Goal: Task Accomplishment & Management: Manage account settings

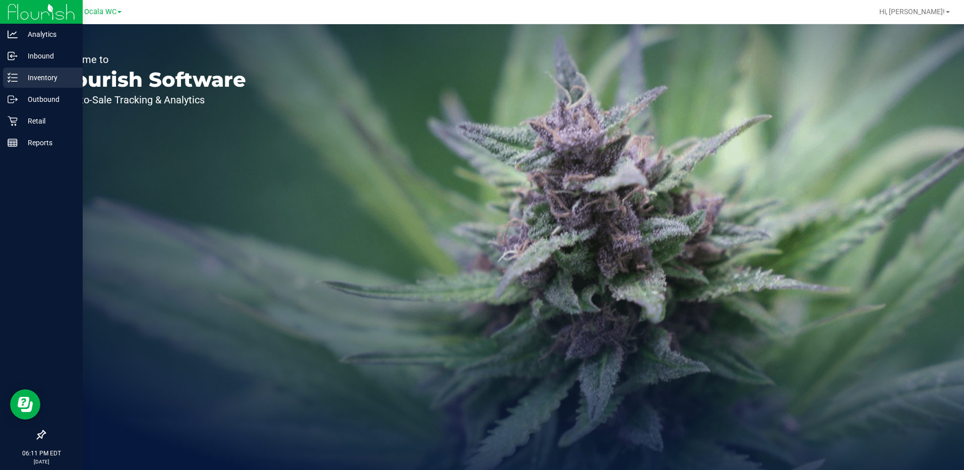
click at [40, 75] on p "Inventory" at bounding box center [48, 78] width 60 height 12
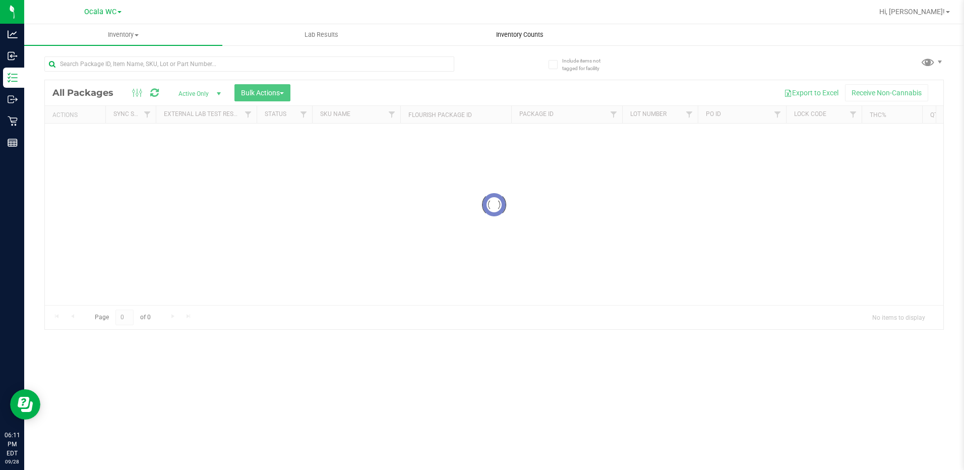
click at [521, 37] on span "Inventory Counts" at bounding box center [519, 34] width 75 height 9
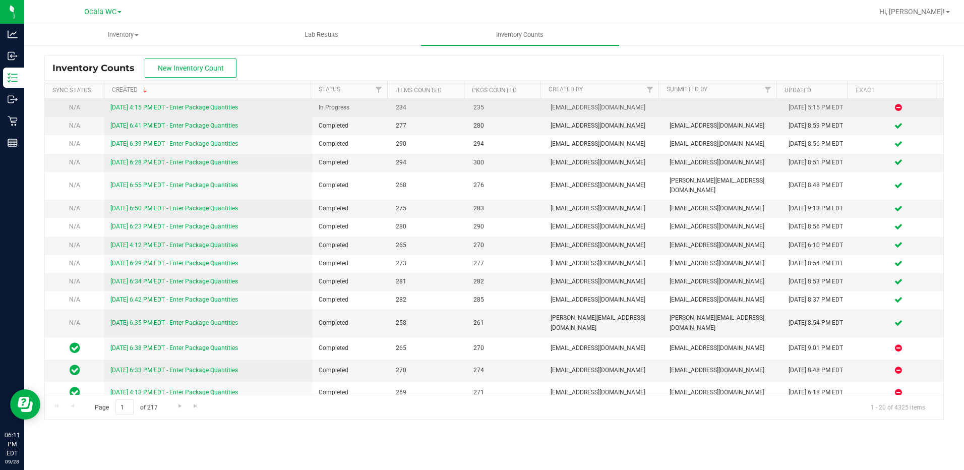
click at [185, 105] on link "[DATE] 4:15 PM EDT - Enter Package Quantities" at bounding box center [174, 107] width 128 height 7
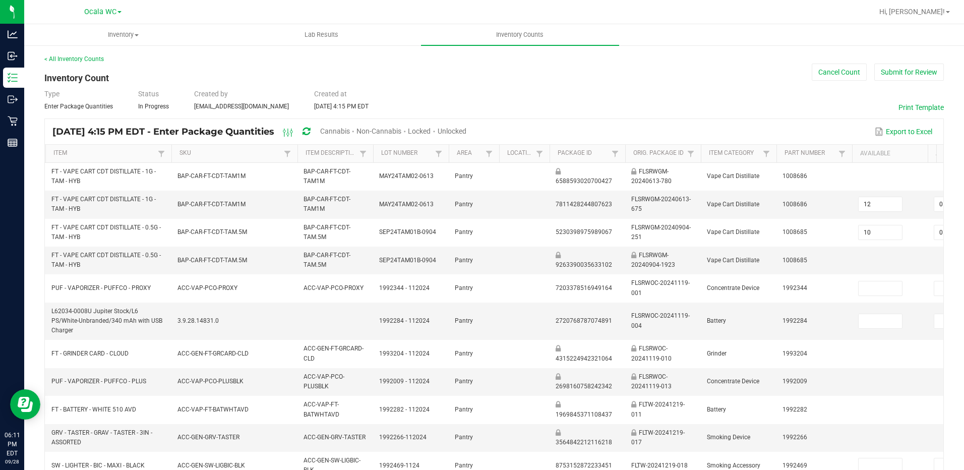
click at [350, 127] on span "Cannabis" at bounding box center [335, 131] width 30 height 8
click at [467, 132] on span "Unlocked" at bounding box center [452, 131] width 29 height 8
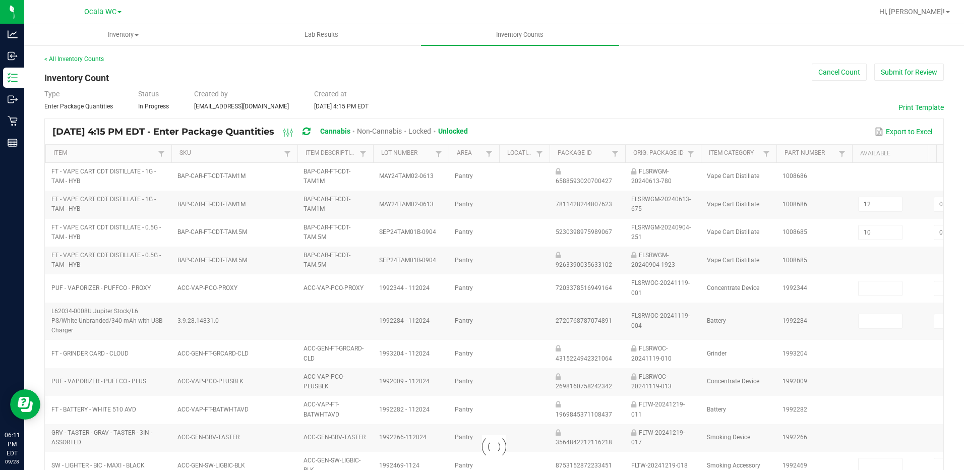
type input "10"
type input "1"
type input "0"
type input "8"
type input "0"
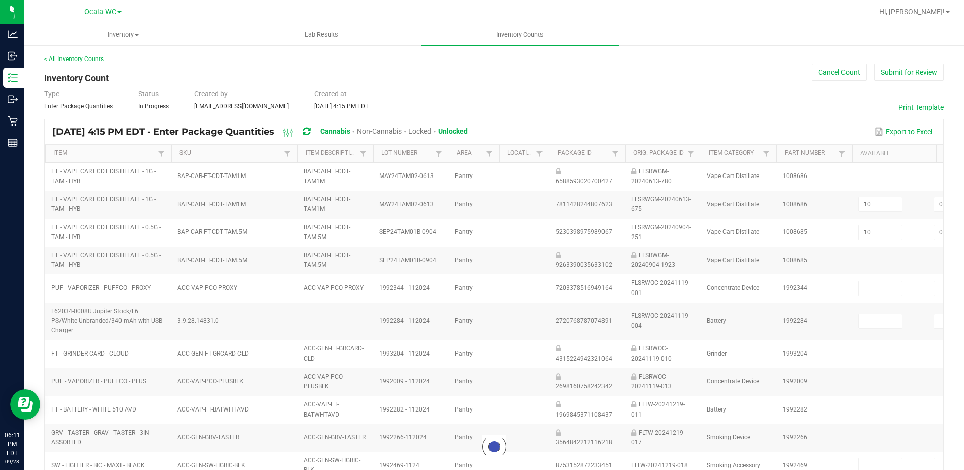
type input "6"
type input "2"
type input "6"
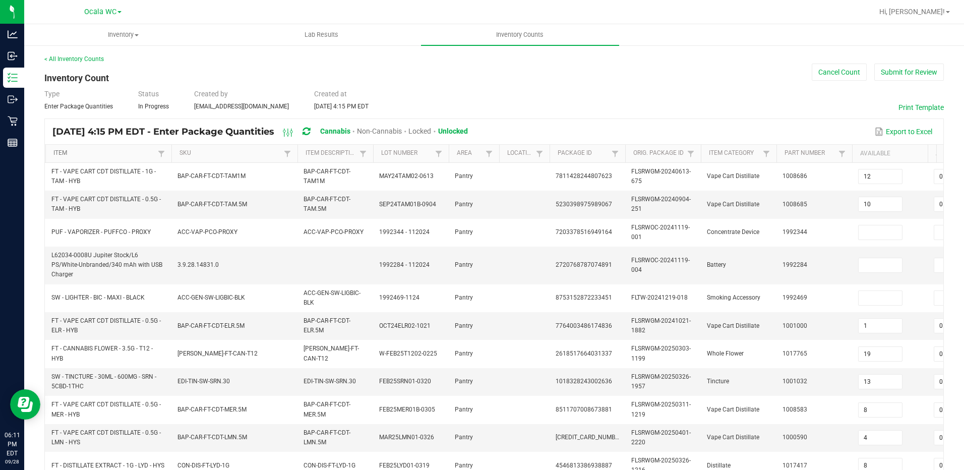
click at [132, 152] on link "Item" at bounding box center [103, 153] width 101 height 8
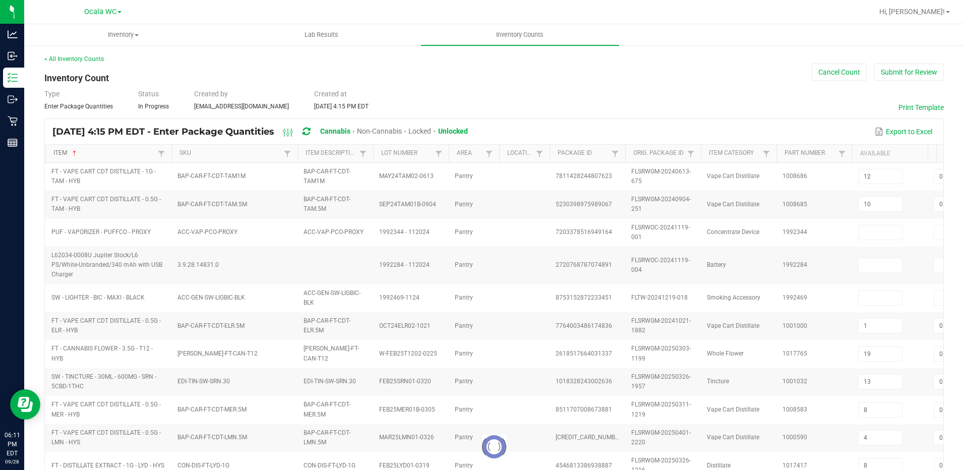
type input "14"
type input "5"
type input "0"
type input "8"
type input "0"
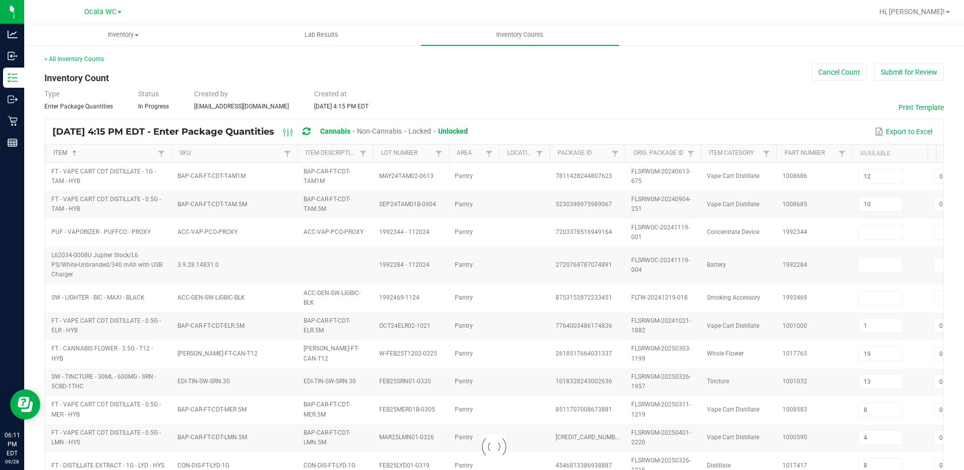
type input "22"
type input "6"
type input "13"
type input "4"
type input "2"
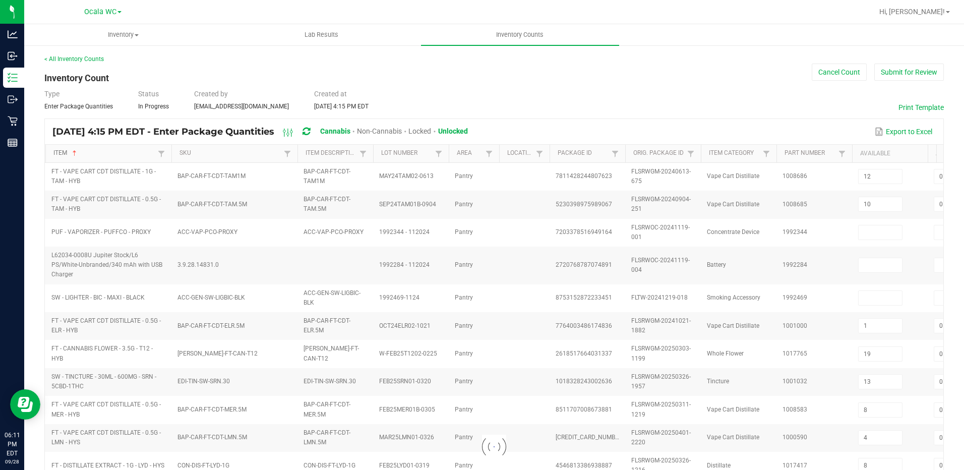
type input "3"
type input "0"
type input "8"
type input "0"
type input "2"
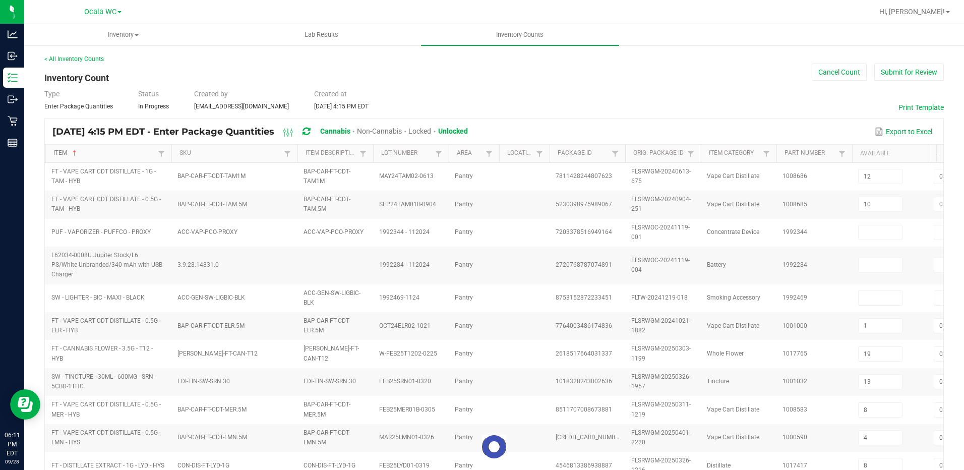
type input "0"
type input "2"
type input "1"
type input "3"
type input "7"
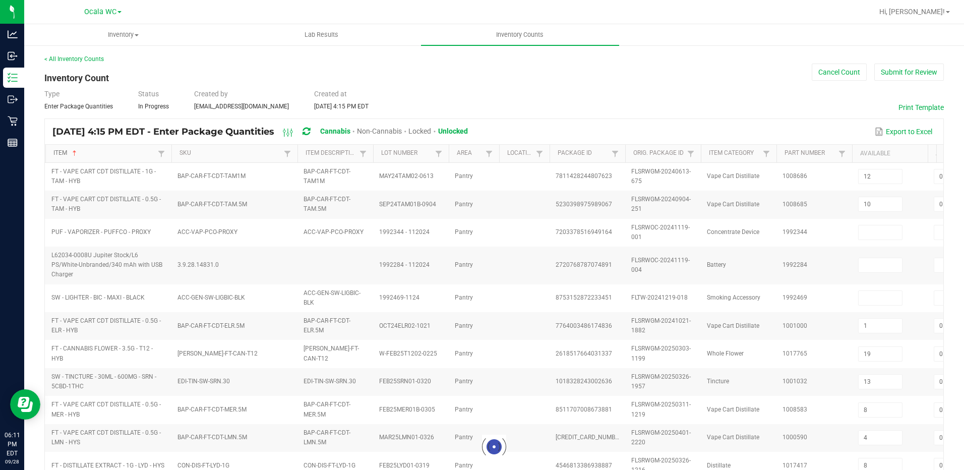
type input "8"
type input "15"
type input "0"
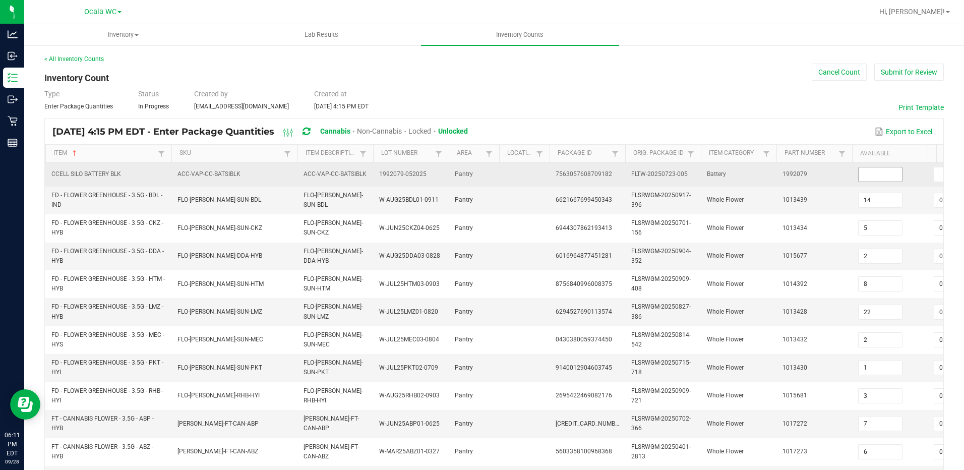
click at [875, 175] on input at bounding box center [879, 174] width 43 height 14
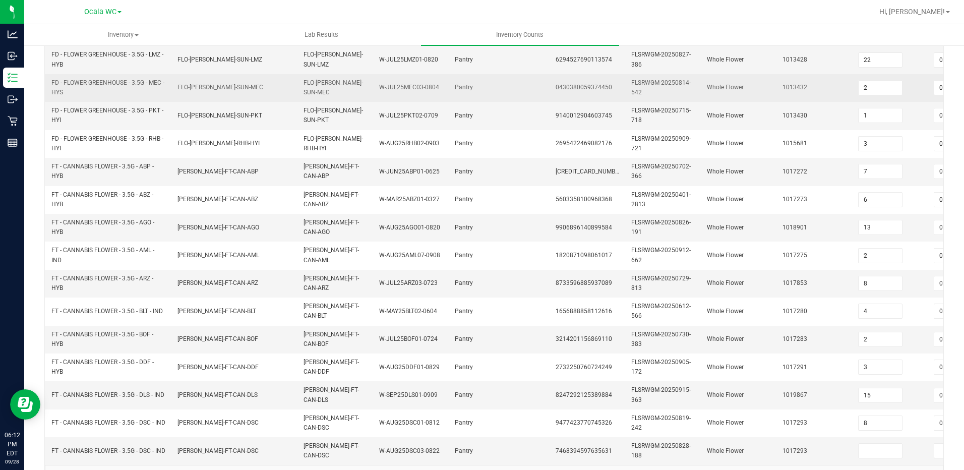
scroll to position [291, 0]
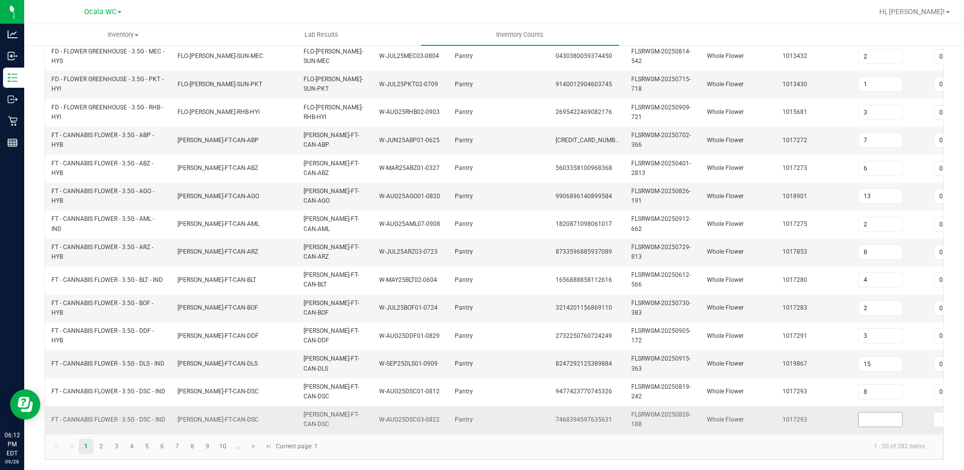
type input "6"
click at [876, 412] on input at bounding box center [879, 419] width 43 height 14
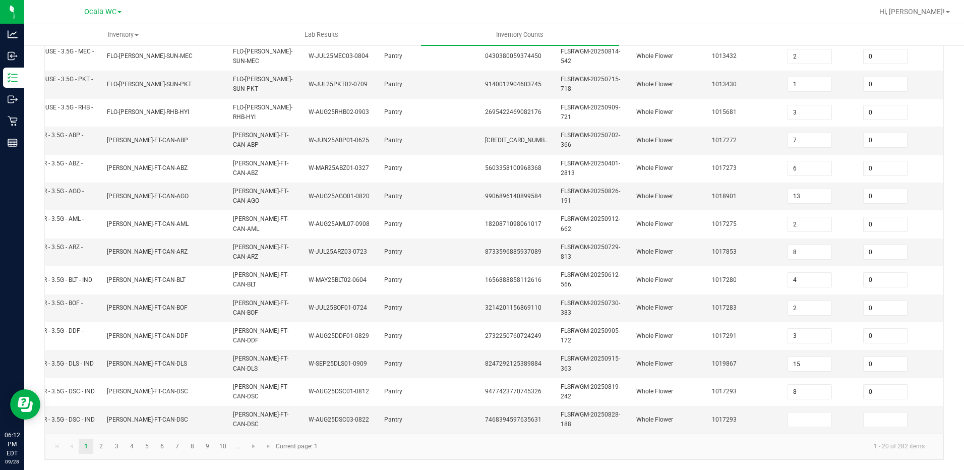
scroll to position [0, 72]
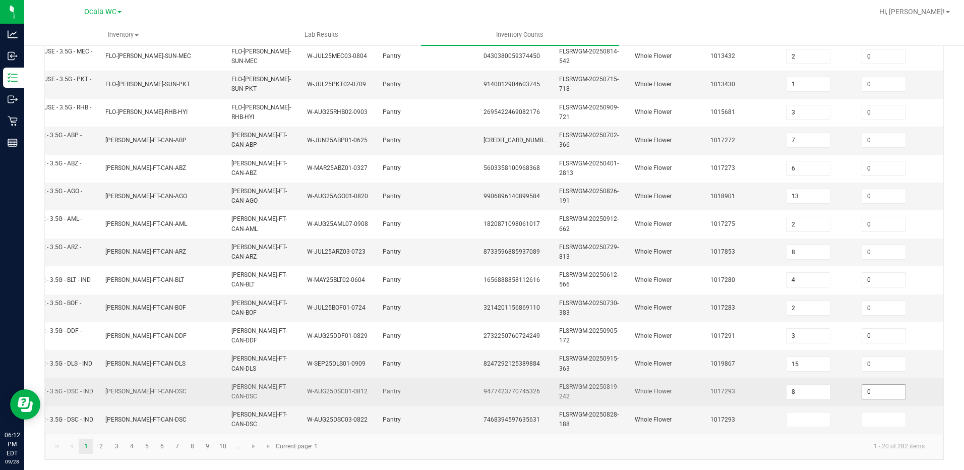
click at [871, 385] on input "0" at bounding box center [883, 392] width 43 height 14
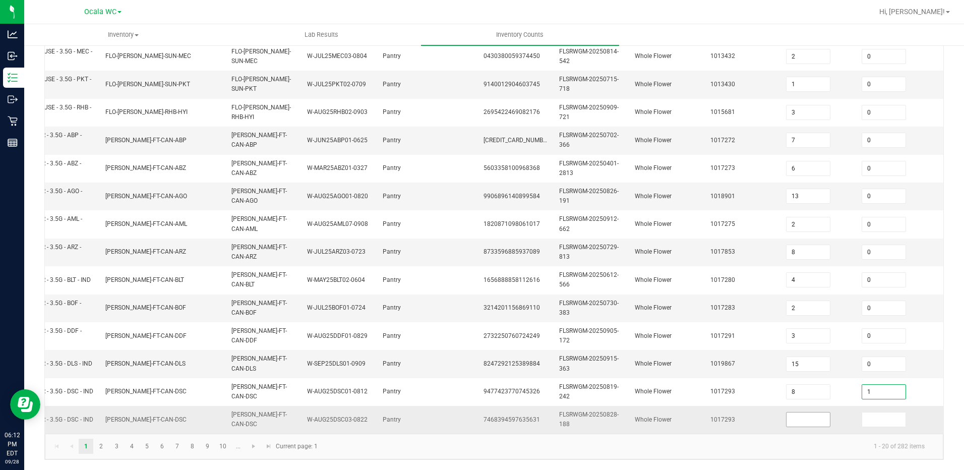
type input "1"
click at [793, 412] on input at bounding box center [807, 419] width 43 height 14
type input "0"
click at [866, 416] on input at bounding box center [883, 419] width 43 height 14
type input "6"
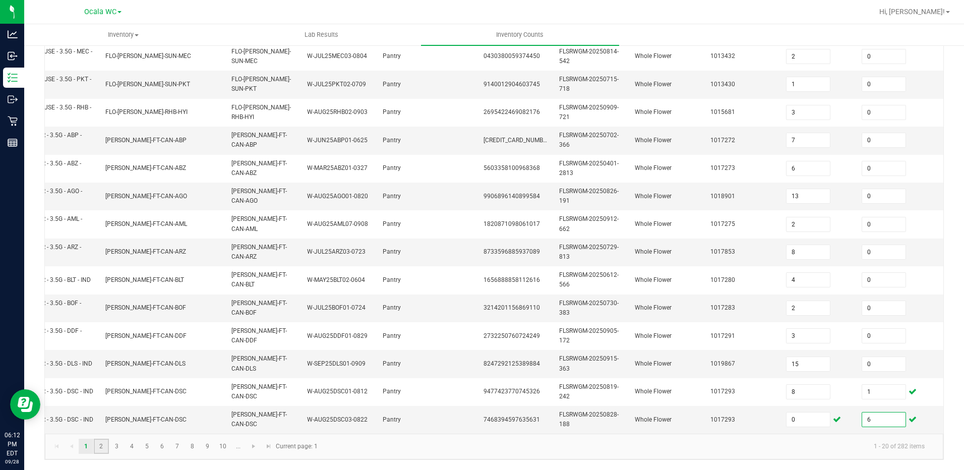
click at [99, 450] on link "2" at bounding box center [101, 446] width 15 height 15
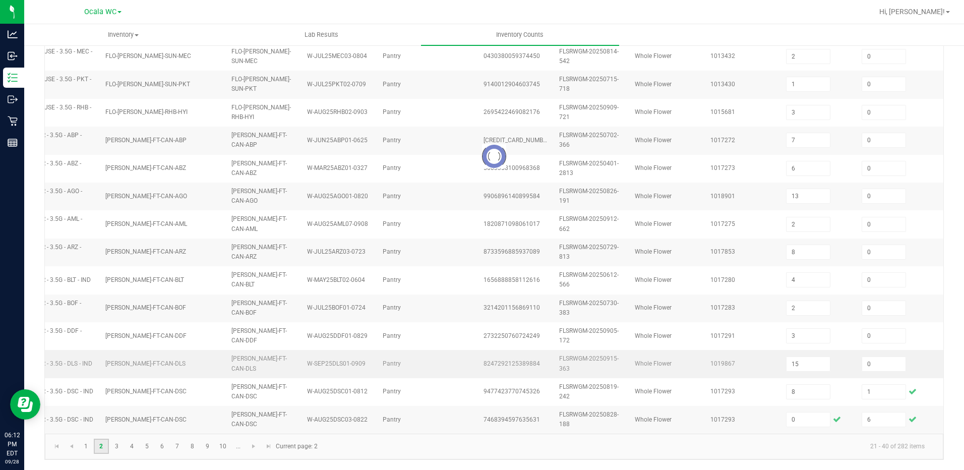
type input "7"
type input "19"
type input "3"
type input "12"
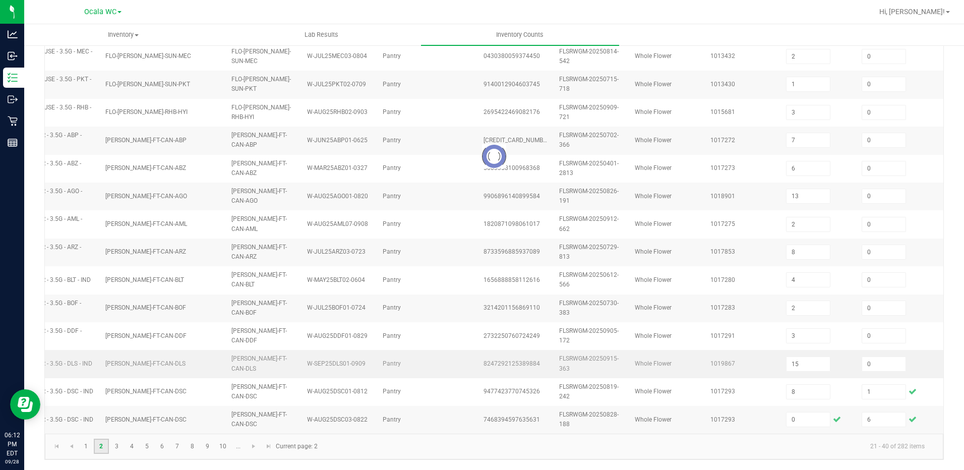
type input "15"
type input "10"
type input "11"
type input "10"
type input "0"
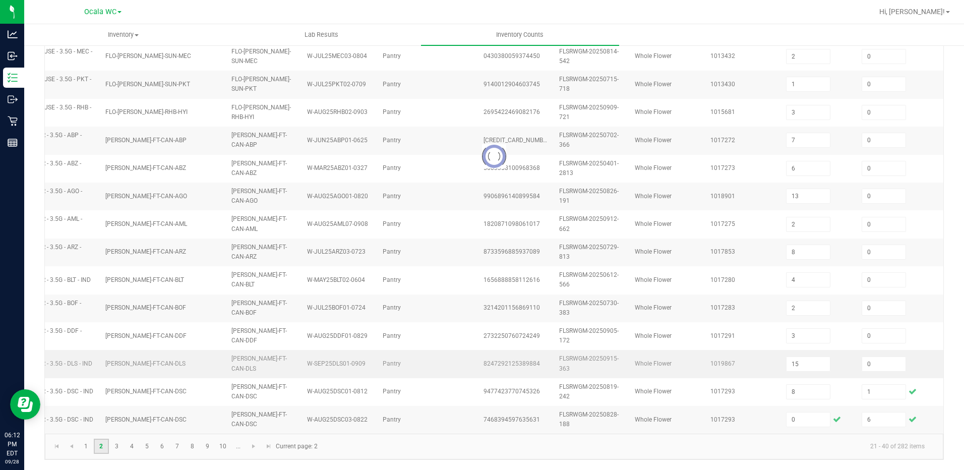
type input "3"
type input "0"
type input "9"
type input "2"
type input "4"
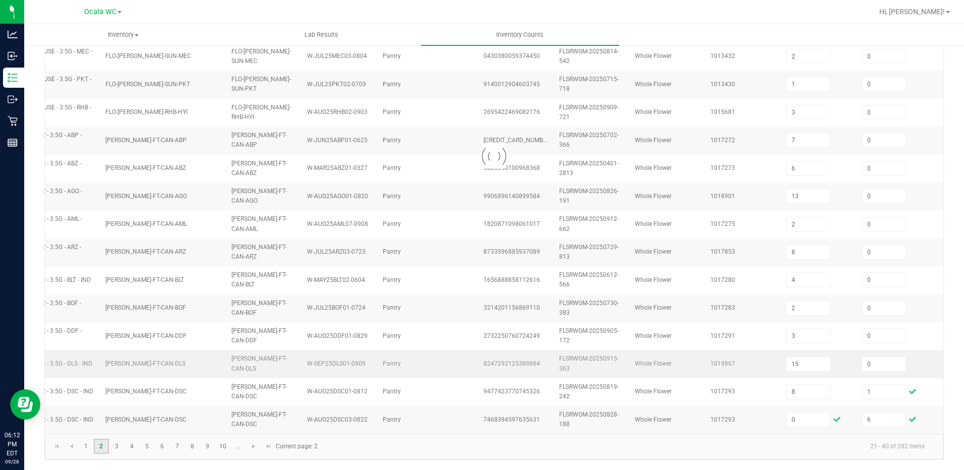
type input "8"
type input "19"
type input "3"
type input "13"
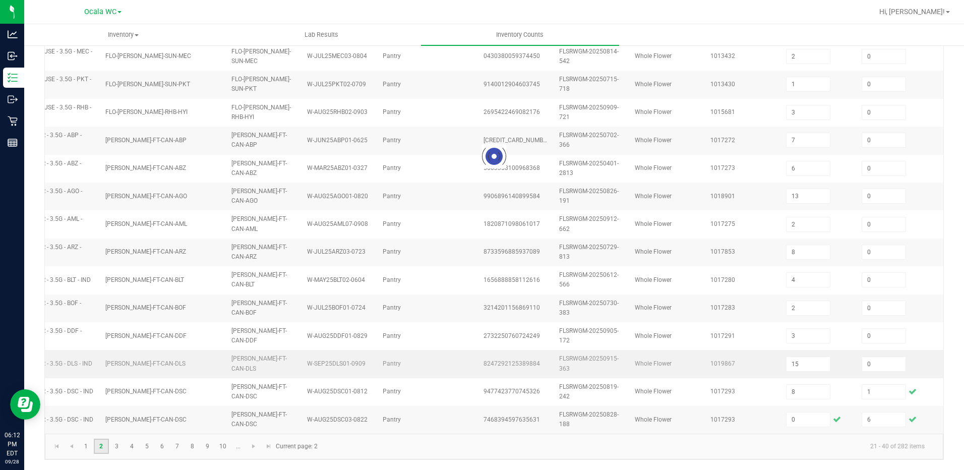
type input "0"
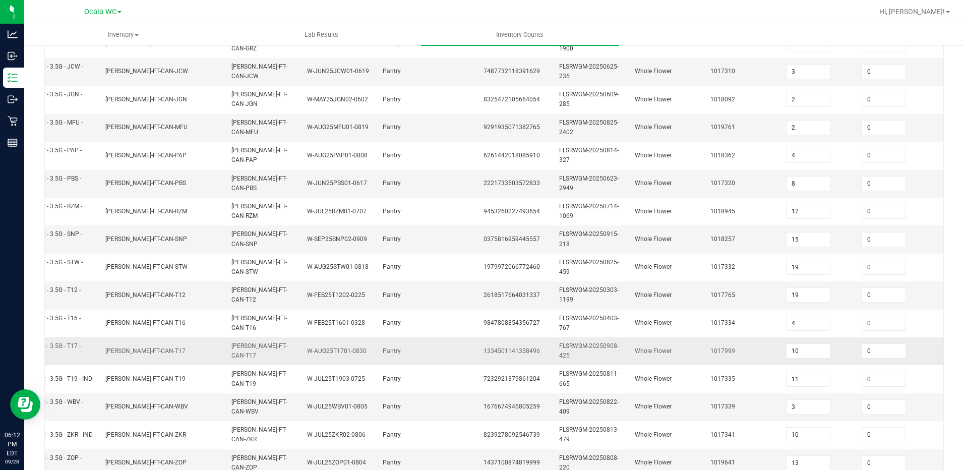
scroll to position [295, 0]
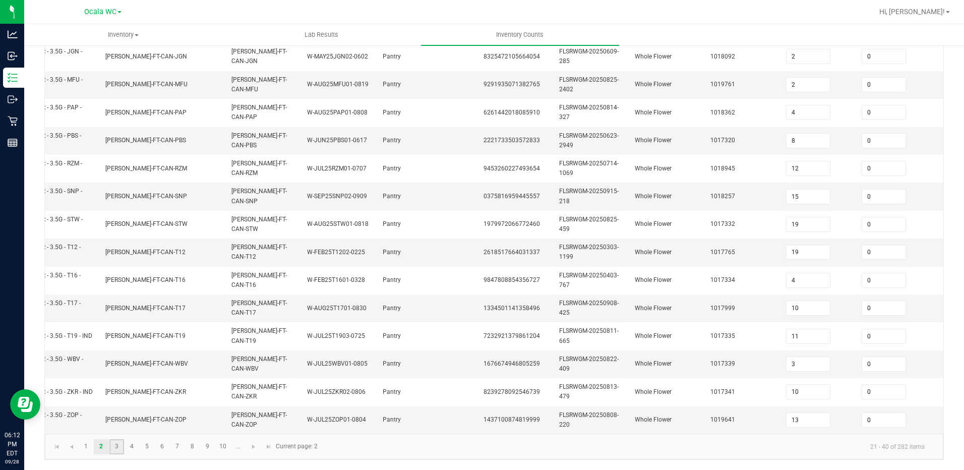
click at [117, 447] on link "3" at bounding box center [116, 446] width 15 height 15
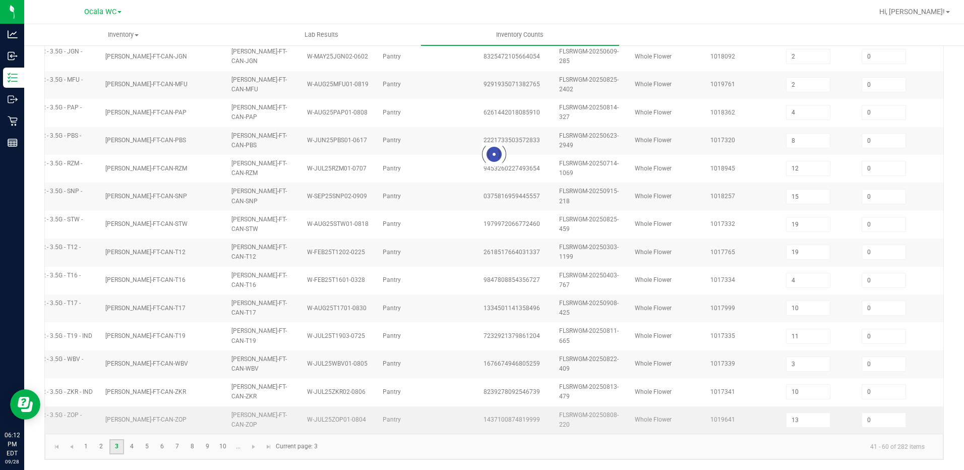
type input "2"
type input "11"
type input "7"
type input "8"
type input "5"
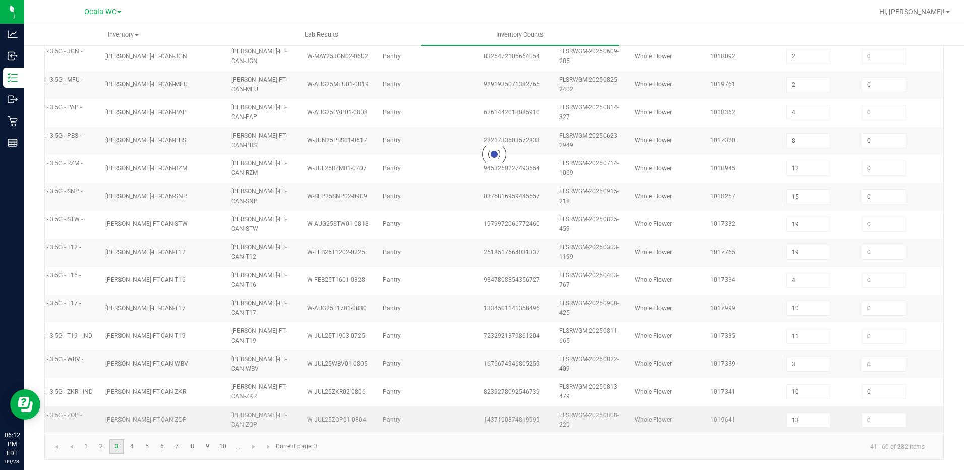
type input "8"
type input "2"
type input "7"
type input "5"
type input "12"
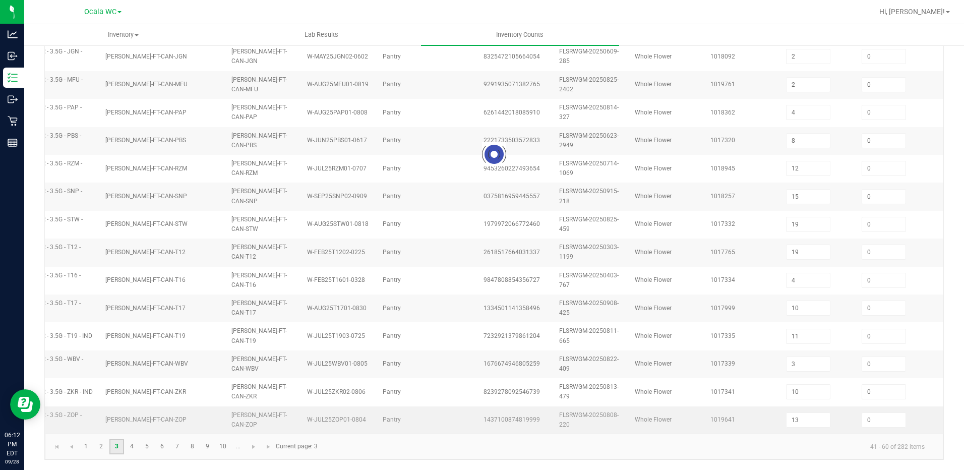
type input "11"
type input "2"
type input "3"
type input "6"
type input "11"
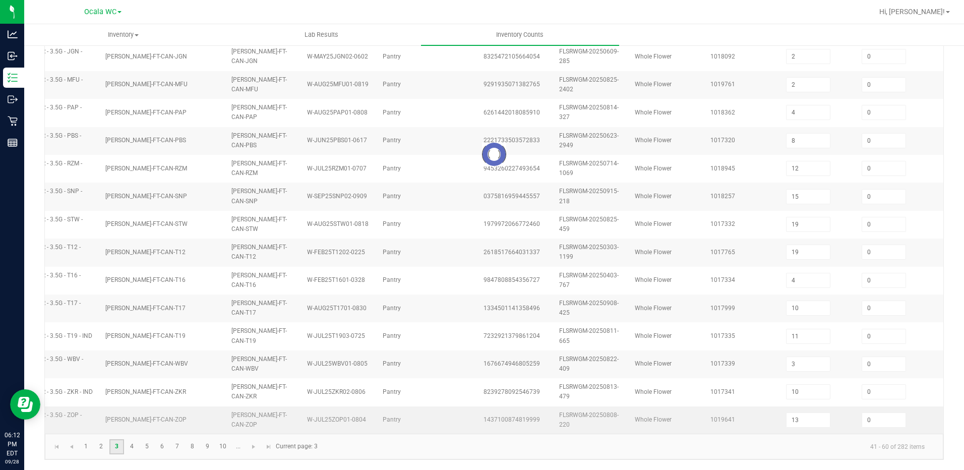
type input "6"
type input "3"
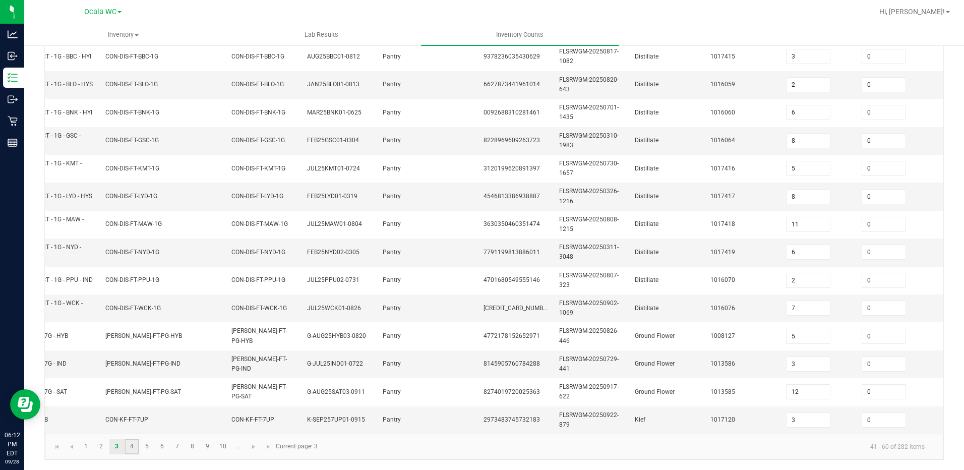
click at [134, 449] on link "4" at bounding box center [132, 446] width 15 height 15
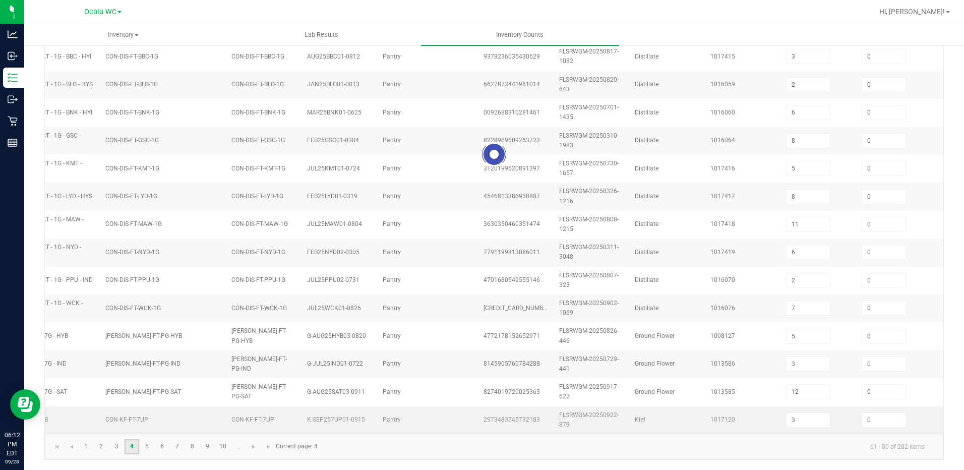
type input "5"
type input "2"
type input "5"
type input "2"
type input "8"
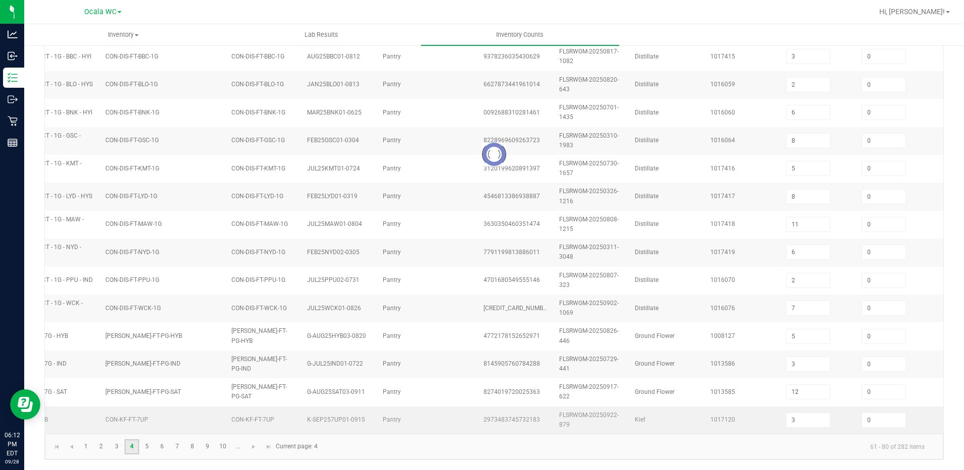
type input "25"
type input "17"
type input "25"
type input "5"
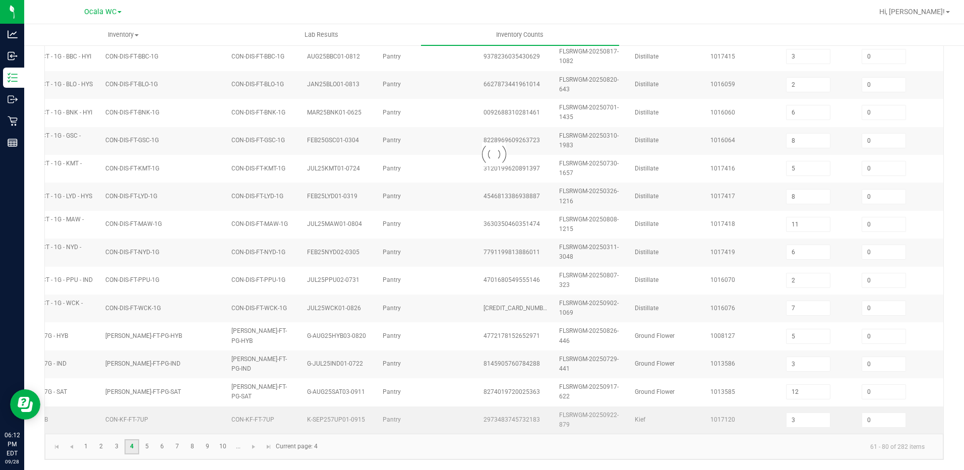
type input "1"
type input "5"
type input "8"
type input "1"
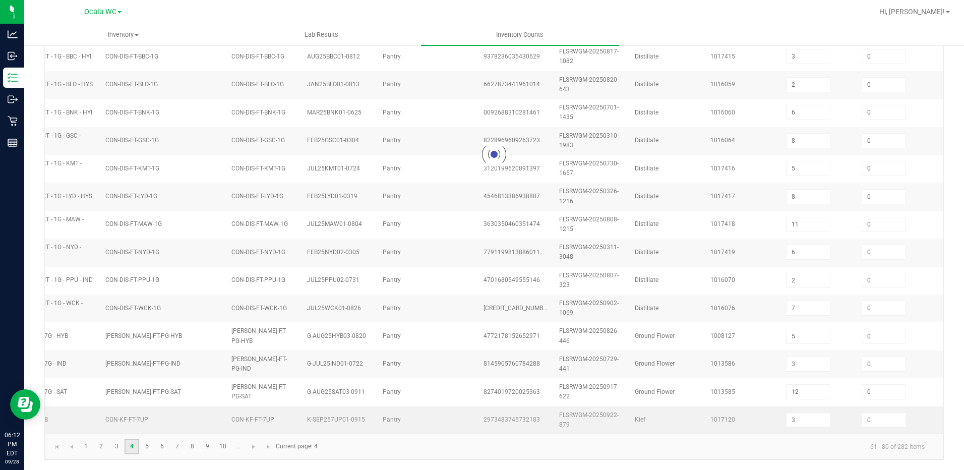
type input "15"
type input "14"
type input "25"
type input "17"
type input "6"
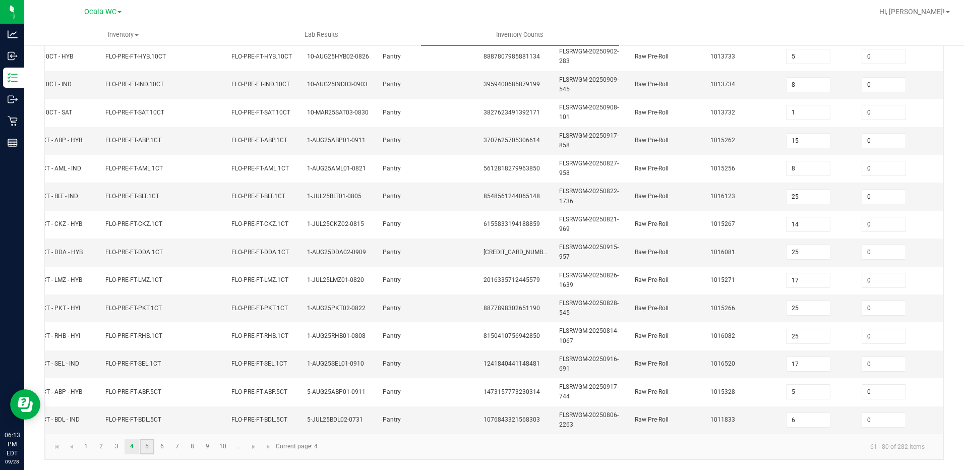
click at [147, 449] on link "5" at bounding box center [147, 446] width 15 height 15
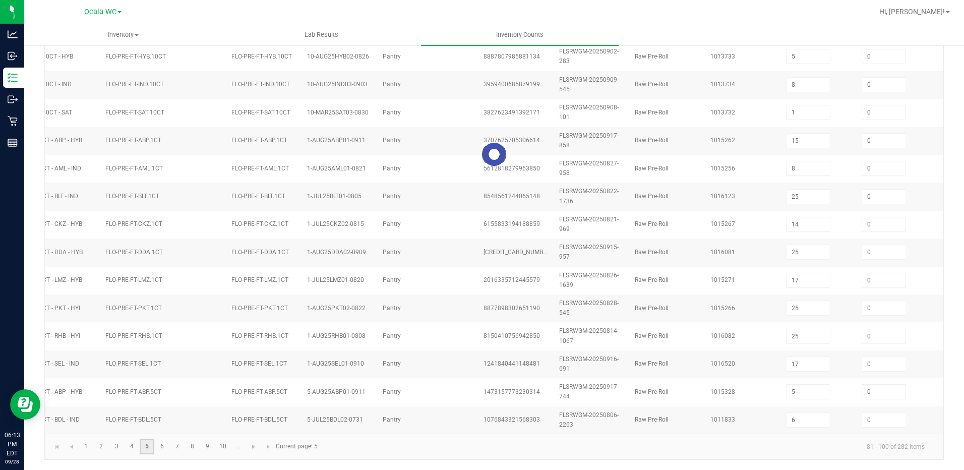
type input "11"
type input "19"
type input "5"
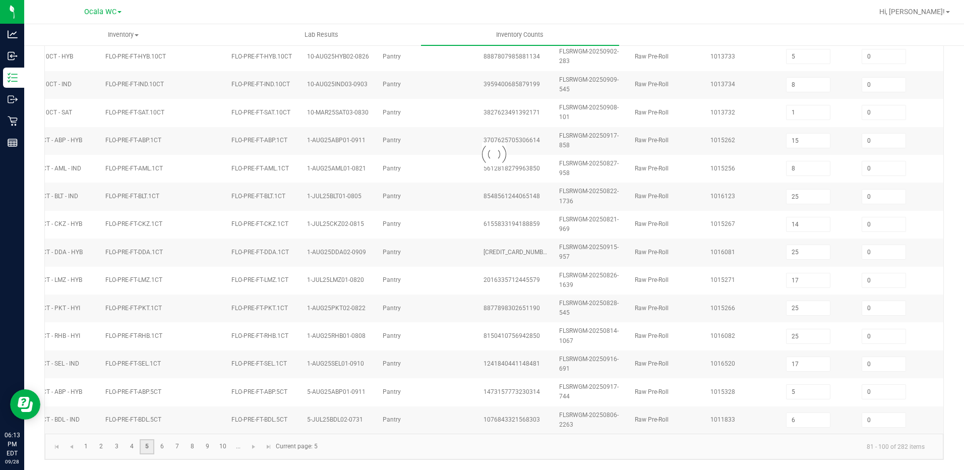
type input "3"
type input "6"
type input "14"
type input "22"
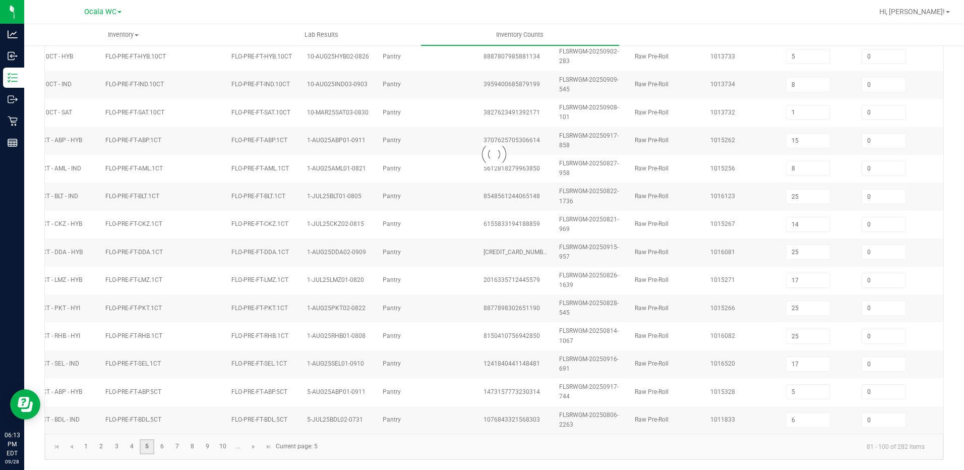
type input "3"
type input "16"
type input "23"
type input "2"
type input "8"
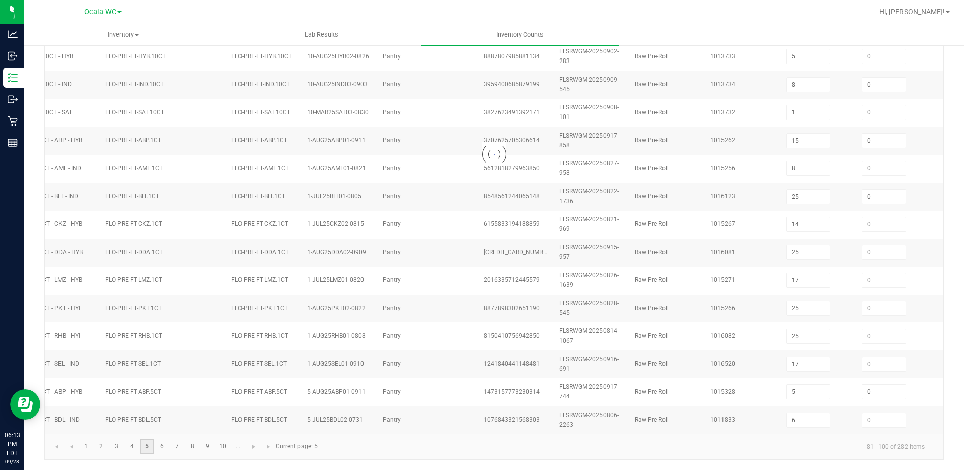
type input "3"
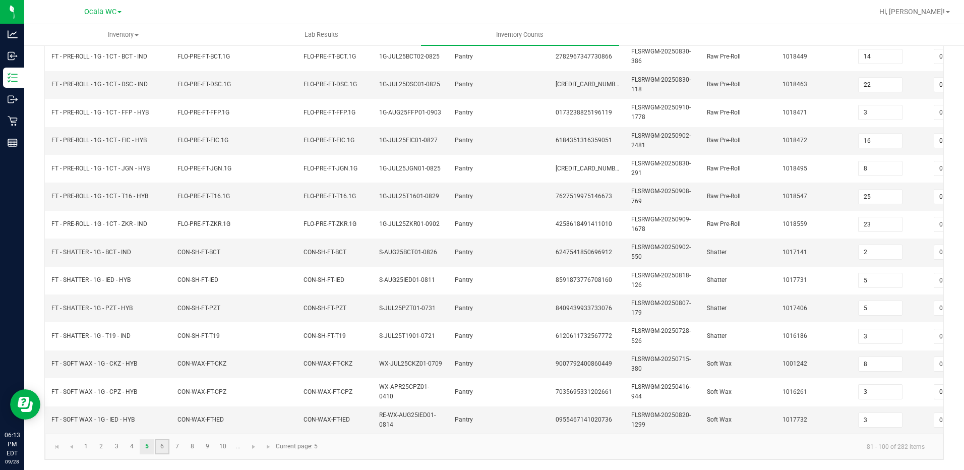
click at [160, 446] on link "6" at bounding box center [162, 446] width 15 height 15
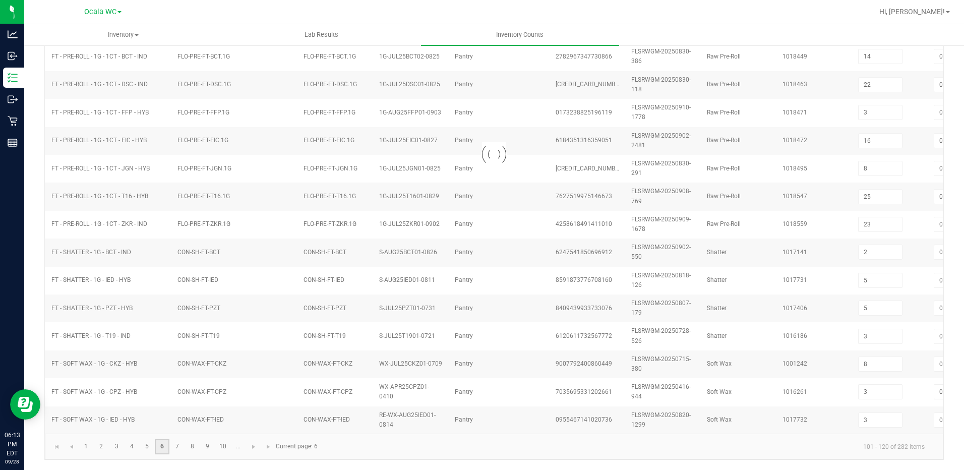
type input "5"
type input "6"
type input "10"
type input "7"
type input "3"
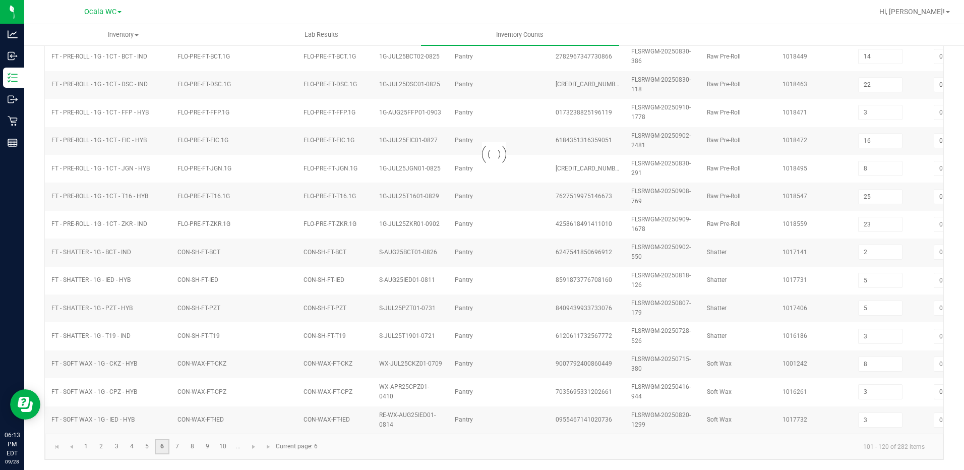
type input "1"
type input "4"
type input "6"
type input "7"
type input "9"
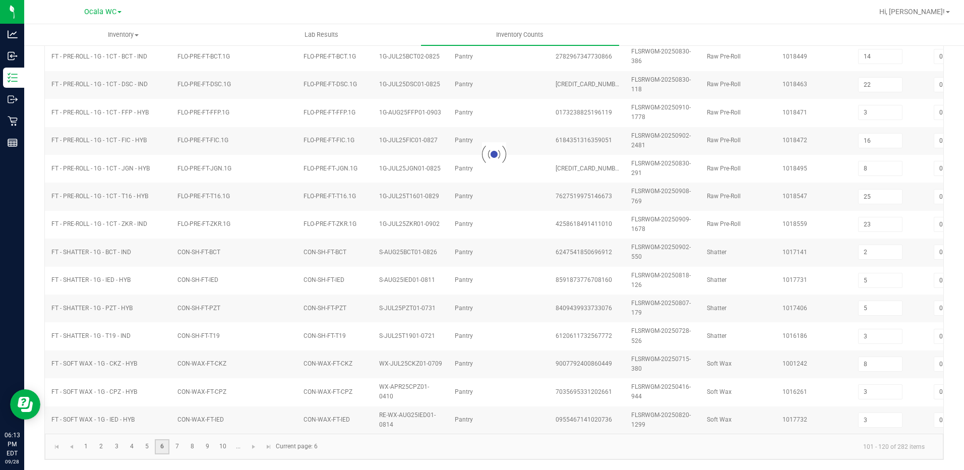
type input "2"
type input "8"
type input "4"
type input "8"
type input "6"
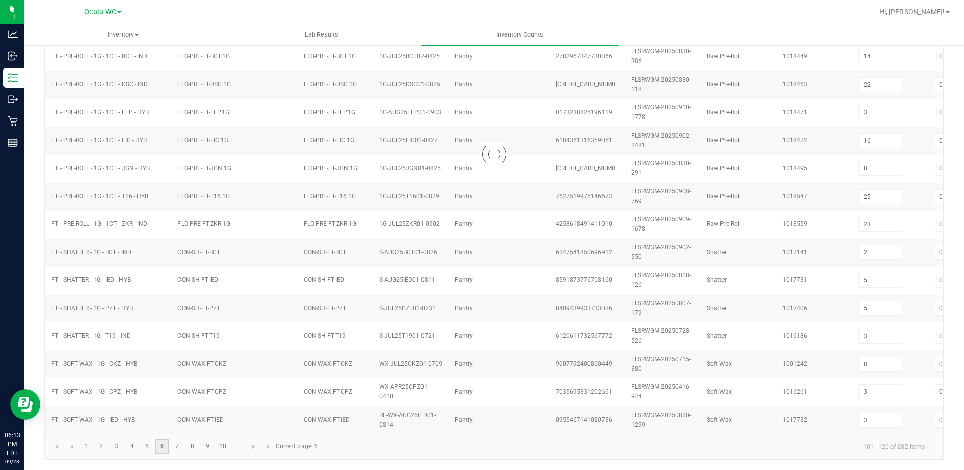
type input "2"
type input "1"
type input "4"
type input "11"
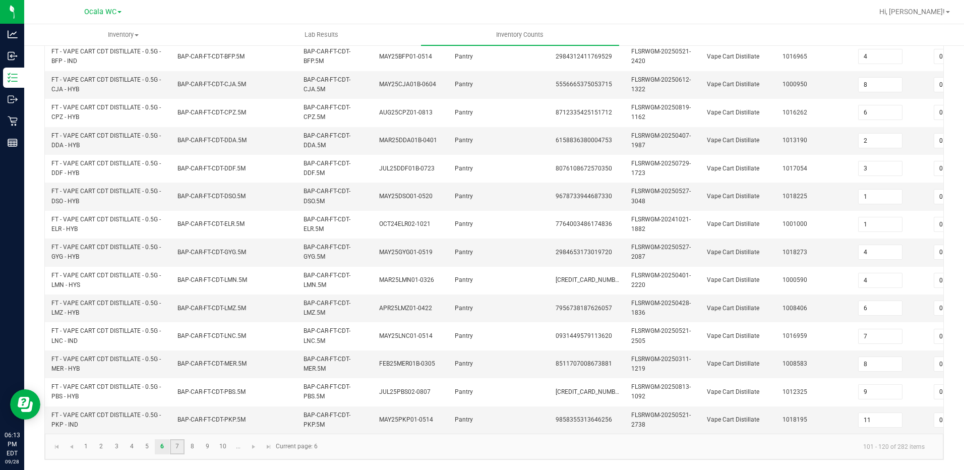
click at [180, 441] on link "7" at bounding box center [177, 446] width 15 height 15
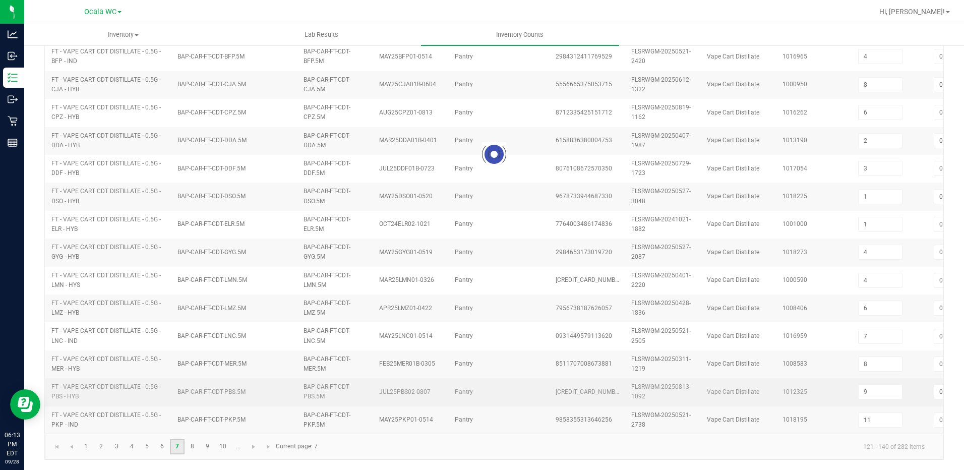
type input "10"
type input "5"
type input "11"
type input "3"
type input "5"
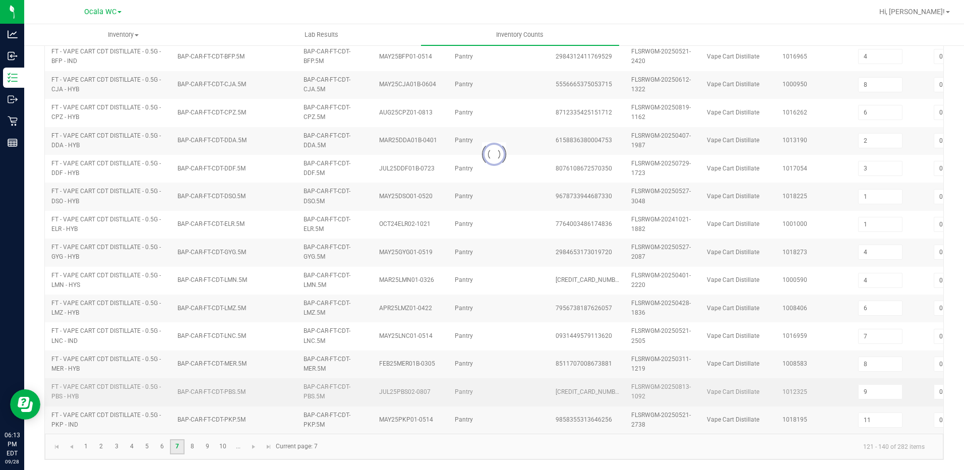
type input "1"
type input "2"
type input "12"
type input "11"
type input "9"
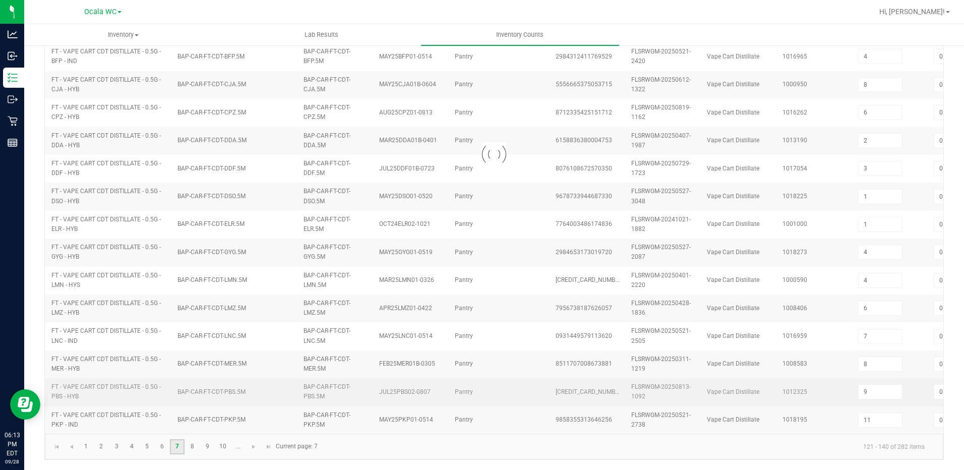
type input "4"
type input "11"
type input "6"
type input "8"
type input "4"
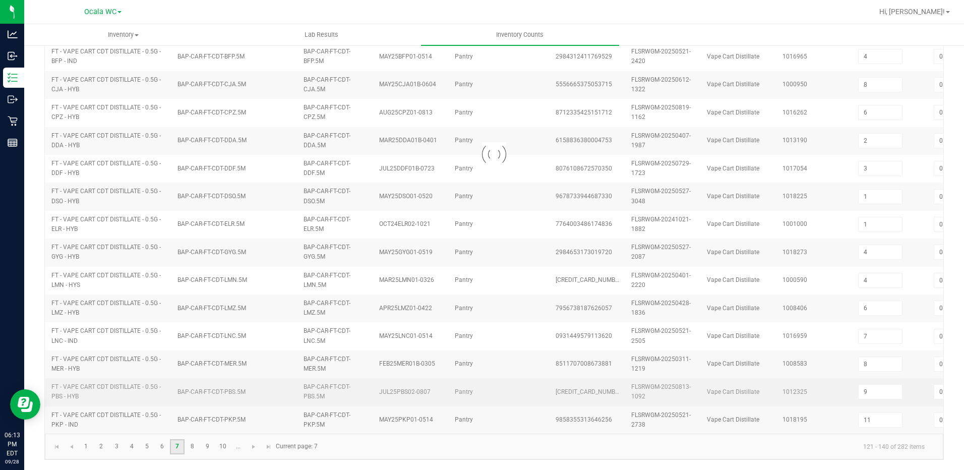
type input "6"
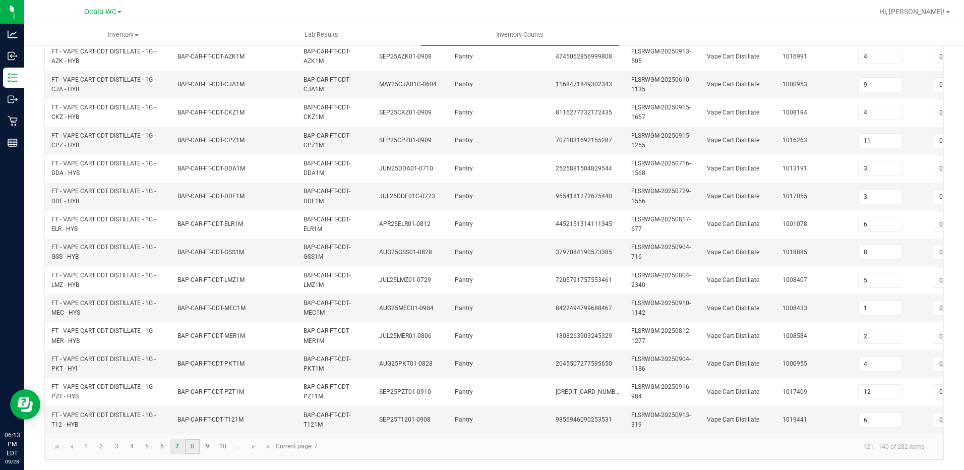
click at [193, 448] on link "8" at bounding box center [192, 446] width 15 height 15
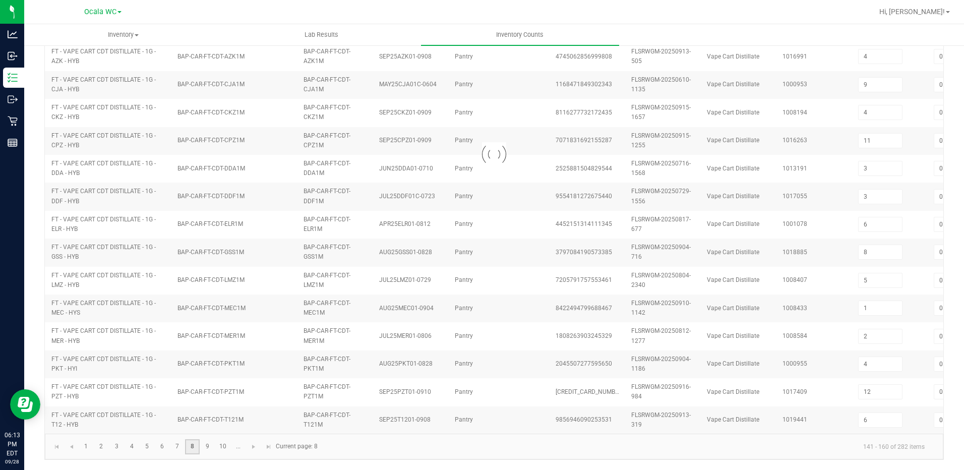
type input "12"
type input "11"
type input "6"
type input "5"
type input "6"
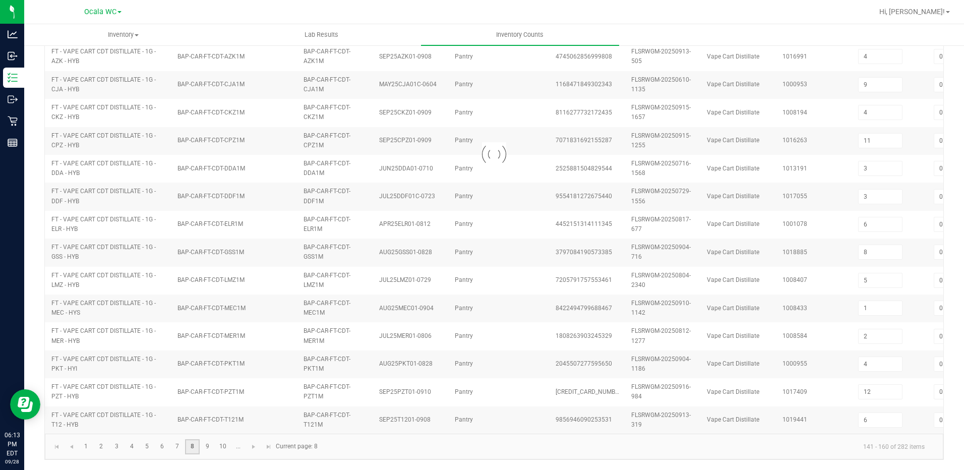
type input "6"
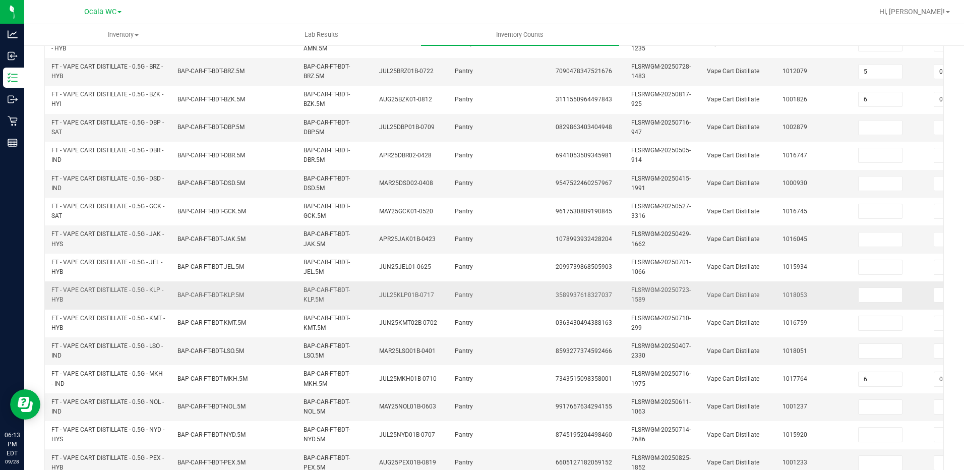
scroll to position [93, 0]
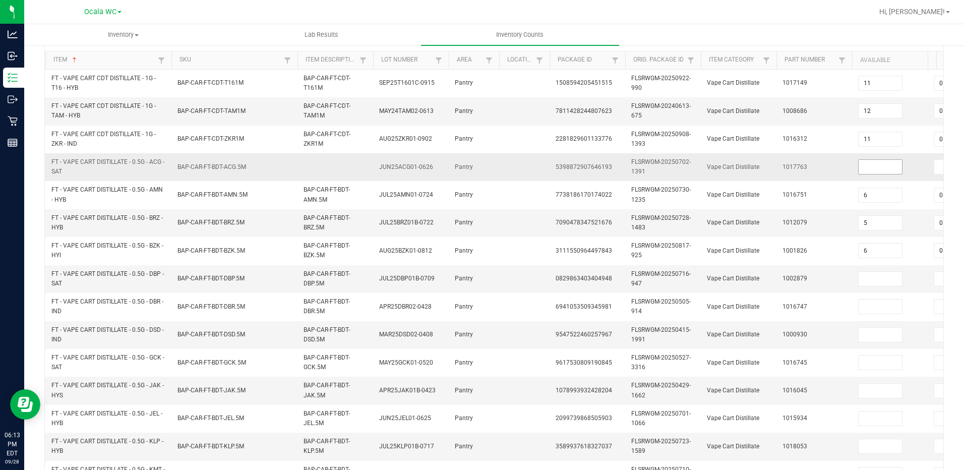
click at [870, 161] on input at bounding box center [879, 167] width 43 height 14
type input "0"
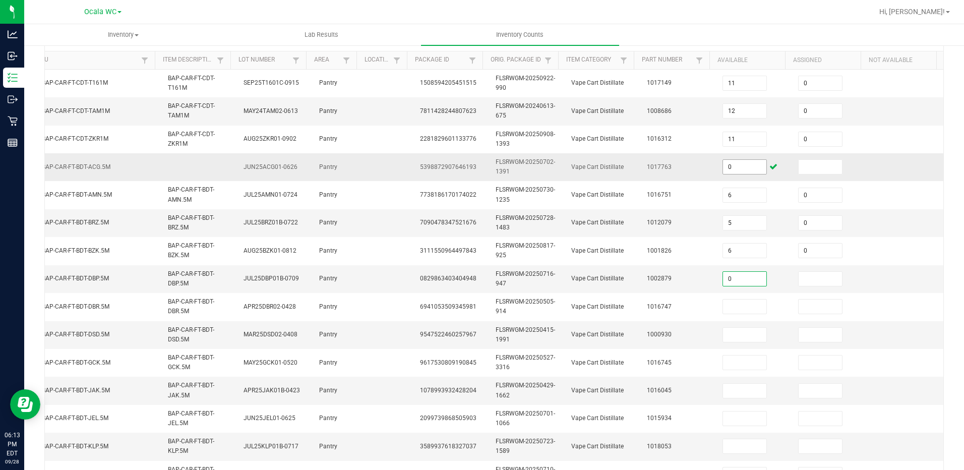
type input "0"
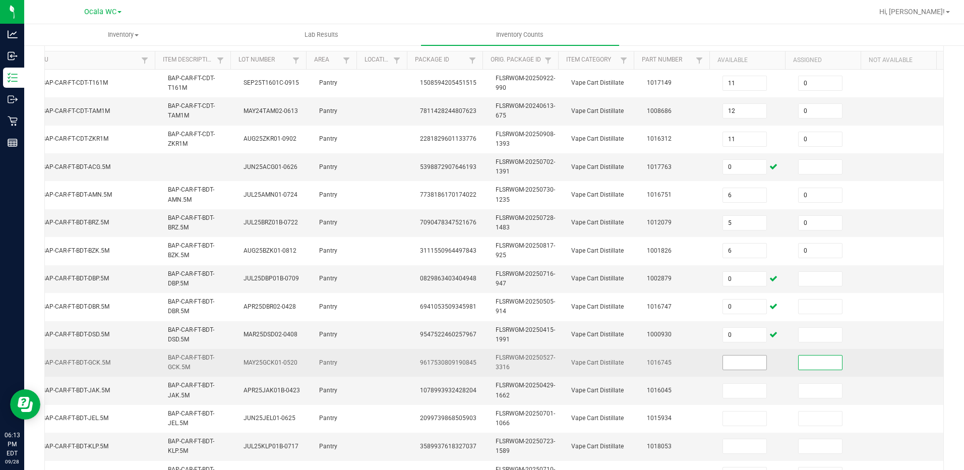
click at [726, 358] on input at bounding box center [744, 362] width 43 height 14
type input "0"
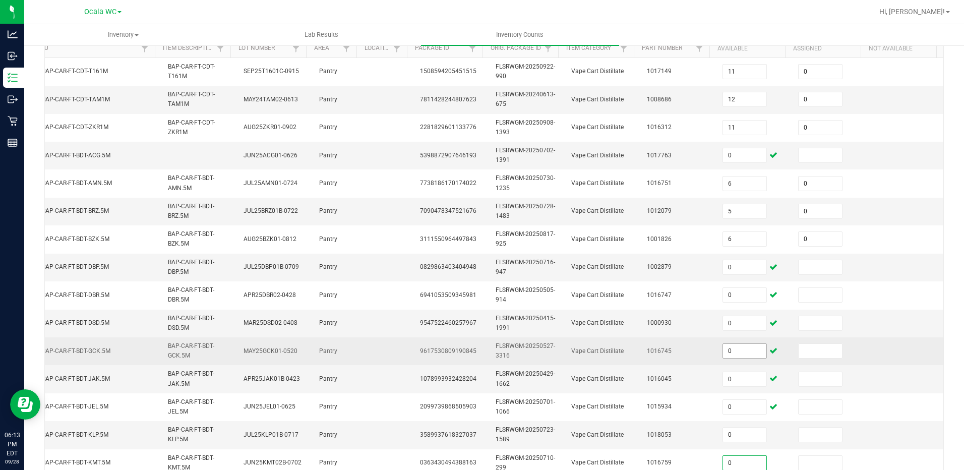
type input "0"
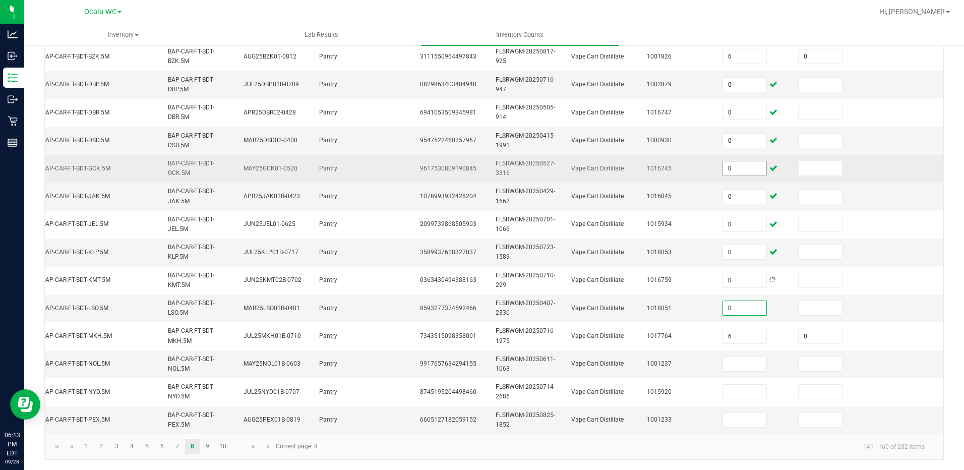
type input "0"
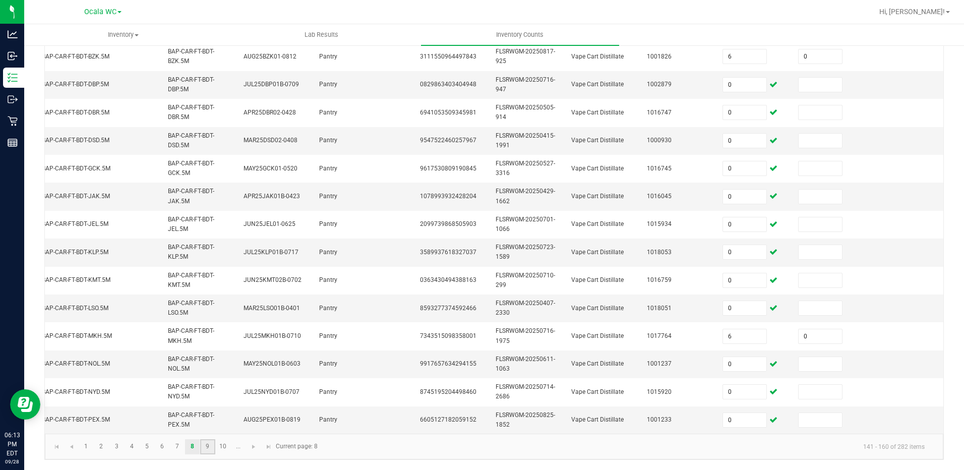
click at [207, 453] on link "9" at bounding box center [207, 446] width 15 height 15
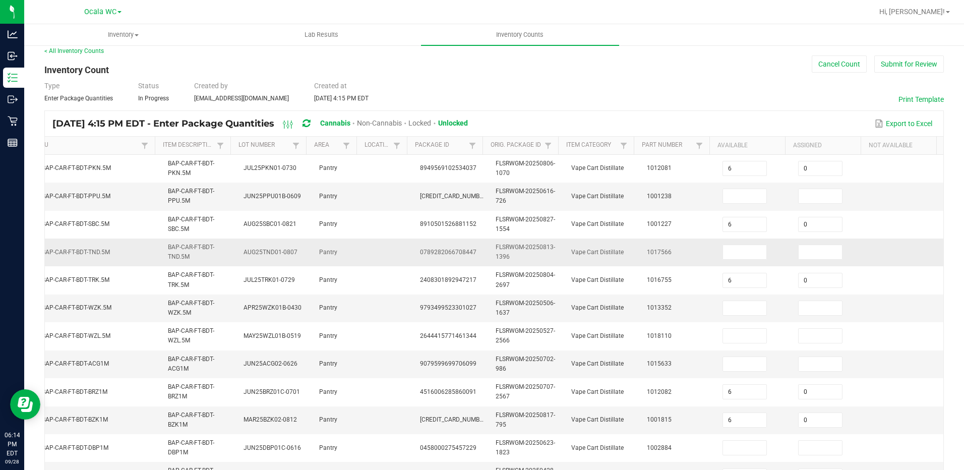
scroll to position [0, 0]
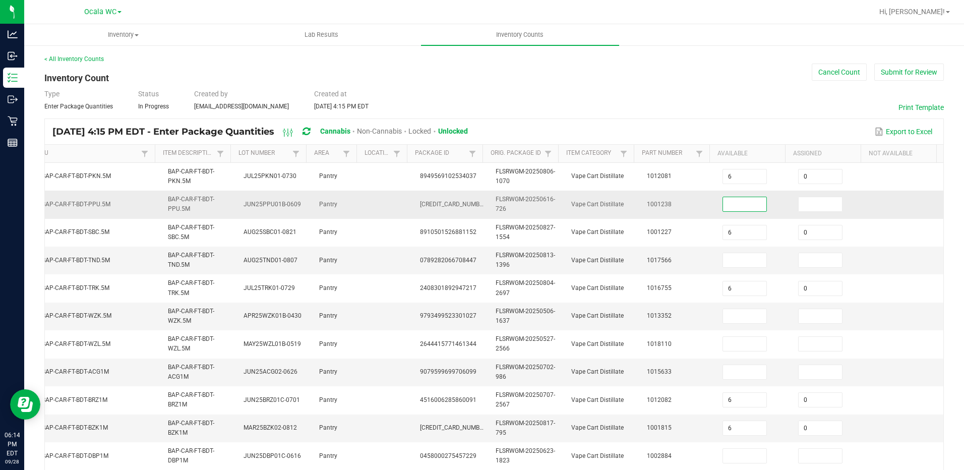
click at [727, 208] on input at bounding box center [744, 204] width 43 height 14
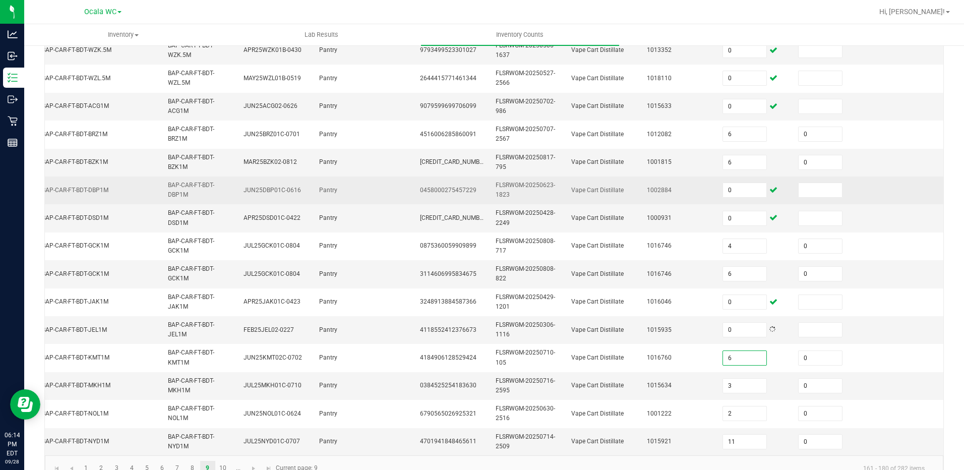
scroll to position [295, 0]
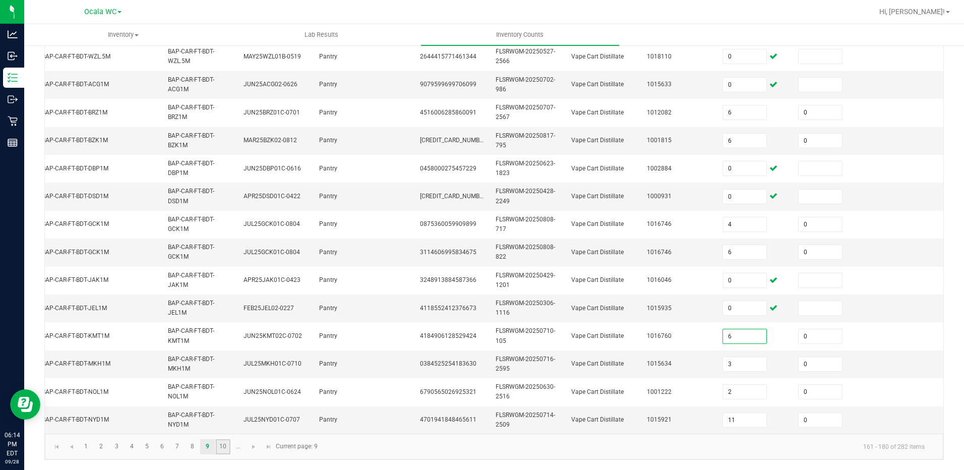
click at [222, 446] on link "10" at bounding box center [223, 446] width 15 height 15
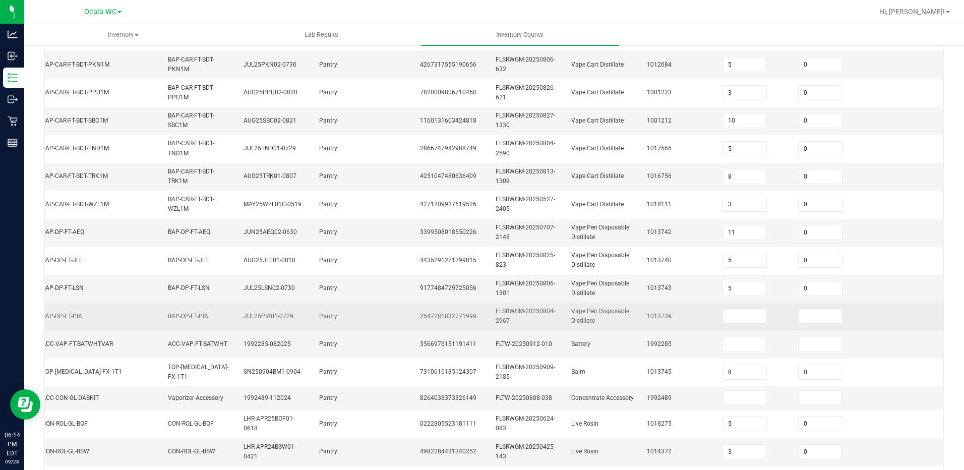
scroll to position [89, 0]
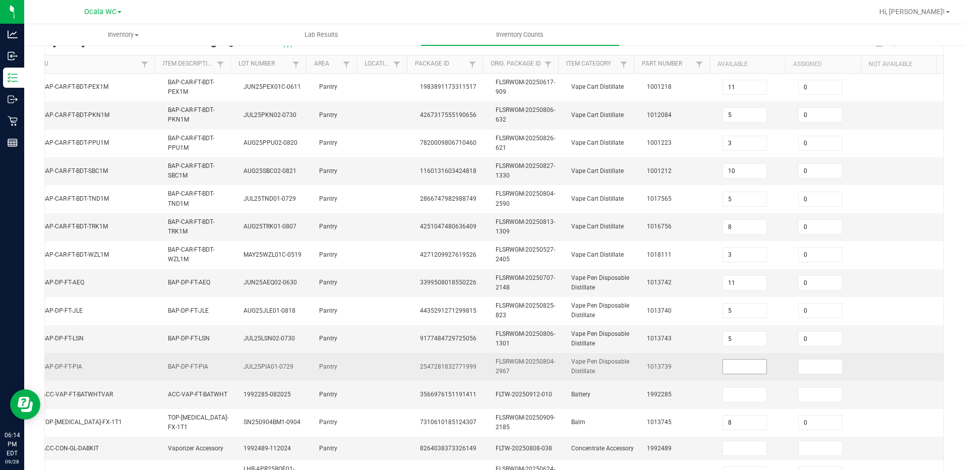
click at [736, 371] on input at bounding box center [744, 366] width 43 height 14
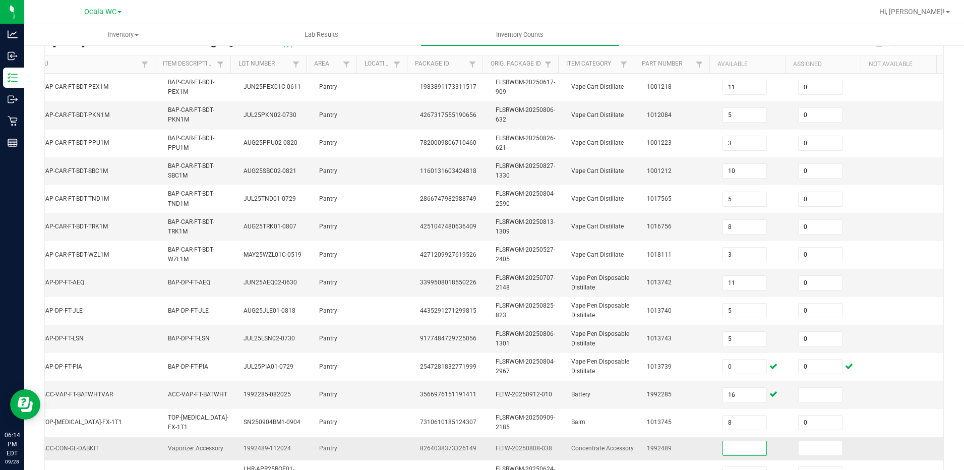
click at [728, 445] on input at bounding box center [744, 448] width 43 height 14
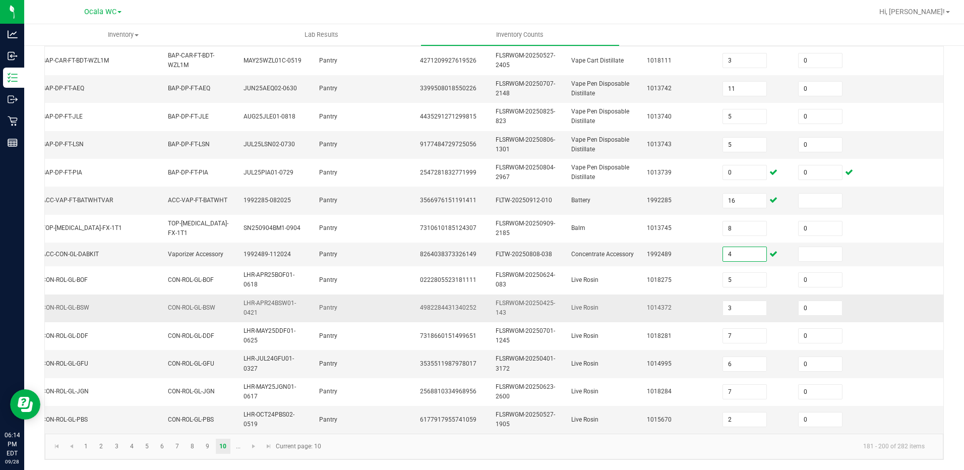
scroll to position [291, 0]
click at [252, 448] on span "Go to the next page" at bounding box center [254, 446] width 8 height 8
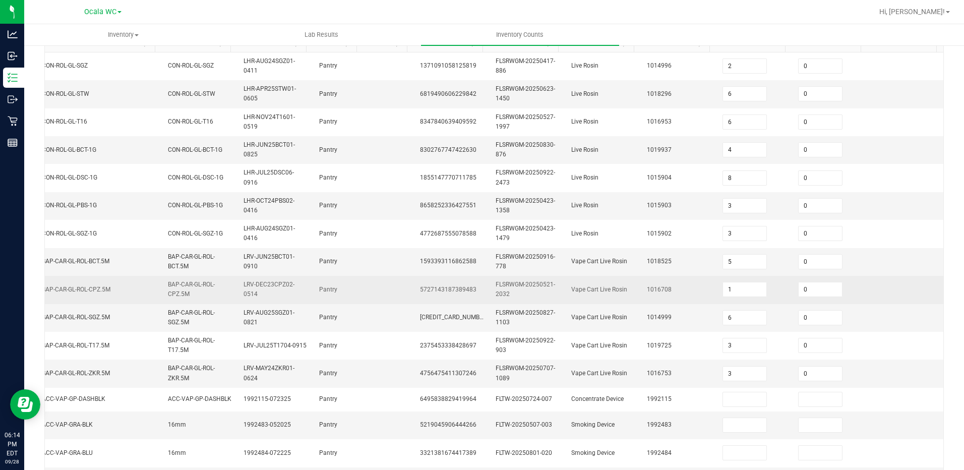
scroll to position [202, 0]
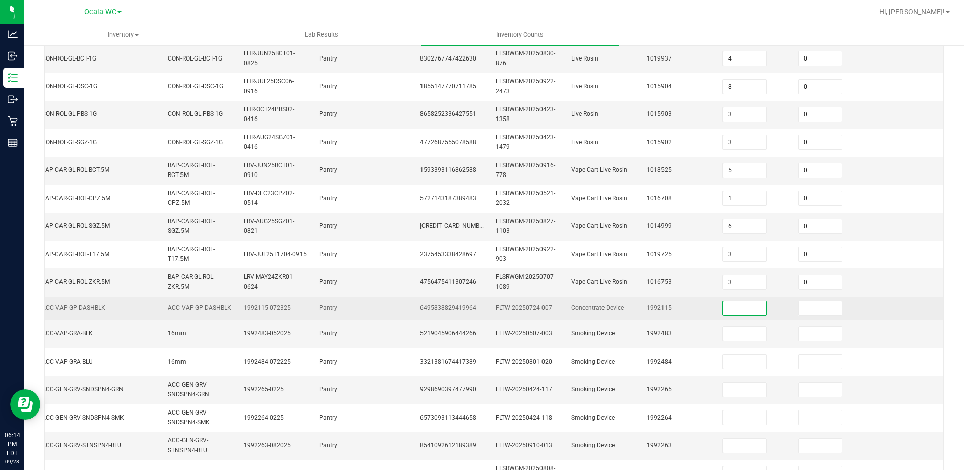
click at [723, 310] on input at bounding box center [744, 308] width 43 height 14
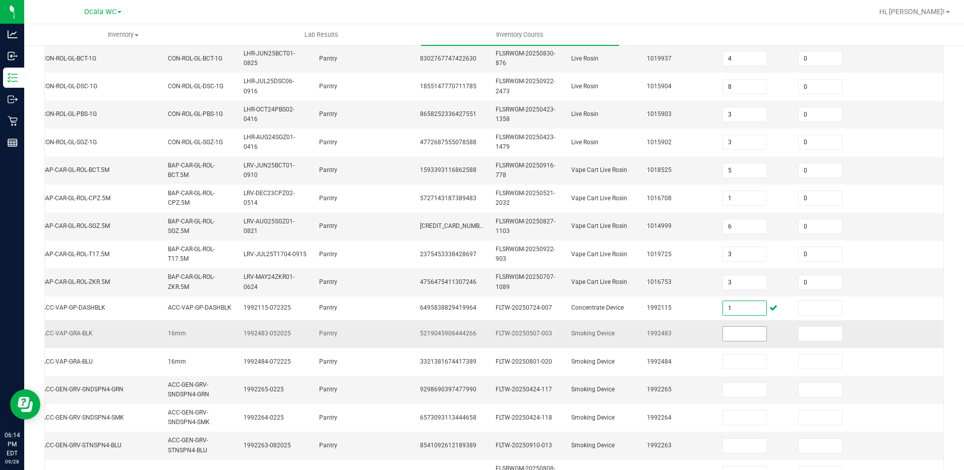
click at [735, 328] on input at bounding box center [744, 334] width 43 height 14
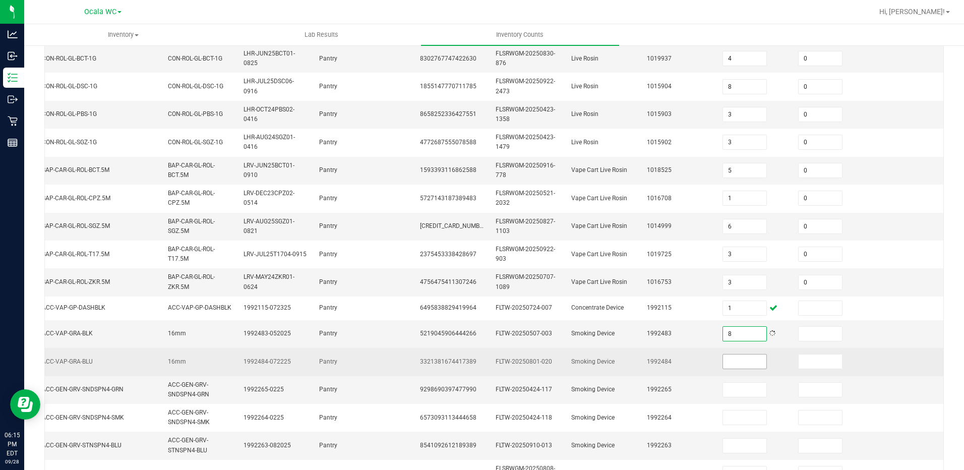
click at [723, 358] on input at bounding box center [744, 361] width 43 height 14
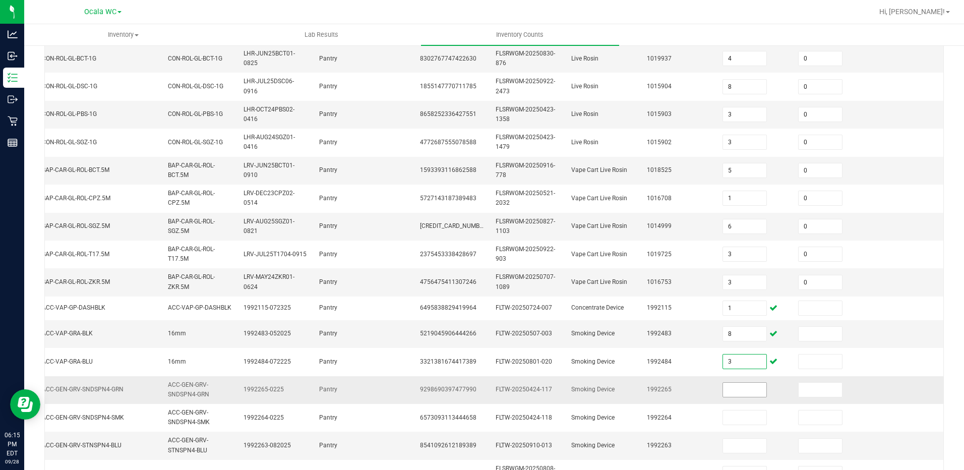
click at [735, 392] on input at bounding box center [744, 390] width 43 height 14
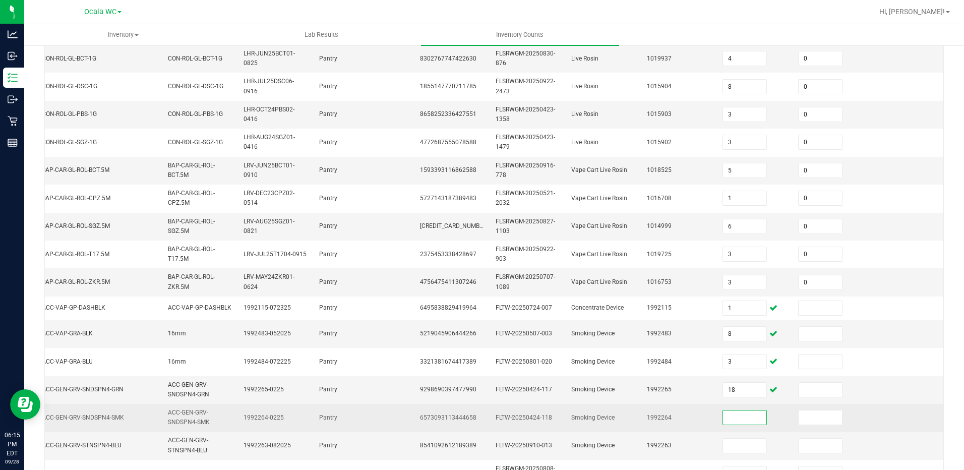
click at [732, 410] on input at bounding box center [744, 417] width 43 height 14
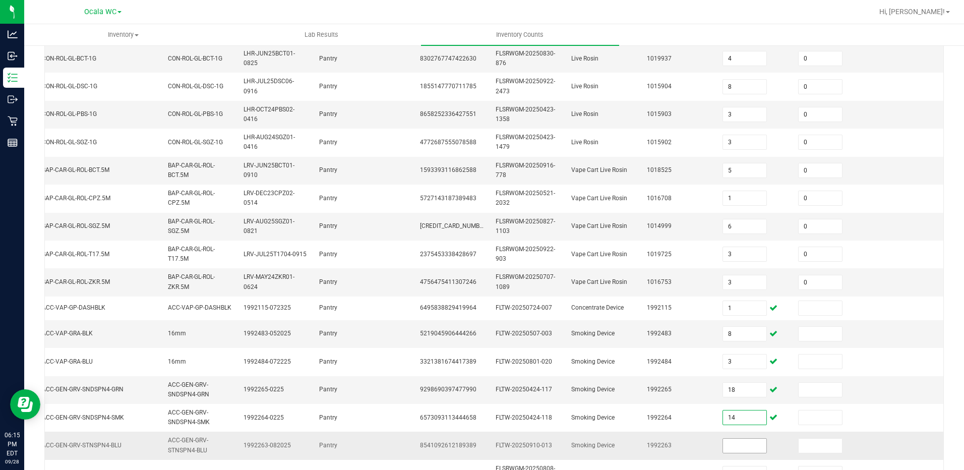
click at [723, 449] on input at bounding box center [744, 446] width 43 height 14
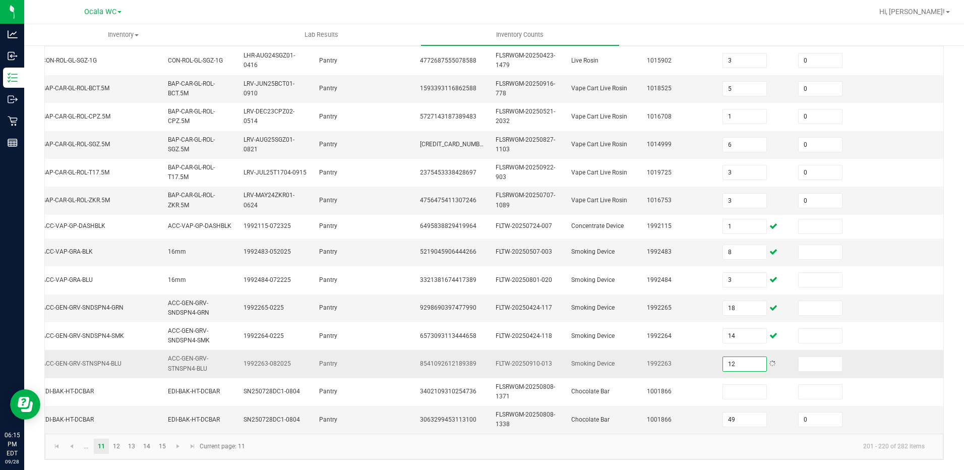
scroll to position [291, 0]
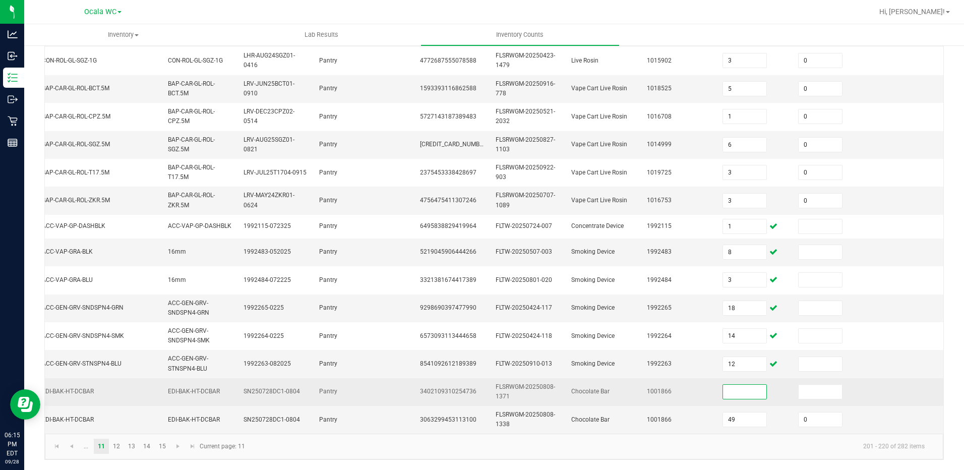
click at [744, 385] on input at bounding box center [744, 392] width 43 height 14
click at [804, 385] on input at bounding box center [819, 392] width 43 height 14
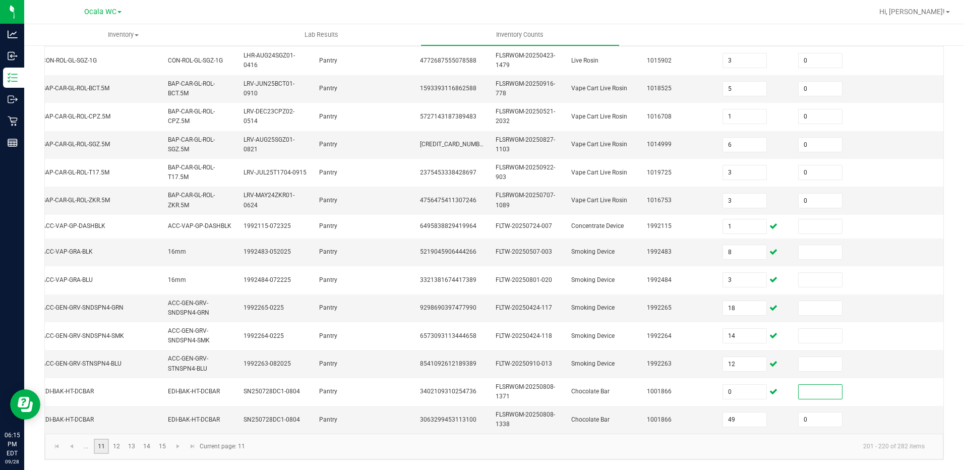
click at [107, 444] on link "11" at bounding box center [101, 446] width 15 height 15
click at [116, 446] on link "12" at bounding box center [116, 446] width 15 height 15
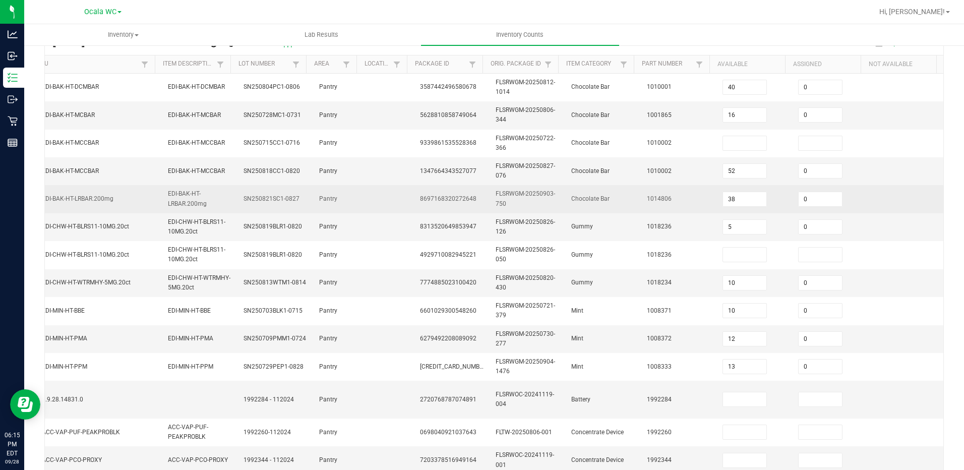
scroll to position [0, 0]
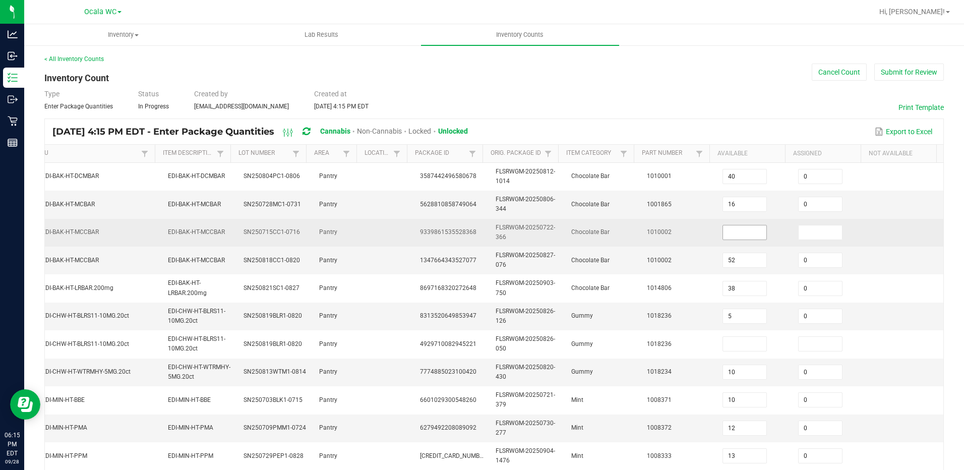
click at [723, 238] on input at bounding box center [744, 232] width 43 height 14
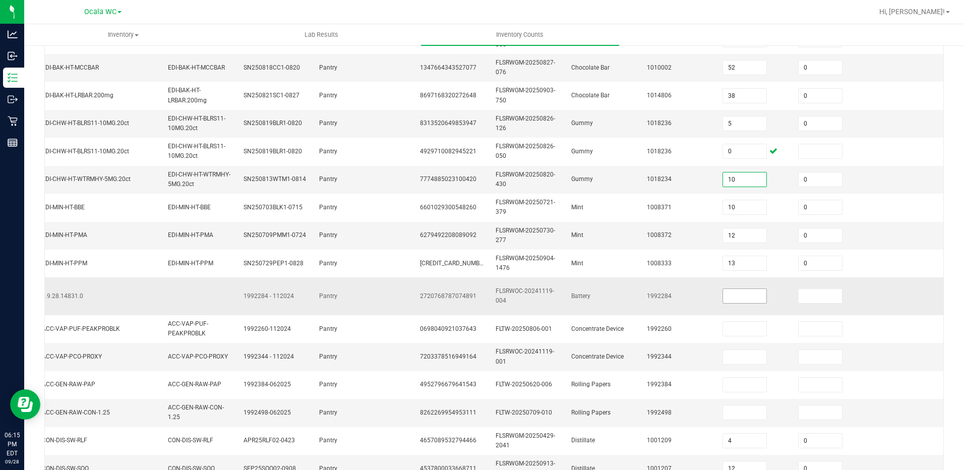
scroll to position [202, 0]
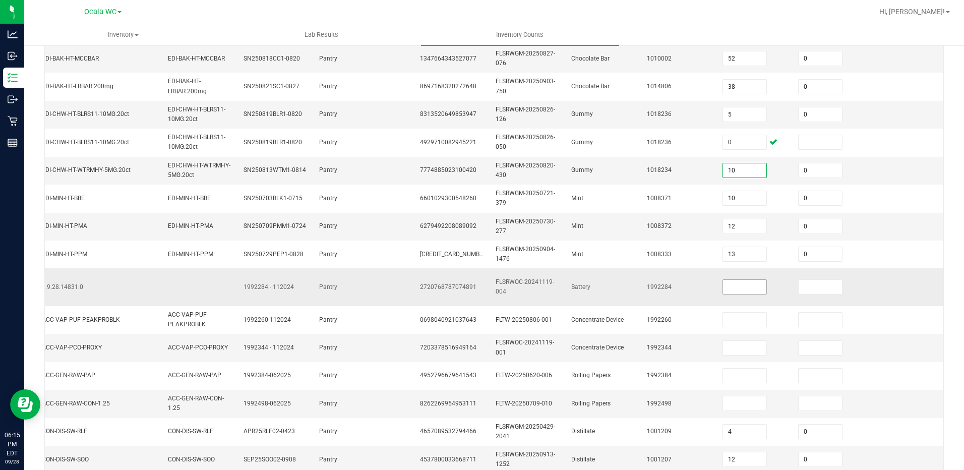
click at [740, 285] on input at bounding box center [744, 287] width 43 height 14
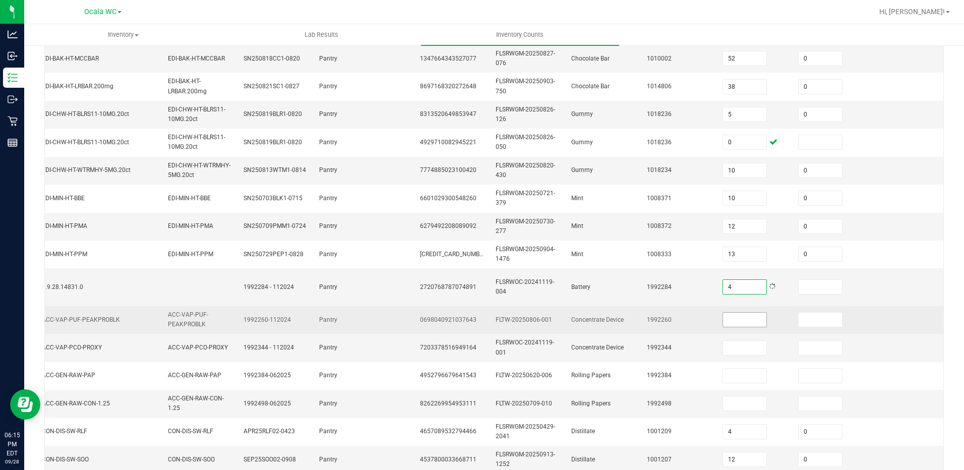
click at [746, 319] on input at bounding box center [744, 320] width 43 height 14
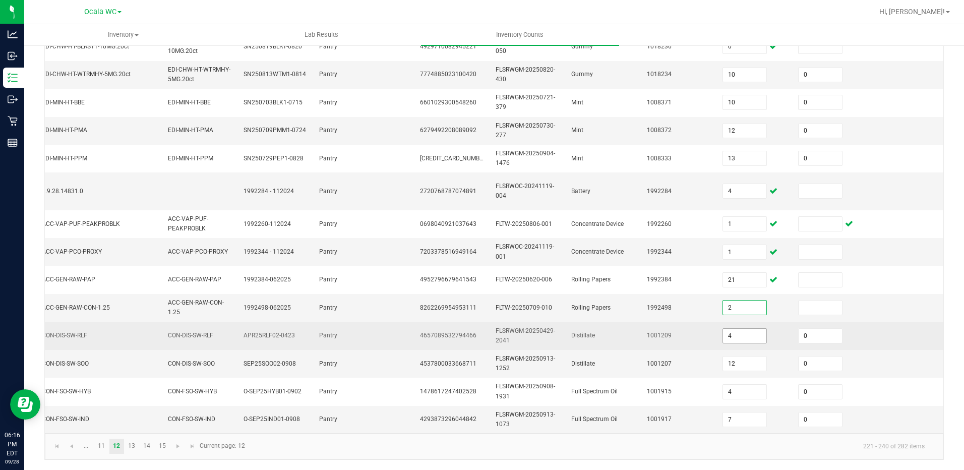
scroll to position [305, 0]
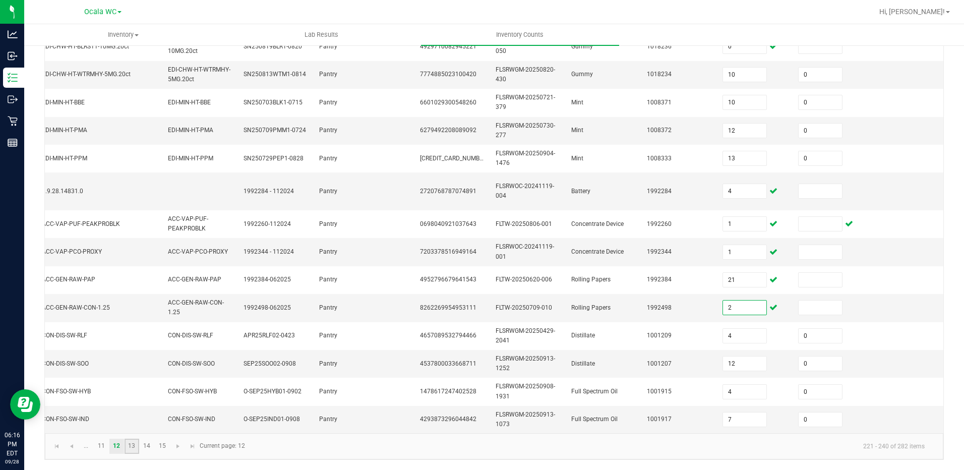
click at [127, 442] on link "13" at bounding box center [132, 446] width 15 height 15
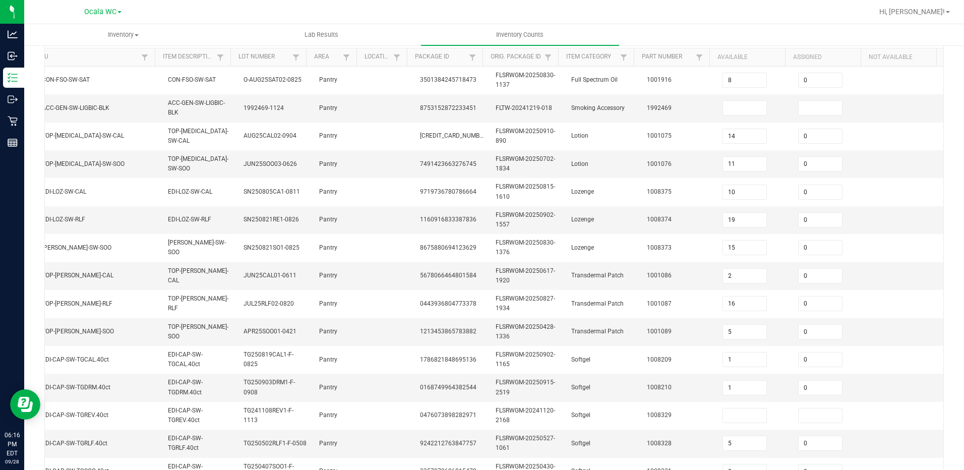
scroll to position [93, 0]
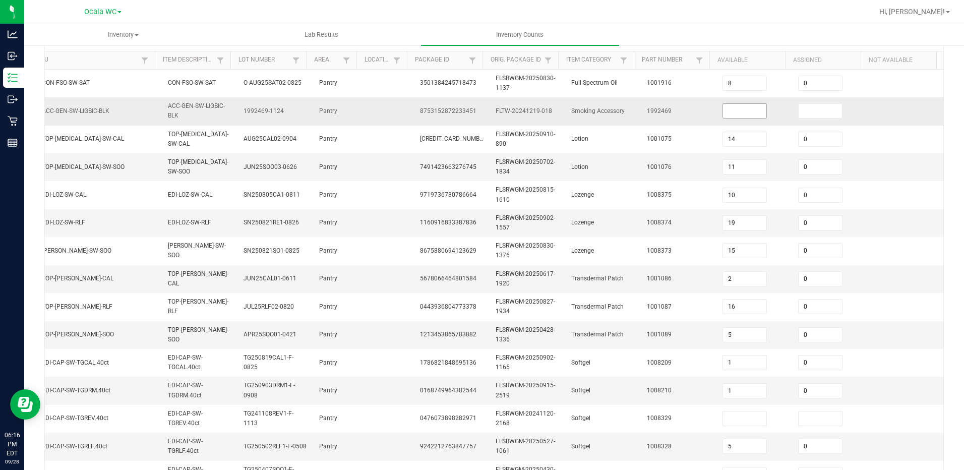
click at [736, 107] on input at bounding box center [744, 111] width 43 height 14
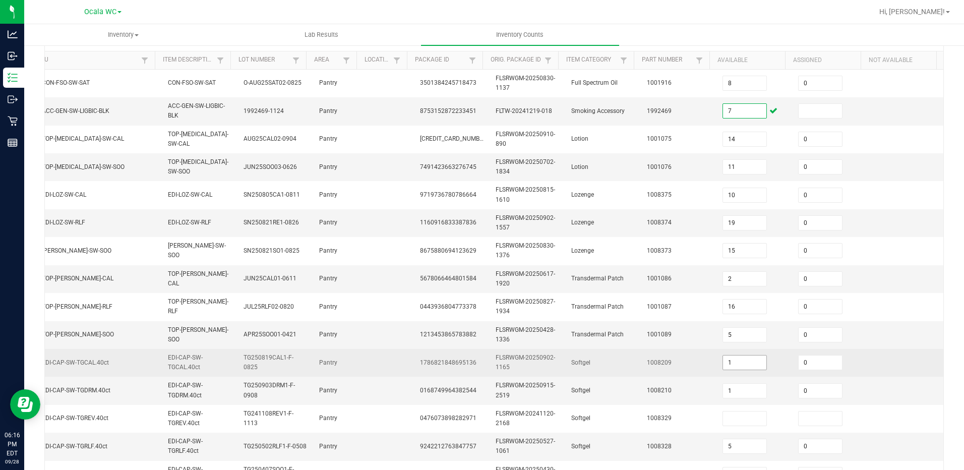
scroll to position [194, 0]
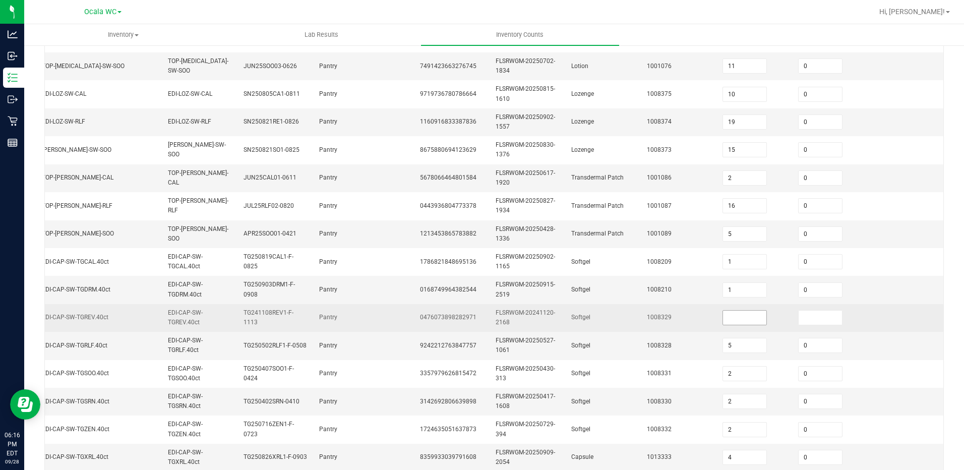
click at [723, 320] on input at bounding box center [744, 318] width 43 height 14
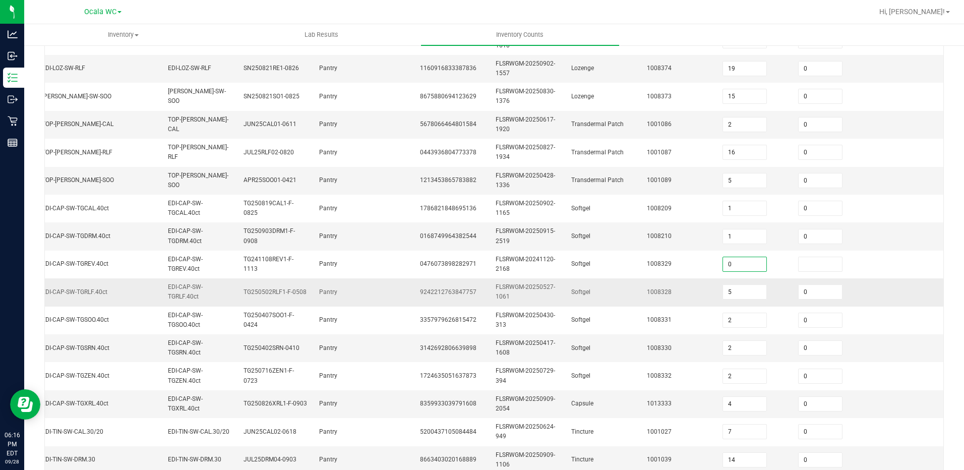
scroll to position [295, 0]
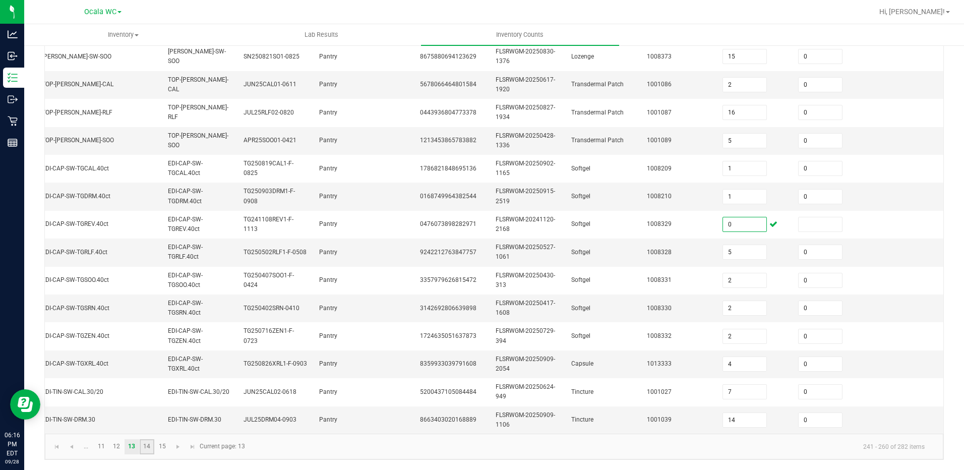
click at [143, 450] on link "14" at bounding box center [147, 446] width 15 height 15
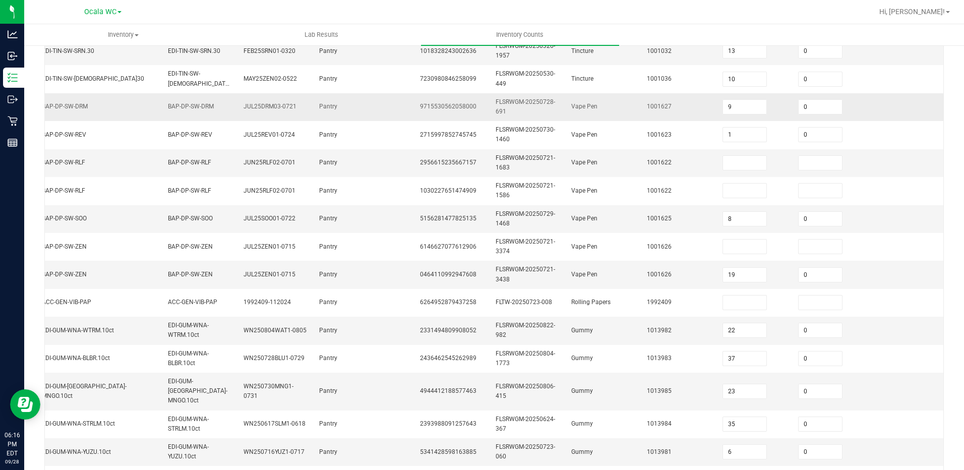
scroll to position [93, 0]
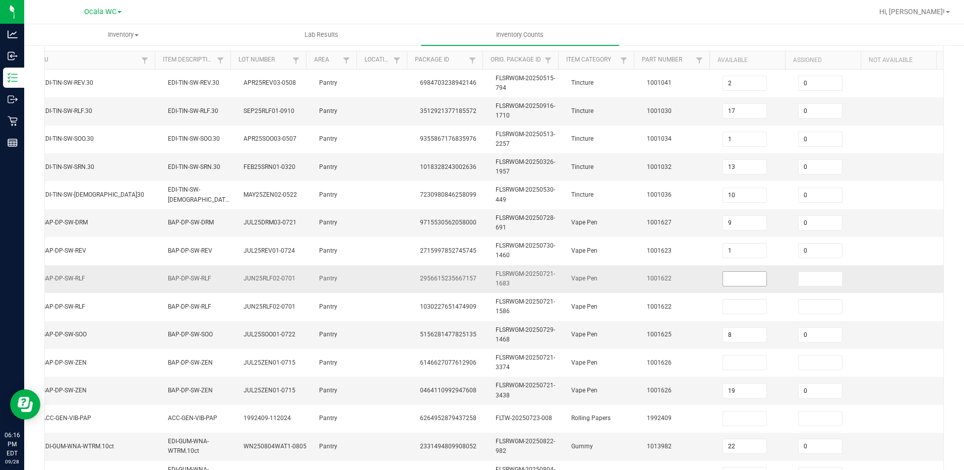
click at [723, 274] on input at bounding box center [744, 279] width 43 height 14
click at [723, 280] on input at bounding box center [744, 279] width 43 height 14
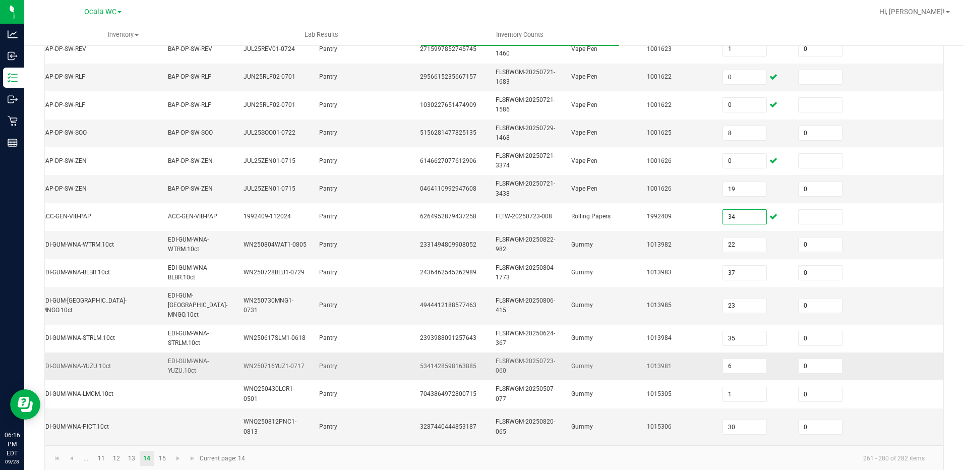
scroll to position [305, 0]
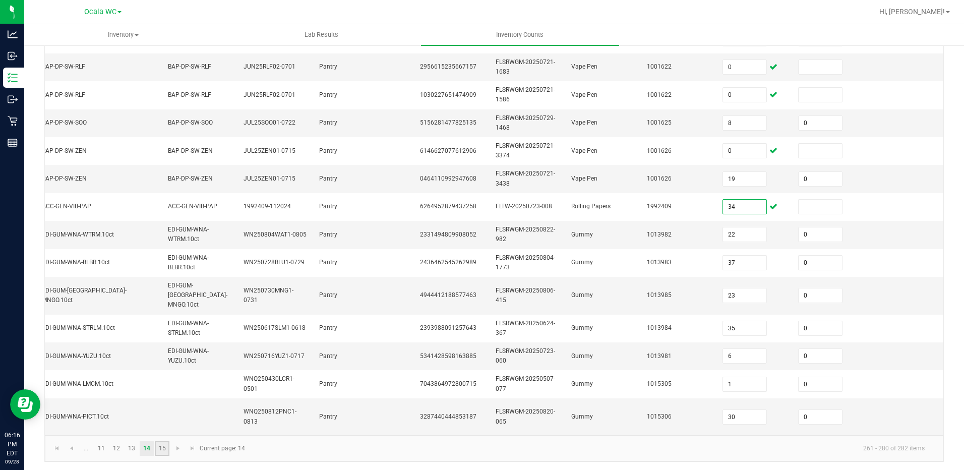
click at [160, 444] on link "15" at bounding box center [162, 448] width 15 height 15
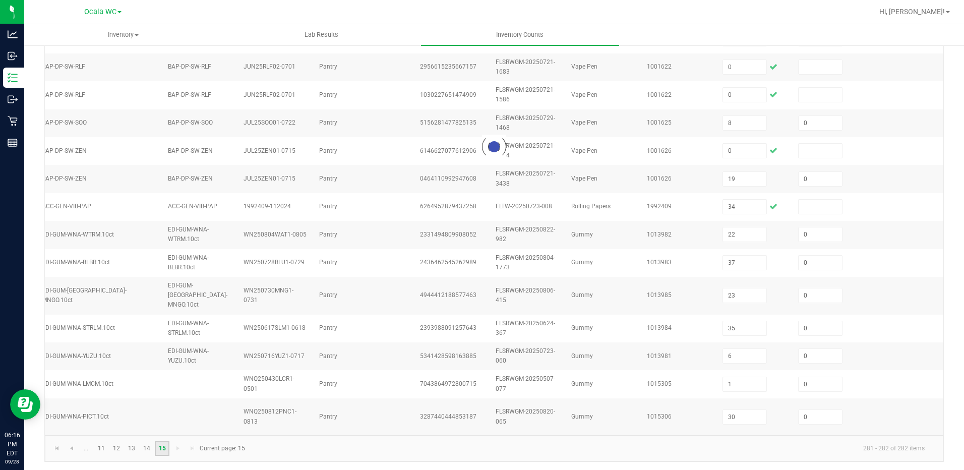
scroll to position [0, 143]
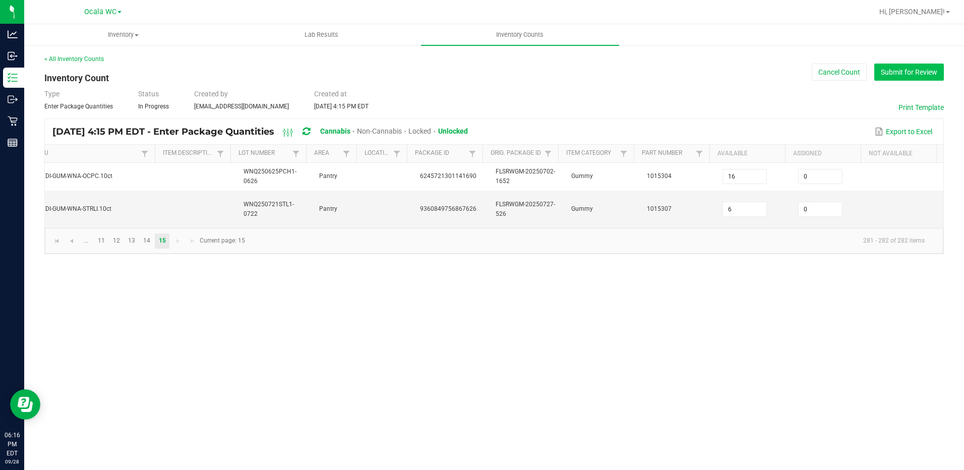
click at [919, 75] on button "Submit for Review" at bounding box center [909, 72] width 70 height 17
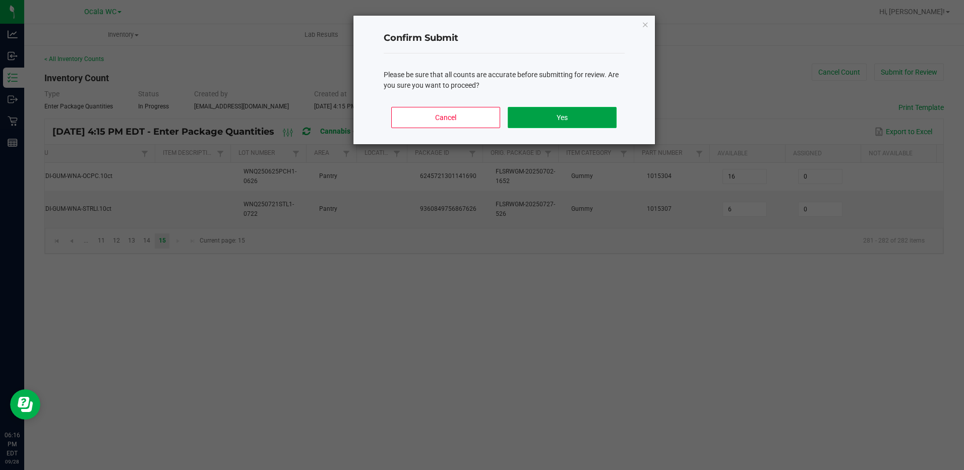
click at [592, 114] on button "Yes" at bounding box center [562, 117] width 108 height 21
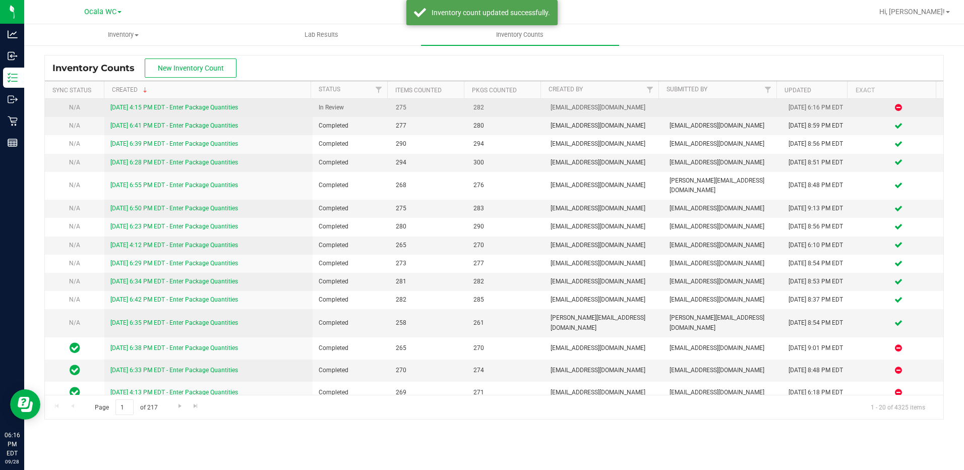
click at [214, 103] on div "[DATE] 4:15 PM EDT - Enter Package Quantities" at bounding box center [208, 108] width 196 height 10
click at [211, 110] on link "[DATE] 4:15 PM EDT - Enter Package Quantities" at bounding box center [174, 107] width 128 height 7
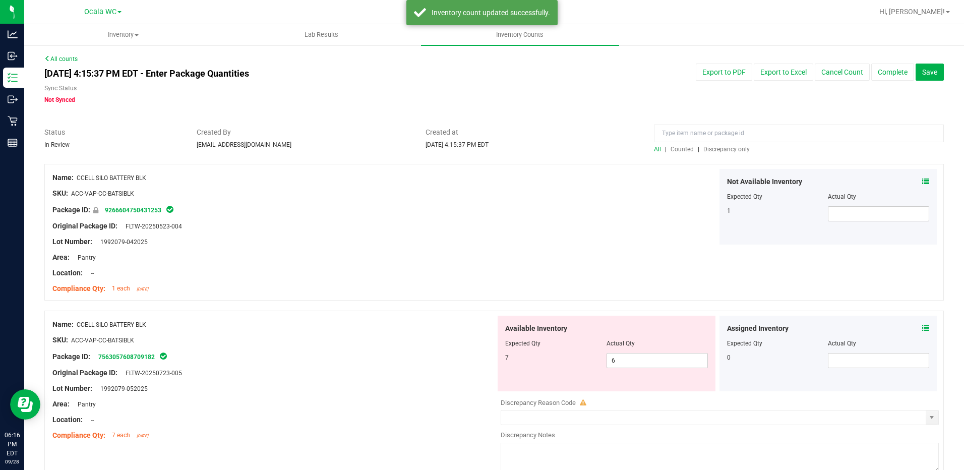
click at [726, 147] on span "Discrepancy only" at bounding box center [726, 149] width 46 height 7
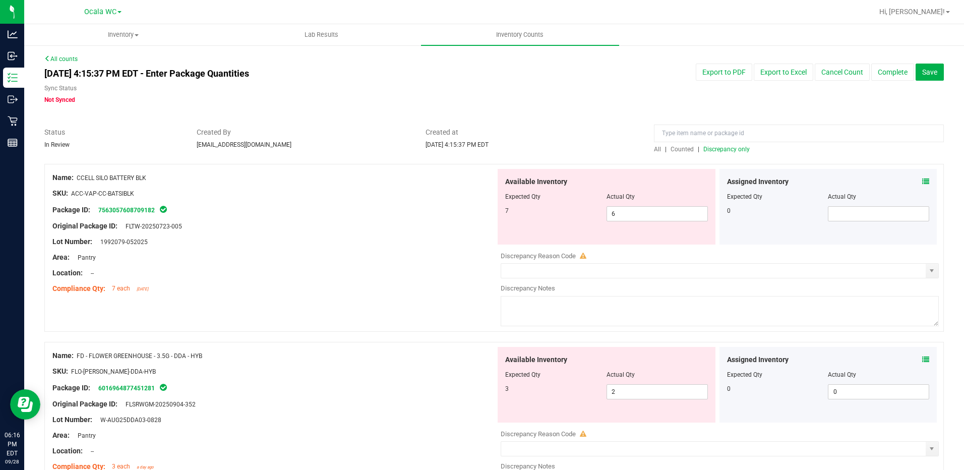
click at [922, 182] on icon at bounding box center [925, 181] width 7 height 7
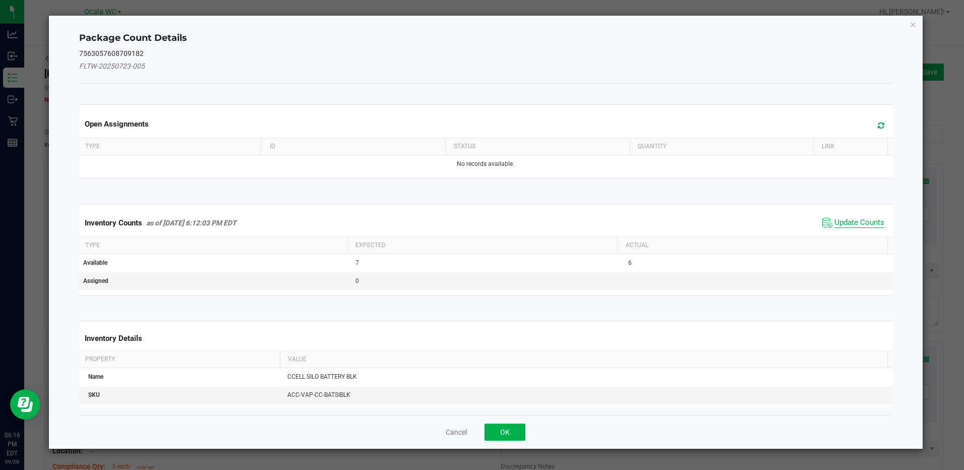
click at [842, 223] on span "Update Counts" at bounding box center [859, 223] width 50 height 10
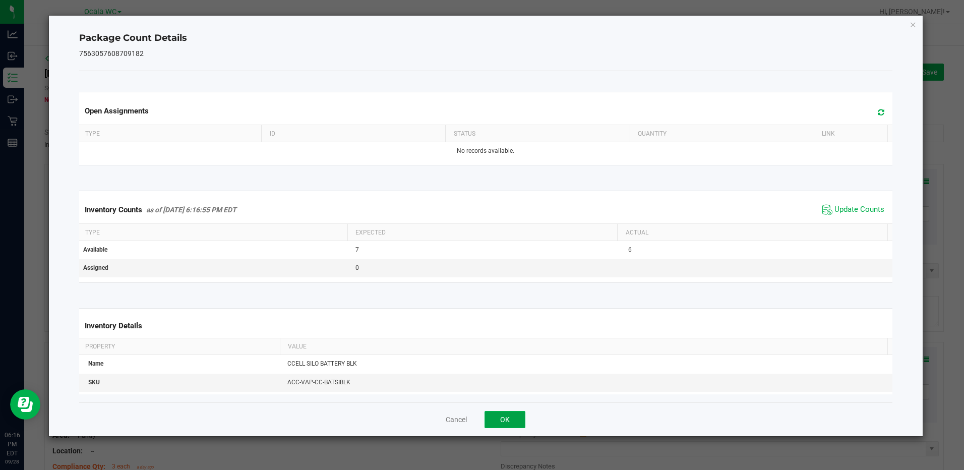
click at [504, 414] on button "OK" at bounding box center [504, 419] width 41 height 17
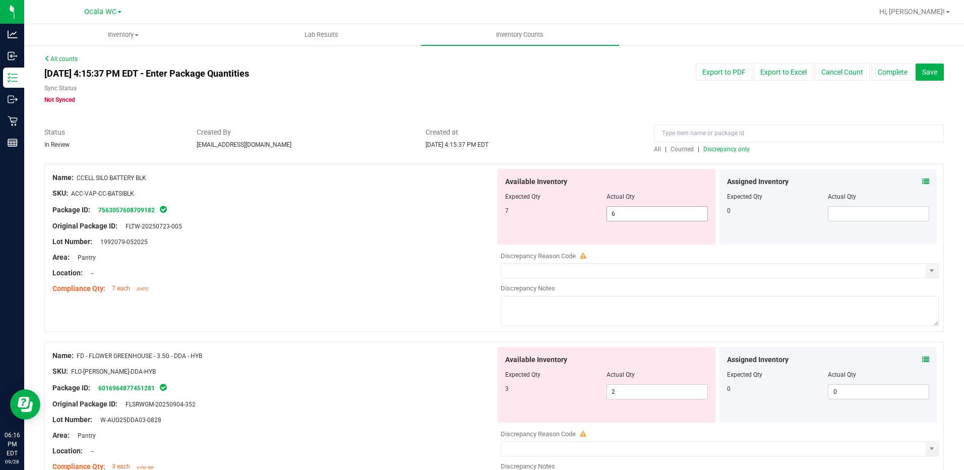
click at [626, 217] on span "6 6" at bounding box center [656, 213] width 101 height 15
click at [626, 217] on input "6" at bounding box center [657, 214] width 100 height 14
click at [436, 280] on div at bounding box center [273, 280] width 443 height 5
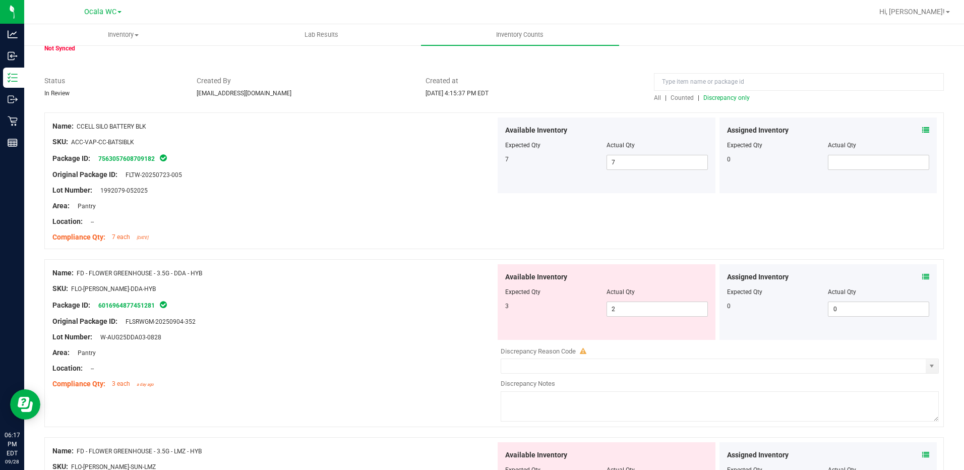
scroll to position [101, 0]
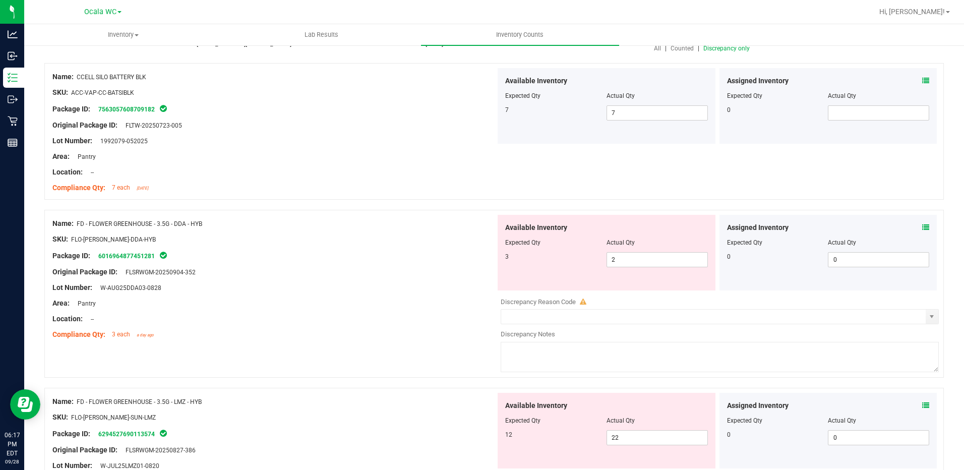
click at [922, 229] on icon at bounding box center [925, 227] width 7 height 7
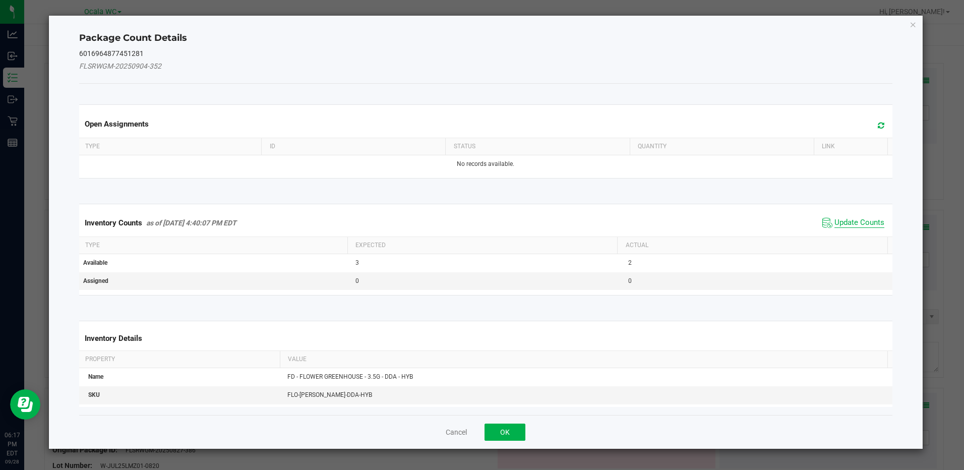
click at [851, 225] on span "Update Counts" at bounding box center [859, 223] width 50 height 10
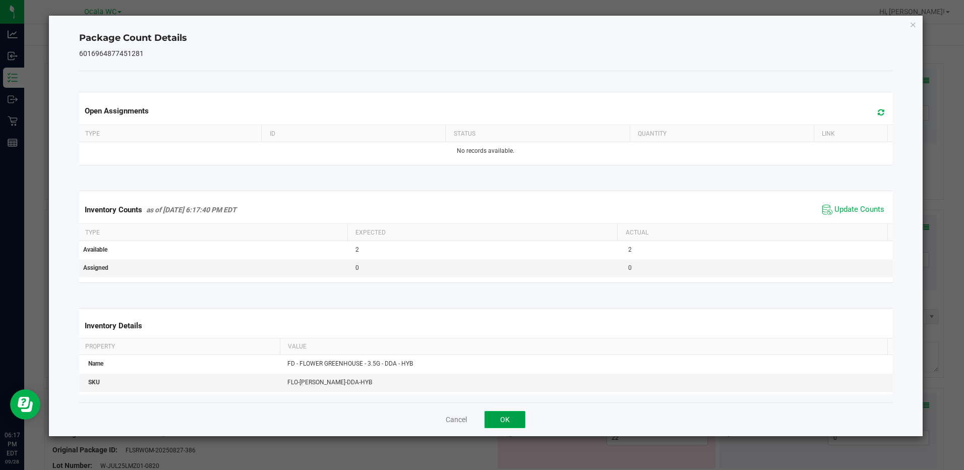
click at [509, 422] on button "OK" at bounding box center [504, 419] width 41 height 17
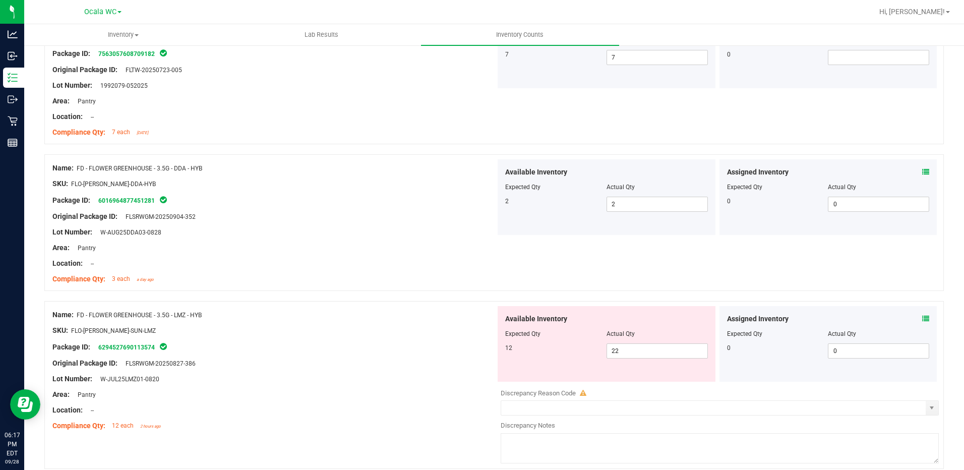
scroll to position [202, 0]
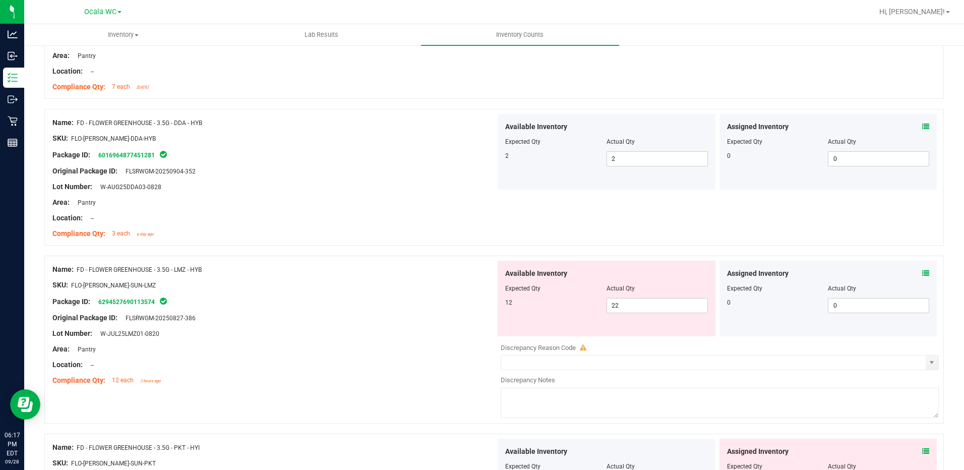
click at [922, 273] on icon at bounding box center [925, 273] width 7 height 7
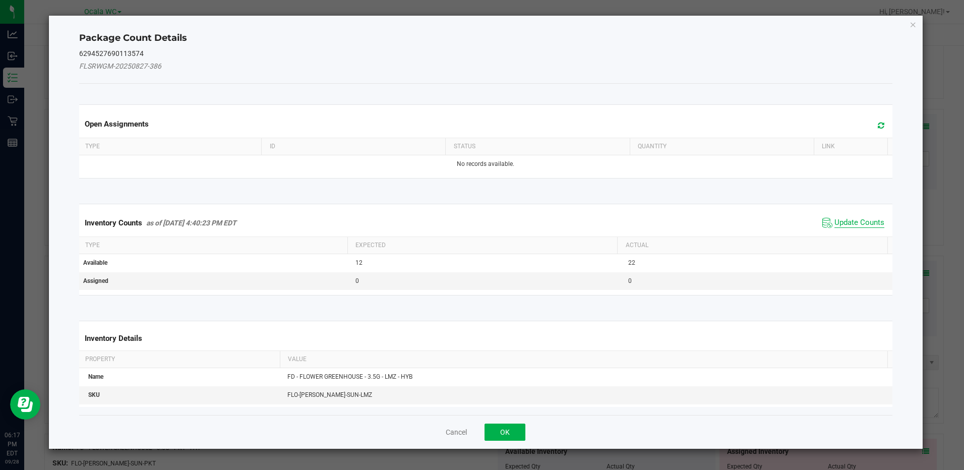
click at [852, 221] on span "Update Counts" at bounding box center [859, 223] width 50 height 10
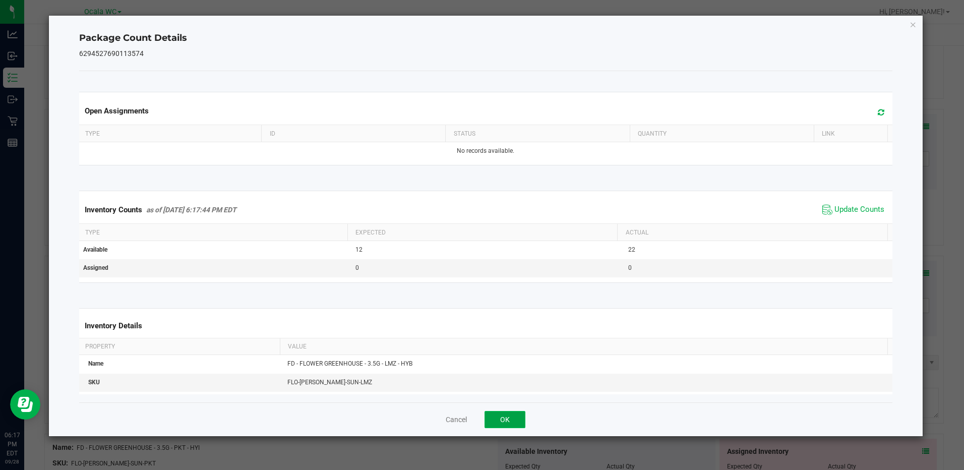
click at [499, 417] on button "OK" at bounding box center [504, 419] width 41 height 17
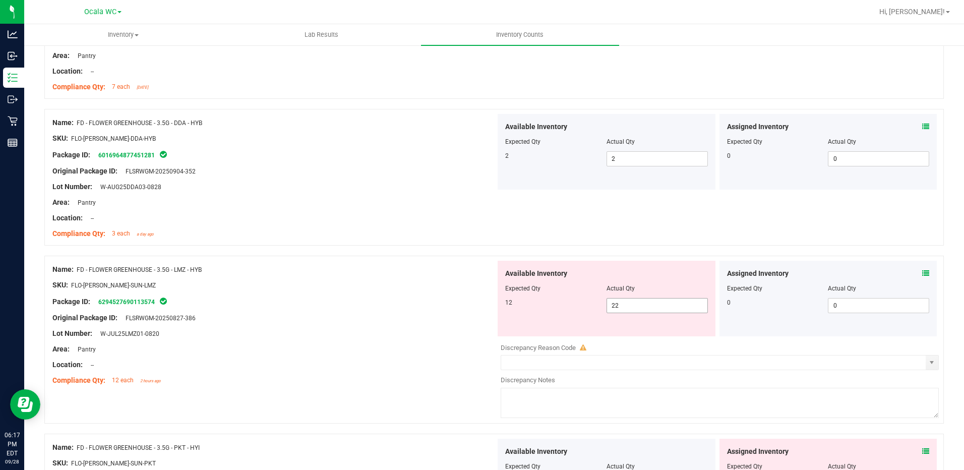
click at [641, 307] on span "22 22" at bounding box center [656, 305] width 101 height 15
click at [641, 307] on input "22" at bounding box center [657, 305] width 100 height 14
click at [373, 325] on div at bounding box center [273, 325] width 443 height 5
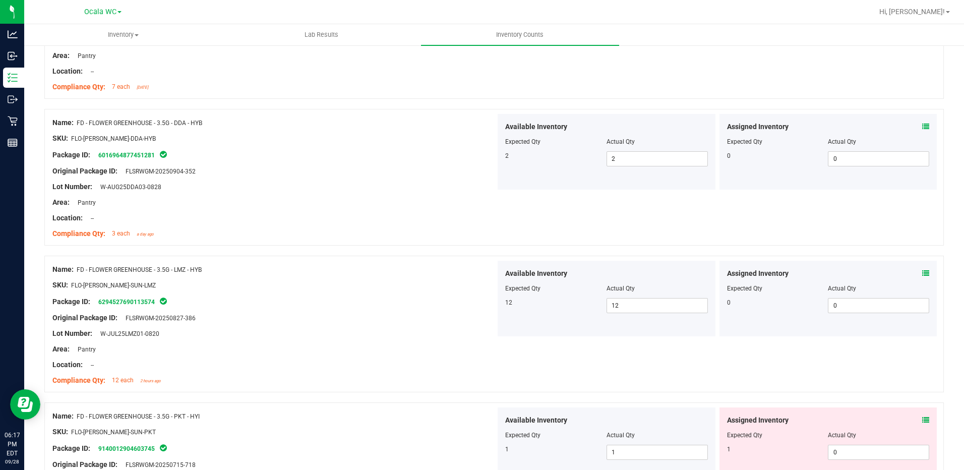
scroll to position [353, 0]
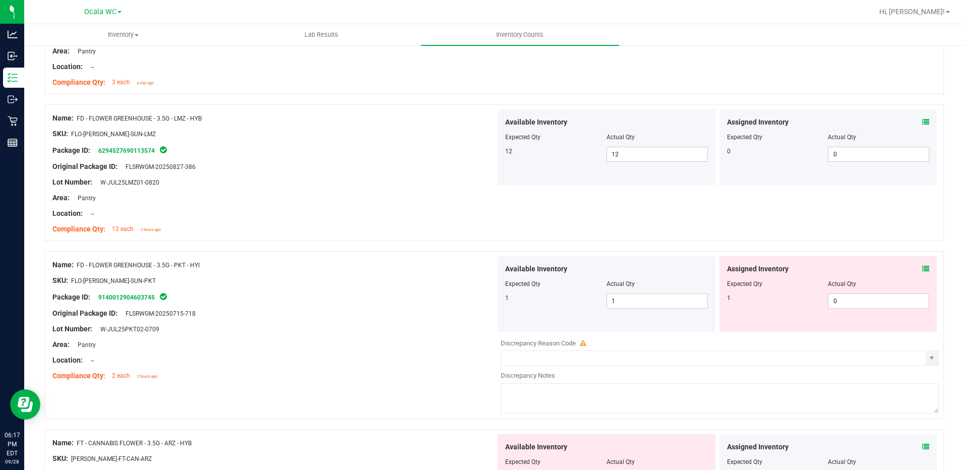
click at [922, 266] on icon at bounding box center [925, 268] width 7 height 7
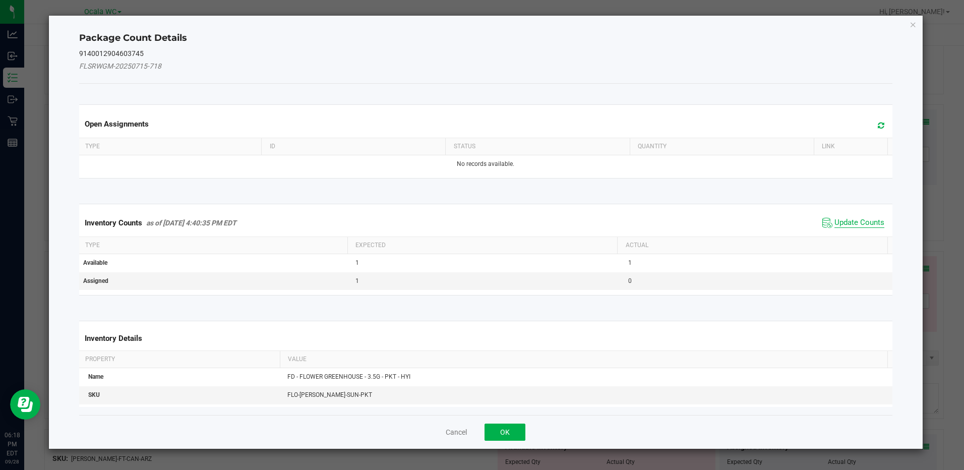
click at [837, 220] on span "Update Counts" at bounding box center [859, 223] width 50 height 10
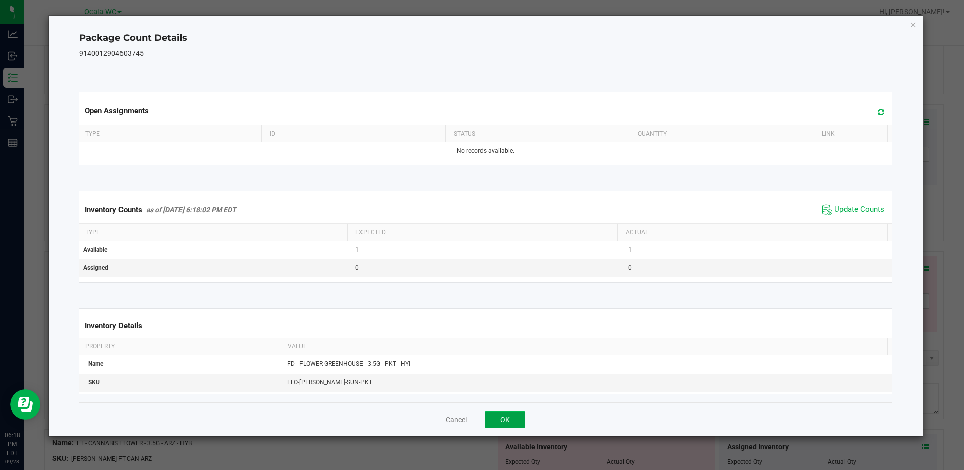
click at [513, 414] on button "OK" at bounding box center [504, 419] width 41 height 17
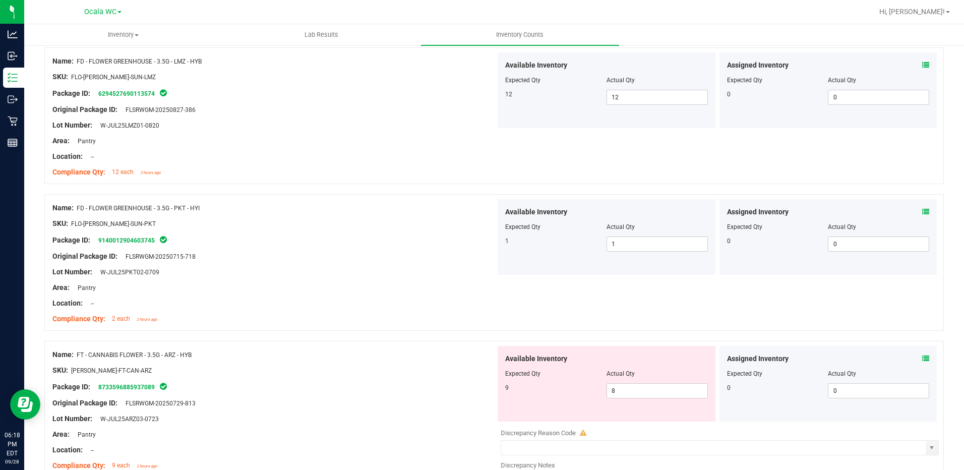
scroll to position [504, 0]
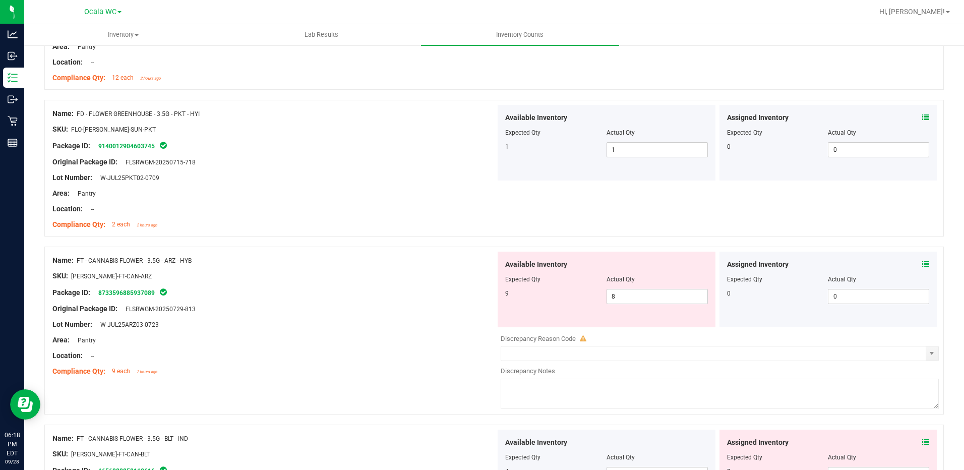
click at [922, 264] on icon at bounding box center [925, 264] width 7 height 7
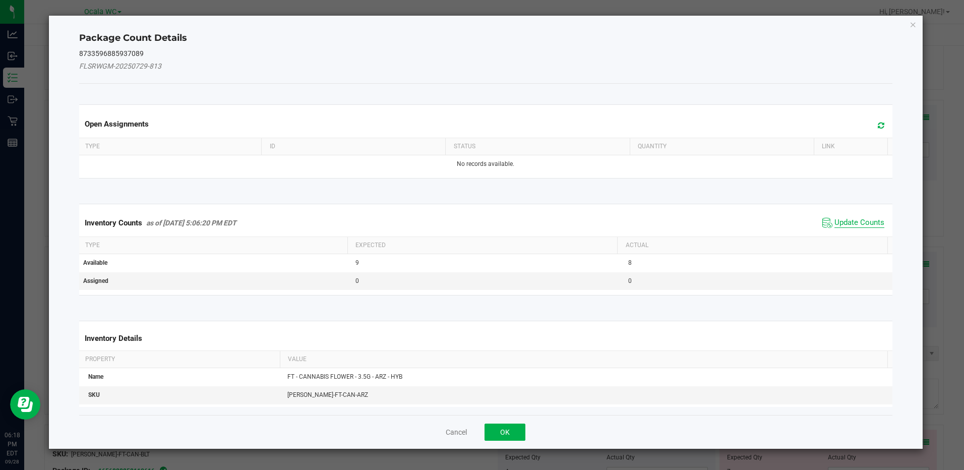
click at [860, 220] on span "Update Counts" at bounding box center [859, 223] width 50 height 10
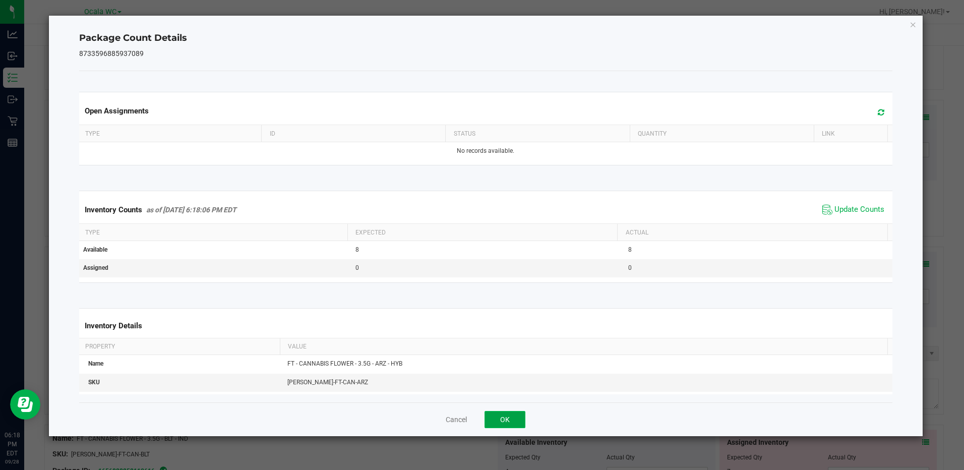
click at [503, 416] on button "OK" at bounding box center [504, 419] width 41 height 17
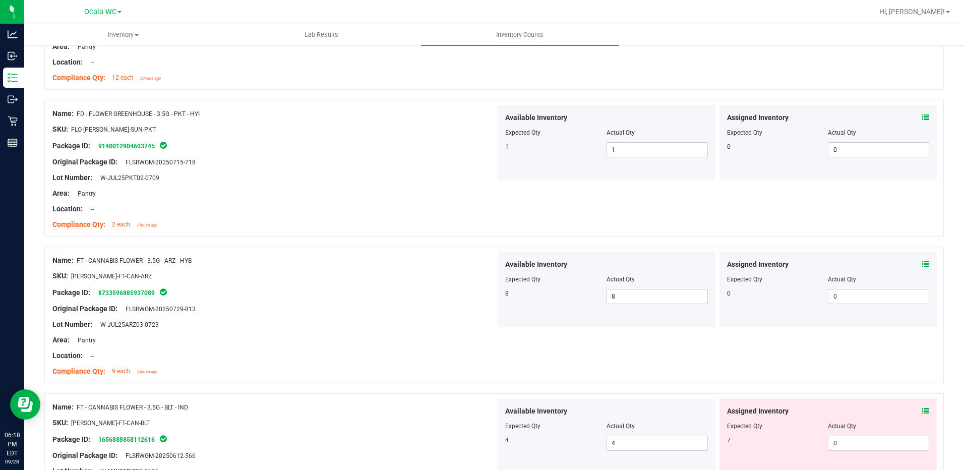
scroll to position [605, 0]
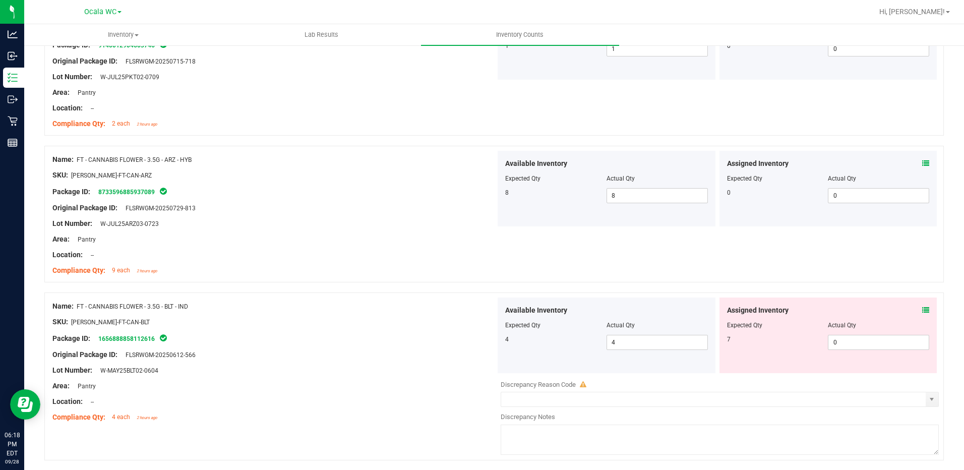
click at [922, 310] on icon at bounding box center [925, 309] width 7 height 7
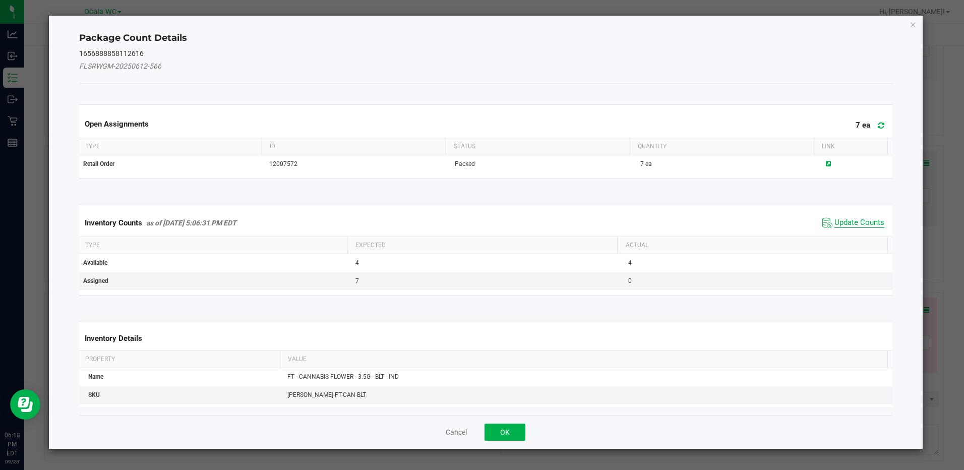
click at [855, 224] on span "Update Counts" at bounding box center [859, 223] width 50 height 10
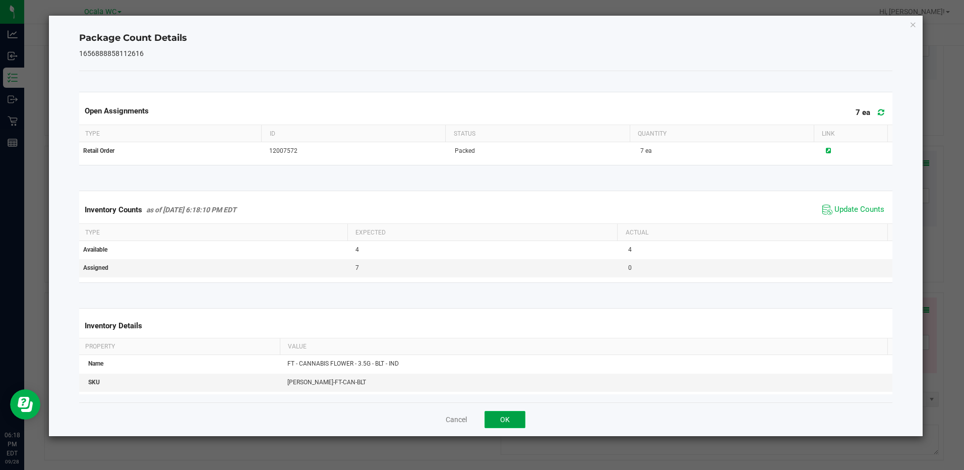
click at [492, 419] on button "OK" at bounding box center [504, 419] width 41 height 17
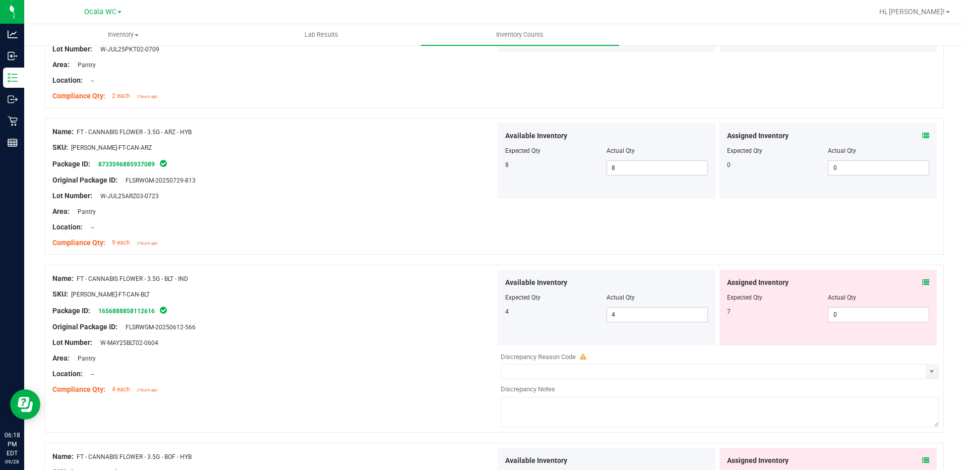
scroll to position [655, 0]
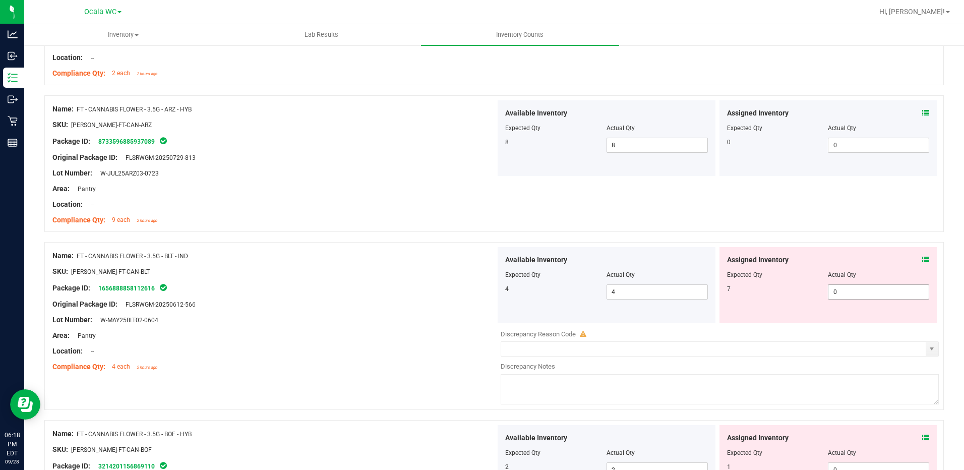
click at [858, 298] on span "0 0" at bounding box center [878, 291] width 101 height 15
click at [858, 298] on input "0" at bounding box center [878, 292] width 100 height 14
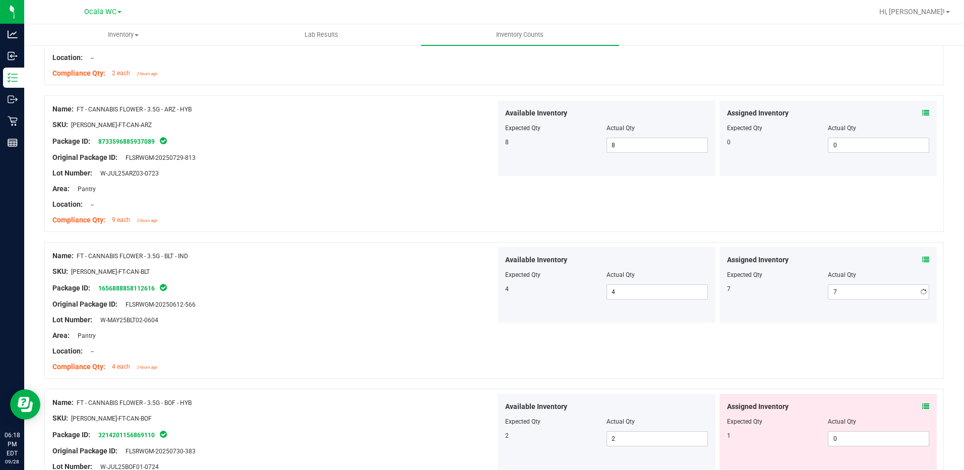
click at [396, 285] on div "Package ID: 1656888858112616" at bounding box center [273, 288] width 443 height 12
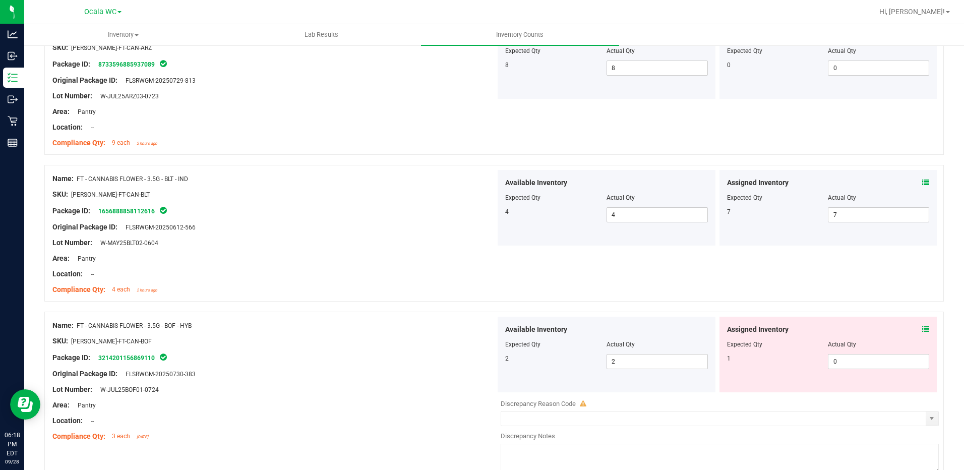
scroll to position [806, 0]
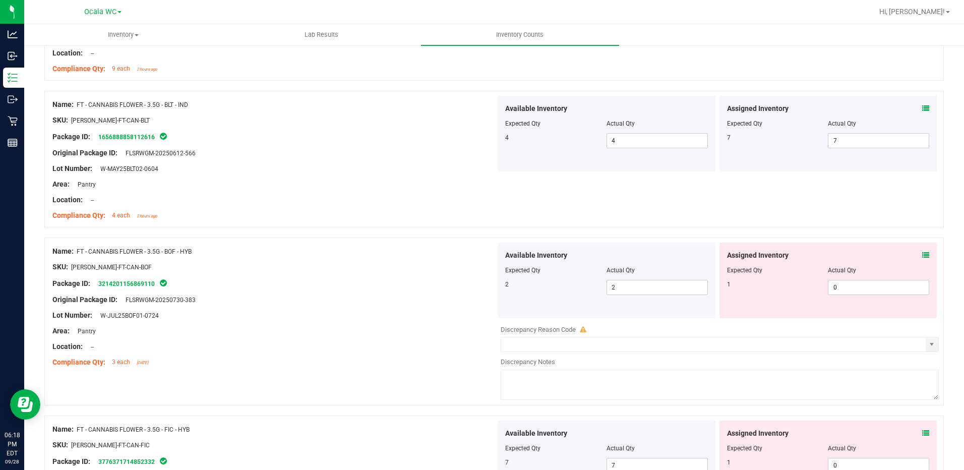
click at [922, 256] on icon at bounding box center [925, 255] width 7 height 7
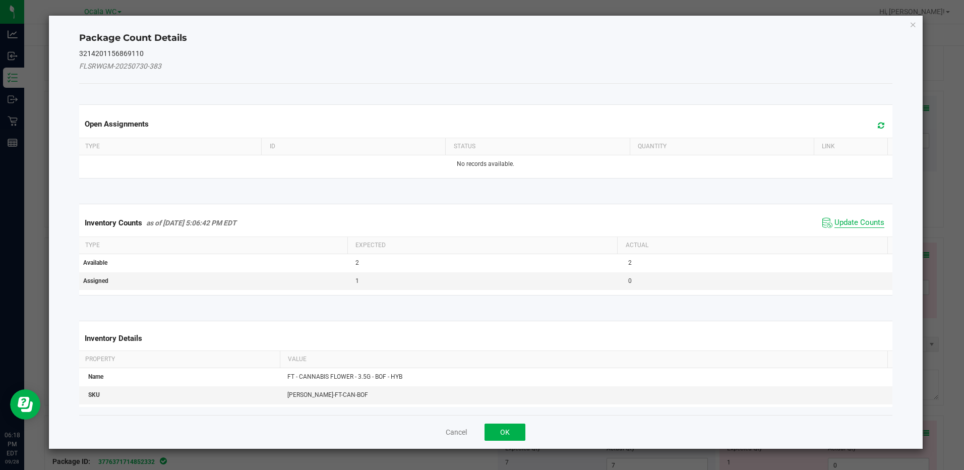
click at [855, 221] on span "Update Counts" at bounding box center [859, 223] width 50 height 10
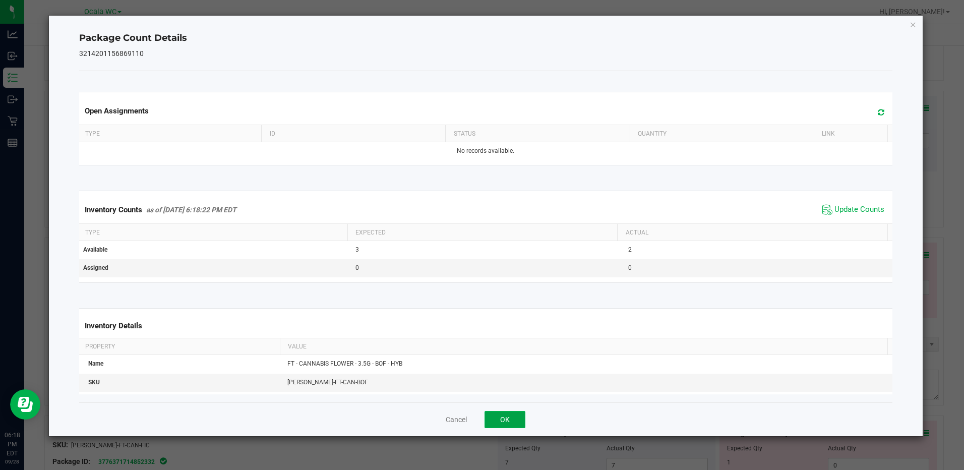
click at [513, 414] on button "OK" at bounding box center [504, 419] width 41 height 17
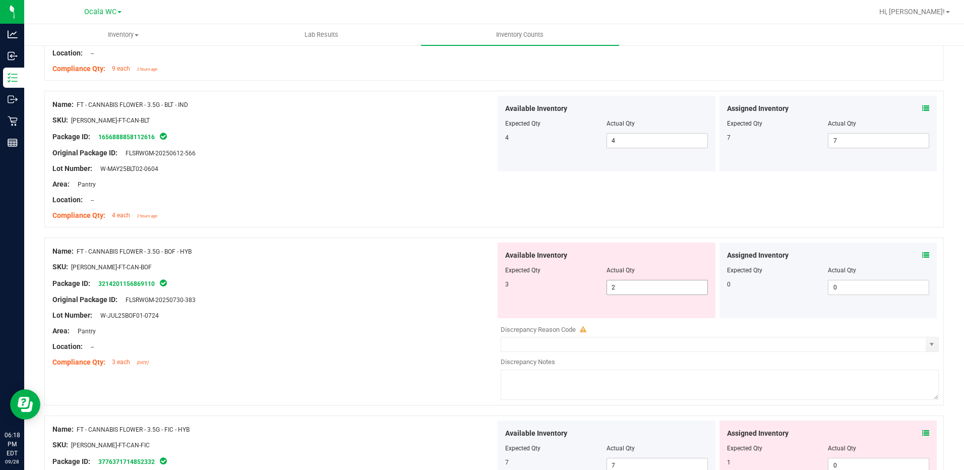
click at [638, 289] on span "2 2" at bounding box center [656, 287] width 101 height 15
click at [638, 289] on input "2" at bounding box center [657, 287] width 100 height 14
click at [483, 297] on div "Original Package ID: FLSRWGM-20250730-383" at bounding box center [273, 299] width 443 height 11
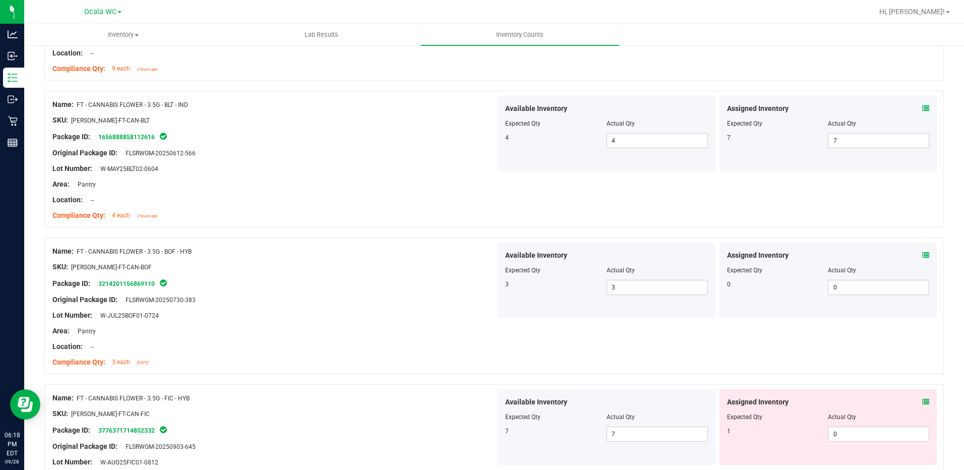
scroll to position [907, 0]
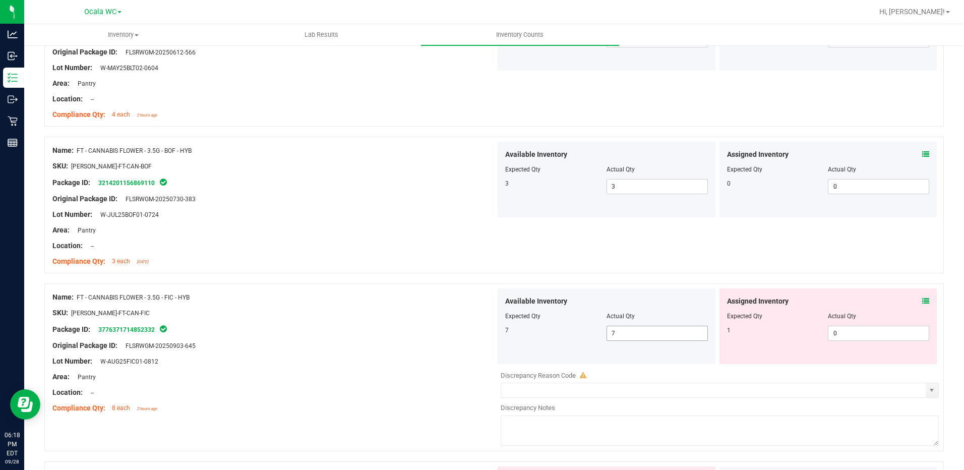
click at [619, 328] on span "7 7" at bounding box center [656, 333] width 101 height 15
click at [619, 328] on input "7" at bounding box center [657, 333] width 100 height 14
click at [413, 324] on div "Package ID: 3776371714852332" at bounding box center [273, 329] width 443 height 12
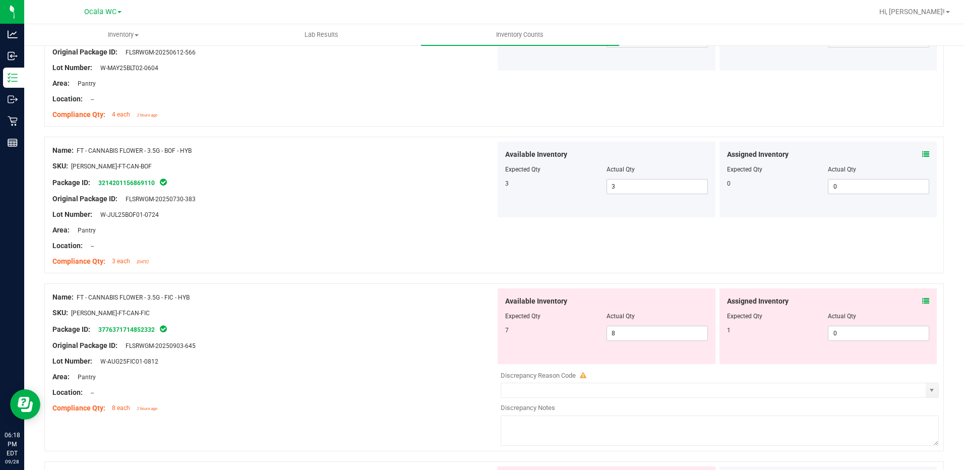
click at [922, 298] on icon at bounding box center [925, 300] width 7 height 7
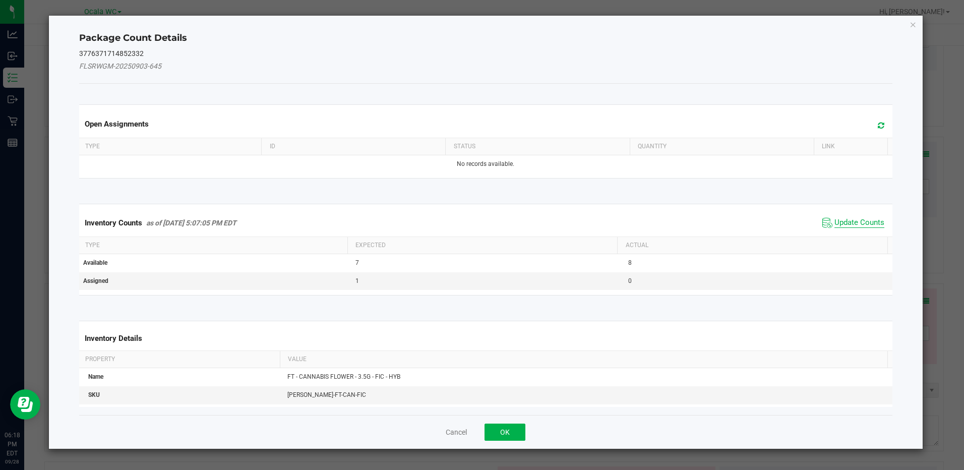
click at [837, 222] on span "Update Counts" at bounding box center [859, 223] width 50 height 10
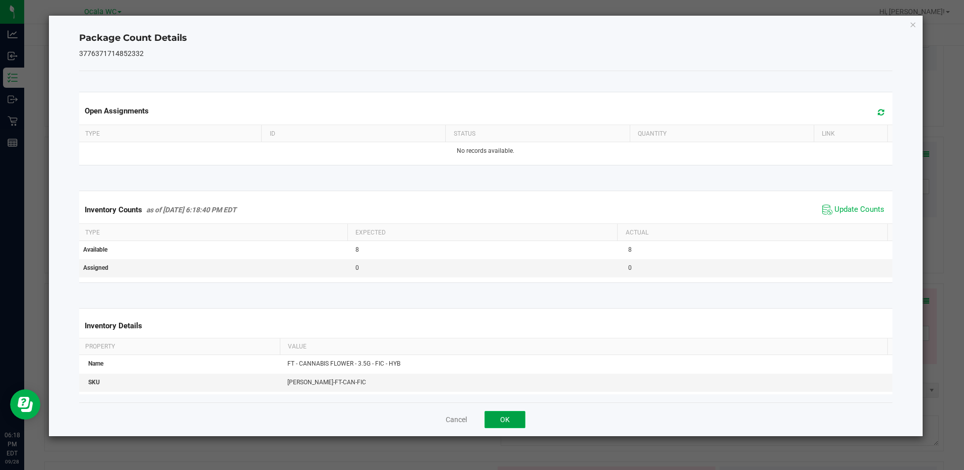
click at [514, 422] on button "OK" at bounding box center [504, 419] width 41 height 17
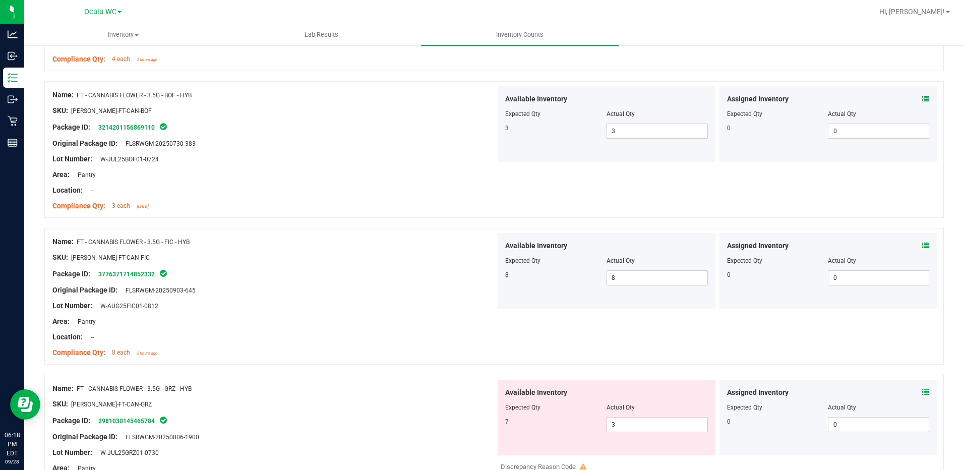
scroll to position [1008, 0]
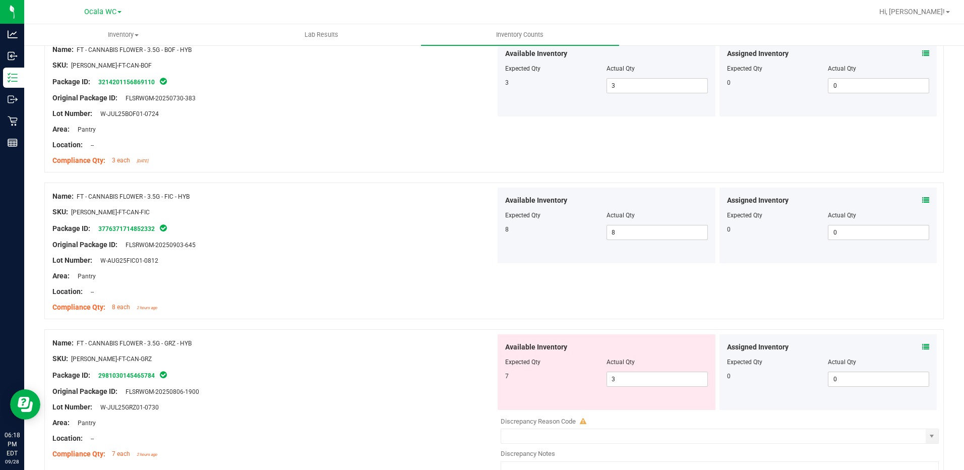
click at [922, 343] on icon at bounding box center [925, 346] width 7 height 7
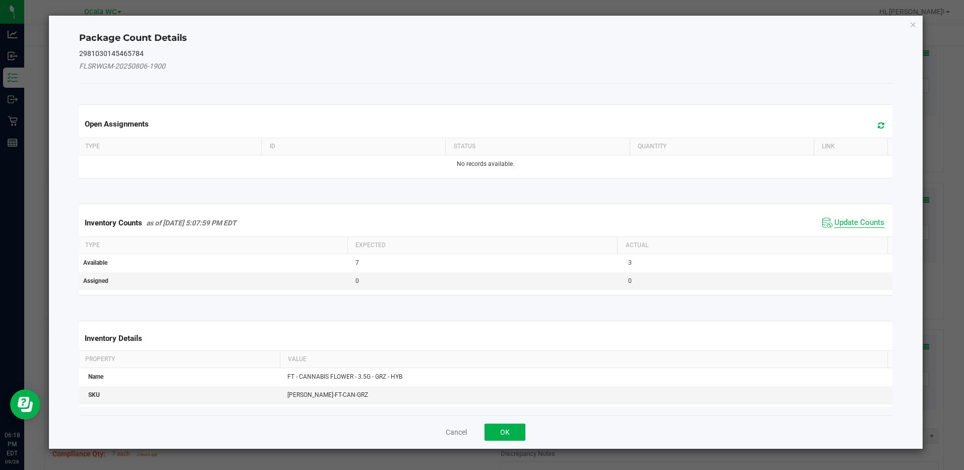
click at [842, 222] on span "Update Counts" at bounding box center [859, 223] width 50 height 10
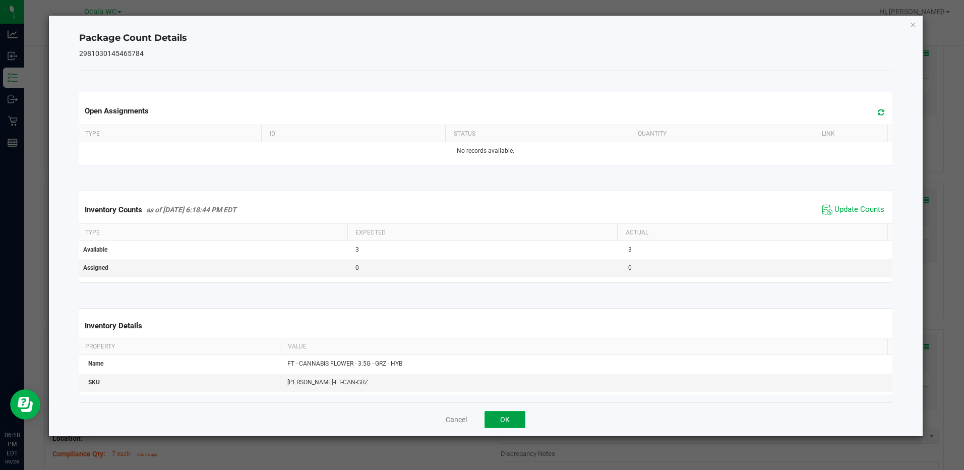
click at [512, 415] on button "OK" at bounding box center [504, 419] width 41 height 17
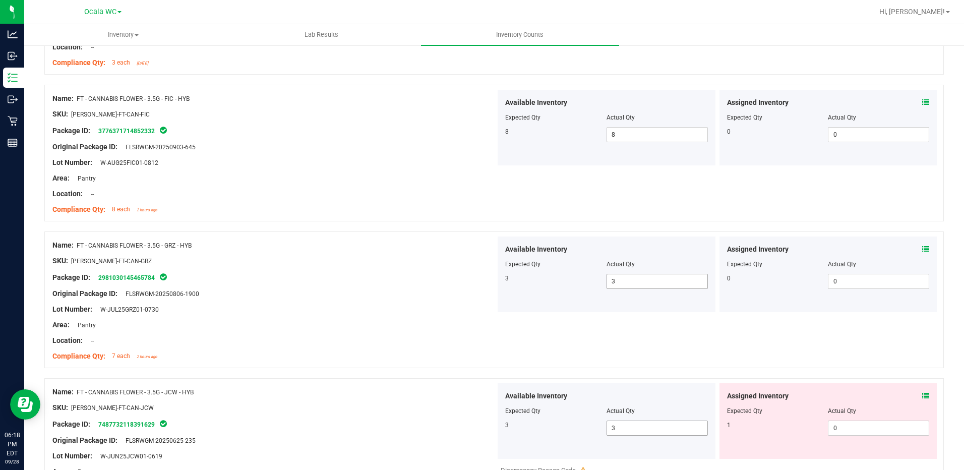
scroll to position [1159, 0]
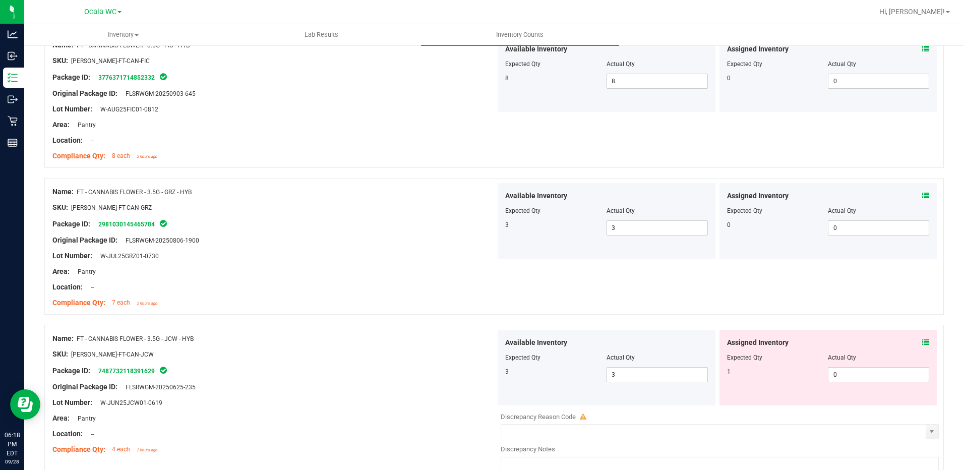
click at [922, 343] on icon at bounding box center [925, 342] width 7 height 7
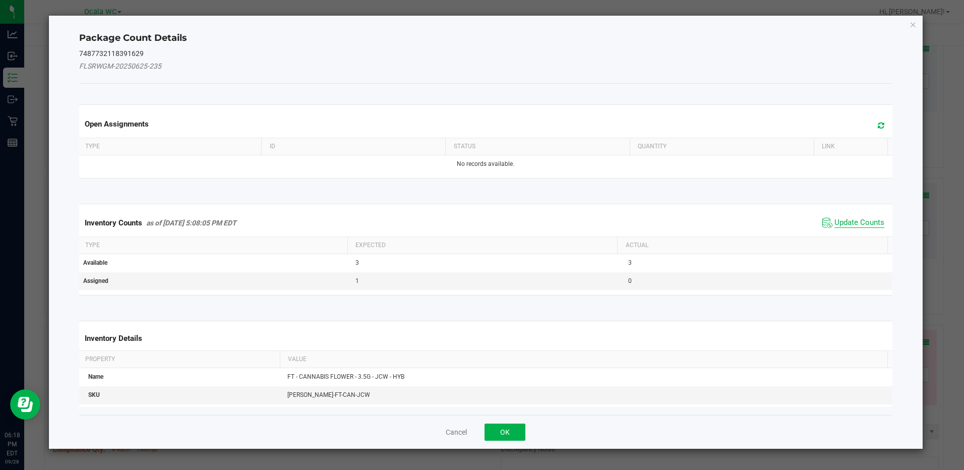
click at [845, 221] on span "Update Counts" at bounding box center [859, 223] width 50 height 10
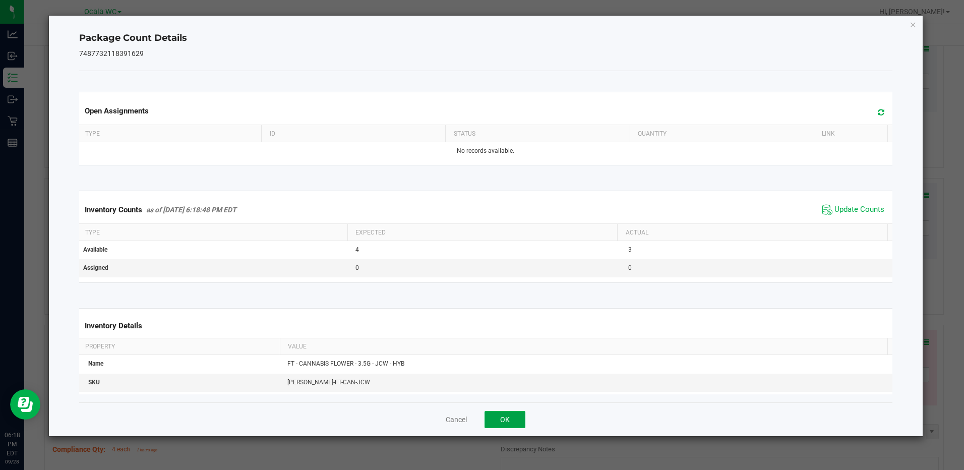
click at [492, 425] on button "OK" at bounding box center [504, 419] width 41 height 17
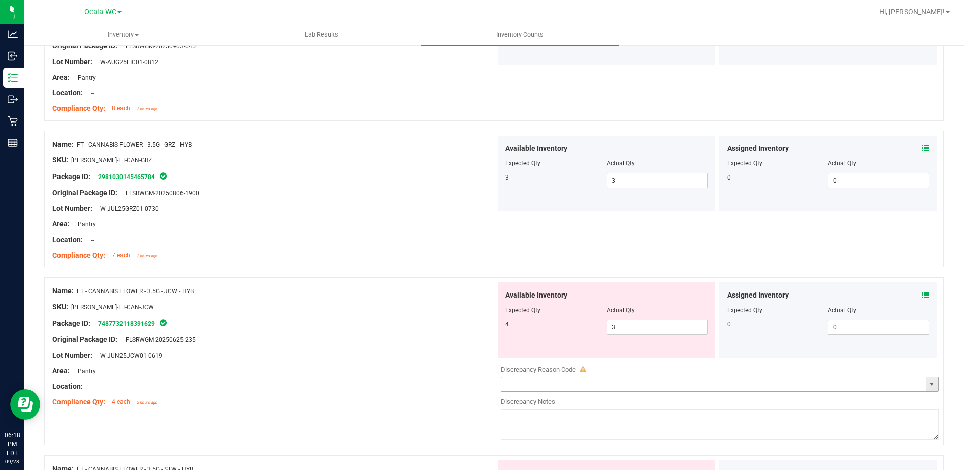
scroll to position [1260, 0]
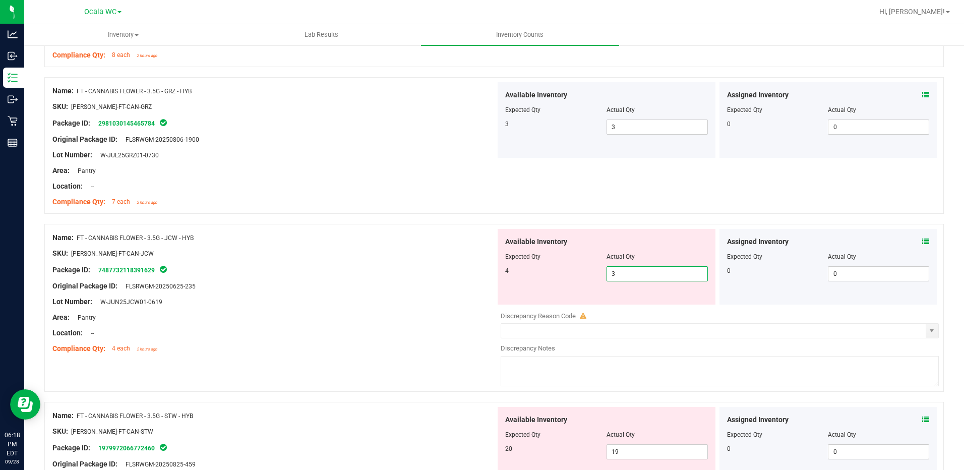
click at [628, 267] on span "3 3" at bounding box center [656, 273] width 101 height 15
click at [628, 267] on input "3" at bounding box center [657, 274] width 100 height 14
click at [346, 344] on div "Compliance Qty: 4 each 2 hours ago" at bounding box center [273, 348] width 443 height 11
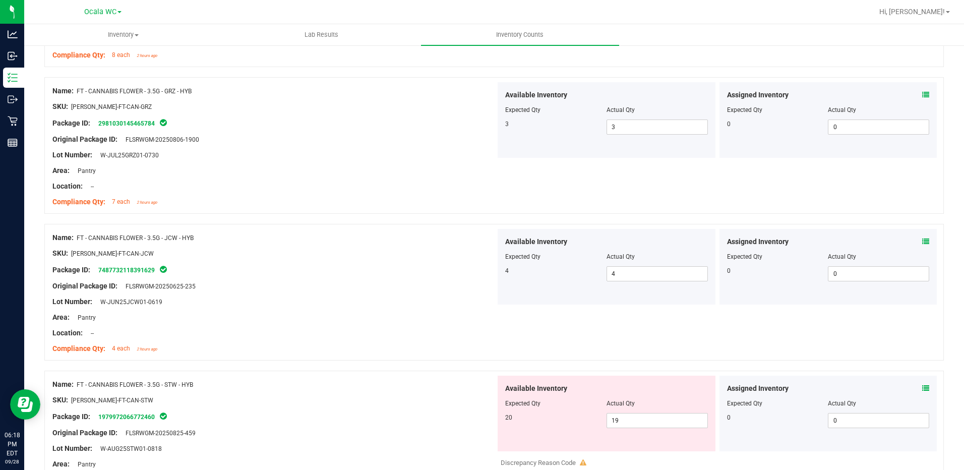
scroll to position [1361, 0]
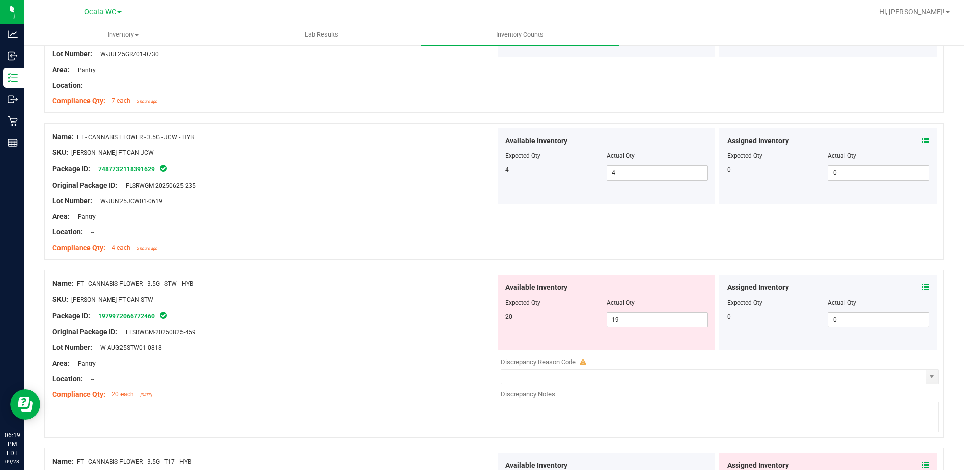
click at [922, 287] on icon at bounding box center [925, 287] width 7 height 7
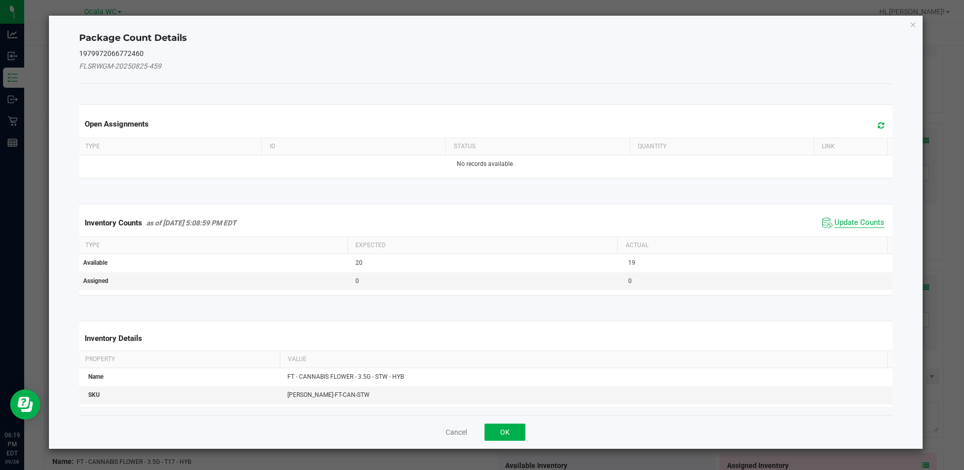
click at [854, 221] on span "Update Counts" at bounding box center [859, 223] width 50 height 10
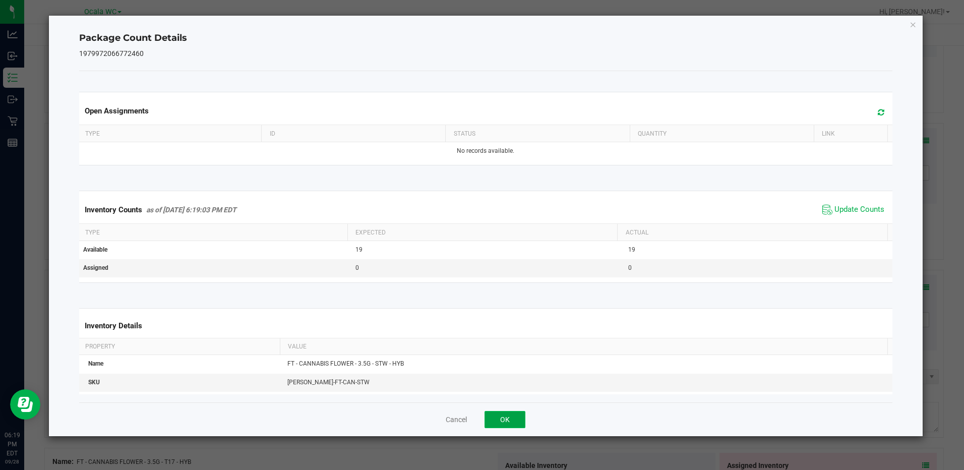
click at [515, 416] on button "OK" at bounding box center [504, 419] width 41 height 17
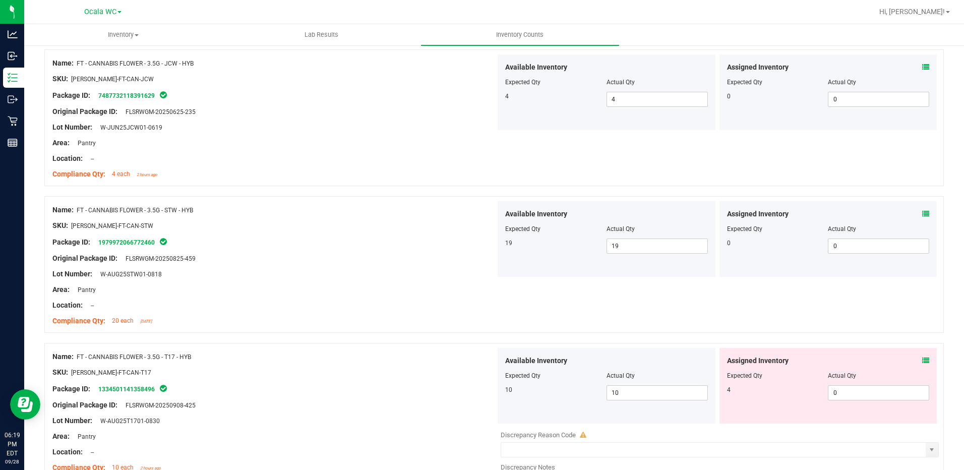
scroll to position [1512, 0]
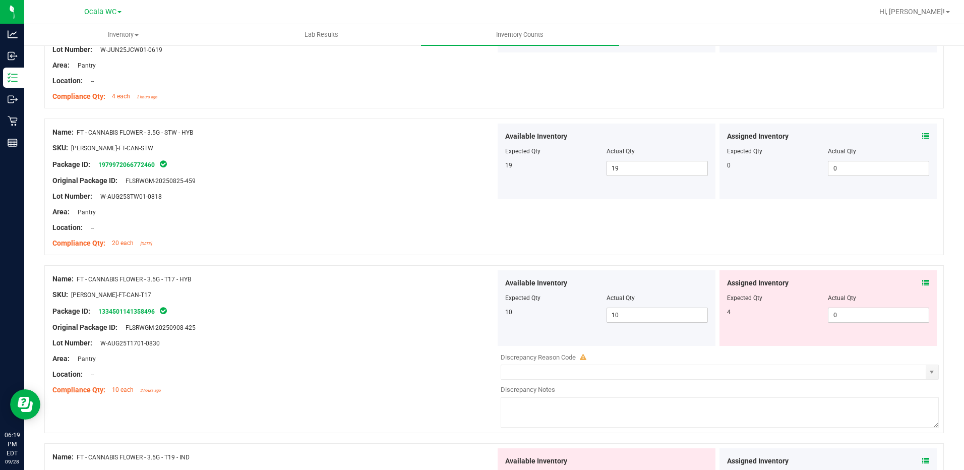
click at [922, 281] on icon at bounding box center [925, 282] width 7 height 7
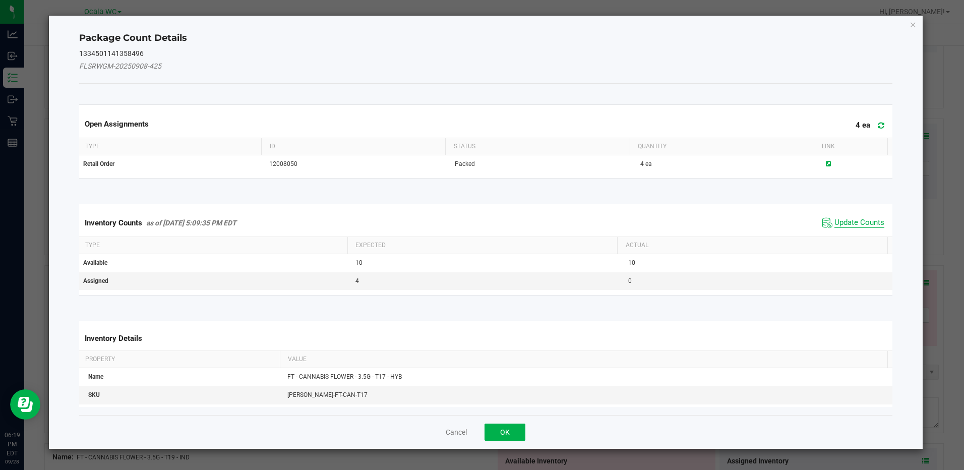
click at [838, 223] on span "Update Counts" at bounding box center [859, 223] width 50 height 10
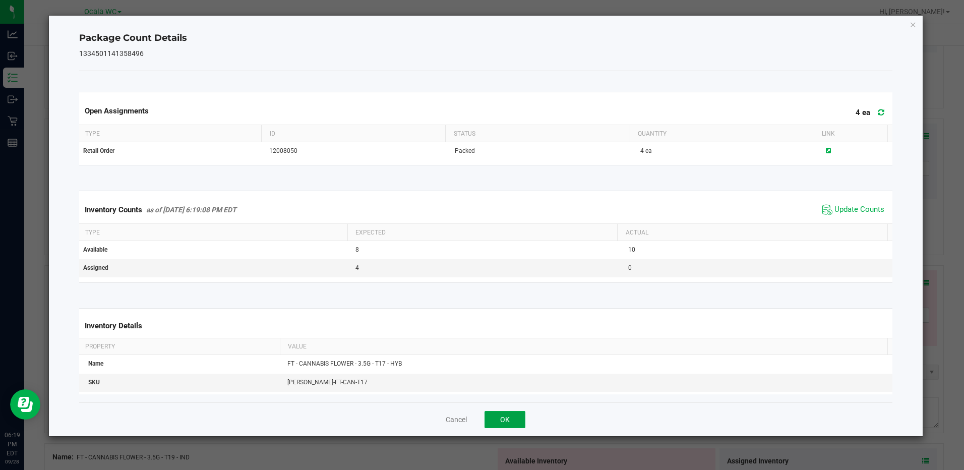
click at [518, 412] on button "OK" at bounding box center [504, 419] width 41 height 17
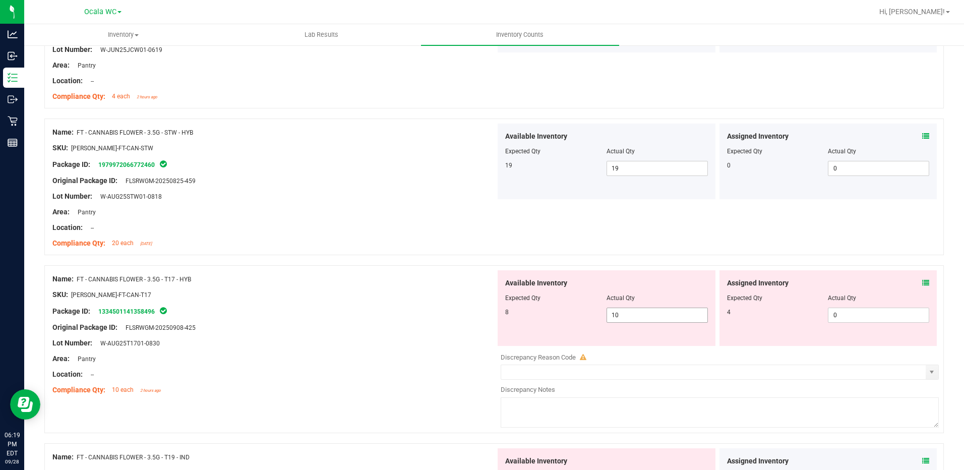
click at [617, 316] on span "10 10" at bounding box center [656, 314] width 101 height 15
click at [617, 316] on input "10" at bounding box center [657, 315] width 100 height 14
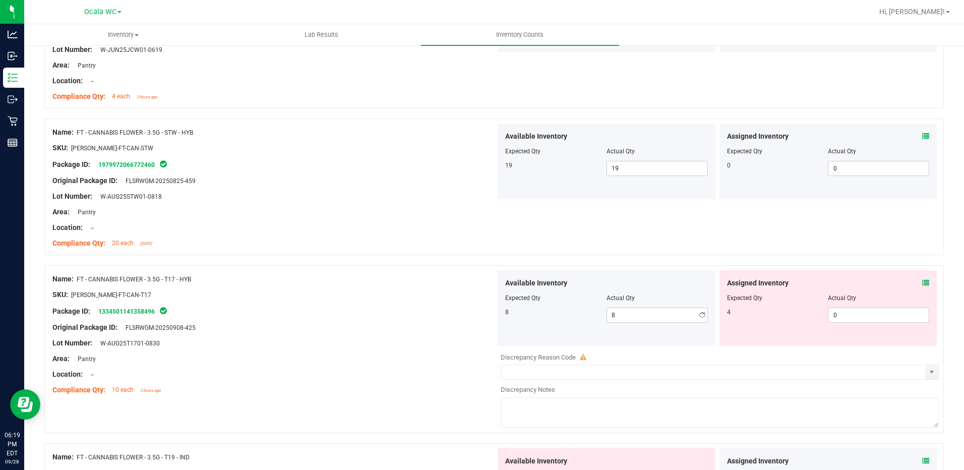
click at [370, 323] on div "Original Package ID: FLSRWGM-20250908-425" at bounding box center [273, 327] width 443 height 11
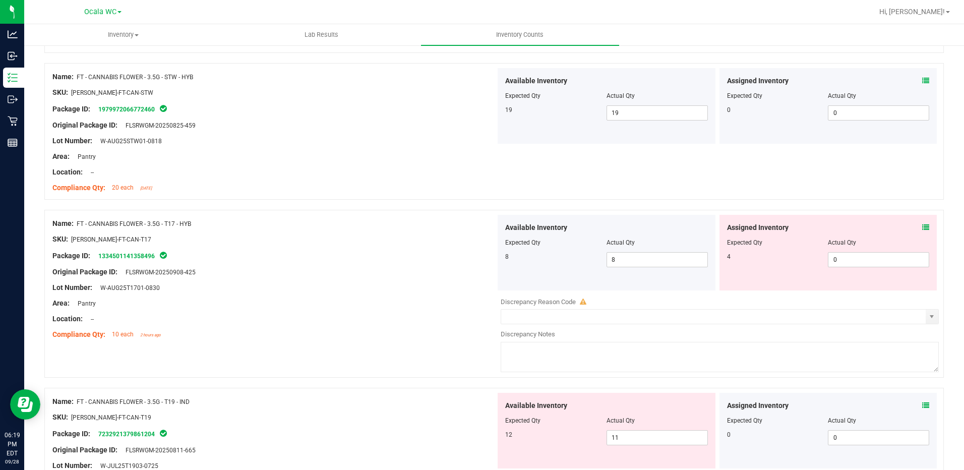
scroll to position [1613, 0]
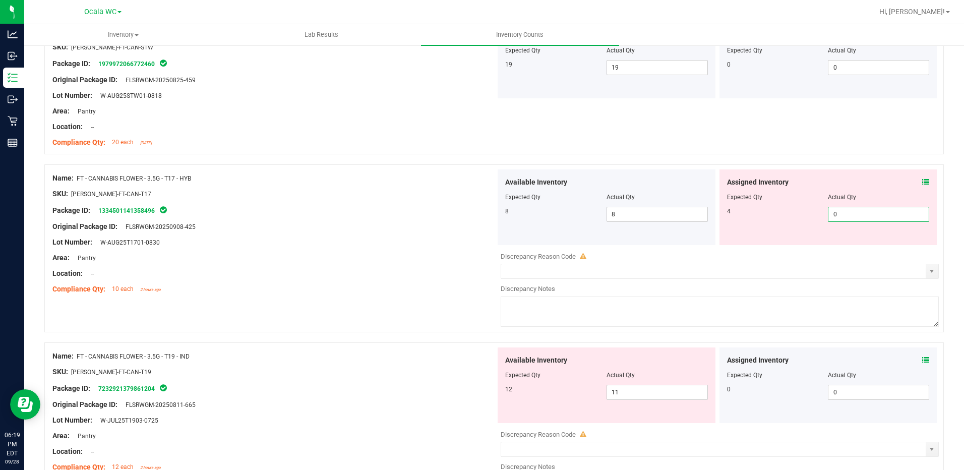
click at [870, 220] on span "0 0" at bounding box center [878, 214] width 101 height 15
click at [870, 220] on input "0" at bounding box center [878, 214] width 100 height 14
click at [444, 292] on div "Compliance Qty: 10 each 2 hours ago" at bounding box center [273, 289] width 443 height 11
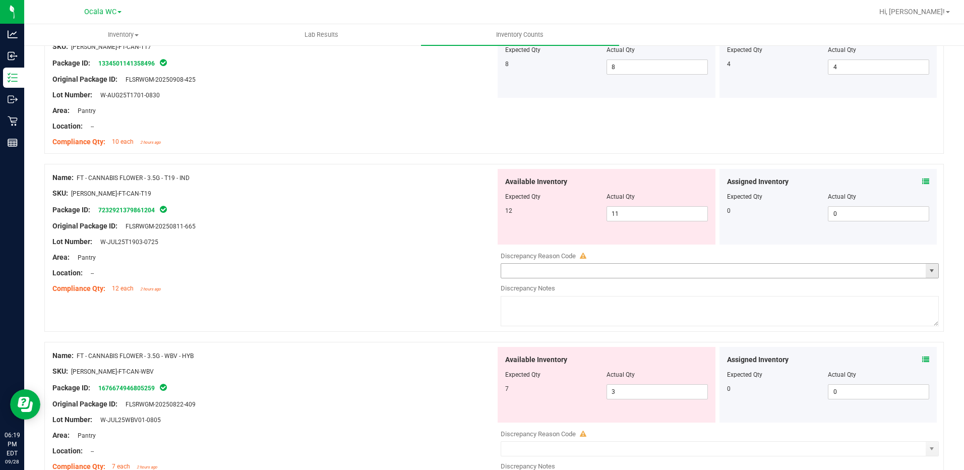
scroll to position [1764, 0]
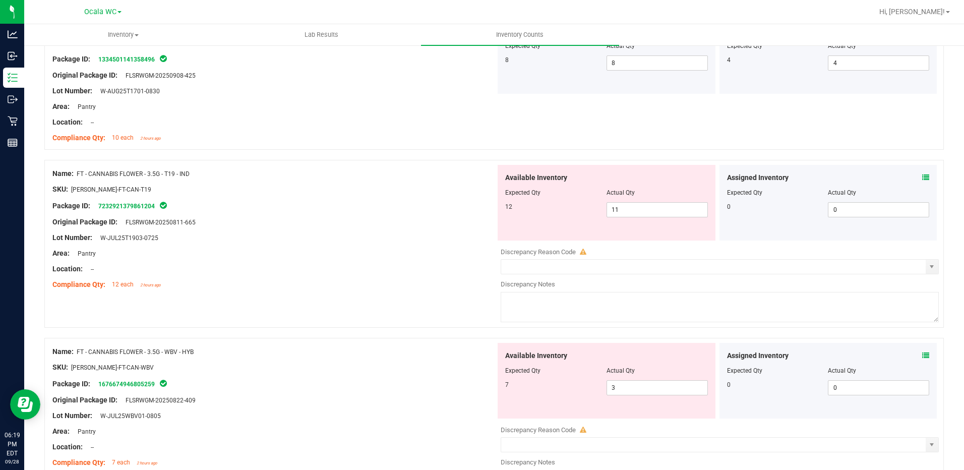
click at [922, 176] on icon at bounding box center [925, 177] width 7 height 7
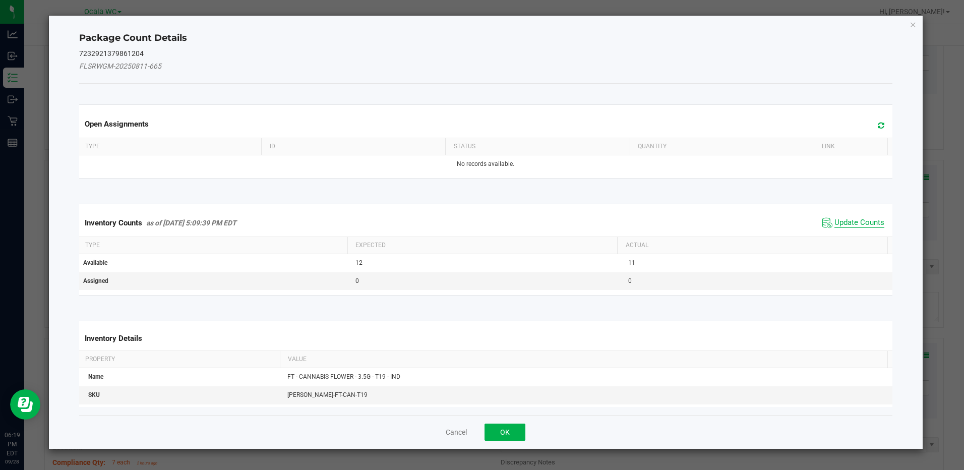
click at [866, 225] on span "Update Counts" at bounding box center [859, 223] width 50 height 10
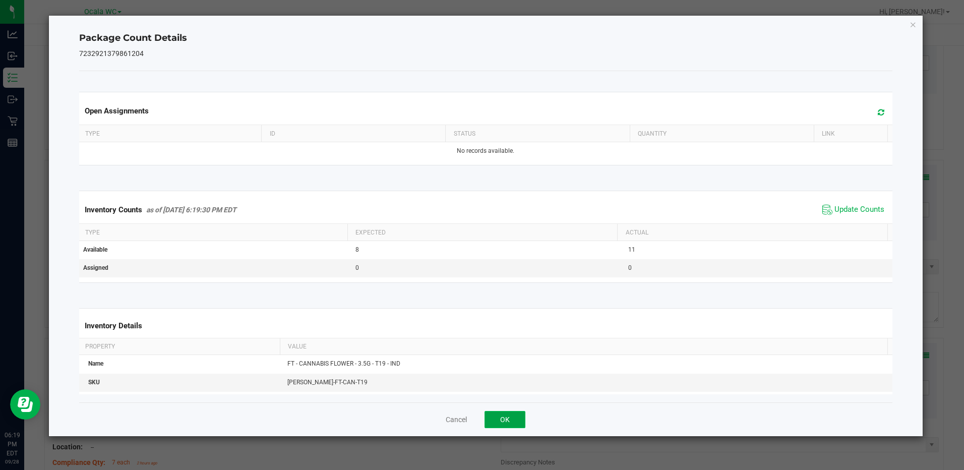
click at [496, 420] on button "OK" at bounding box center [504, 419] width 41 height 17
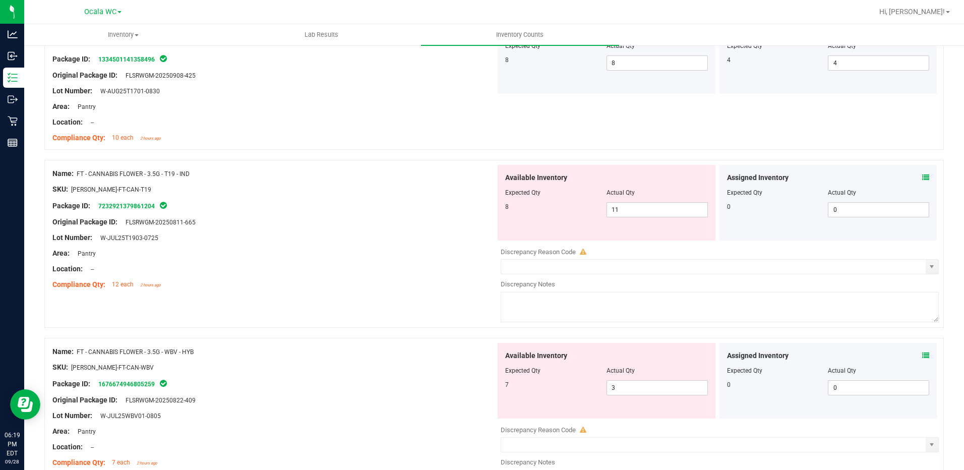
scroll to position [1865, 0]
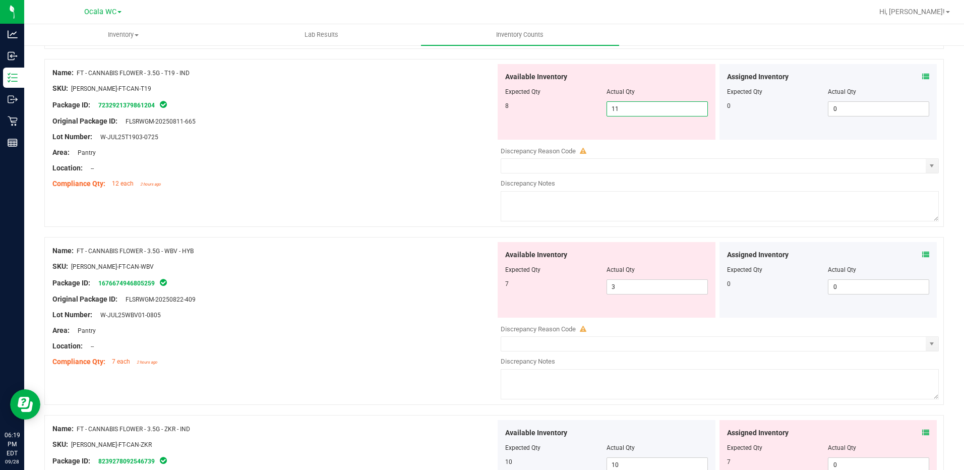
click at [636, 109] on span "11 11" at bounding box center [656, 108] width 101 height 15
click at [636, 109] on input "11" at bounding box center [657, 109] width 100 height 14
click at [481, 103] on div "Package ID: 7232921379861204" at bounding box center [273, 105] width 443 height 12
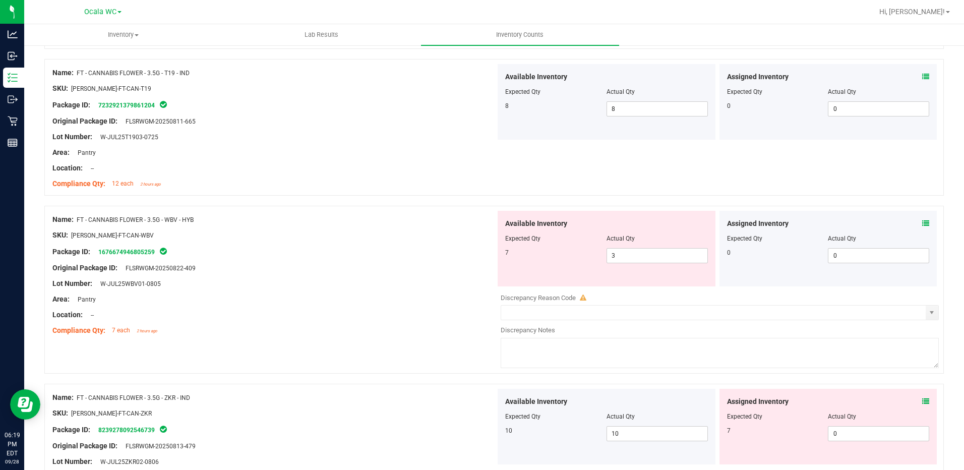
click at [921, 220] on div "Assigned Inventory Expected Qty Actual Qty 0 0 0" at bounding box center [828, 249] width 218 height 76
click at [922, 221] on icon at bounding box center [925, 223] width 7 height 7
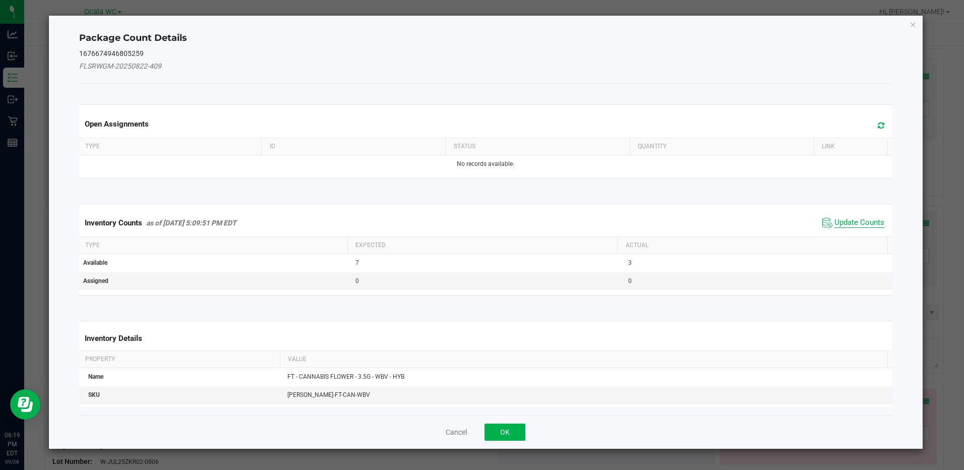
click at [834, 222] on span "Update Counts" at bounding box center [859, 223] width 50 height 10
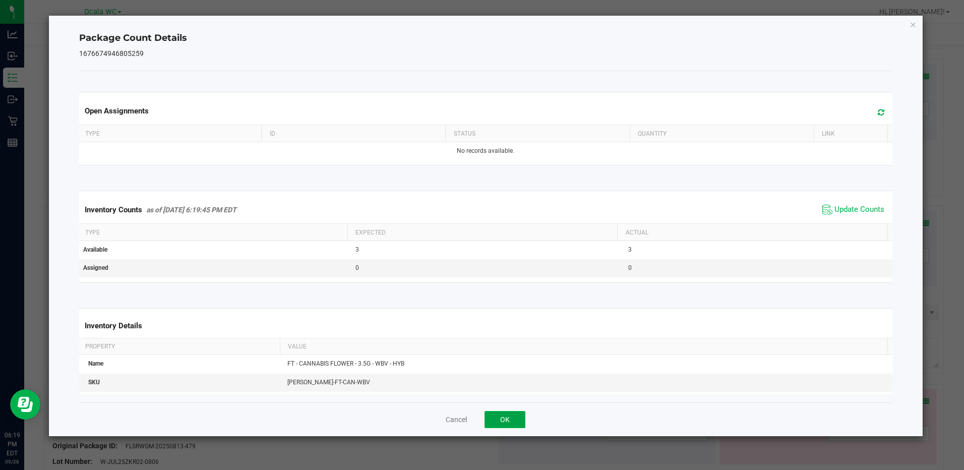
click at [519, 416] on button "OK" at bounding box center [504, 419] width 41 height 17
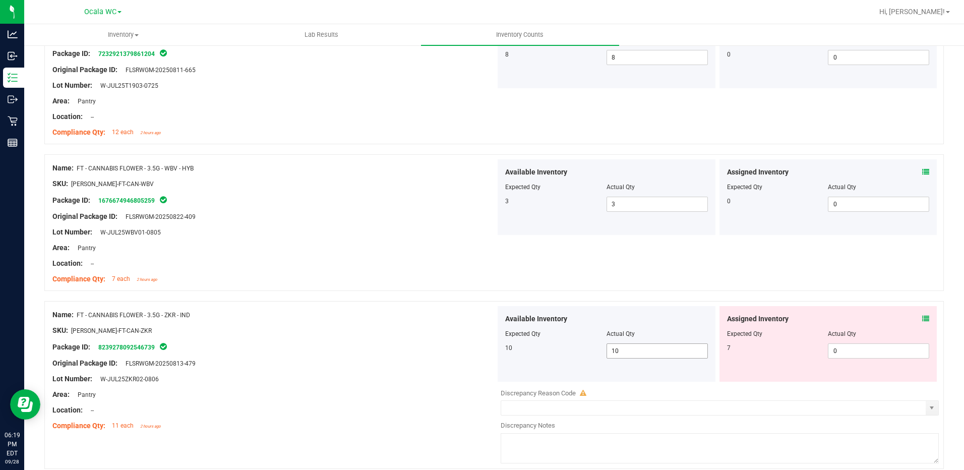
scroll to position [1966, 0]
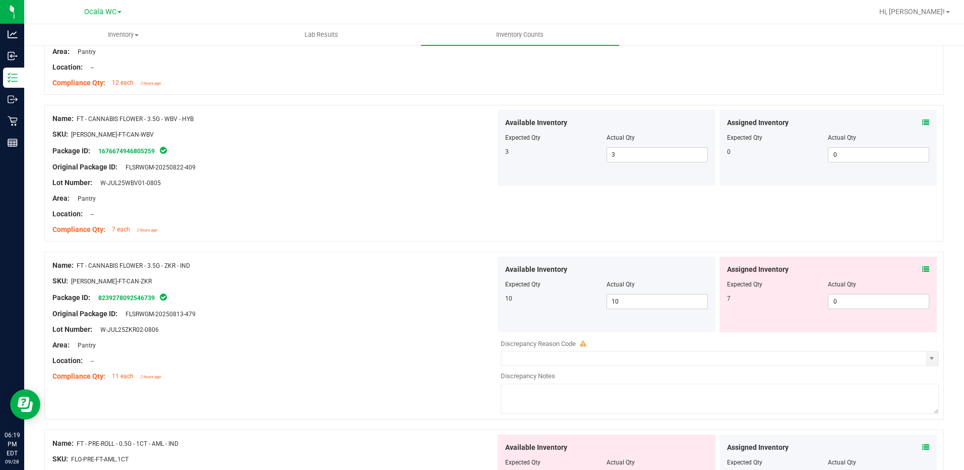
click at [922, 267] on icon at bounding box center [925, 269] width 7 height 7
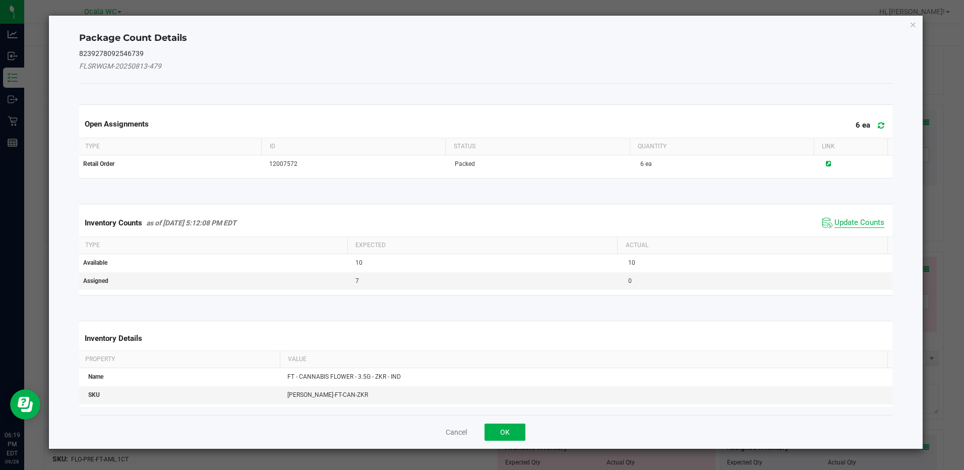
click at [838, 219] on span "Update Counts" at bounding box center [859, 223] width 50 height 10
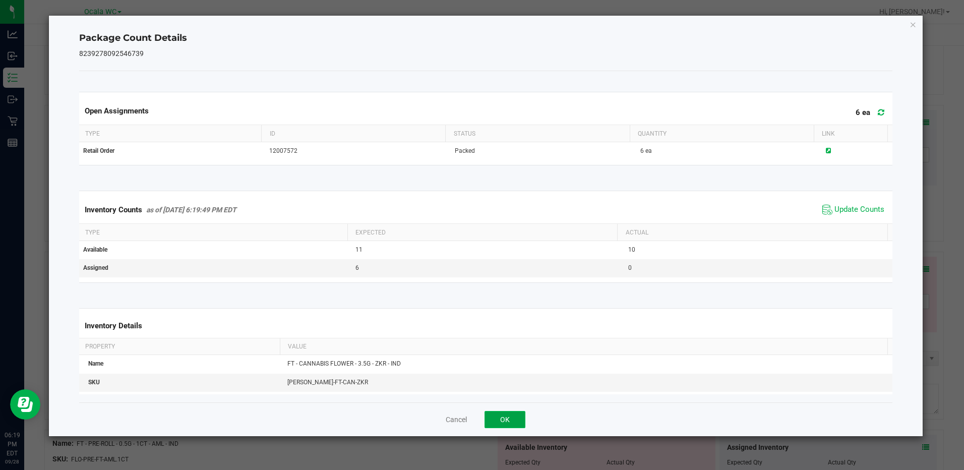
click at [513, 415] on button "OK" at bounding box center [504, 419] width 41 height 17
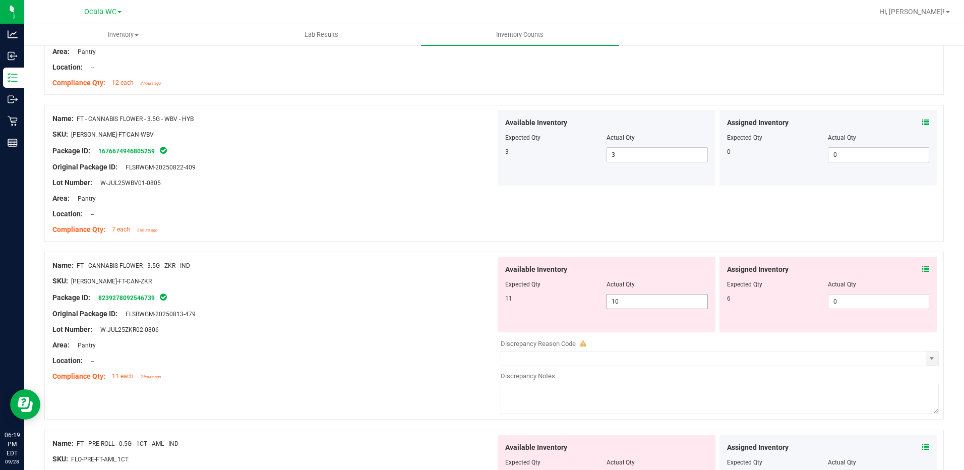
click at [626, 301] on span "10 10" at bounding box center [656, 301] width 101 height 15
click at [626, 301] on input "10" at bounding box center [657, 301] width 100 height 14
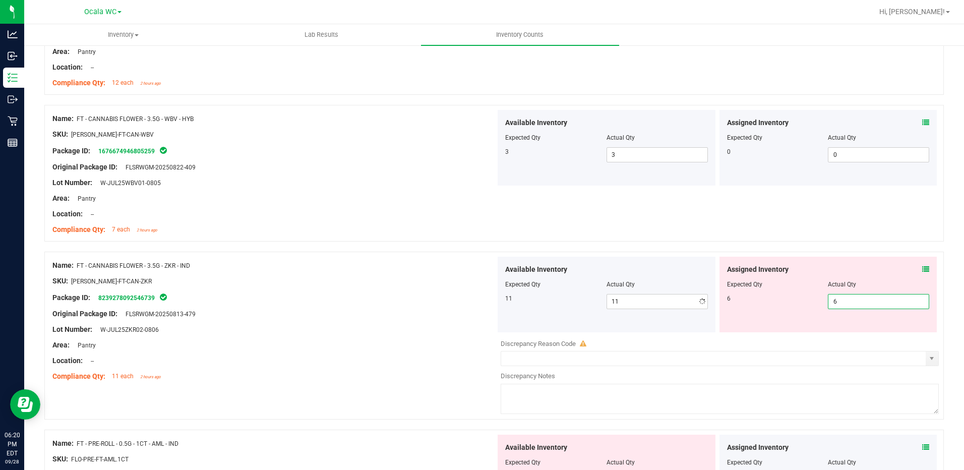
click at [422, 323] on div at bounding box center [273, 321] width 443 height 5
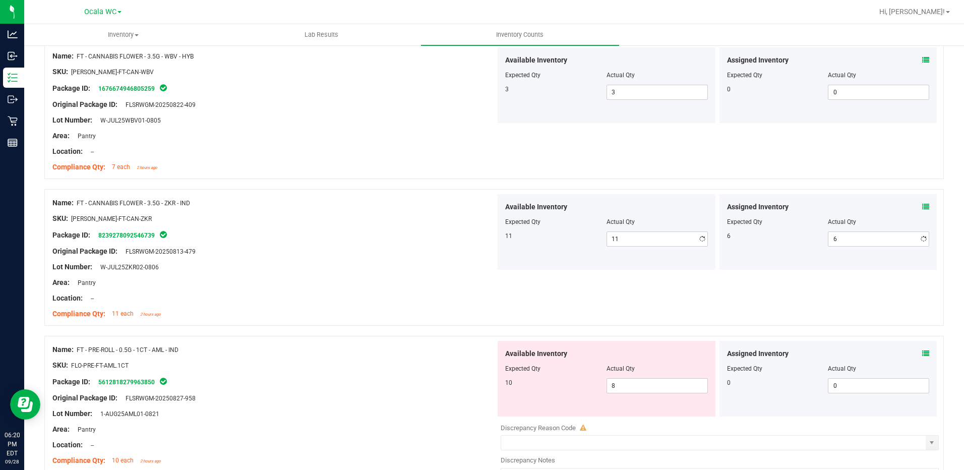
scroll to position [2117, 0]
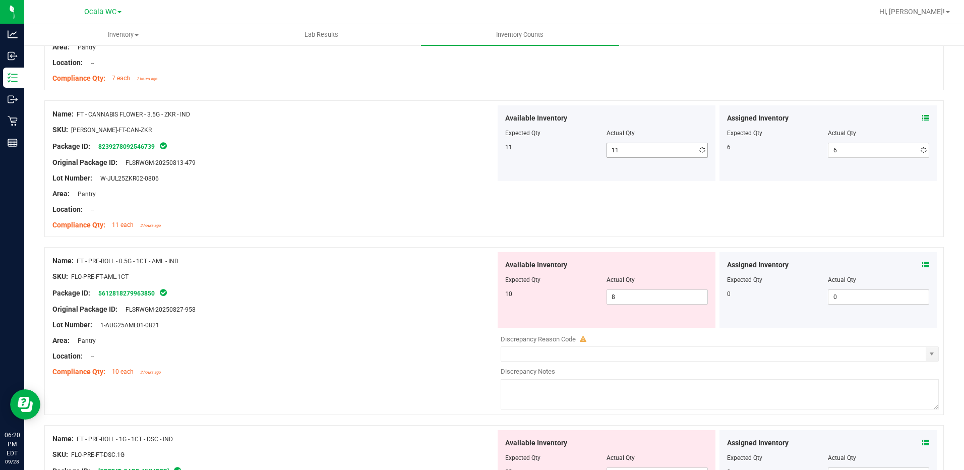
click at [630, 144] on span "11 11" at bounding box center [656, 150] width 101 height 15
click at [419, 147] on div "Package ID: 8239278092546739" at bounding box center [273, 146] width 443 height 12
click at [400, 251] on div "Name: FT - PRE-ROLL - 0.5G - 1CT - AML - IND SKU: FLO-PRE-FT-AML.1CT Package ID…" at bounding box center [493, 331] width 899 height 168
click at [922, 262] on icon at bounding box center [925, 264] width 7 height 7
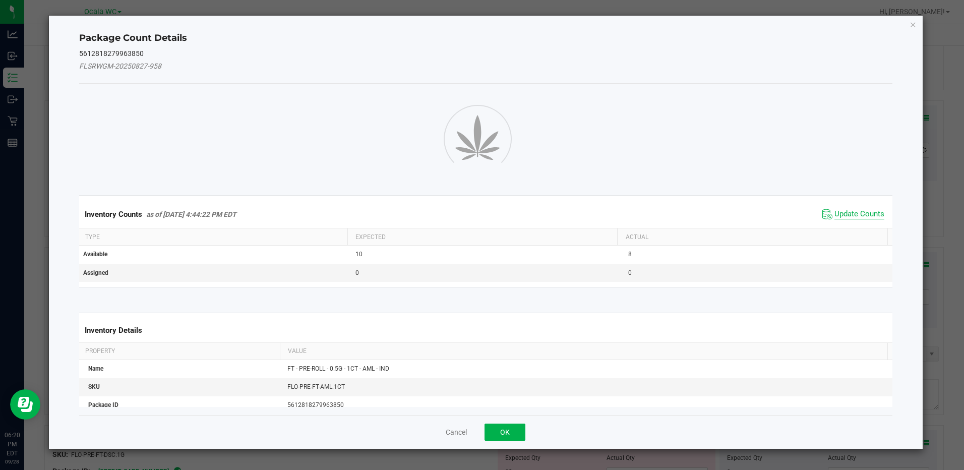
click at [849, 216] on span "Update Counts" at bounding box center [859, 214] width 50 height 10
click at [513, 431] on button "OK" at bounding box center [504, 431] width 41 height 17
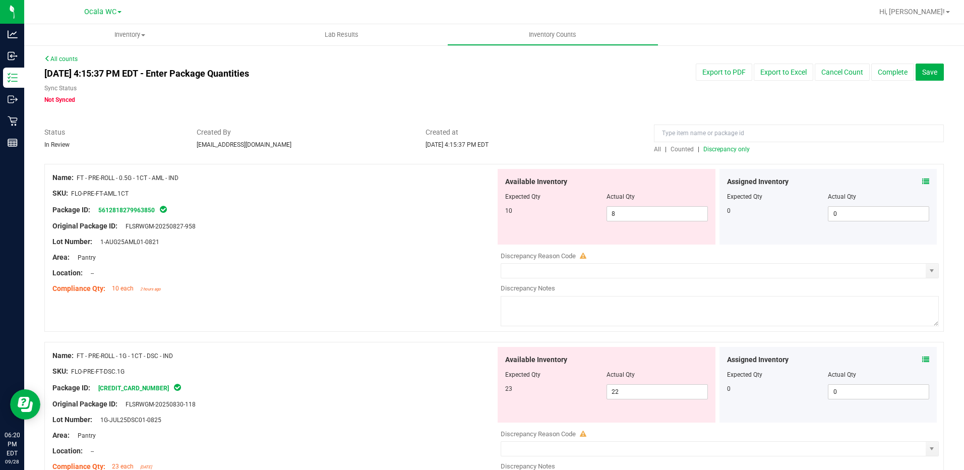
click at [720, 150] on span "Discrepancy only" at bounding box center [726, 149] width 46 height 7
click at [922, 181] on icon at bounding box center [925, 181] width 7 height 7
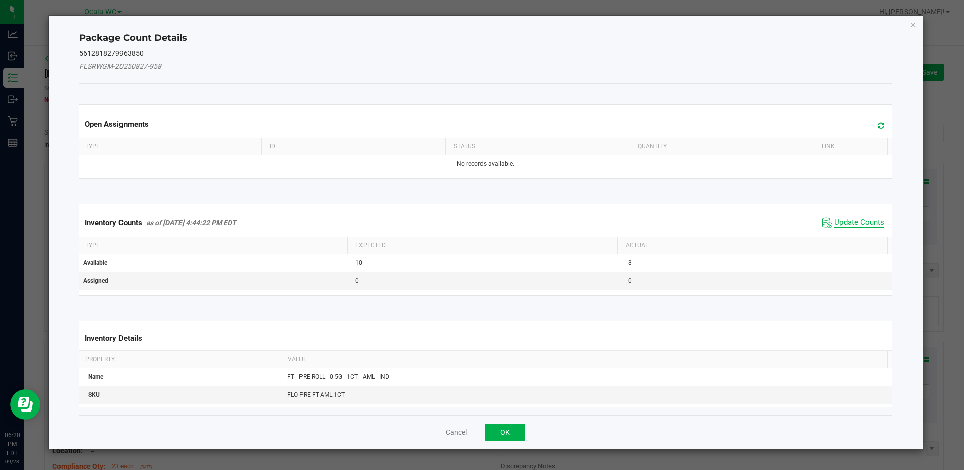
click at [840, 220] on span "Update Counts" at bounding box center [859, 223] width 50 height 10
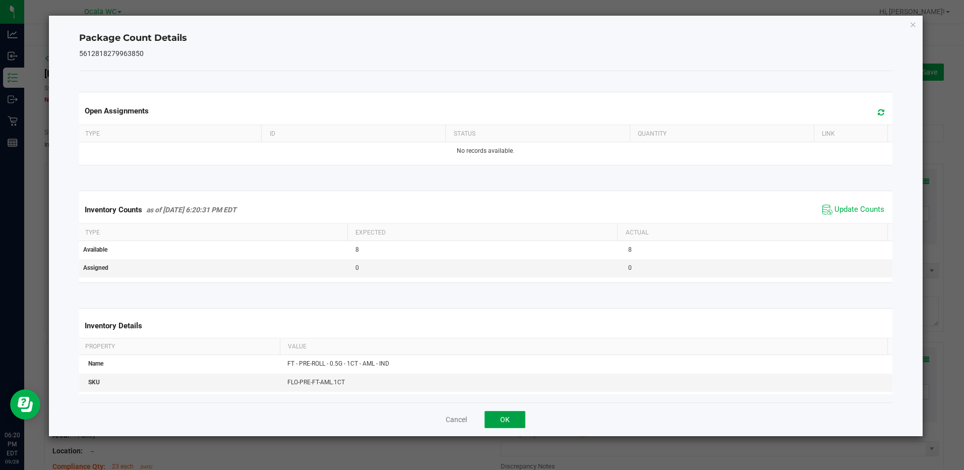
click at [499, 412] on button "OK" at bounding box center [504, 419] width 41 height 17
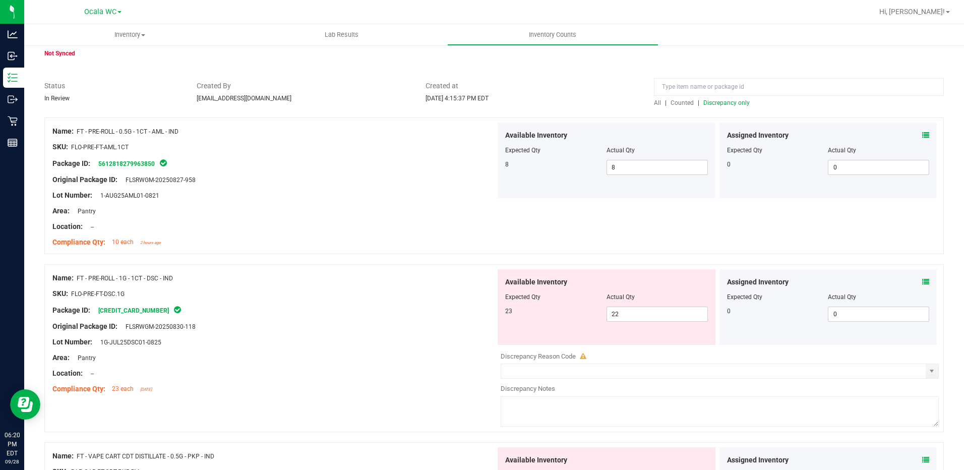
scroll to position [101, 0]
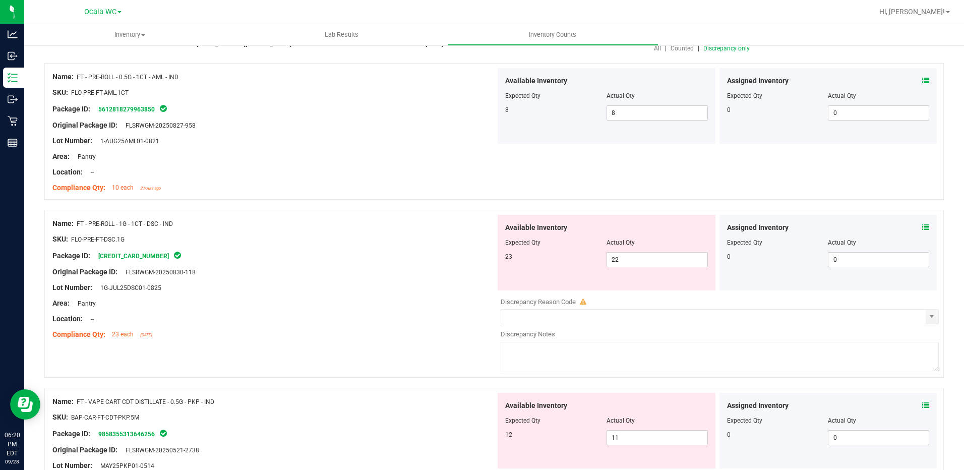
click at [922, 224] on icon at bounding box center [925, 227] width 7 height 7
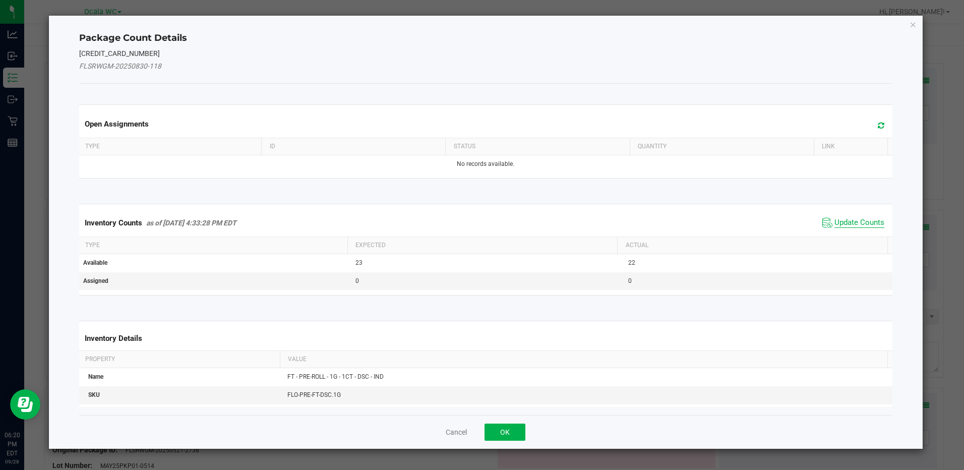
click at [864, 221] on span "Update Counts" at bounding box center [859, 223] width 50 height 10
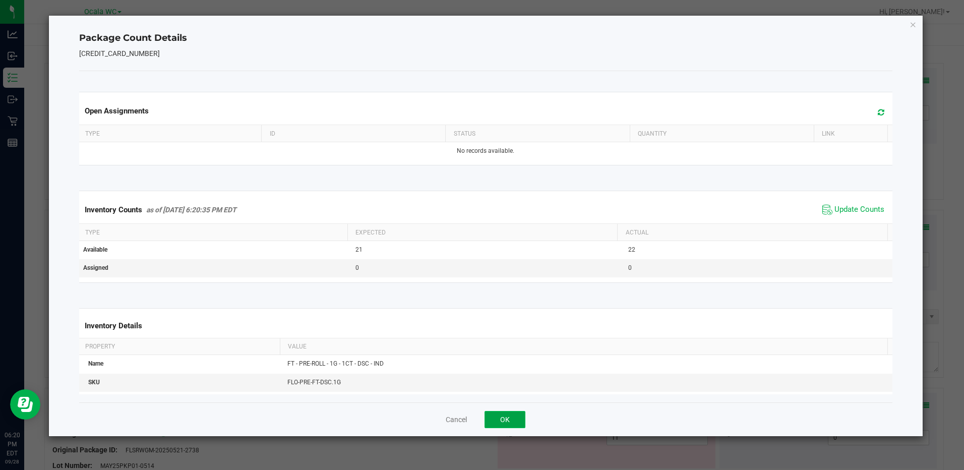
click at [511, 427] on button "OK" at bounding box center [504, 419] width 41 height 17
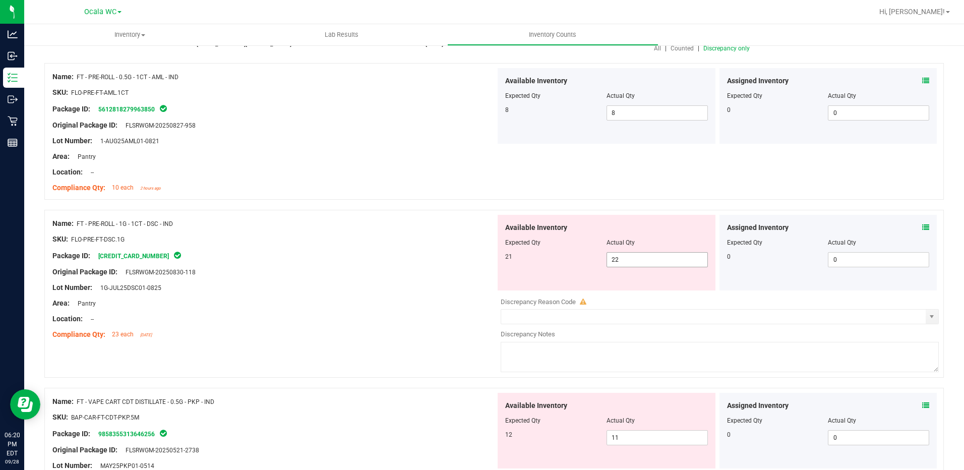
click at [636, 257] on span "22 22" at bounding box center [656, 259] width 101 height 15
click at [636, 257] on input "22" at bounding box center [657, 260] width 100 height 14
click at [368, 324] on div at bounding box center [273, 326] width 443 height 5
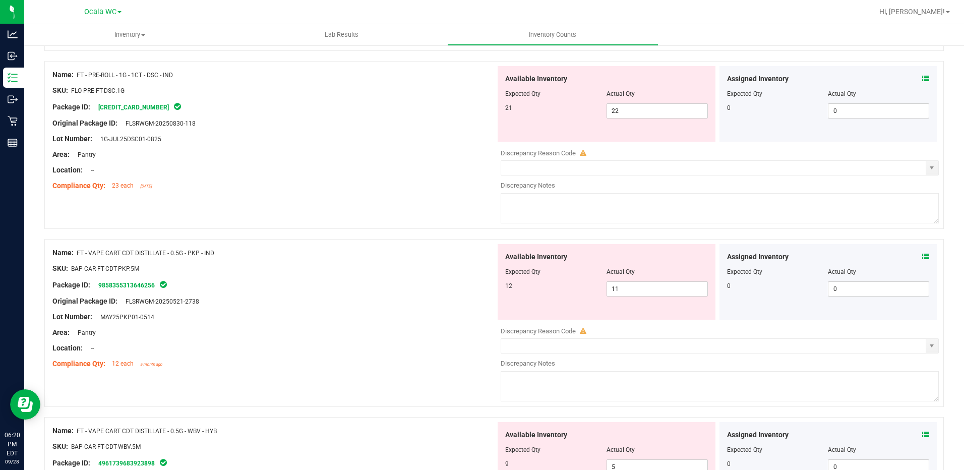
scroll to position [252, 0]
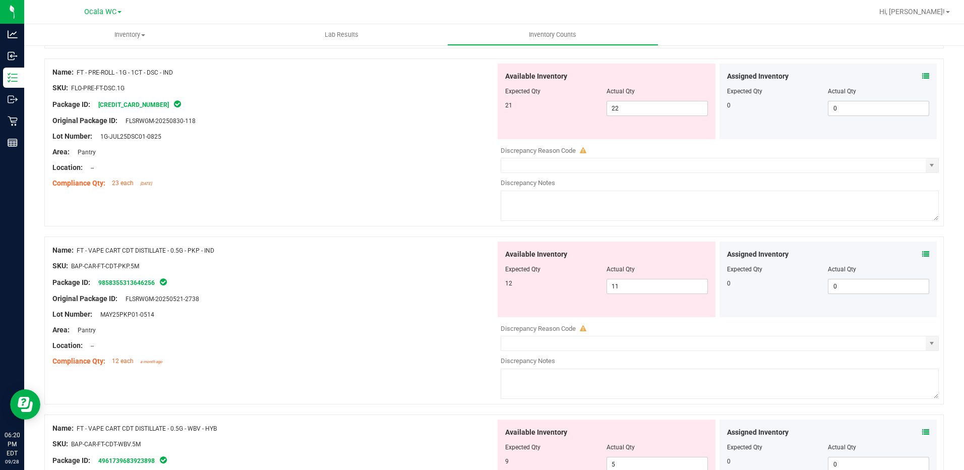
click at [921, 252] on div "Assigned Inventory Expected Qty Actual Qty 0 0 0" at bounding box center [828, 279] width 218 height 76
click at [922, 252] on icon at bounding box center [925, 254] width 7 height 7
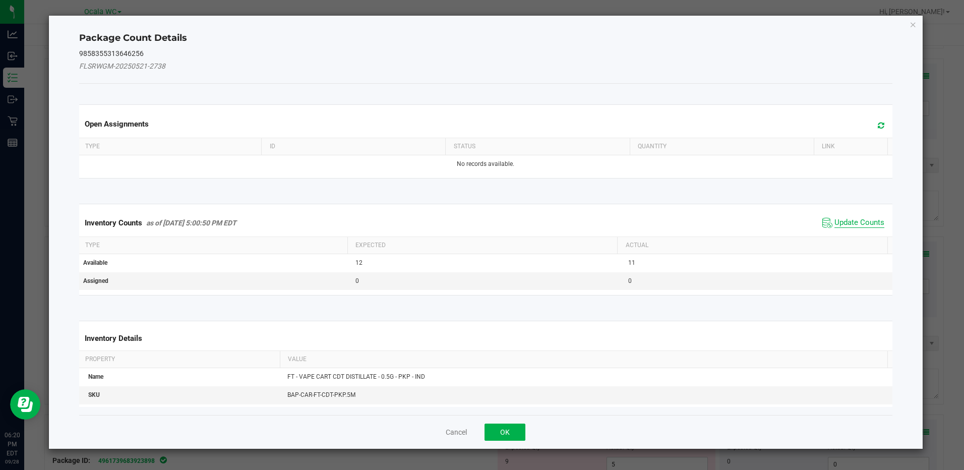
click at [867, 220] on span "Update Counts" at bounding box center [859, 223] width 50 height 10
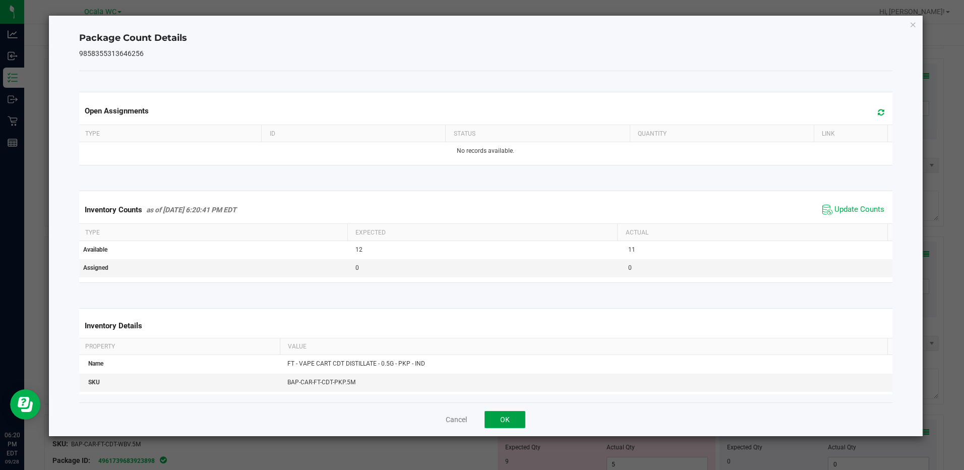
click at [497, 420] on button "OK" at bounding box center [504, 419] width 41 height 17
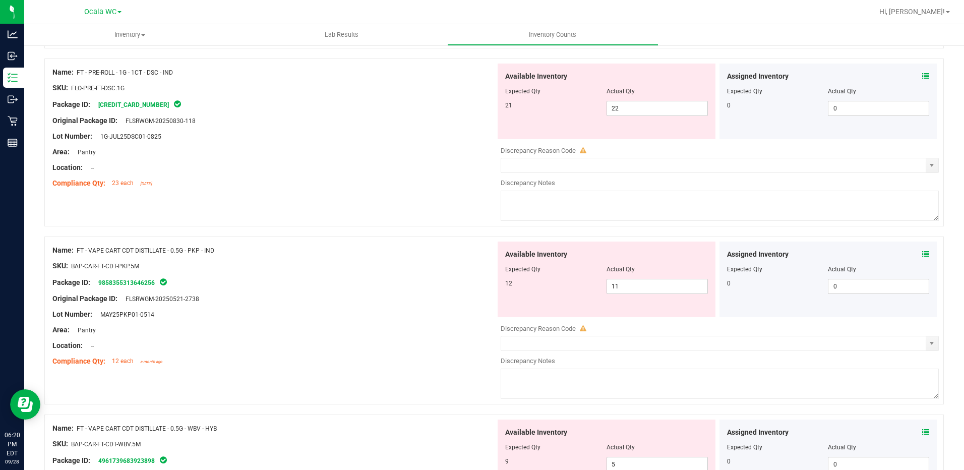
scroll to position [353, 0]
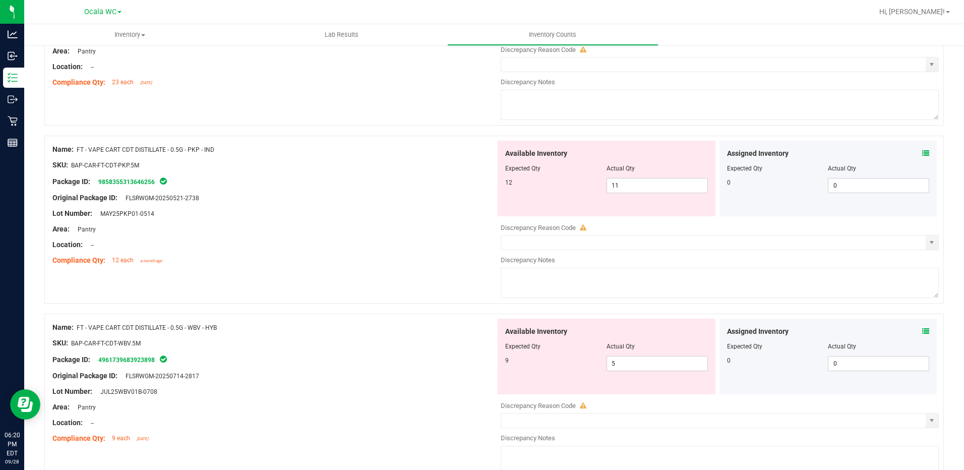
click at [922, 330] on icon at bounding box center [925, 331] width 7 height 7
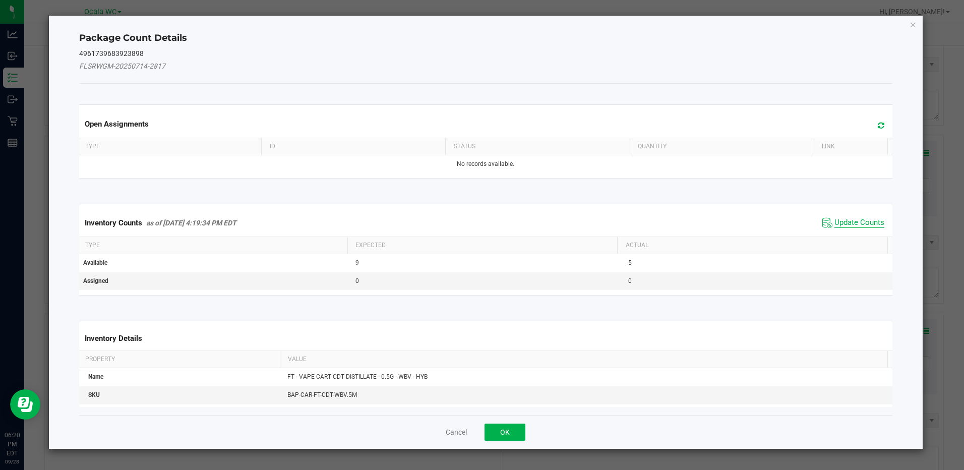
click at [850, 220] on span "Update Counts" at bounding box center [859, 223] width 50 height 10
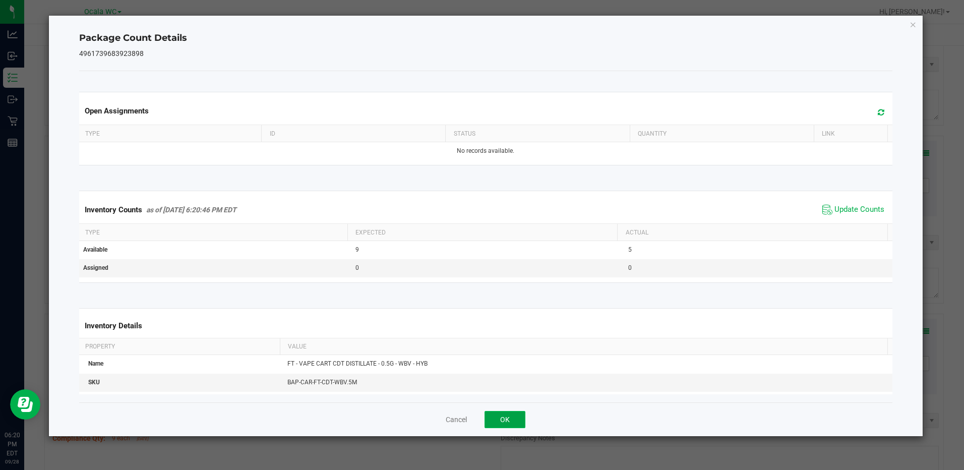
click at [508, 415] on button "OK" at bounding box center [504, 419] width 41 height 17
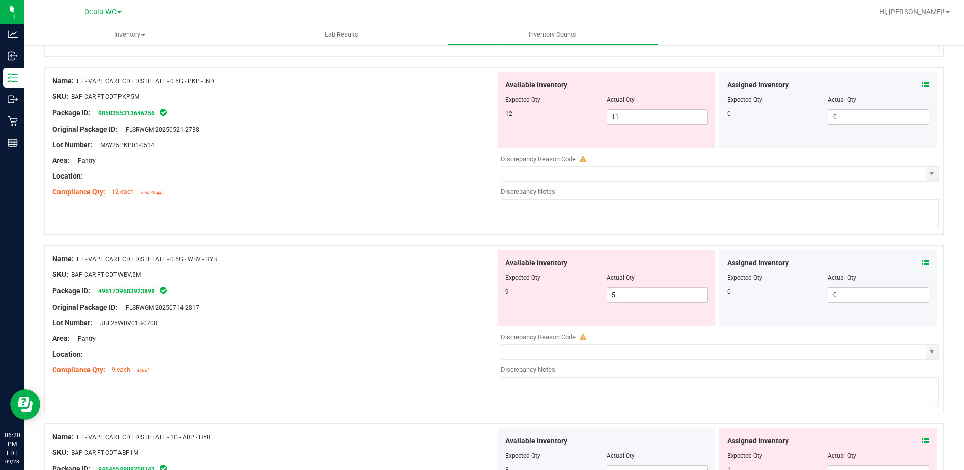
scroll to position [403, 0]
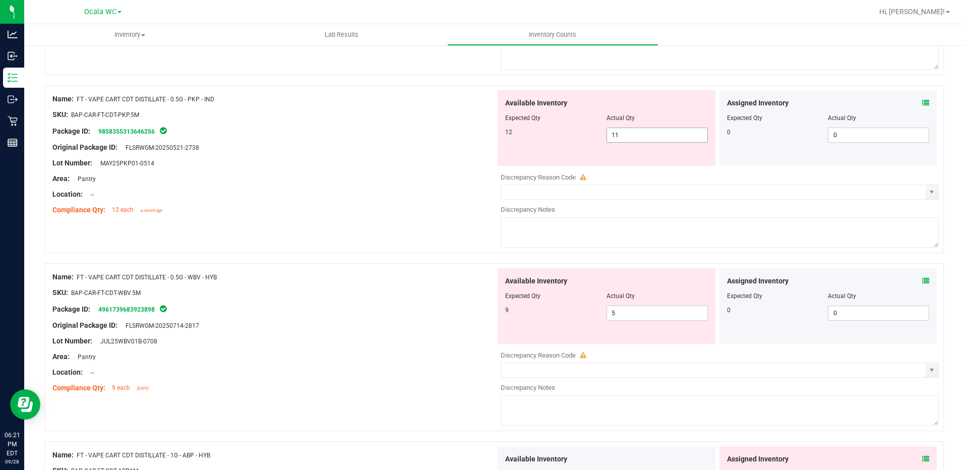
click at [630, 136] on span "11 11" at bounding box center [656, 135] width 101 height 15
click at [630, 136] on input "11" at bounding box center [657, 135] width 100 height 14
type input "12"
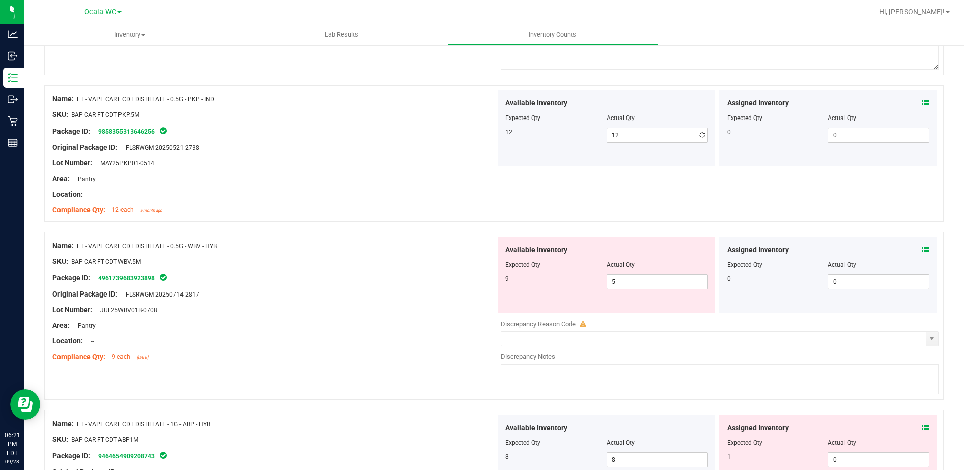
click at [381, 169] on div at bounding box center [273, 170] width 443 height 5
click at [922, 246] on icon at bounding box center [925, 249] width 7 height 7
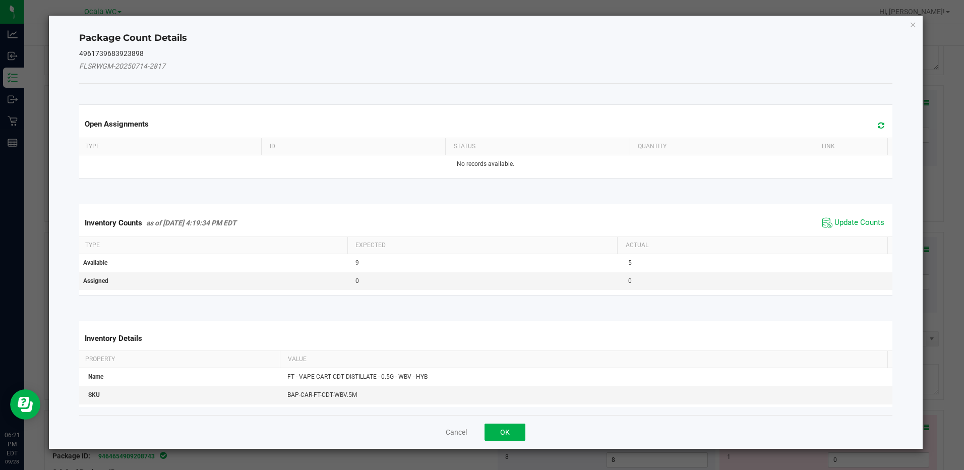
click at [840, 228] on span "Update Counts" at bounding box center [853, 222] width 67 height 15
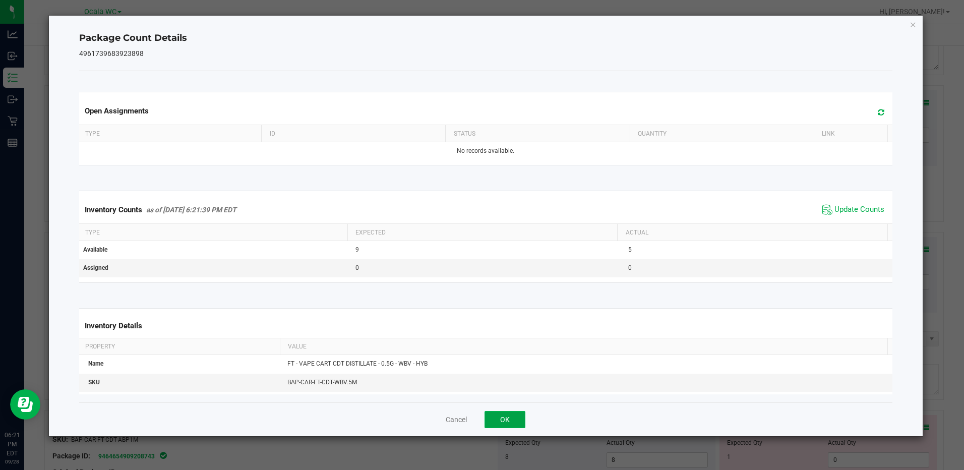
click at [491, 419] on button "OK" at bounding box center [504, 419] width 41 height 17
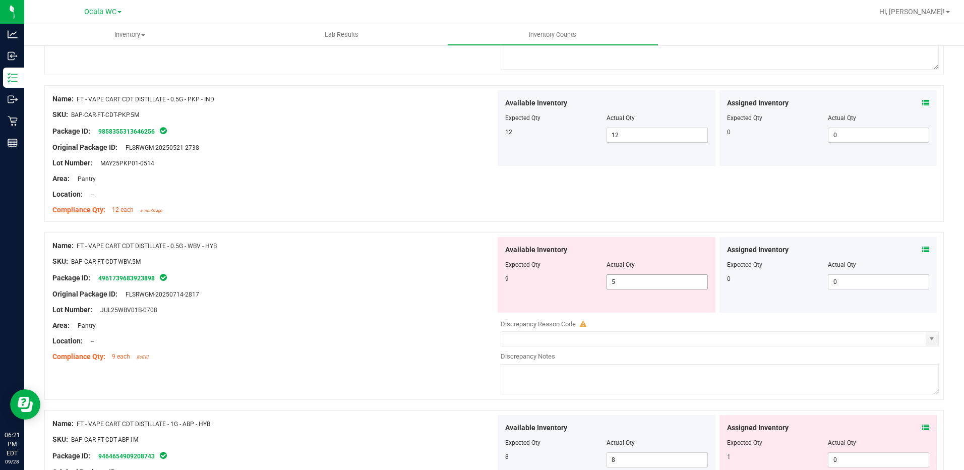
click at [636, 274] on span "5 5" at bounding box center [656, 281] width 101 height 15
click at [620, 282] on span "5 5" at bounding box center [656, 281] width 101 height 15
click at [620, 282] on input "5" at bounding box center [657, 282] width 100 height 14
type input "9"
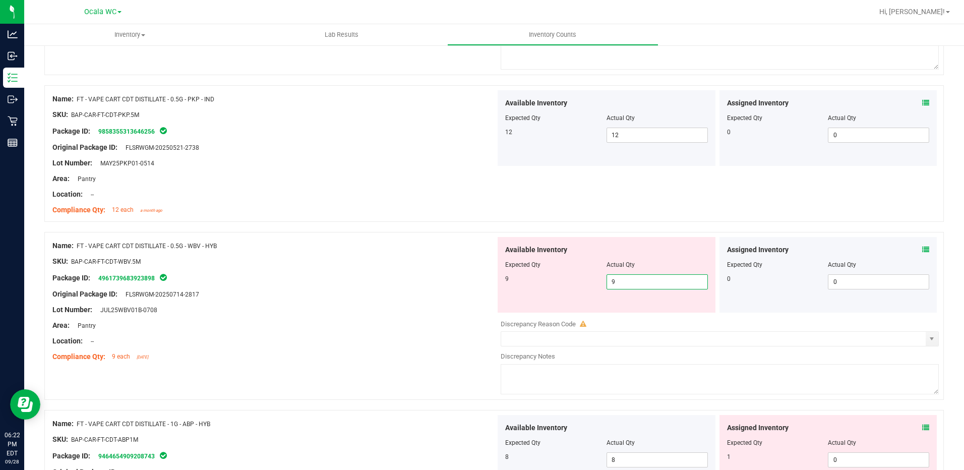
type input "9"
click at [439, 294] on div "Original Package ID: FLSRWGM-20250714-2817" at bounding box center [273, 294] width 443 height 11
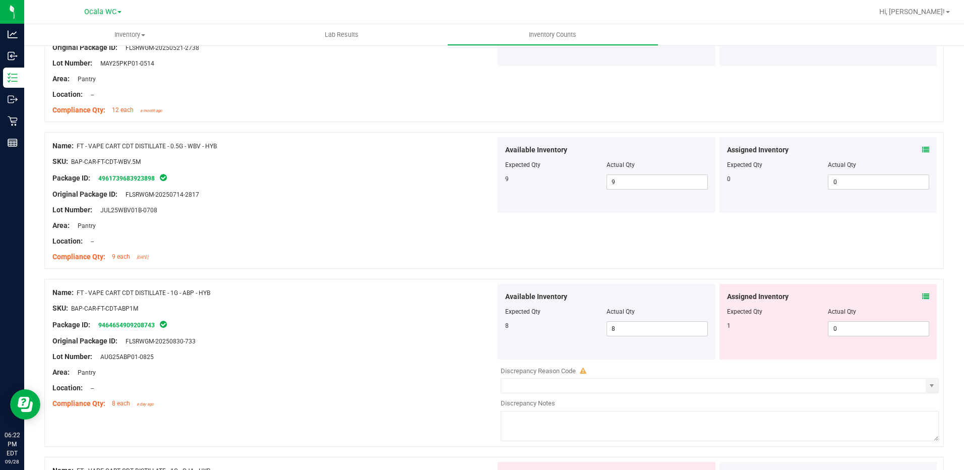
scroll to position [504, 0]
click at [922, 292] on icon at bounding box center [925, 295] width 7 height 7
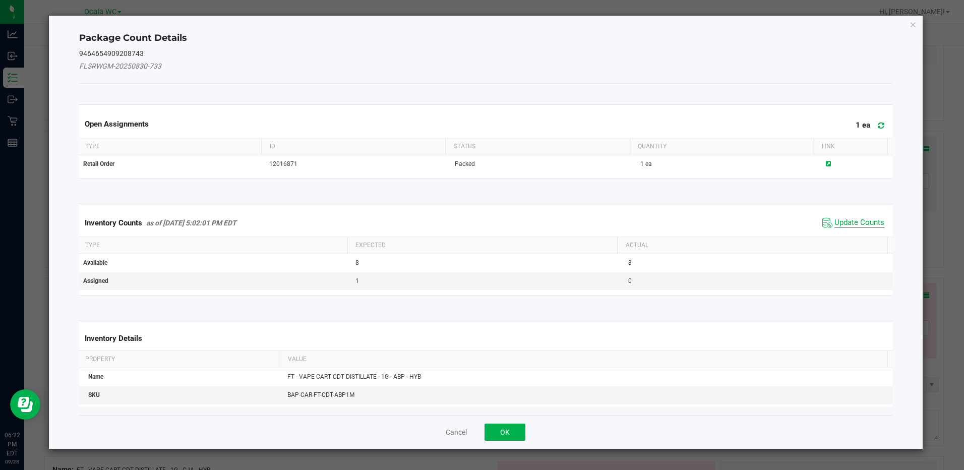
click at [862, 220] on span "Update Counts" at bounding box center [859, 223] width 50 height 10
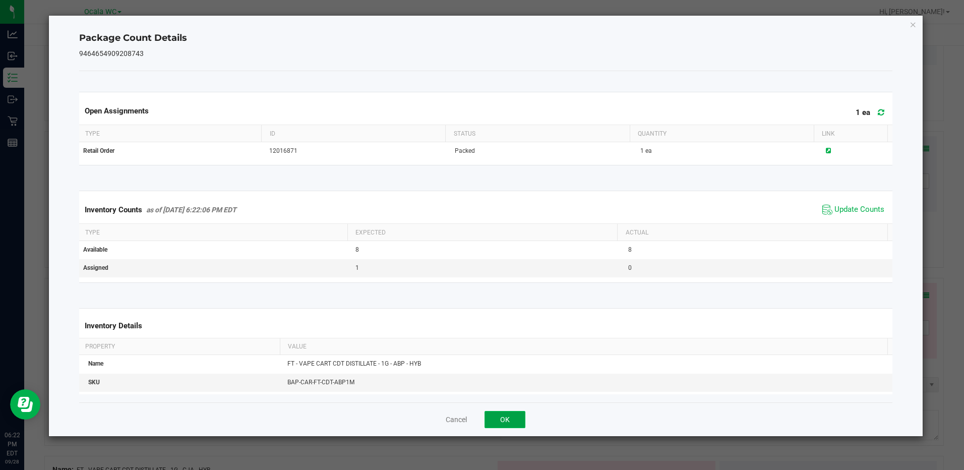
click at [521, 412] on button "OK" at bounding box center [504, 419] width 41 height 17
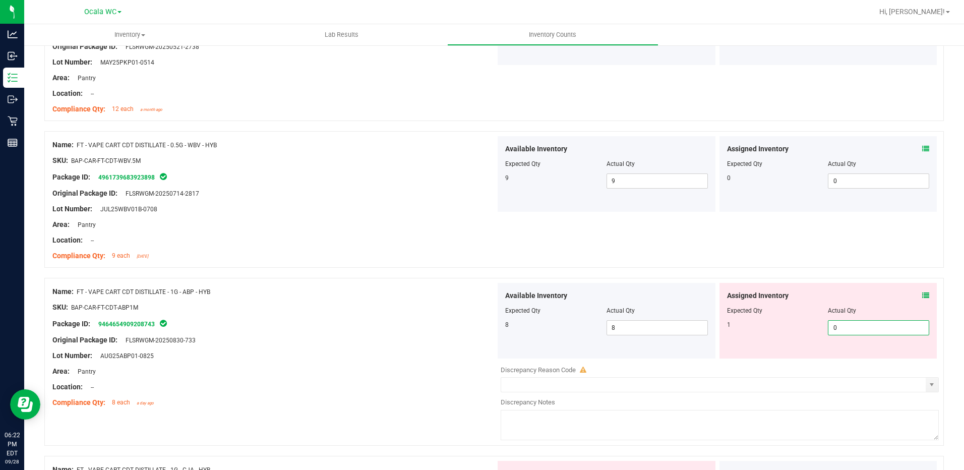
click at [863, 321] on span "0 0" at bounding box center [878, 327] width 101 height 15
click at [863, 321] on input "0" at bounding box center [878, 328] width 100 height 14
type input "1"
click at [340, 349] on div at bounding box center [273, 347] width 443 height 5
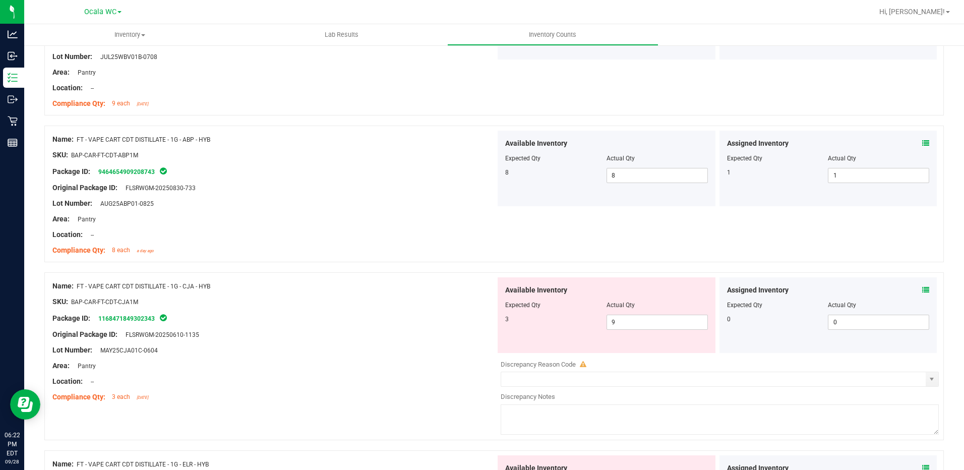
scroll to position [706, 0]
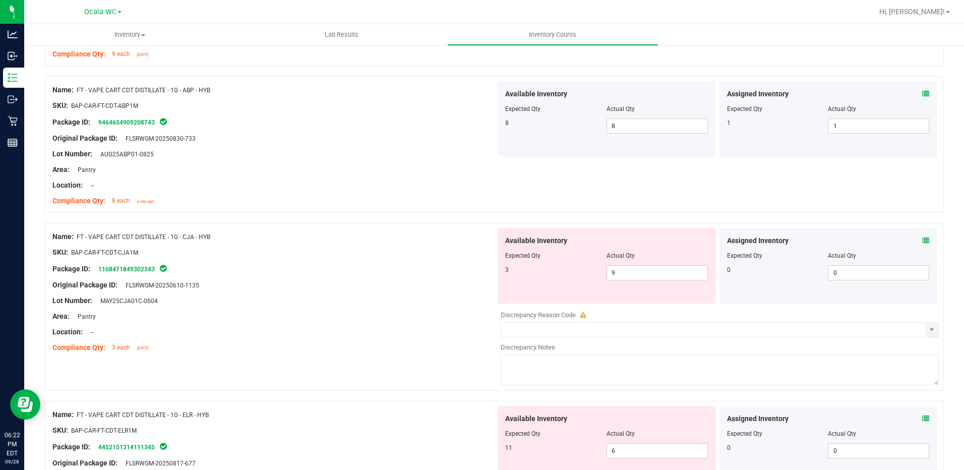
click at [922, 236] on span at bounding box center [925, 240] width 7 height 11
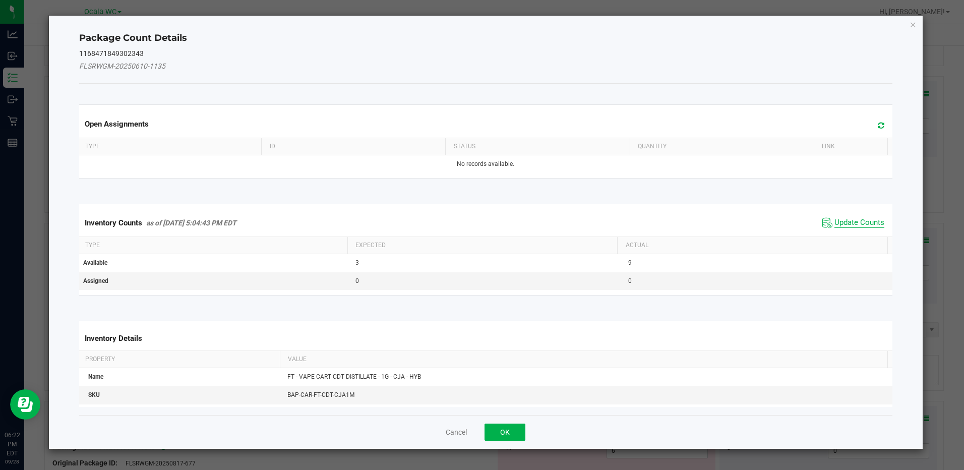
click at [852, 218] on span "Update Counts" at bounding box center [859, 223] width 50 height 10
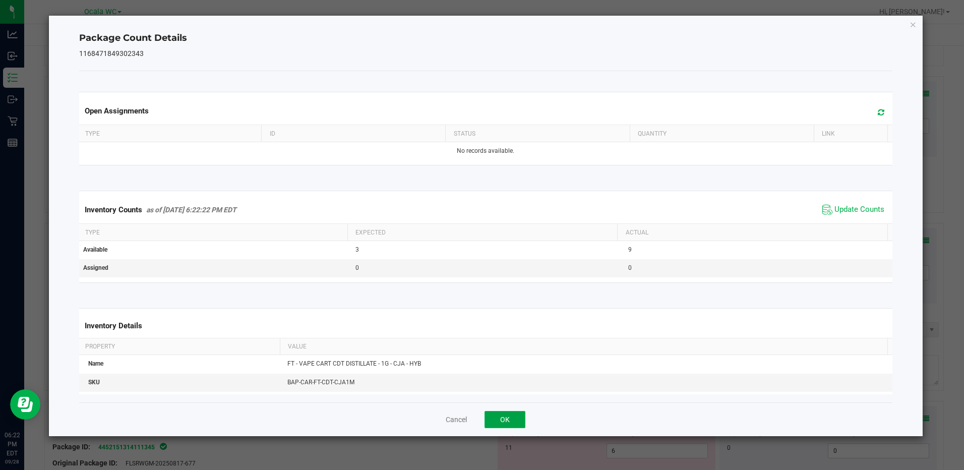
click at [508, 423] on button "OK" at bounding box center [504, 419] width 41 height 17
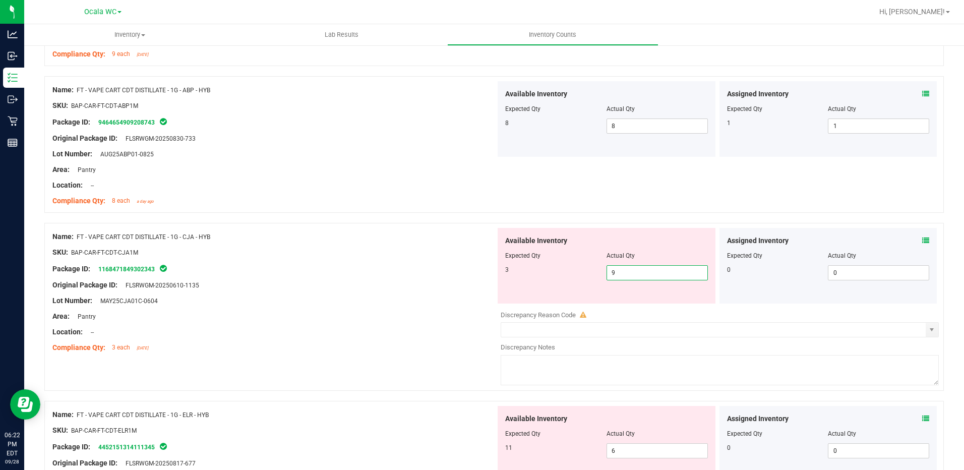
click at [623, 272] on span "9 9" at bounding box center [656, 272] width 101 height 15
click at [623, 272] on input "9" at bounding box center [657, 273] width 100 height 14
type input "2"
click at [442, 286] on div "Original Package ID: FLSRWGM-20250610-1135" at bounding box center [273, 285] width 443 height 11
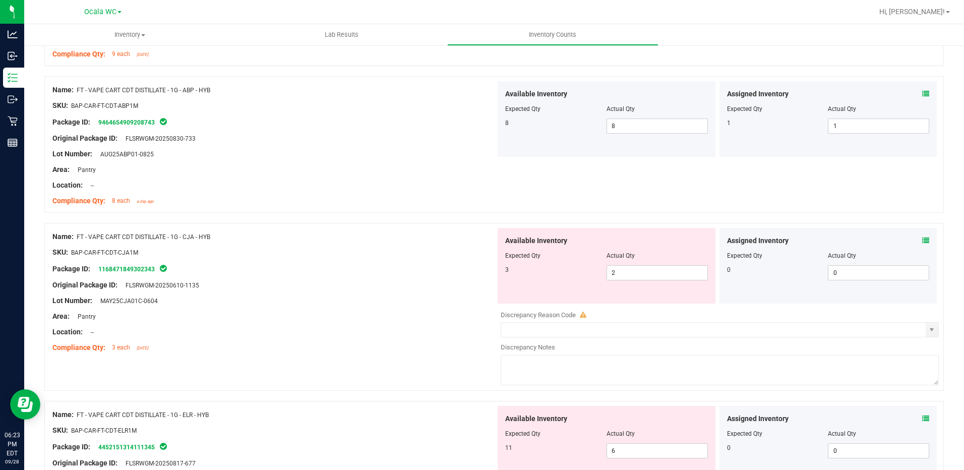
click at [922, 239] on icon at bounding box center [925, 240] width 7 height 7
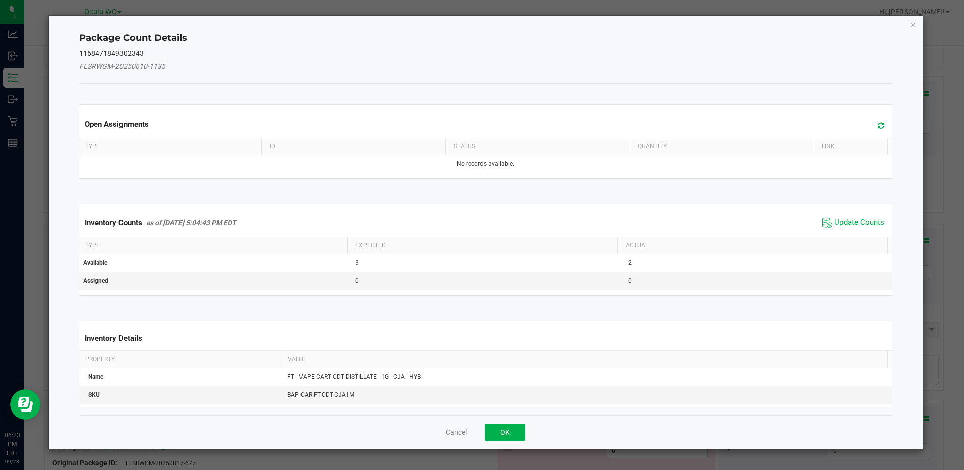
click at [837, 217] on span "Update Counts" at bounding box center [853, 222] width 67 height 15
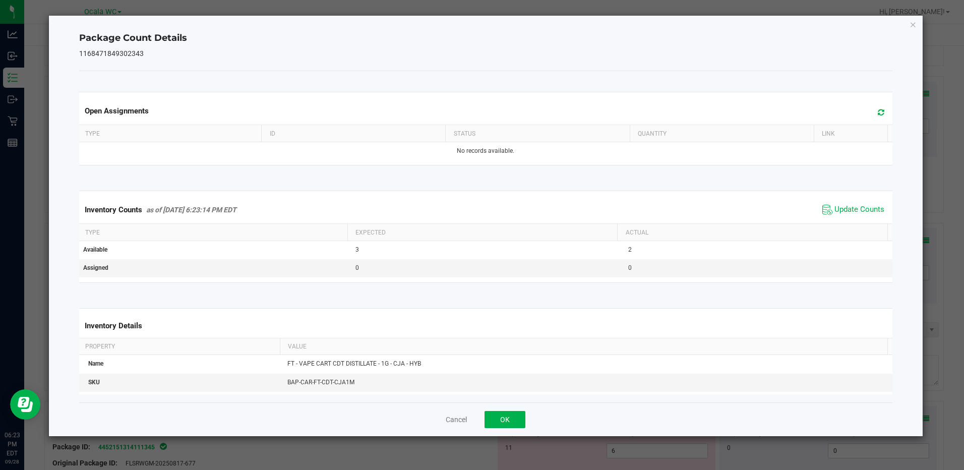
click at [511, 410] on div "Cancel OK" at bounding box center [485, 419] width 813 height 34
click at [517, 419] on button "OK" at bounding box center [504, 419] width 41 height 17
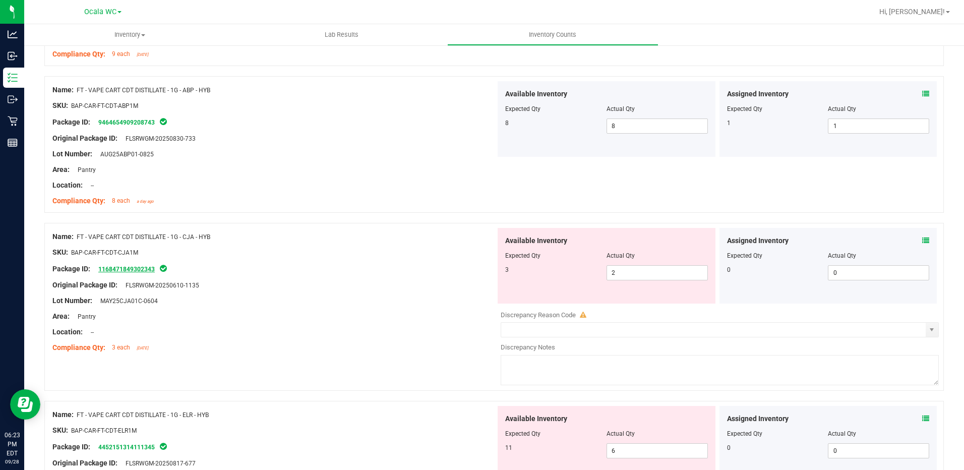
click at [145, 267] on link "1168471849302343" at bounding box center [126, 269] width 56 height 7
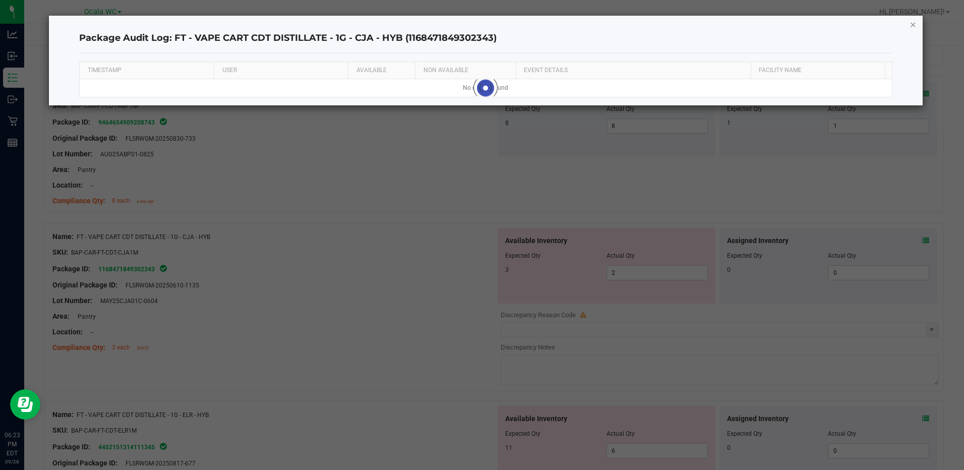
click at [912, 21] on icon "button" at bounding box center [912, 24] width 7 height 12
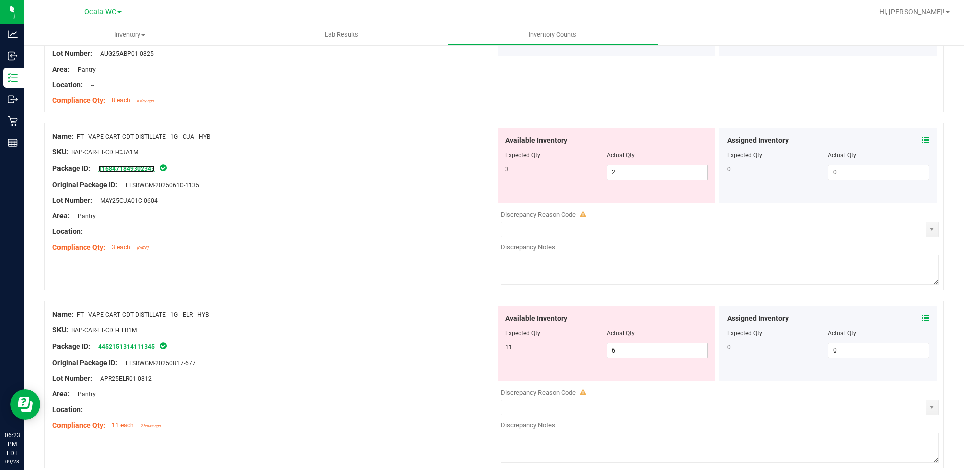
scroll to position [806, 0]
click at [623, 350] on span "6 6" at bounding box center [656, 349] width 101 height 15
click at [623, 350] on input "6" at bounding box center [657, 350] width 100 height 14
type input "11"
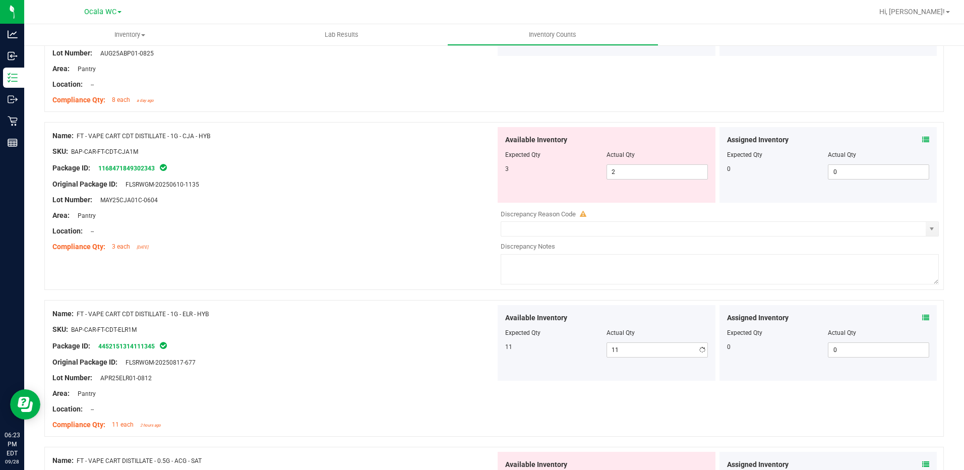
click at [446, 348] on div "Package ID: 4452151314111345" at bounding box center [273, 346] width 443 height 12
click at [922, 318] on icon at bounding box center [925, 317] width 7 height 7
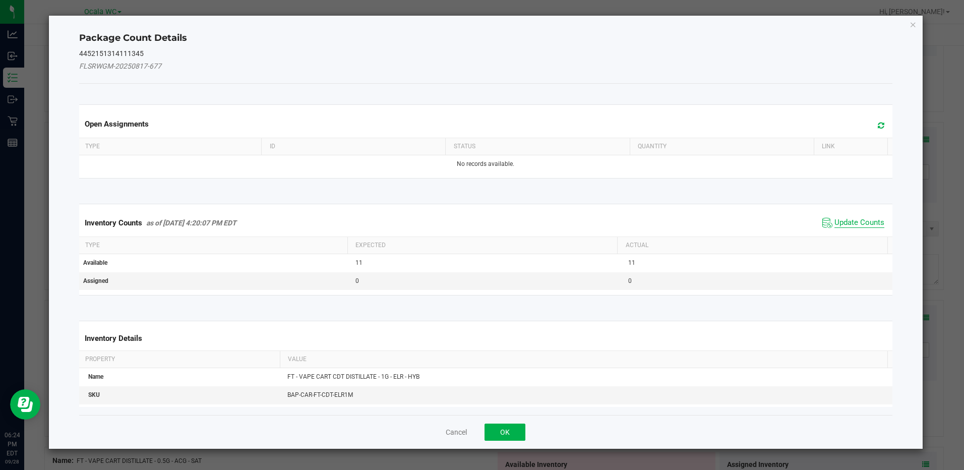
click at [854, 219] on span "Update Counts" at bounding box center [859, 223] width 50 height 10
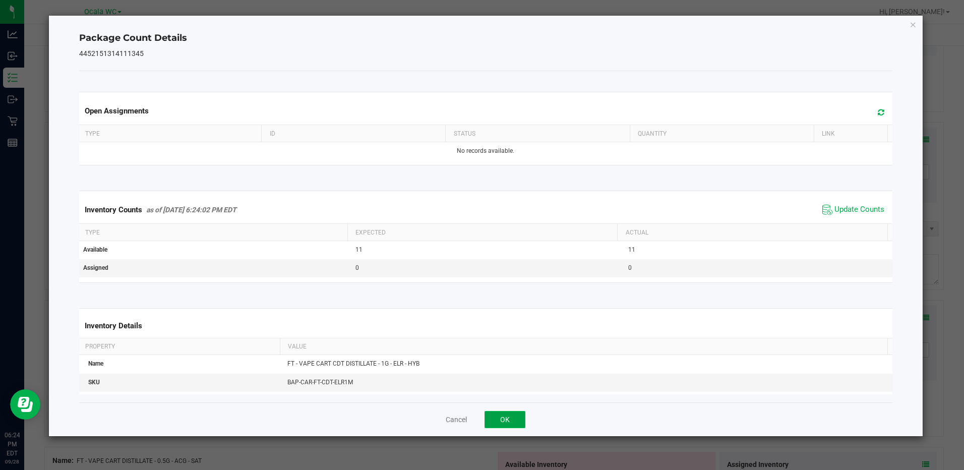
click at [515, 415] on button "OK" at bounding box center [504, 419] width 41 height 17
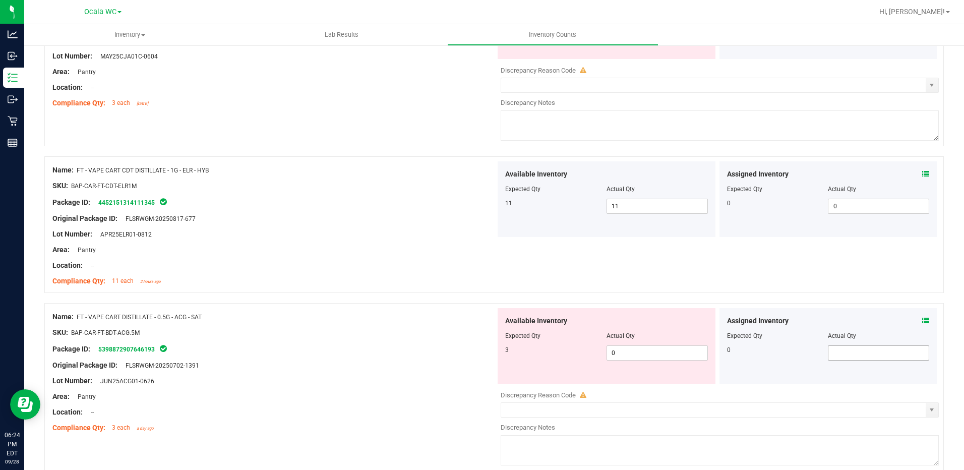
scroll to position [1008, 0]
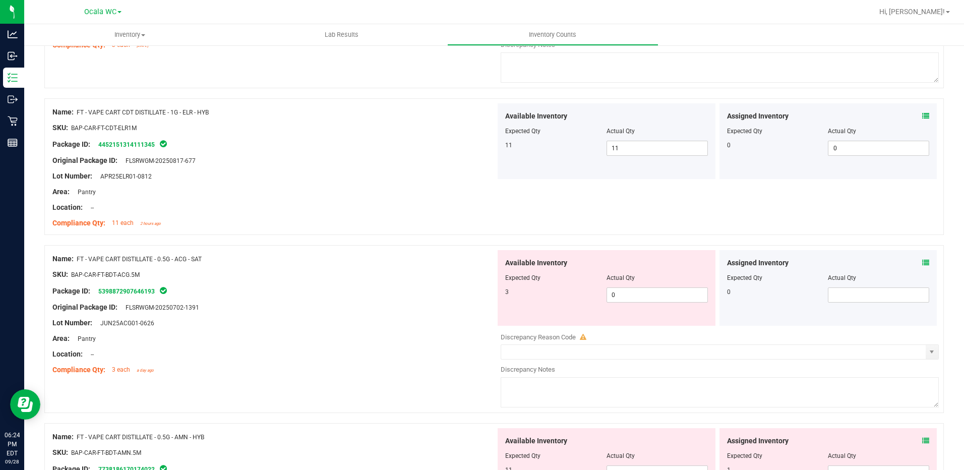
click at [922, 263] on icon at bounding box center [925, 262] width 7 height 7
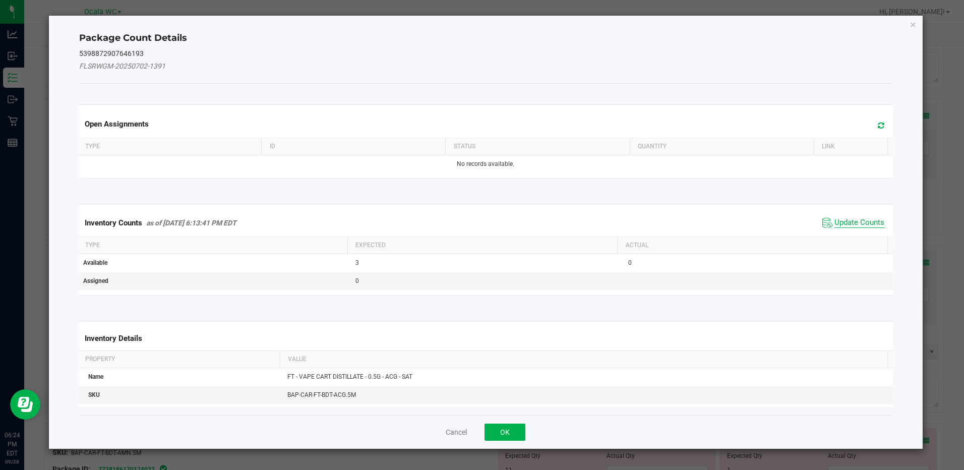
click at [848, 219] on span "Update Counts" at bounding box center [859, 223] width 50 height 10
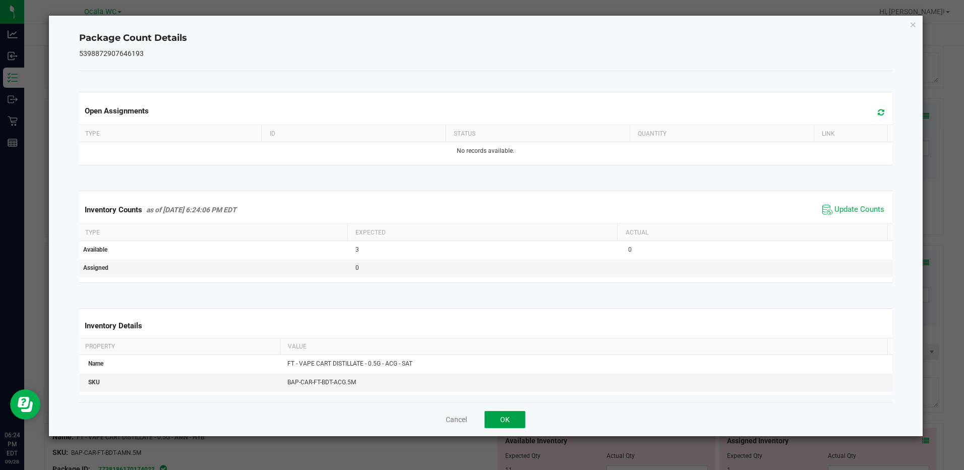
click at [502, 417] on button "OK" at bounding box center [504, 419] width 41 height 17
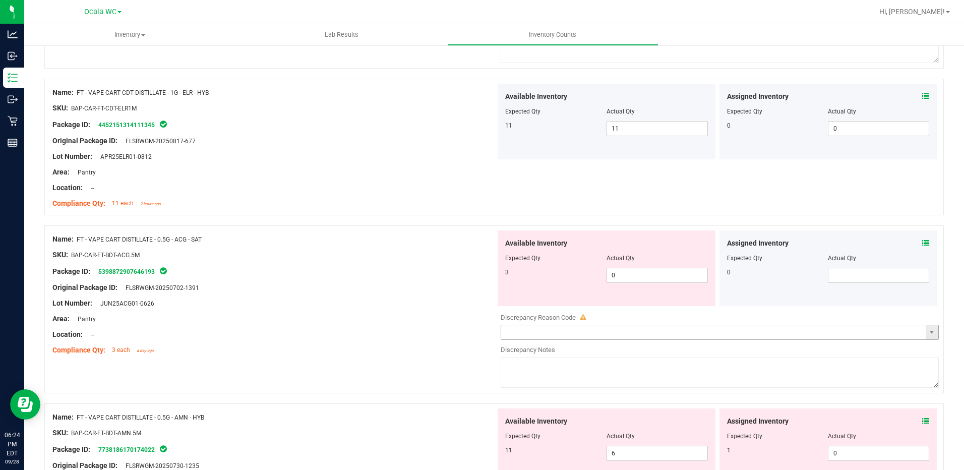
scroll to position [1059, 0]
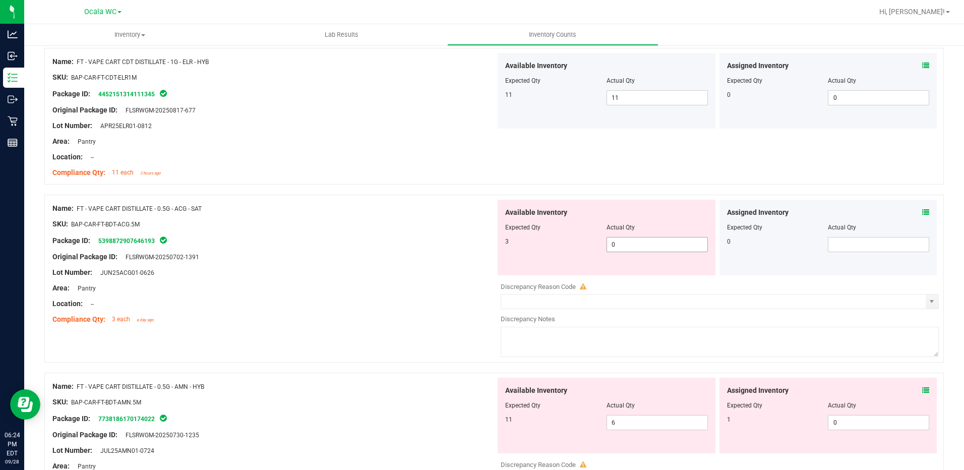
click at [623, 243] on span "0 0" at bounding box center [656, 244] width 101 height 15
click at [623, 243] on input "0" at bounding box center [657, 244] width 100 height 14
type input "3"
click at [457, 275] on div "Lot Number: JUN25ACG01-0626" at bounding box center [273, 272] width 443 height 11
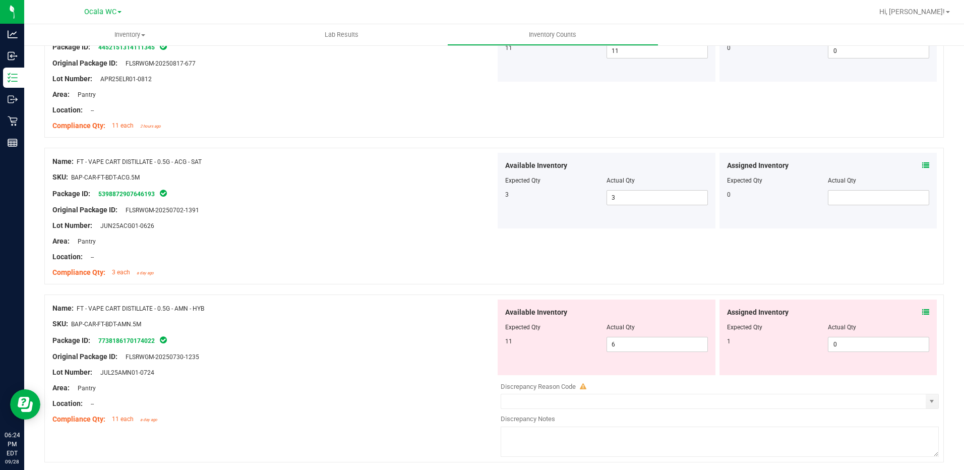
scroll to position [1159, 0]
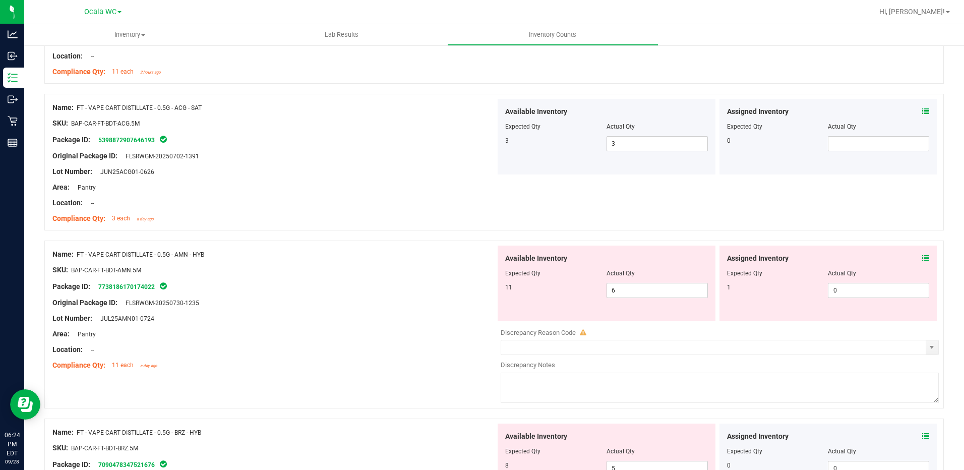
click at [922, 255] on icon at bounding box center [925, 258] width 7 height 7
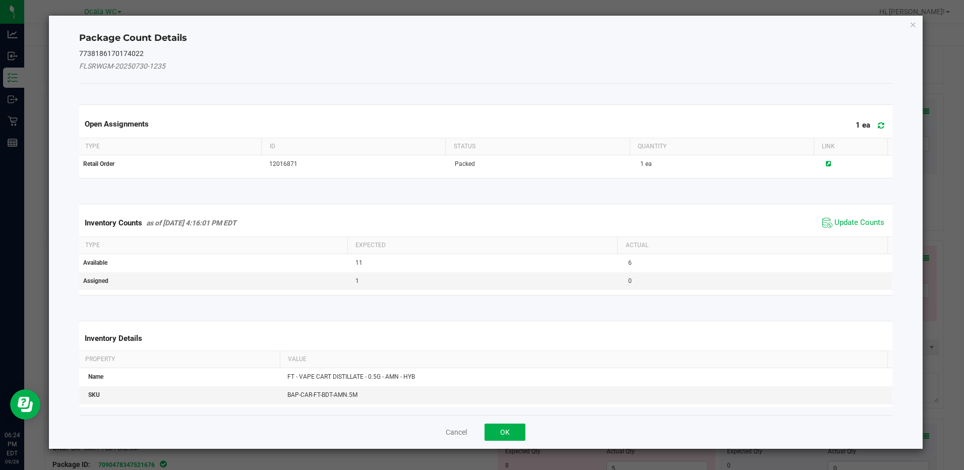
click at [842, 216] on span "Update Counts" at bounding box center [853, 222] width 67 height 15
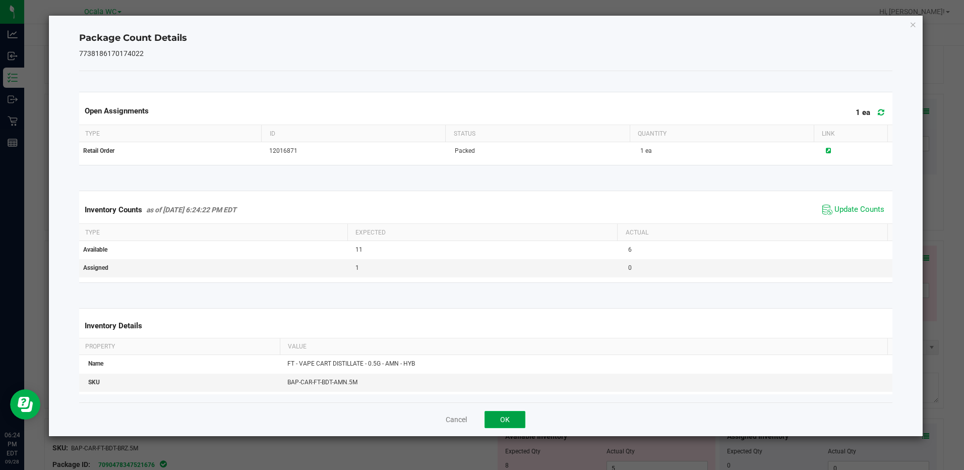
click at [503, 419] on button "OK" at bounding box center [504, 419] width 41 height 17
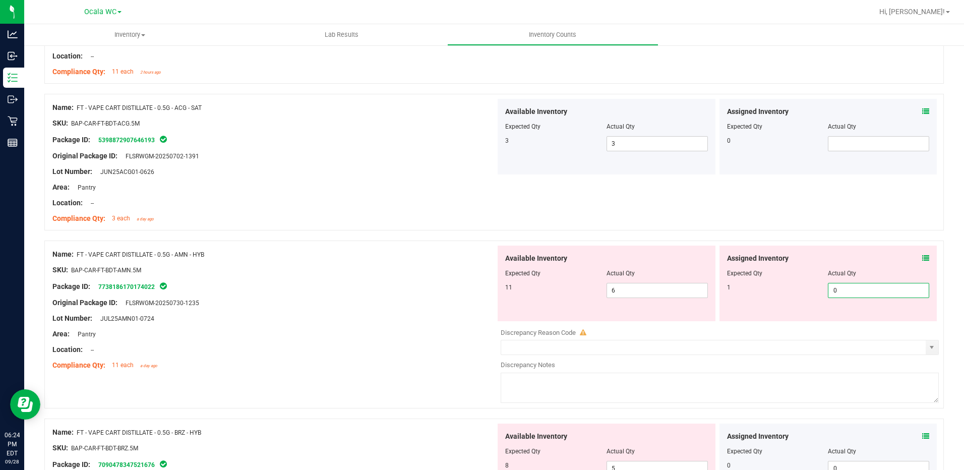
click at [831, 293] on span "0 0" at bounding box center [878, 290] width 101 height 15
click at [831, 293] on input "0" at bounding box center [878, 290] width 100 height 14
type input "1"
click at [393, 315] on div "Lot Number: JUL25AMN01-0724" at bounding box center [273, 318] width 443 height 11
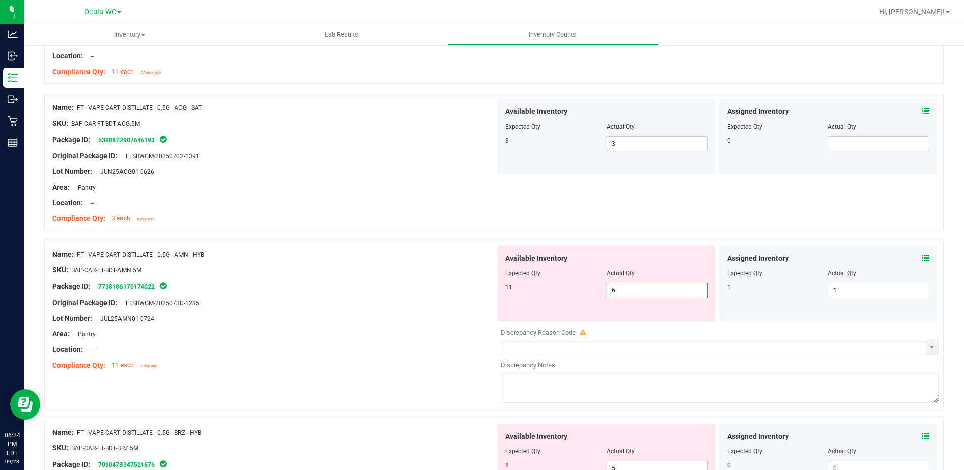
click at [633, 290] on span "6 6" at bounding box center [656, 290] width 101 height 15
click at [633, 290] on input "6" at bounding box center [657, 290] width 100 height 14
type input "11"
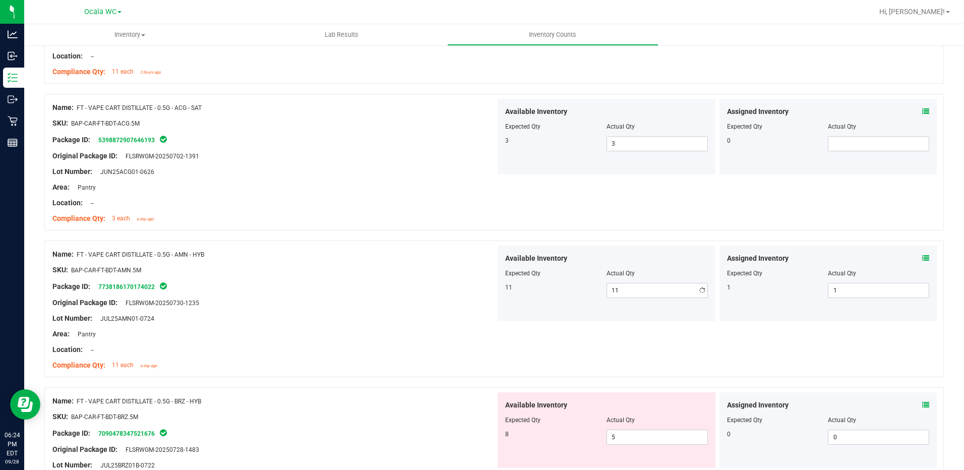
click at [339, 338] on div "Area: Pantry" at bounding box center [273, 334] width 443 height 11
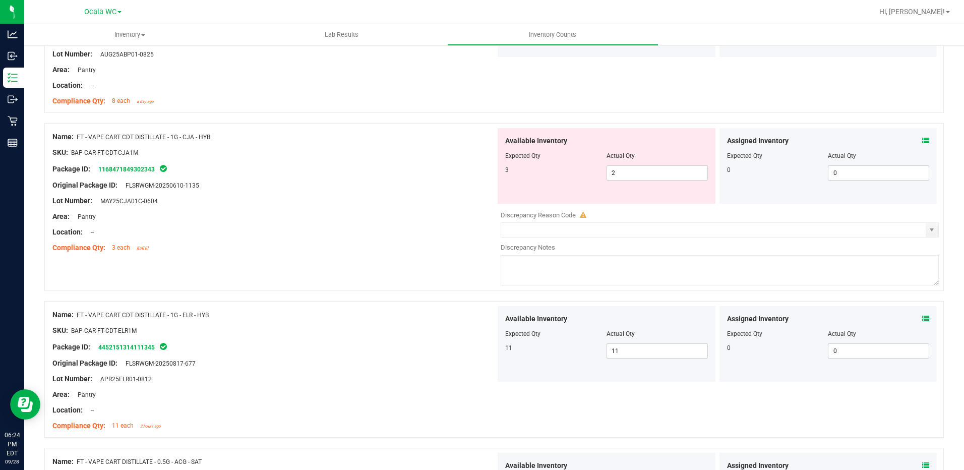
scroll to position [756, 0]
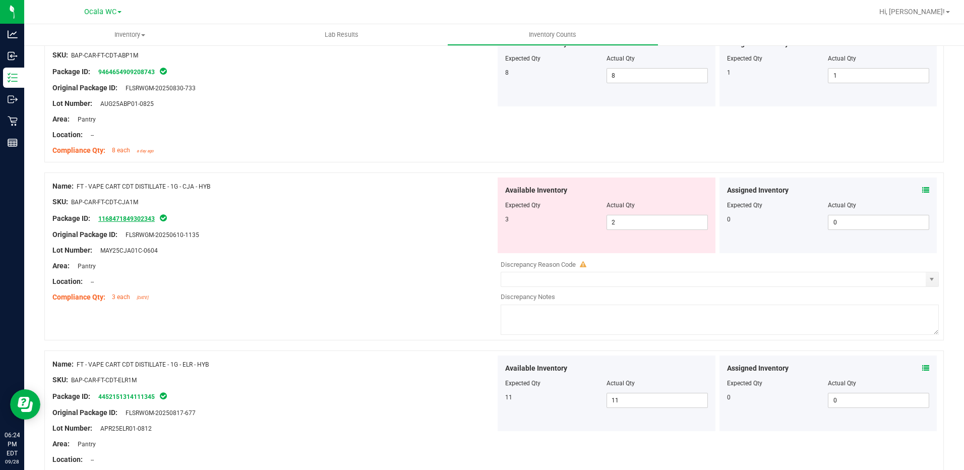
click at [122, 216] on link "1168471849302343" at bounding box center [126, 218] width 56 height 7
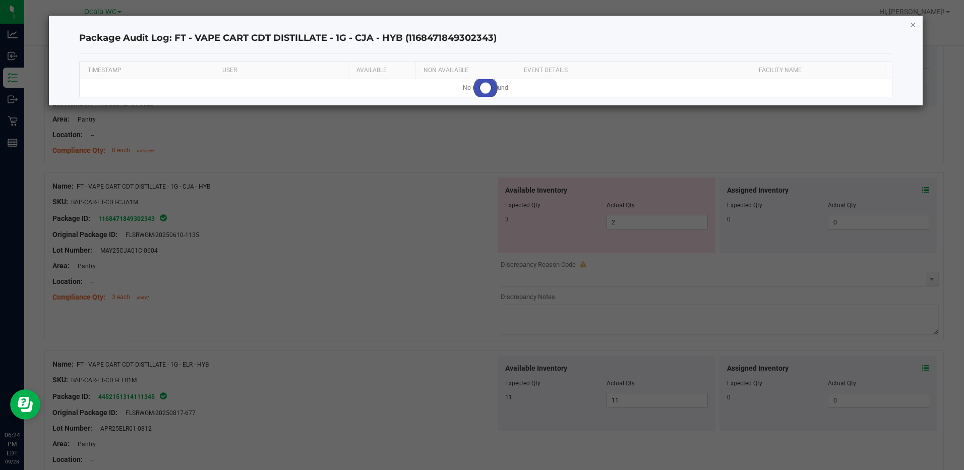
click at [911, 27] on icon "button" at bounding box center [912, 24] width 7 height 12
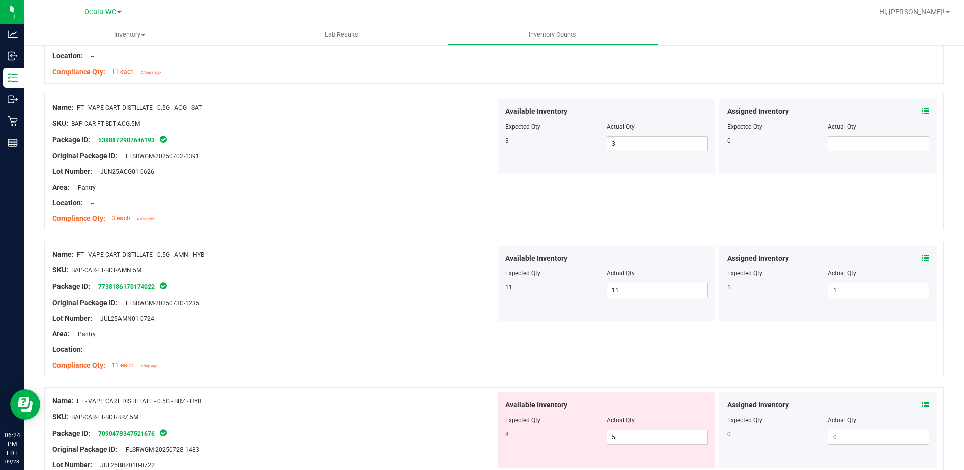
scroll to position [1311, 0]
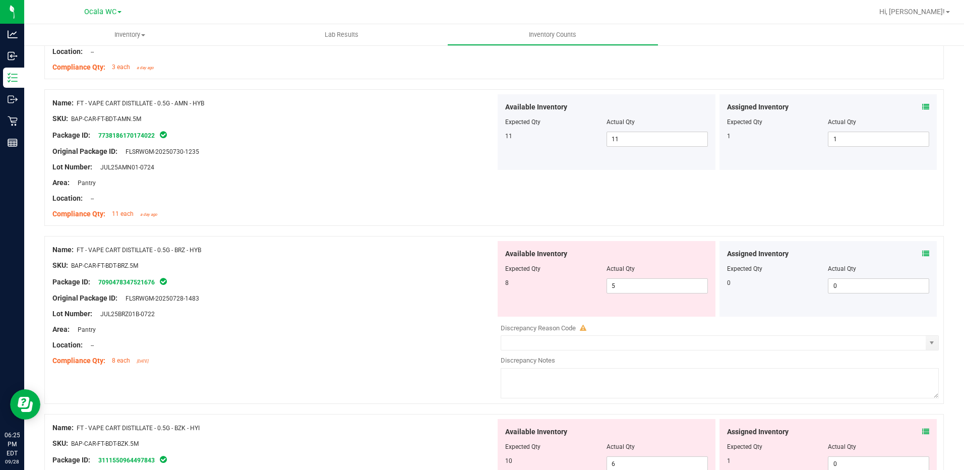
click at [922, 250] on icon at bounding box center [925, 253] width 7 height 7
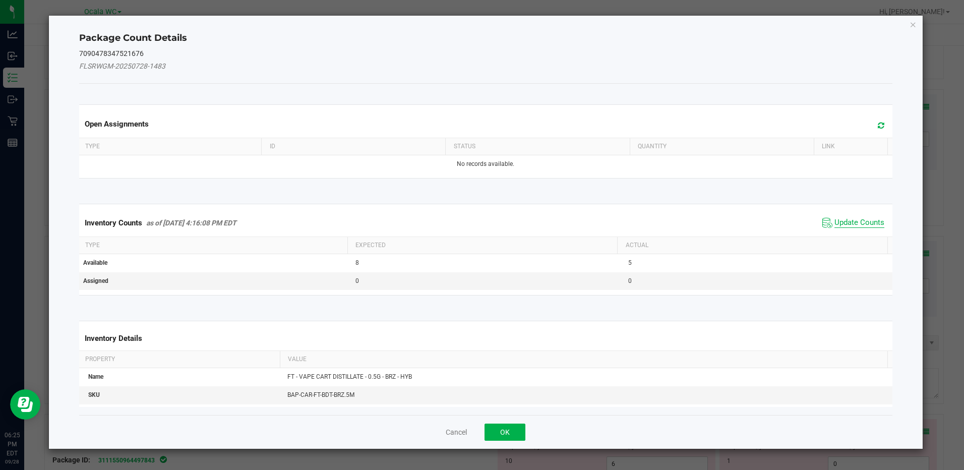
click at [852, 224] on span "Update Counts" at bounding box center [859, 223] width 50 height 10
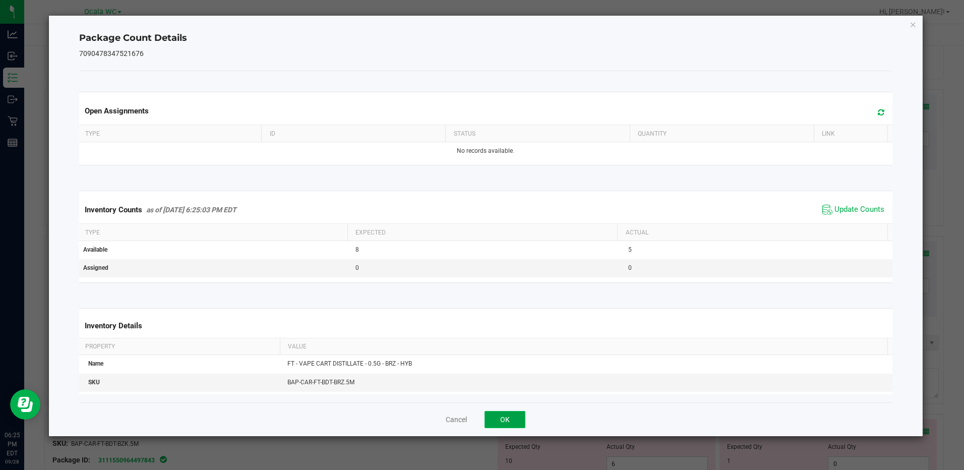
click at [503, 420] on button "OK" at bounding box center [504, 419] width 41 height 17
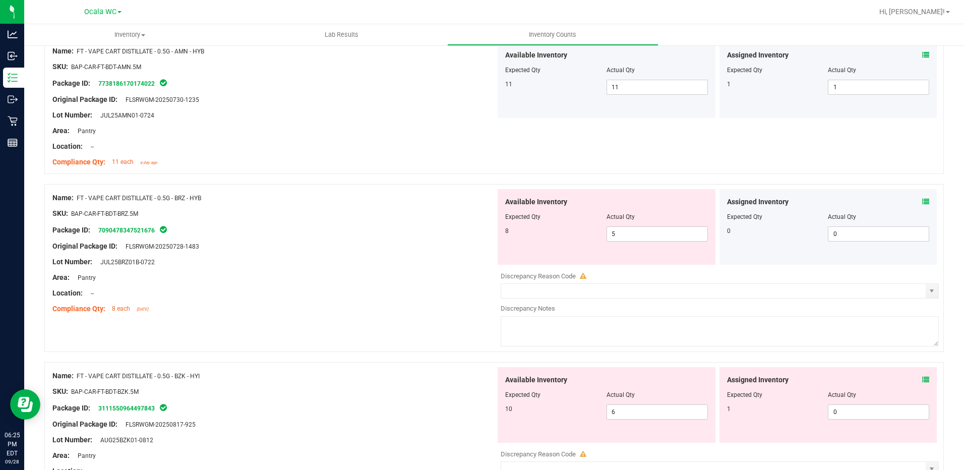
scroll to position [1411, 0]
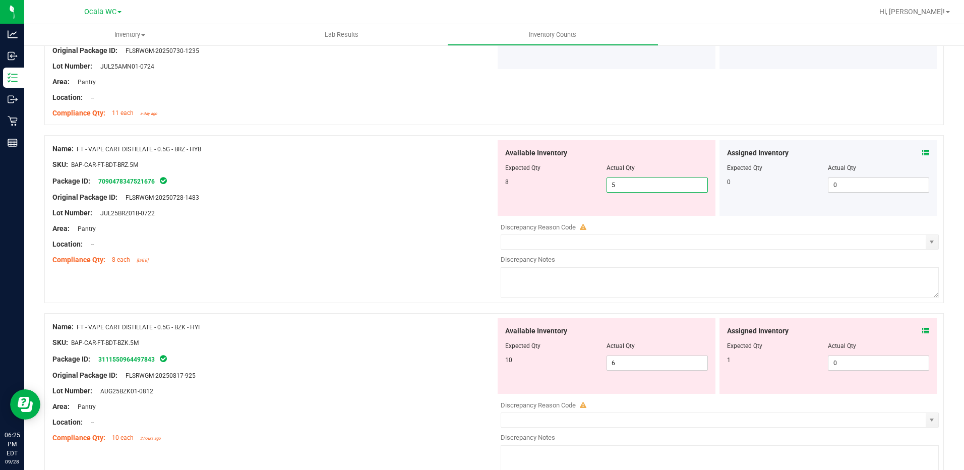
click at [626, 179] on span "5 5" at bounding box center [656, 184] width 101 height 15
click at [626, 179] on input "5" at bounding box center [657, 185] width 100 height 14
type input "8"
click at [405, 197] on div "Original Package ID: FLSRWGM-20250728-1483" at bounding box center [273, 197] width 443 height 11
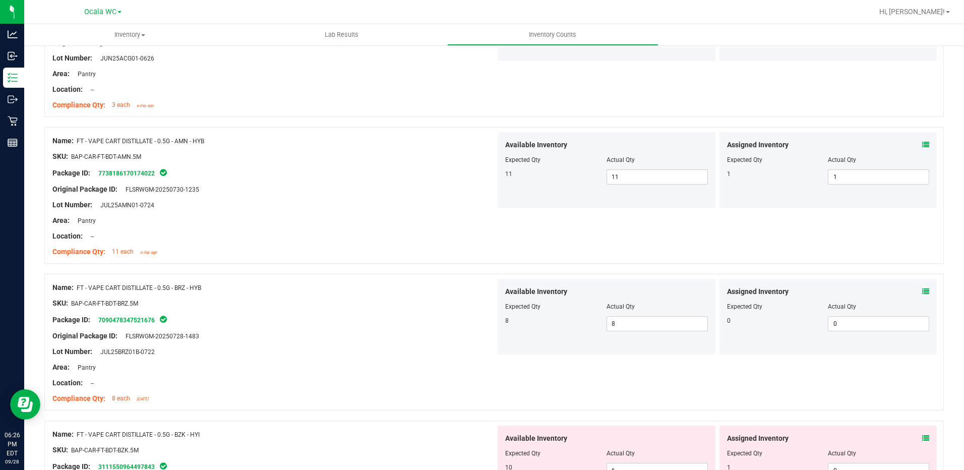
scroll to position [1424, 0]
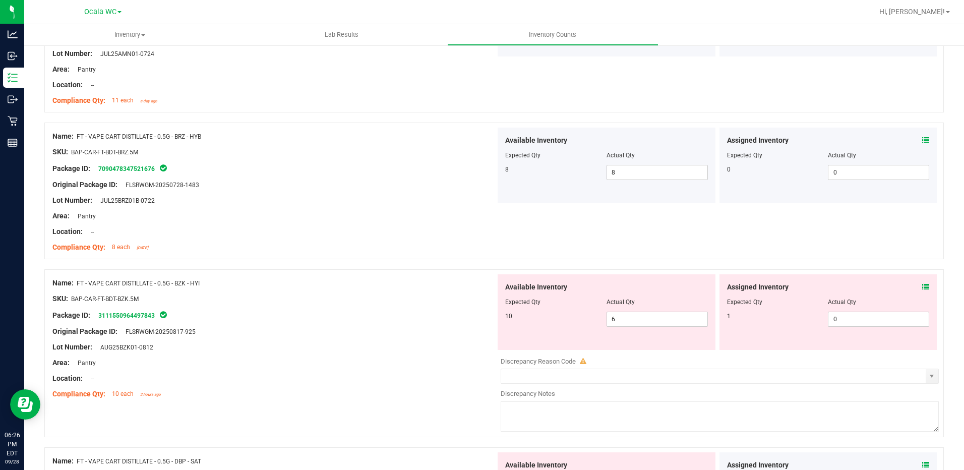
click at [922, 286] on icon at bounding box center [925, 286] width 7 height 7
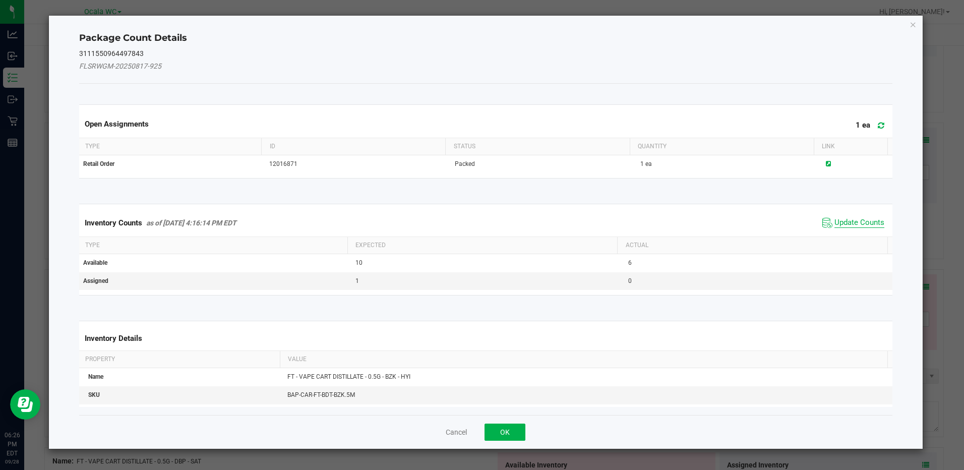
click at [856, 222] on span "Update Counts" at bounding box center [859, 223] width 50 height 10
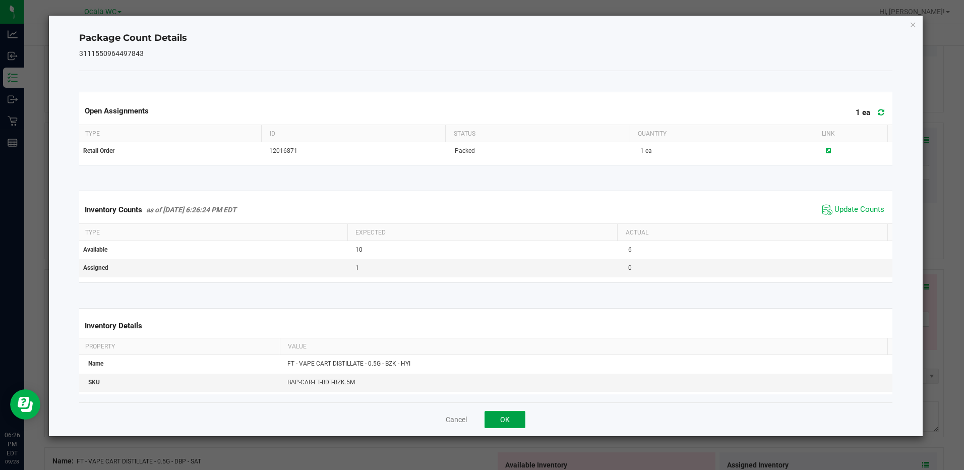
click at [497, 421] on button "OK" at bounding box center [504, 419] width 41 height 17
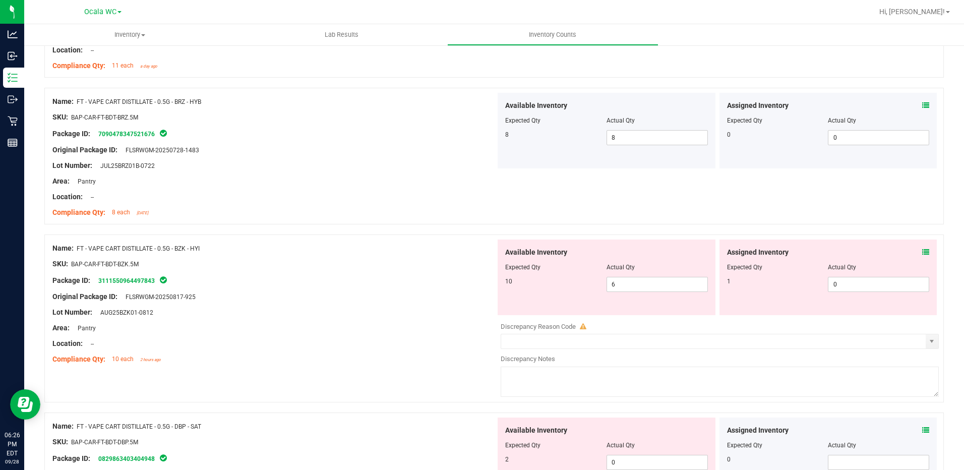
scroll to position [1474, 0]
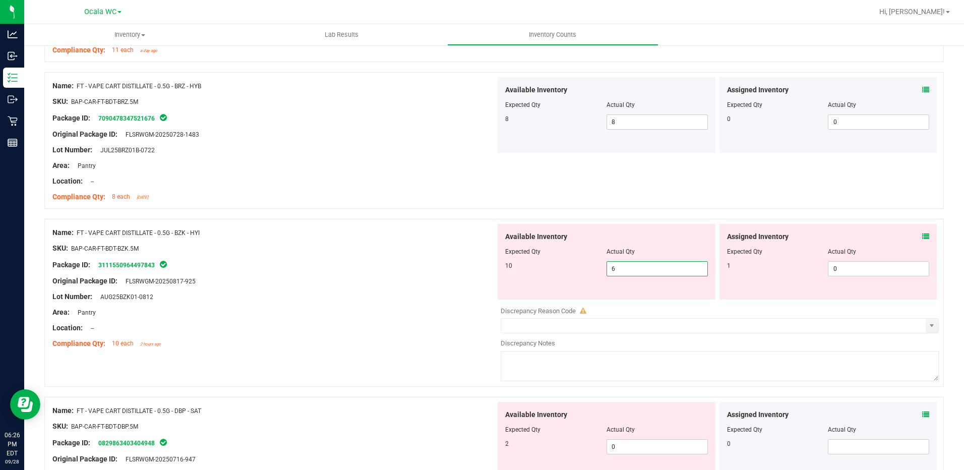
click at [625, 272] on span "6 6" at bounding box center [656, 268] width 101 height 15
click at [625, 272] on input "6" at bounding box center [657, 269] width 100 height 14
type input "10"
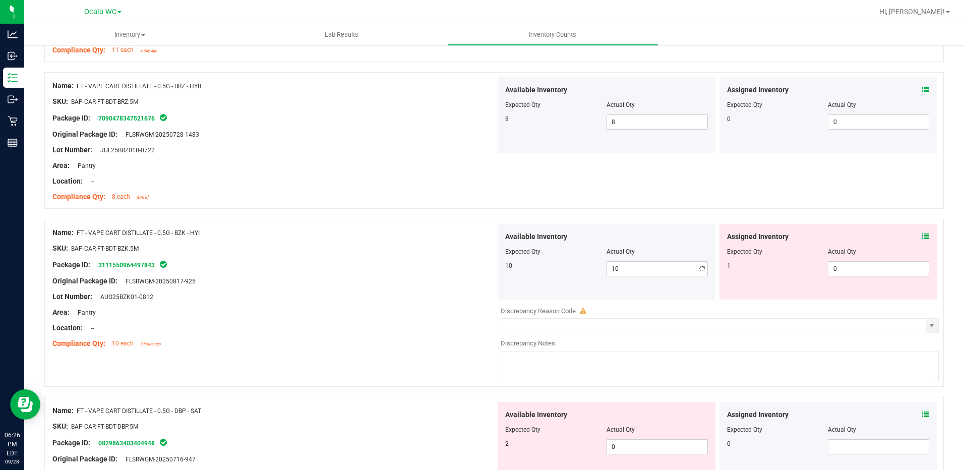
click at [306, 280] on div "Original Package ID: FLSRWGM-20250817-925" at bounding box center [273, 281] width 443 height 11
click at [877, 264] on span "0 0" at bounding box center [878, 268] width 101 height 15
type input "01"
type input "1"
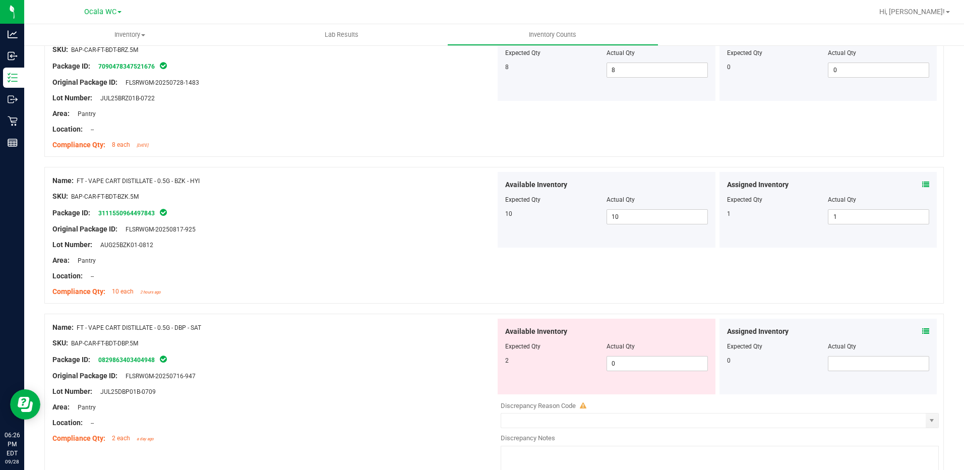
scroll to position [1575, 0]
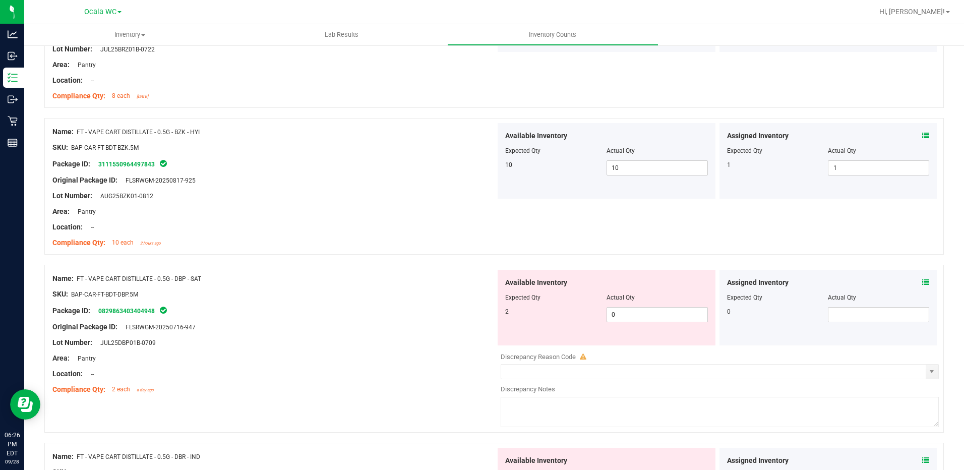
click at [922, 282] on icon at bounding box center [925, 282] width 7 height 7
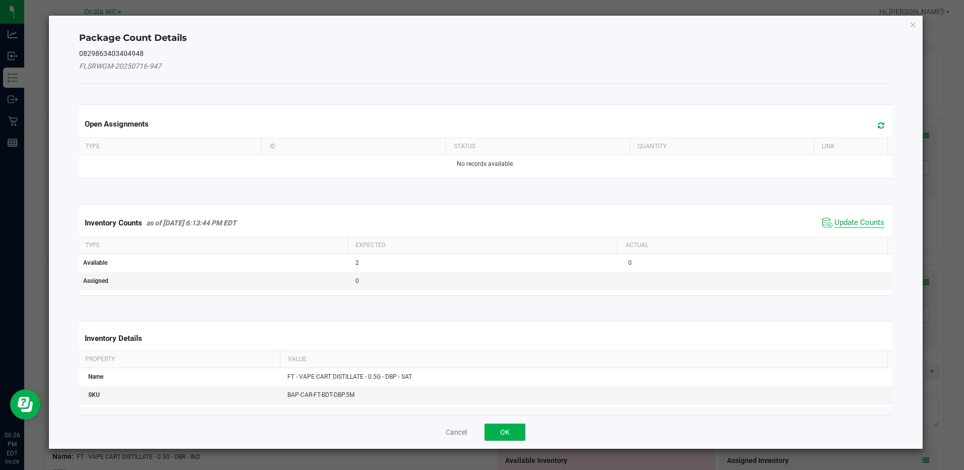
click at [834, 222] on span "Update Counts" at bounding box center [859, 223] width 50 height 10
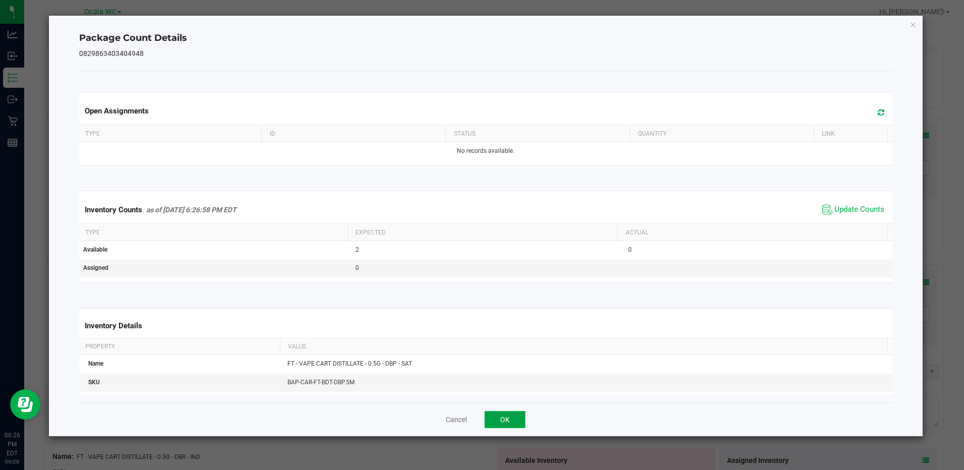
click at [515, 418] on button "OK" at bounding box center [504, 419] width 41 height 17
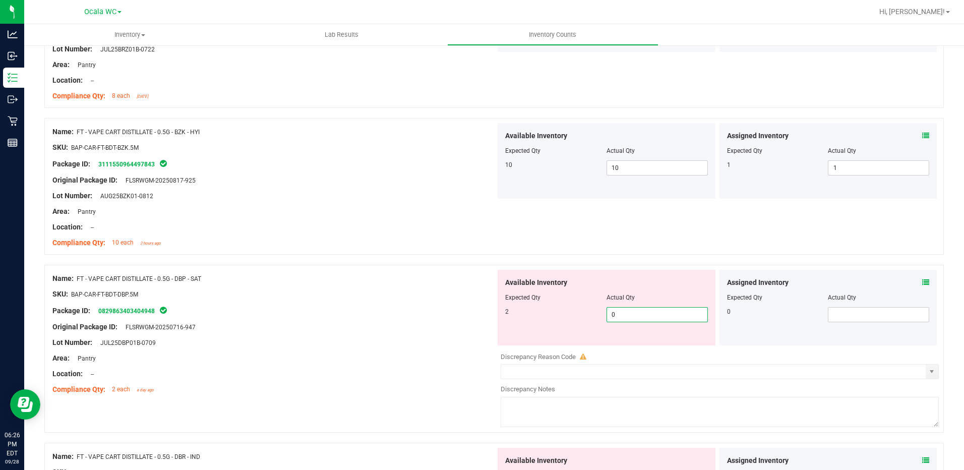
click at [618, 312] on span "0 0" at bounding box center [656, 314] width 101 height 15
click at [618, 312] on input "0" at bounding box center [657, 314] width 100 height 14
type input "2"
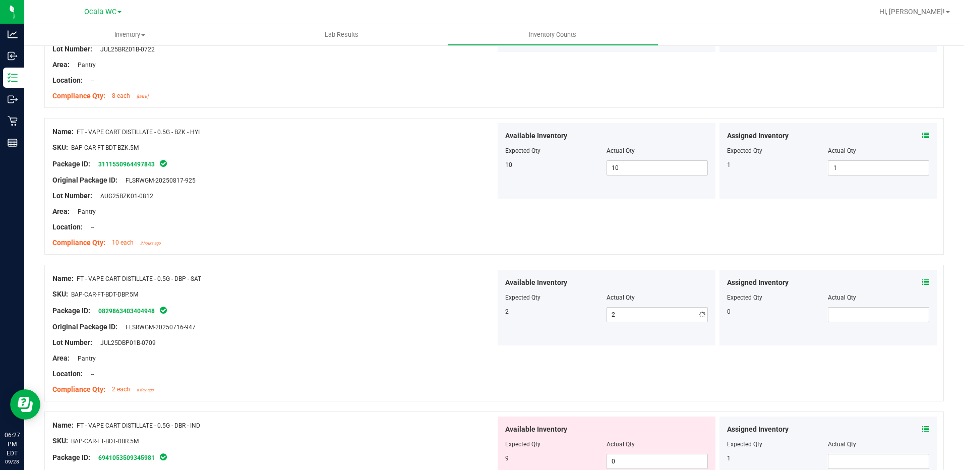
click at [423, 293] on div "SKU: BAP-CAR-FT-BDT-DBP.5M" at bounding box center [273, 294] width 443 height 11
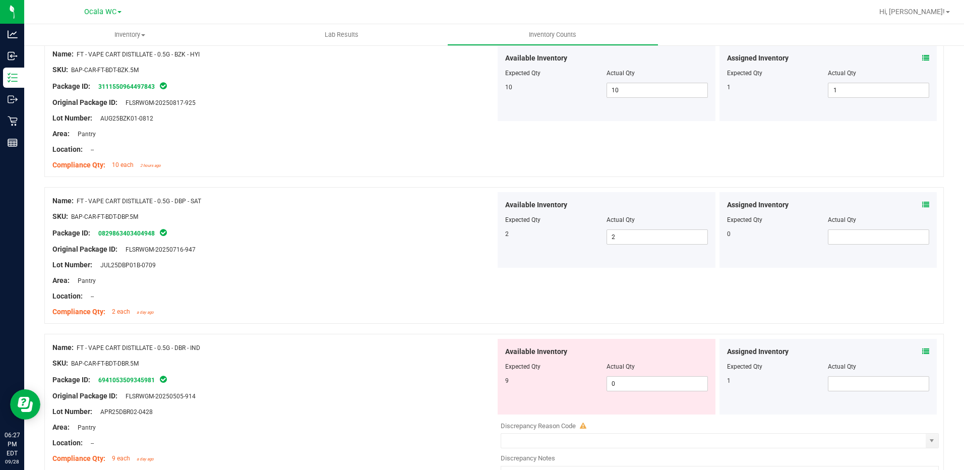
scroll to position [1726, 0]
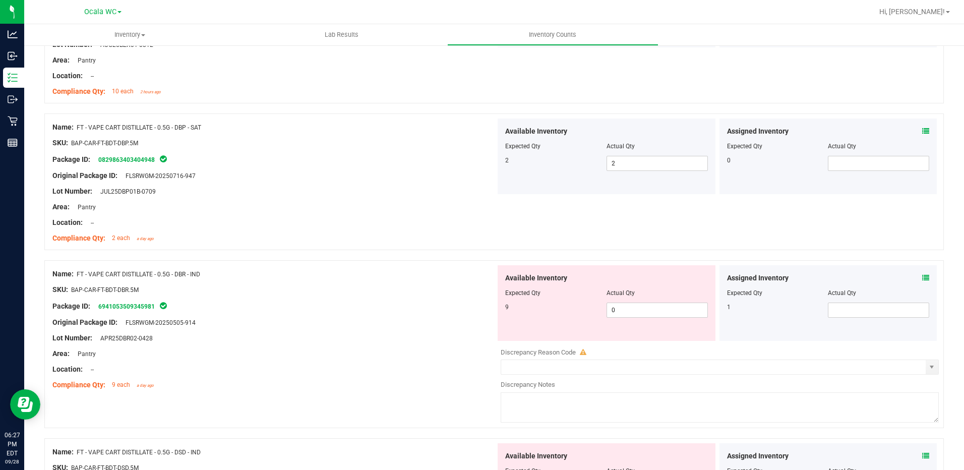
click at [922, 276] on icon at bounding box center [925, 277] width 7 height 7
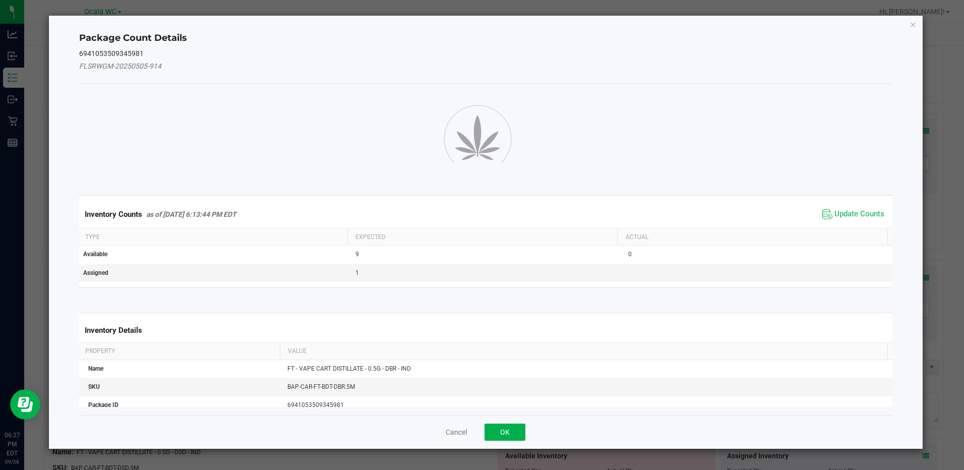
click at [919, 276] on div "Package Count Details 6941053509345981 FLSRWGM-20250505-914 Inventory Counts as…" at bounding box center [485, 232] width 873 height 433
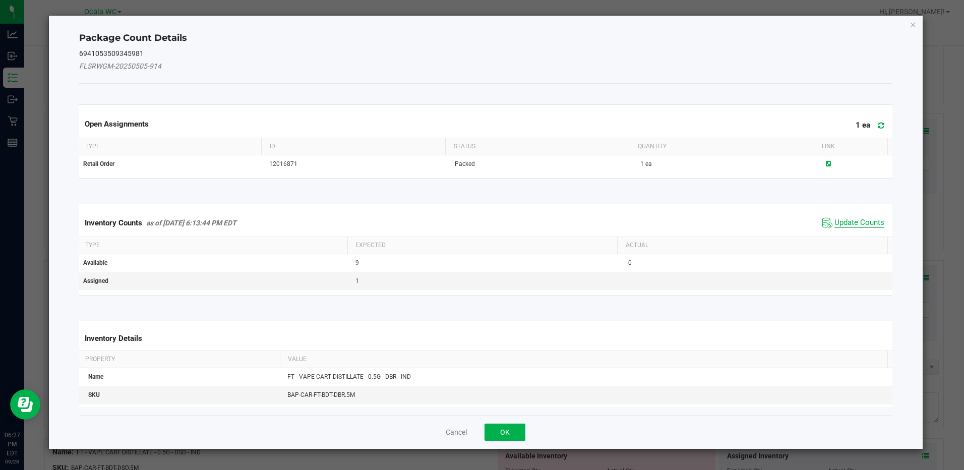
click at [845, 226] on span "Update Counts" at bounding box center [859, 223] width 50 height 10
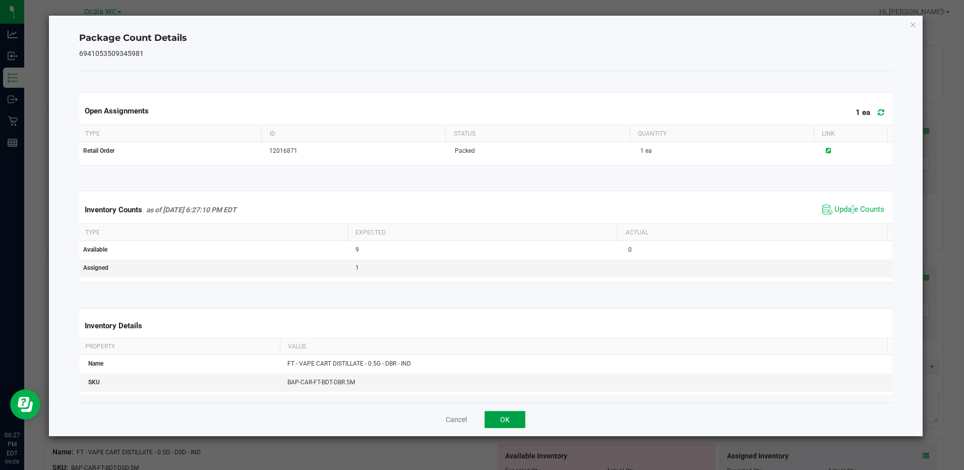
click at [511, 420] on button "OK" at bounding box center [504, 419] width 41 height 17
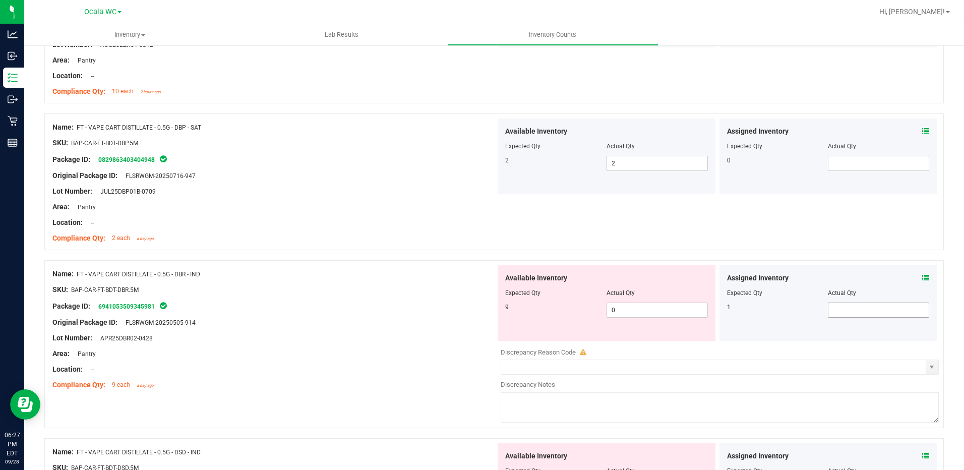
click at [838, 306] on span at bounding box center [878, 309] width 101 height 15
click at [838, 306] on input "text" at bounding box center [878, 310] width 100 height 14
type input "1"
click at [385, 338] on div "Lot Number: APR25DBR02-0428" at bounding box center [273, 338] width 443 height 11
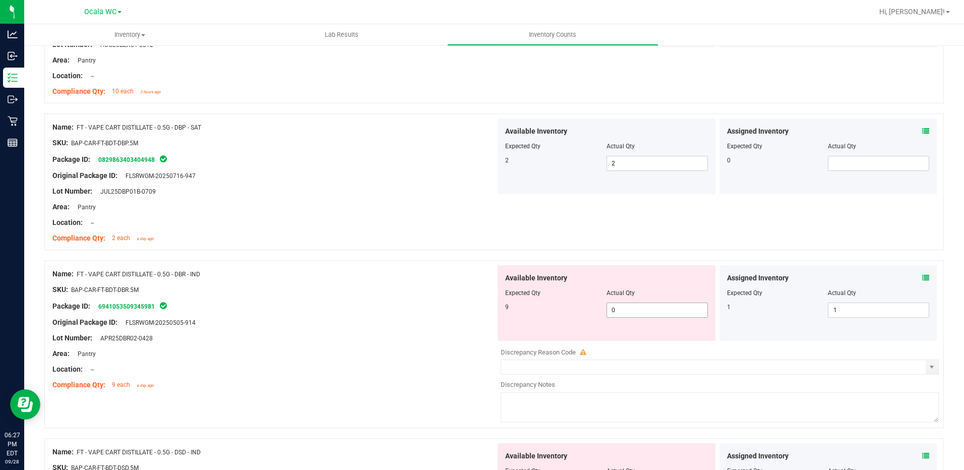
click at [624, 309] on span "0 0" at bounding box center [656, 309] width 101 height 15
click at [624, 309] on input "0" at bounding box center [657, 310] width 100 height 14
click at [922, 280] on icon at bounding box center [925, 277] width 7 height 7
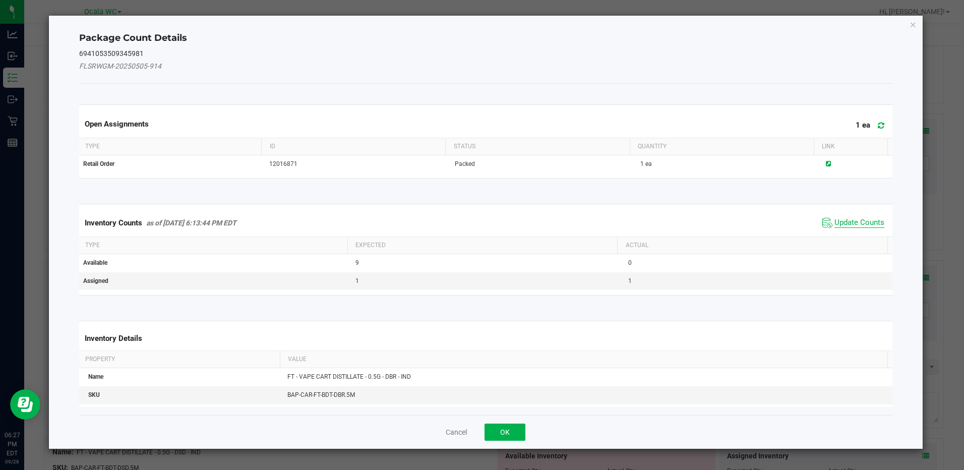
click at [845, 221] on span "Update Counts" at bounding box center [859, 223] width 50 height 10
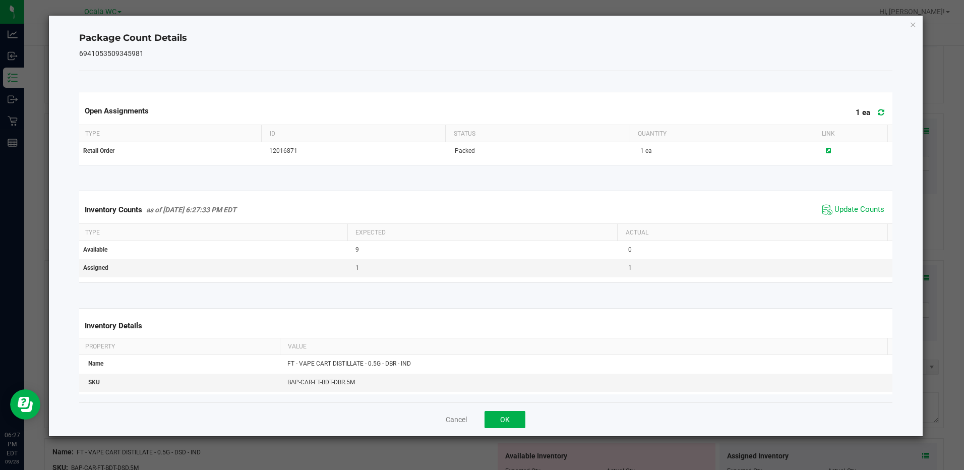
click at [482, 419] on div "Cancel OK" at bounding box center [485, 419] width 813 height 34
click at [493, 421] on button "OK" at bounding box center [504, 419] width 41 height 17
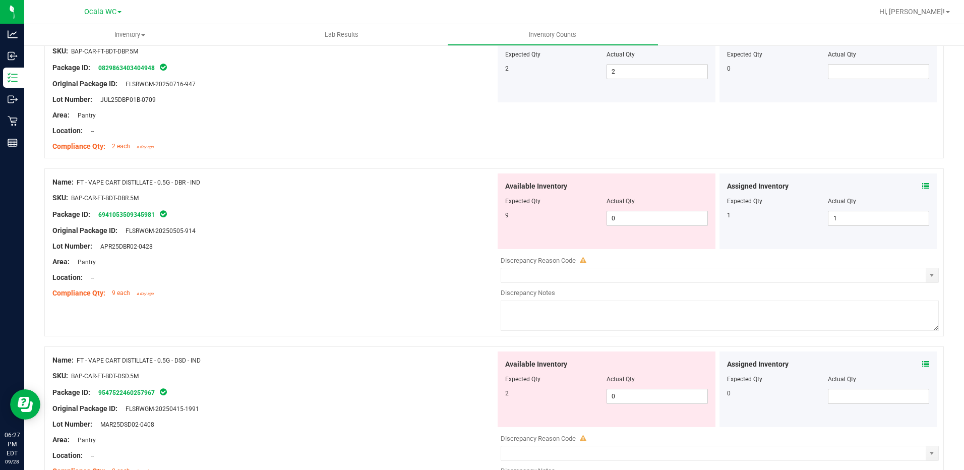
scroll to position [1827, 0]
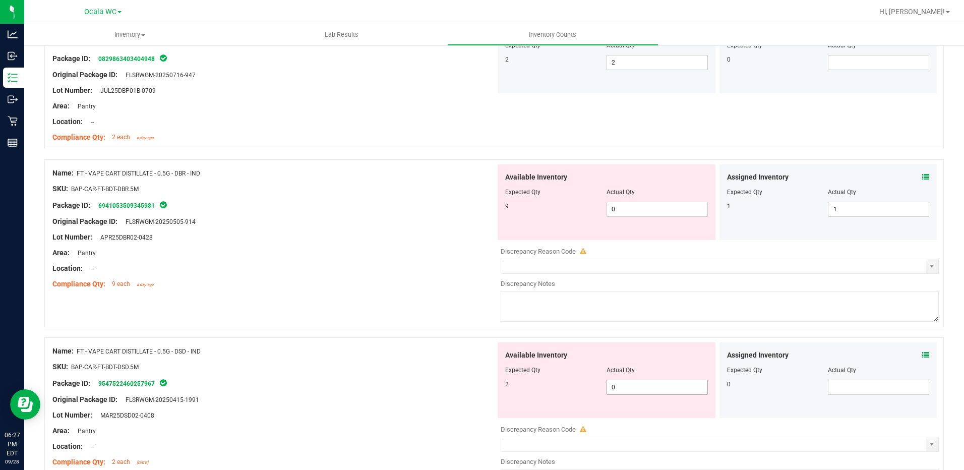
click at [622, 380] on span "0 0" at bounding box center [656, 387] width 101 height 15
click at [622, 380] on input "0" at bounding box center [657, 387] width 100 height 14
type input "2"
click at [447, 360] on div at bounding box center [273, 358] width 443 height 5
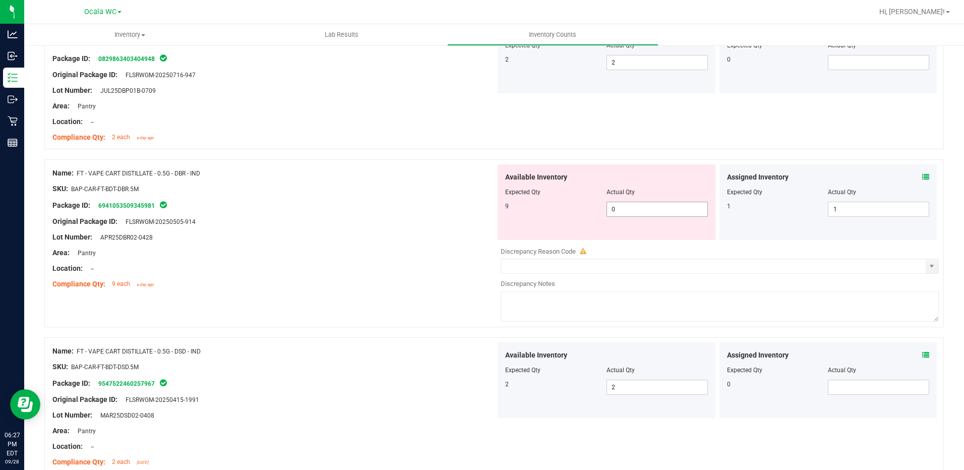
click at [641, 210] on span "0 0" at bounding box center [656, 209] width 101 height 15
click at [641, 210] on input "0" at bounding box center [657, 209] width 100 height 14
type input "9"
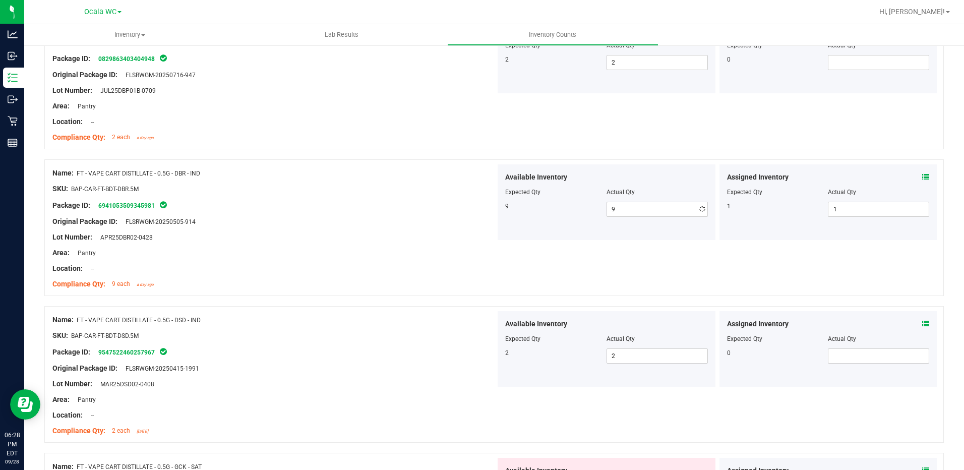
click at [380, 232] on div "Lot Number: APR25DBR02-0428" at bounding box center [273, 237] width 443 height 11
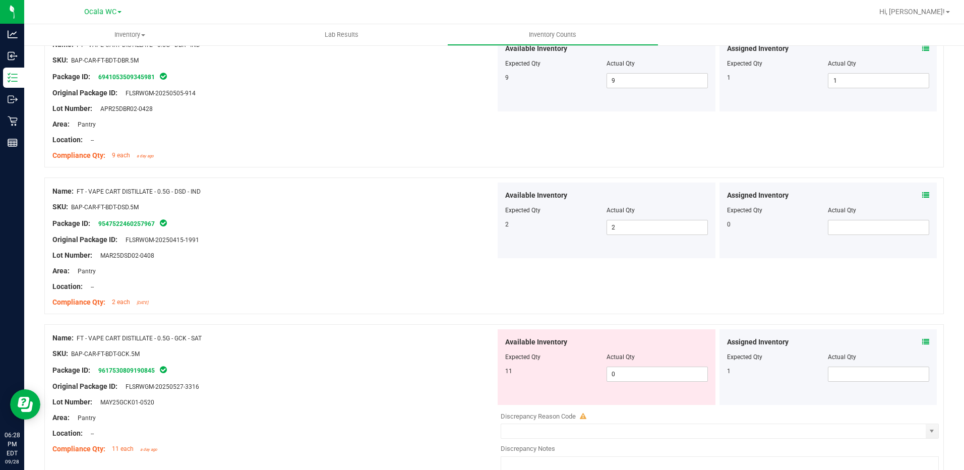
scroll to position [2029, 0]
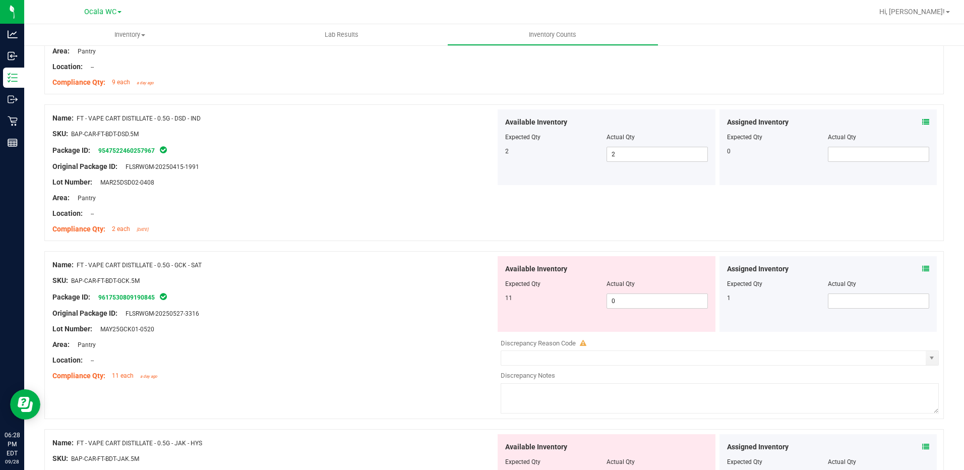
click at [922, 269] on icon at bounding box center [925, 268] width 7 height 7
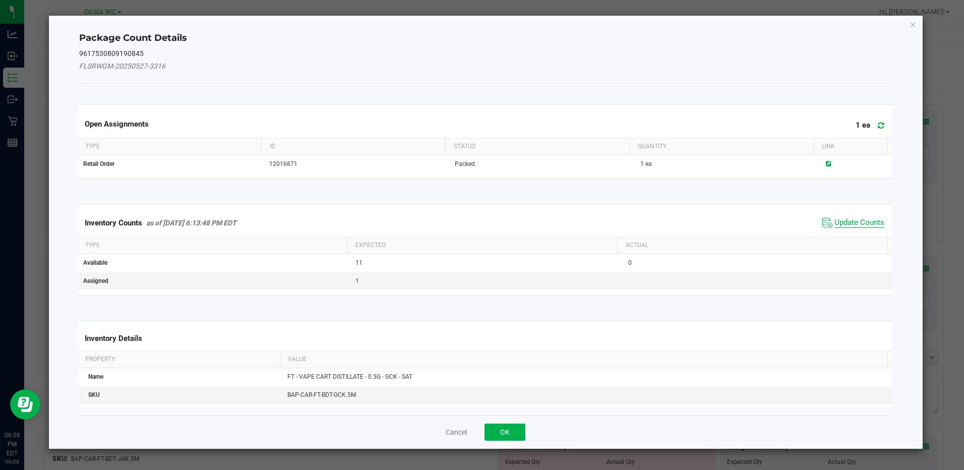
click at [845, 219] on span "Update Counts" at bounding box center [859, 223] width 50 height 10
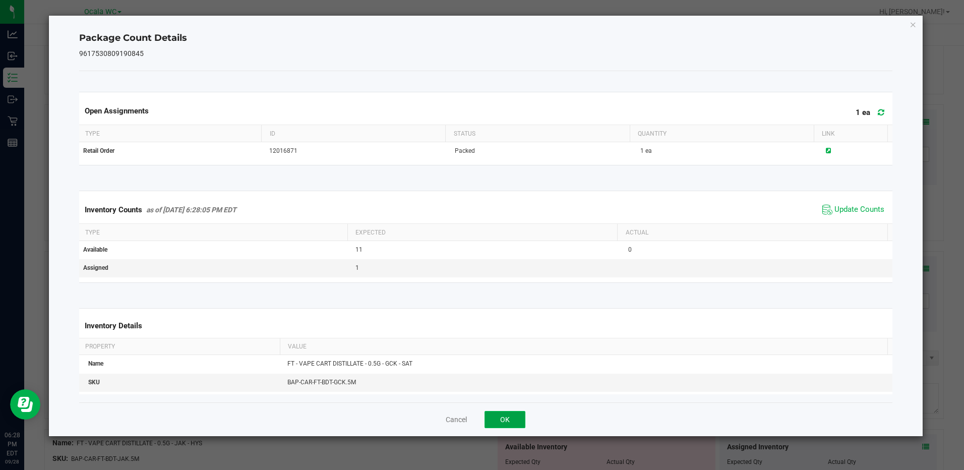
click at [505, 420] on button "OK" at bounding box center [504, 419] width 41 height 17
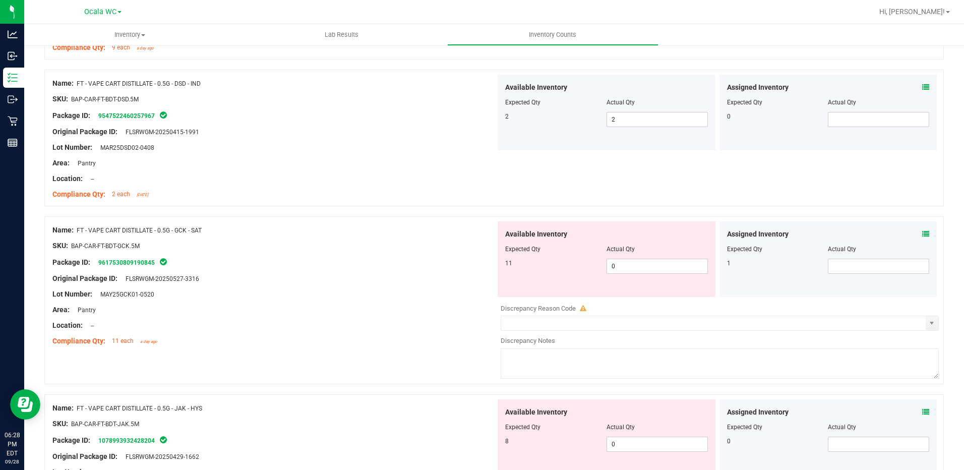
scroll to position [2079, 0]
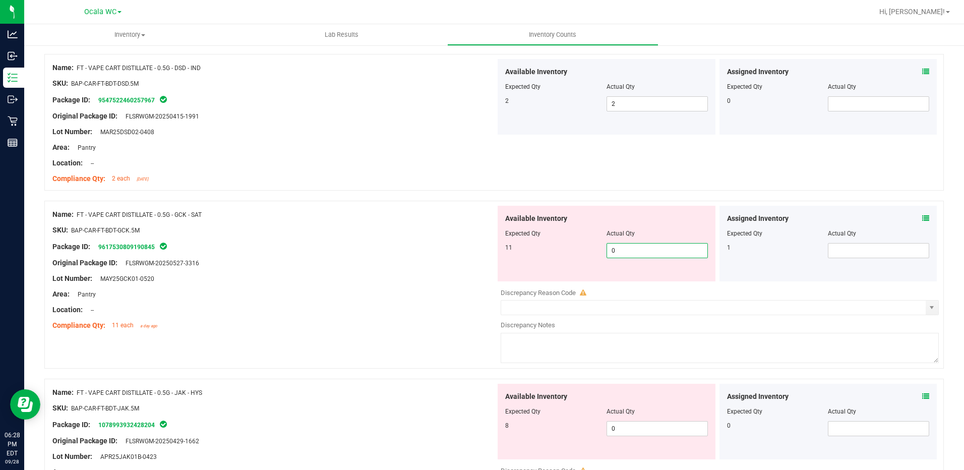
click at [633, 247] on span "0 0" at bounding box center [656, 250] width 101 height 15
click at [633, 247] on input "0" at bounding box center [657, 250] width 100 height 14
type input "11"
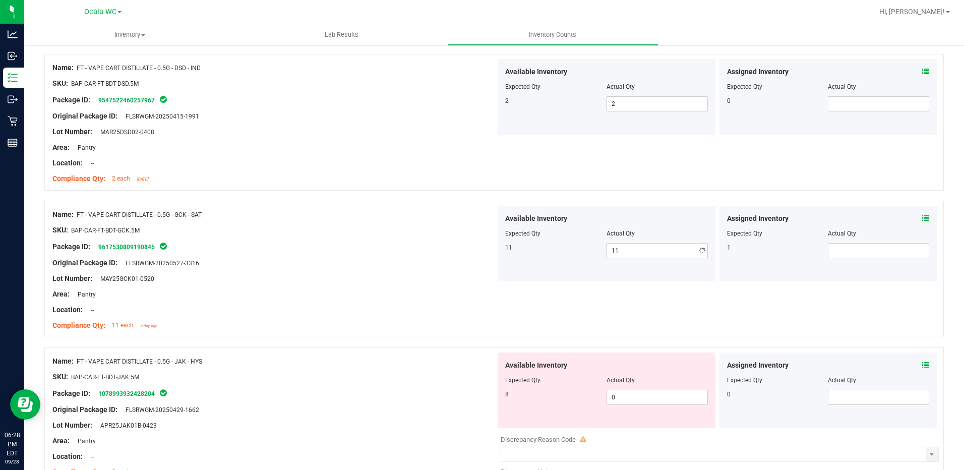
click at [385, 261] on div "Original Package ID: FLSRWGM-20250527-3316" at bounding box center [273, 263] width 443 height 11
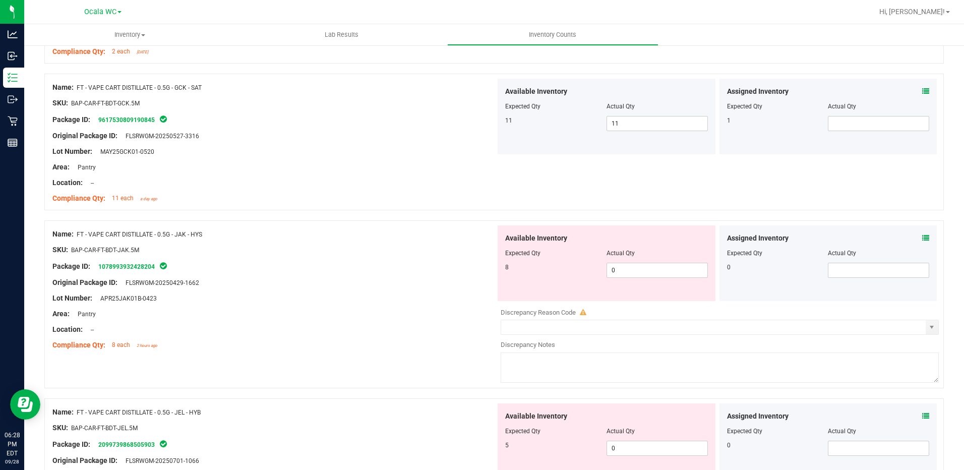
scroll to position [2230, 0]
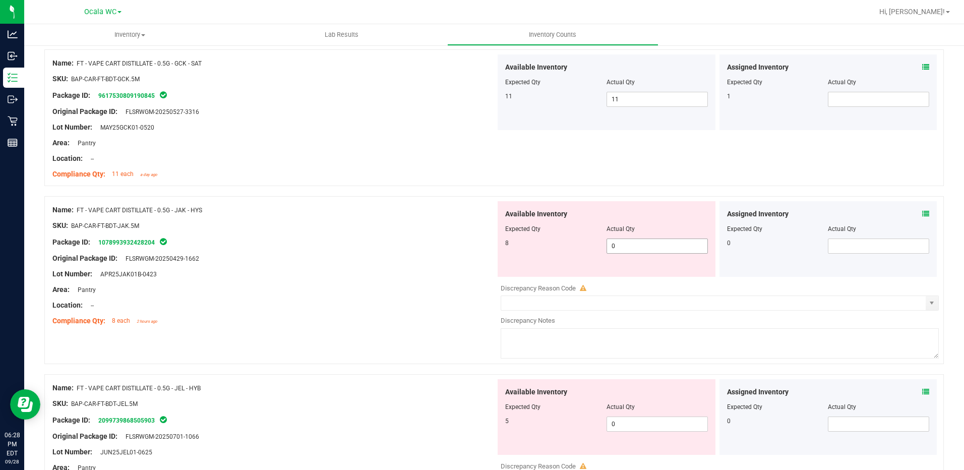
click at [613, 247] on span "0 0" at bounding box center [656, 245] width 101 height 15
click at [613, 247] on input "0" at bounding box center [657, 246] width 100 height 14
type input "8"
click at [436, 264] on div at bounding box center [273, 266] width 443 height 5
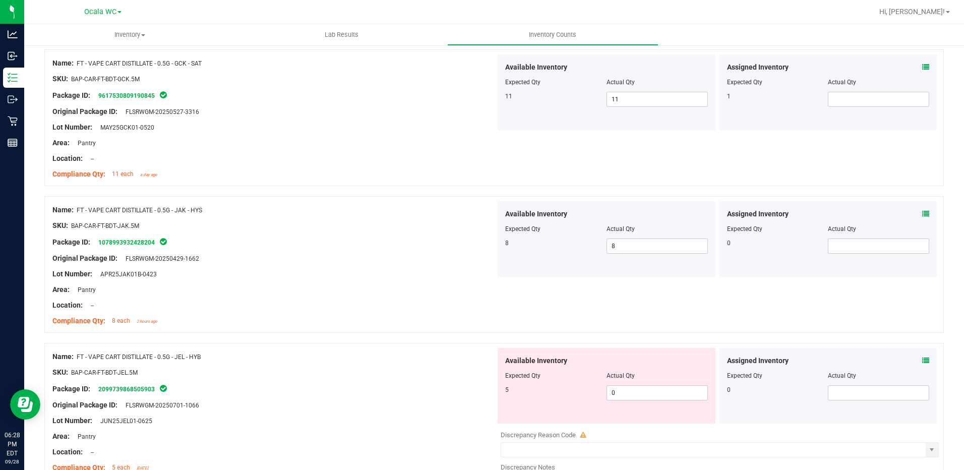
click at [922, 213] on icon at bounding box center [925, 213] width 7 height 7
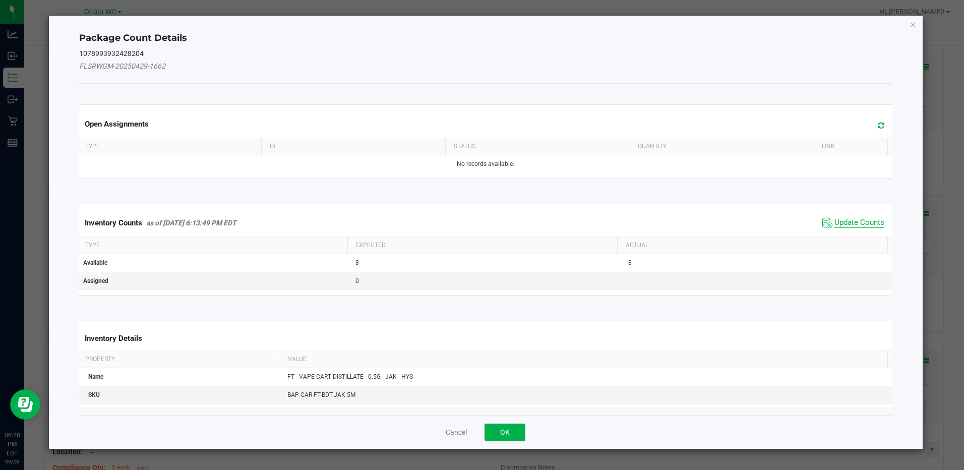
click at [860, 218] on span "Update Counts" at bounding box center [859, 223] width 50 height 10
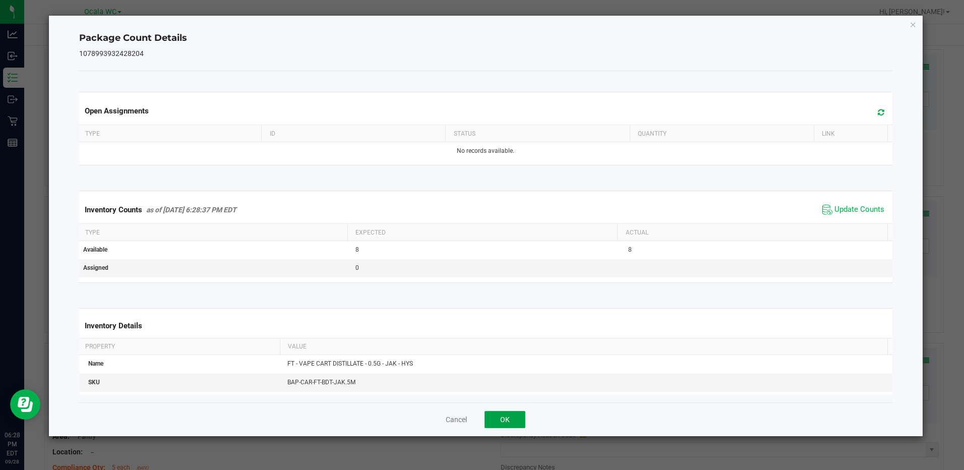
click at [491, 413] on button "OK" at bounding box center [504, 419] width 41 height 17
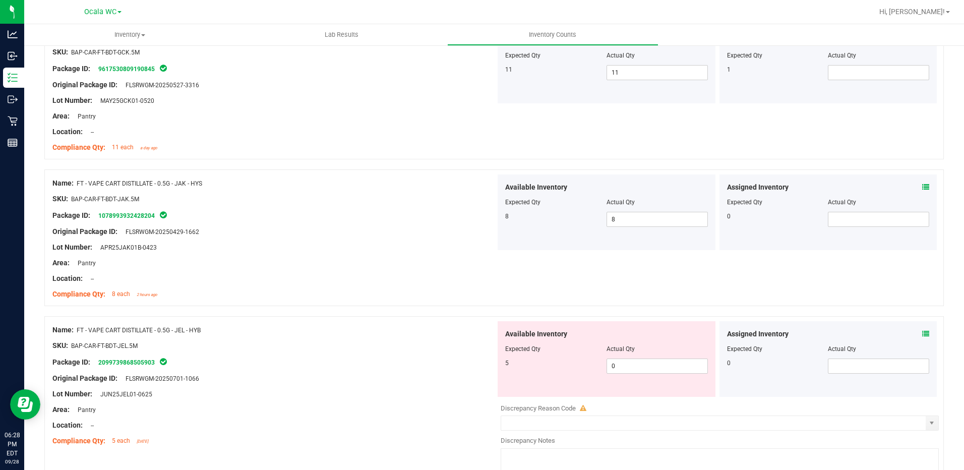
scroll to position [2281, 0]
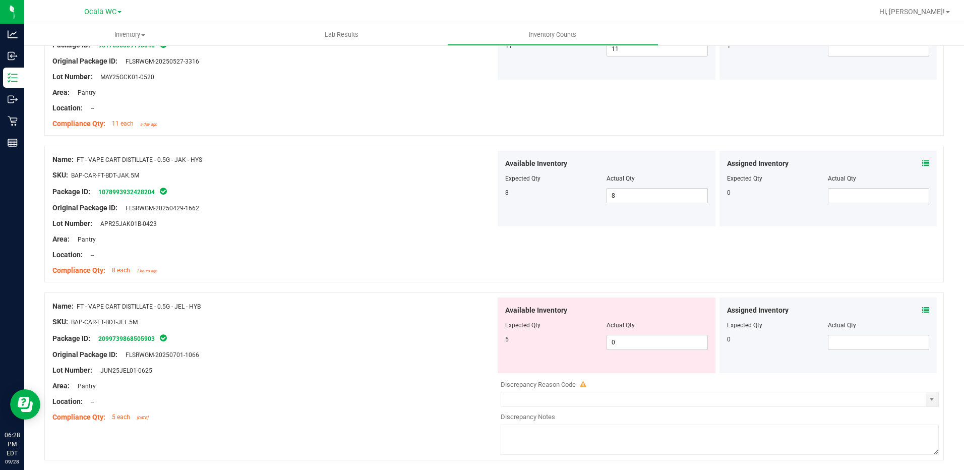
click at [922, 311] on icon at bounding box center [925, 309] width 7 height 7
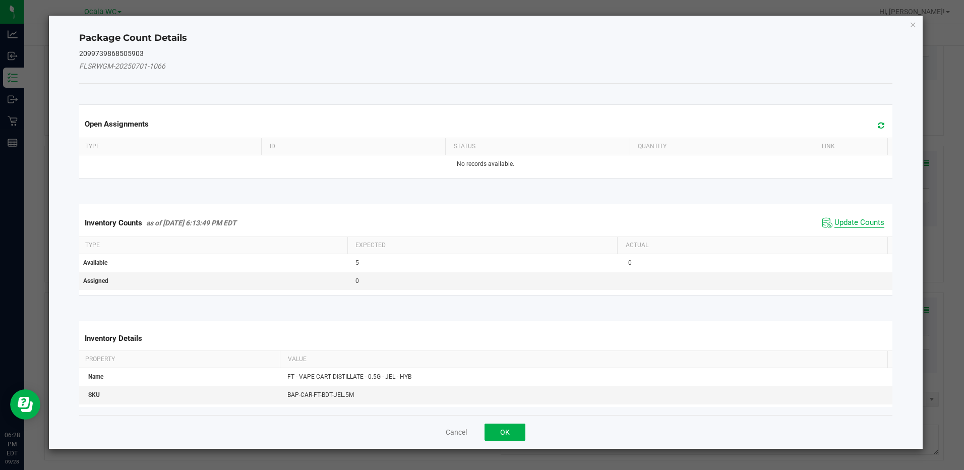
click at [859, 224] on span "Update Counts" at bounding box center [859, 223] width 50 height 10
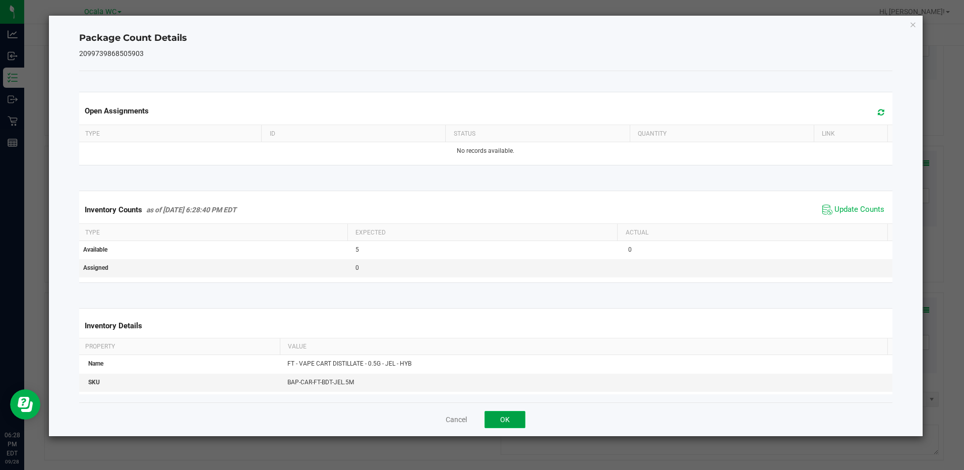
click at [507, 420] on button "OK" at bounding box center [504, 419] width 41 height 17
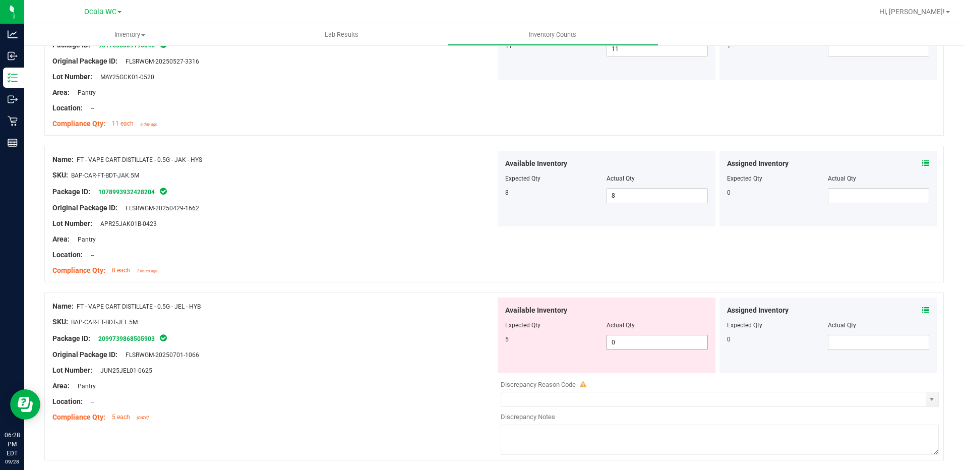
click at [627, 343] on span "0 0" at bounding box center [656, 342] width 101 height 15
click at [627, 343] on input "0" at bounding box center [657, 342] width 100 height 14
type input "5"
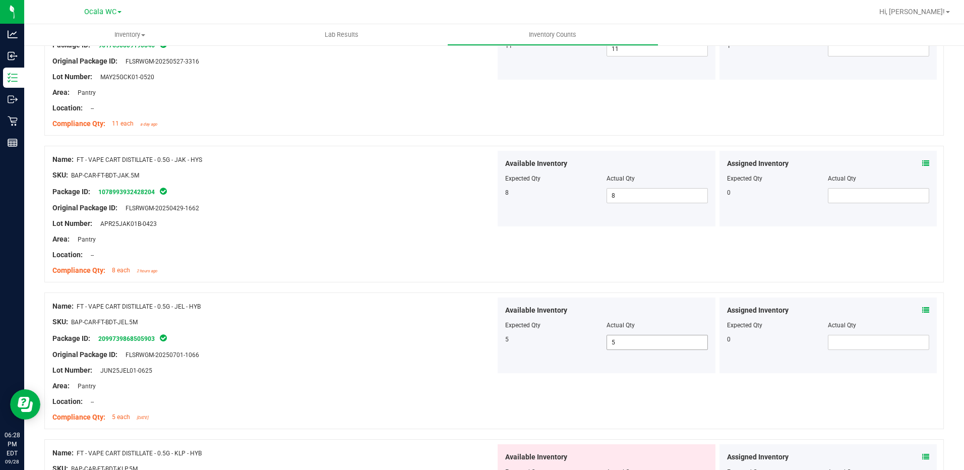
scroll to position [2519, 0]
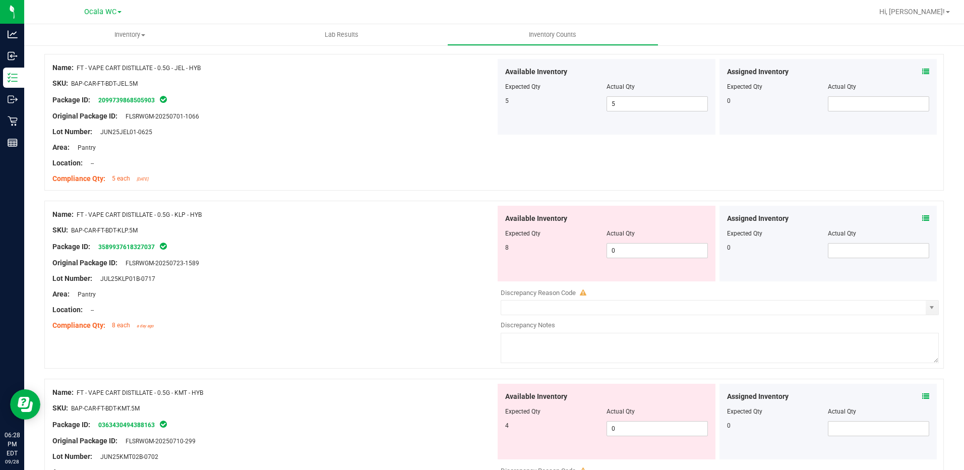
click at [422, 315] on div at bounding box center [273, 317] width 443 height 5
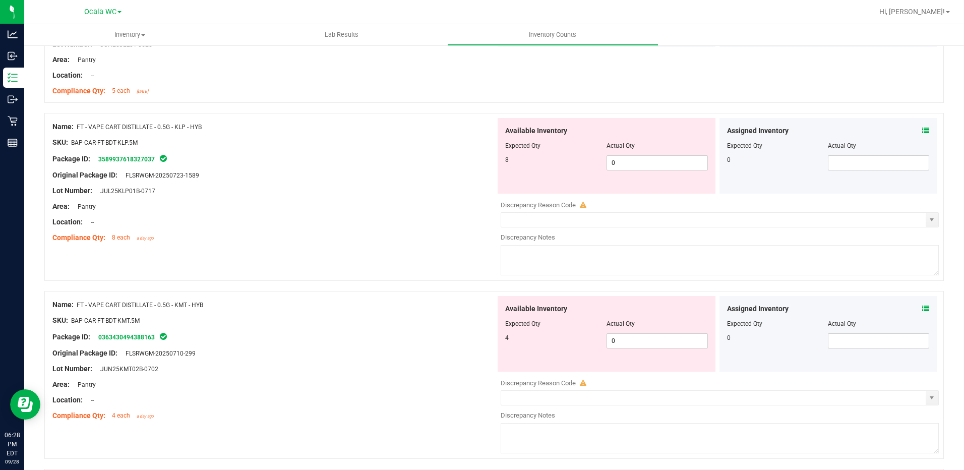
scroll to position [2620, 0]
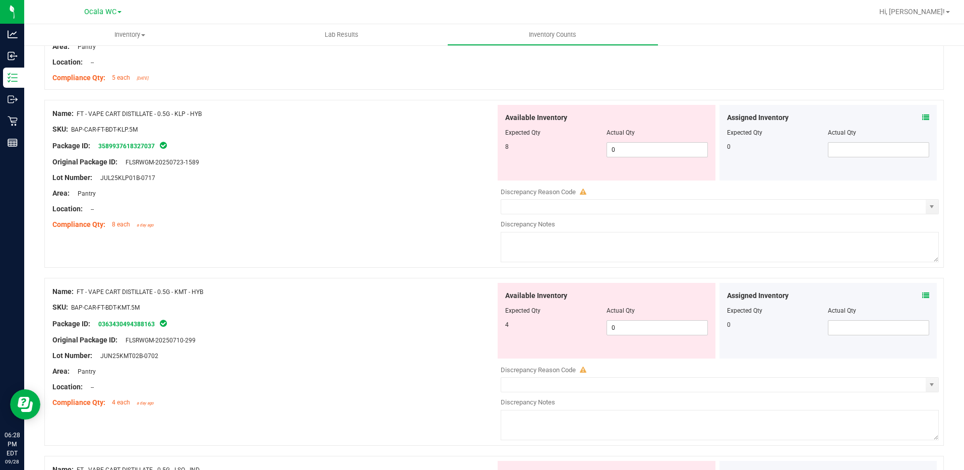
click at [922, 295] on icon at bounding box center [925, 295] width 7 height 7
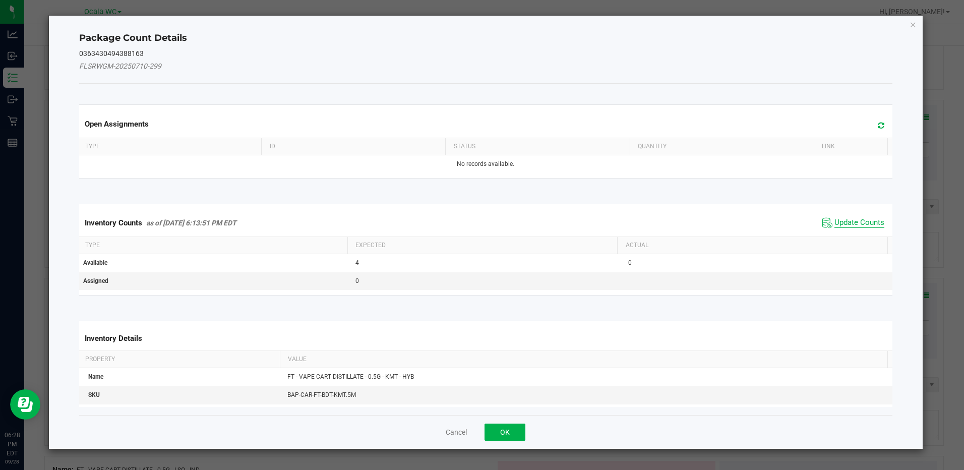
click at [861, 217] on span "Update Counts" at bounding box center [853, 222] width 67 height 15
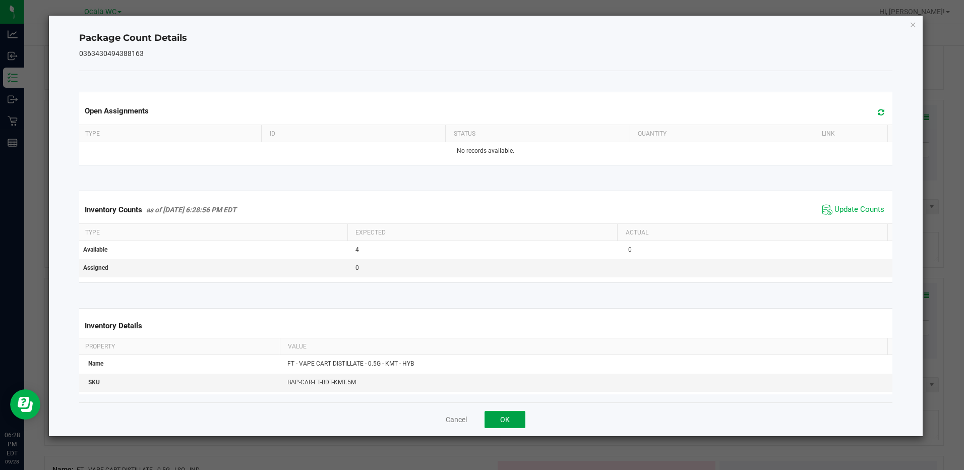
click at [504, 417] on button "OK" at bounding box center [504, 419] width 41 height 17
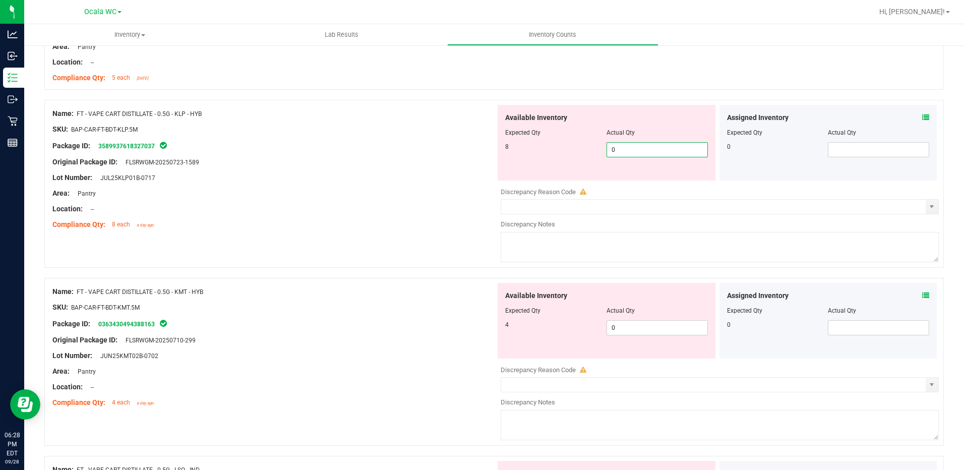
click at [642, 153] on span "0 0" at bounding box center [656, 149] width 101 height 15
click at [642, 153] on input "0" at bounding box center [657, 150] width 100 height 14
type input "5"
click at [385, 228] on div "Compliance Qty: 8 each a day ago" at bounding box center [273, 224] width 443 height 11
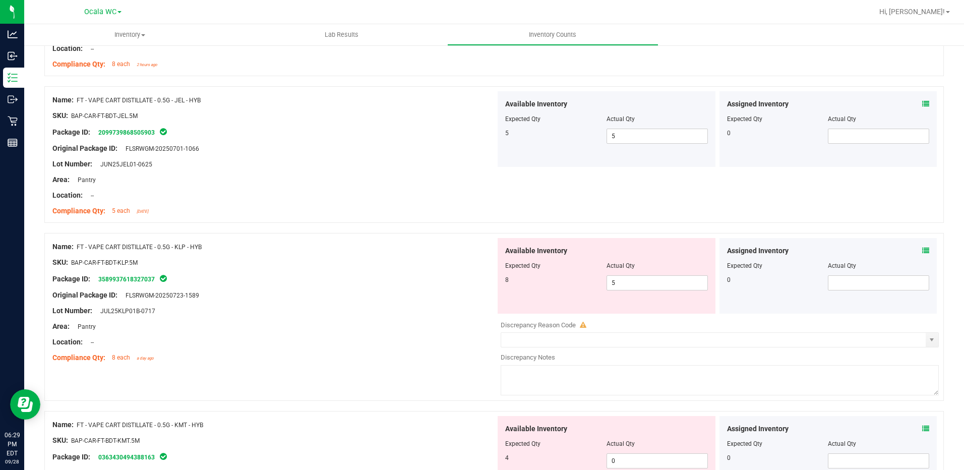
scroll to position [2469, 0]
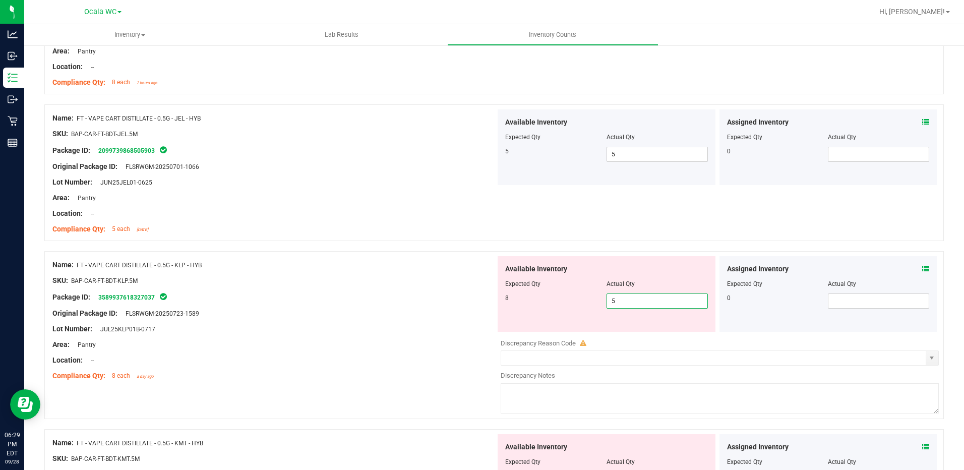
click at [643, 297] on span "5 5" at bounding box center [656, 300] width 101 height 15
click at [643, 297] on input "5" at bounding box center [657, 301] width 100 height 14
type input "8"
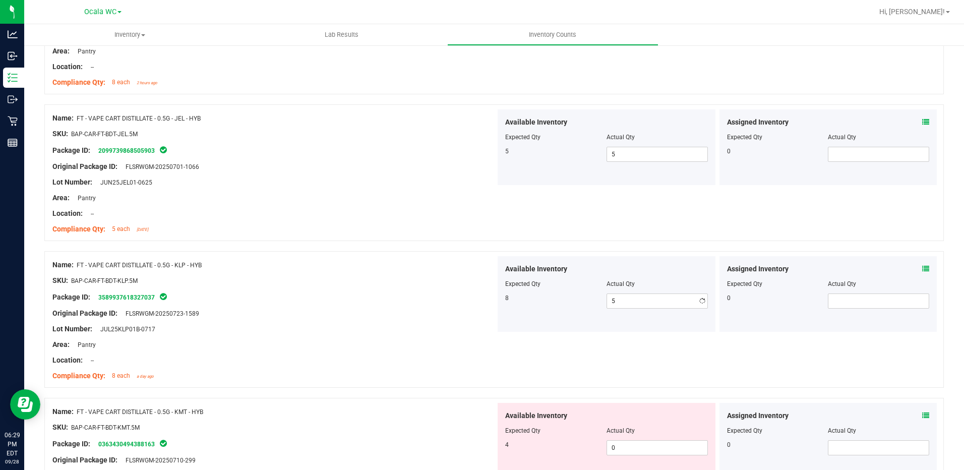
type input "8"
click at [339, 355] on div "Location: --" at bounding box center [273, 360] width 443 height 11
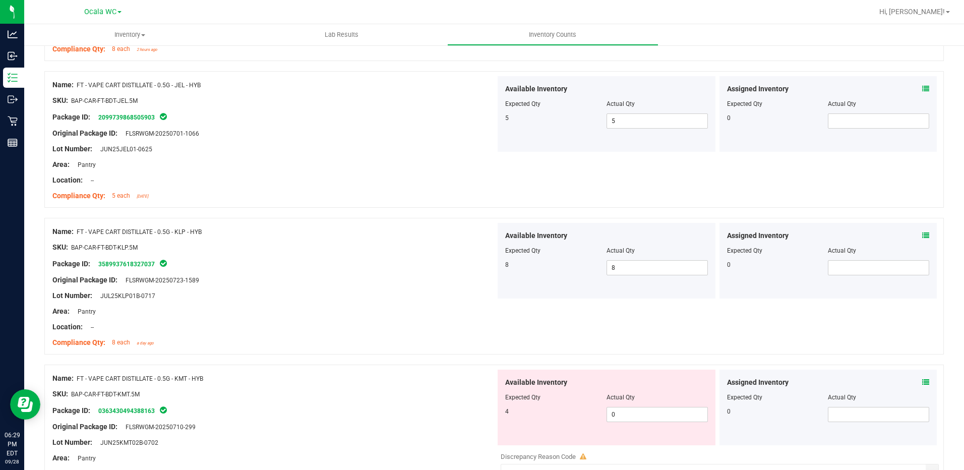
scroll to position [2519, 0]
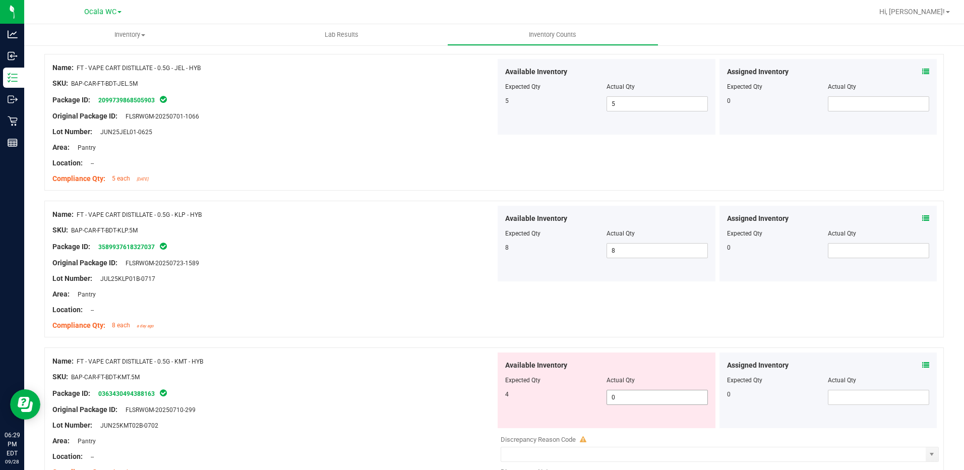
click at [647, 394] on span "0 0" at bounding box center [656, 397] width 101 height 15
click at [647, 394] on input "0" at bounding box center [657, 397] width 100 height 14
type input "4"
click at [367, 398] on div "Package ID: 0363430494388163" at bounding box center [273, 393] width 443 height 12
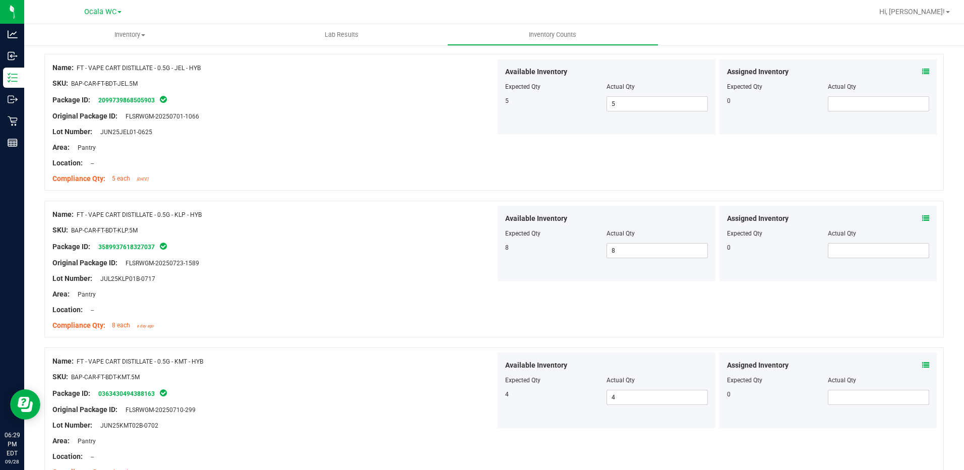
click at [922, 365] on icon at bounding box center [925, 364] width 7 height 7
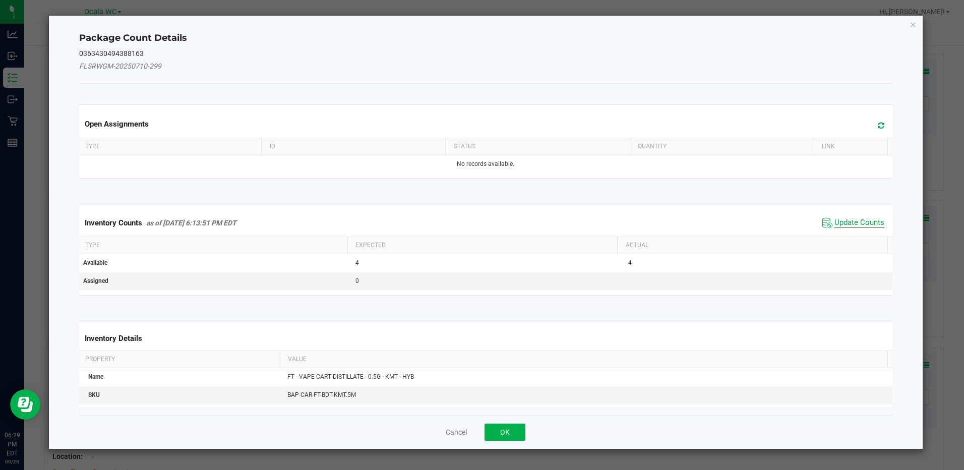
click at [851, 221] on span "Update Counts" at bounding box center [859, 223] width 50 height 10
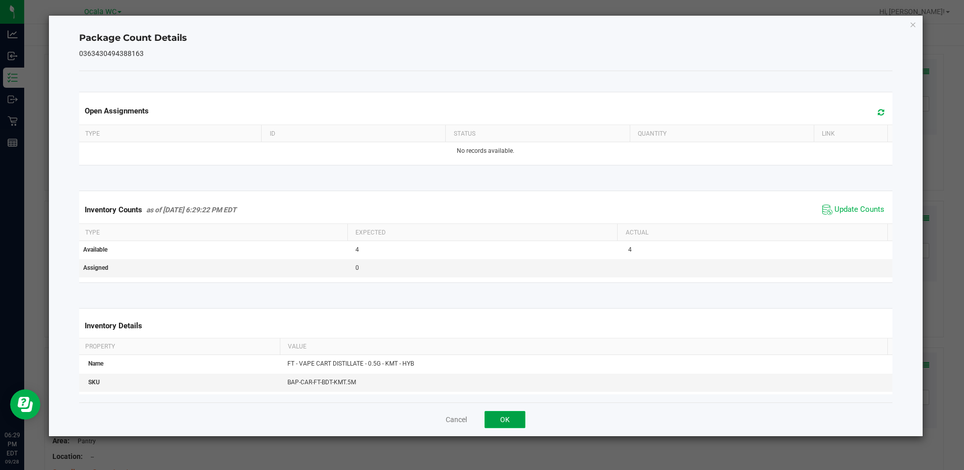
click at [512, 427] on button "OK" at bounding box center [504, 419] width 41 height 17
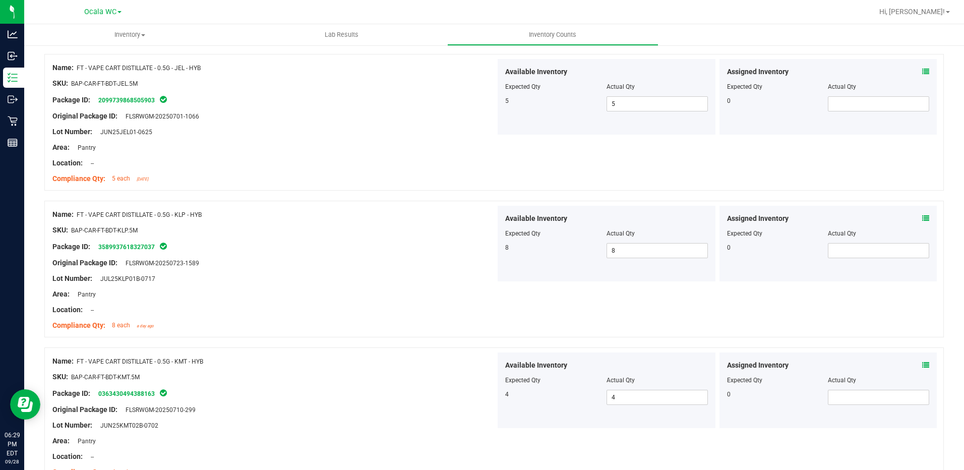
click at [922, 220] on icon at bounding box center [925, 218] width 7 height 7
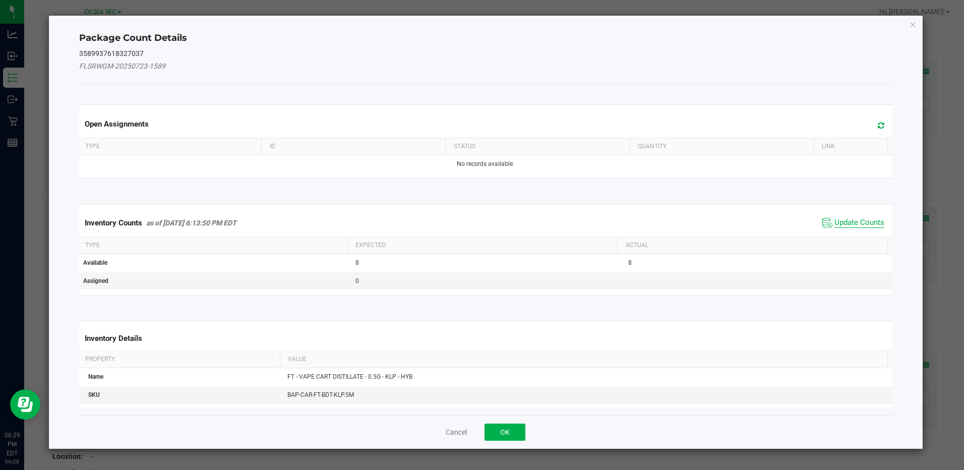
click at [857, 223] on span "Update Counts" at bounding box center [859, 223] width 50 height 10
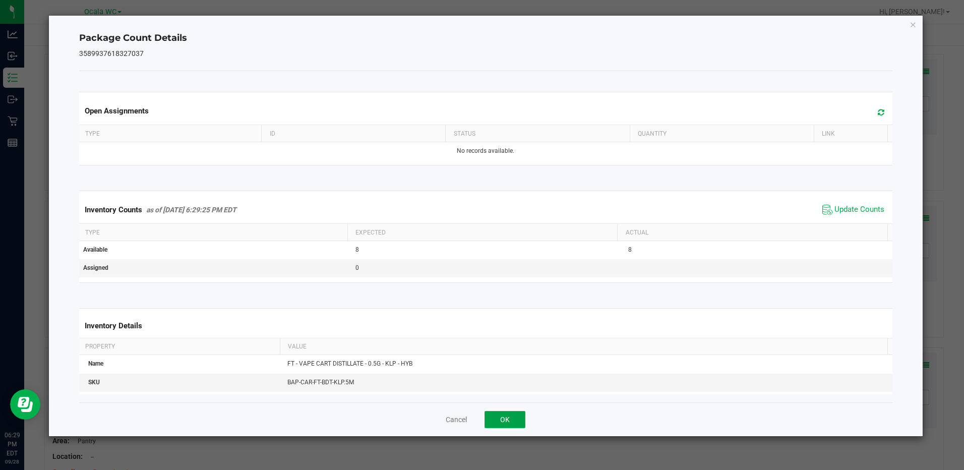
click at [510, 416] on button "OK" at bounding box center [504, 419] width 41 height 17
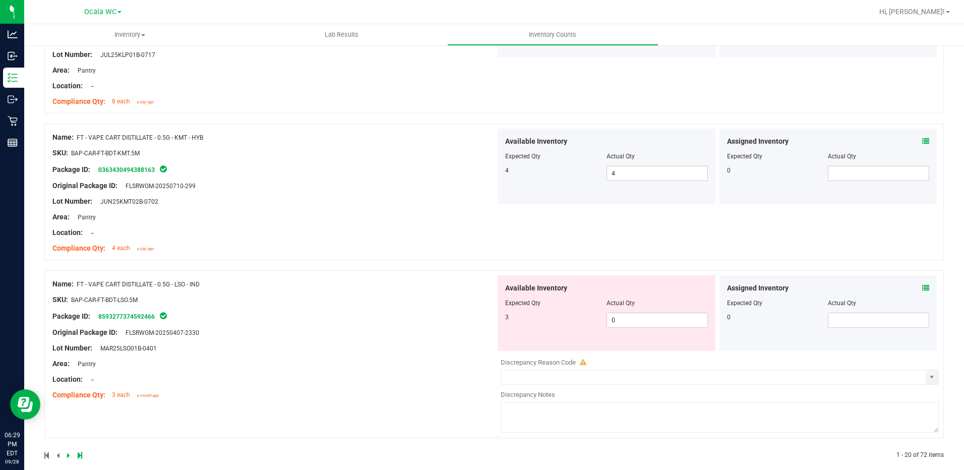
scroll to position [2756, 0]
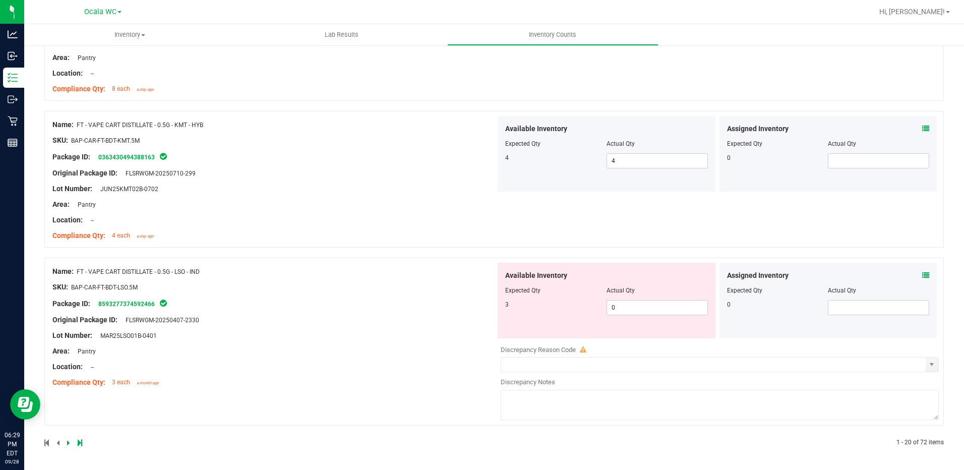
click at [922, 272] on icon at bounding box center [925, 275] width 7 height 7
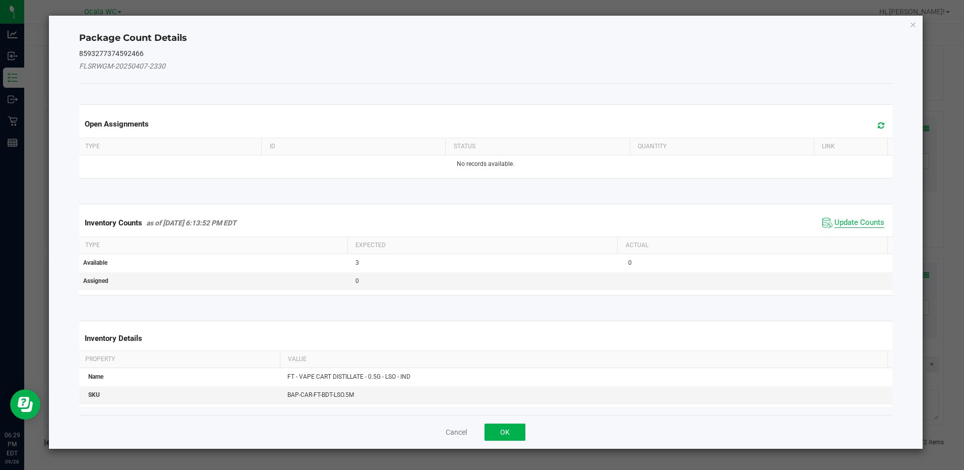
click at [857, 218] on span "Update Counts" at bounding box center [859, 223] width 50 height 10
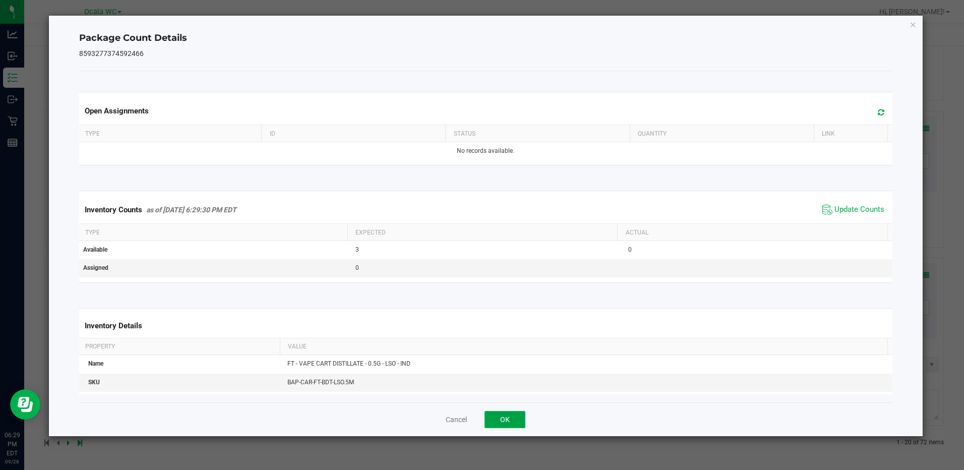
click at [501, 420] on button "OK" at bounding box center [504, 419] width 41 height 17
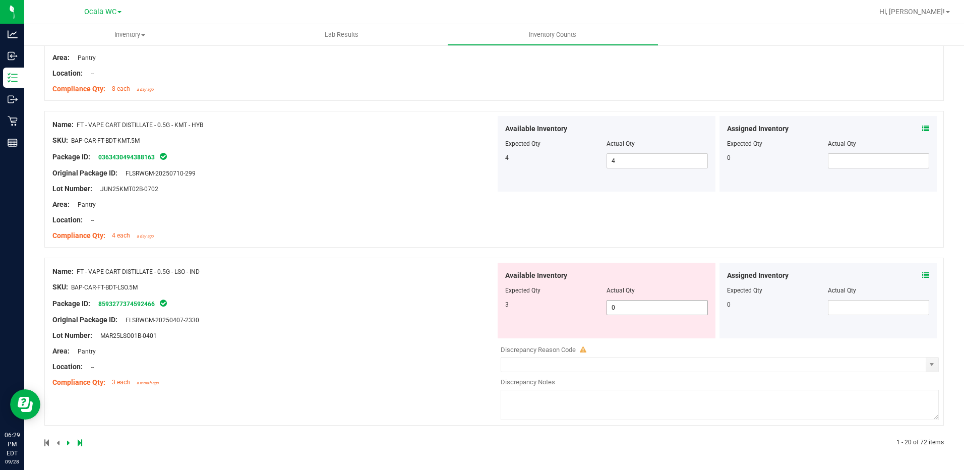
click at [624, 301] on span "0 0" at bounding box center [656, 307] width 101 height 15
click at [624, 301] on input "0" at bounding box center [657, 307] width 100 height 14
type input "3"
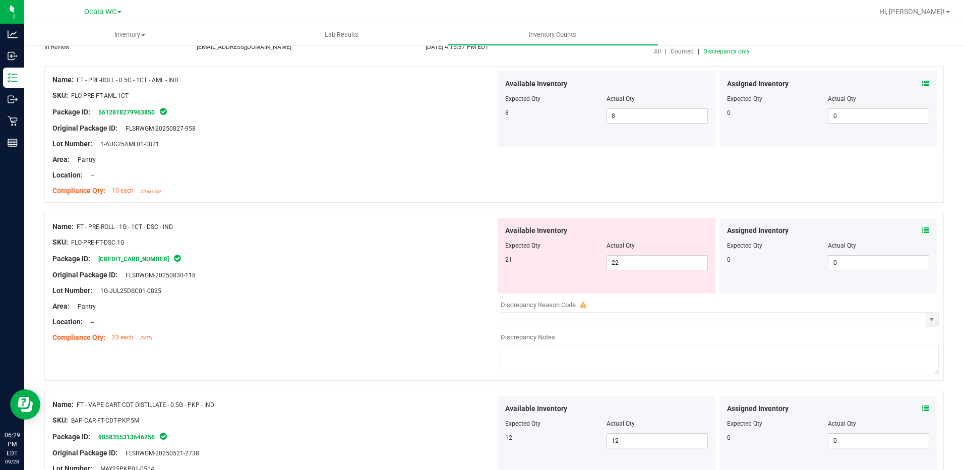
scroll to position [0, 0]
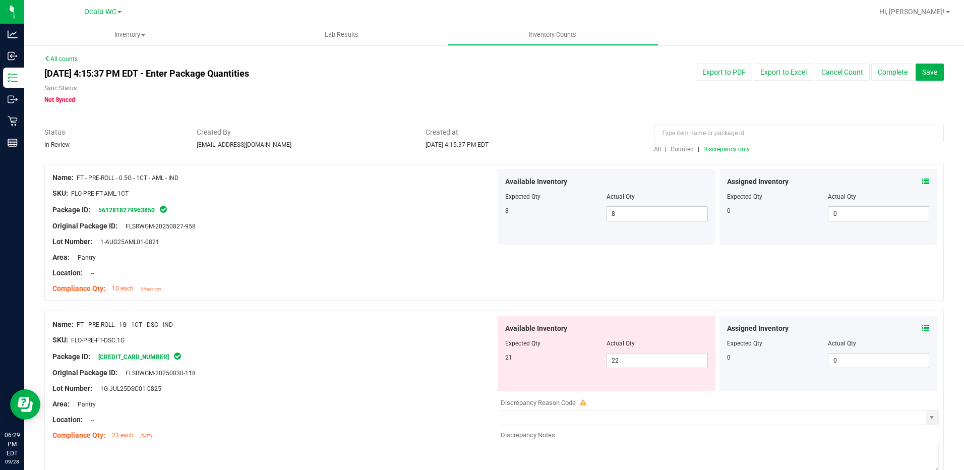
click at [718, 153] on div "All | Counted | Discrepancy only" at bounding box center [799, 149] width 290 height 9
click at [720, 148] on span "Discrepancy only" at bounding box center [726, 149] width 46 height 7
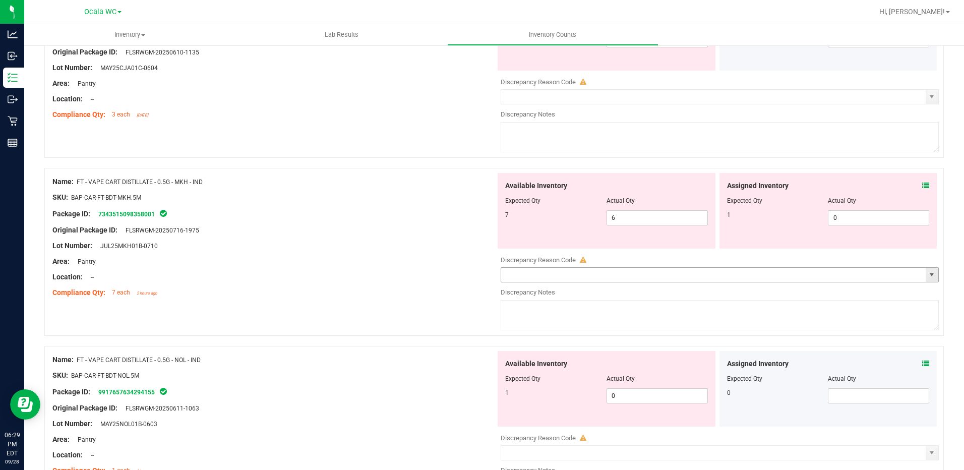
scroll to position [353, 0]
click at [922, 181] on icon at bounding box center [925, 184] width 7 height 7
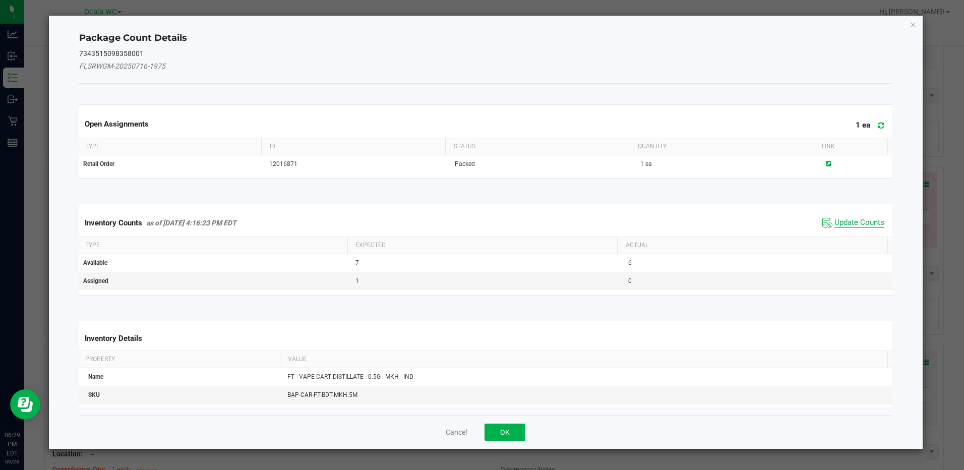
click at [857, 224] on span "Update Counts" at bounding box center [859, 223] width 50 height 10
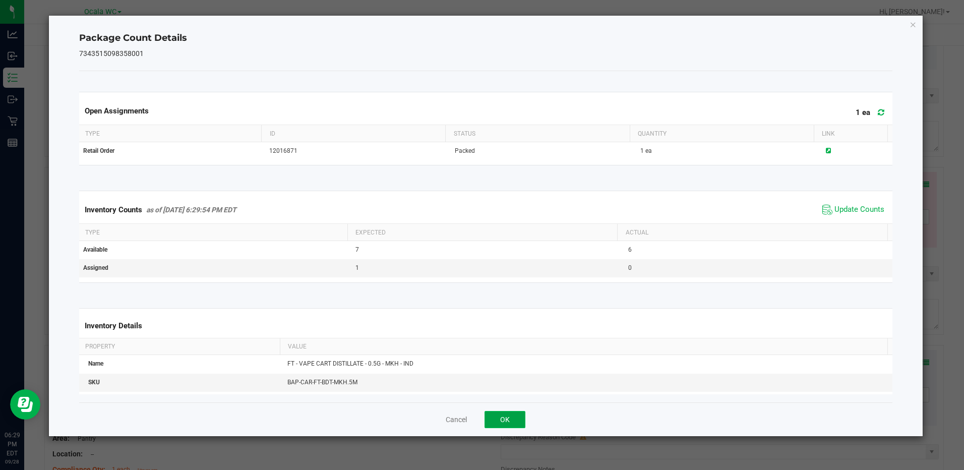
click at [497, 423] on button "OK" at bounding box center [504, 419] width 41 height 17
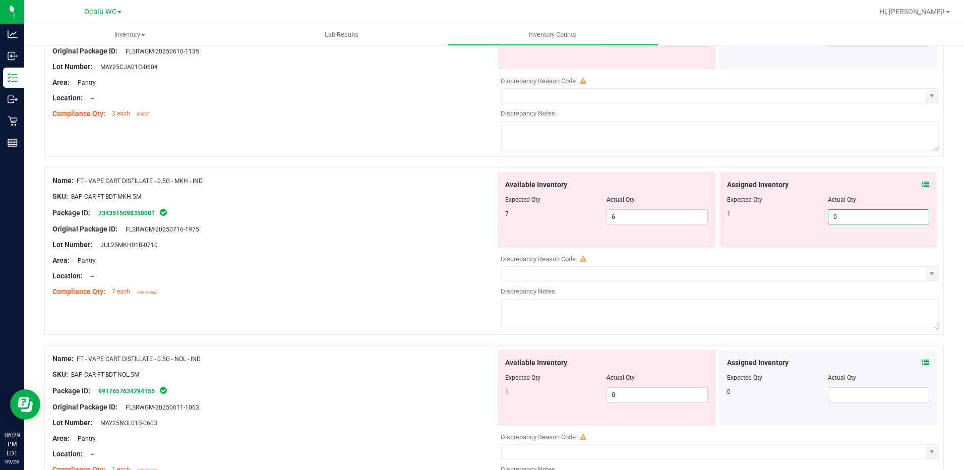
click at [842, 222] on span "0 0" at bounding box center [878, 216] width 101 height 15
click at [842, 222] on input "0" at bounding box center [878, 217] width 100 height 14
type input "1"
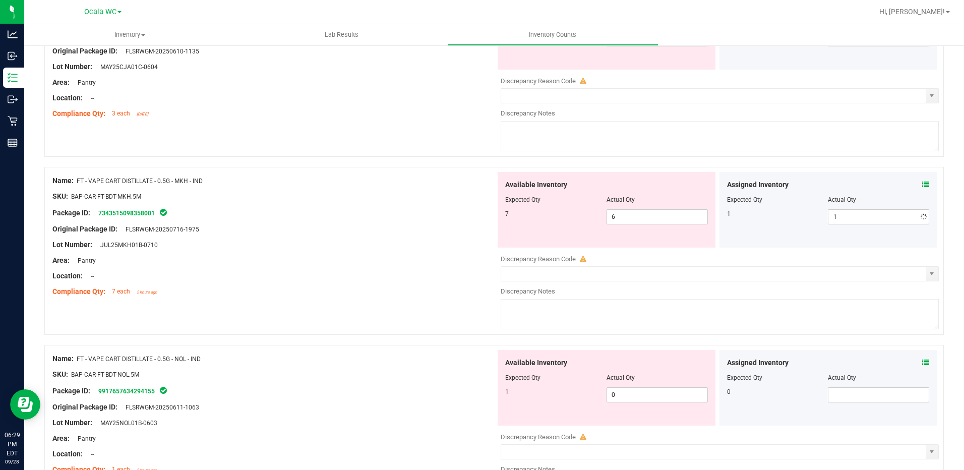
click at [331, 230] on div "Original Package ID: FLSRWGM-20250716-1975" at bounding box center [273, 229] width 443 height 11
click at [626, 224] on span "6 6" at bounding box center [656, 216] width 101 height 15
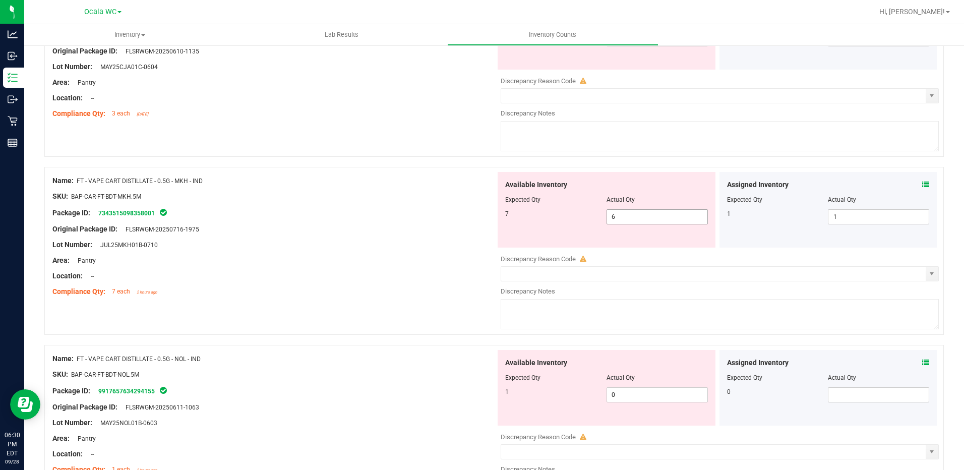
click at [626, 212] on span "6 6" at bounding box center [656, 216] width 101 height 15
click at [626, 212] on input "6" at bounding box center [657, 217] width 100 height 14
type input "7"
click at [452, 290] on div "Compliance Qty: 7 each 2 hours ago" at bounding box center [273, 291] width 443 height 11
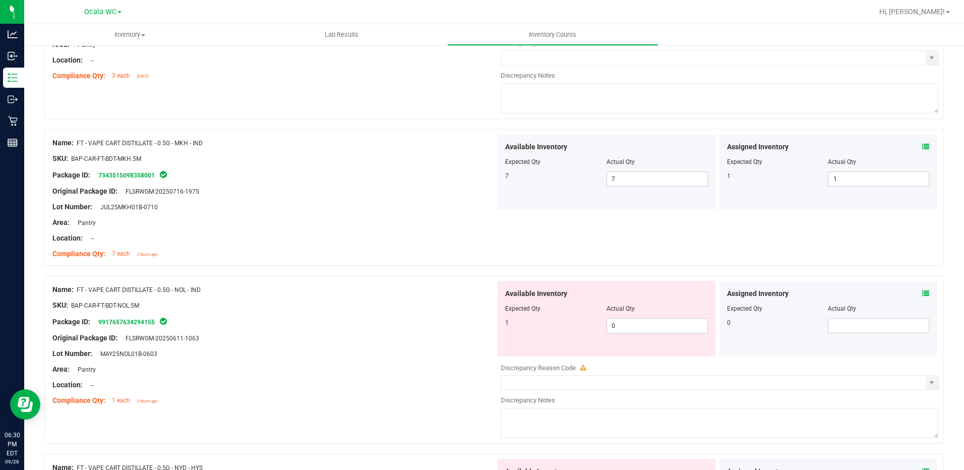
scroll to position [454, 0]
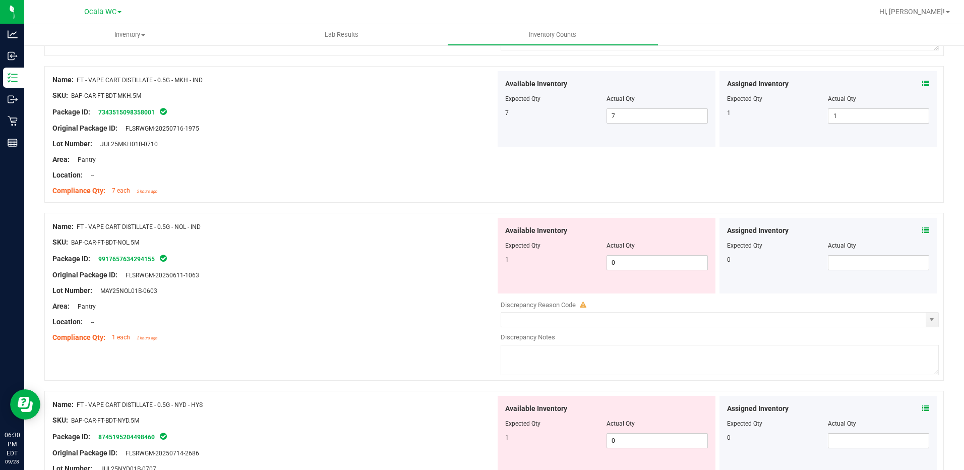
click at [922, 233] on icon at bounding box center [925, 230] width 7 height 7
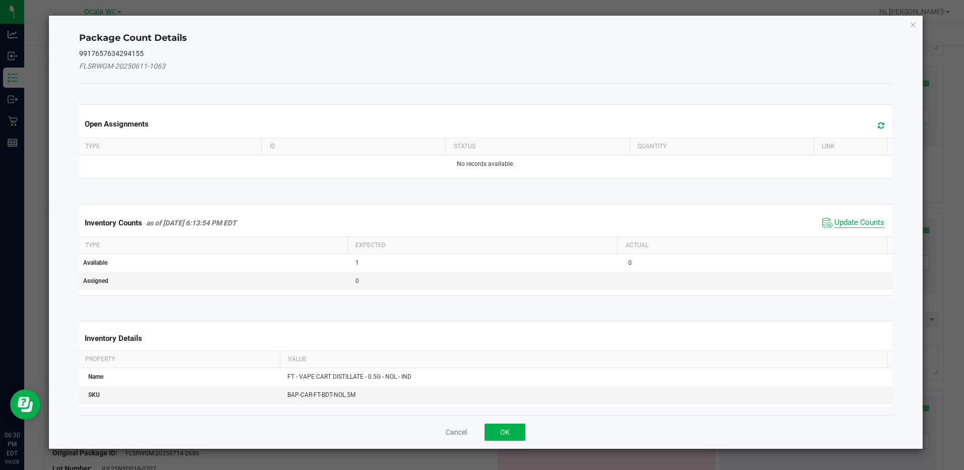
click at [864, 222] on span "Update Counts" at bounding box center [859, 223] width 50 height 10
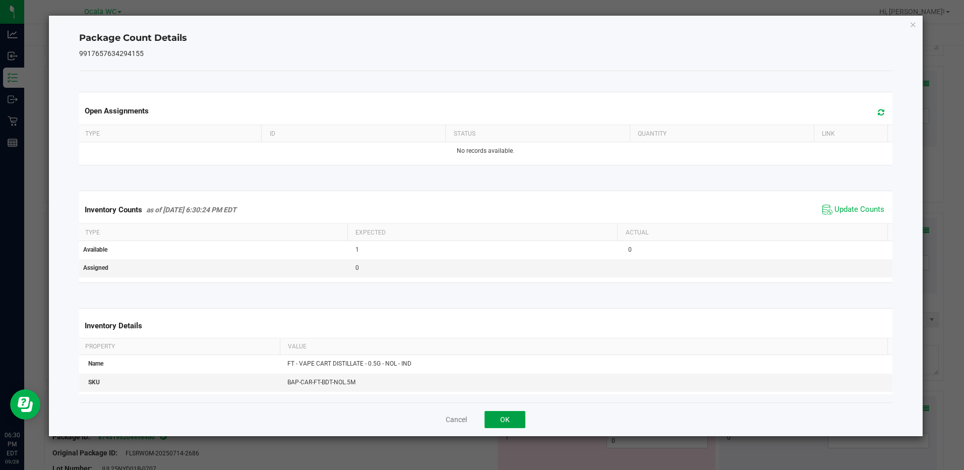
click at [517, 413] on button "OK" at bounding box center [504, 419] width 41 height 17
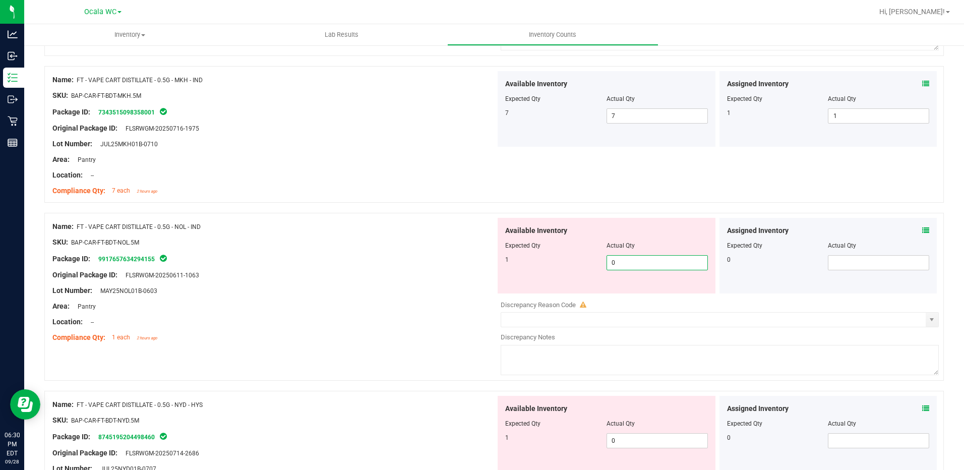
click at [653, 263] on span "0 0" at bounding box center [656, 262] width 101 height 15
click at [653, 263] on input "0" at bounding box center [657, 263] width 100 height 14
type input "1"
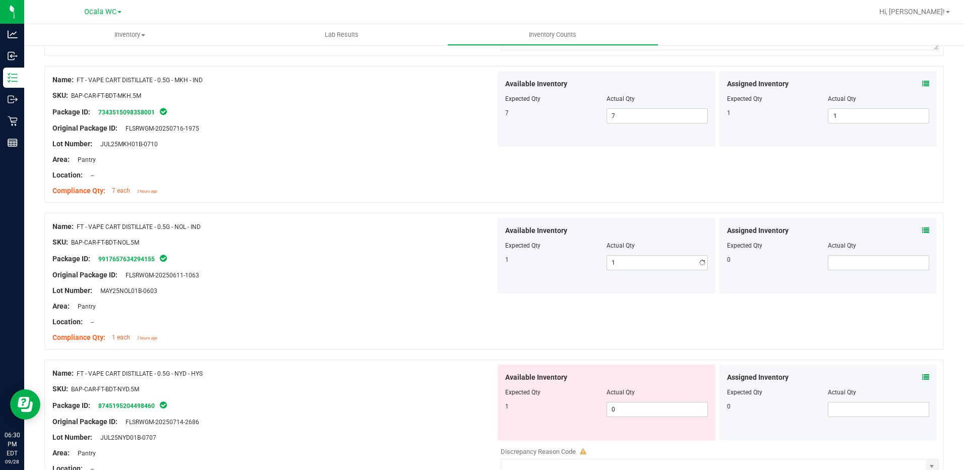
click at [421, 270] on div "Original Package ID: FLSRWGM-20250611-1063" at bounding box center [273, 275] width 443 height 11
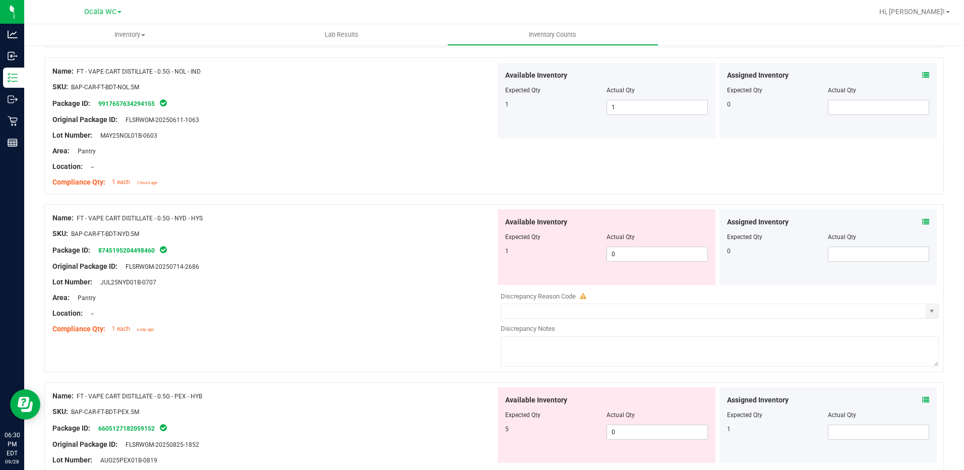
scroll to position [655, 0]
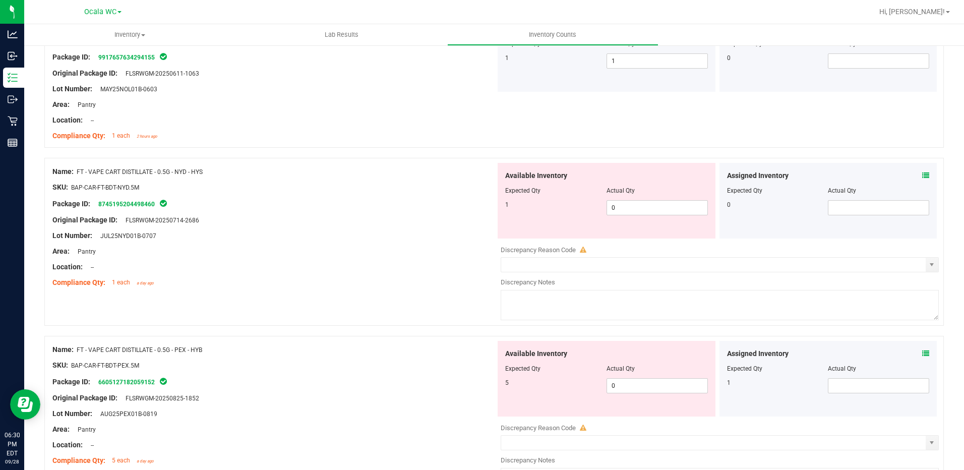
click at [922, 174] on icon at bounding box center [925, 175] width 7 height 7
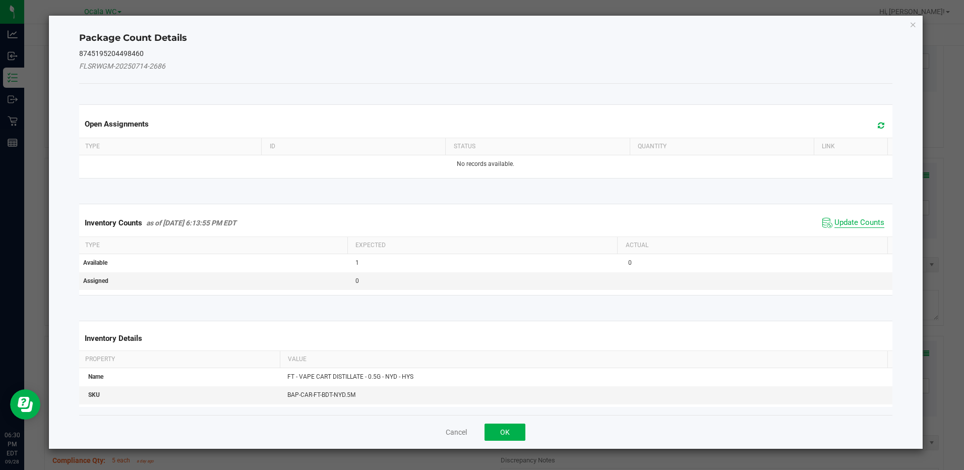
click at [851, 226] on span "Update Counts" at bounding box center [859, 223] width 50 height 10
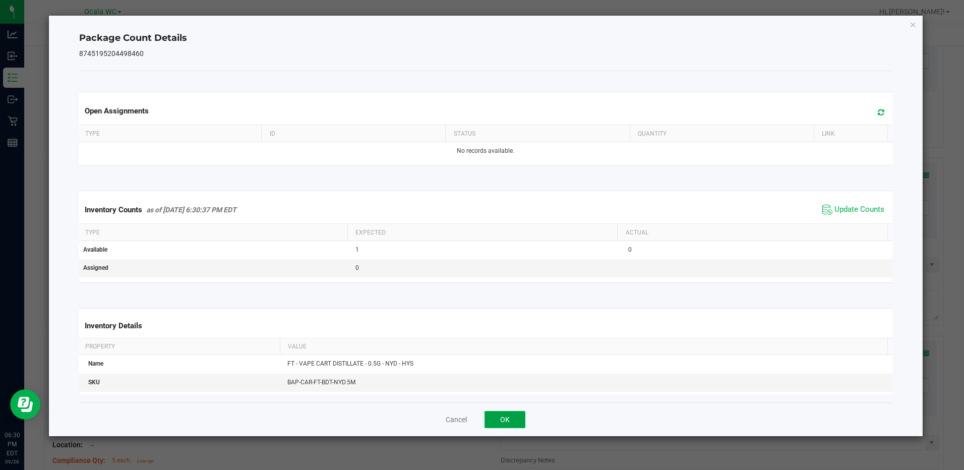
click at [497, 414] on button "OK" at bounding box center [504, 419] width 41 height 17
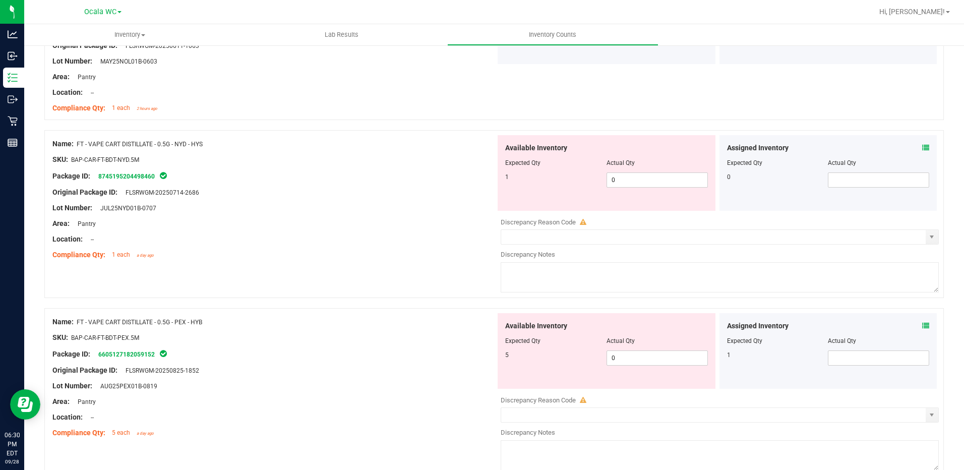
scroll to position [706, 0]
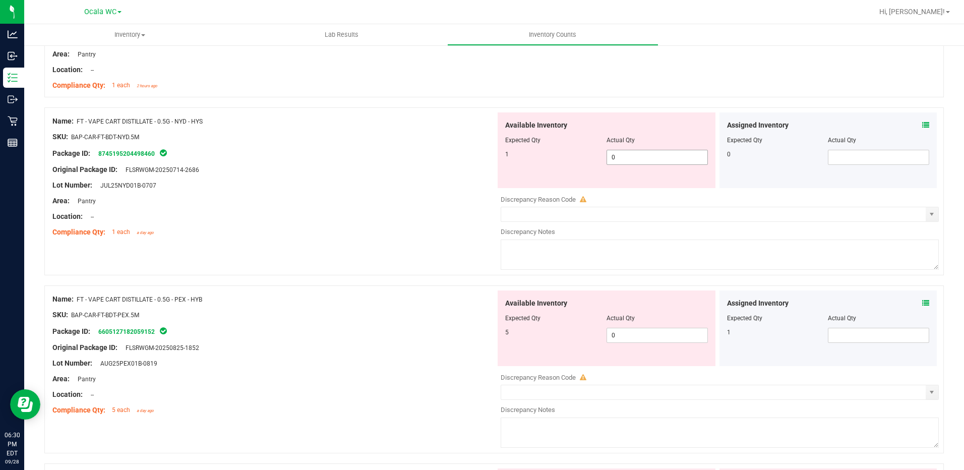
click at [619, 153] on span "0 0" at bounding box center [656, 157] width 101 height 15
click at [619, 153] on input "0" at bounding box center [657, 157] width 100 height 14
type input "1"
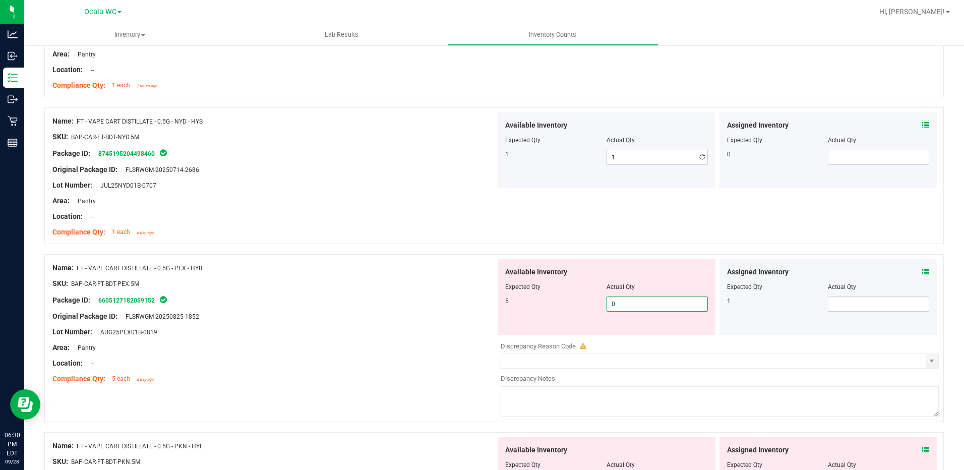
click at [641, 333] on div "Available Inventory Expected Qty Actual Qty 5 0 0" at bounding box center [607, 297] width 218 height 76
click at [636, 307] on input "0" at bounding box center [657, 304] width 100 height 14
click at [635, 307] on input "0" at bounding box center [657, 304] width 100 height 14
type input "5"
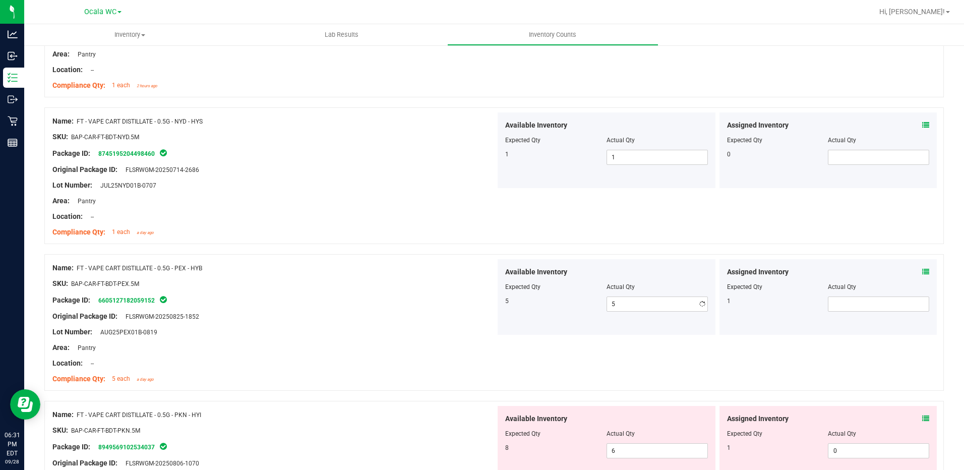
click at [486, 294] on div "Package ID: 6605127182059152" at bounding box center [273, 300] width 443 height 12
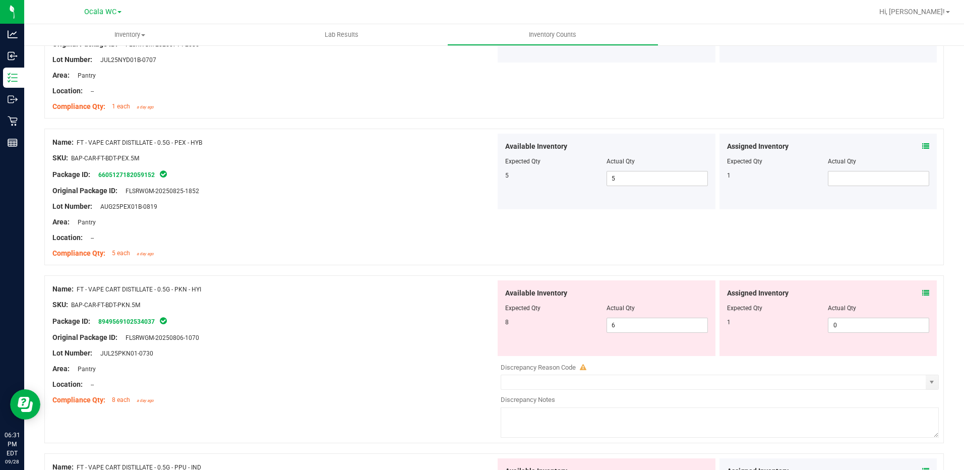
scroll to position [907, 0]
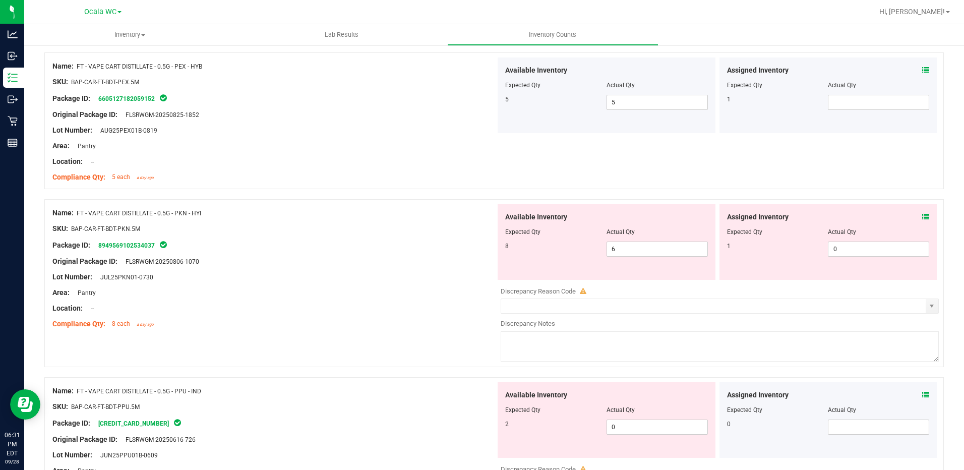
click at [922, 217] on icon at bounding box center [925, 216] width 7 height 7
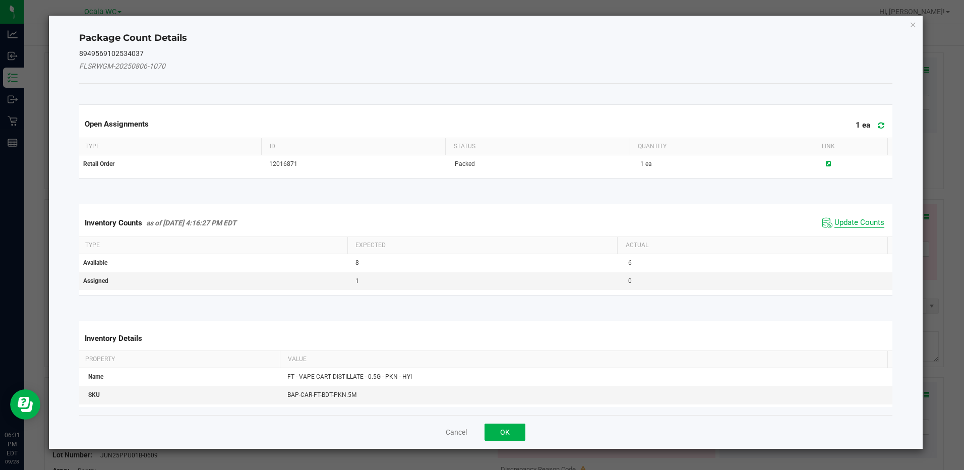
click at [858, 218] on span "Update Counts" at bounding box center [859, 223] width 50 height 10
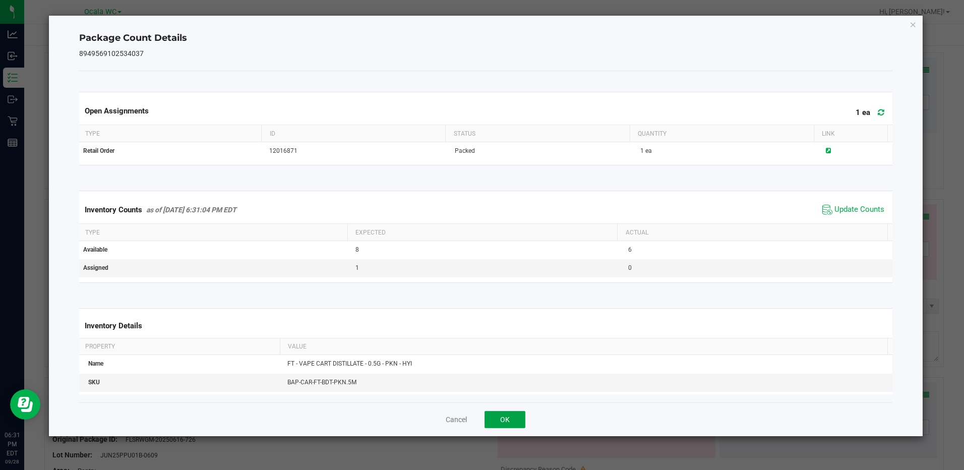
click at [500, 423] on button "OK" at bounding box center [504, 419] width 41 height 17
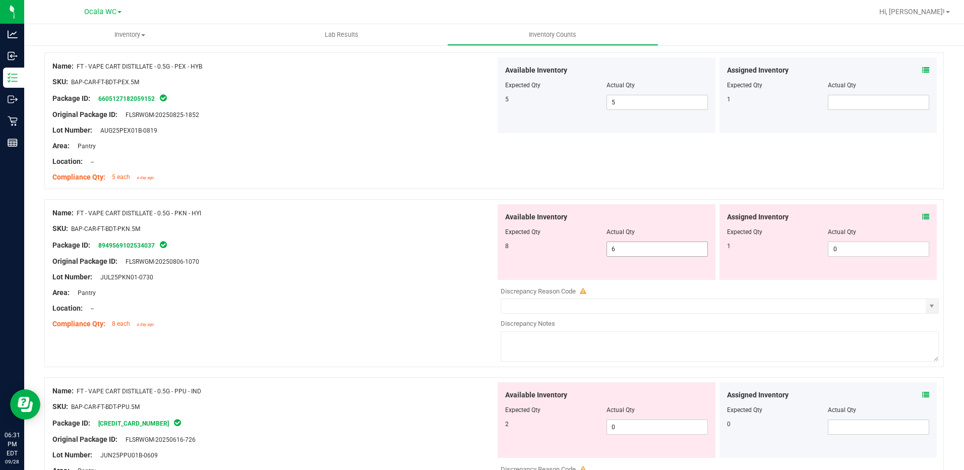
click at [631, 245] on span "6 6" at bounding box center [656, 248] width 101 height 15
click at [631, 245] on input "6" at bounding box center [657, 249] width 100 height 14
type input "8"
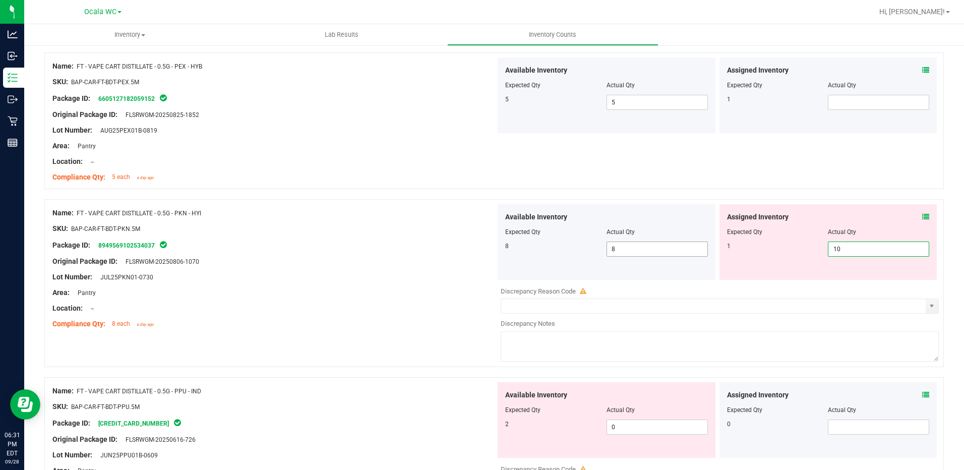
type input "1"
click at [423, 311] on div "Location: --" at bounding box center [273, 308] width 443 height 11
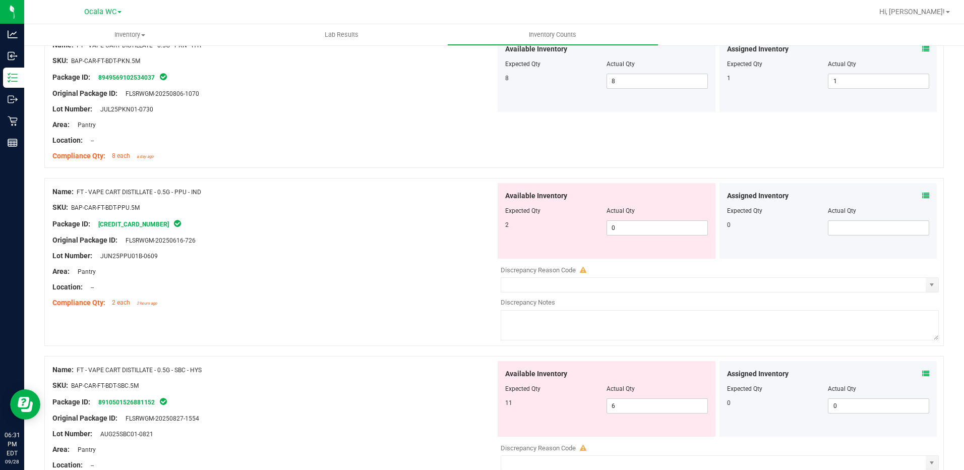
scroll to position [1059, 0]
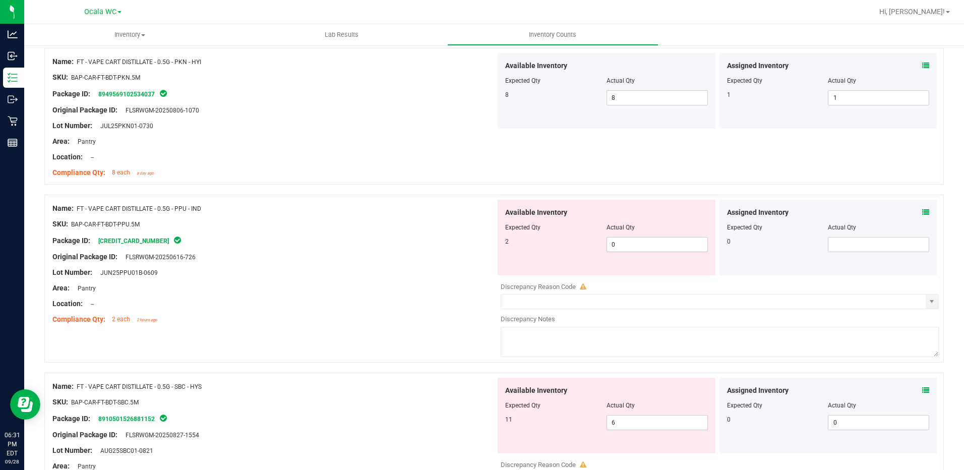
click at [922, 213] on icon at bounding box center [925, 212] width 7 height 7
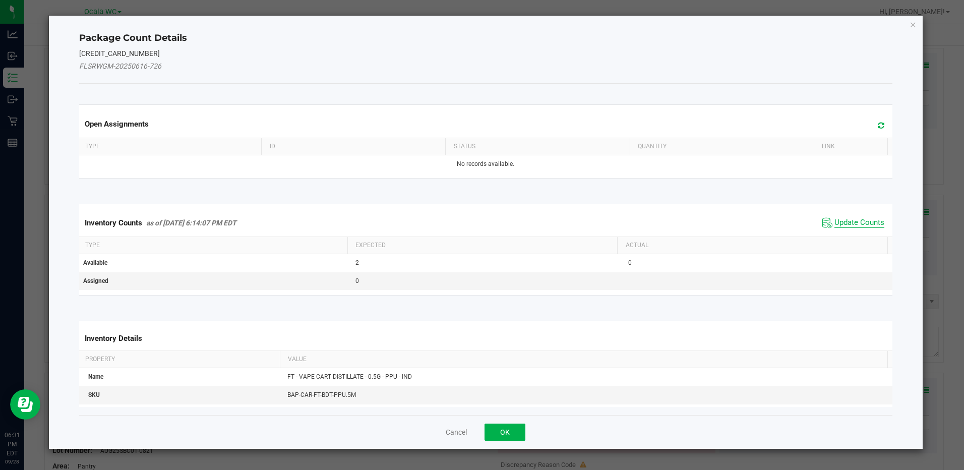
click at [841, 223] on span "Update Counts" at bounding box center [859, 223] width 50 height 10
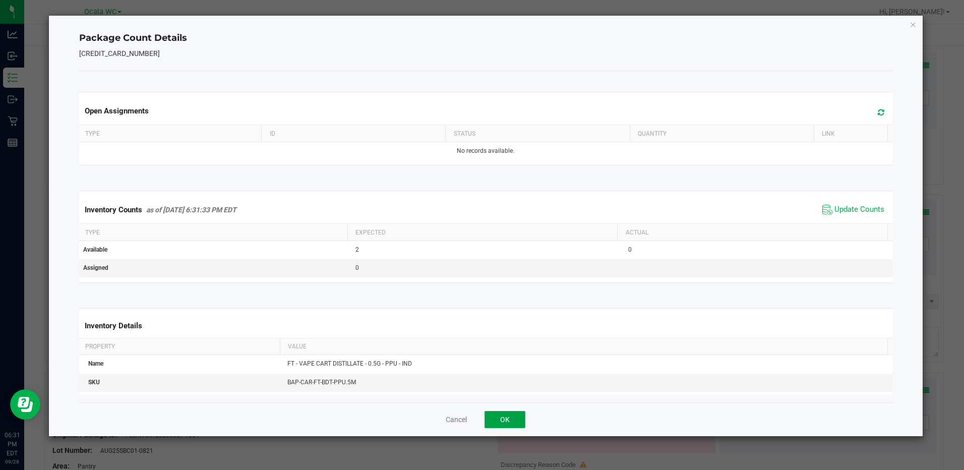
click at [518, 417] on button "OK" at bounding box center [504, 419] width 41 height 17
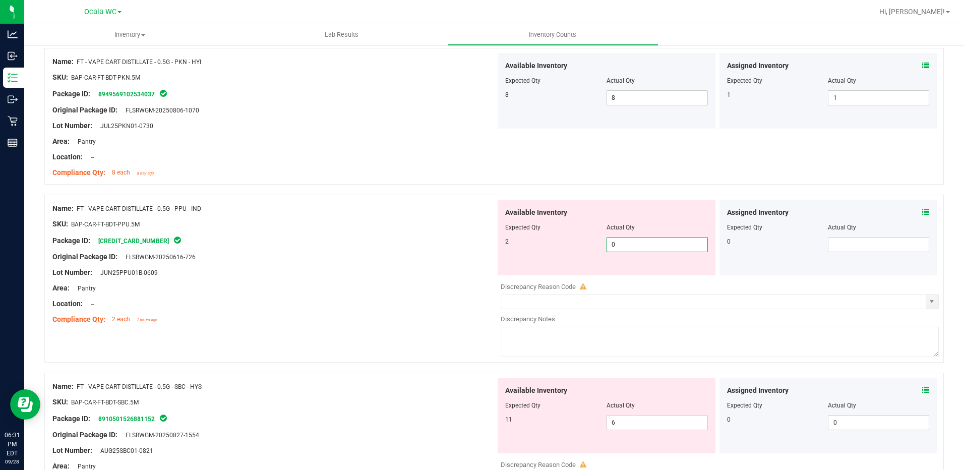
click at [646, 241] on span "0 0" at bounding box center [656, 244] width 101 height 15
click at [646, 241] on input "0" at bounding box center [657, 244] width 100 height 14
type input "2"
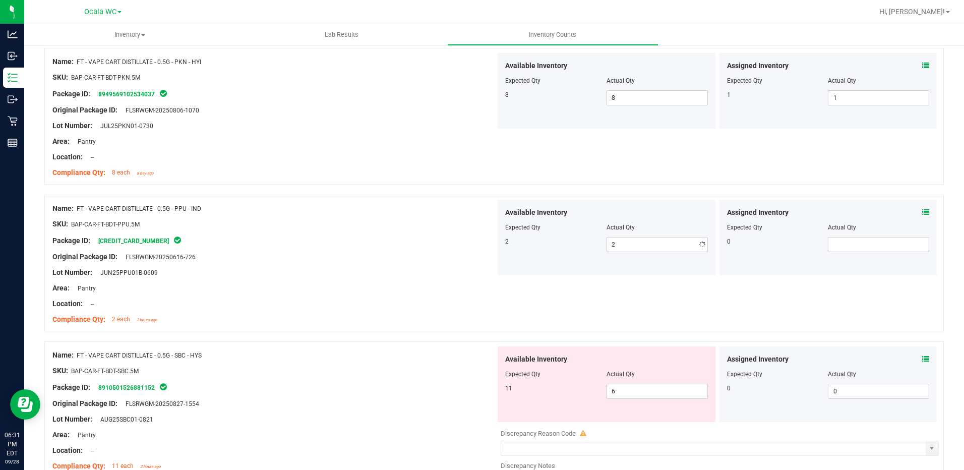
click at [425, 274] on div "Lot Number: JUN25PPU01B-0609" at bounding box center [273, 272] width 443 height 11
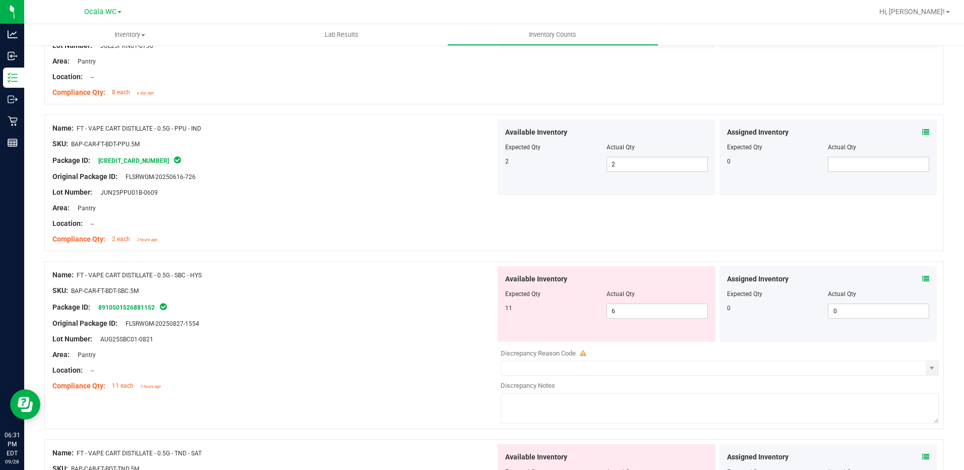
scroll to position [1210, 0]
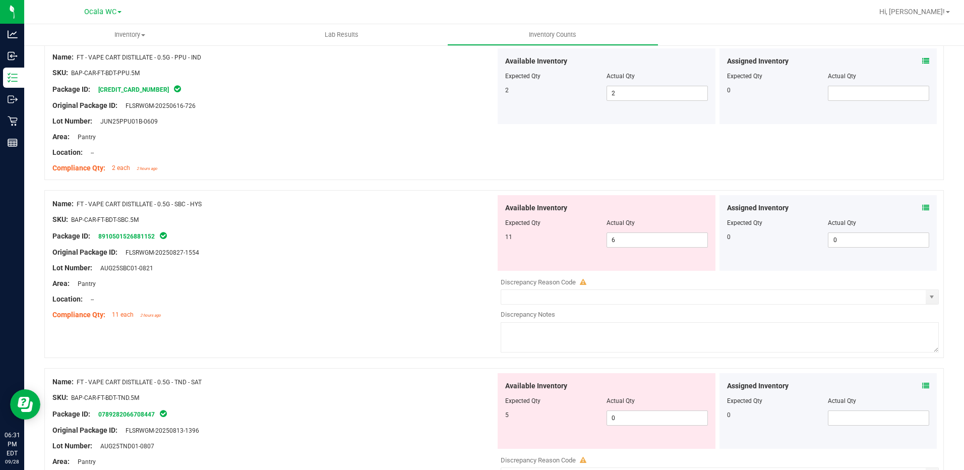
click at [922, 210] on icon at bounding box center [925, 207] width 7 height 7
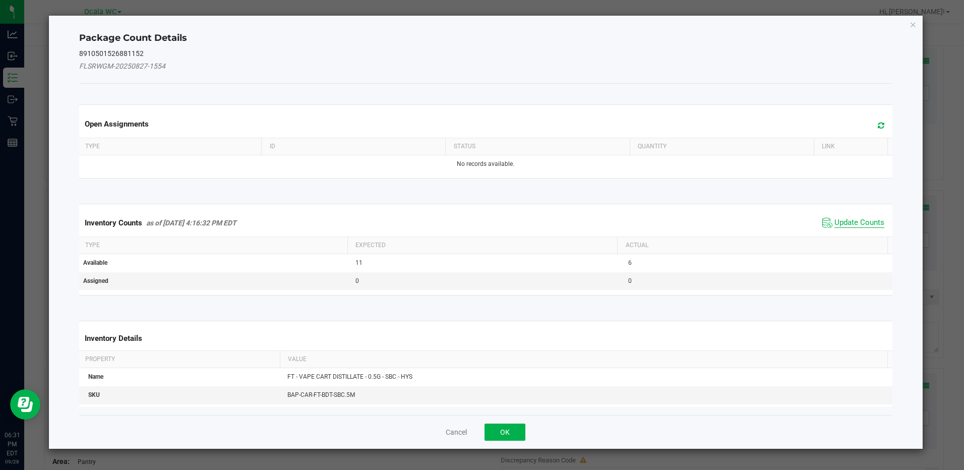
click at [858, 221] on span "Update Counts" at bounding box center [859, 223] width 50 height 10
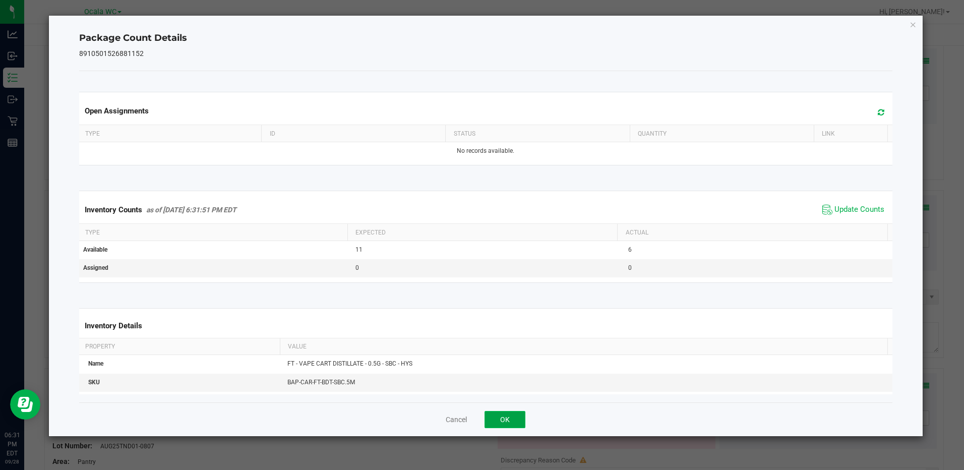
click at [513, 421] on button "OK" at bounding box center [504, 419] width 41 height 17
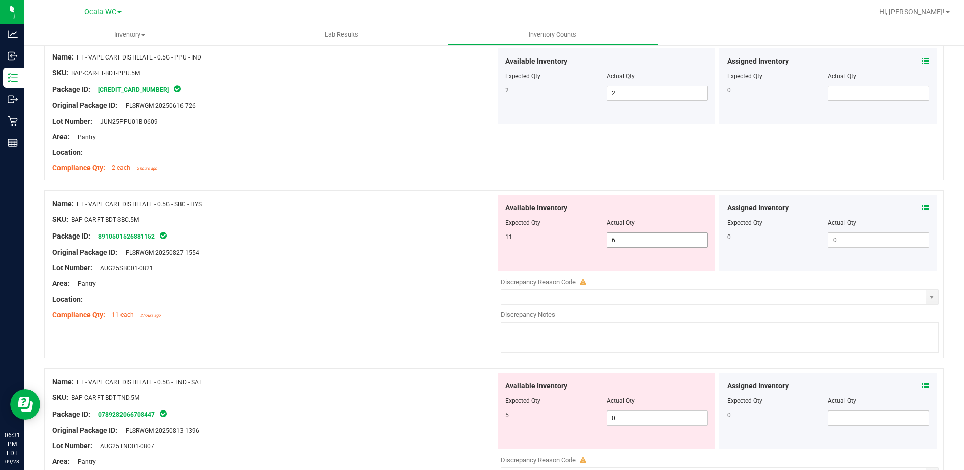
click at [626, 244] on span "6 6" at bounding box center [656, 239] width 101 height 15
click at [626, 244] on input "6" at bounding box center [657, 240] width 100 height 14
type input "11"
click at [400, 299] on div "Location: --" at bounding box center [273, 299] width 443 height 11
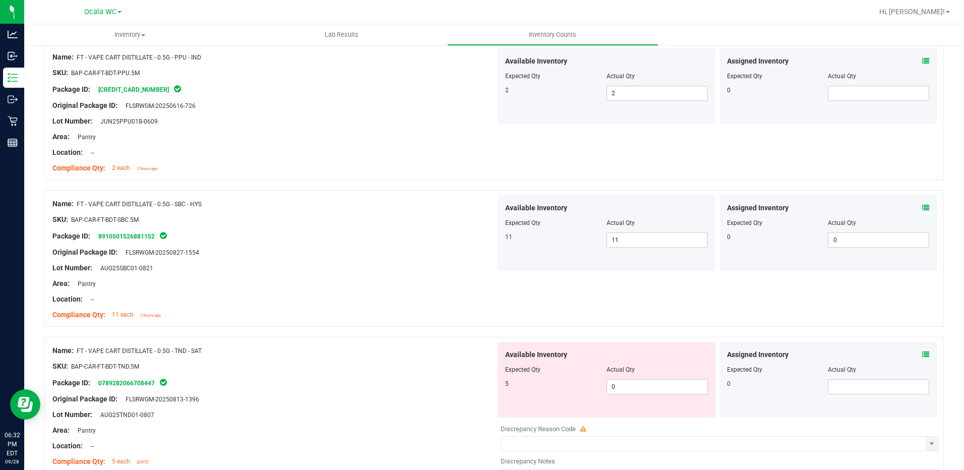
scroll to position [1361, 0]
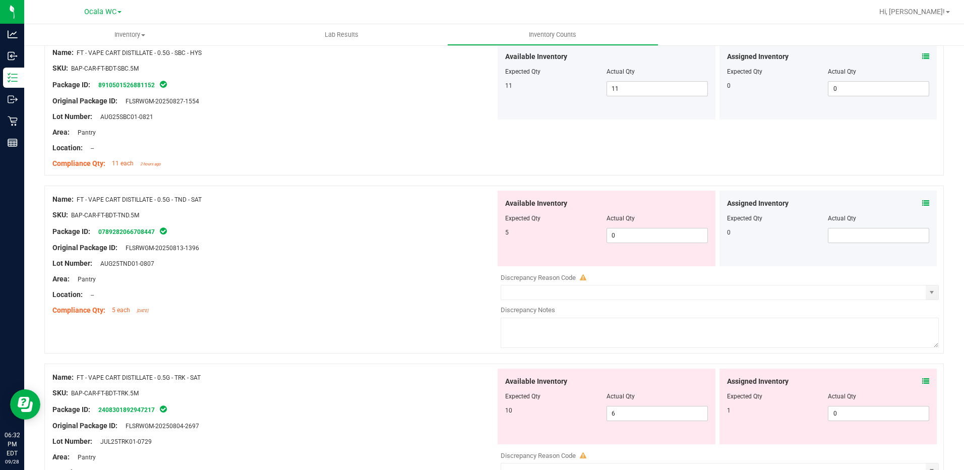
click at [922, 199] on span at bounding box center [925, 203] width 7 height 11
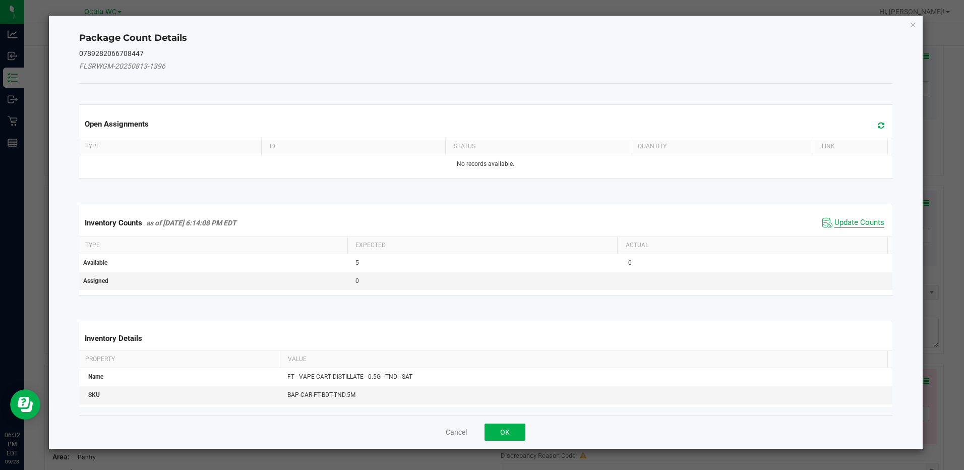
click at [850, 223] on span "Update Counts" at bounding box center [859, 223] width 50 height 10
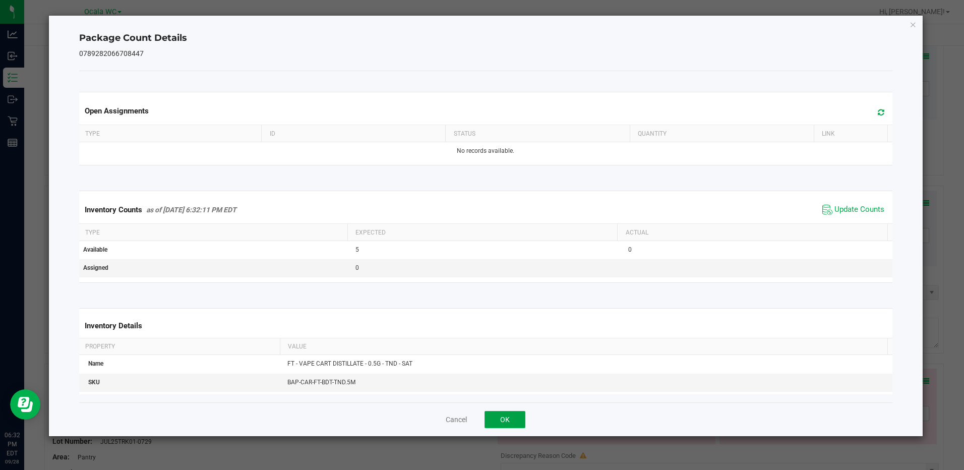
click at [500, 423] on button "OK" at bounding box center [504, 419] width 41 height 17
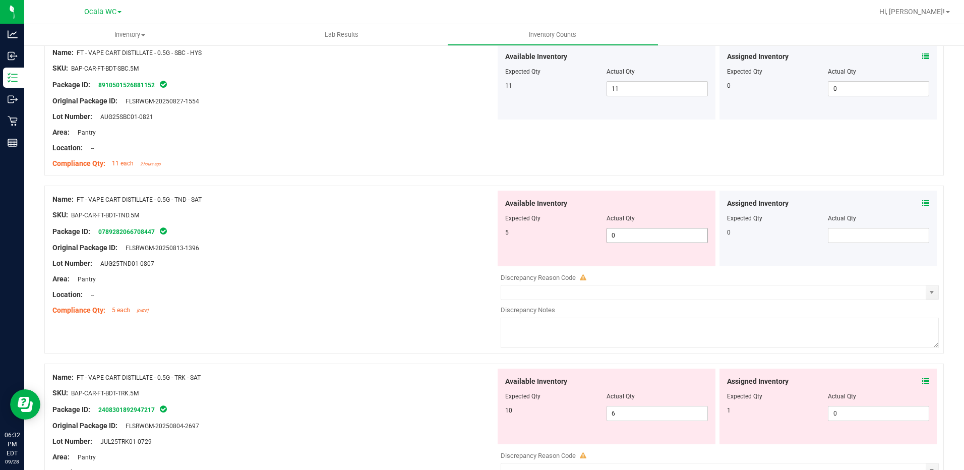
click at [616, 237] on span "0 0" at bounding box center [656, 235] width 101 height 15
click at [616, 237] on input "0" at bounding box center [657, 235] width 100 height 14
type input "5"
click at [385, 268] on div "Lot Number: AUG25TND01-0807" at bounding box center [273, 263] width 443 height 11
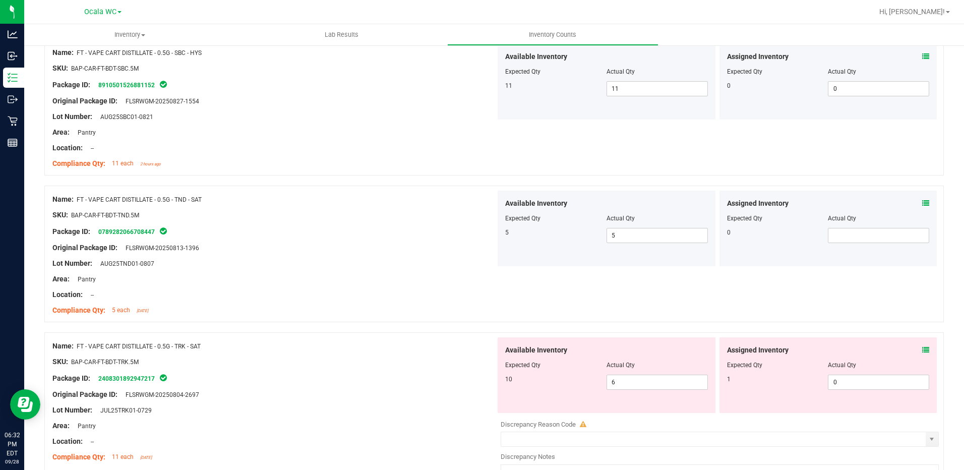
click at [921, 345] on div "Assigned Inventory Expected Qty Actual Qty 1 0 0" at bounding box center [828, 375] width 218 height 76
click at [922, 351] on icon at bounding box center [925, 349] width 7 height 7
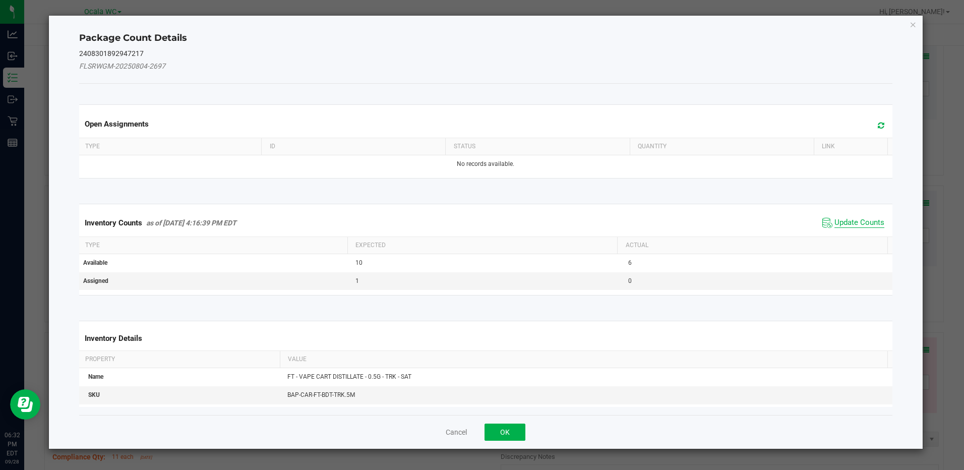
click at [845, 221] on span "Update Counts" at bounding box center [859, 223] width 50 height 10
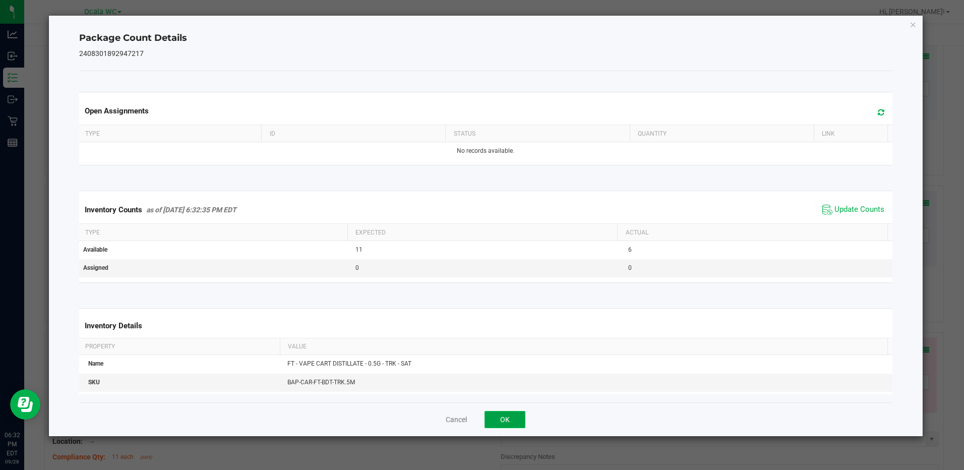
click at [508, 419] on button "OK" at bounding box center [504, 419] width 41 height 17
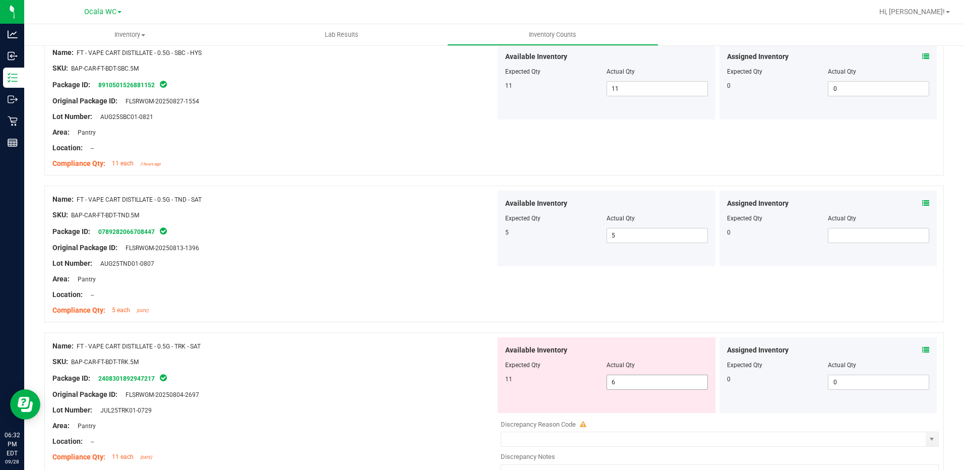
click at [623, 379] on span "6 6" at bounding box center [656, 382] width 101 height 15
click at [623, 379] on input "6" at bounding box center [657, 382] width 100 height 14
type input "11"
click at [487, 377] on div "Package ID: 2408301892947217" at bounding box center [273, 378] width 443 height 12
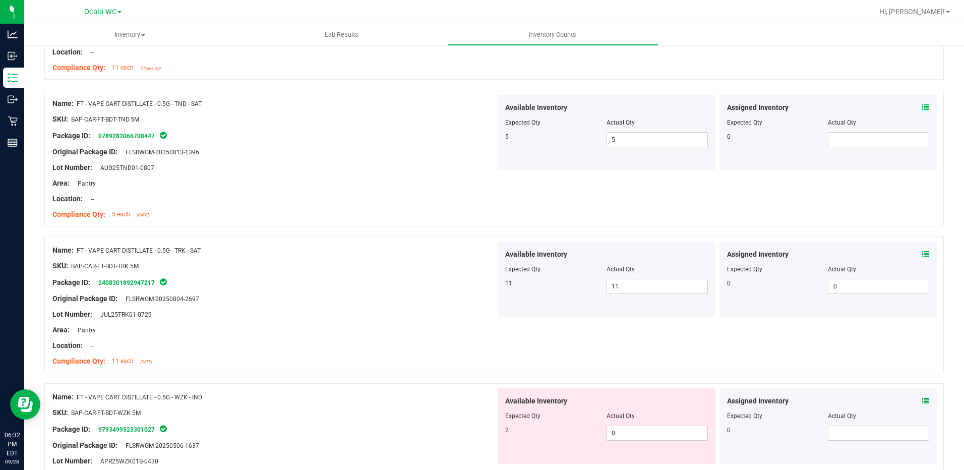
scroll to position [1512, 0]
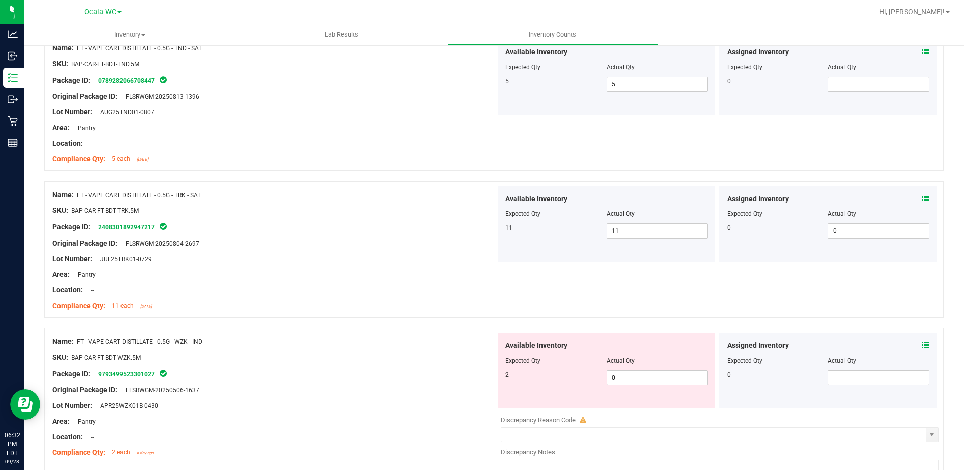
click at [922, 346] on icon at bounding box center [925, 345] width 7 height 7
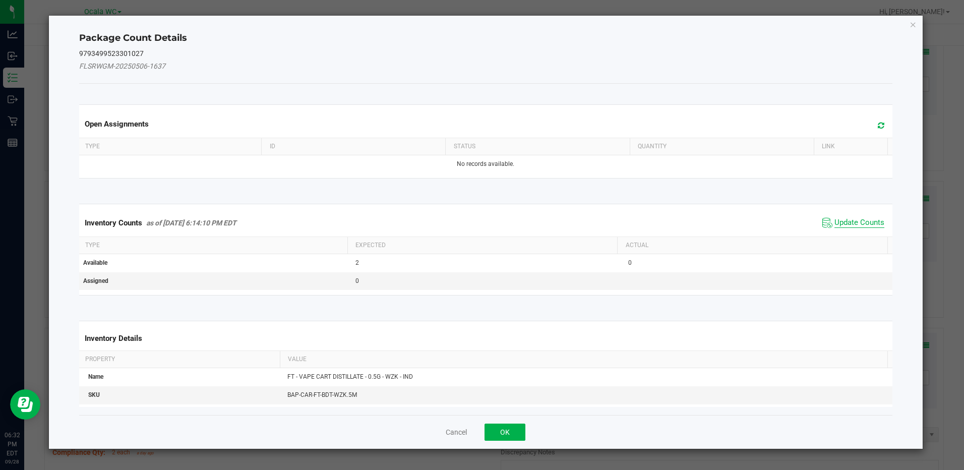
click at [853, 218] on span "Update Counts" at bounding box center [859, 223] width 50 height 10
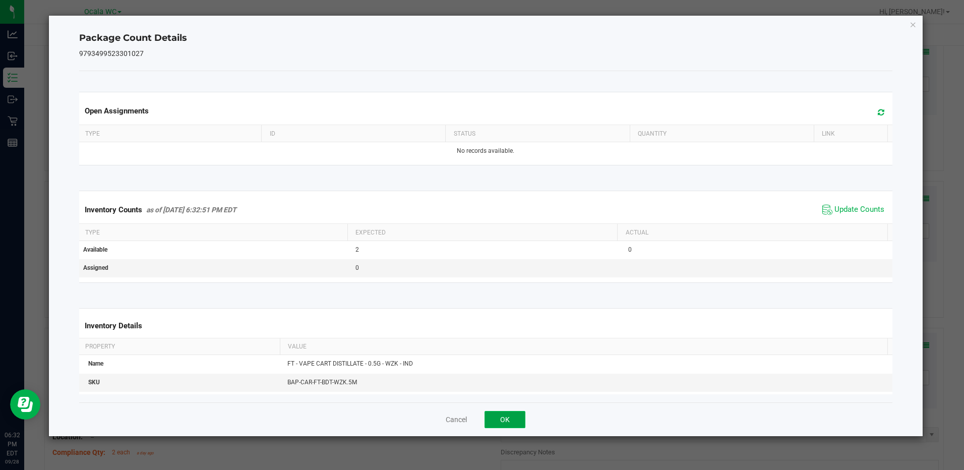
click at [494, 424] on button "OK" at bounding box center [504, 419] width 41 height 17
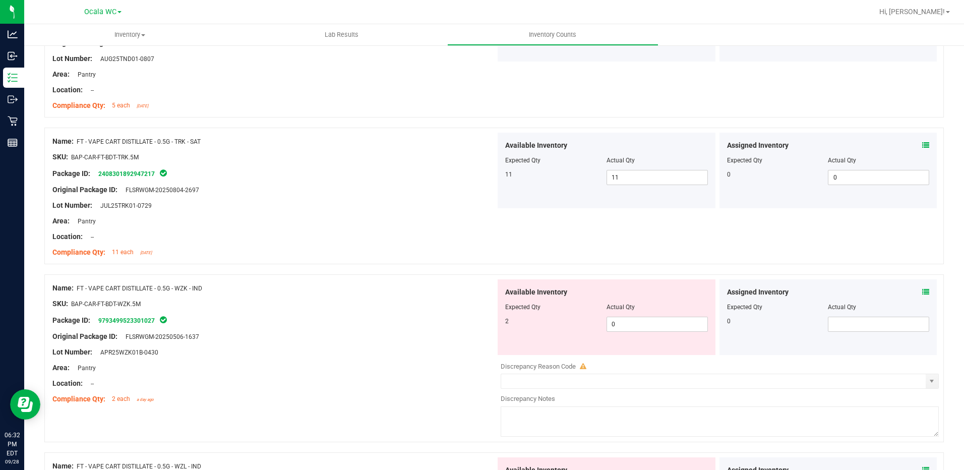
scroll to position [1613, 0]
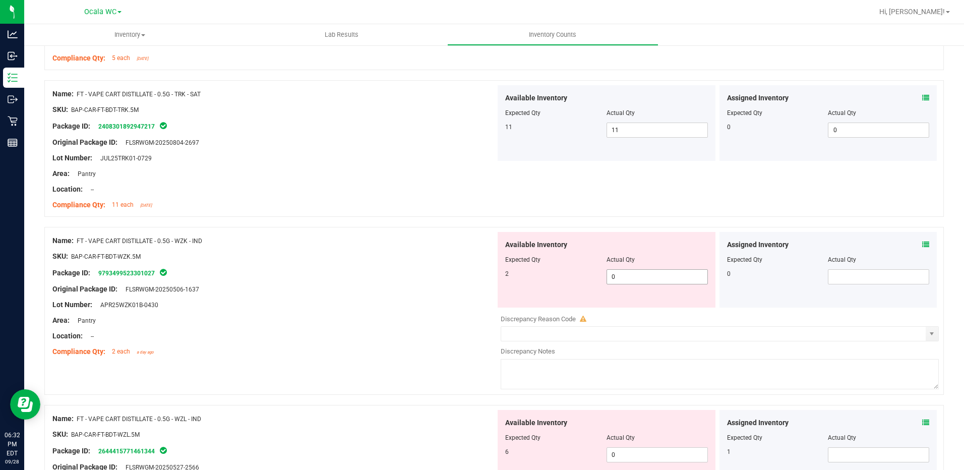
click at [653, 281] on span "0 0" at bounding box center [656, 276] width 101 height 15
click at [653, 281] on input "0" at bounding box center [657, 277] width 100 height 14
type input "2"
click at [297, 327] on div at bounding box center [273, 328] width 443 height 5
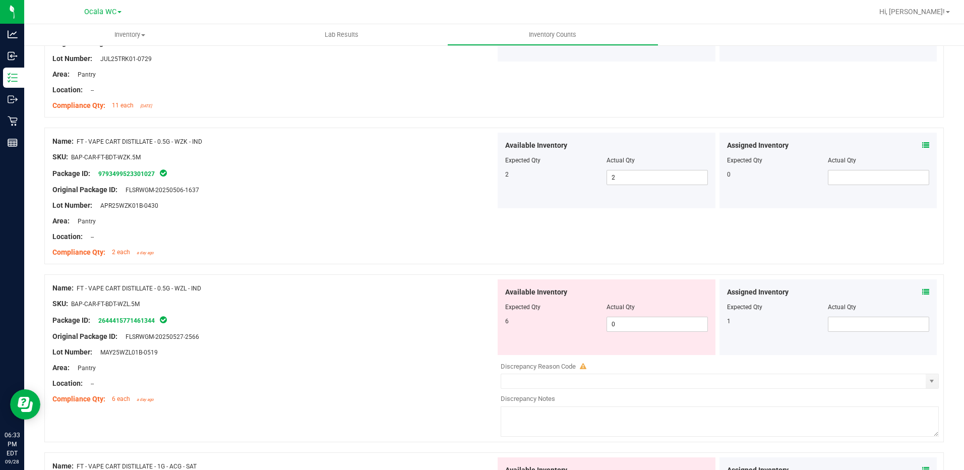
scroll to position [1714, 0]
click at [609, 315] on span "0 0" at bounding box center [656, 322] width 101 height 15
click at [621, 327] on span "0 0" at bounding box center [656, 322] width 101 height 15
click at [621, 327] on input "0" at bounding box center [657, 323] width 100 height 14
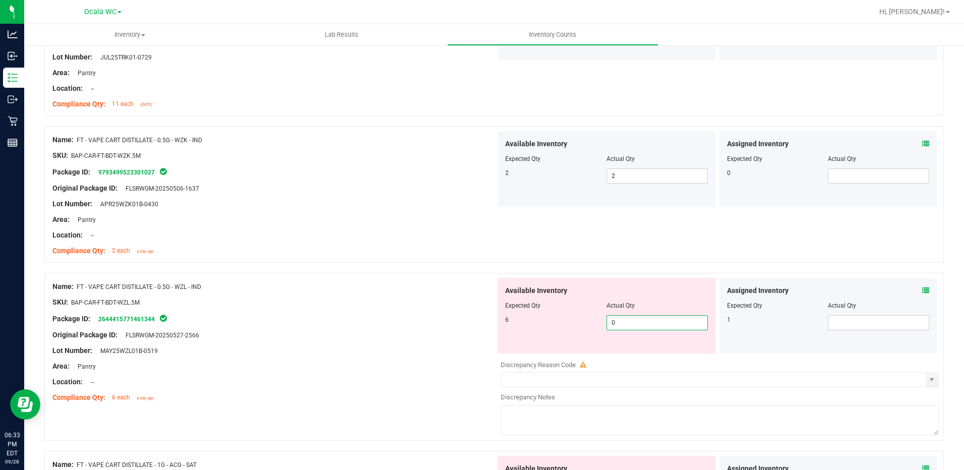
type input "6"
click at [351, 341] on div at bounding box center [273, 342] width 443 height 5
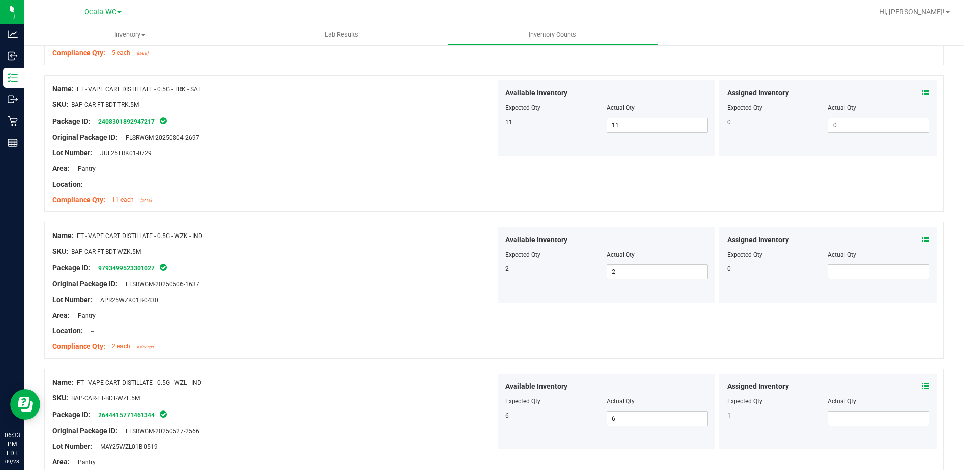
scroll to position [1613, 0]
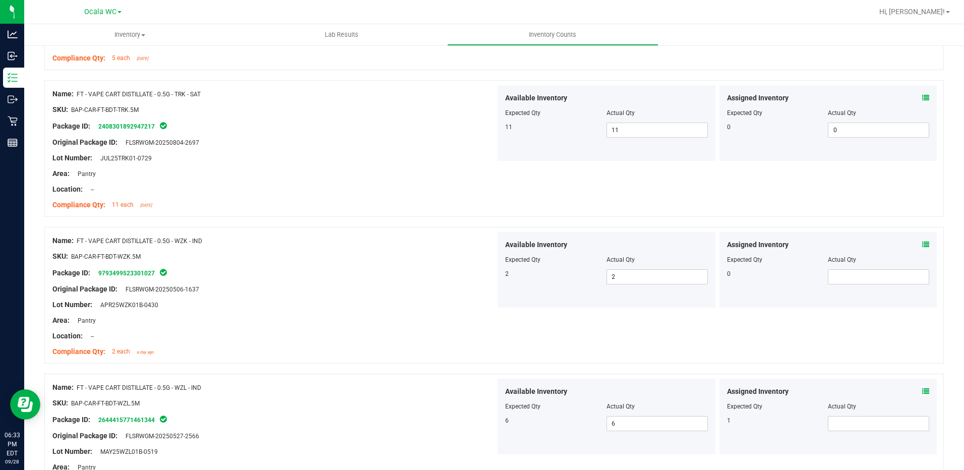
click at [922, 246] on icon at bounding box center [925, 244] width 7 height 7
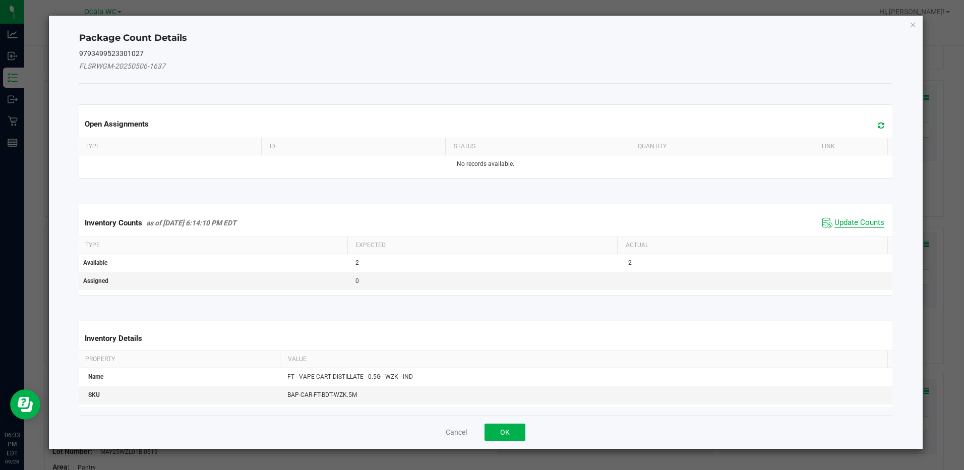
click at [844, 223] on span "Update Counts" at bounding box center [859, 223] width 50 height 10
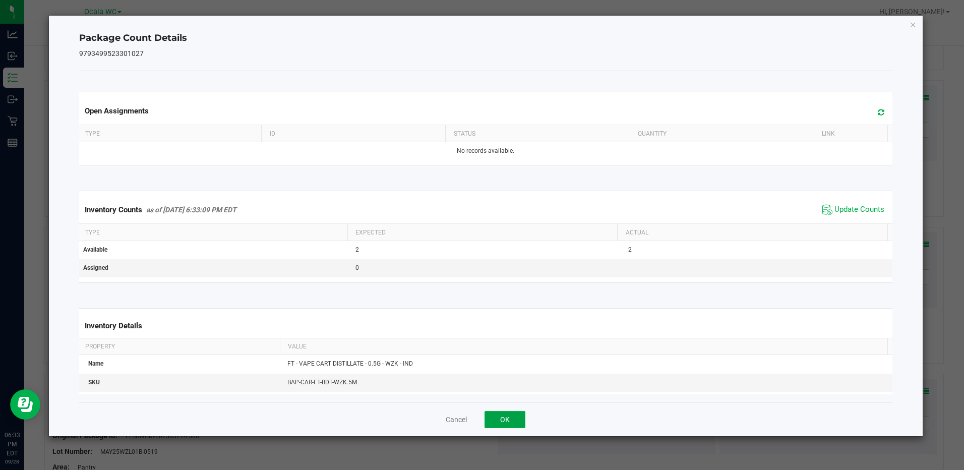
click at [523, 417] on button "OK" at bounding box center [504, 419] width 41 height 17
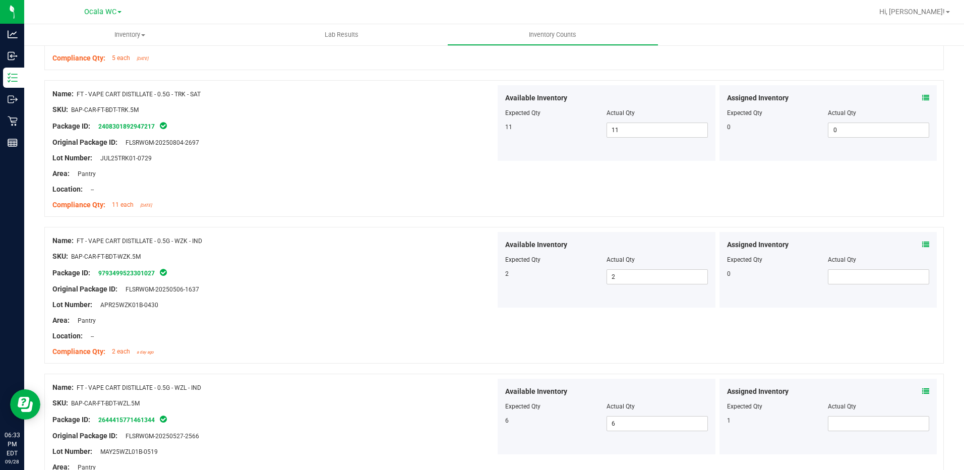
click at [922, 386] on span at bounding box center [925, 391] width 7 height 11
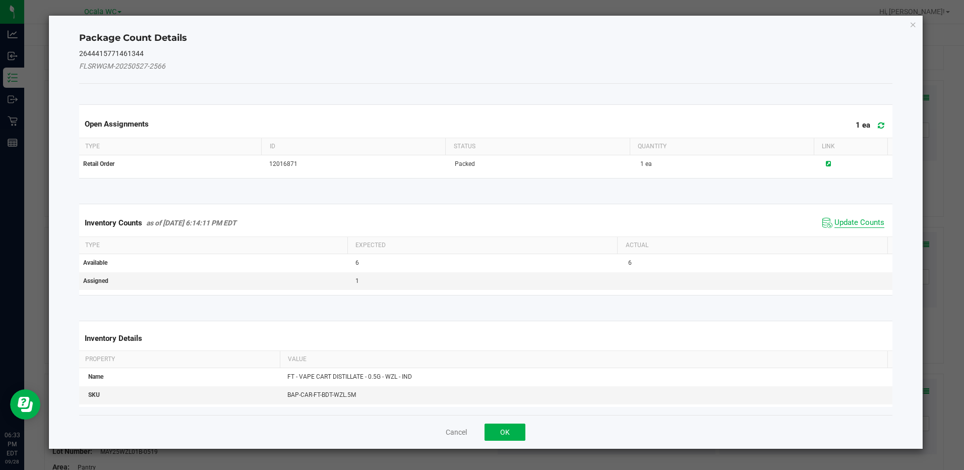
click at [846, 223] on span "Update Counts" at bounding box center [859, 223] width 50 height 10
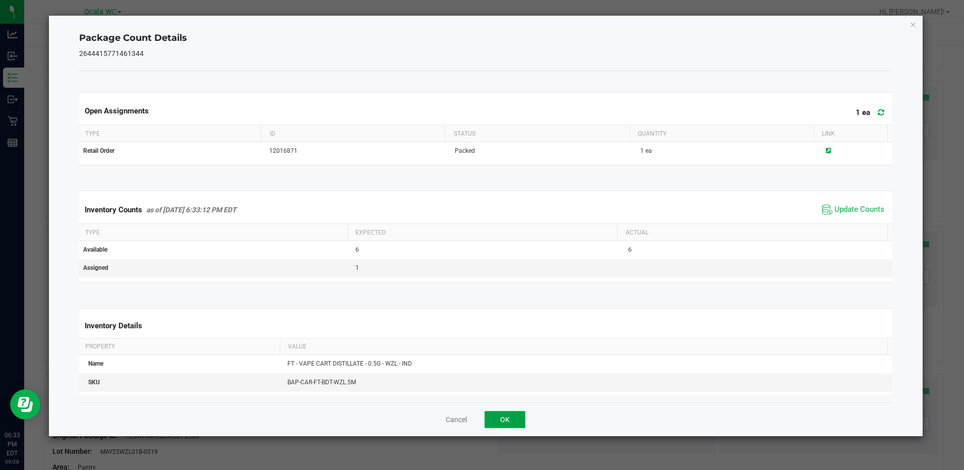
click at [500, 415] on button "OK" at bounding box center [504, 419] width 41 height 17
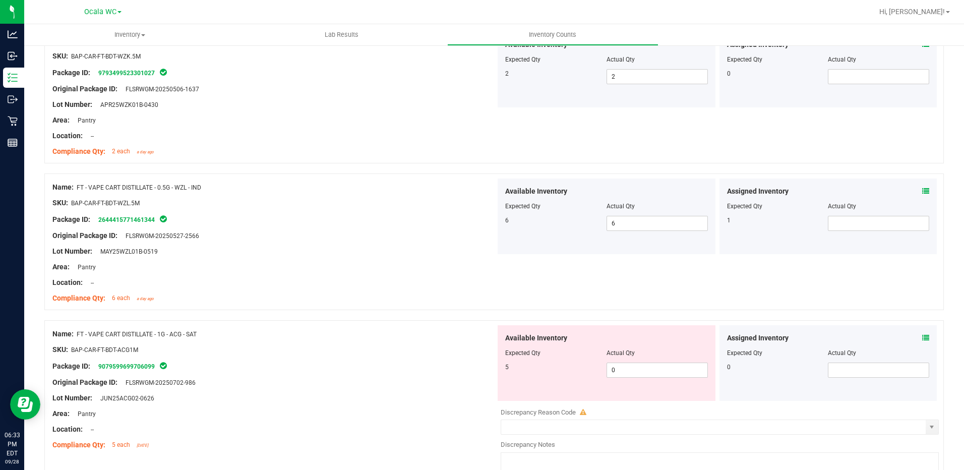
scroll to position [1865, 0]
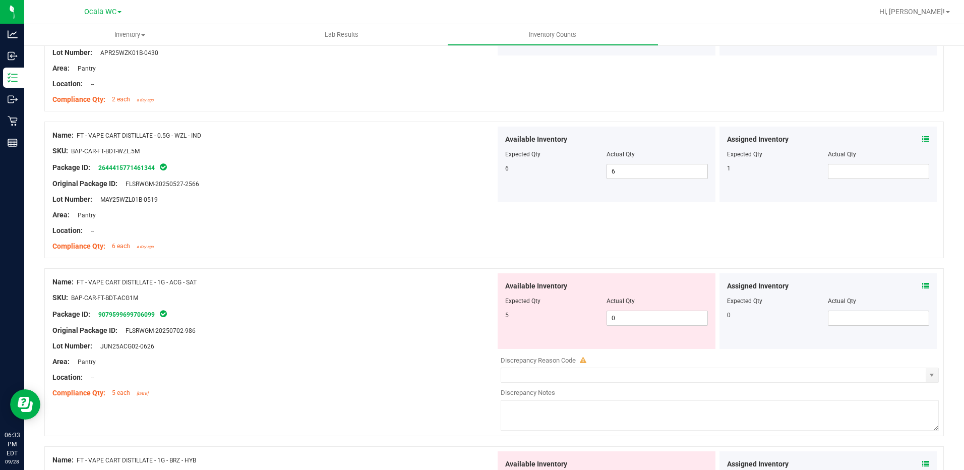
click at [922, 282] on icon at bounding box center [925, 285] width 7 height 7
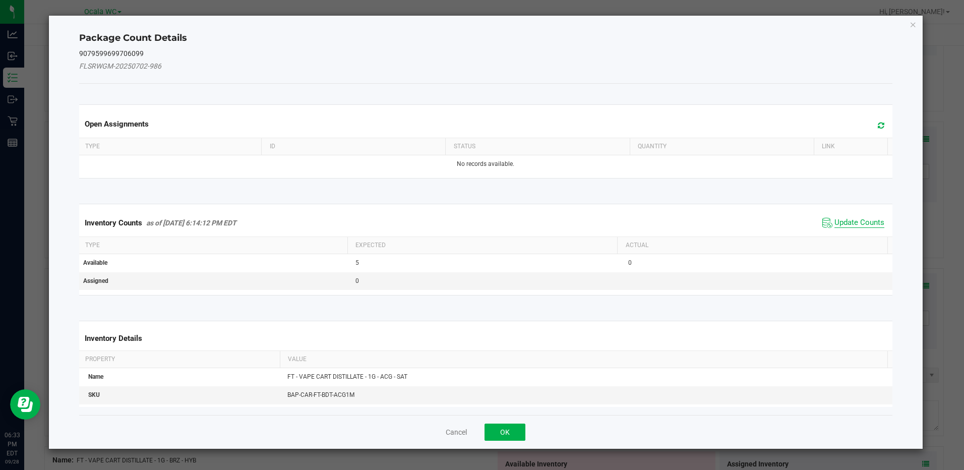
click at [834, 222] on span "Update Counts" at bounding box center [859, 223] width 50 height 10
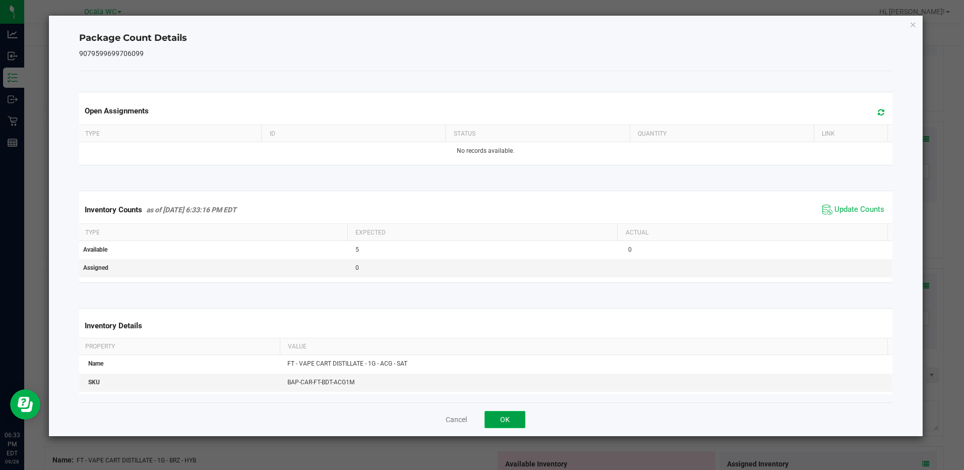
click at [495, 424] on button "OK" at bounding box center [504, 419] width 41 height 17
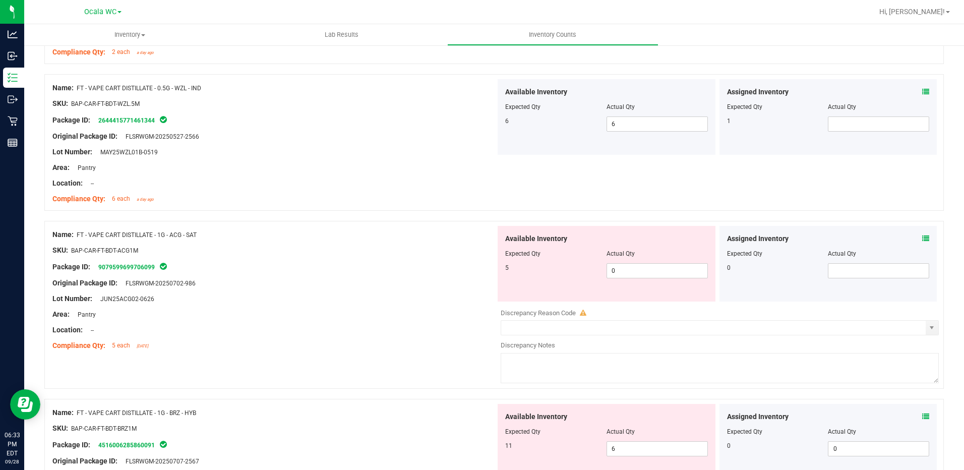
scroll to position [1966, 0]
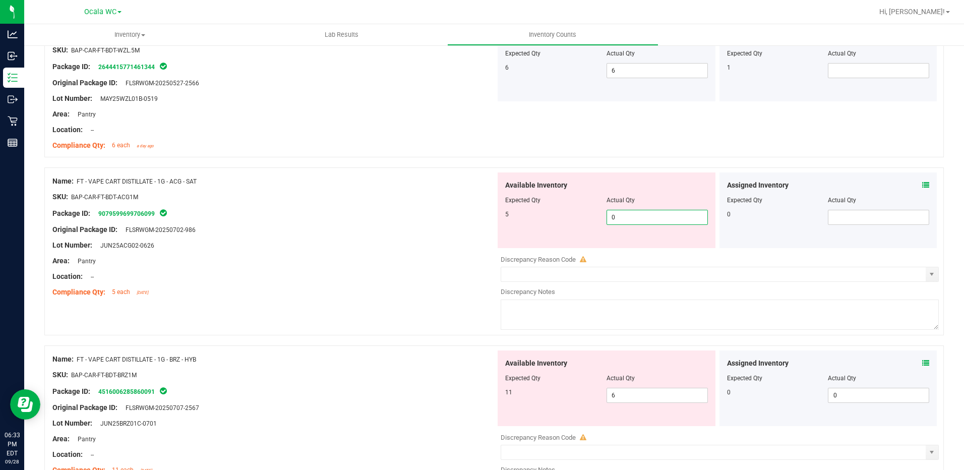
click at [625, 220] on span "0 0" at bounding box center [656, 217] width 101 height 15
click at [625, 220] on input "0" at bounding box center [657, 217] width 100 height 14
type input "5"
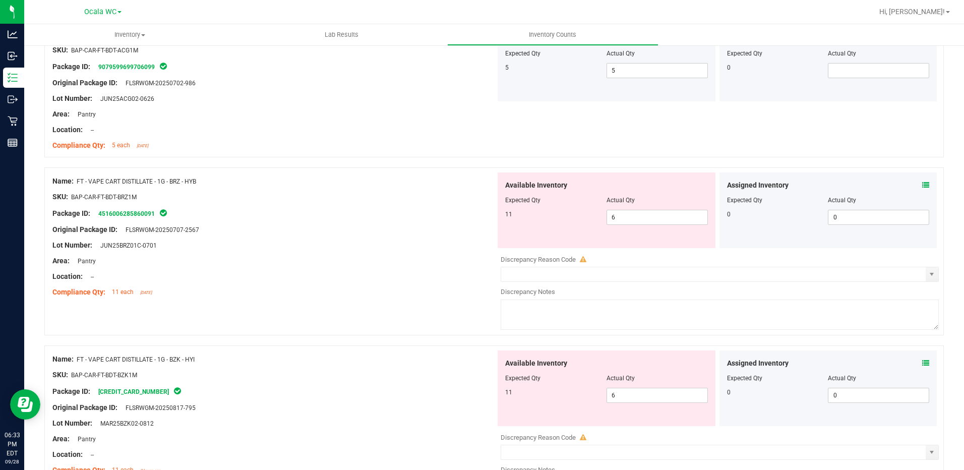
scroll to position [2117, 0]
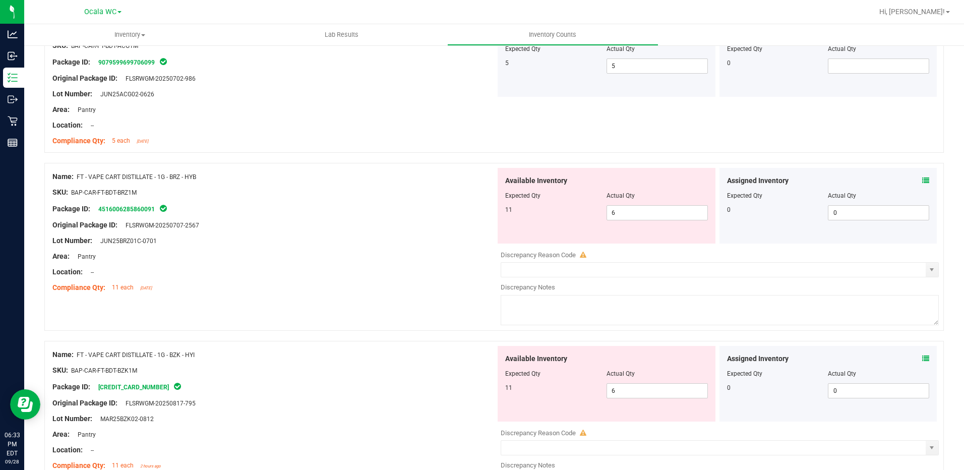
click at [922, 181] on icon at bounding box center [925, 180] width 7 height 7
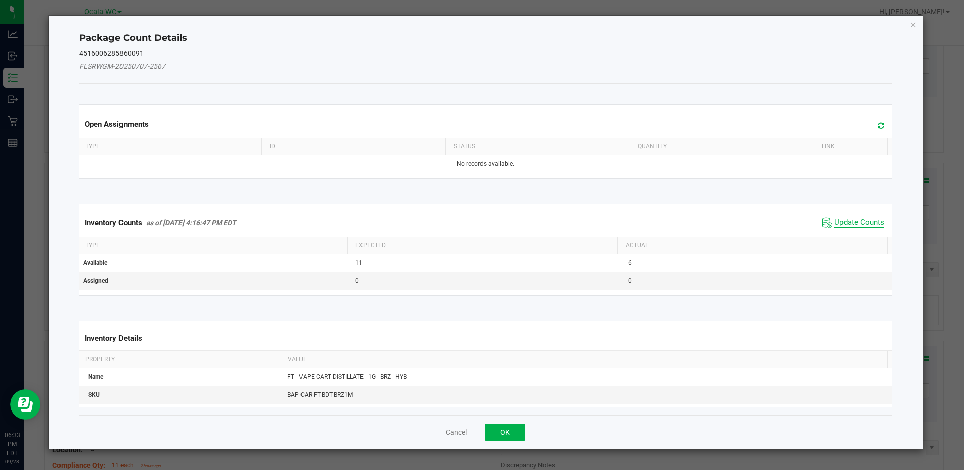
click at [865, 217] on span "Update Counts" at bounding box center [853, 222] width 67 height 15
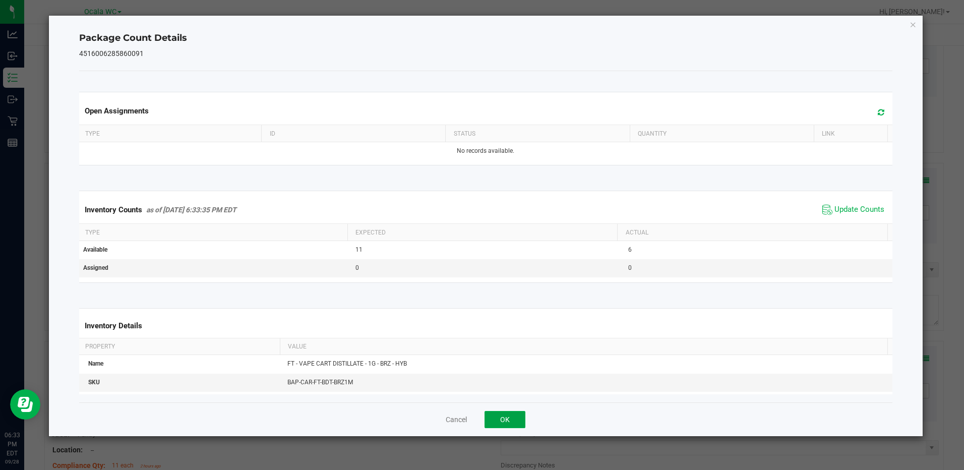
click at [522, 424] on button "OK" at bounding box center [504, 419] width 41 height 17
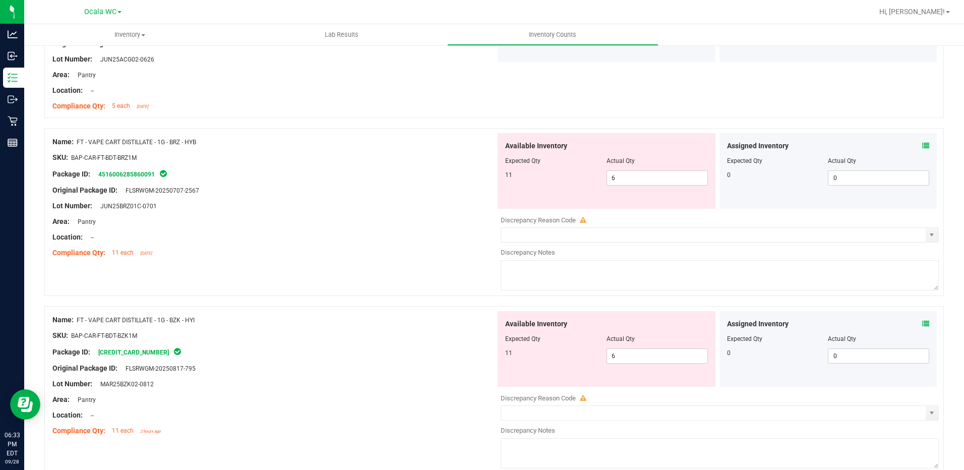
scroll to position [2167, 0]
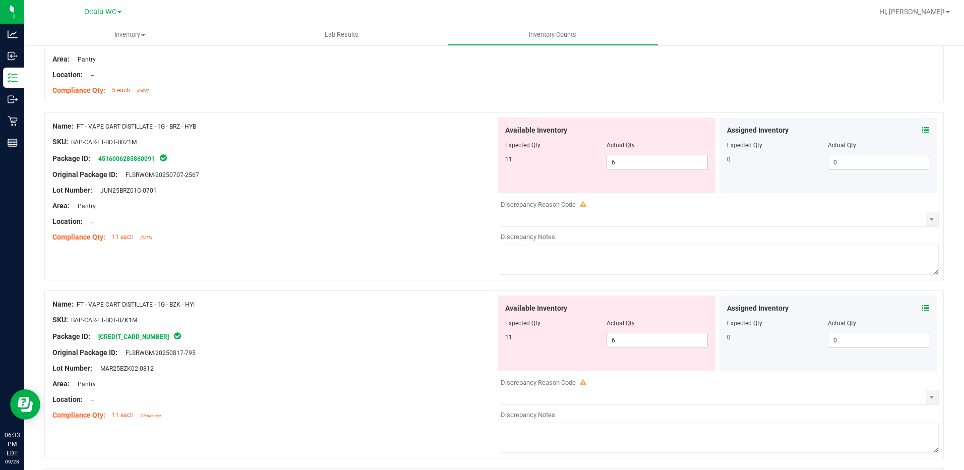
click at [922, 307] on icon at bounding box center [925, 307] width 7 height 7
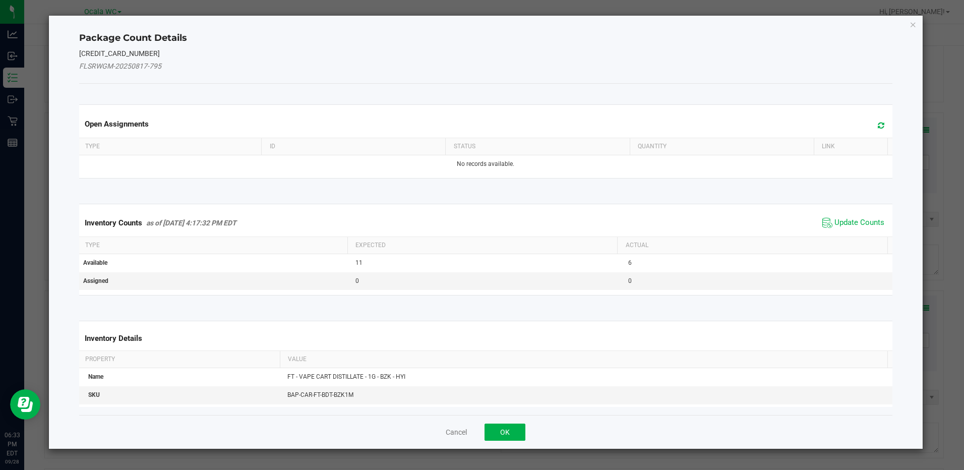
click at [875, 217] on span "Update Counts" at bounding box center [853, 222] width 67 height 15
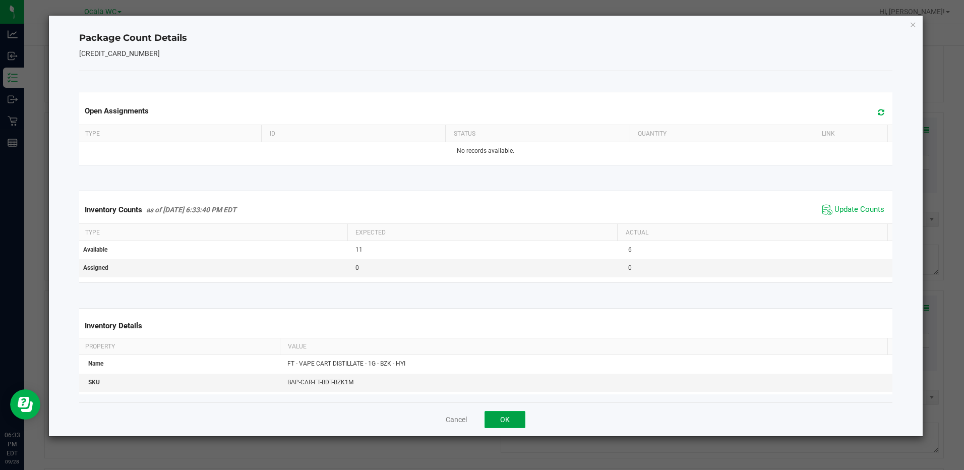
click at [513, 416] on button "OK" at bounding box center [504, 419] width 41 height 17
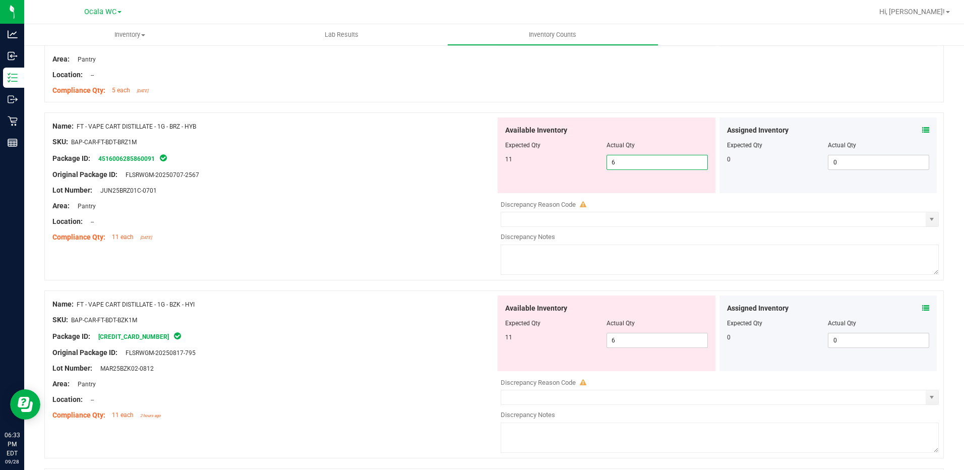
click at [633, 158] on span "6 6" at bounding box center [656, 162] width 101 height 15
click at [633, 158] on input "6" at bounding box center [657, 162] width 100 height 14
type input "11"
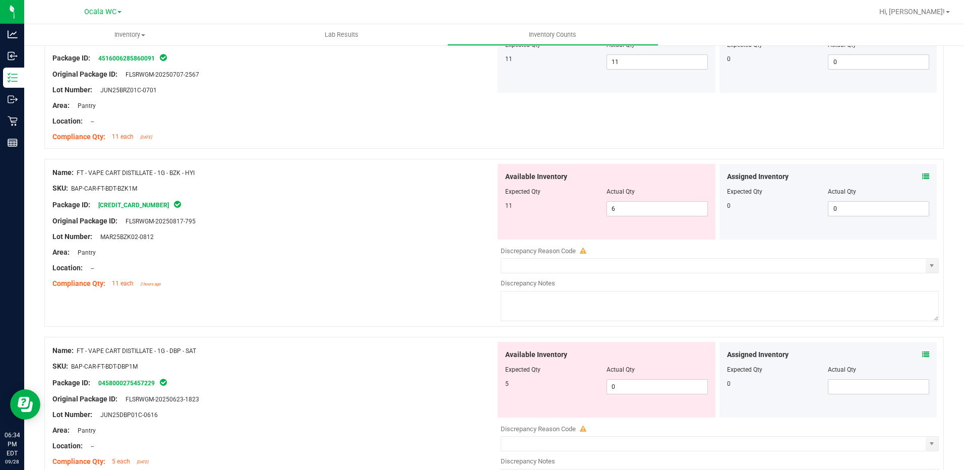
scroll to position [2268, 0]
click at [922, 174] on icon at bounding box center [925, 175] width 7 height 7
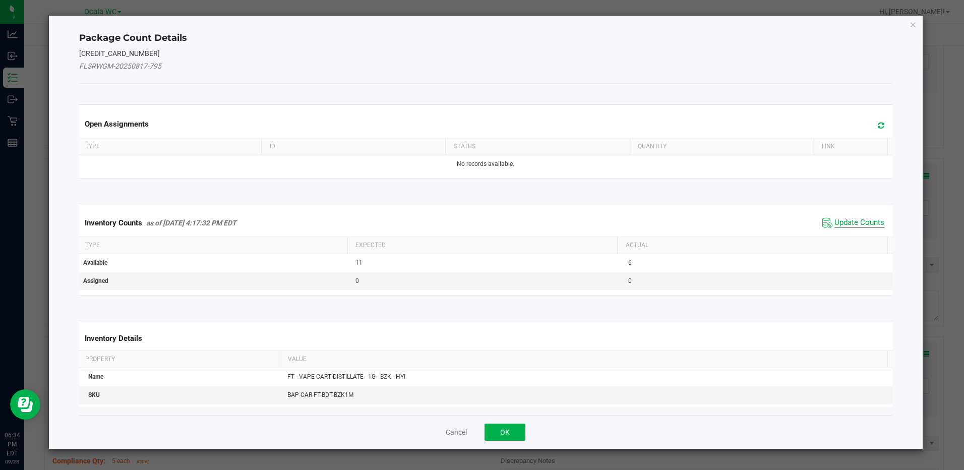
click at [839, 223] on span "Update Counts" at bounding box center [859, 223] width 50 height 10
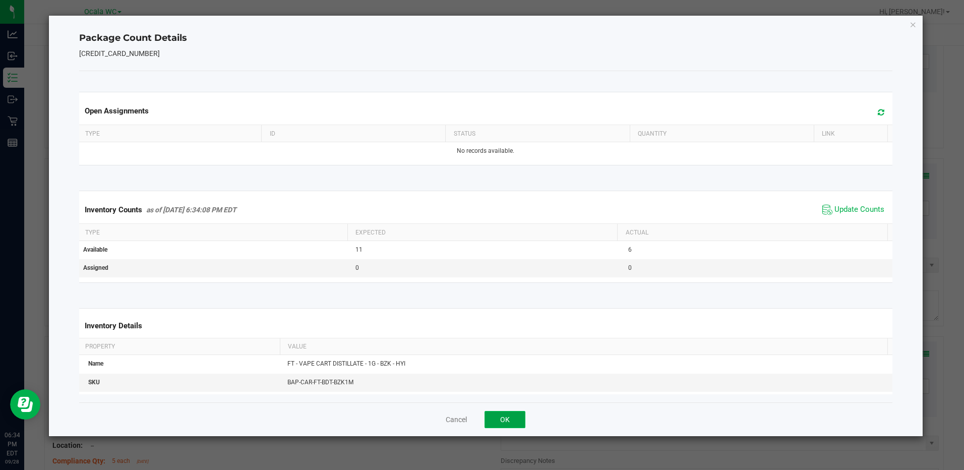
click at [510, 415] on button "OK" at bounding box center [504, 419] width 41 height 17
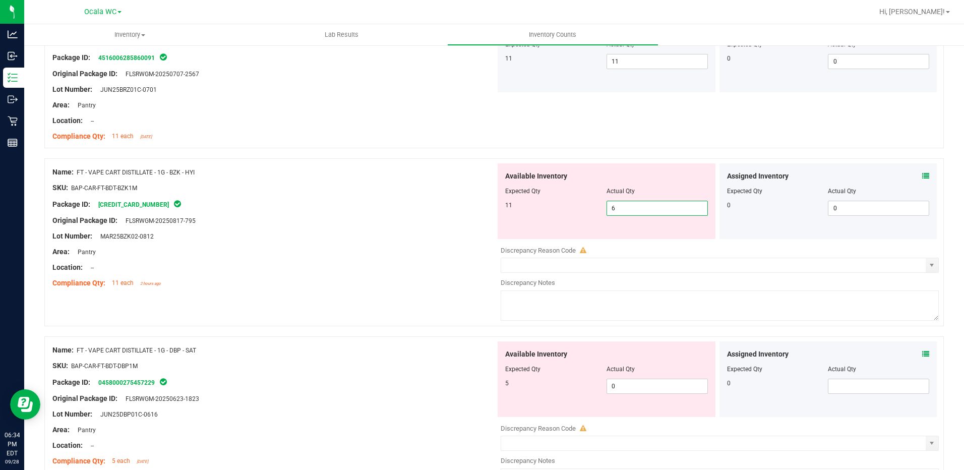
click at [612, 210] on span "6 6" at bounding box center [656, 208] width 101 height 15
click at [612, 210] on input "6" at bounding box center [657, 208] width 100 height 14
type input "11"
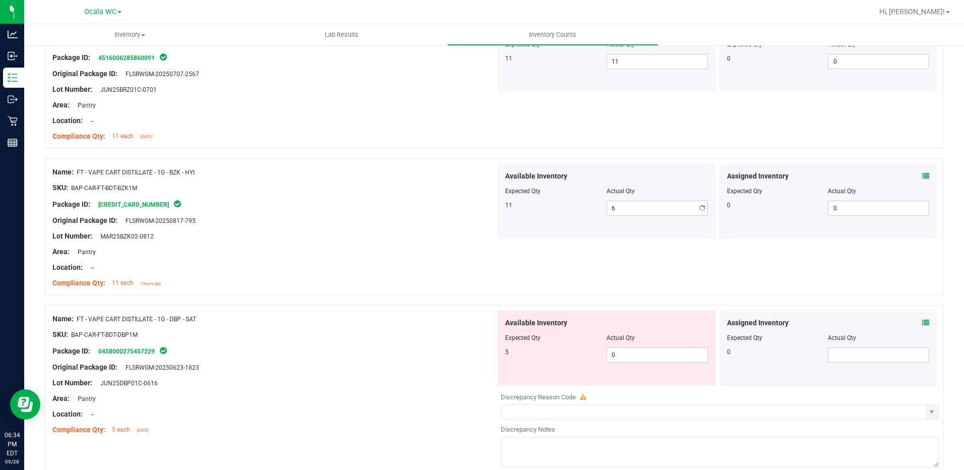
type input "11"
click at [356, 258] on div at bounding box center [273, 259] width 443 height 5
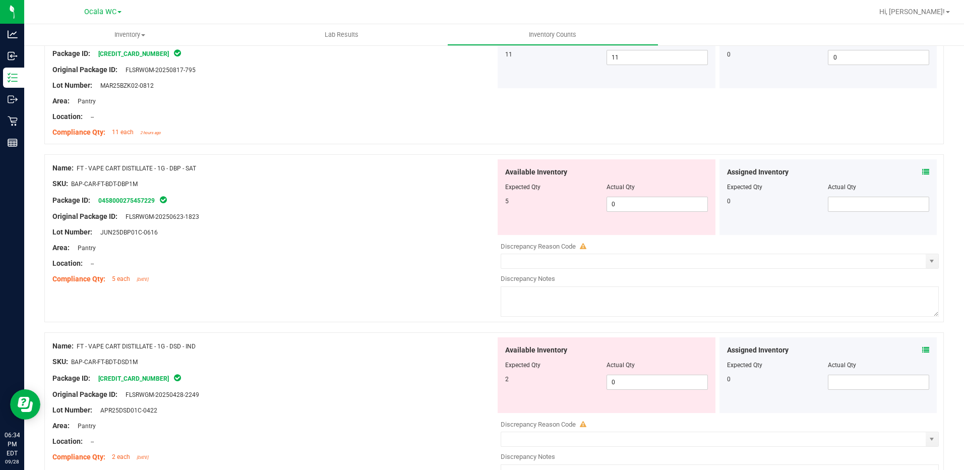
scroll to position [2419, 0]
click at [922, 170] on icon at bounding box center [925, 171] width 7 height 7
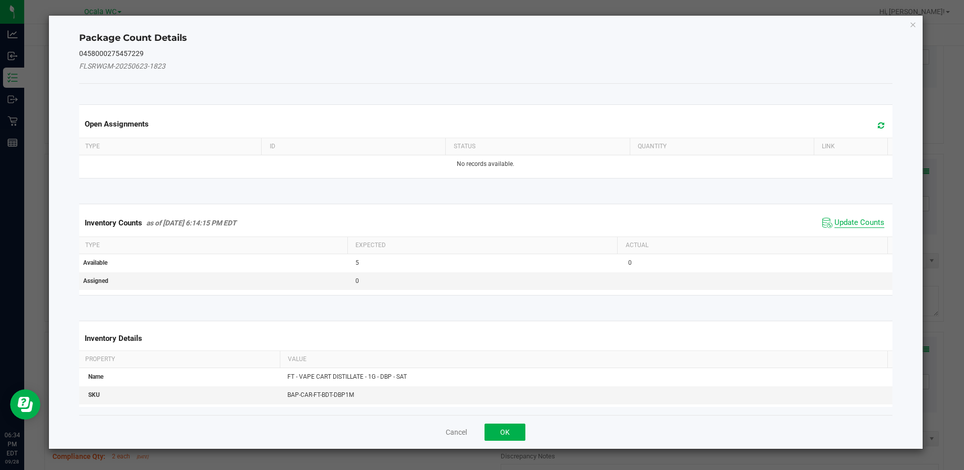
click at [842, 219] on span "Update Counts" at bounding box center [859, 223] width 50 height 10
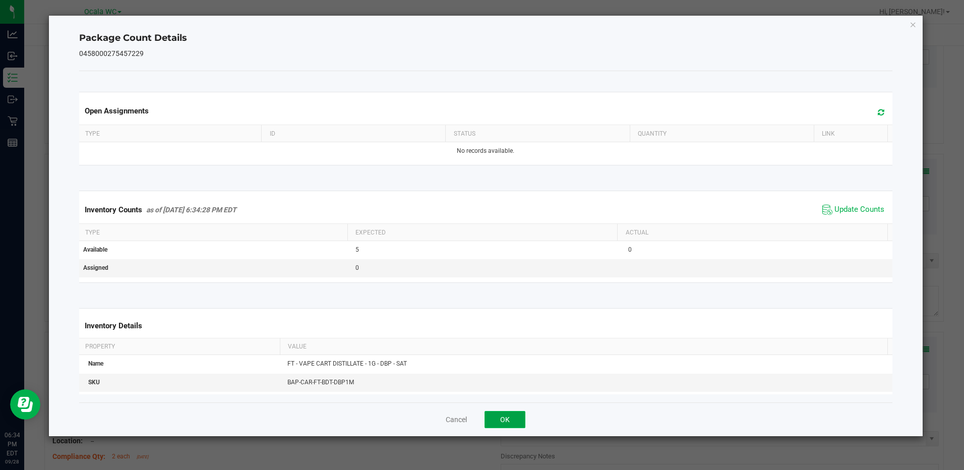
click at [513, 423] on button "OK" at bounding box center [504, 419] width 41 height 17
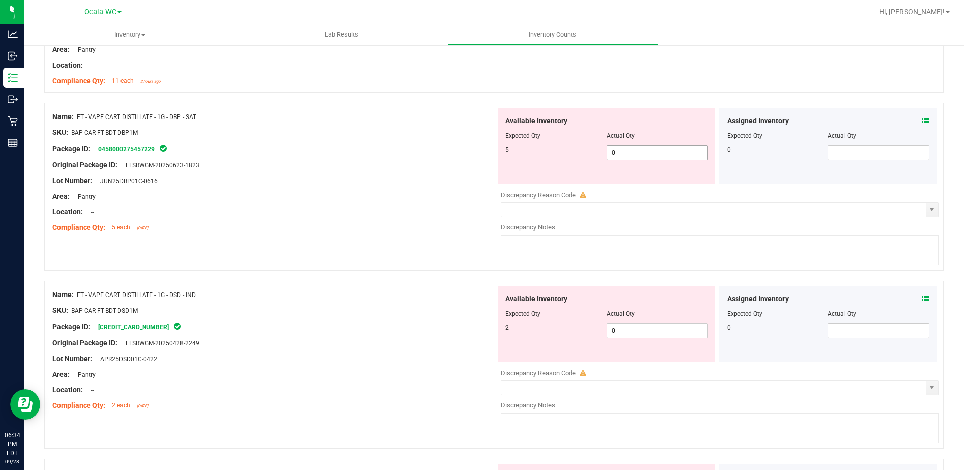
scroll to position [2470, 0]
click at [622, 156] on span "0 0" at bounding box center [656, 153] width 101 height 15
click at [622, 156] on input "0" at bounding box center [657, 153] width 100 height 14
type input "5"
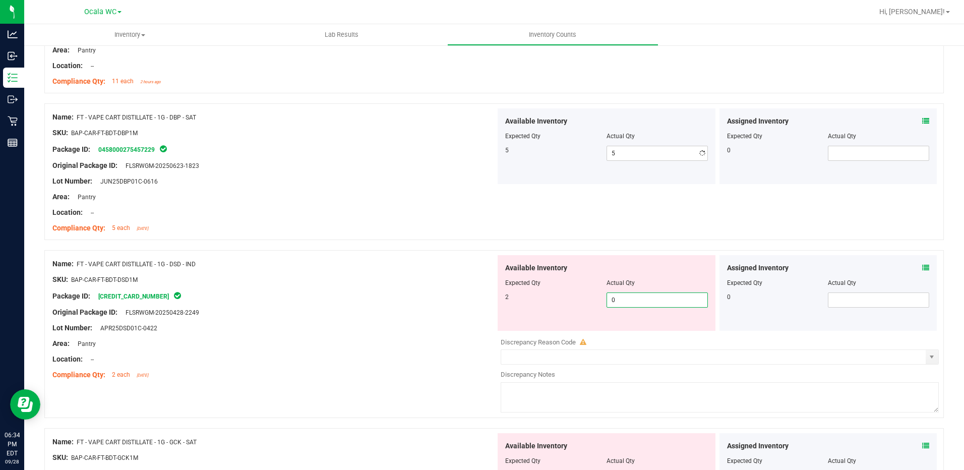
click at [630, 334] on div "Available Inventory Expected Qty Actual Qty 2 0 0" at bounding box center [716, 335] width 443 height 160
type input "02"
type input "2"
click at [370, 325] on div "Lot Number: APR25DSD01C-0422" at bounding box center [273, 328] width 443 height 11
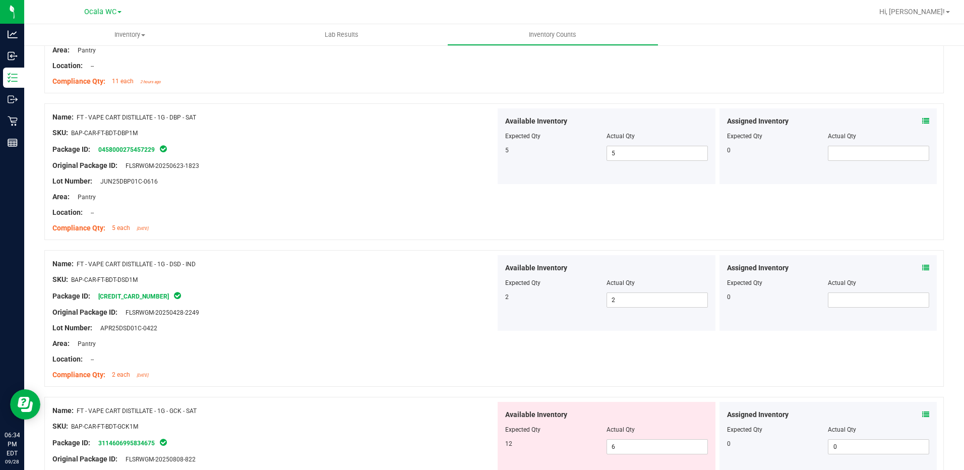
scroll to position [2621, 0]
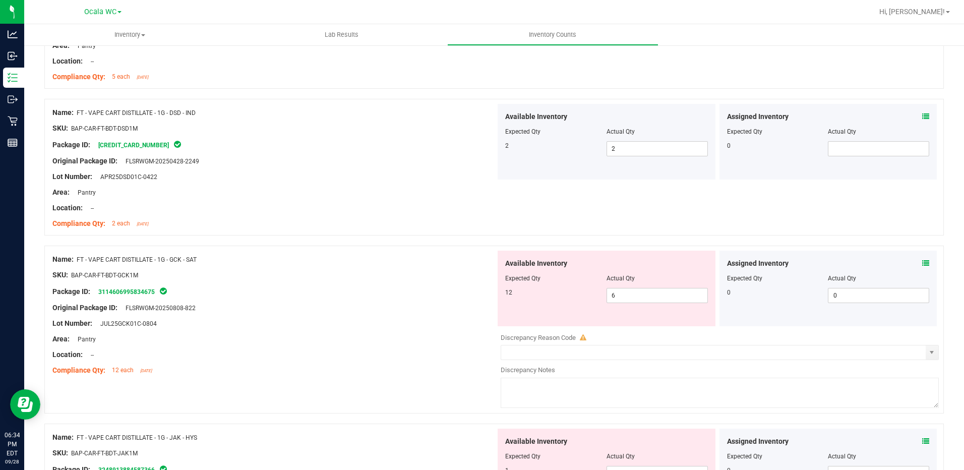
click at [922, 265] on icon at bounding box center [925, 263] width 7 height 7
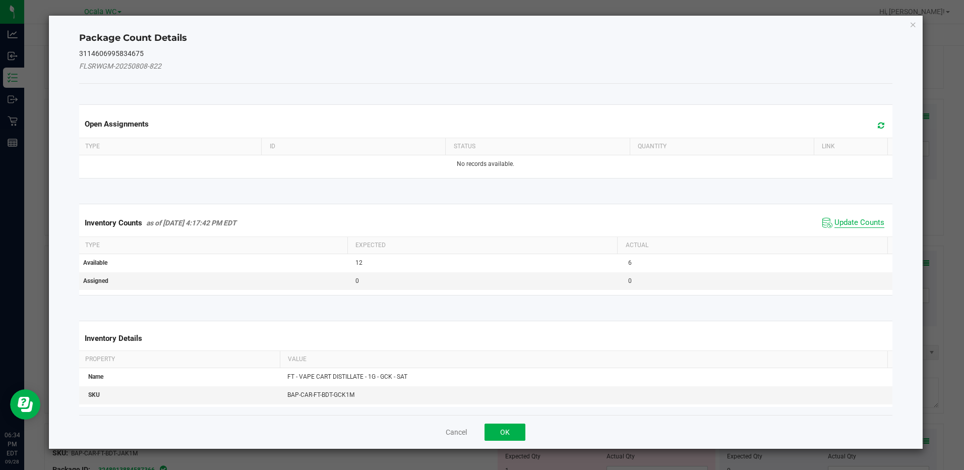
click at [865, 220] on span "Update Counts" at bounding box center [859, 223] width 50 height 10
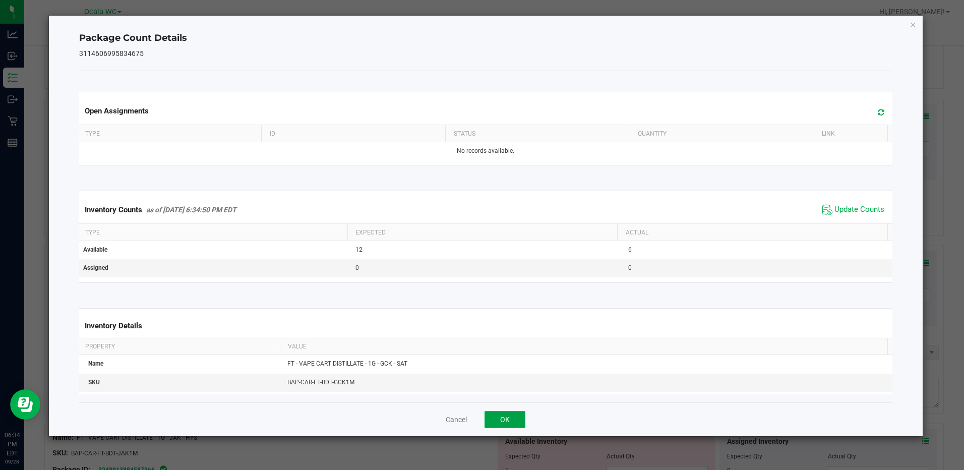
click at [502, 416] on button "OK" at bounding box center [504, 419] width 41 height 17
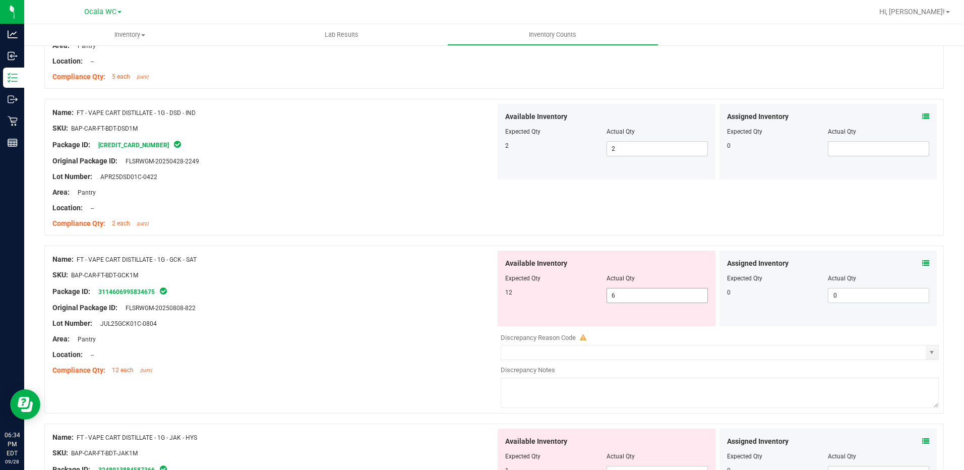
click at [666, 297] on span "6 6" at bounding box center [656, 295] width 101 height 15
click at [666, 297] on input "6" at bounding box center [657, 295] width 100 height 14
click at [634, 297] on span "6 6" at bounding box center [656, 295] width 101 height 15
click at [634, 297] on input "6" at bounding box center [657, 295] width 100 height 14
type input "12"
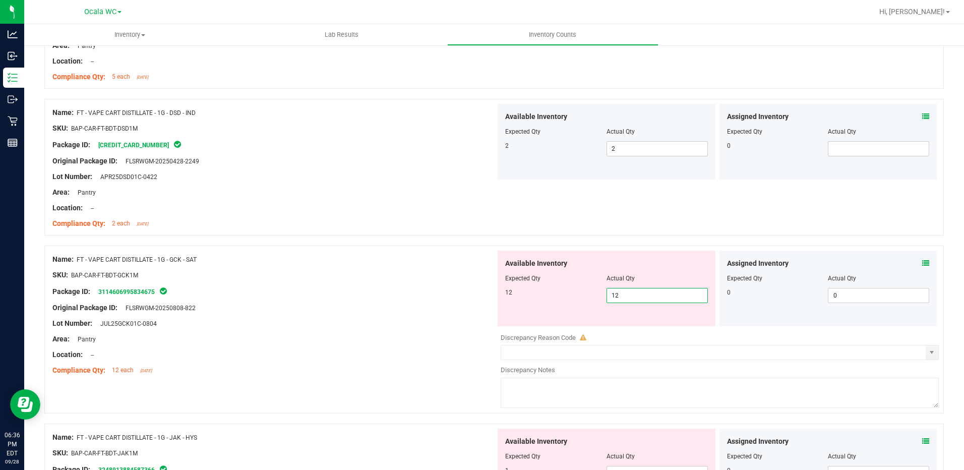
type input "12"
click at [399, 276] on div "SKU: BAP-CAR-FT-BDT-GCK1M" at bounding box center [273, 275] width 443 height 11
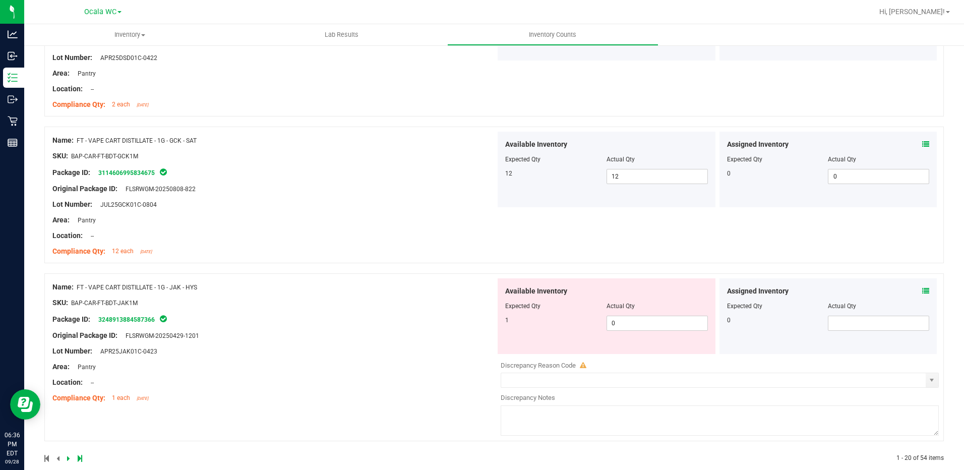
scroll to position [2756, 0]
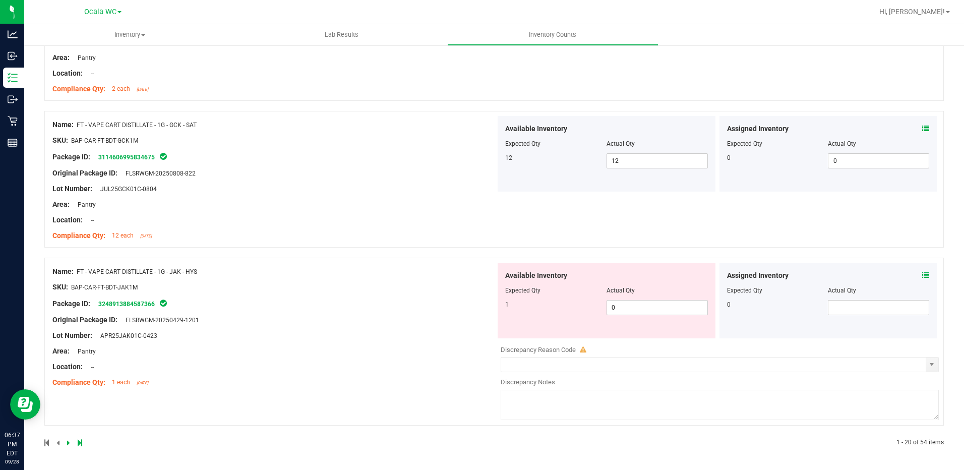
click at [658, 299] on div at bounding box center [606, 297] width 203 height 5
click at [657, 305] on span "0 0" at bounding box center [656, 307] width 101 height 15
click at [657, 305] on input "0" at bounding box center [657, 307] width 100 height 14
type input "1"
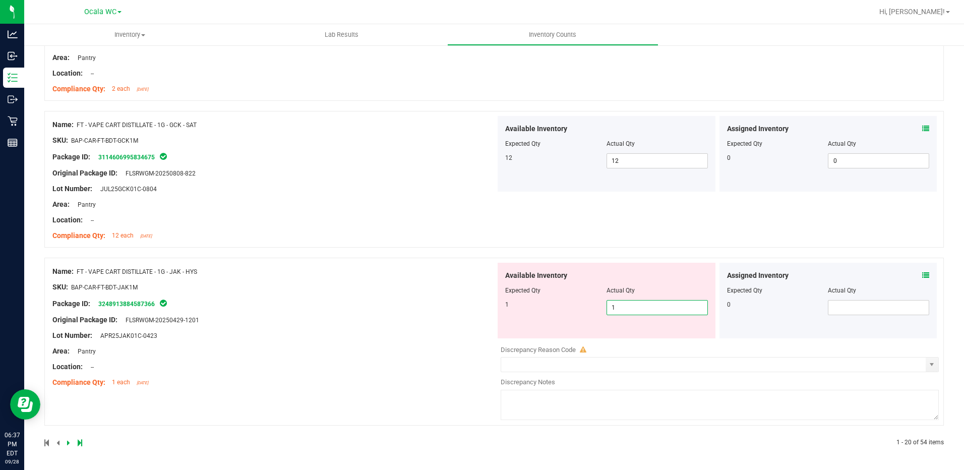
click at [404, 333] on div "Name: FT - VAPE CART DISTILLATE - 1G - JAK - HYS SKU: BAP-CAR-FT-BDT-JAK1M Pack…" at bounding box center [273, 327] width 443 height 129
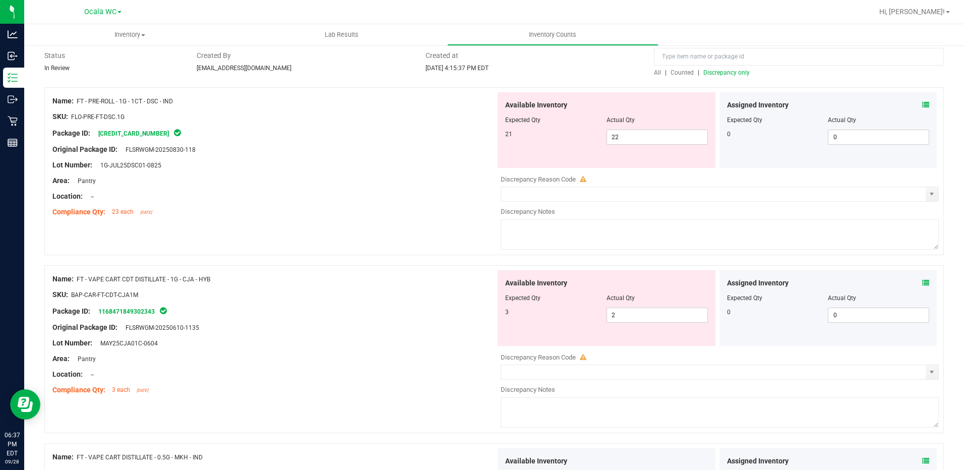
scroll to position [0, 0]
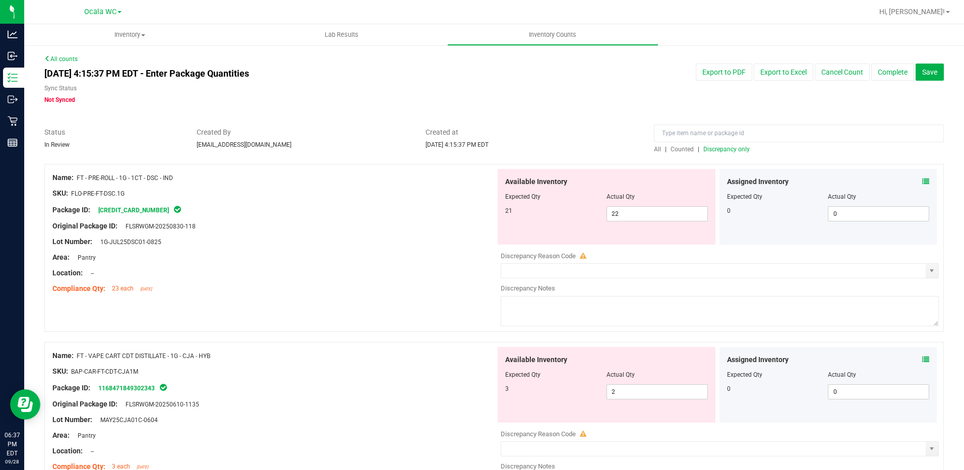
click at [709, 149] on span "Discrepancy only" at bounding box center [726, 149] width 46 height 7
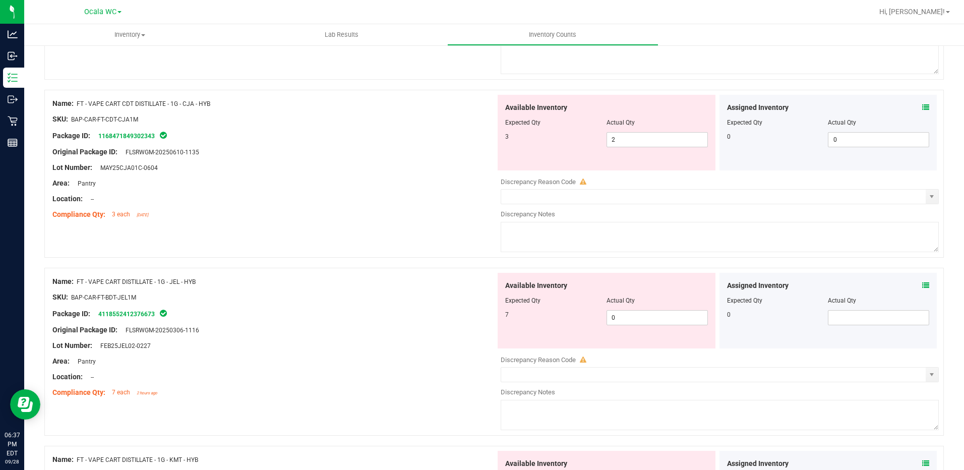
scroll to position [302, 0]
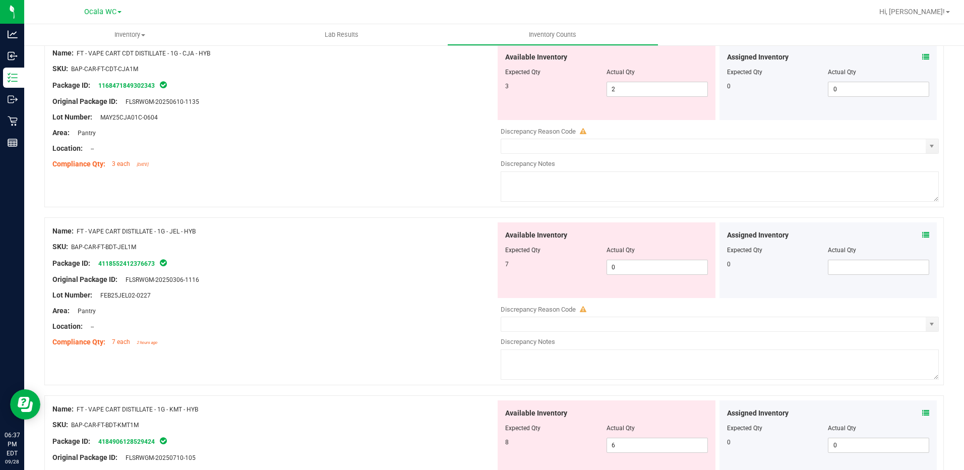
click at [922, 232] on icon at bounding box center [925, 234] width 7 height 7
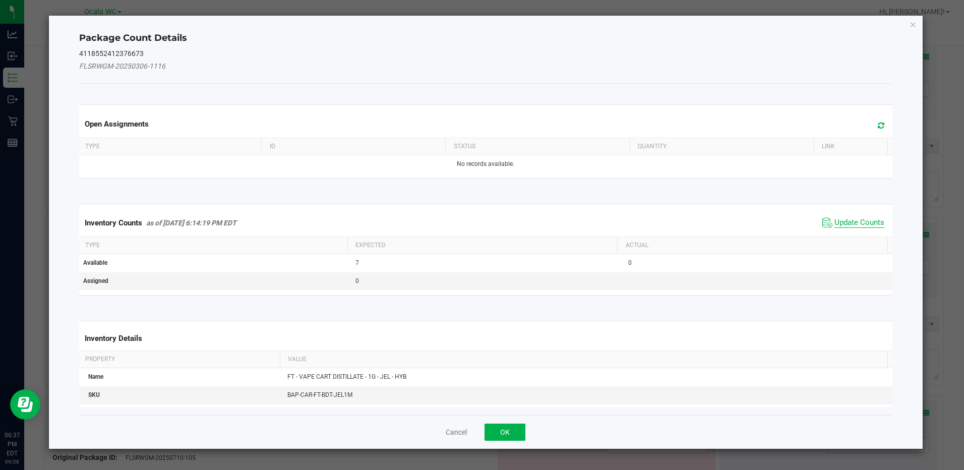
click at [853, 221] on span "Update Counts" at bounding box center [859, 223] width 50 height 10
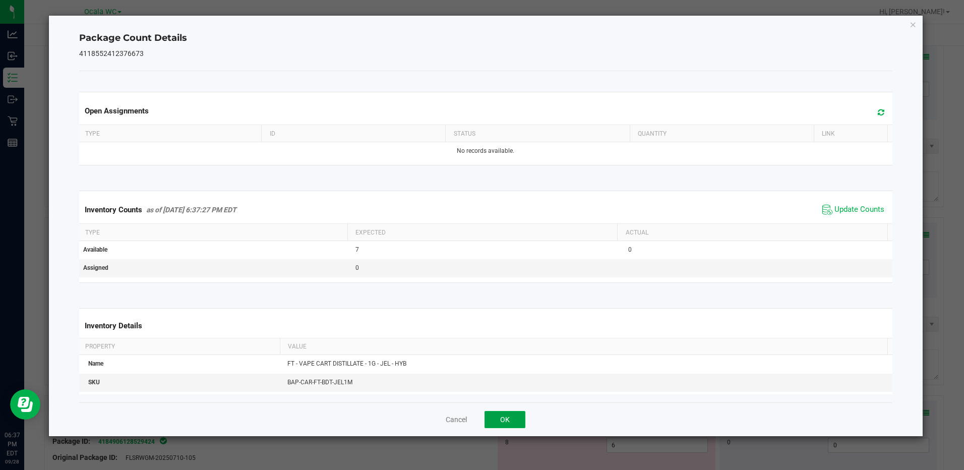
click at [494, 412] on button "OK" at bounding box center [504, 419] width 41 height 17
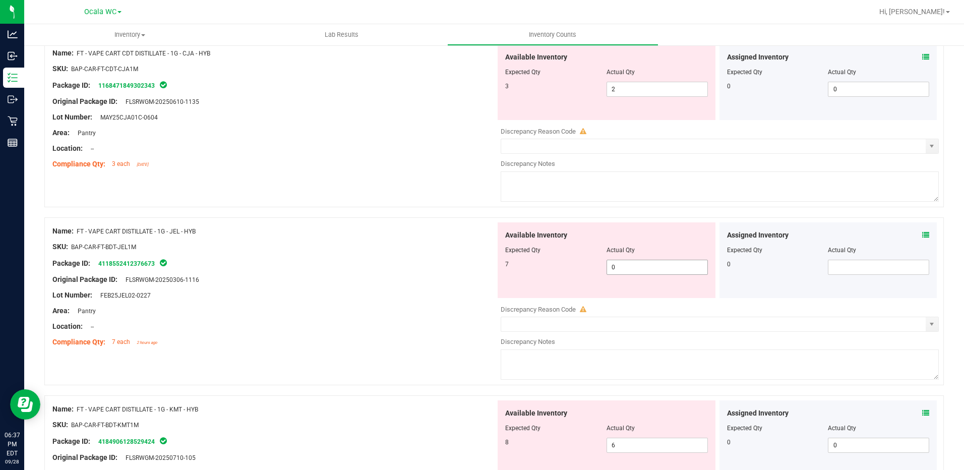
click at [631, 267] on span "0 0" at bounding box center [656, 267] width 101 height 15
click at [631, 267] on input "0" at bounding box center [657, 267] width 100 height 14
type input "7"
click at [365, 327] on div "Location: --" at bounding box center [273, 326] width 443 height 11
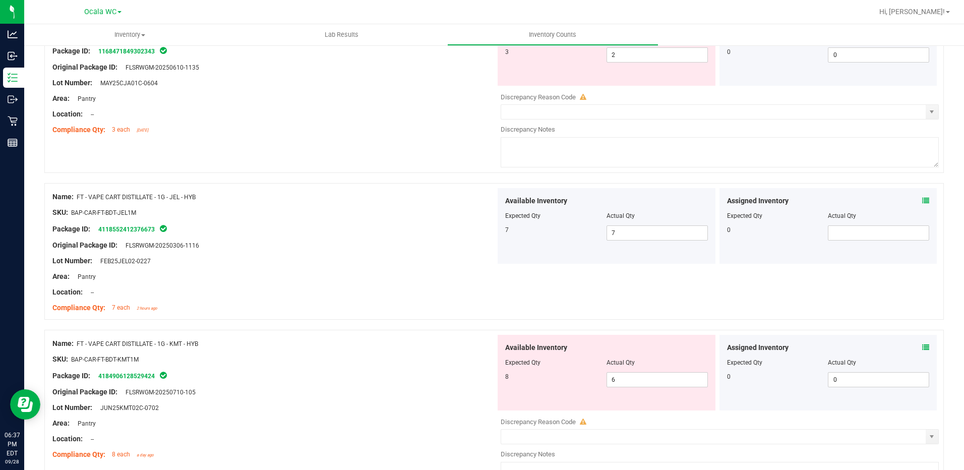
scroll to position [353, 0]
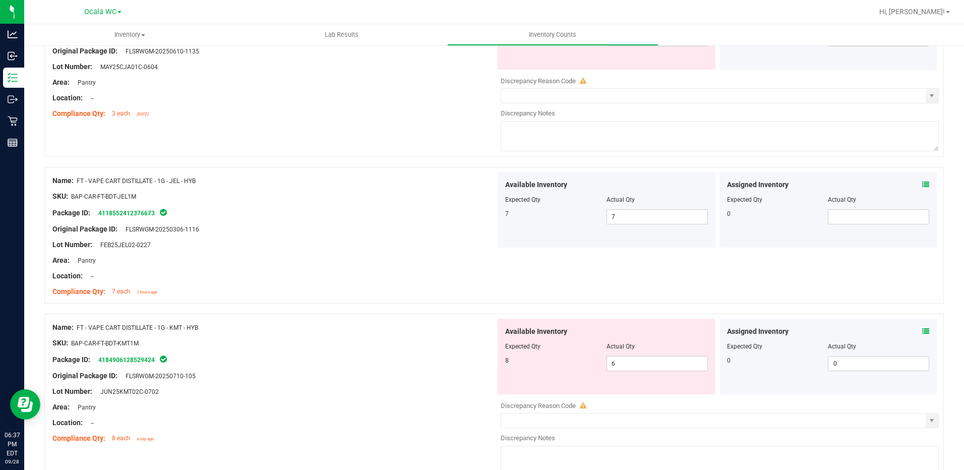
click at [922, 328] on icon at bounding box center [925, 331] width 7 height 7
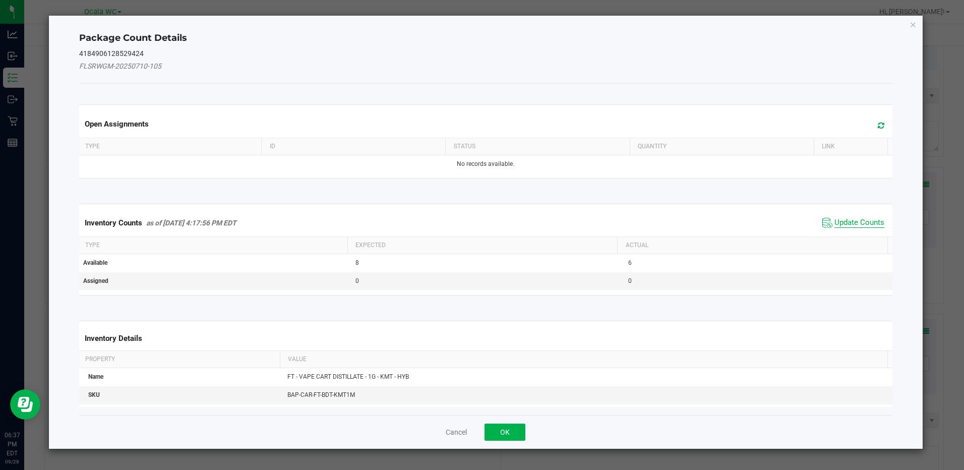
click at [852, 221] on span "Update Counts" at bounding box center [859, 223] width 50 height 10
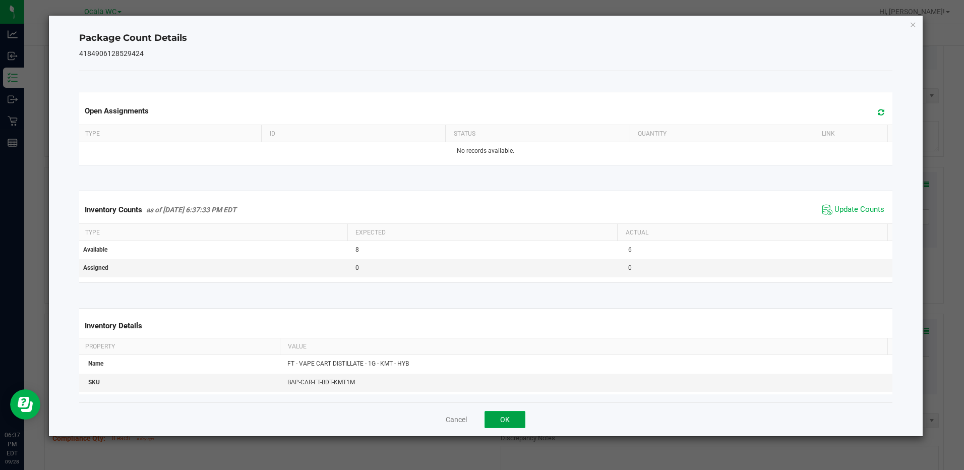
click at [497, 418] on button "OK" at bounding box center [504, 419] width 41 height 17
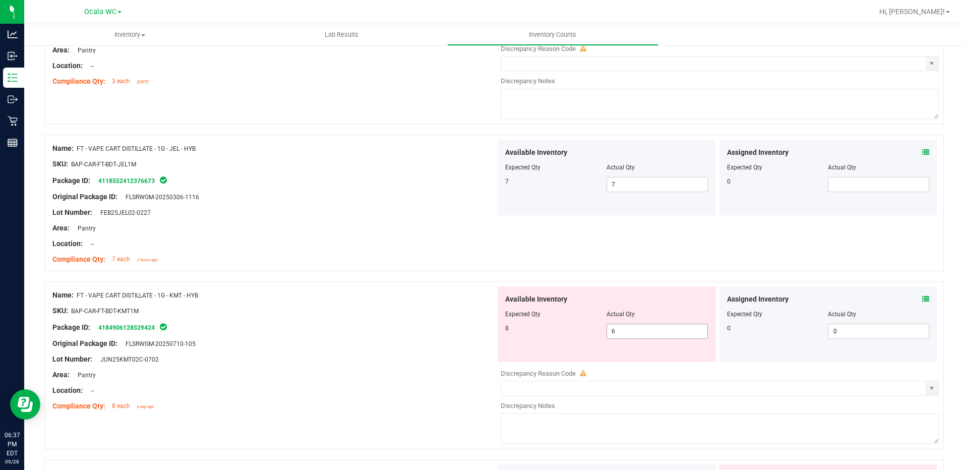
scroll to position [403, 0]
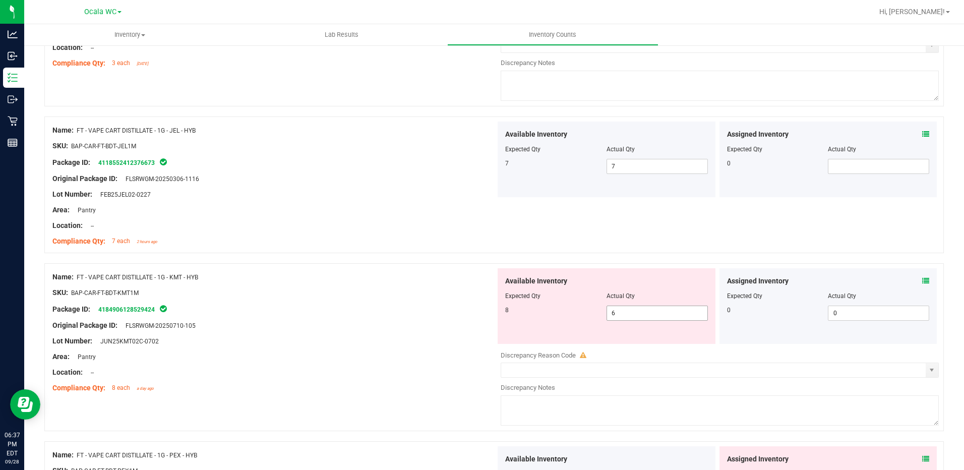
click at [630, 312] on span "6 6" at bounding box center [656, 312] width 101 height 15
click at [630, 312] on input "6" at bounding box center [657, 313] width 100 height 14
type input "8"
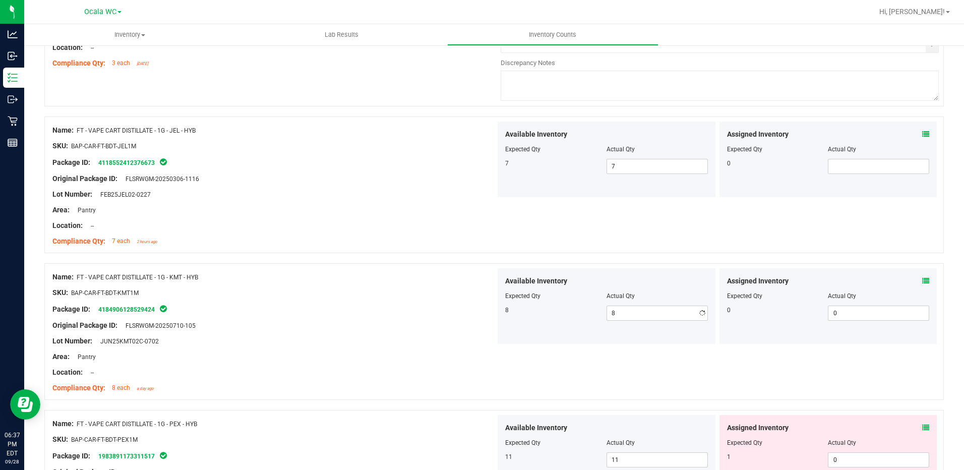
click at [324, 389] on div "Compliance Qty: 8 each a day ago" at bounding box center [273, 388] width 443 height 11
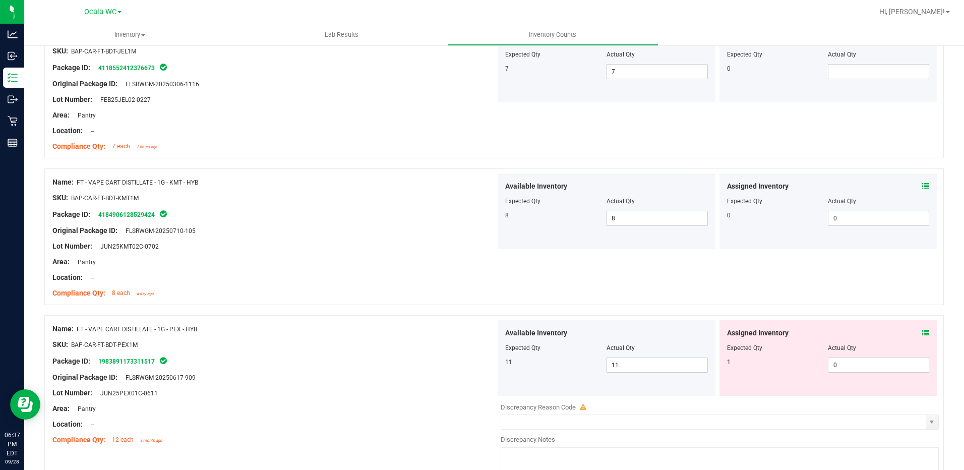
scroll to position [605, 0]
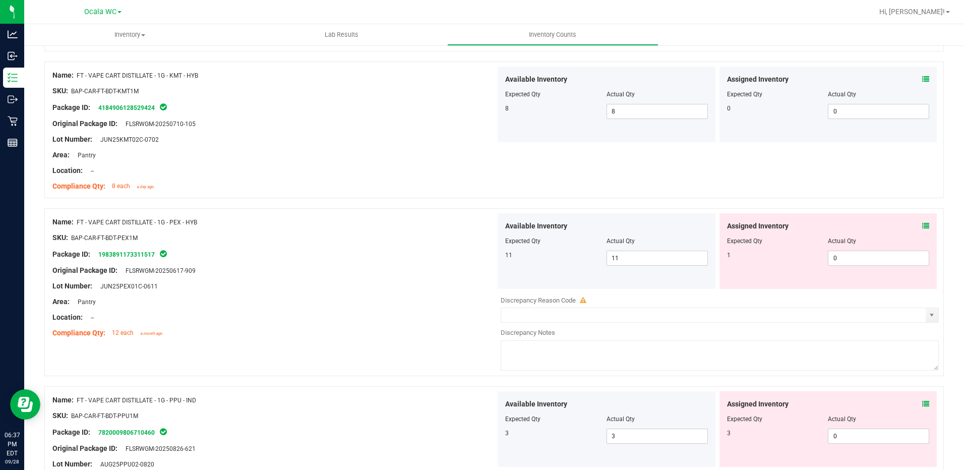
click at [922, 224] on icon at bounding box center [925, 225] width 7 height 7
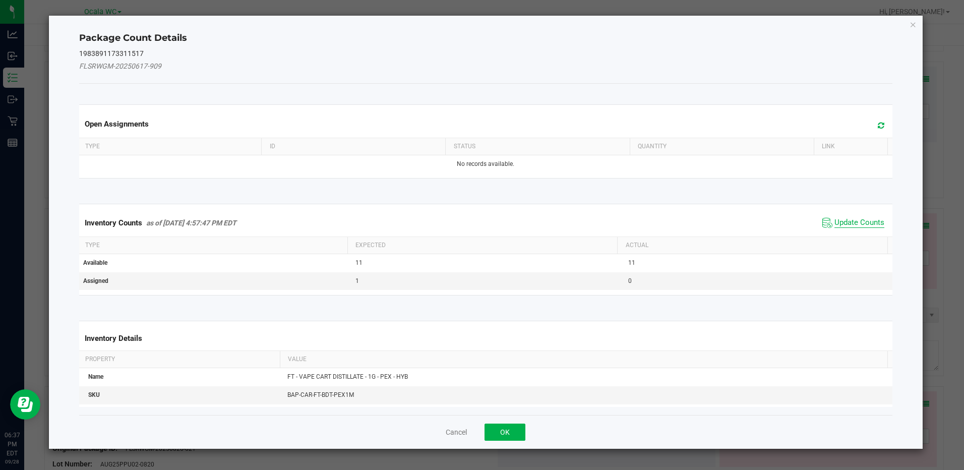
click at [870, 219] on span "Update Counts" at bounding box center [859, 223] width 50 height 10
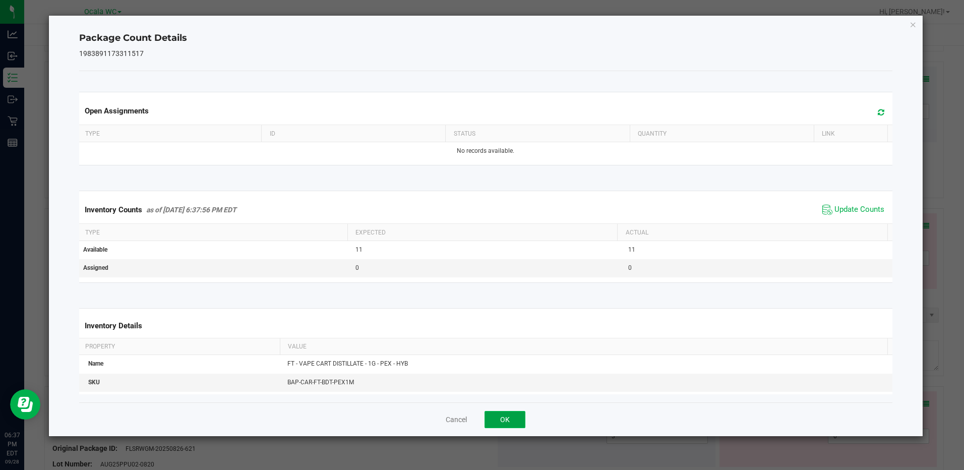
click at [522, 415] on button "OK" at bounding box center [504, 419] width 41 height 17
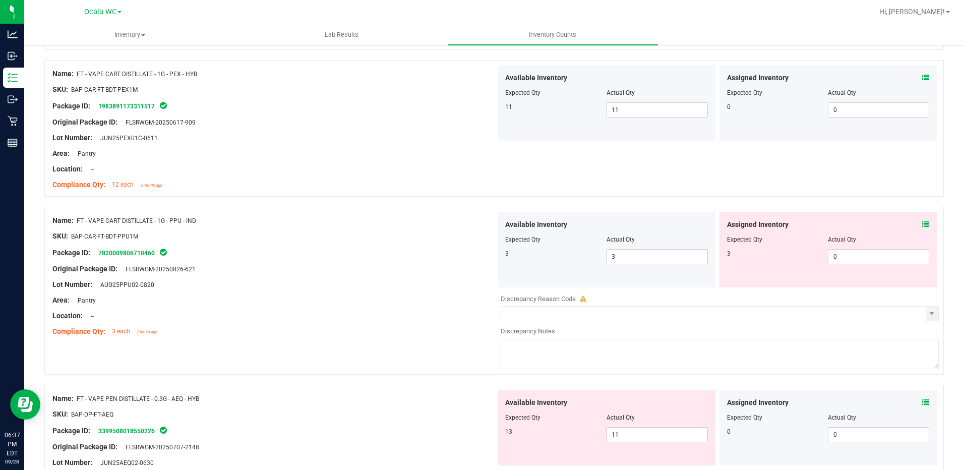
scroll to position [756, 0]
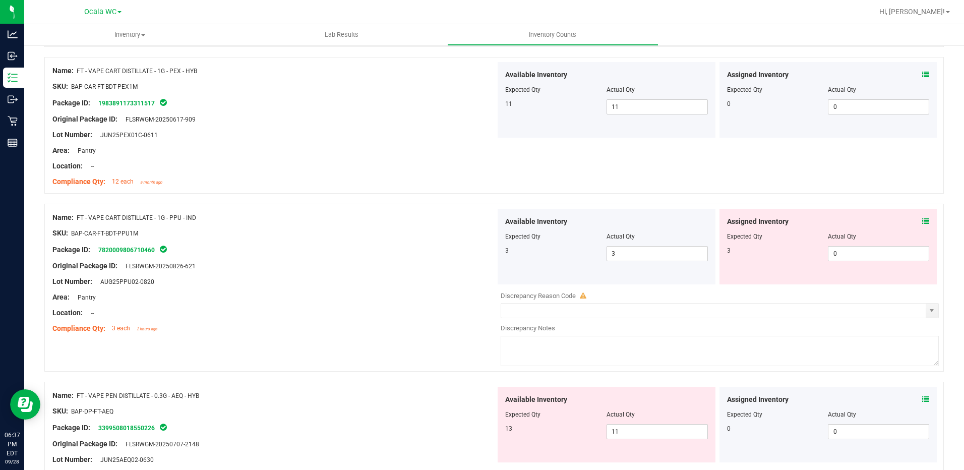
click at [922, 219] on icon at bounding box center [925, 221] width 7 height 7
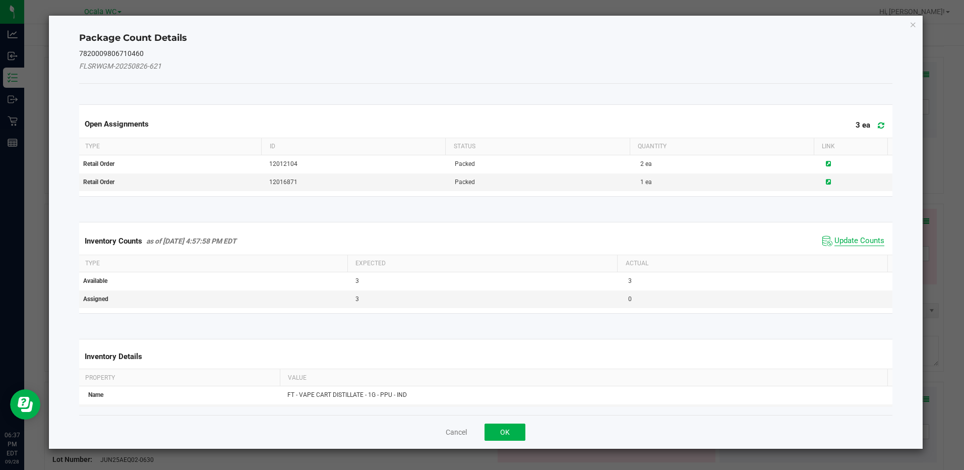
click at [854, 239] on span "Update Counts" at bounding box center [859, 241] width 50 height 10
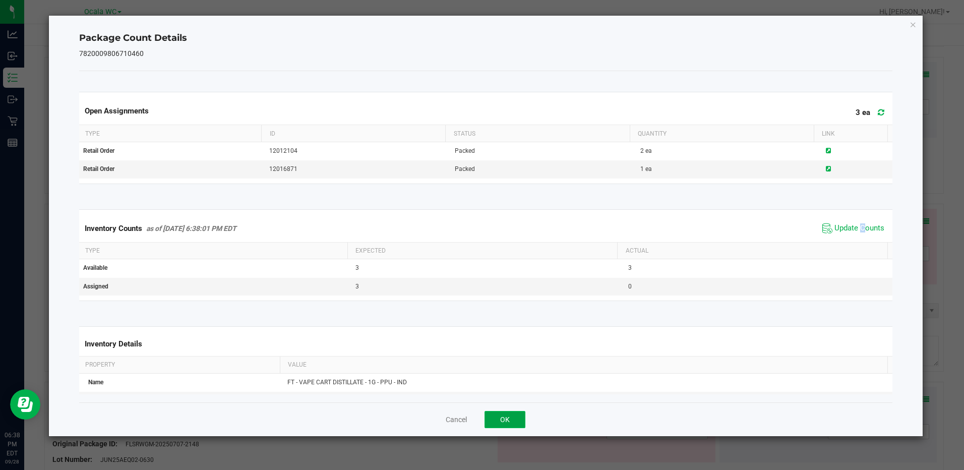
click at [514, 422] on button "OK" at bounding box center [504, 419] width 41 height 17
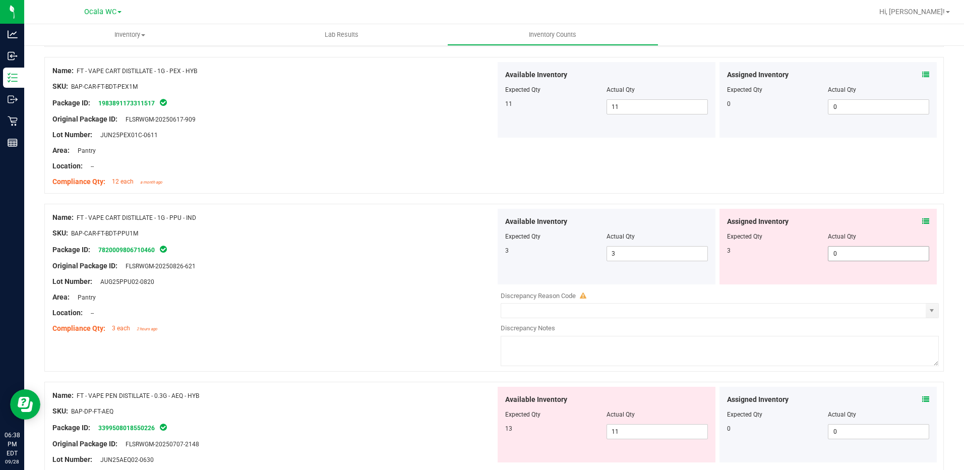
click at [847, 253] on span "0 0" at bounding box center [878, 253] width 101 height 15
click at [847, 253] on input "0" at bounding box center [878, 253] width 100 height 14
type input "3"
click at [452, 279] on div "Lot Number: AUG25PPU02-0820" at bounding box center [273, 281] width 443 height 11
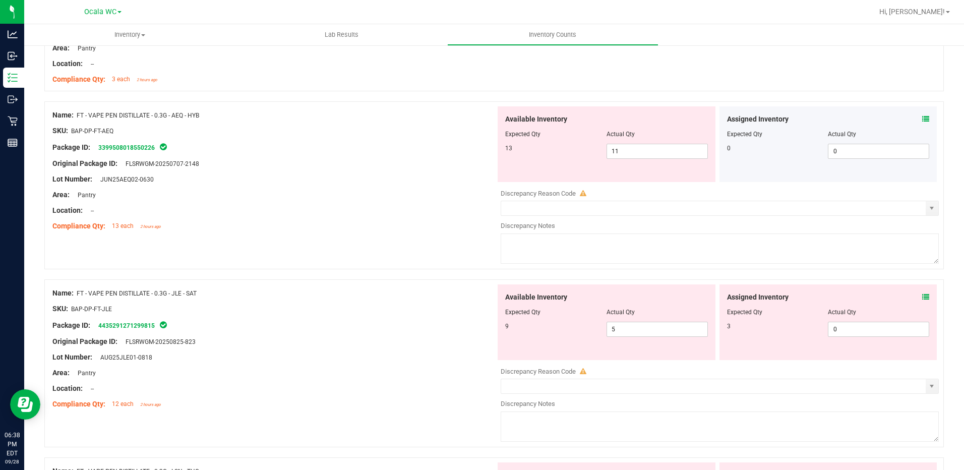
scroll to position [1008, 0]
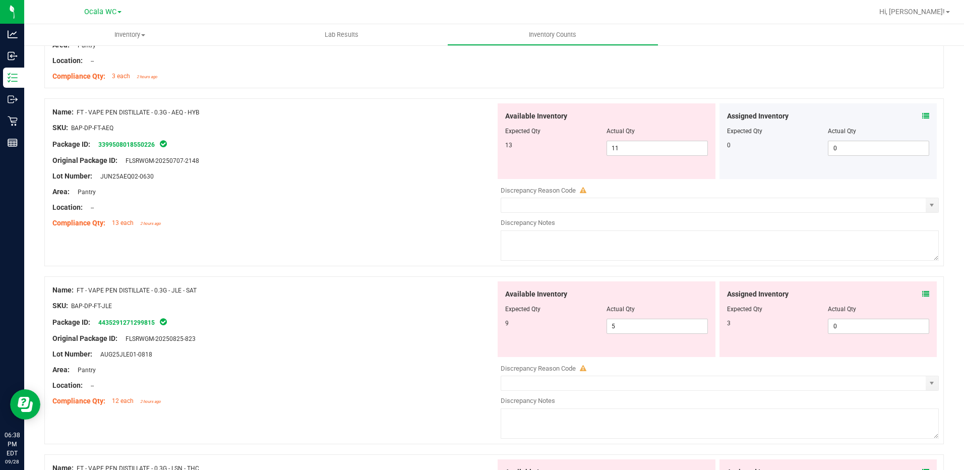
click at [922, 115] on icon at bounding box center [925, 115] width 7 height 7
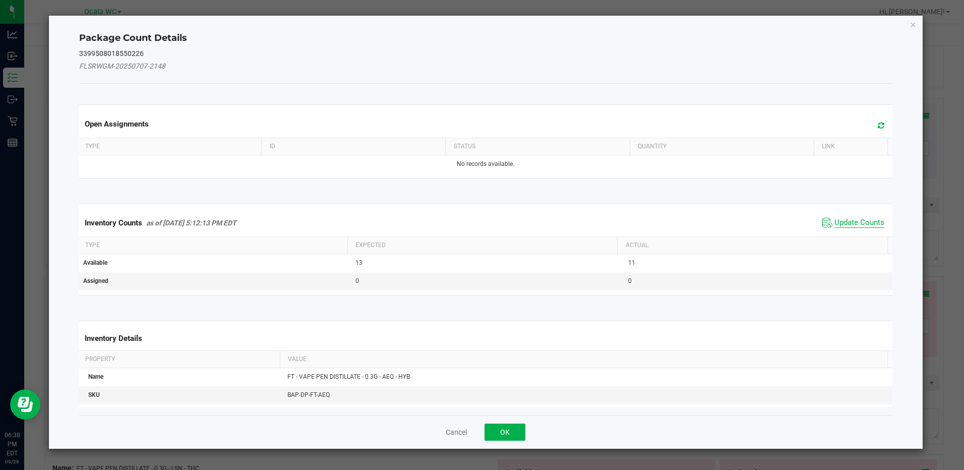
click at [857, 222] on span "Update Counts" at bounding box center [859, 223] width 50 height 10
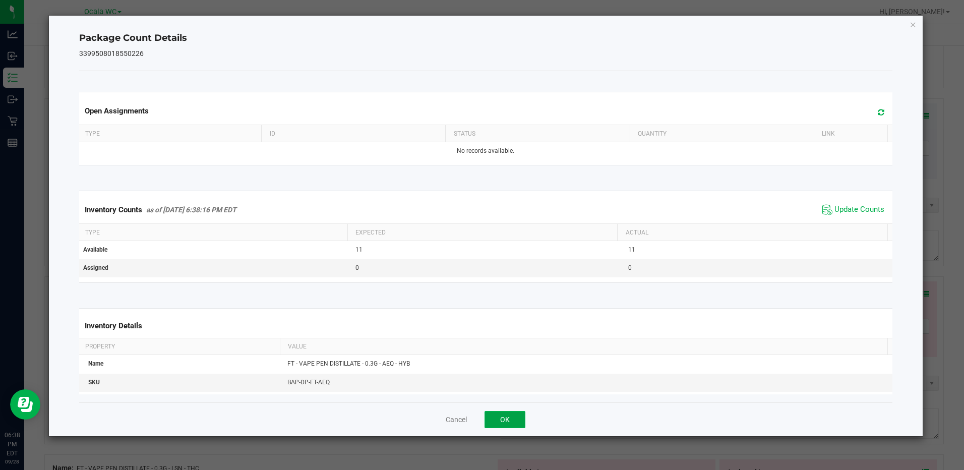
click at [493, 419] on button "OK" at bounding box center [504, 419] width 41 height 17
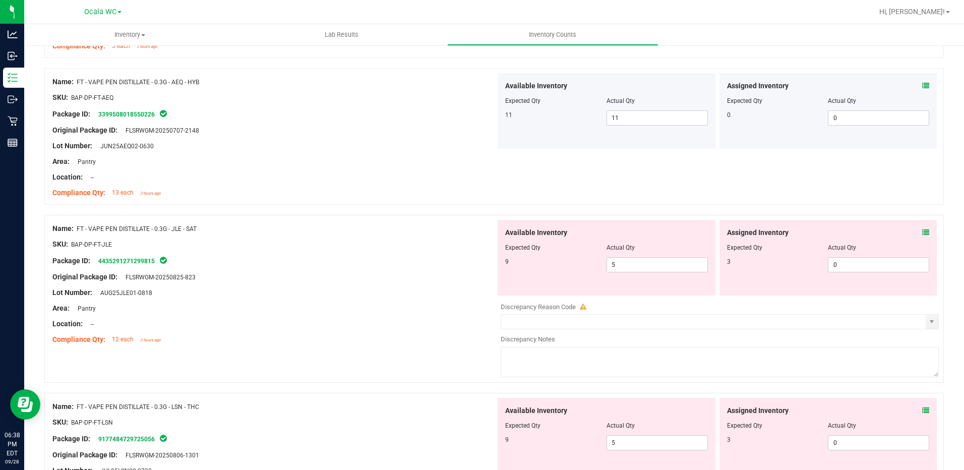
scroll to position [1109, 0]
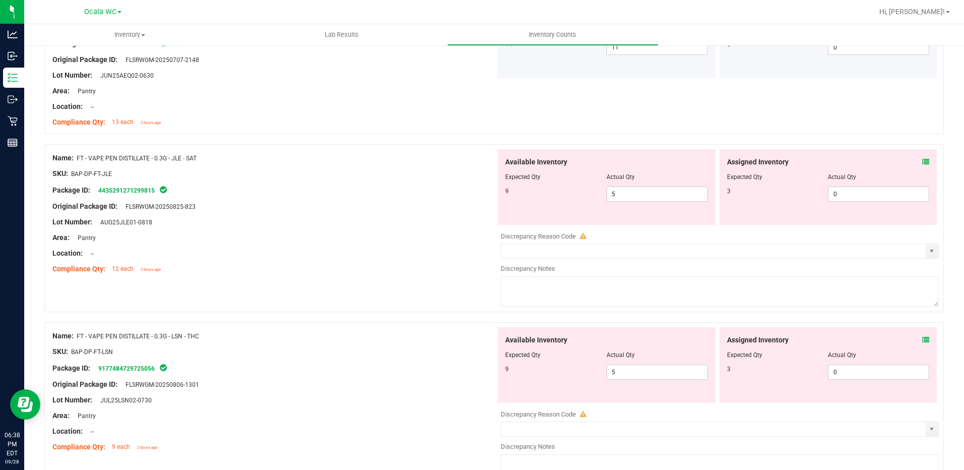
click at [922, 160] on icon at bounding box center [925, 161] width 7 height 7
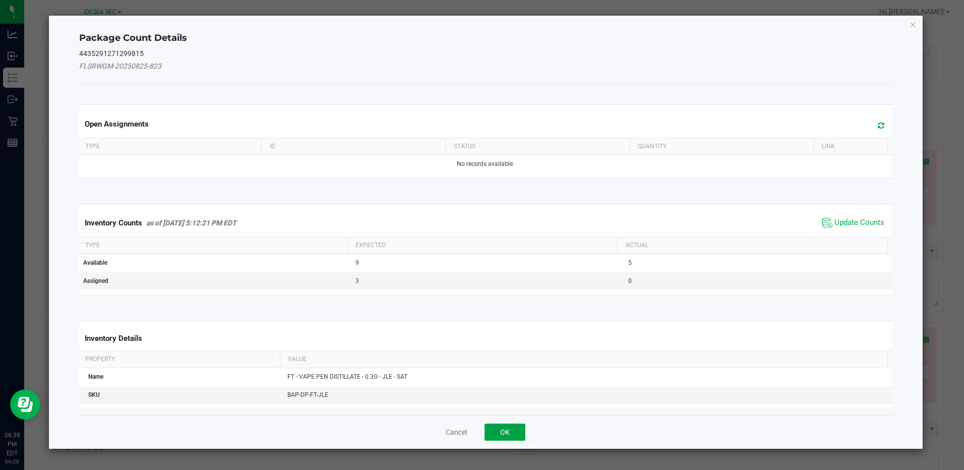
click at [513, 427] on button "OK" at bounding box center [504, 431] width 41 height 17
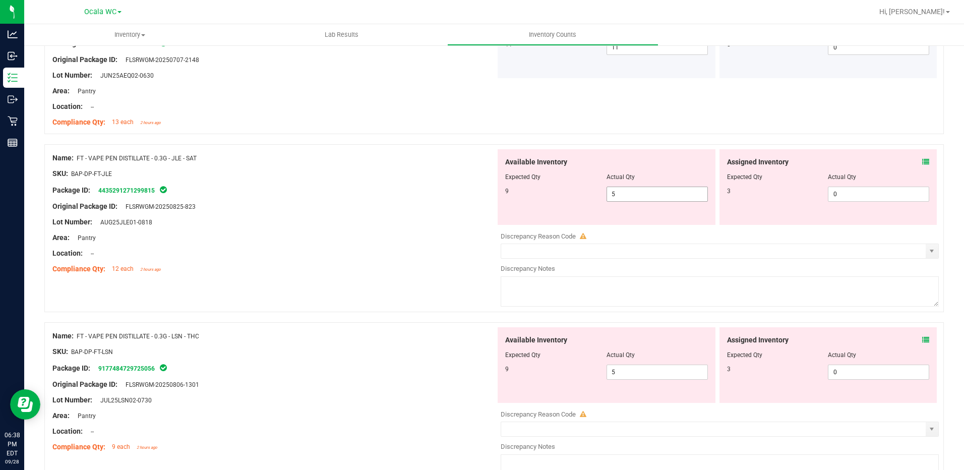
click at [661, 195] on span "5 5" at bounding box center [656, 194] width 101 height 15
click at [661, 196] on input "5" at bounding box center [657, 194] width 100 height 14
click at [845, 196] on span "0 0" at bounding box center [878, 194] width 101 height 15
click at [844, 197] on input "0" at bounding box center [878, 194] width 100 height 14
click at [922, 161] on icon at bounding box center [925, 161] width 7 height 7
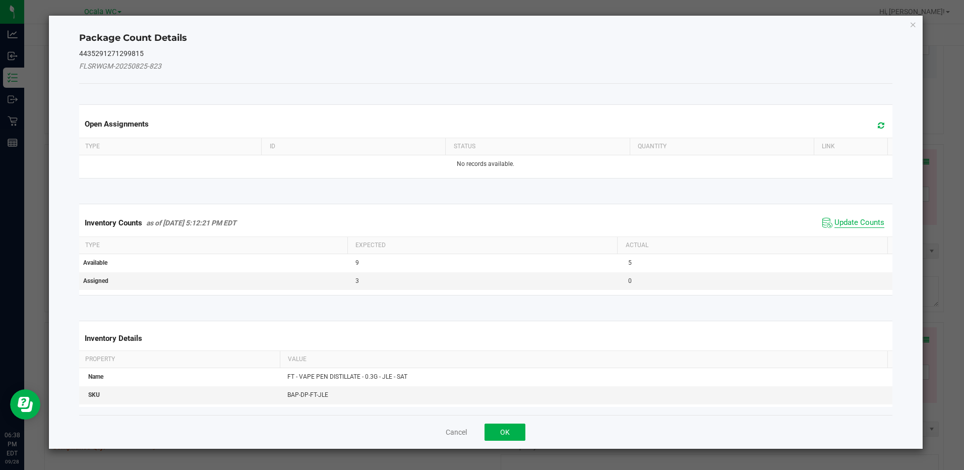
click at [836, 222] on span "Update Counts" at bounding box center [859, 223] width 50 height 10
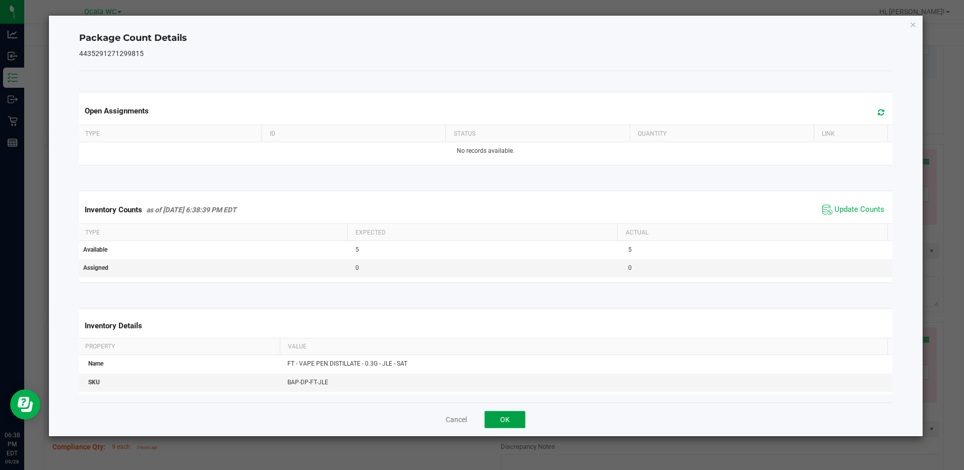
click at [501, 414] on button "OK" at bounding box center [504, 419] width 41 height 17
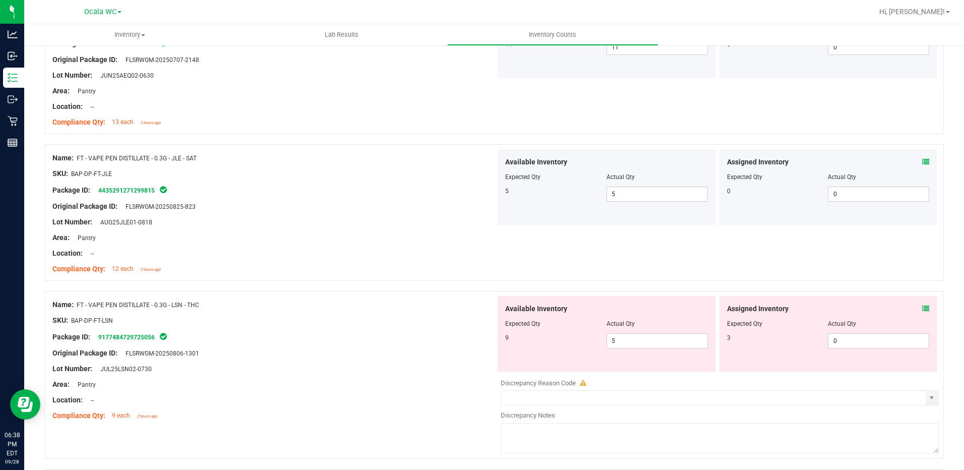
scroll to position [1159, 0]
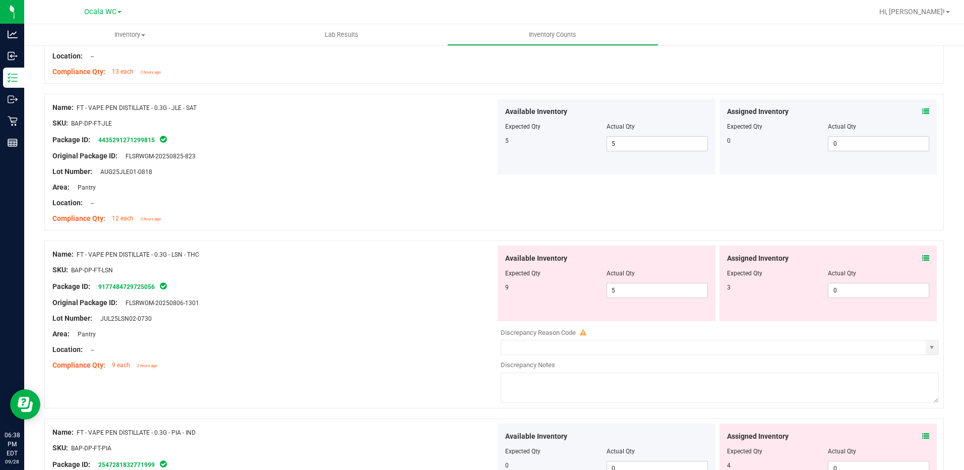
click at [922, 260] on icon at bounding box center [925, 258] width 7 height 7
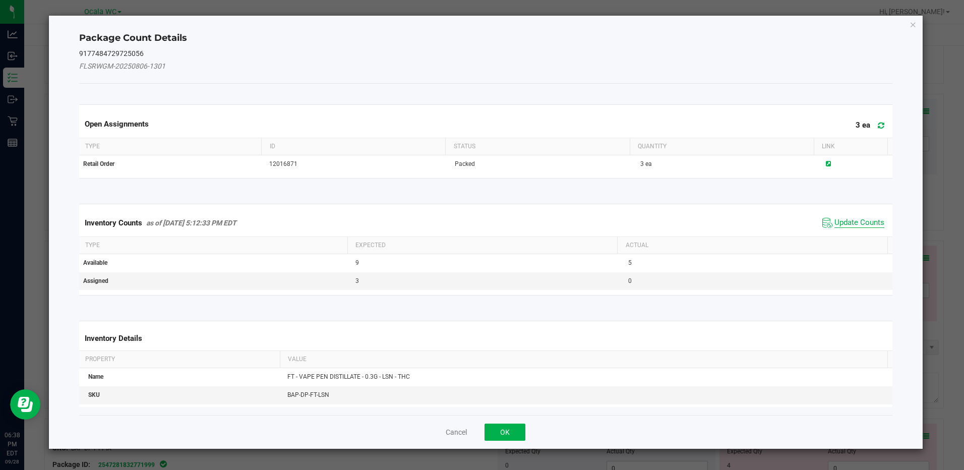
click at [865, 224] on span "Update Counts" at bounding box center [859, 223] width 50 height 10
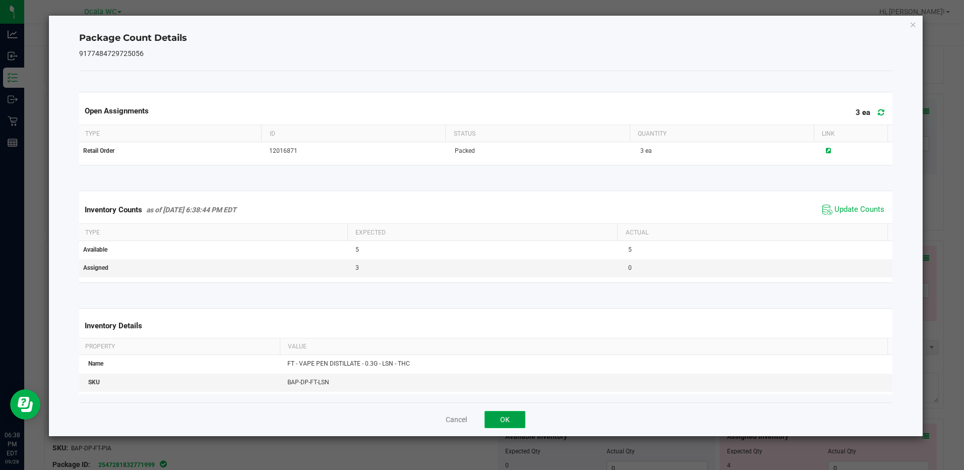
click at [507, 418] on button "OK" at bounding box center [504, 419] width 41 height 17
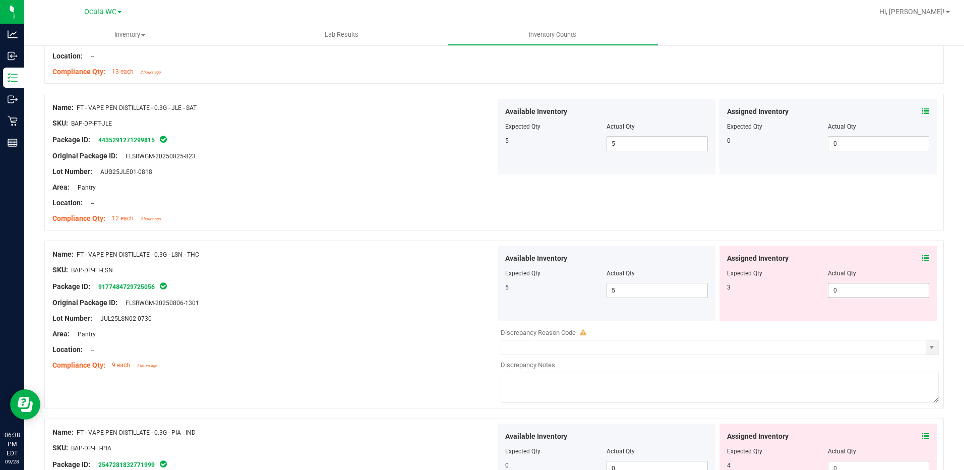
click at [861, 291] on span "0 0" at bounding box center [878, 290] width 101 height 15
click at [860, 291] on input "0" at bounding box center [878, 290] width 100 height 14
type input "3"
click at [449, 326] on div at bounding box center [273, 326] width 443 height 5
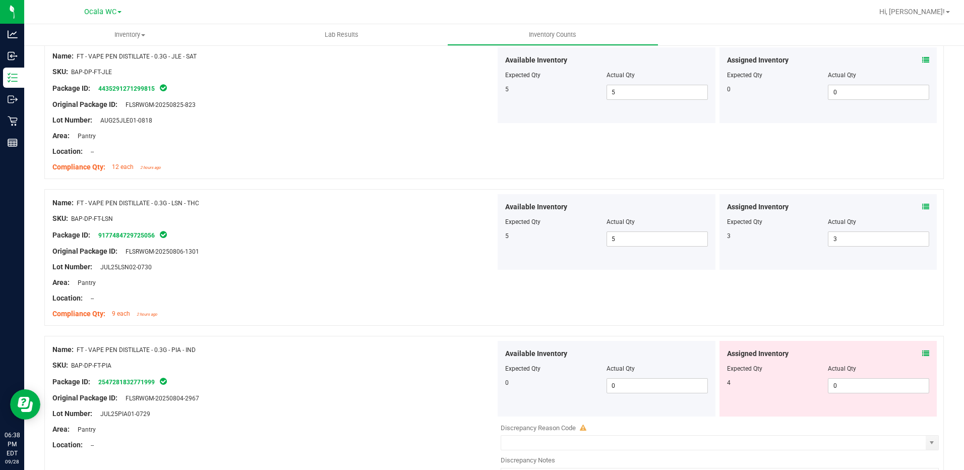
scroll to position [1260, 0]
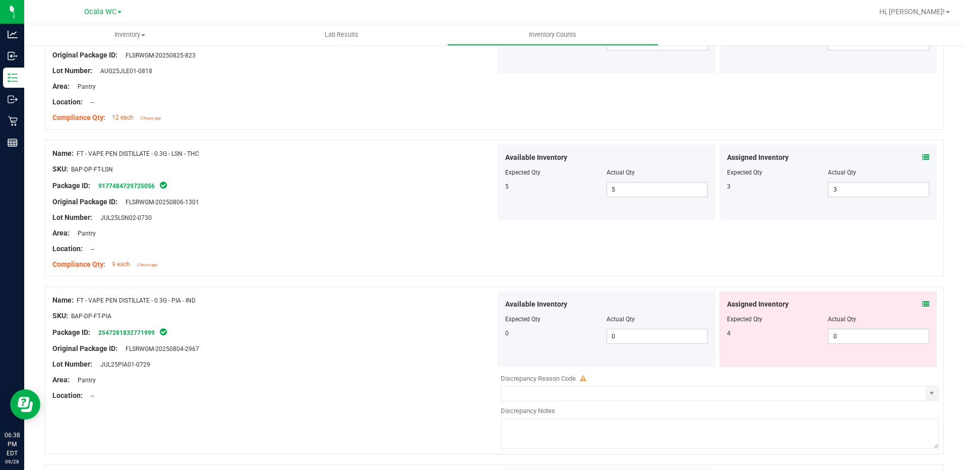
click at [922, 303] on div "Assigned Inventory Expected Qty Actual Qty 4 0 0" at bounding box center [828, 329] width 218 height 76
click at [922, 304] on icon at bounding box center [925, 303] width 7 height 7
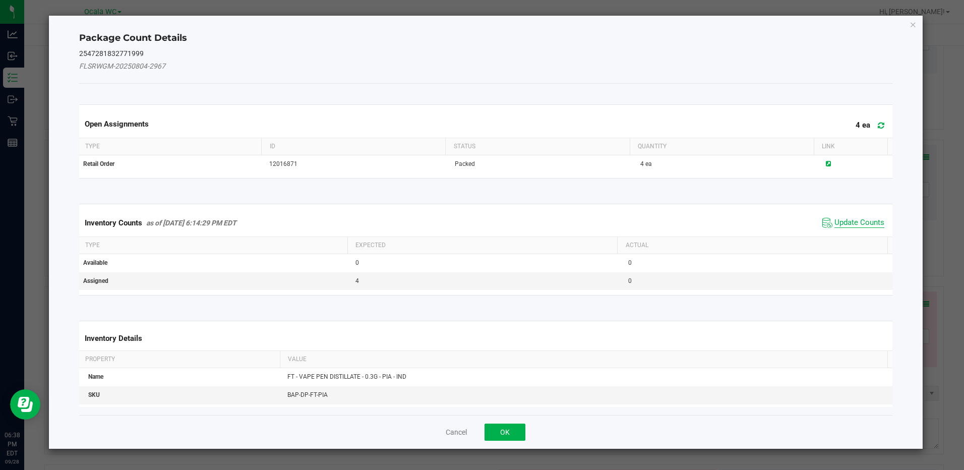
click at [854, 220] on span "Update Counts" at bounding box center [859, 223] width 50 height 10
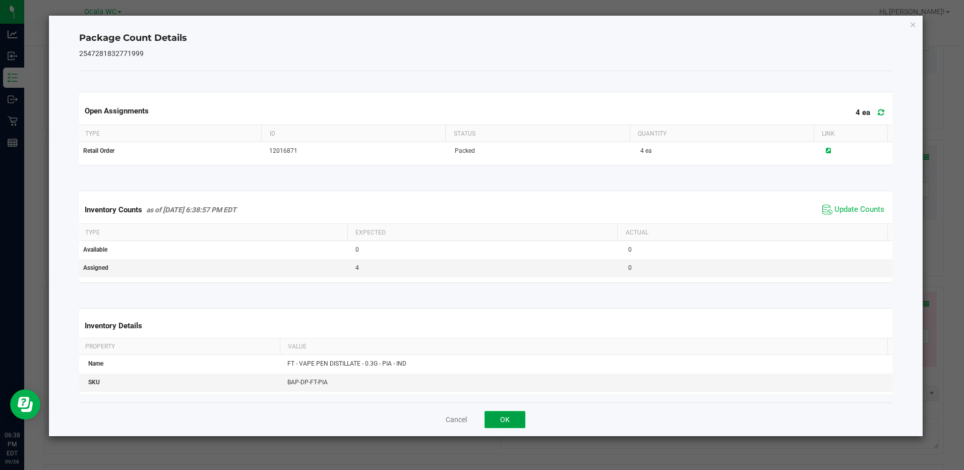
click at [512, 423] on button "OK" at bounding box center [504, 419] width 41 height 17
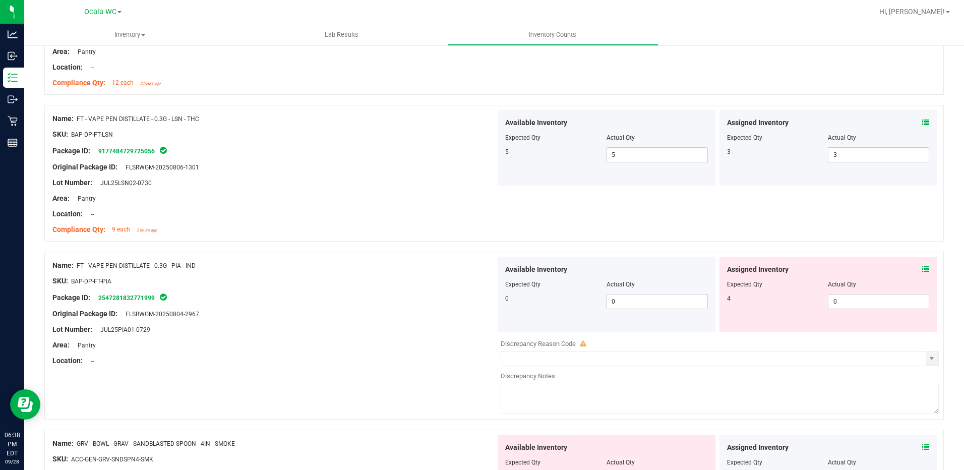
scroll to position [1311, 0]
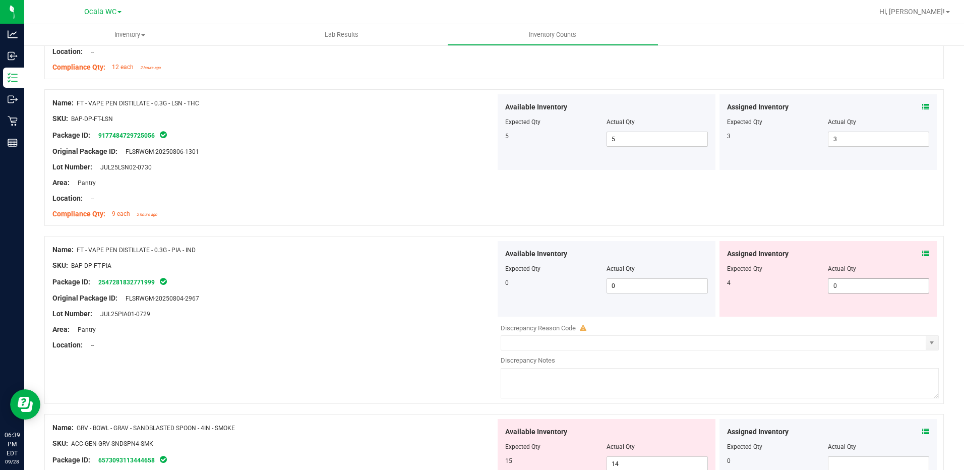
click at [852, 293] on div "Assigned Inventory Expected Qty Actual Qty 4 0 0" at bounding box center [828, 279] width 218 height 76
click at [847, 285] on span "0 0" at bounding box center [878, 285] width 101 height 15
click at [847, 285] on input "0" at bounding box center [878, 286] width 100 height 14
type input "4"
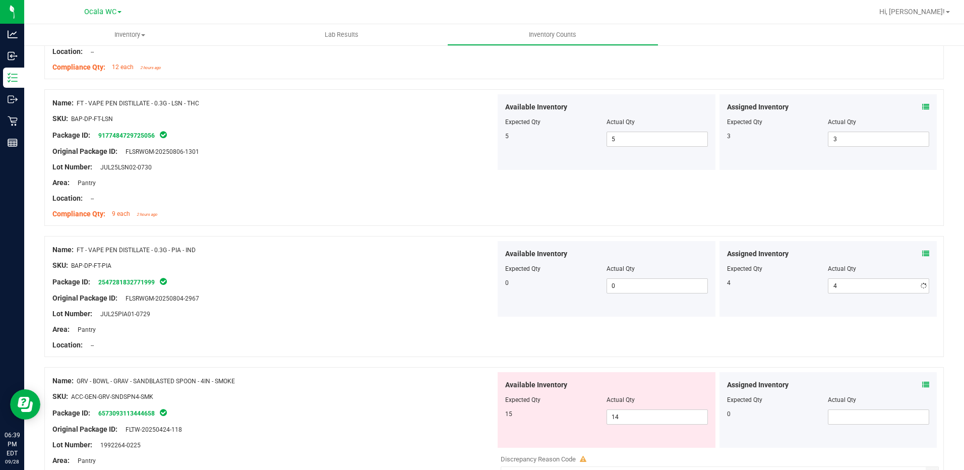
click at [396, 331] on div "Area: Pantry" at bounding box center [273, 329] width 443 height 11
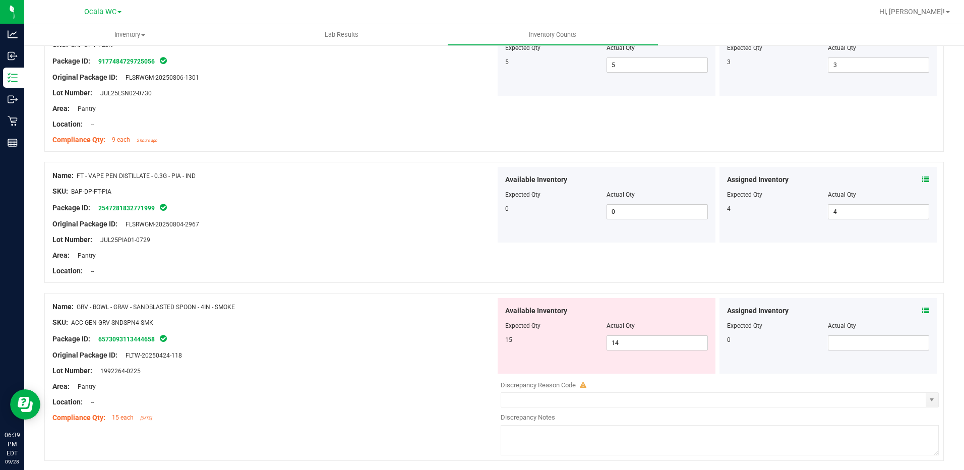
scroll to position [1462, 0]
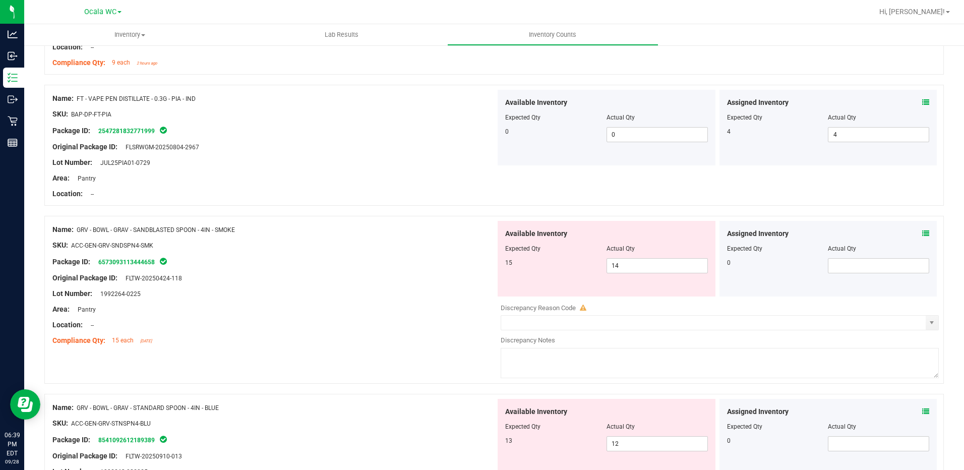
click at [922, 233] on icon at bounding box center [925, 233] width 7 height 7
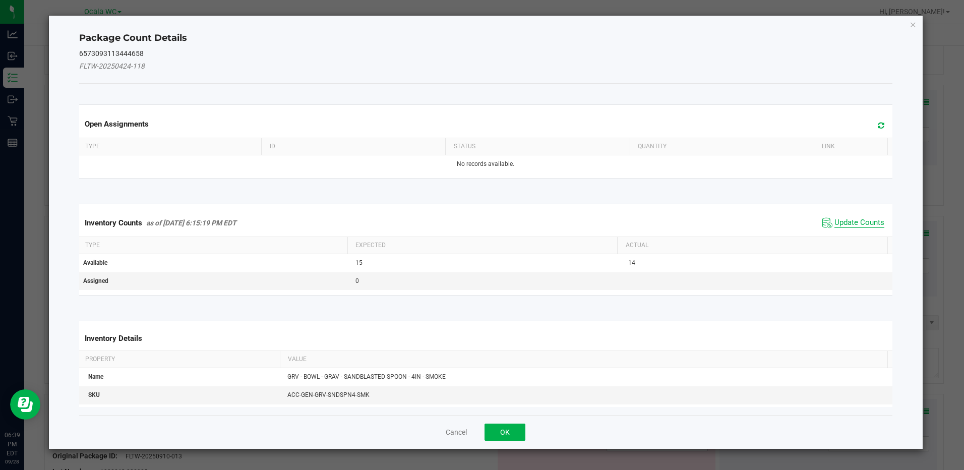
click at [836, 219] on span "Update Counts" at bounding box center [859, 223] width 50 height 10
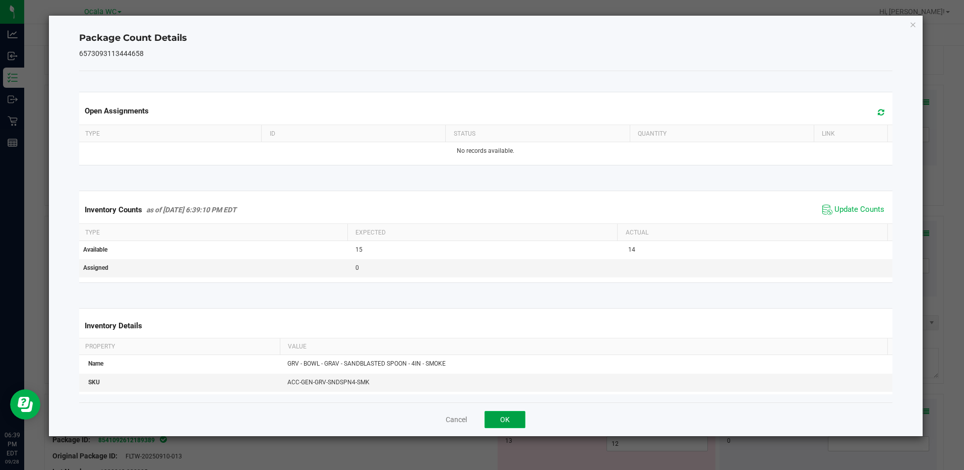
click at [497, 422] on button "OK" at bounding box center [504, 419] width 41 height 17
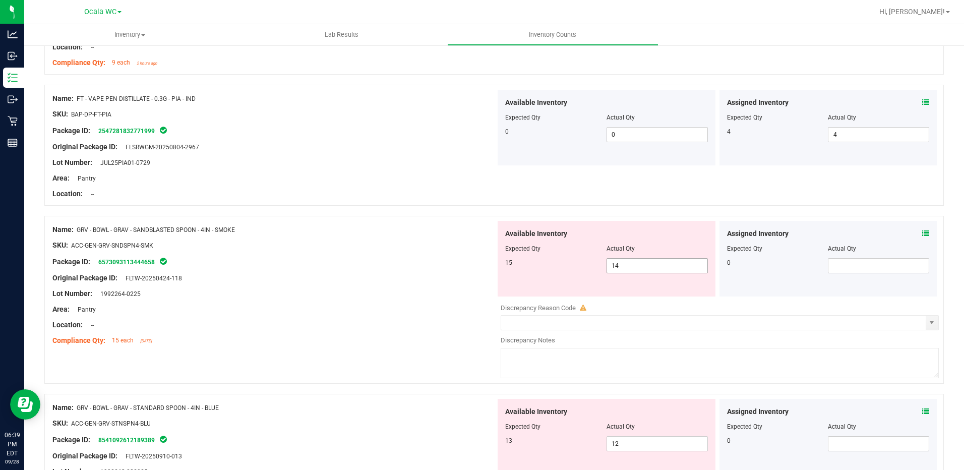
click at [638, 266] on span "14 14" at bounding box center [656, 265] width 101 height 15
click at [638, 266] on input "14" at bounding box center [657, 266] width 100 height 14
type input "15"
click at [340, 258] on div "Package ID: 6573093113444658" at bounding box center [273, 262] width 443 height 12
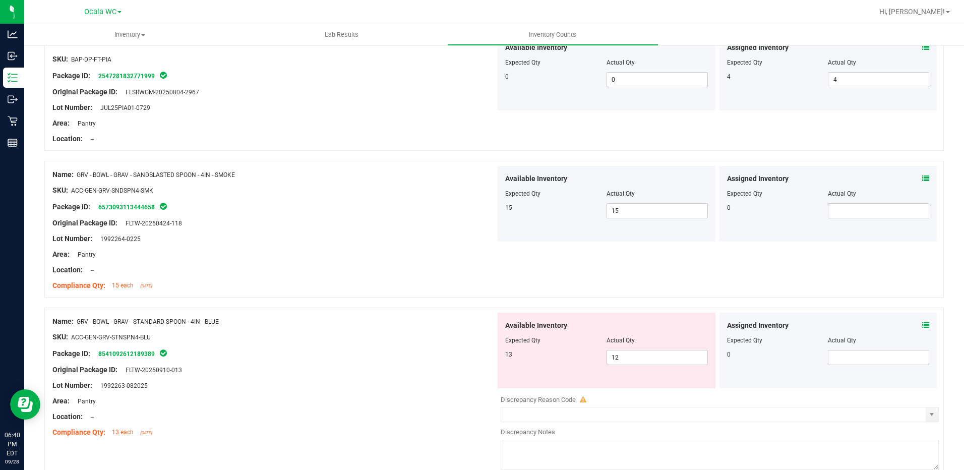
scroll to position [1563, 0]
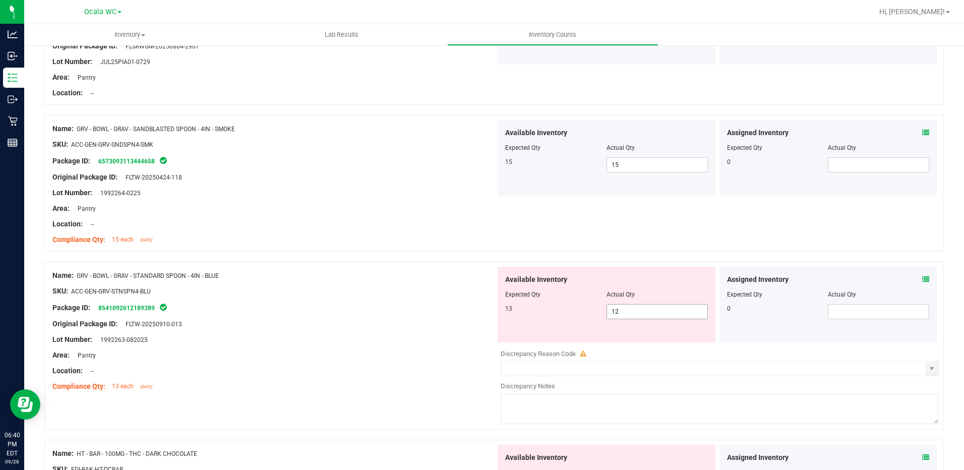
click at [621, 308] on span "12 12" at bounding box center [656, 311] width 101 height 15
click at [621, 308] on input "12" at bounding box center [657, 311] width 100 height 14
type input "14"
click at [385, 346] on div at bounding box center [273, 347] width 443 height 5
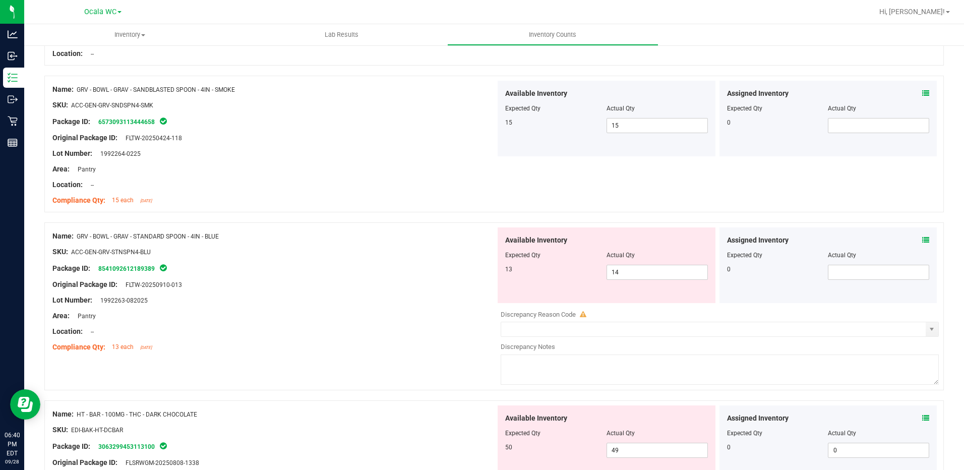
scroll to position [1663, 0]
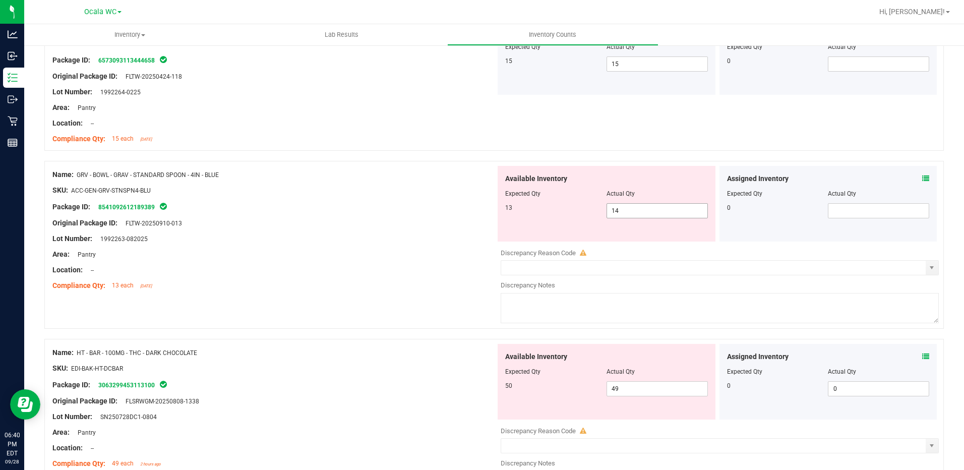
click at [620, 213] on span "14 14" at bounding box center [656, 210] width 101 height 15
click at [620, 213] on input "14" at bounding box center [657, 211] width 100 height 14
type input "13"
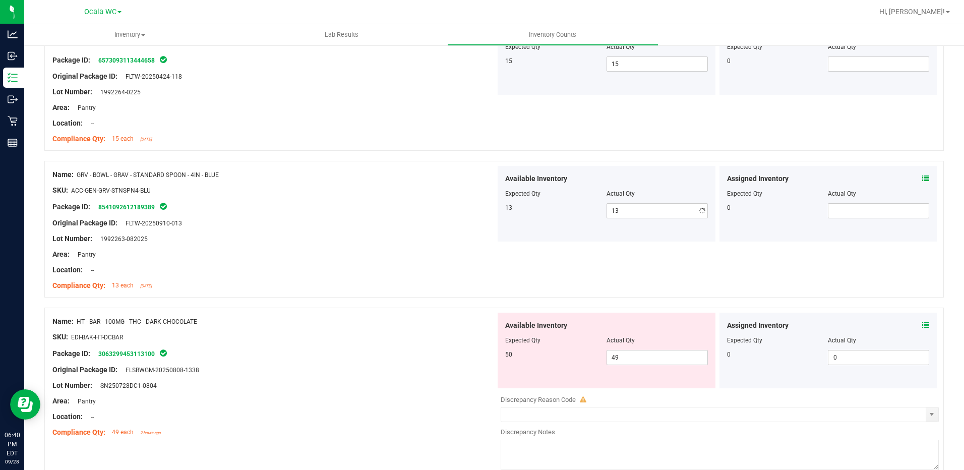
click at [431, 192] on div "SKU: ACC-GEN-GRV-STNSPN4-BLU" at bounding box center [273, 190] width 443 height 11
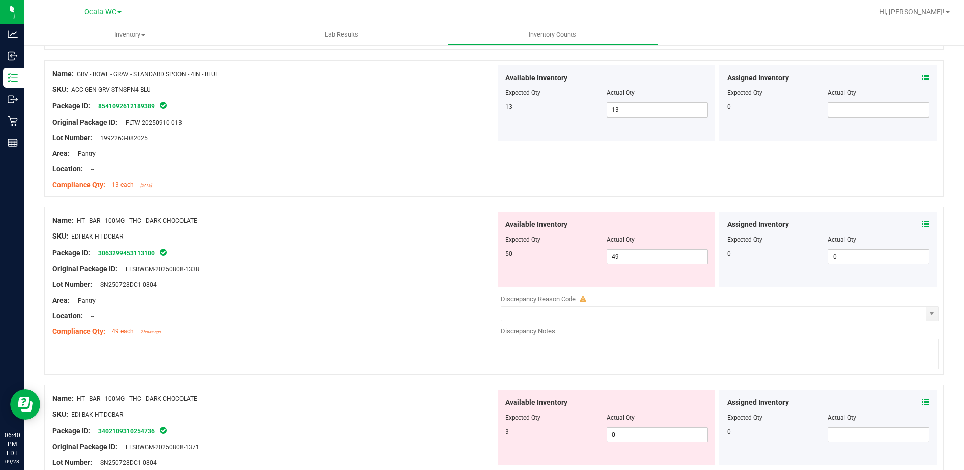
click at [922, 224] on icon at bounding box center [925, 224] width 7 height 7
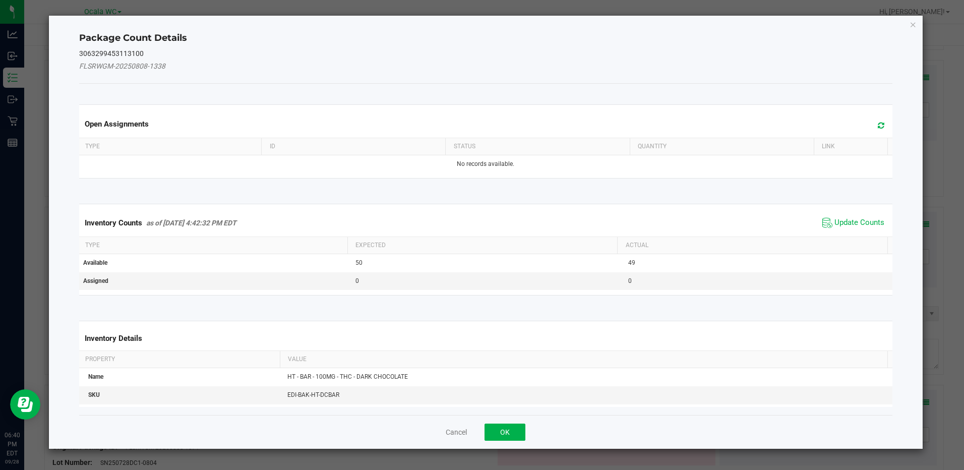
click at [842, 216] on span "Update Counts" at bounding box center [853, 222] width 67 height 15
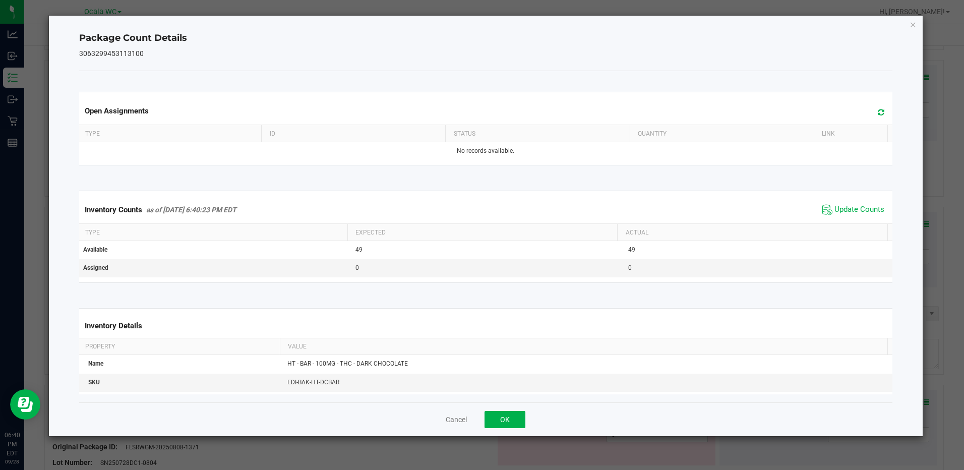
click at [842, 219] on div "Inventory Counts as of [DATE] 6:40:23 PM EDT Update Counts" at bounding box center [485, 209] width 817 height 27
click at [512, 416] on button "OK" at bounding box center [504, 419] width 41 height 17
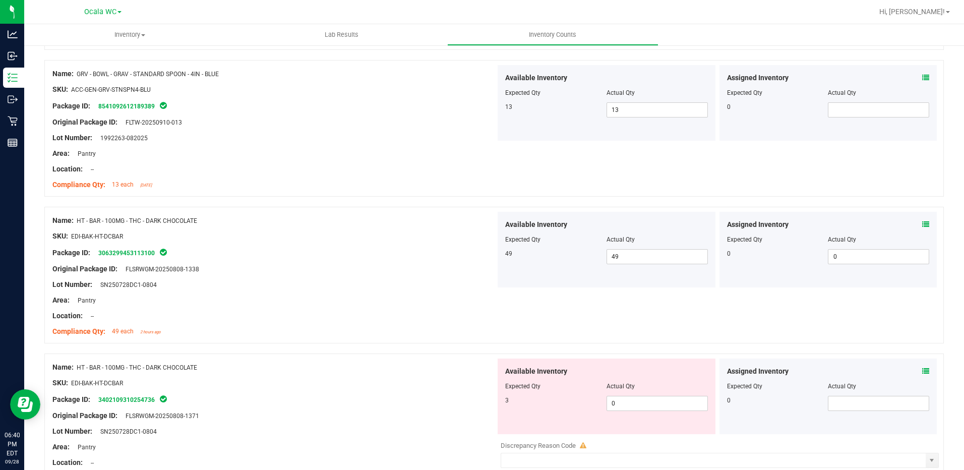
scroll to position [1865, 0]
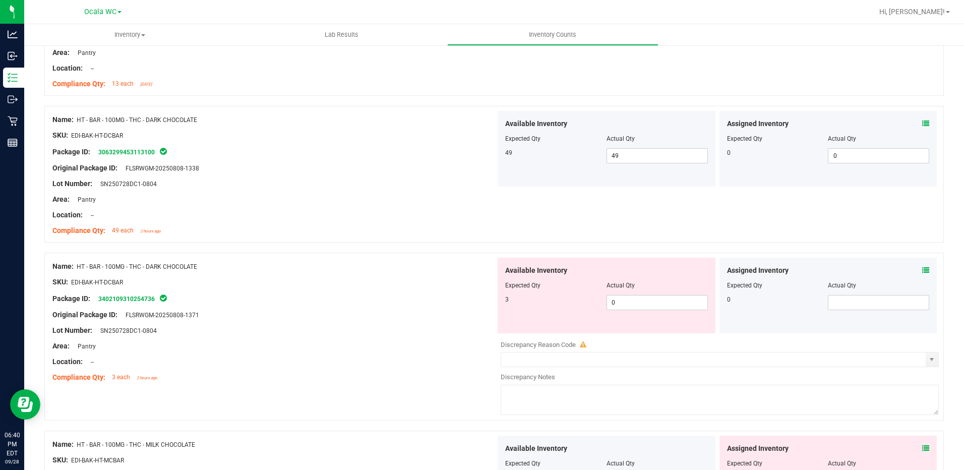
click at [922, 267] on icon at bounding box center [925, 270] width 7 height 7
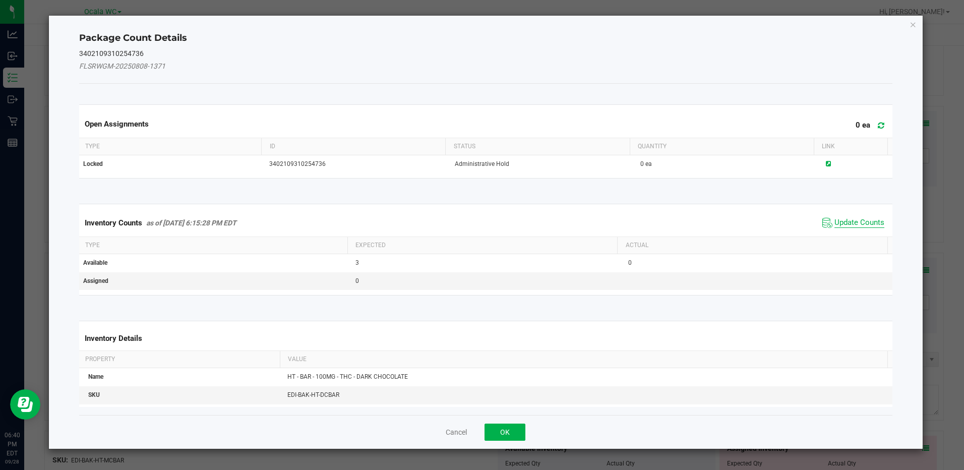
click at [840, 222] on span "Update Counts" at bounding box center [859, 223] width 50 height 10
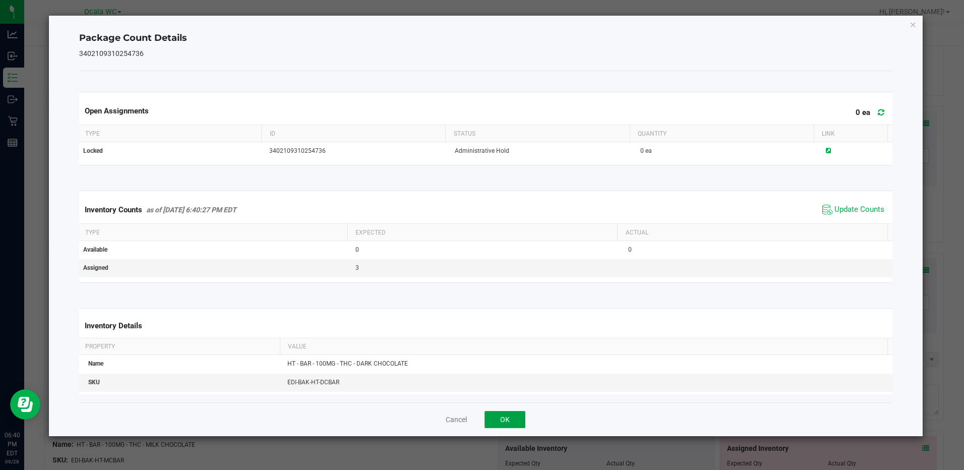
click at [507, 417] on button "OK" at bounding box center [504, 419] width 41 height 17
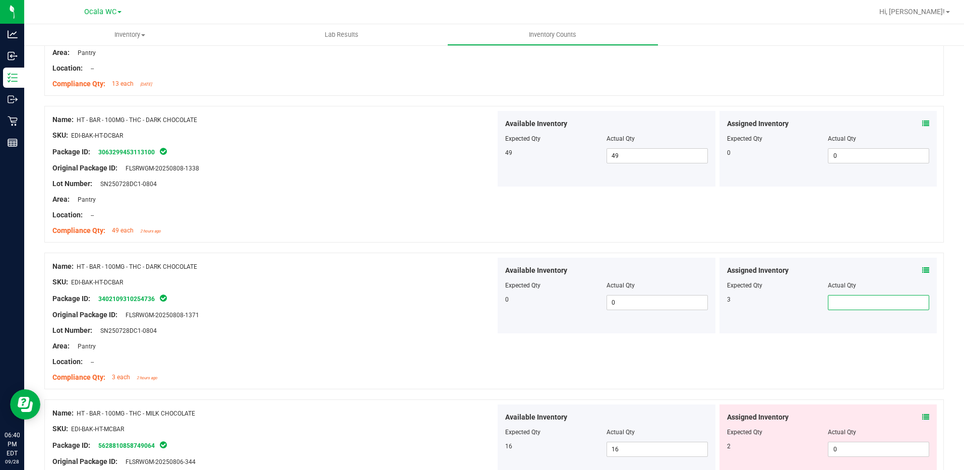
click at [831, 304] on span at bounding box center [878, 302] width 101 height 15
click at [831, 304] on input "text" at bounding box center [878, 302] width 100 height 14
type input "3"
click at [465, 302] on div "Package ID: 3402109310254736" at bounding box center [273, 298] width 443 height 12
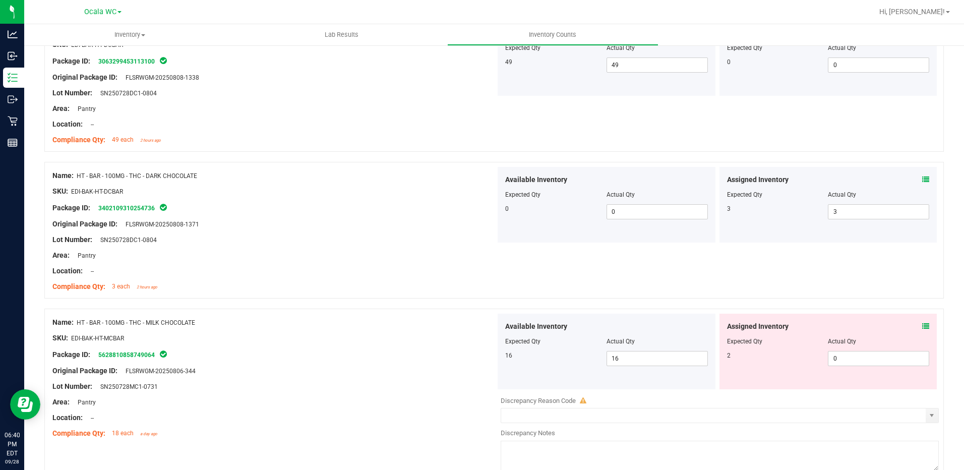
scroll to position [1966, 0]
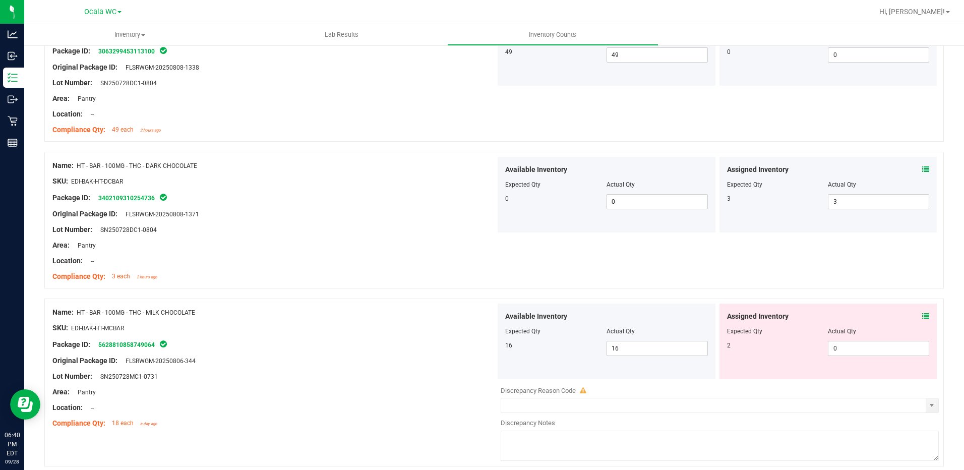
click at [922, 318] on icon at bounding box center [925, 316] width 7 height 7
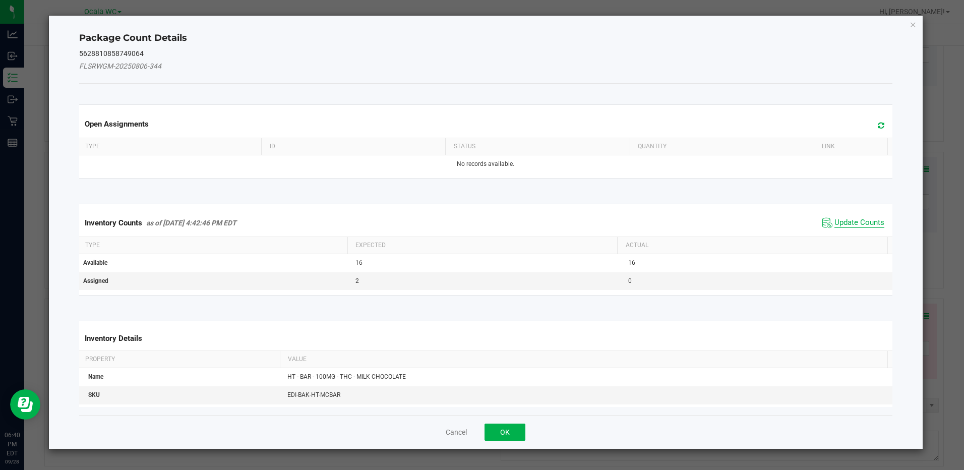
click at [866, 226] on span "Update Counts" at bounding box center [859, 223] width 50 height 10
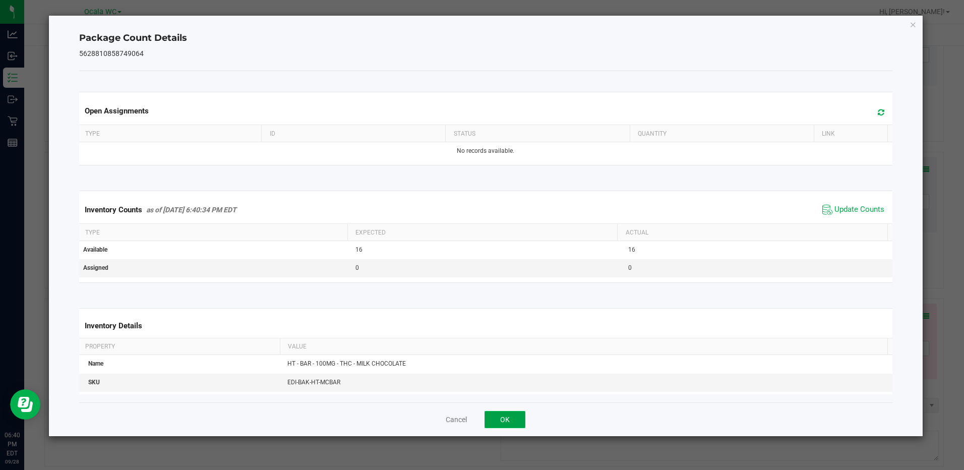
click at [513, 419] on button "OK" at bounding box center [504, 419] width 41 height 17
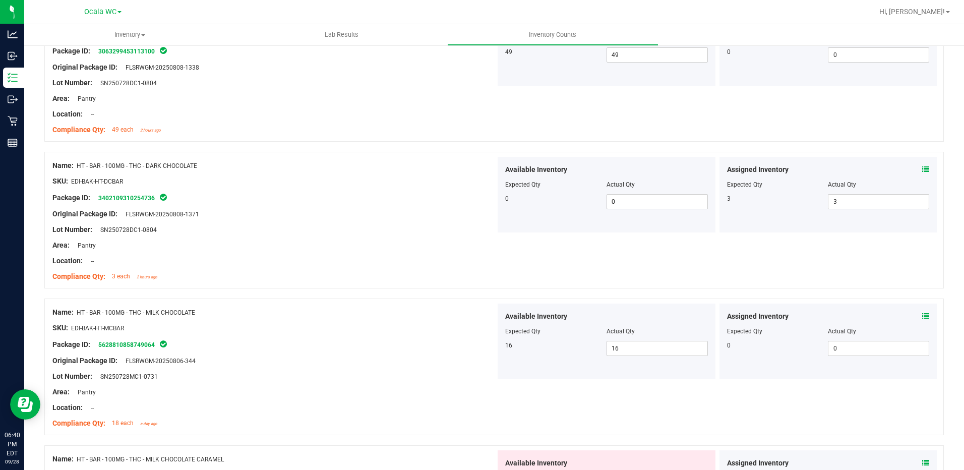
scroll to position [2117, 0]
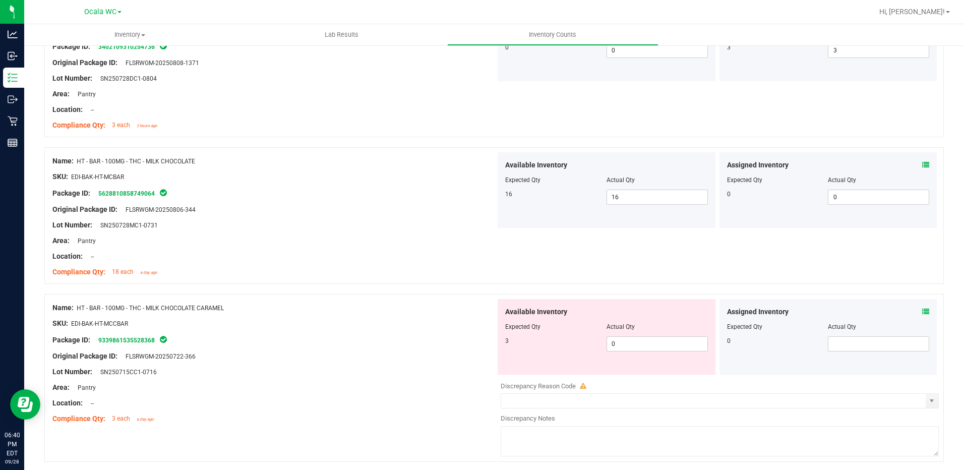
click at [922, 313] on icon at bounding box center [925, 311] width 7 height 7
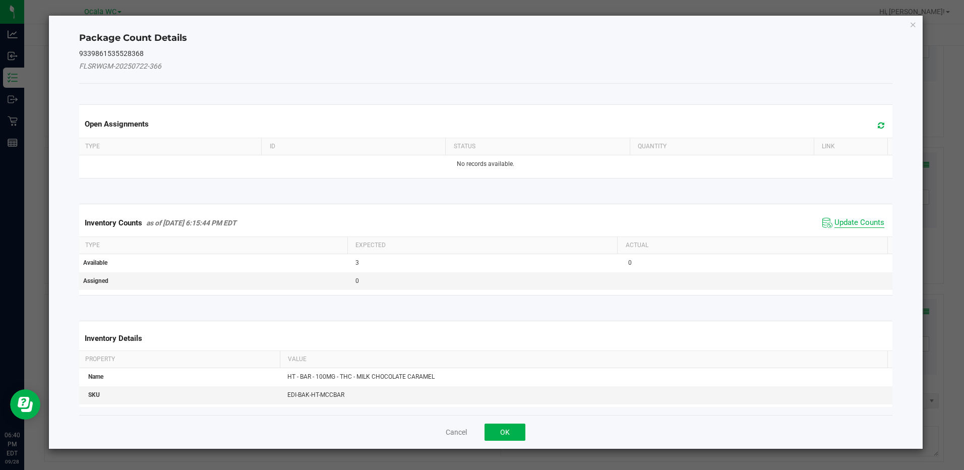
click at [844, 222] on span "Update Counts" at bounding box center [859, 223] width 50 height 10
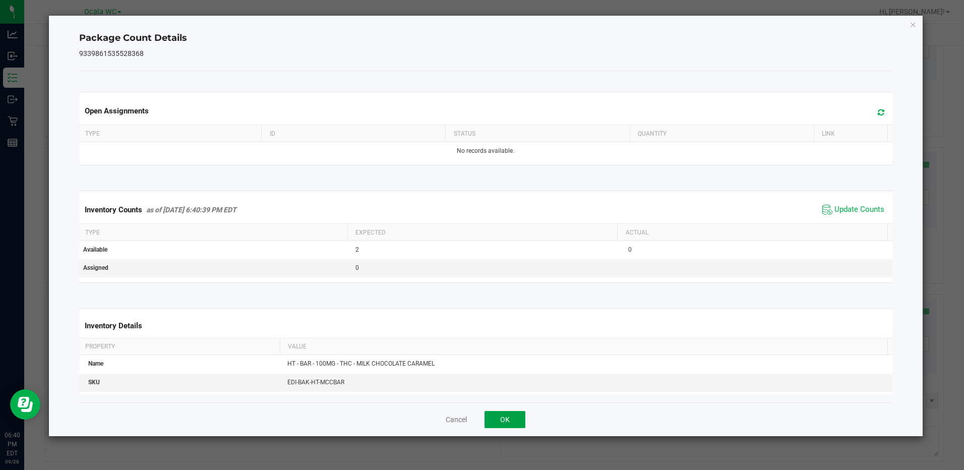
click at [503, 420] on button "OK" at bounding box center [504, 419] width 41 height 17
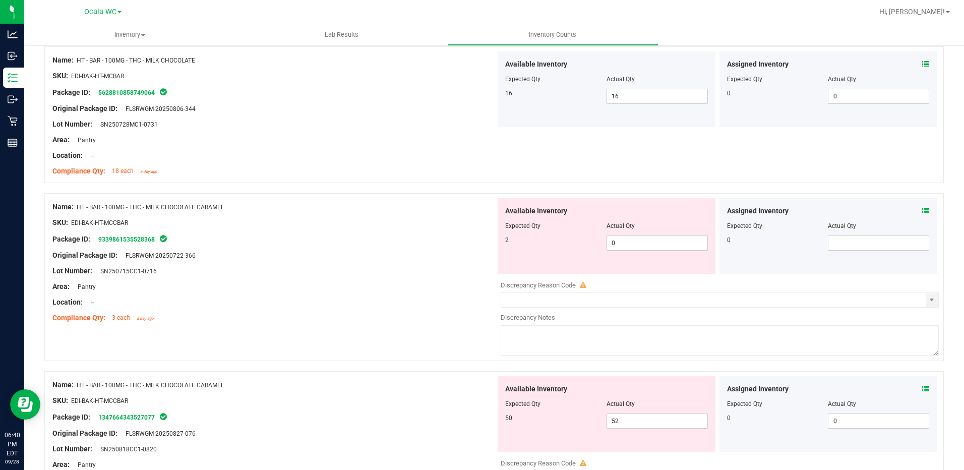
scroll to position [2268, 0]
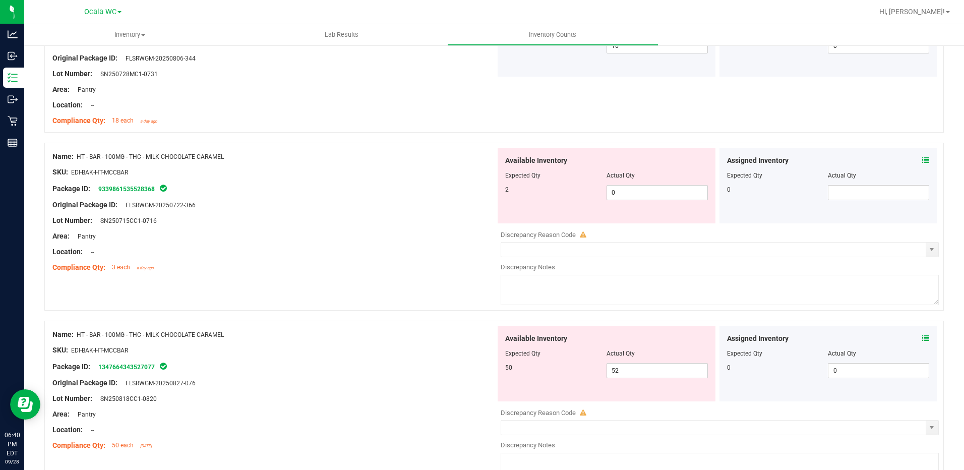
click at [922, 335] on icon at bounding box center [925, 338] width 7 height 7
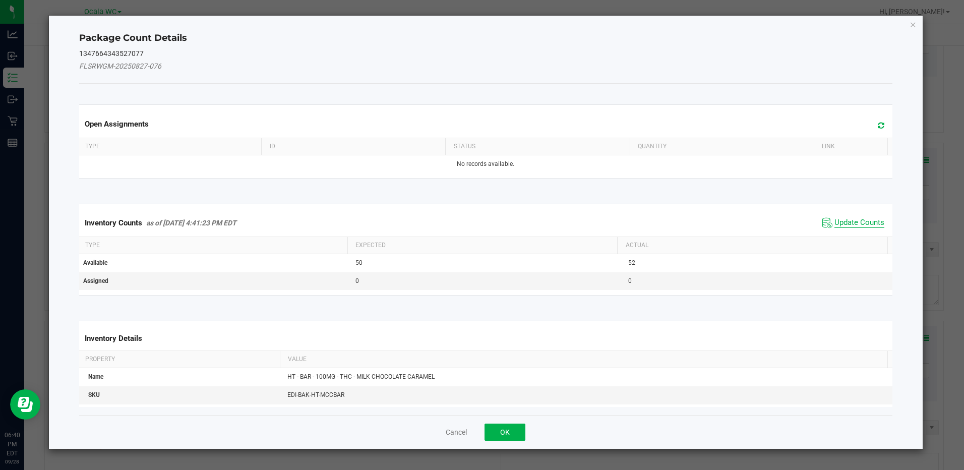
click at [844, 222] on span "Update Counts" at bounding box center [859, 223] width 50 height 10
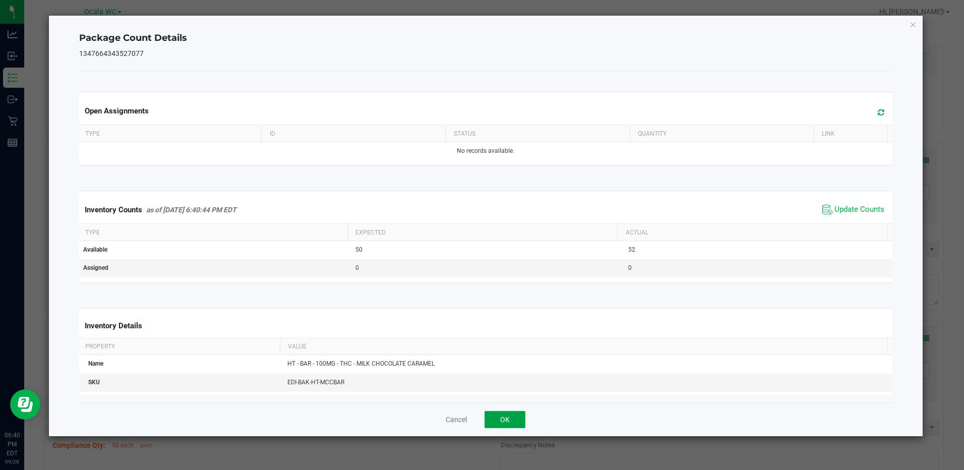
click at [518, 422] on button "OK" at bounding box center [504, 419] width 41 height 17
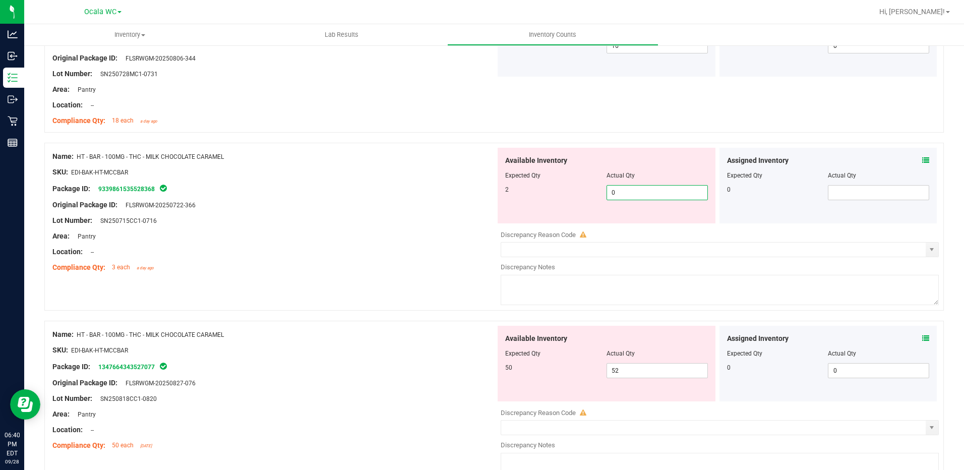
click at [621, 196] on span "0 0" at bounding box center [656, 192] width 101 height 15
click at [621, 196] on input "0" at bounding box center [657, 192] width 100 height 14
type input "2"
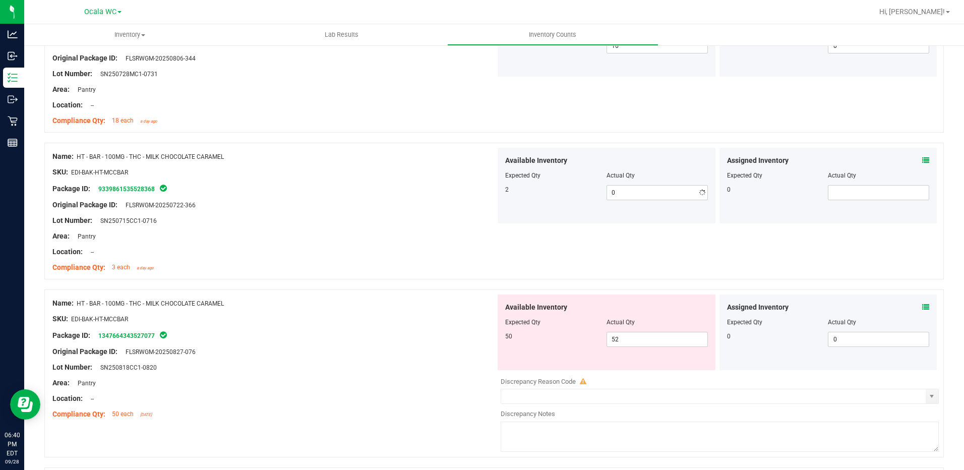
type input "2"
click at [382, 220] on div "Lot Number: SN250715CC1-0716" at bounding box center [273, 220] width 443 height 11
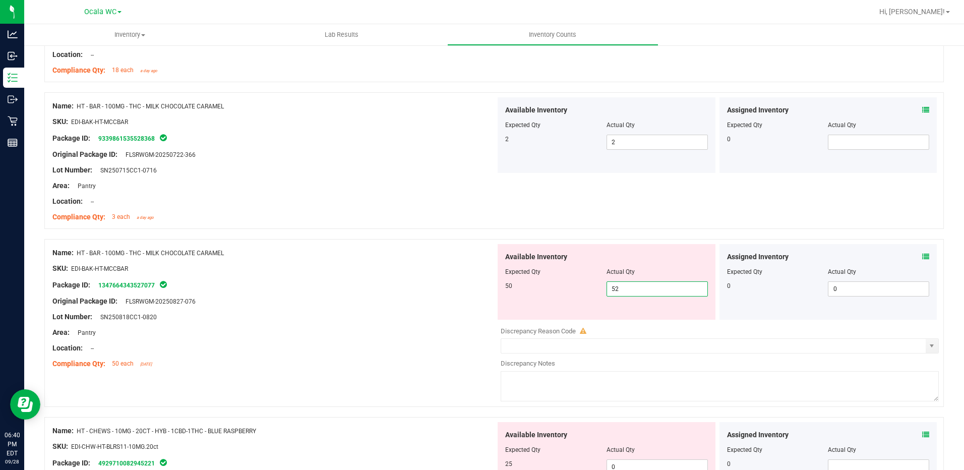
click at [639, 289] on span "52 52" at bounding box center [656, 288] width 101 height 15
click at [639, 289] on input "52" at bounding box center [657, 289] width 100 height 14
type input "50"
click at [349, 289] on div "Package ID: 1347664343527077" at bounding box center [273, 285] width 443 height 12
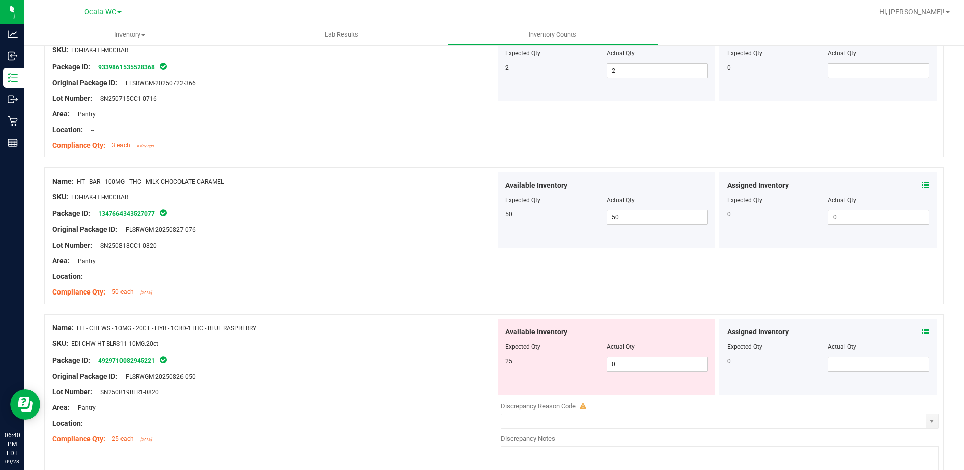
scroll to position [2419, 0]
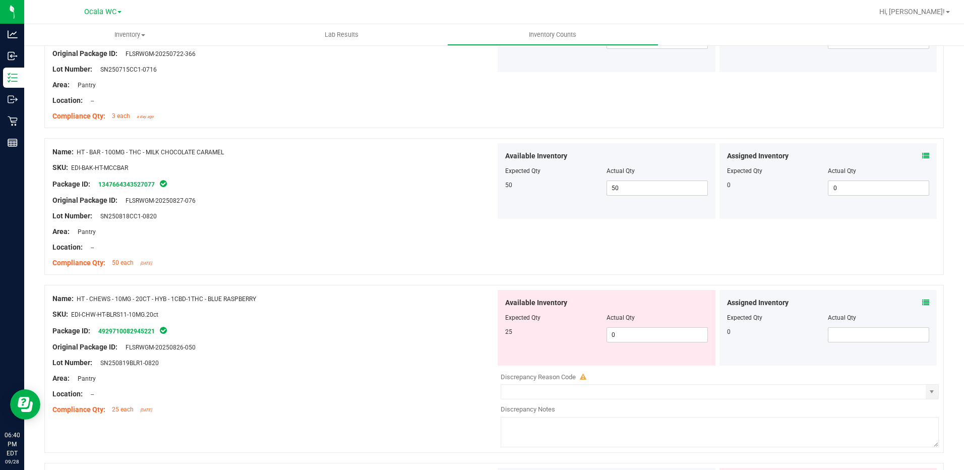
click at [922, 299] on icon at bounding box center [925, 302] width 7 height 7
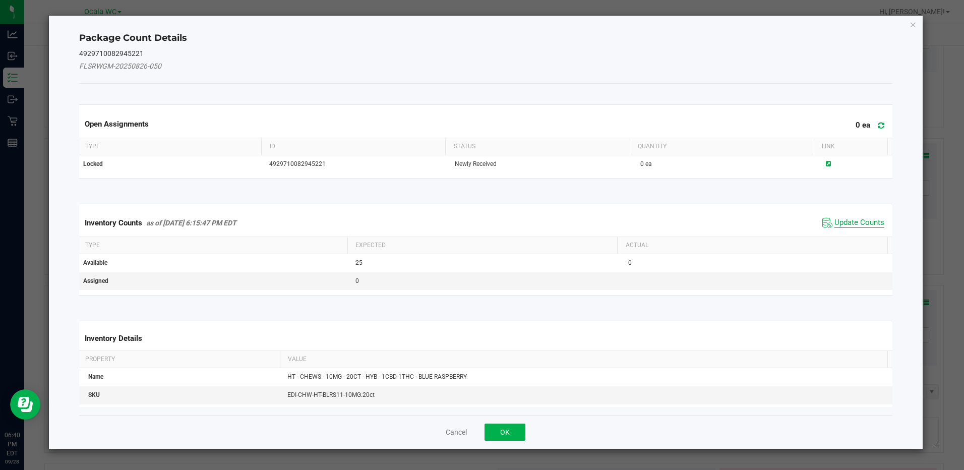
click at [849, 220] on span "Update Counts" at bounding box center [859, 223] width 50 height 10
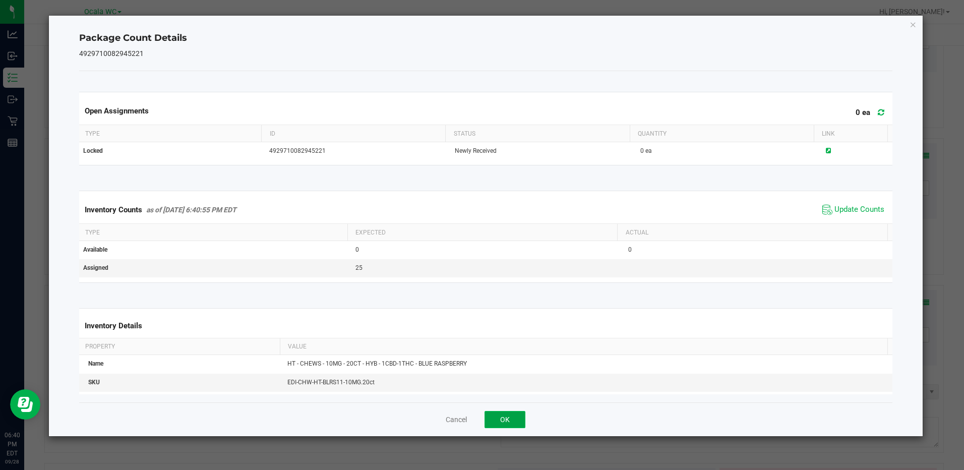
click at [515, 418] on button "OK" at bounding box center [504, 419] width 41 height 17
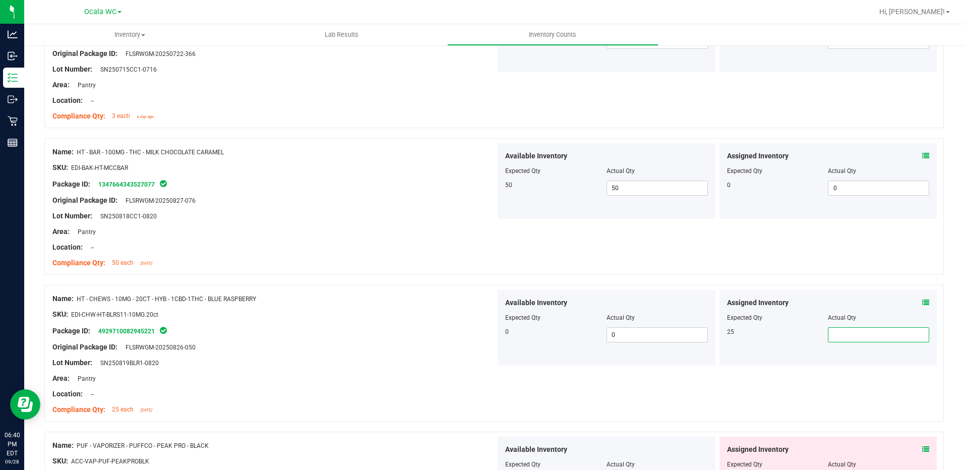
click at [844, 338] on span at bounding box center [878, 334] width 101 height 15
type input "25"
click at [416, 358] on div "Lot Number: SN250819BLR1-0820" at bounding box center [273, 362] width 443 height 11
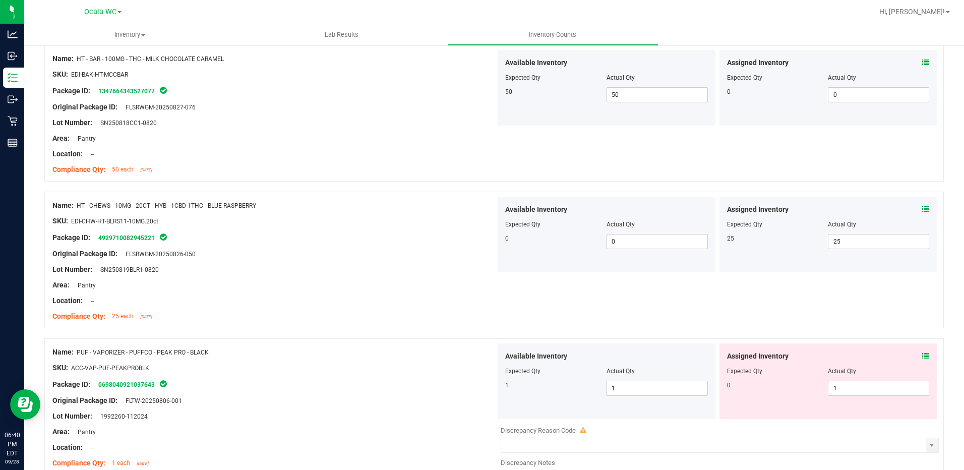
scroll to position [2520, 0]
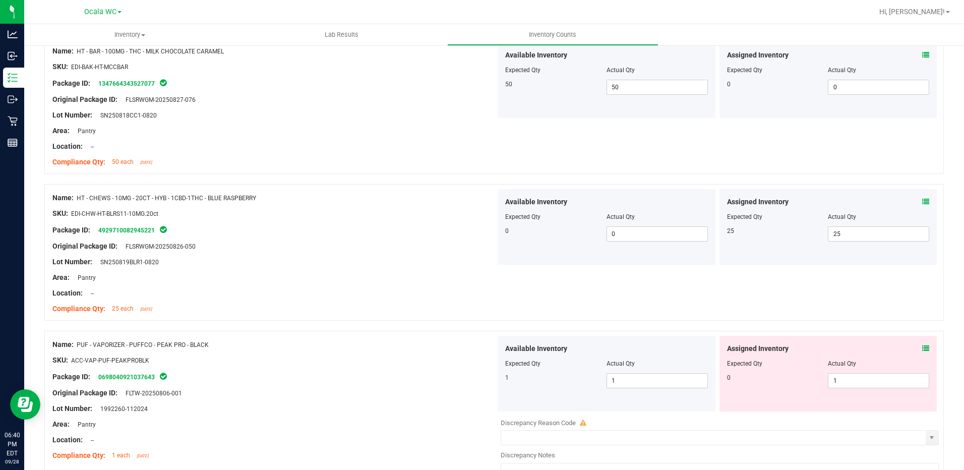
click at [922, 346] on icon at bounding box center [925, 348] width 7 height 7
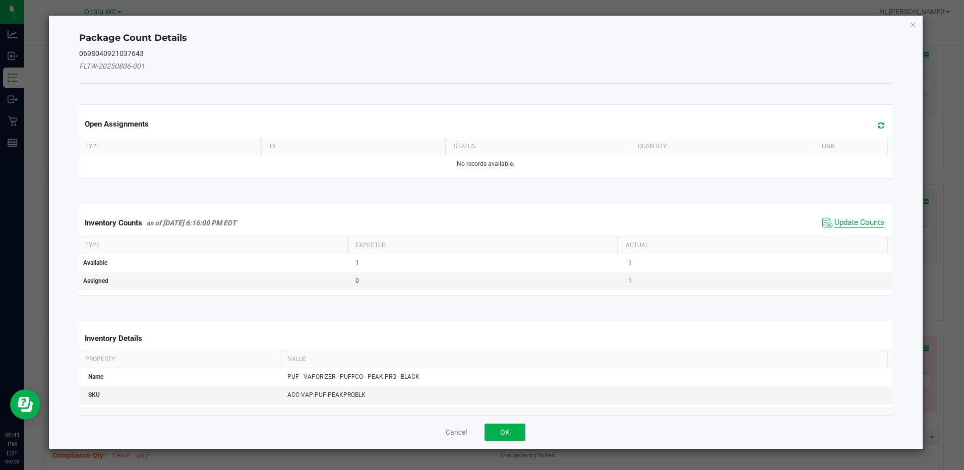
click at [849, 225] on span "Update Counts" at bounding box center [859, 223] width 50 height 10
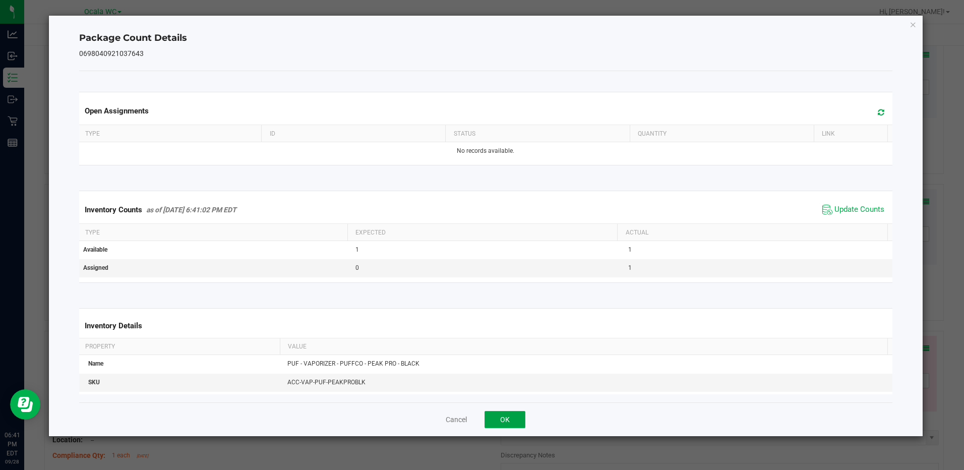
click at [495, 413] on button "OK" at bounding box center [504, 419] width 41 height 17
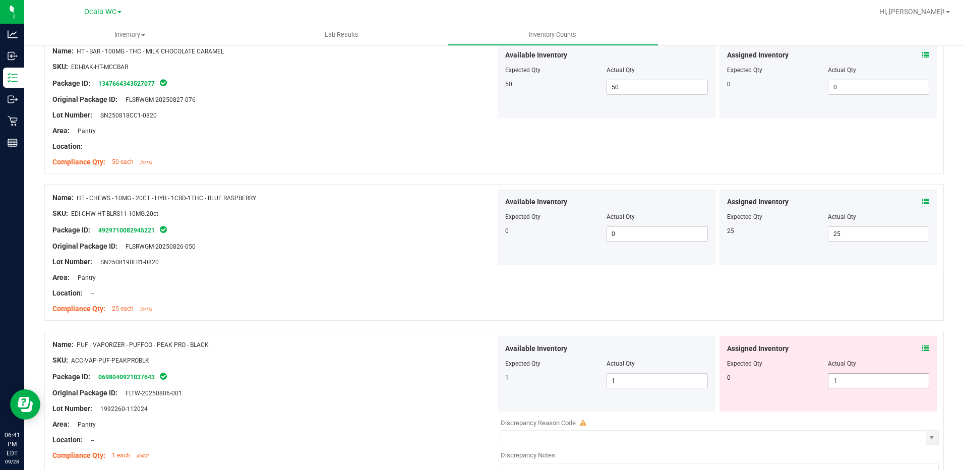
click at [848, 373] on span "1 1" at bounding box center [878, 380] width 101 height 15
click at [846, 377] on span "1 1" at bounding box center [878, 380] width 101 height 15
click at [846, 377] on input "1" at bounding box center [878, 381] width 100 height 14
type input "0"
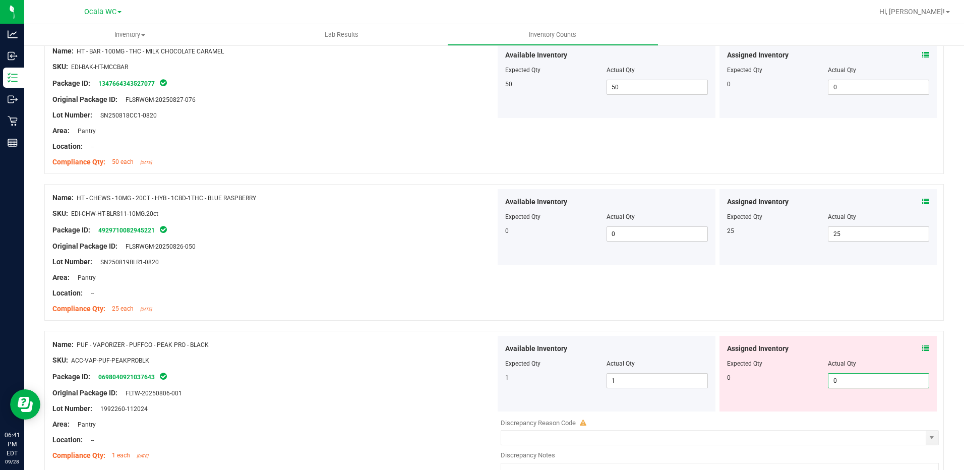
type input "0"
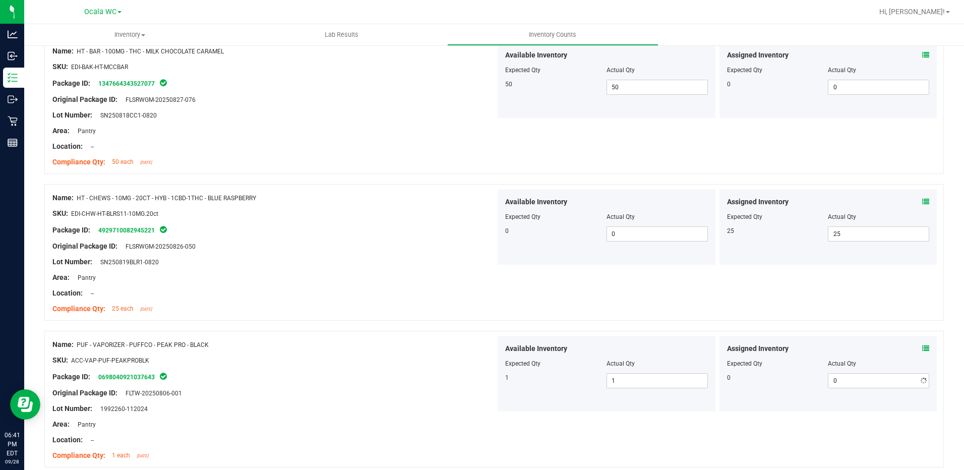
click at [306, 368] on div at bounding box center [273, 367] width 443 height 5
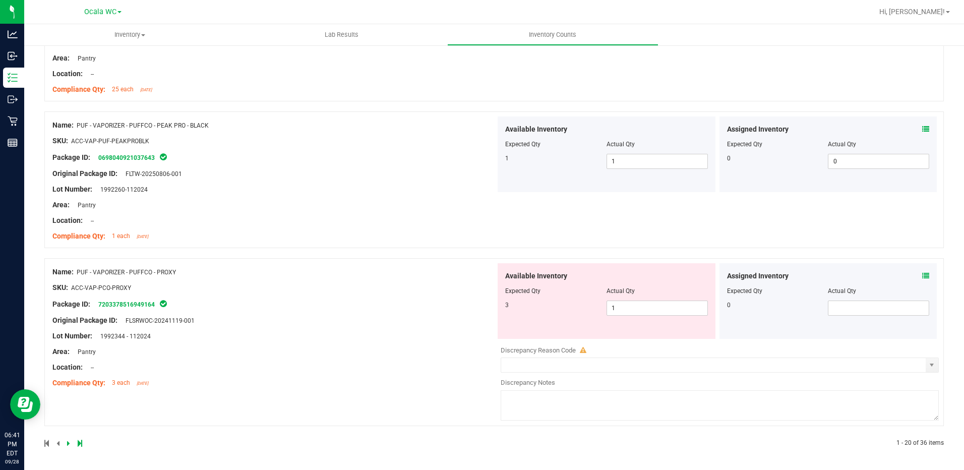
scroll to position [2740, 0]
click at [631, 307] on span "1 1" at bounding box center [656, 307] width 101 height 15
click at [631, 307] on input "1" at bounding box center [657, 307] width 100 height 14
type input "3"
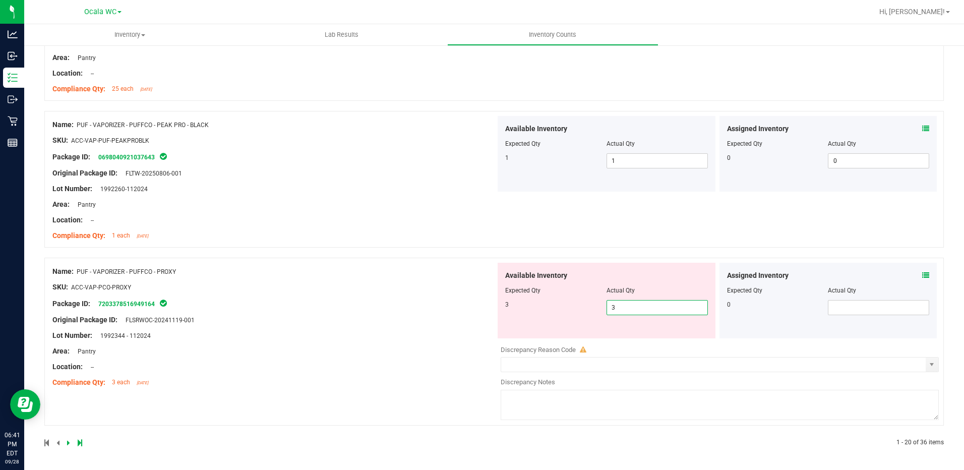
click at [373, 330] on div "Name: PUF - VAPORIZER - PUFFCO - PROXY SKU: ACC-VAP-PCO-PROXY Package ID: 72033…" at bounding box center [273, 327] width 443 height 129
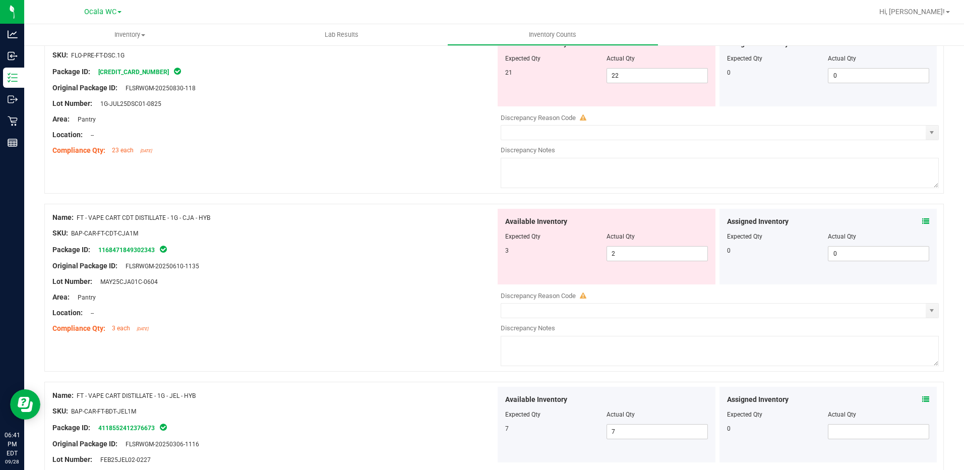
scroll to position [0, 0]
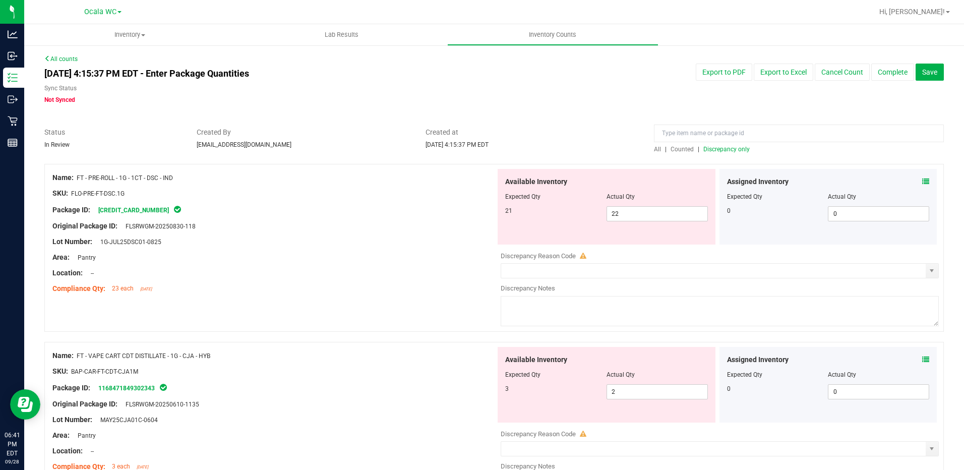
click at [703, 149] on span "Discrepancy only" at bounding box center [726, 149] width 46 height 7
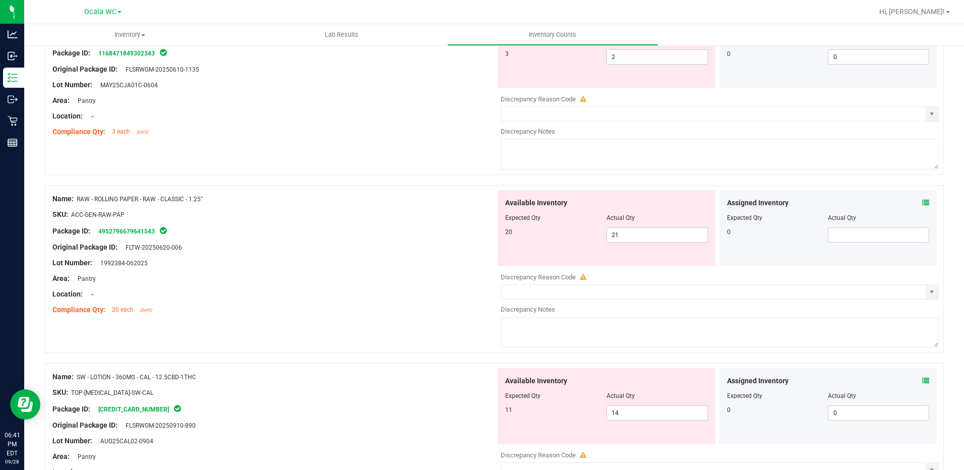
scroll to position [353, 0]
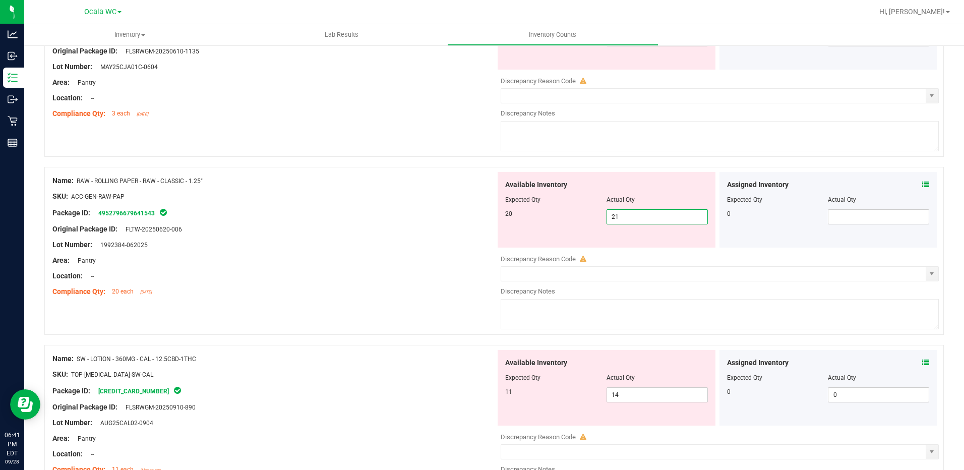
click at [626, 218] on span "21 21" at bounding box center [656, 216] width 101 height 15
click at [626, 218] on input "21" at bounding box center [657, 217] width 100 height 14
click at [922, 177] on div "Assigned Inventory Expected Qty Actual Qty 0" at bounding box center [828, 210] width 218 height 76
click at [922, 182] on icon at bounding box center [925, 184] width 7 height 7
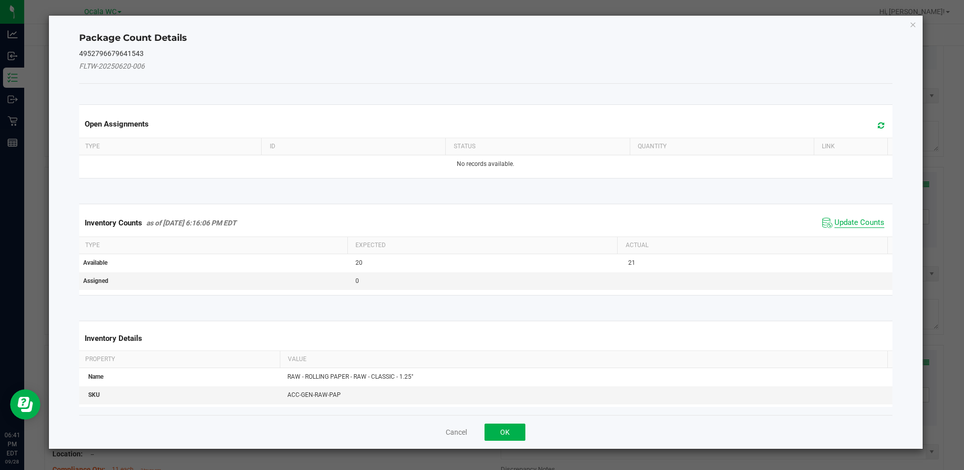
click at [835, 218] on span "Update Counts" at bounding box center [859, 223] width 50 height 10
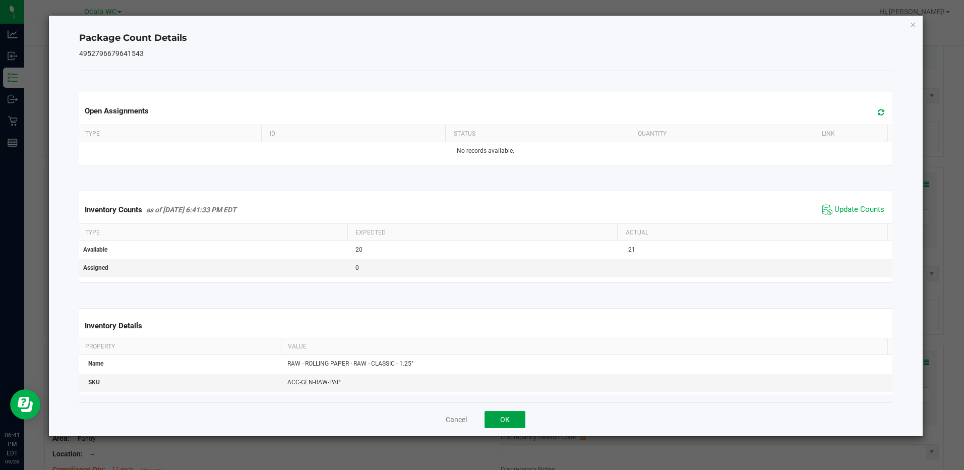
click at [509, 422] on button "OK" at bounding box center [504, 419] width 41 height 17
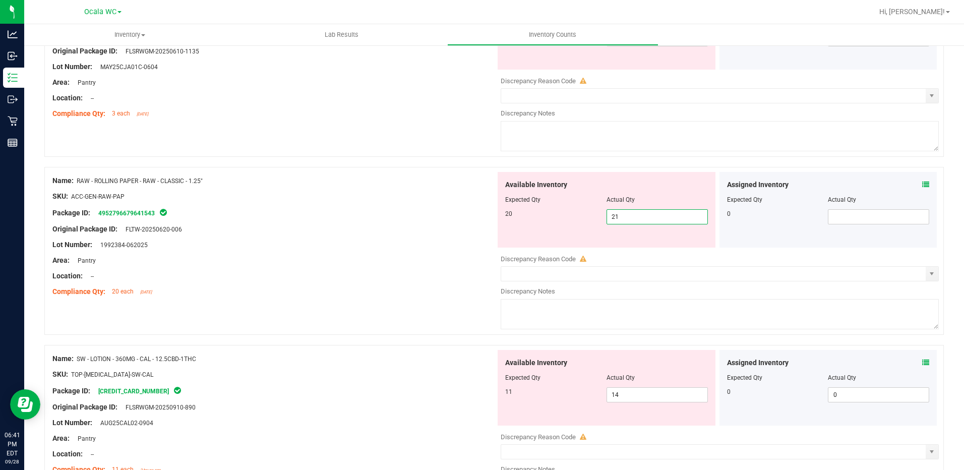
click at [628, 219] on span "21 21" at bounding box center [656, 216] width 101 height 15
click at [628, 219] on input "21" at bounding box center [657, 217] width 100 height 14
type input "20"
click at [354, 236] on div at bounding box center [273, 236] width 443 height 5
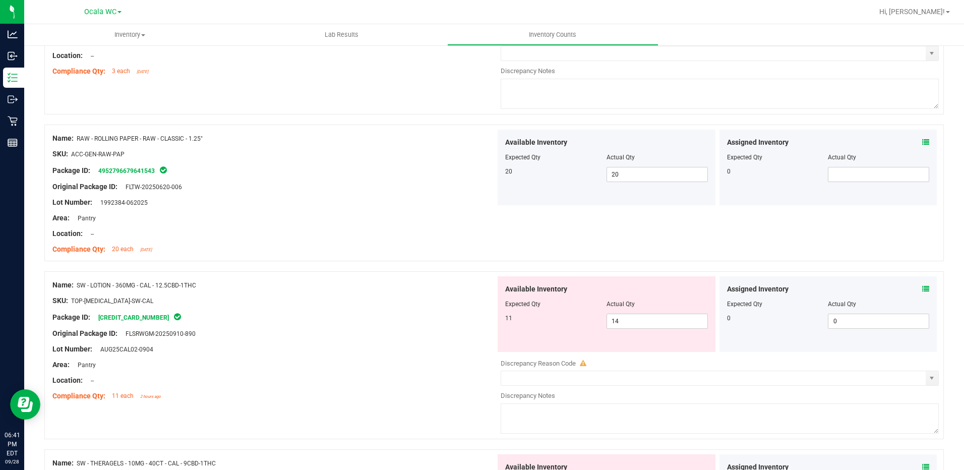
scroll to position [454, 0]
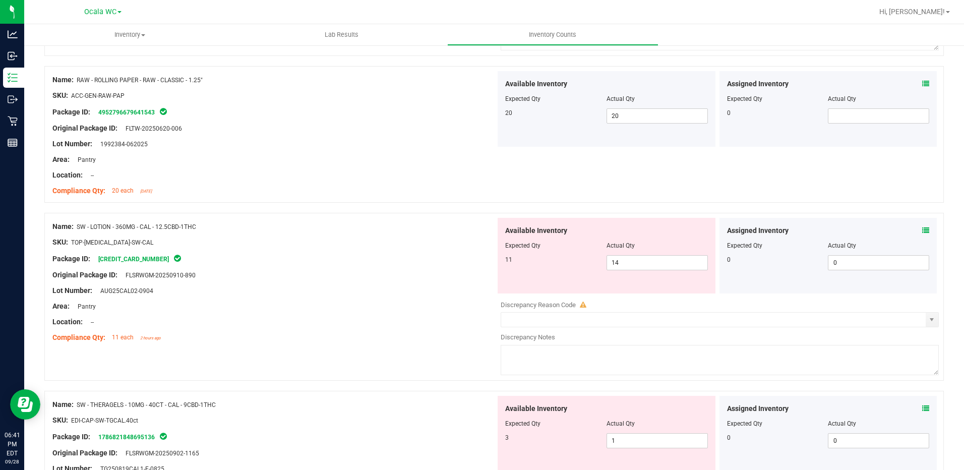
click at [922, 231] on icon at bounding box center [925, 230] width 7 height 7
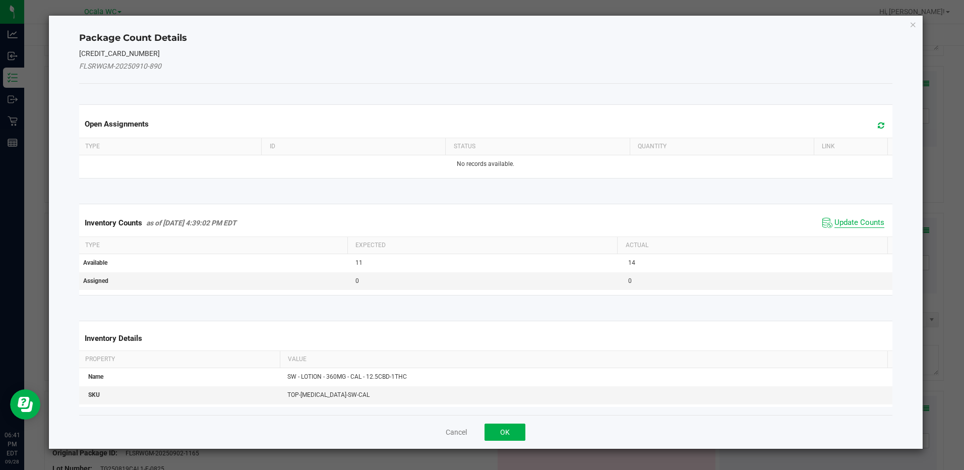
click at [842, 219] on span "Update Counts" at bounding box center [859, 223] width 50 height 10
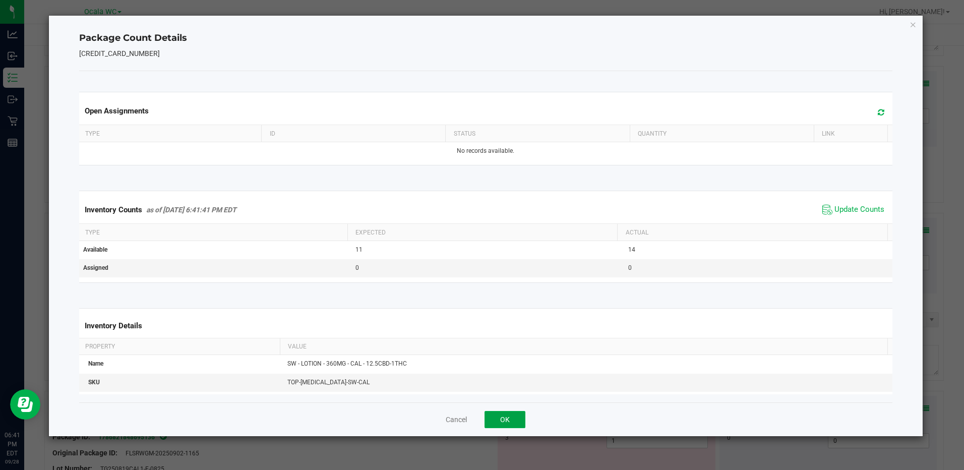
click at [514, 412] on button "OK" at bounding box center [504, 419] width 41 height 17
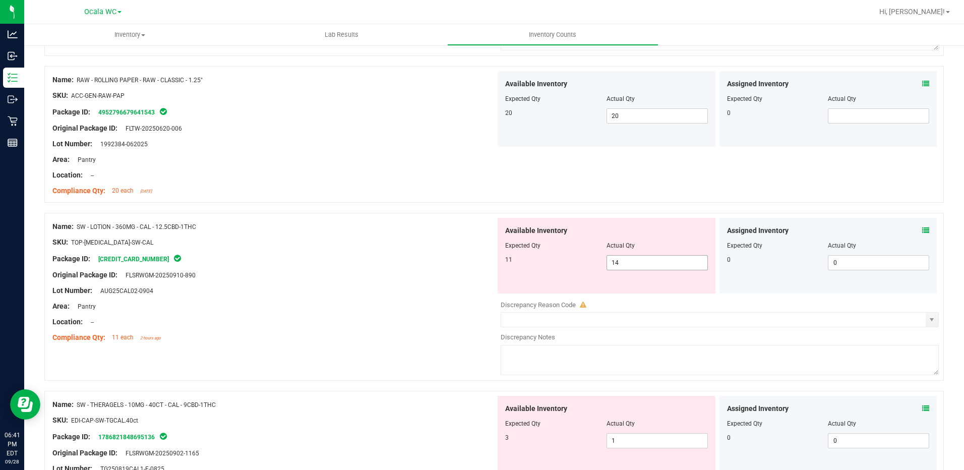
click at [639, 261] on span "14 14" at bounding box center [656, 262] width 101 height 15
click at [639, 261] on input "14" at bounding box center [657, 263] width 100 height 14
type input "11"
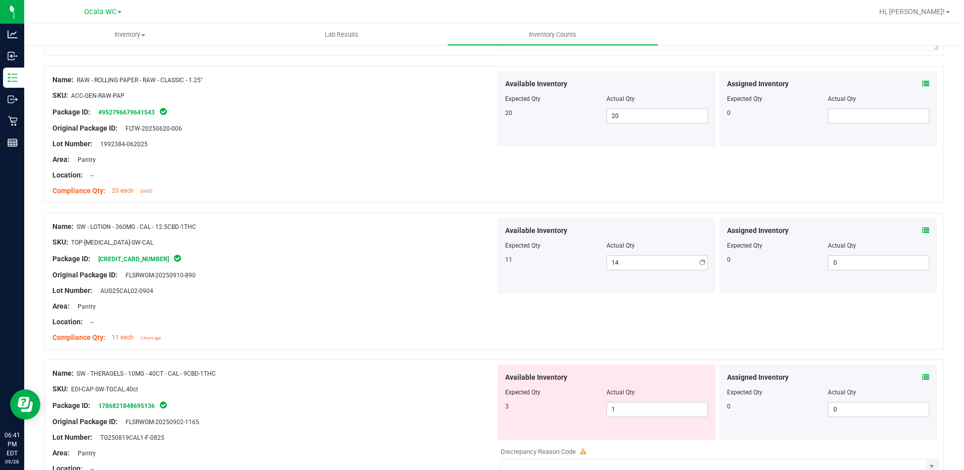
type input "11"
click at [306, 290] on div "Lot Number: AUG25CAL02-0904" at bounding box center [273, 290] width 443 height 11
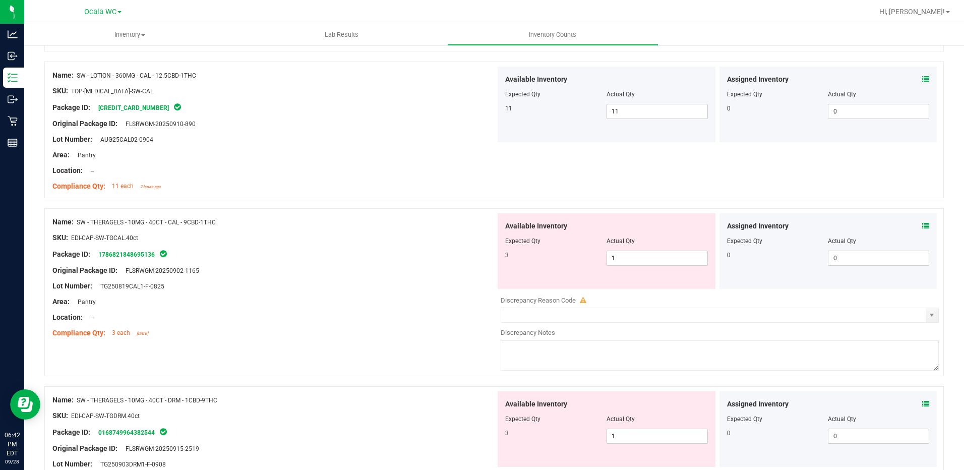
click at [922, 227] on icon at bounding box center [925, 225] width 7 height 7
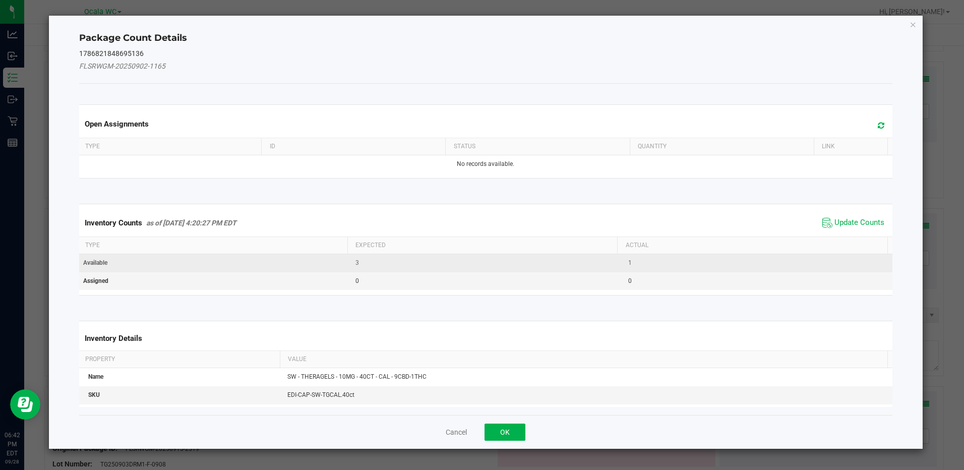
drag, startPoint x: 859, startPoint y: 223, endPoint x: 753, endPoint y: 267, distance: 115.0
click at [859, 223] on span "Update Counts" at bounding box center [859, 223] width 50 height 10
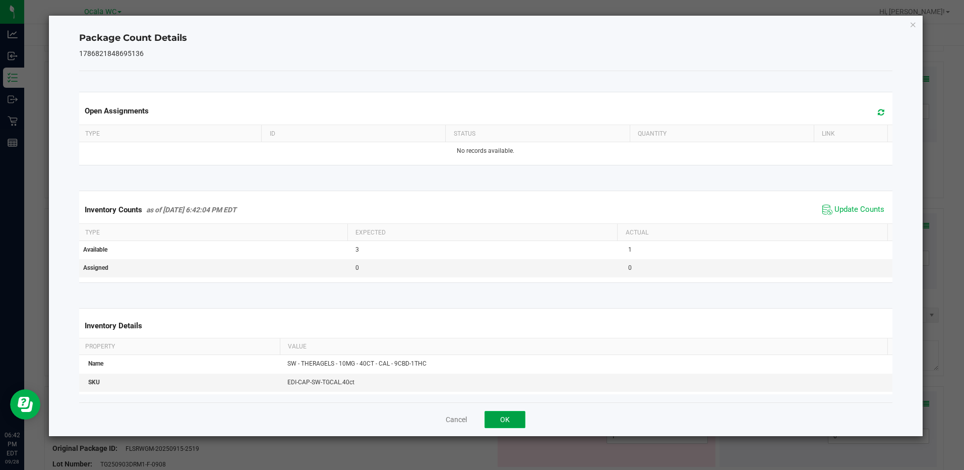
click at [505, 417] on button "OK" at bounding box center [504, 419] width 41 height 17
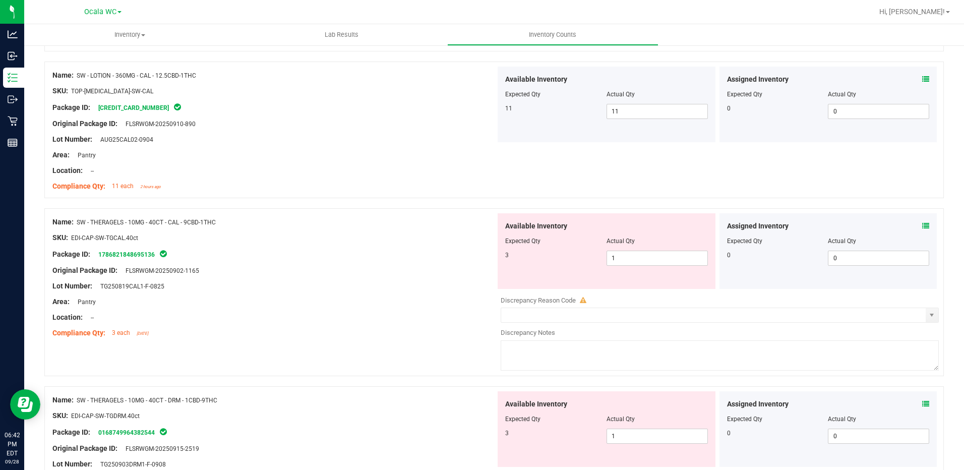
scroll to position [655, 0]
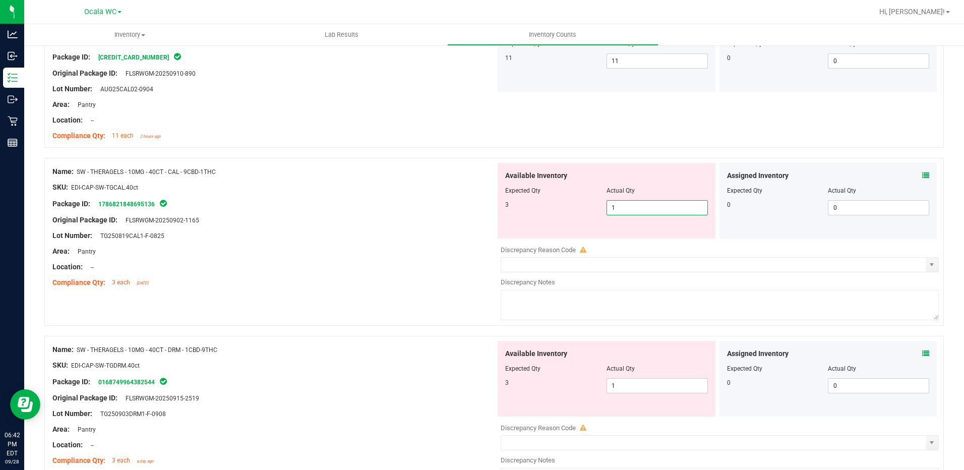
click at [640, 208] on span "1 1" at bounding box center [656, 207] width 101 height 15
click at [640, 208] on input "1" at bounding box center [657, 208] width 100 height 14
type input "3"
click at [426, 251] on div "Area: Pantry" at bounding box center [273, 251] width 443 height 11
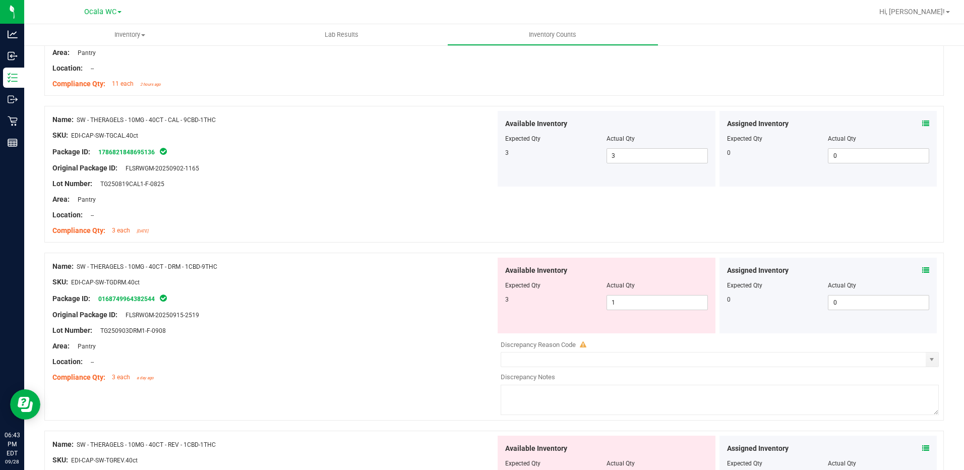
scroll to position [756, 0]
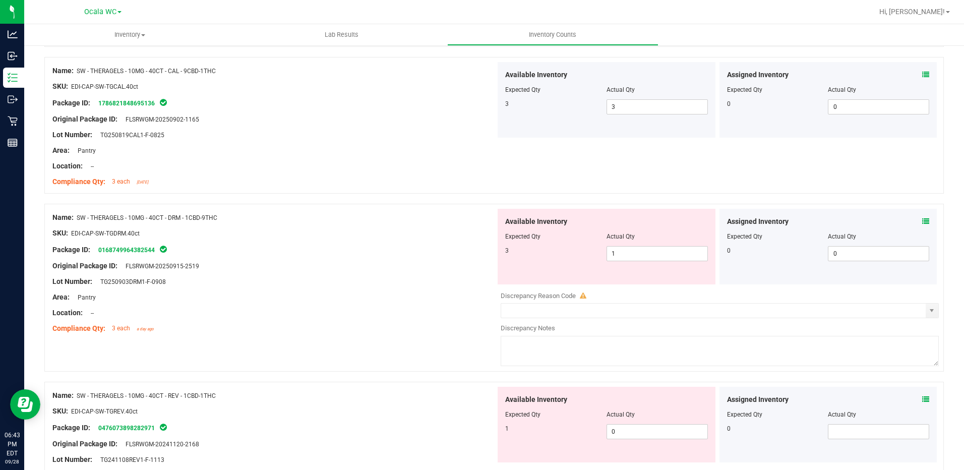
click at [922, 225] on span at bounding box center [925, 221] width 7 height 11
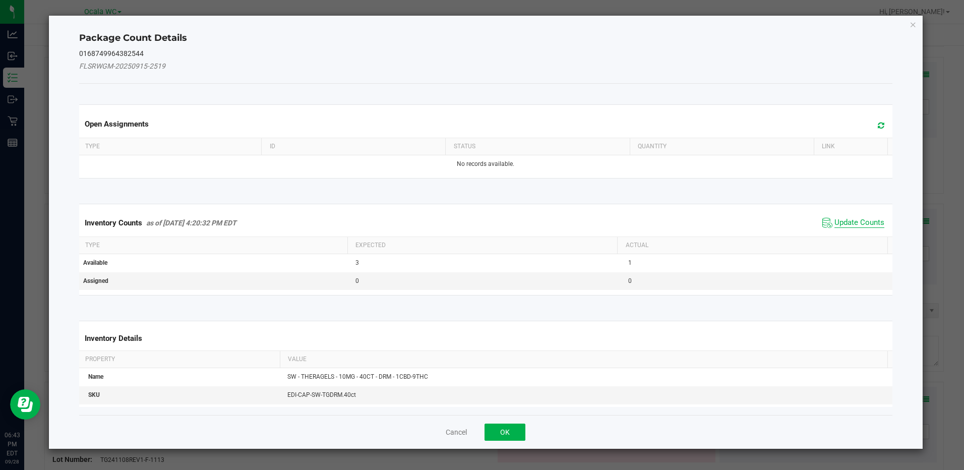
click at [851, 221] on span "Update Counts" at bounding box center [859, 223] width 50 height 10
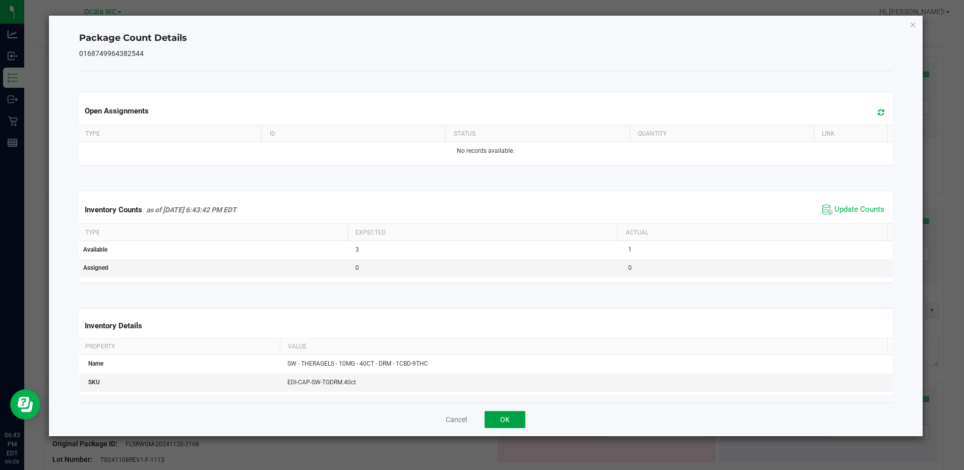
click at [498, 420] on button "OK" at bounding box center [504, 419] width 41 height 17
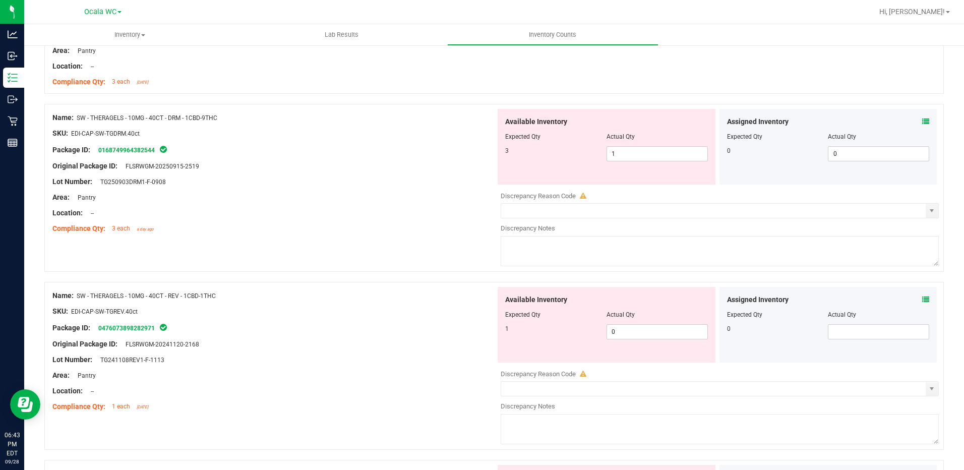
scroll to position [857, 0]
click at [610, 150] on span "1 1" at bounding box center [656, 152] width 101 height 15
click at [610, 150] on input "1" at bounding box center [657, 153] width 100 height 14
type input "3"
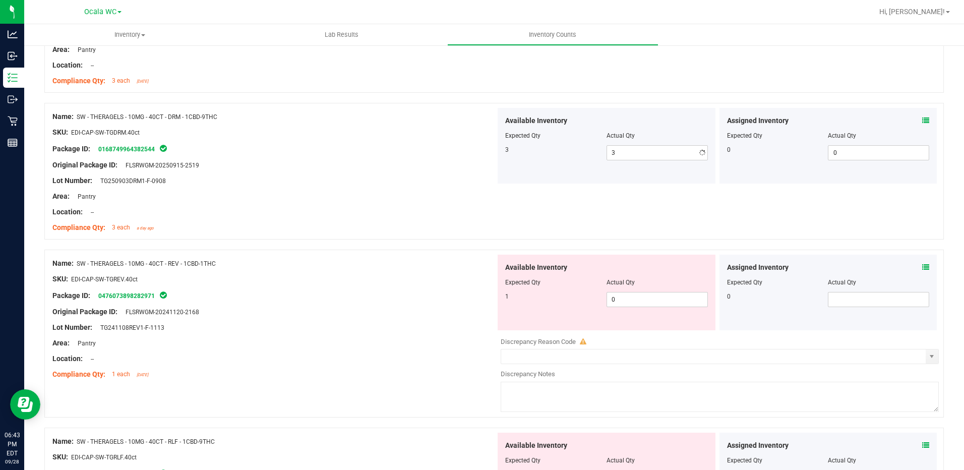
click at [411, 203] on div at bounding box center [273, 204] width 443 height 5
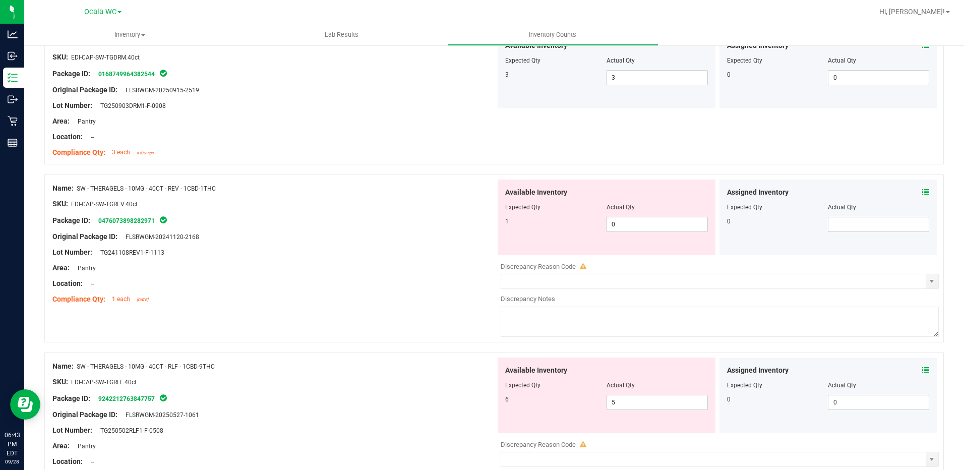
scroll to position [1008, 0]
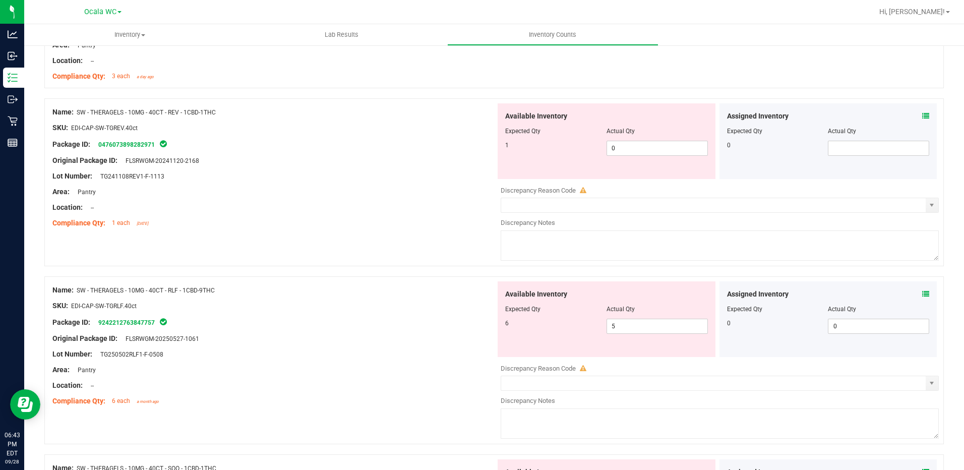
click at [922, 116] on icon at bounding box center [925, 115] width 7 height 7
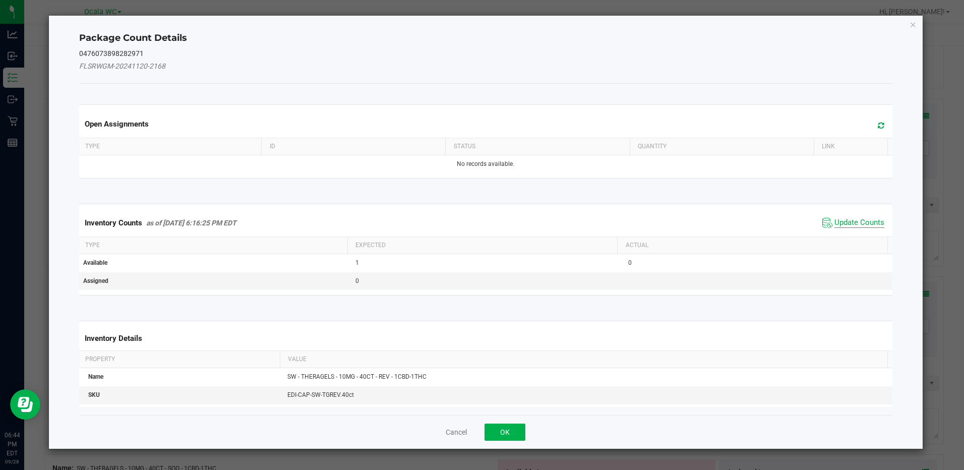
click at [847, 224] on span "Update Counts" at bounding box center [859, 223] width 50 height 10
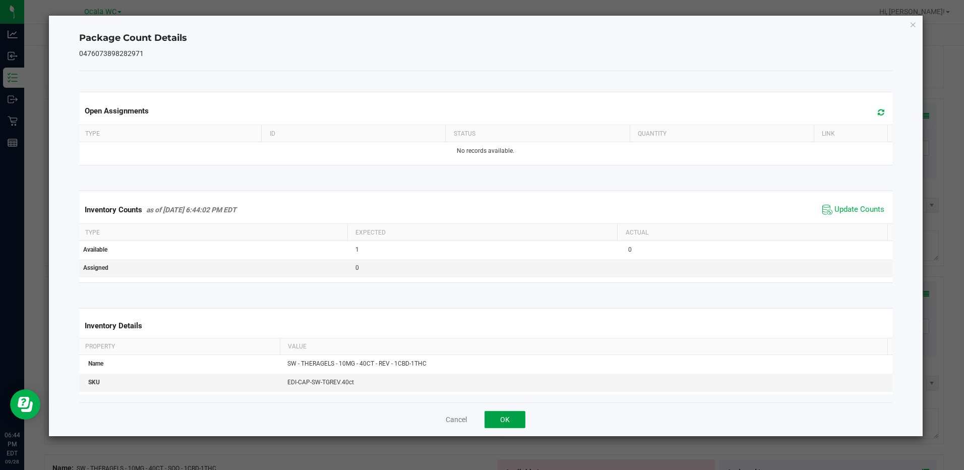
click at [506, 420] on button "OK" at bounding box center [504, 419] width 41 height 17
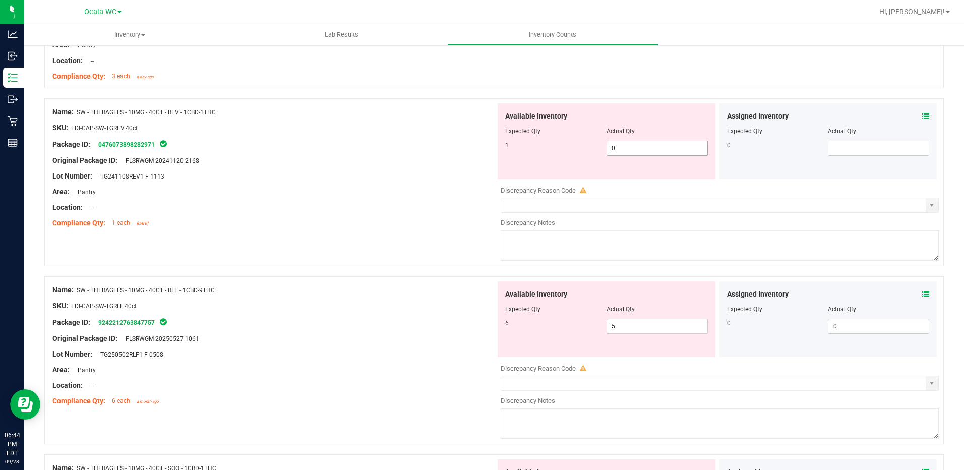
click at [633, 143] on span "0 0" at bounding box center [656, 148] width 101 height 15
click at [633, 143] on input "0" at bounding box center [657, 148] width 100 height 14
type input "01"
type input "1"
click at [371, 193] on div "Area: Pantry" at bounding box center [273, 192] width 443 height 11
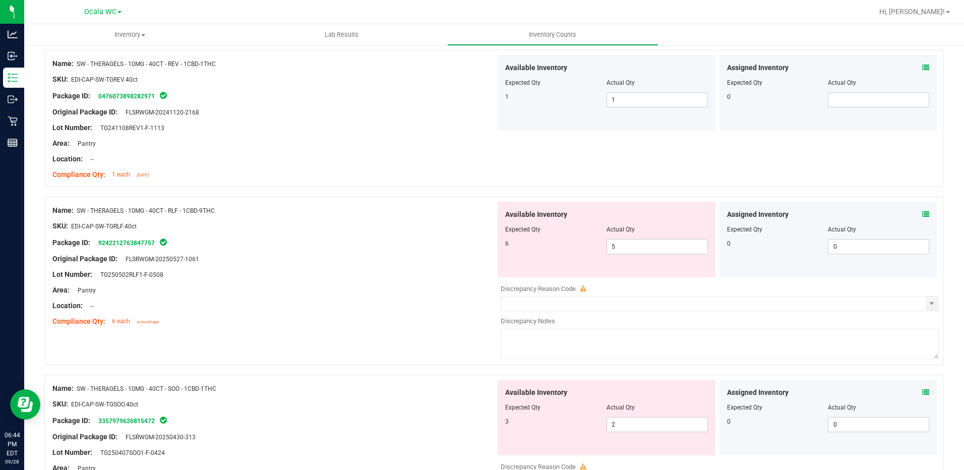
scroll to position [1109, 0]
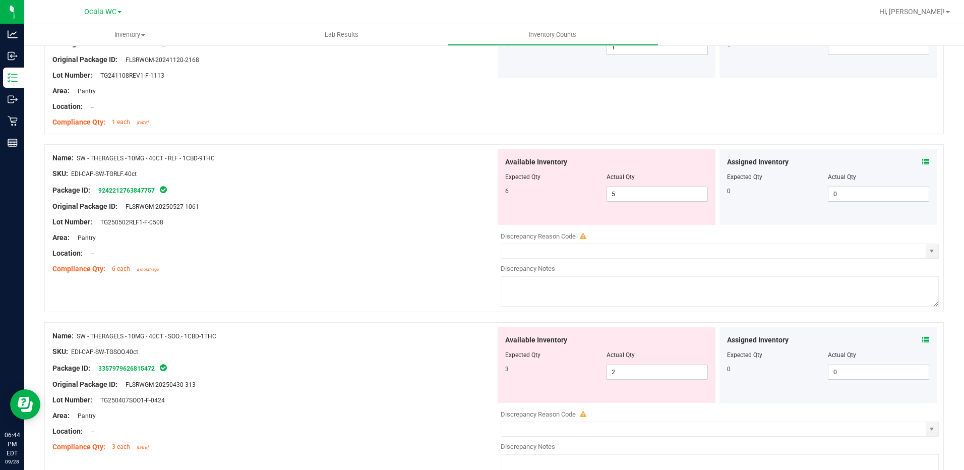
click at [922, 157] on span at bounding box center [925, 162] width 7 height 11
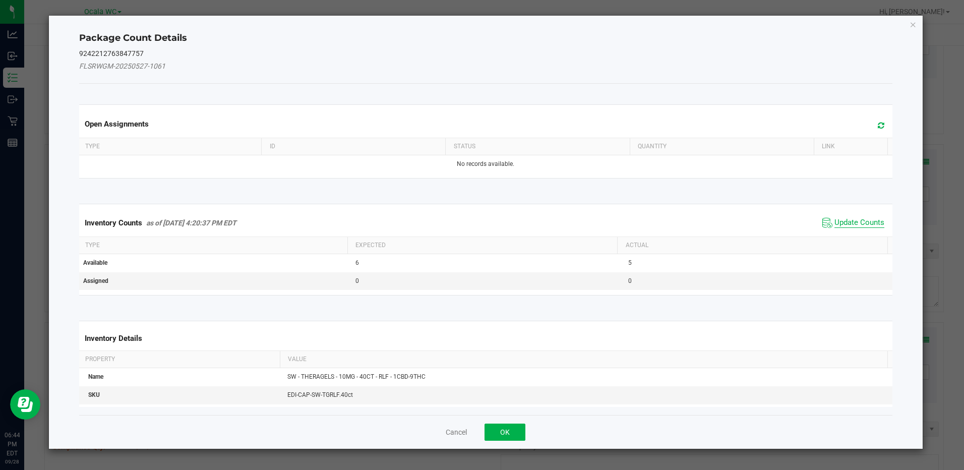
click at [850, 221] on span "Update Counts" at bounding box center [859, 223] width 50 height 10
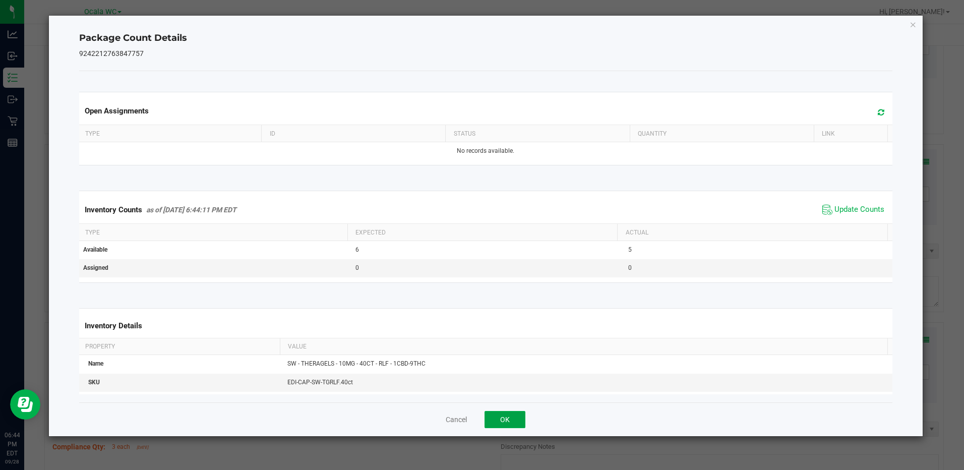
click at [511, 419] on button "OK" at bounding box center [504, 419] width 41 height 17
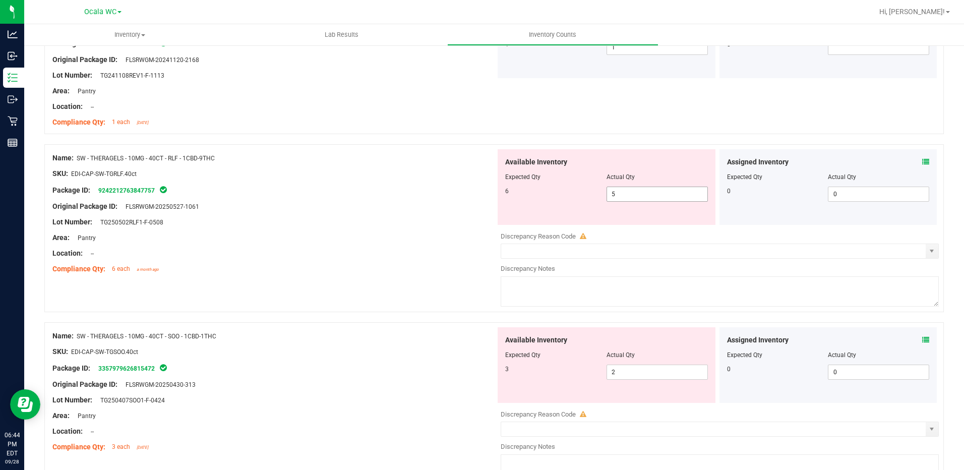
click at [624, 196] on span "5 5" at bounding box center [656, 194] width 101 height 15
click at [624, 196] on input "5" at bounding box center [657, 194] width 100 height 14
type input "6"
click at [284, 230] on div at bounding box center [273, 229] width 443 height 5
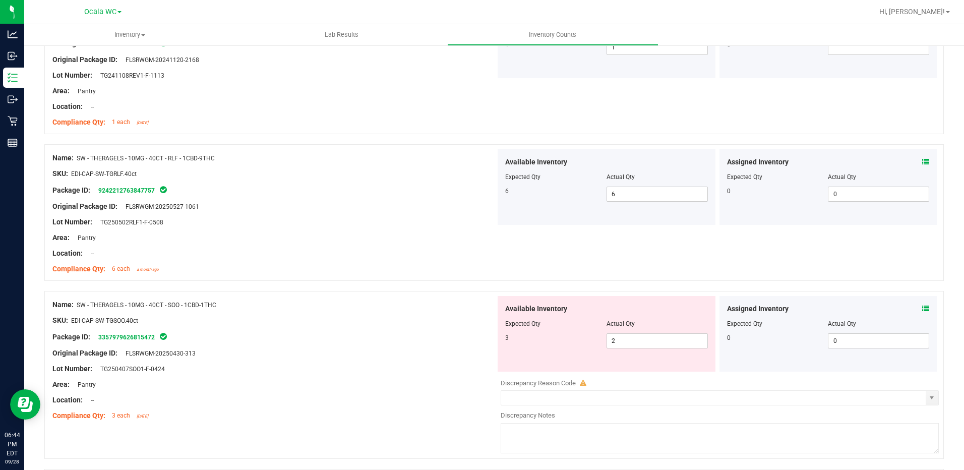
scroll to position [1311, 0]
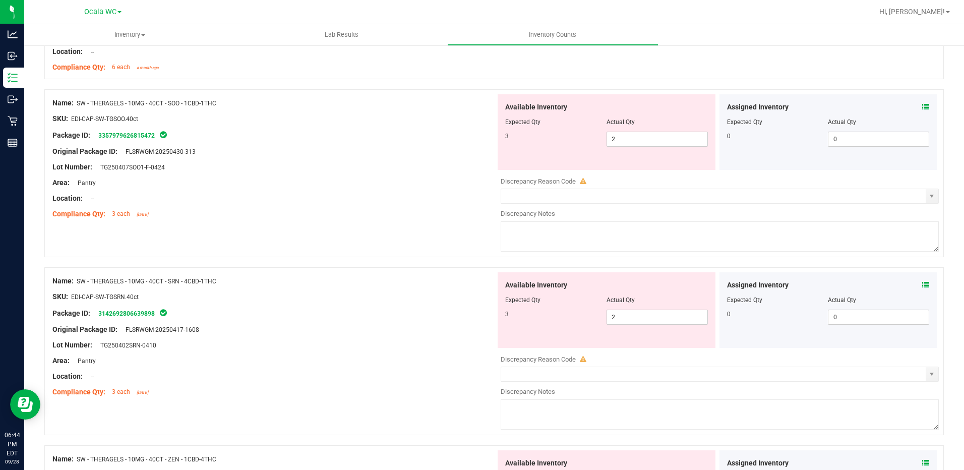
click at [922, 104] on icon at bounding box center [925, 106] width 7 height 7
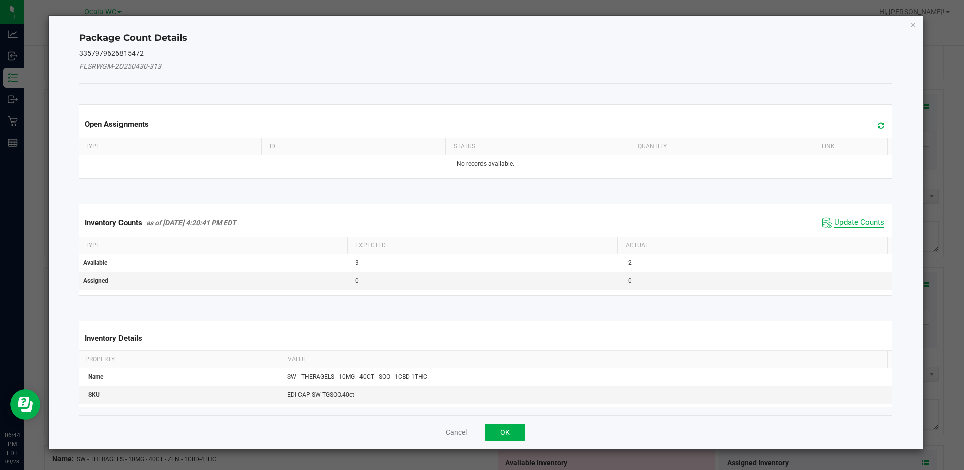
click at [834, 219] on span "Update Counts" at bounding box center [859, 223] width 50 height 10
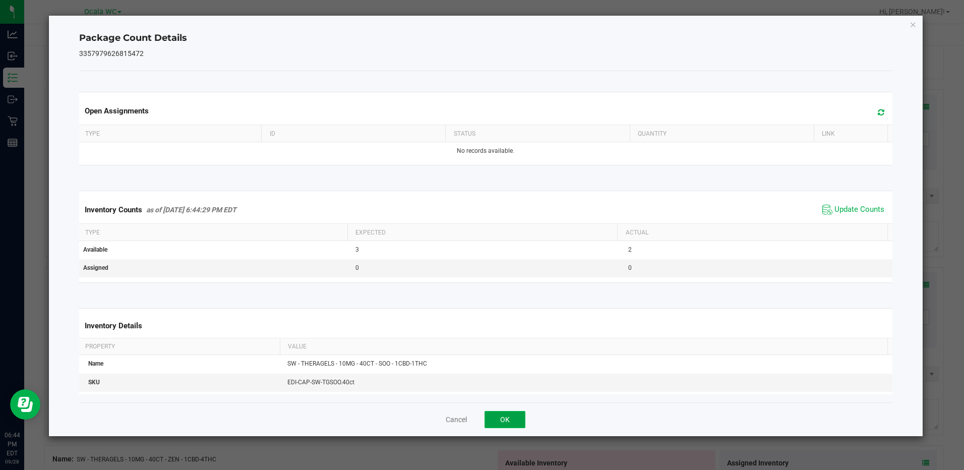
click at [502, 424] on button "OK" at bounding box center [504, 419] width 41 height 17
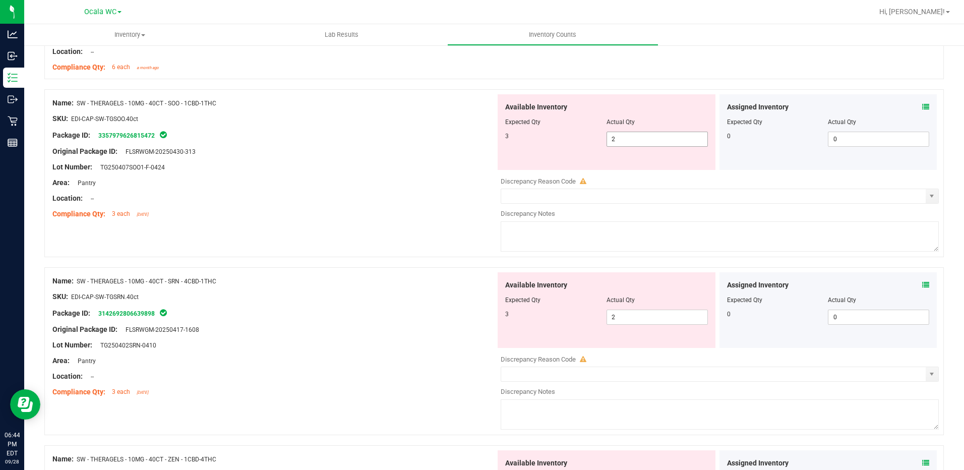
click at [627, 142] on span "2 2" at bounding box center [656, 139] width 101 height 15
click at [627, 142] on input "2" at bounding box center [657, 139] width 100 height 14
type input "3"
click at [404, 171] on div "Lot Number: TG250407SOO1-F-0424" at bounding box center [273, 167] width 443 height 11
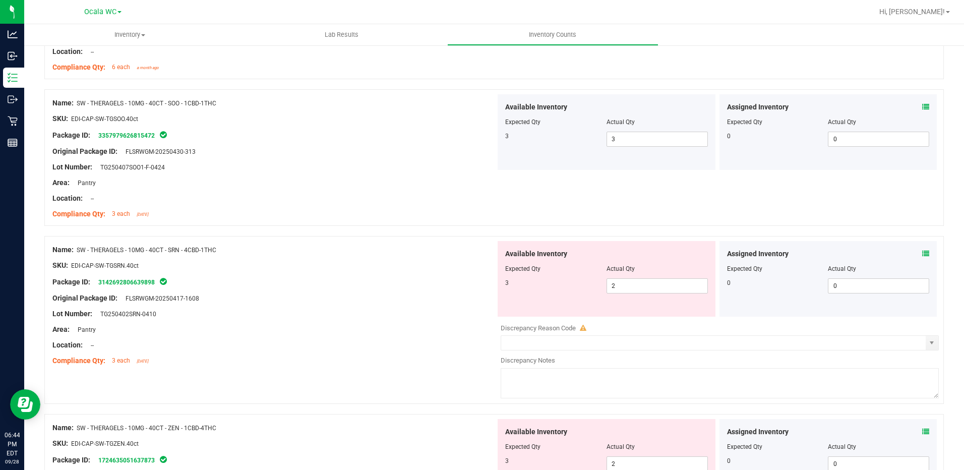
scroll to position [1411, 0]
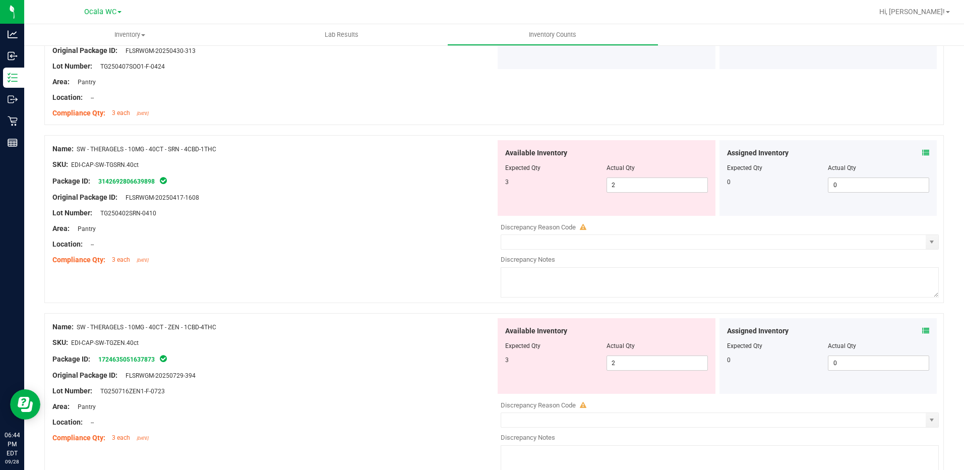
click at [922, 153] on icon at bounding box center [925, 152] width 7 height 7
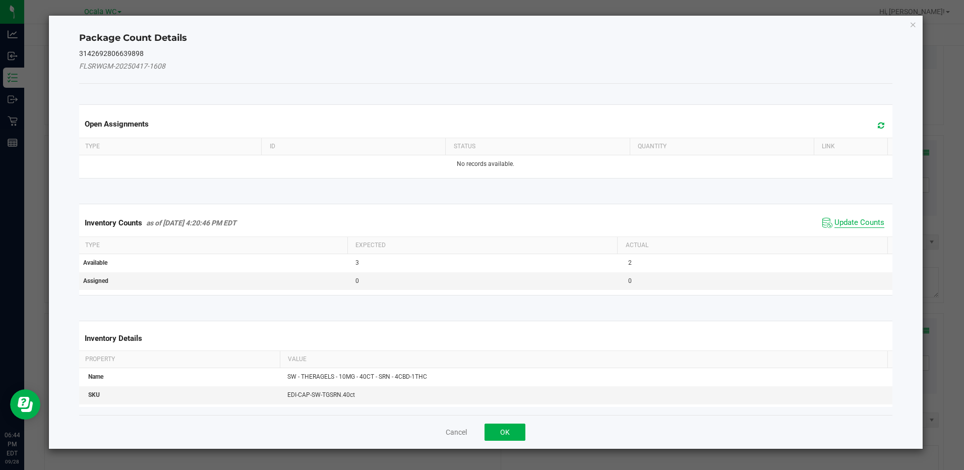
click at [835, 220] on span "Update Counts" at bounding box center [859, 223] width 50 height 10
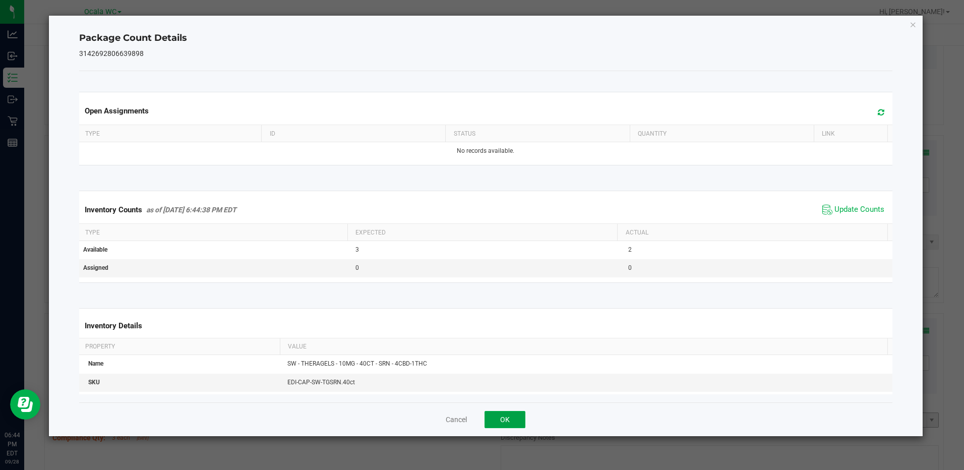
click at [506, 421] on button "OK" at bounding box center [504, 419] width 41 height 17
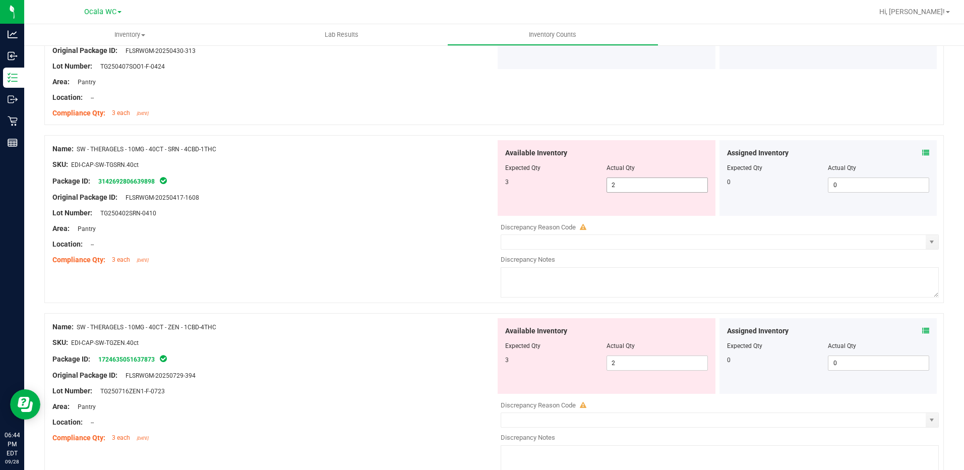
click at [633, 185] on span "2 2" at bounding box center [656, 184] width 101 height 15
click at [633, 185] on input "2" at bounding box center [657, 185] width 100 height 14
type input "3"
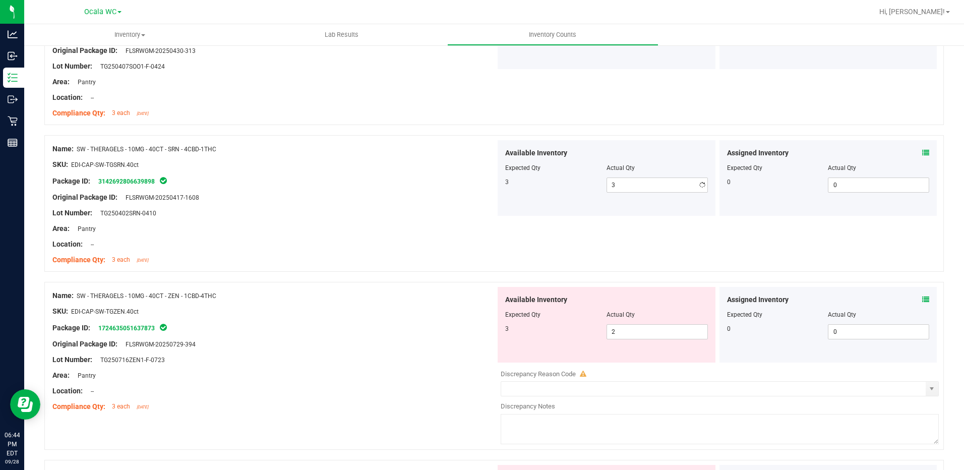
click at [431, 179] on div "Package ID: 3142692806639898" at bounding box center [273, 181] width 443 height 12
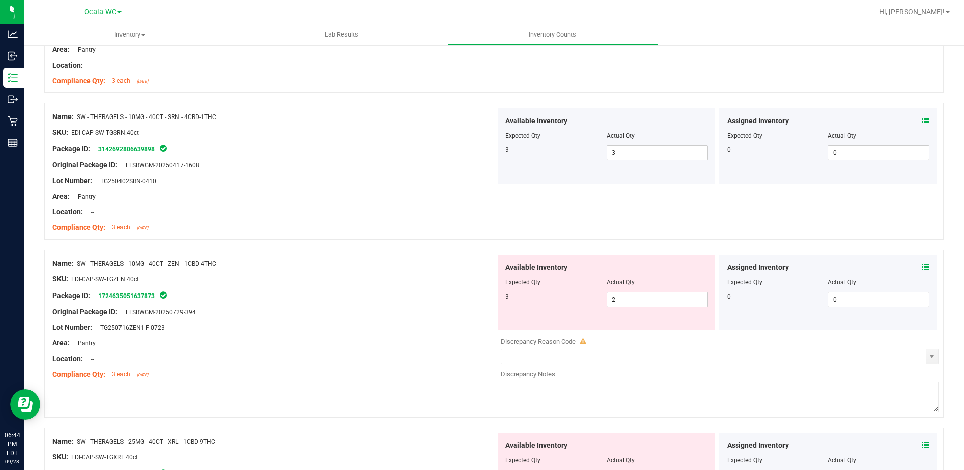
scroll to position [1462, 0]
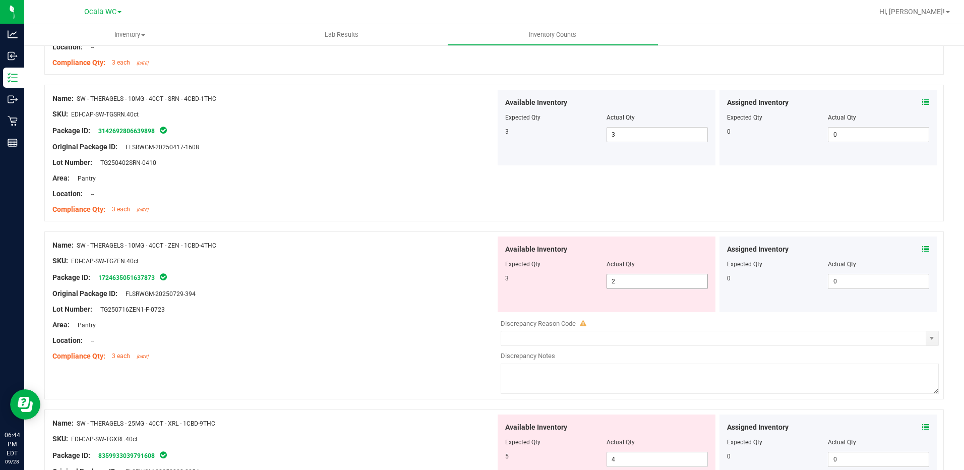
click at [645, 287] on span "2 2" at bounding box center [656, 281] width 101 height 15
click at [645, 287] on input "2" at bounding box center [657, 281] width 100 height 14
type input "3"
click at [330, 312] on div "Lot Number: TG250716ZEN1-F-0723" at bounding box center [273, 309] width 443 height 11
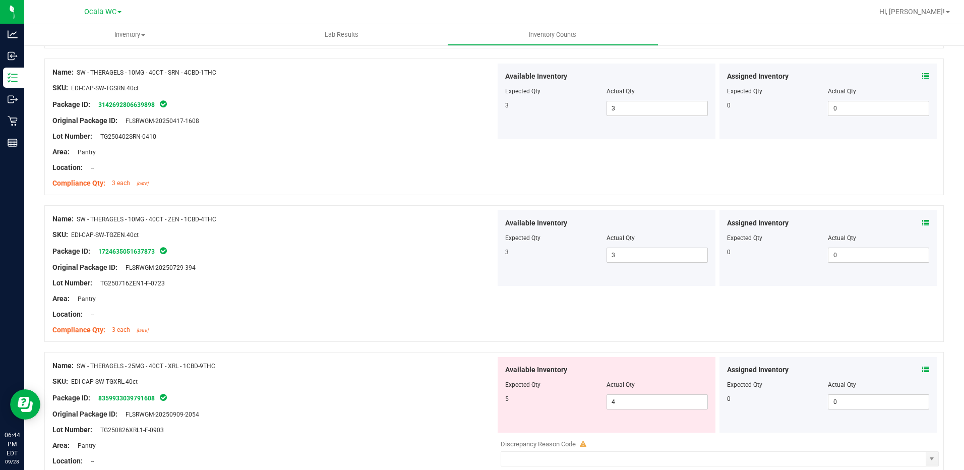
scroll to position [1512, 0]
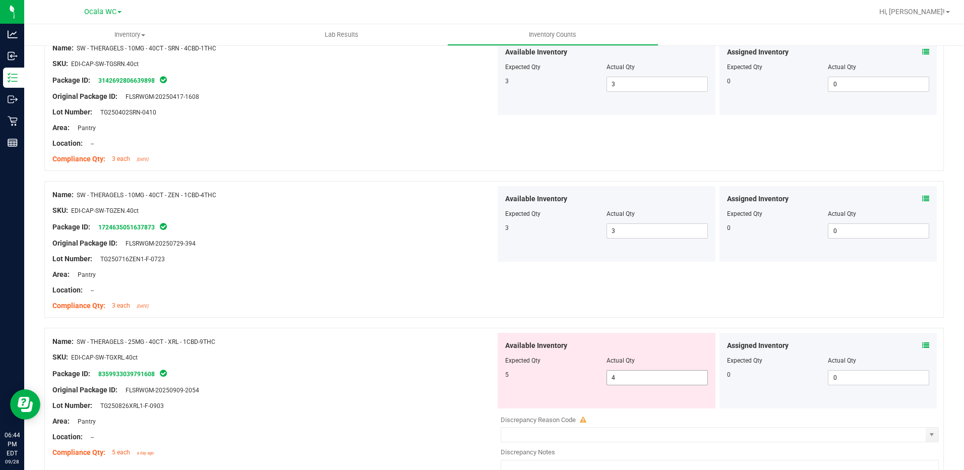
click at [628, 380] on span "4 4" at bounding box center [656, 377] width 101 height 15
click at [628, 380] on input "4" at bounding box center [657, 377] width 100 height 14
type input "5"
click at [462, 373] on div "Package ID: 8359933039791608" at bounding box center [273, 373] width 443 height 12
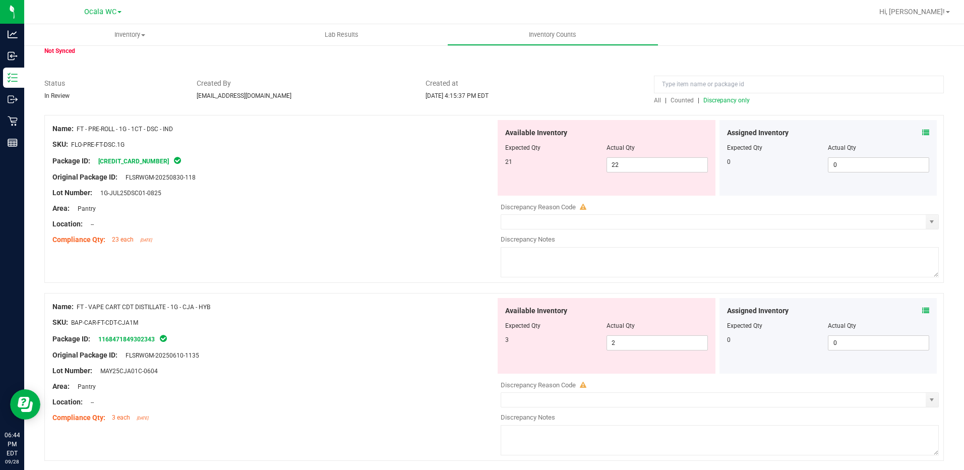
scroll to position [0, 0]
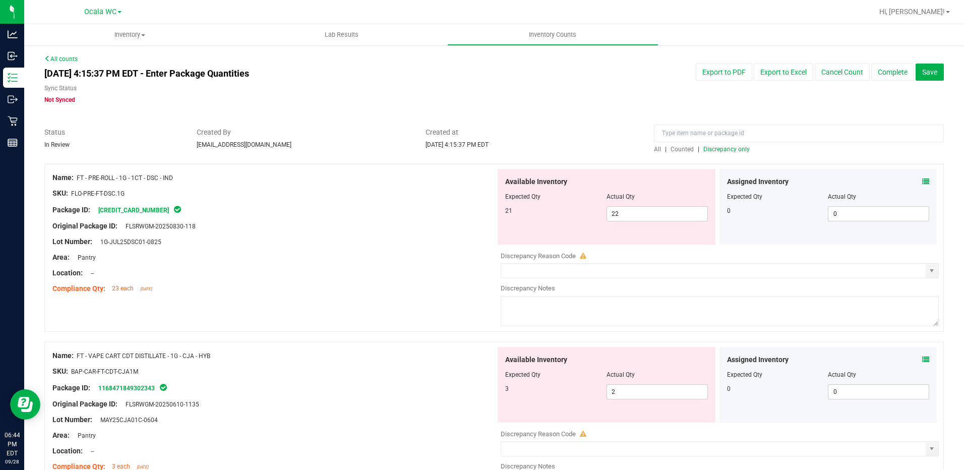
click at [719, 147] on span "Discrepancy only" at bounding box center [726, 149] width 46 height 7
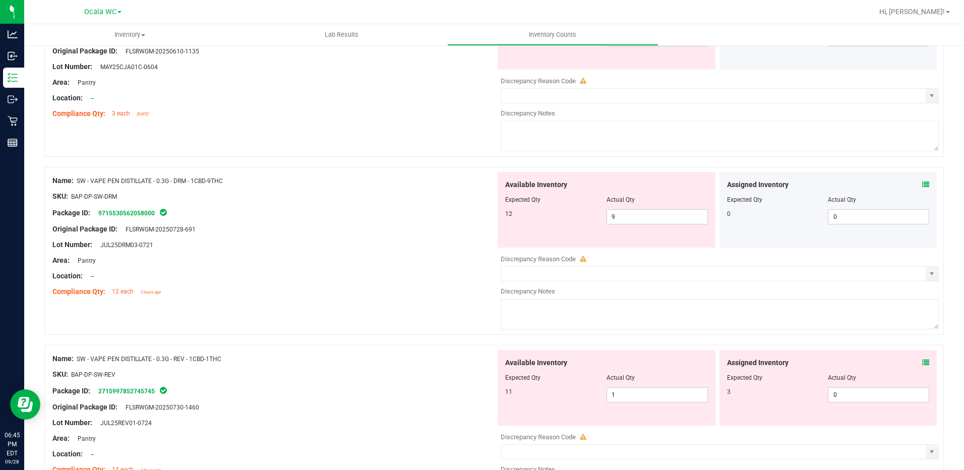
scroll to position [403, 0]
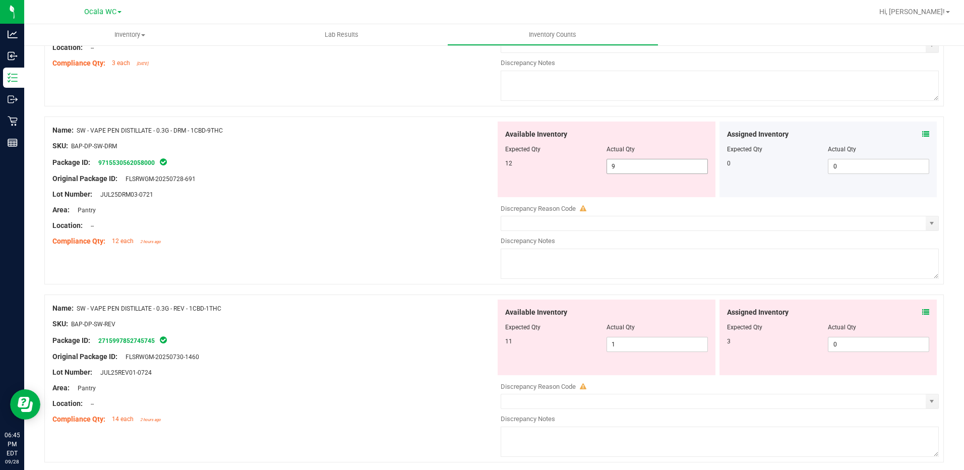
click at [618, 164] on span "9 9" at bounding box center [656, 166] width 101 height 15
click at [618, 164] on input "9" at bounding box center [657, 166] width 100 height 14
click at [919, 128] on div "Assigned Inventory Expected Qty Actual Qty 0 0 0" at bounding box center [828, 159] width 218 height 76
click at [922, 135] on icon at bounding box center [925, 134] width 7 height 7
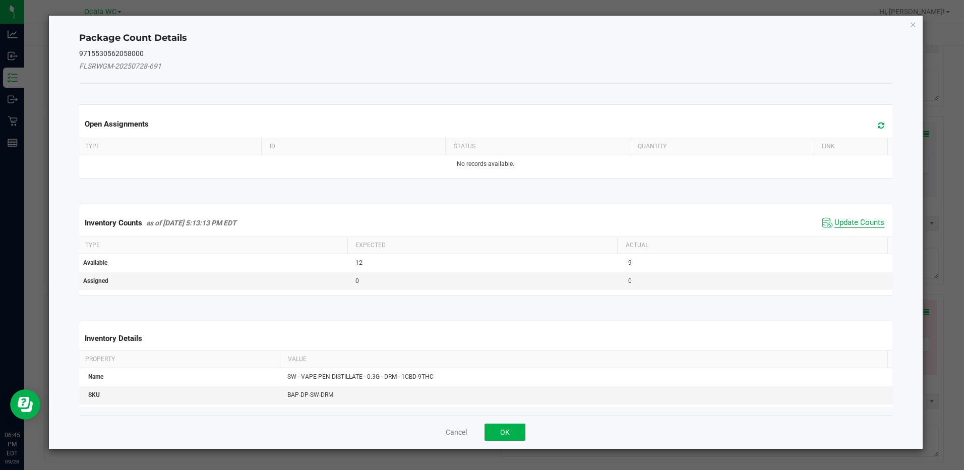
click at [837, 222] on span "Update Counts" at bounding box center [859, 223] width 50 height 10
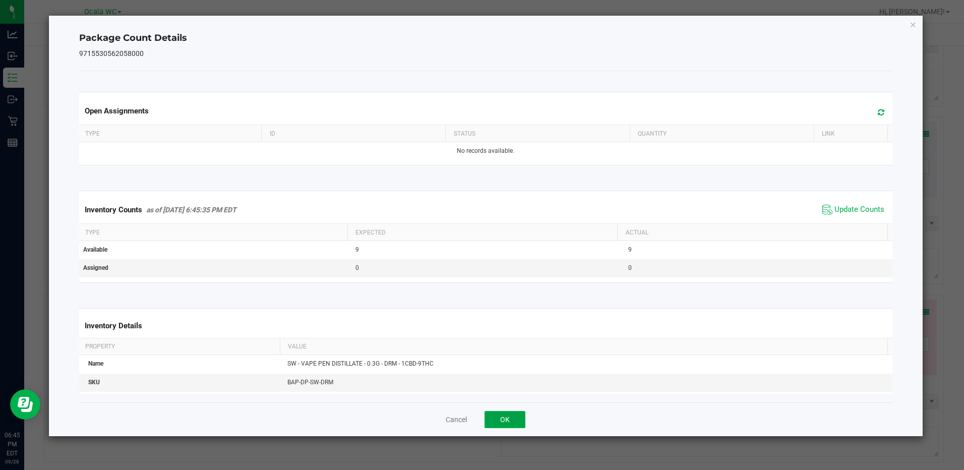
click at [505, 415] on button "OK" at bounding box center [504, 419] width 41 height 17
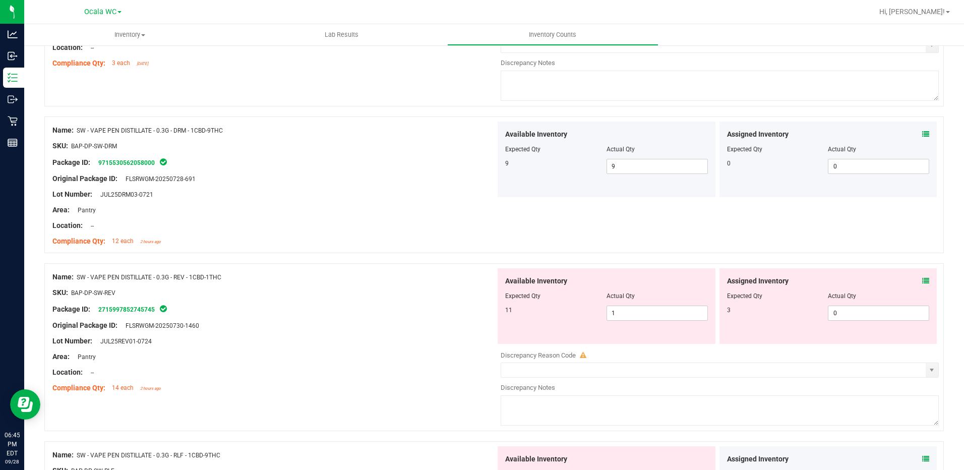
click at [922, 277] on icon at bounding box center [925, 280] width 7 height 7
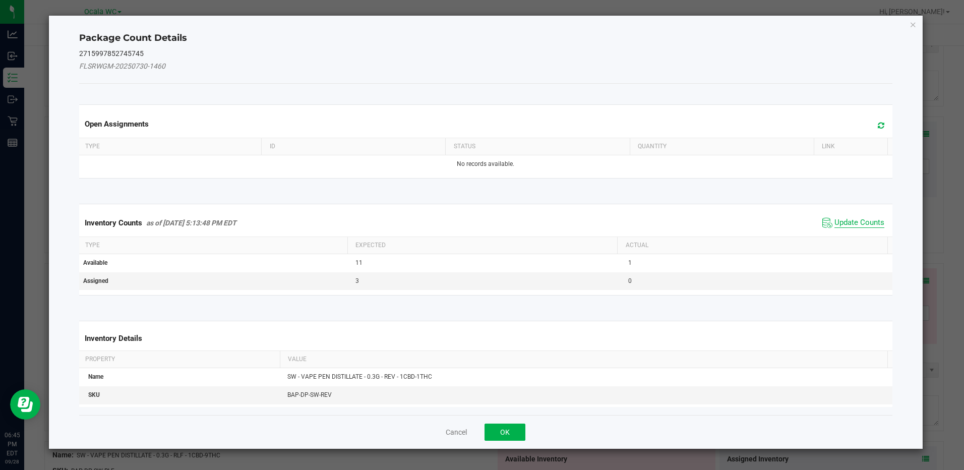
click at [858, 220] on span "Update Counts" at bounding box center [859, 223] width 50 height 10
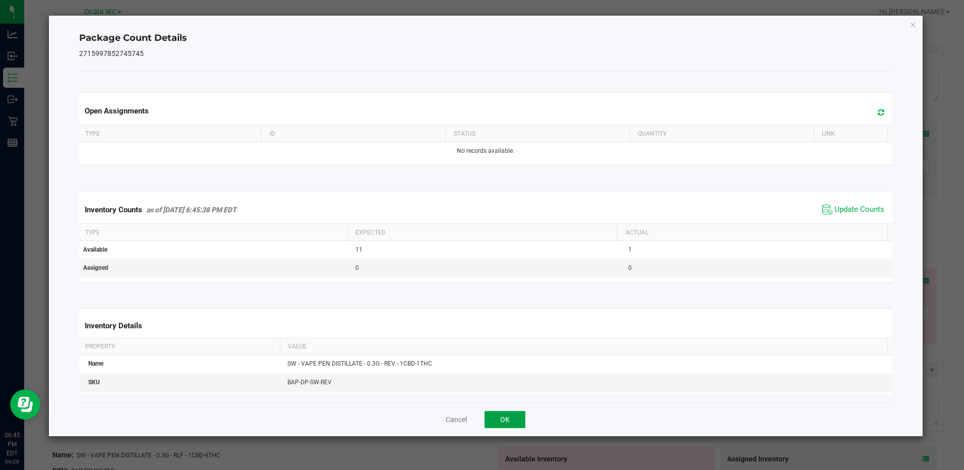
click at [517, 416] on button "OK" at bounding box center [504, 419] width 41 height 17
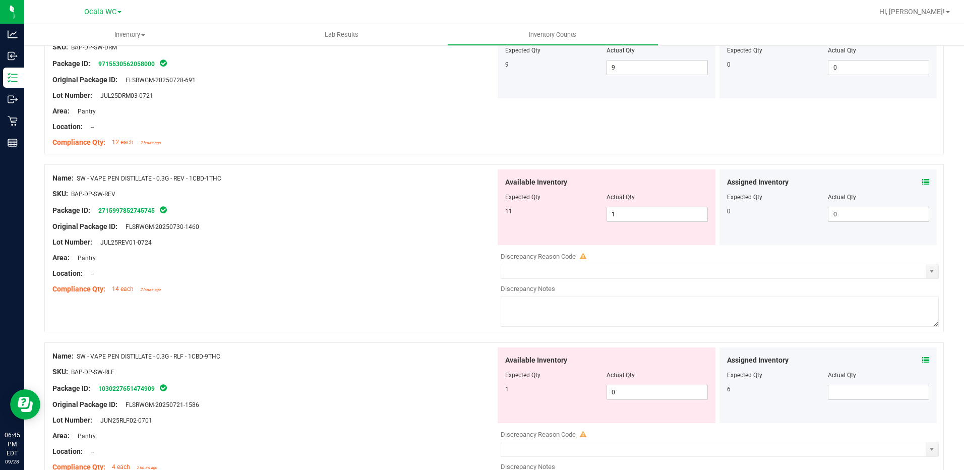
scroll to position [504, 0]
click at [640, 215] on span "1 1" at bounding box center [656, 212] width 101 height 15
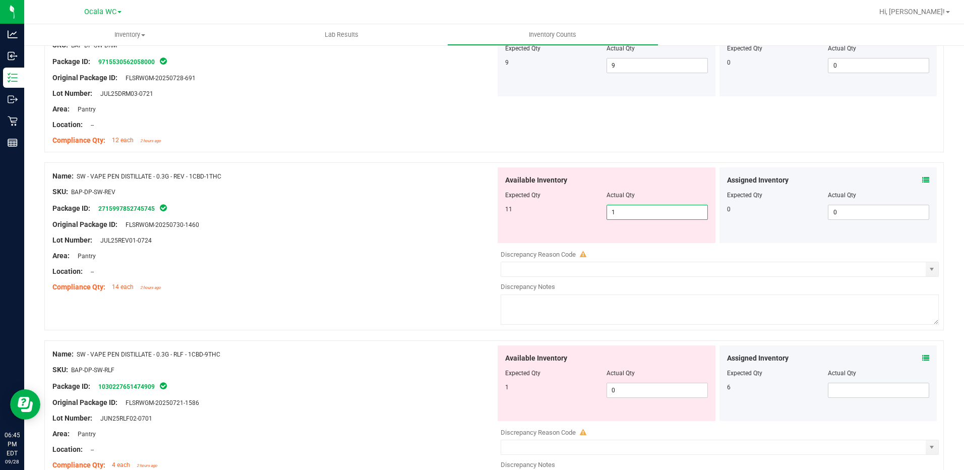
click at [640, 215] on input "1" at bounding box center [657, 212] width 100 height 14
type input "11"
click at [316, 266] on div "Location: --" at bounding box center [273, 271] width 443 height 11
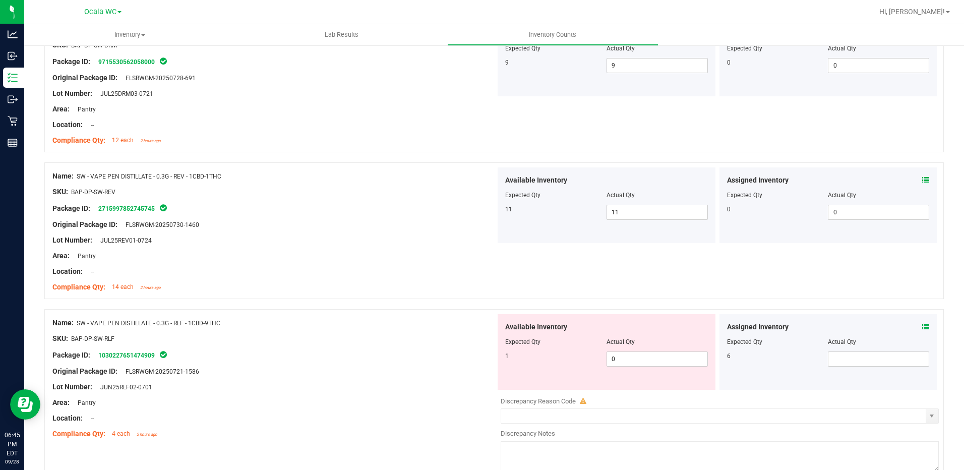
scroll to position [655, 0]
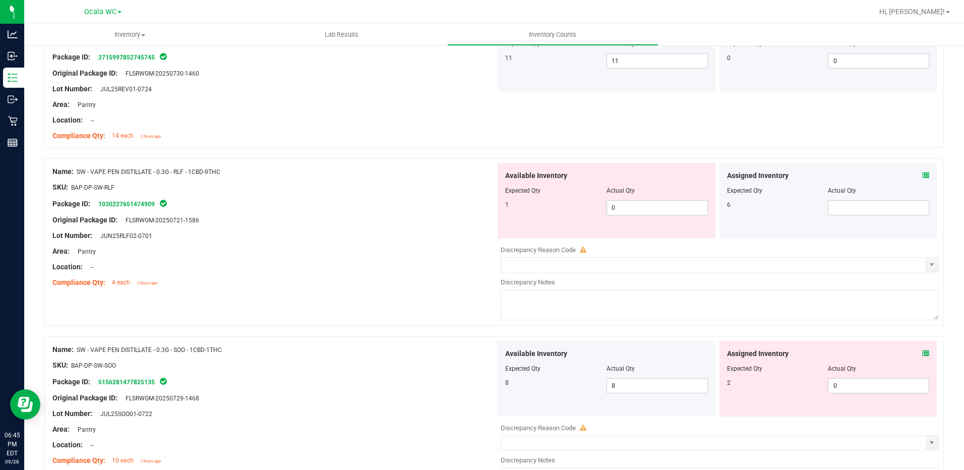
click at [922, 174] on icon at bounding box center [925, 175] width 7 height 7
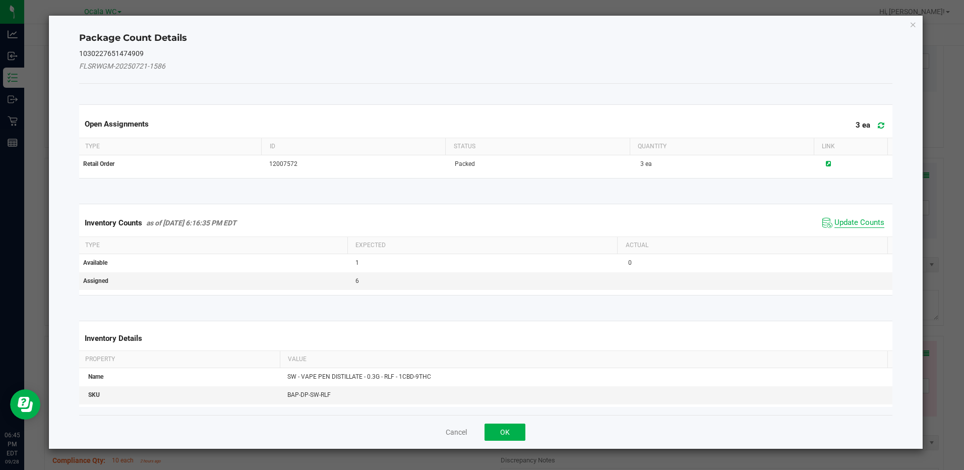
click at [859, 224] on span "Update Counts" at bounding box center [859, 223] width 50 height 10
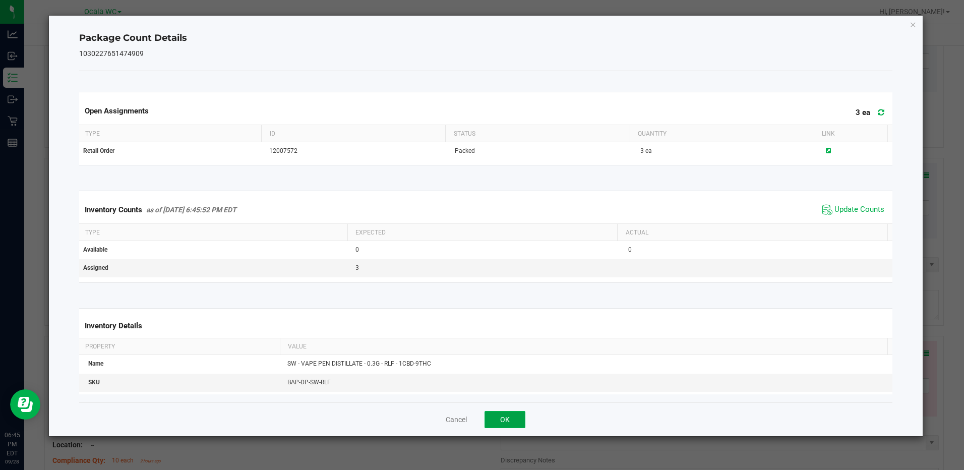
click at [518, 417] on button "OK" at bounding box center [504, 419] width 41 height 17
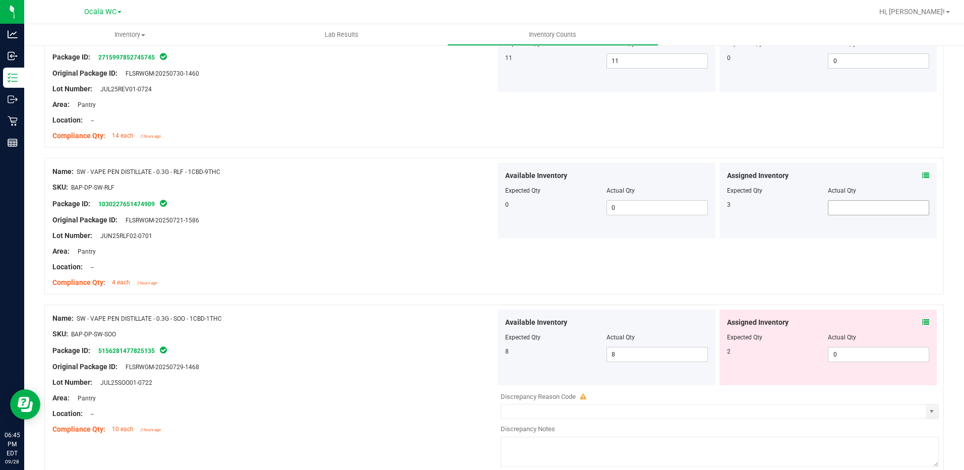
click at [836, 208] on span at bounding box center [878, 207] width 101 height 15
click at [836, 208] on input "text" at bounding box center [878, 208] width 100 height 14
type input "3"
click at [308, 276] on div at bounding box center [273, 274] width 443 height 5
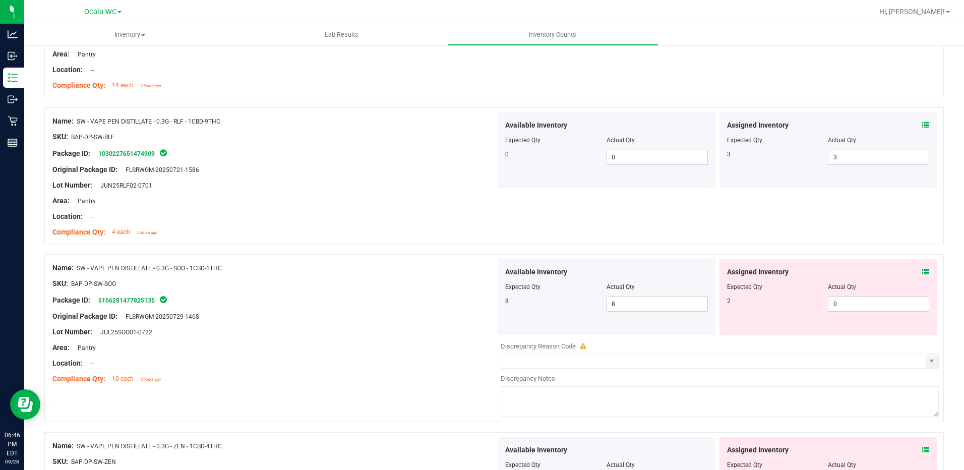
scroll to position [756, 0]
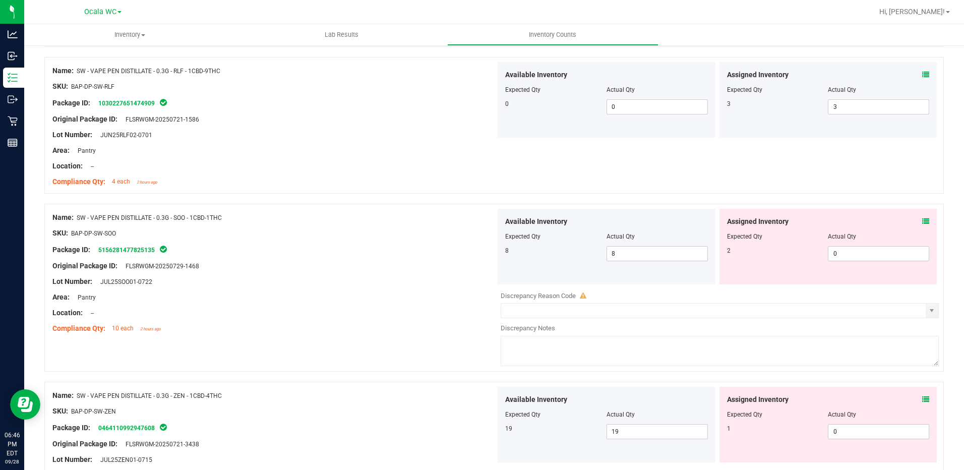
click at [922, 219] on icon at bounding box center [925, 221] width 7 height 7
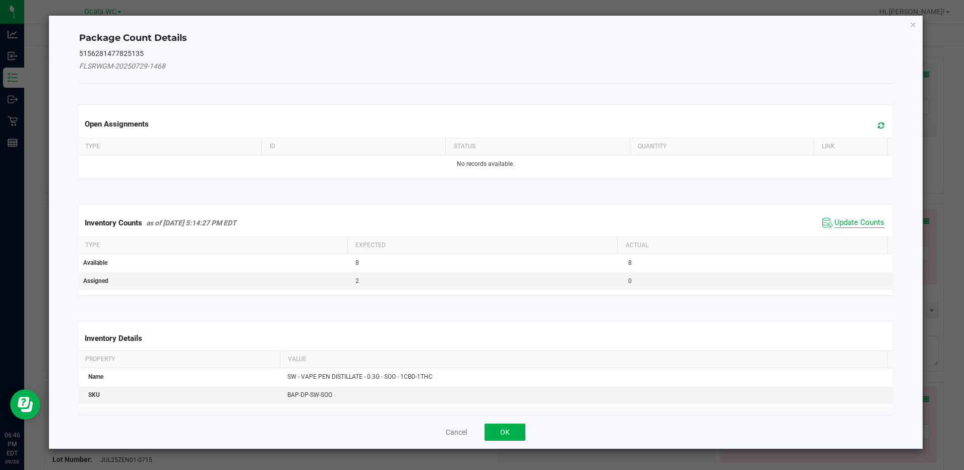
click at [849, 226] on span "Update Counts" at bounding box center [859, 223] width 50 height 10
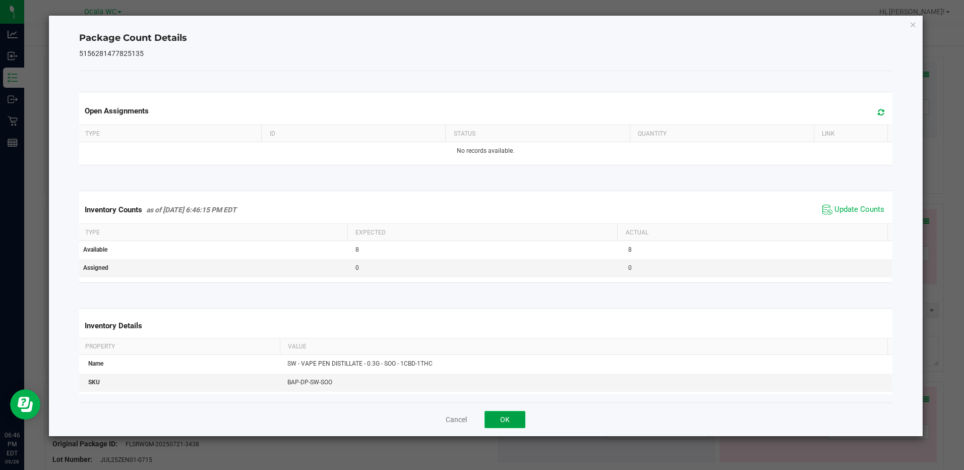
click at [510, 427] on button "OK" at bounding box center [504, 419] width 41 height 17
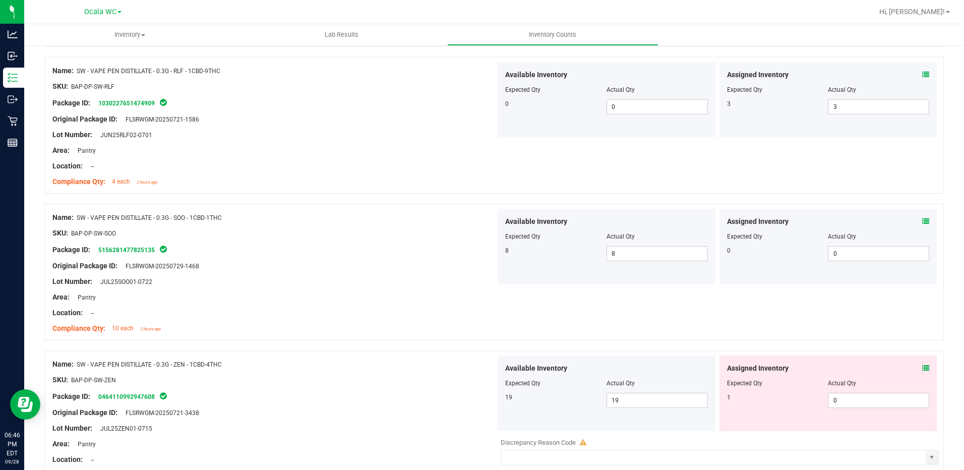
click at [922, 367] on icon at bounding box center [925, 367] width 7 height 7
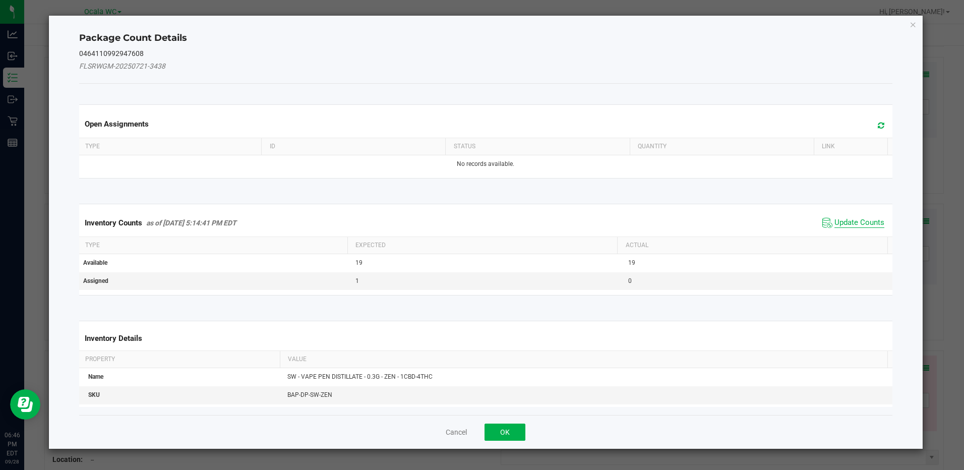
click at [836, 223] on span "Update Counts" at bounding box center [859, 223] width 50 height 10
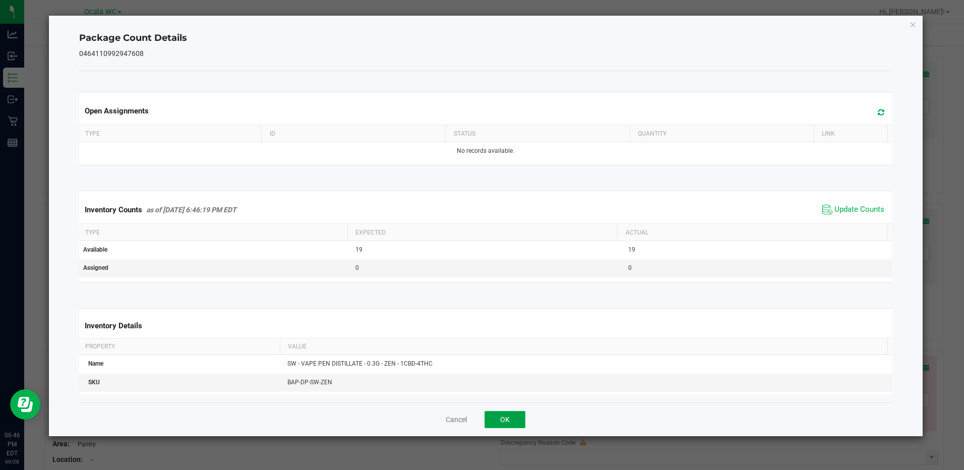
click at [489, 419] on button "OK" at bounding box center [504, 419] width 41 height 17
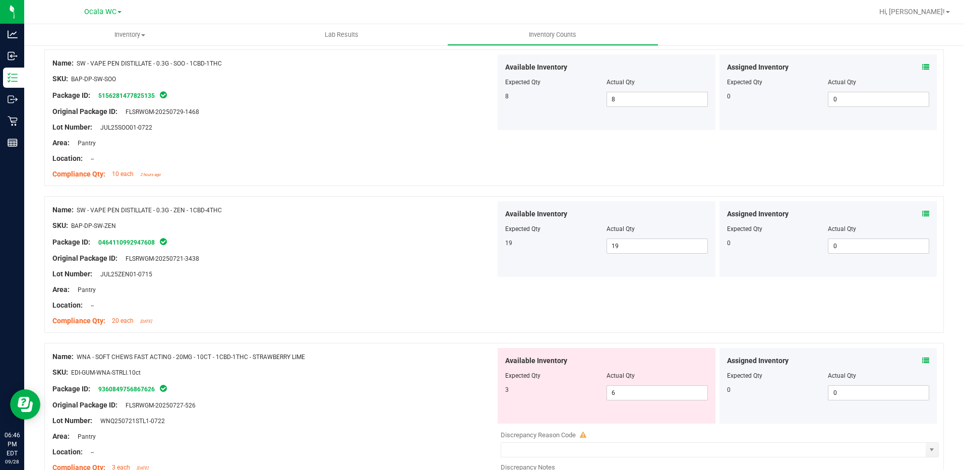
scroll to position [958, 0]
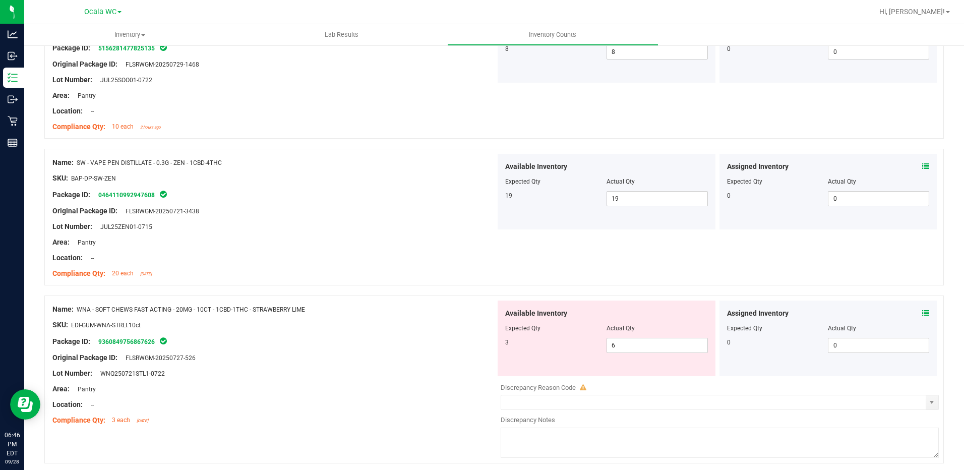
click at [922, 311] on icon at bounding box center [925, 312] width 7 height 7
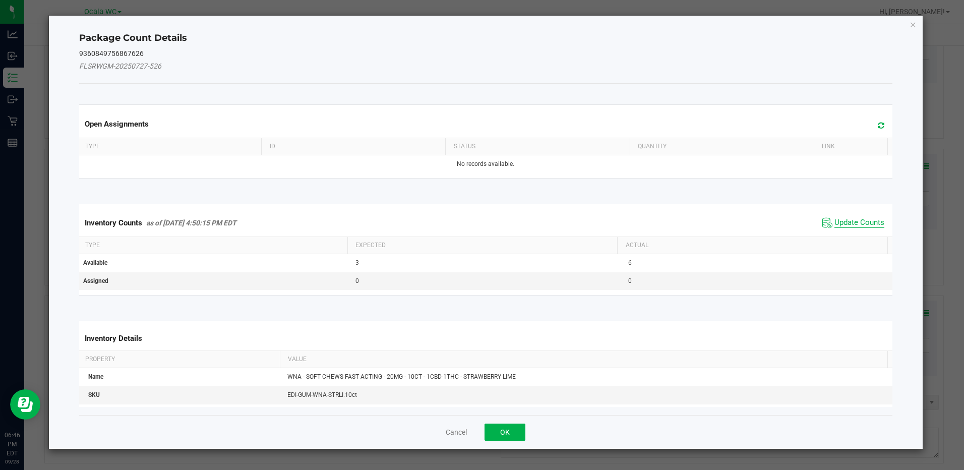
click at [855, 225] on span "Update Counts" at bounding box center [859, 223] width 50 height 10
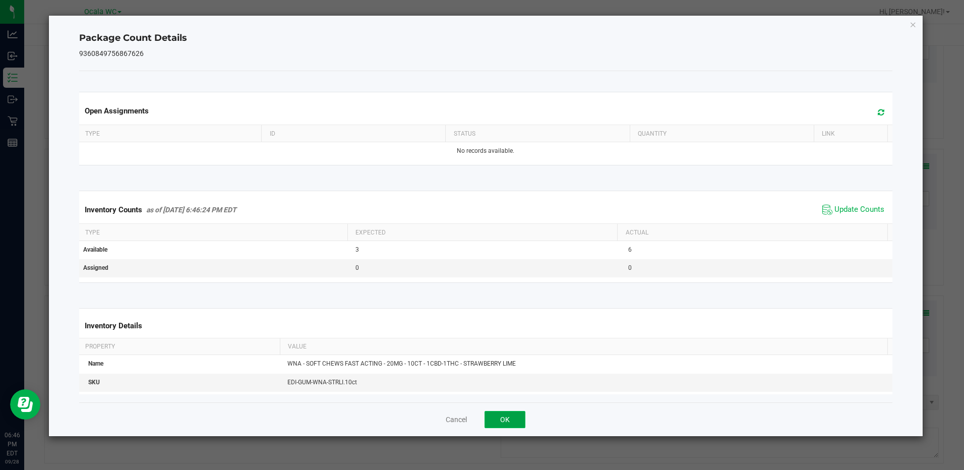
click at [499, 421] on button "OK" at bounding box center [504, 419] width 41 height 17
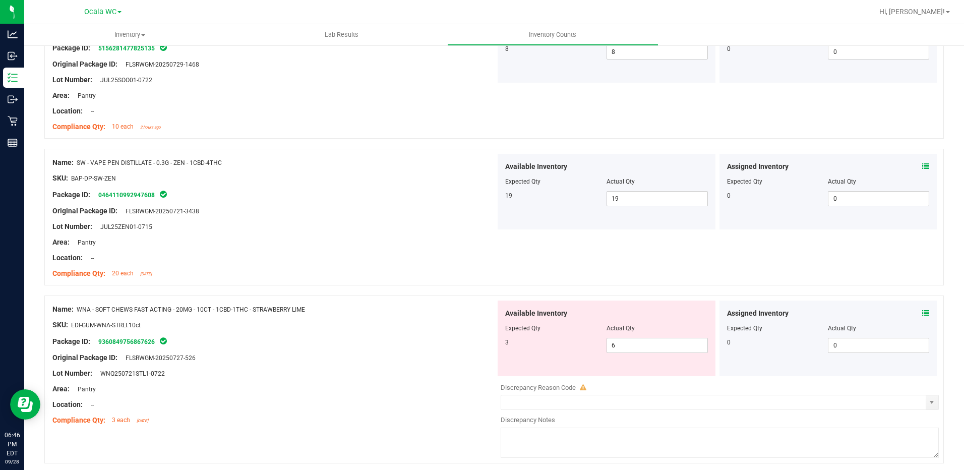
scroll to position [996, 0]
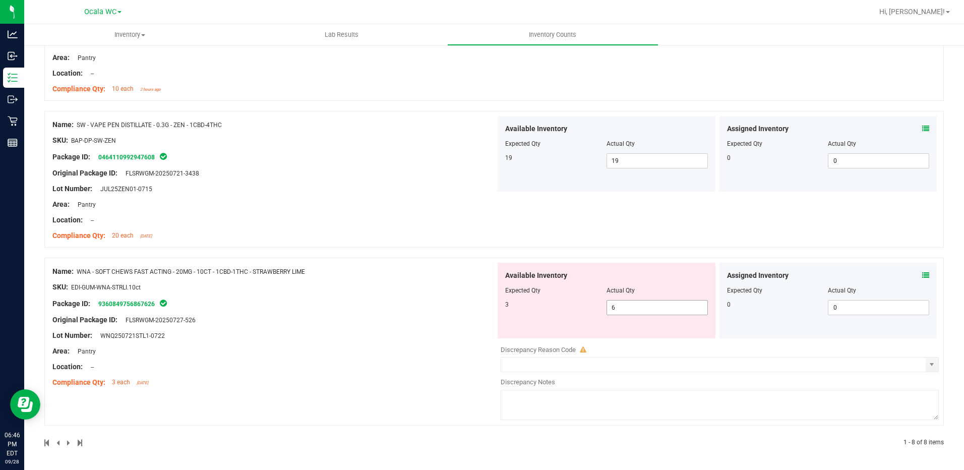
click at [639, 314] on span "6 6" at bounding box center [656, 307] width 101 height 15
click at [639, 314] on input "6" at bounding box center [657, 307] width 100 height 14
type input "3"
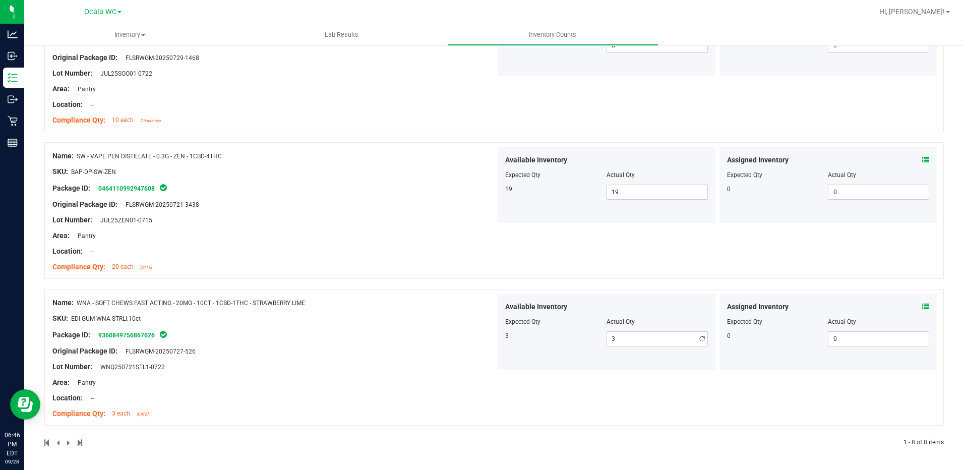
click at [402, 312] on div "Name: WNA - SOFT CHEWS FAST ACTING - 20MG - 10CT - 1CBD-1THC - STRAWBERRY LIME …" at bounding box center [273, 358] width 443 height 129
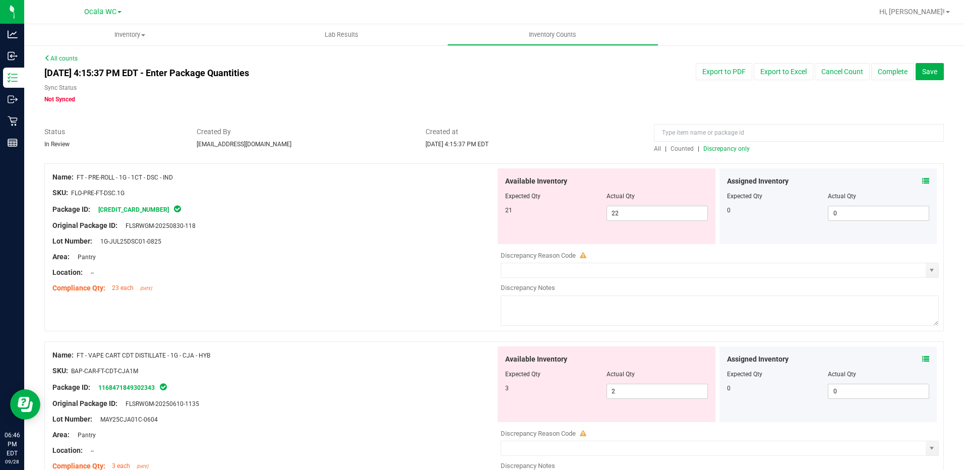
scroll to position [0, 0]
click at [723, 150] on span "Discrepancy only" at bounding box center [726, 149] width 46 height 7
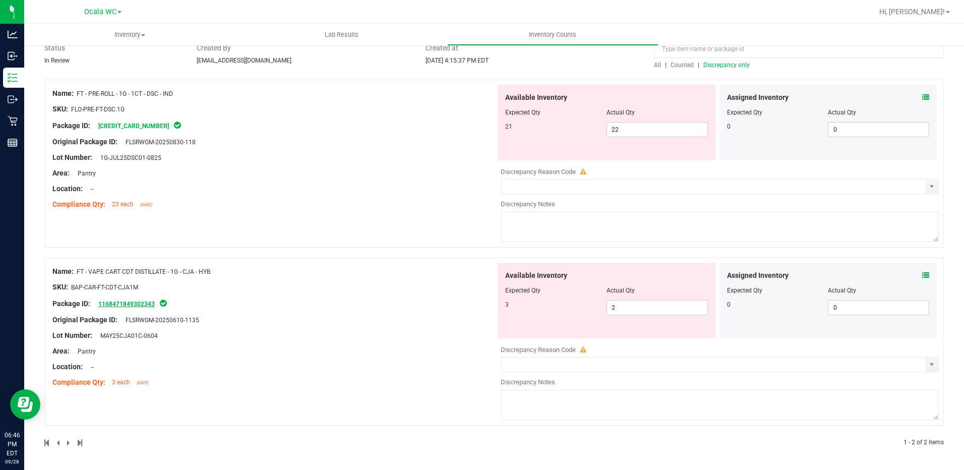
click at [131, 304] on link "1168471849302343" at bounding box center [126, 303] width 56 height 7
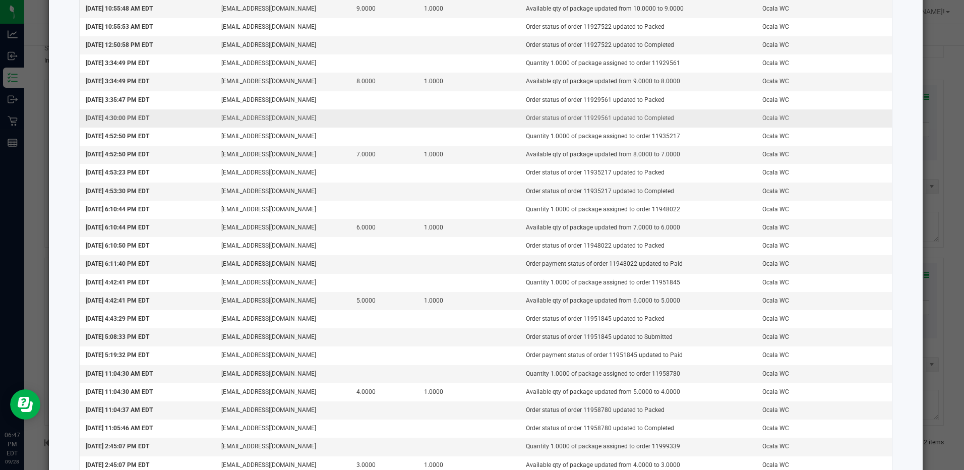
scroll to position [417, 0]
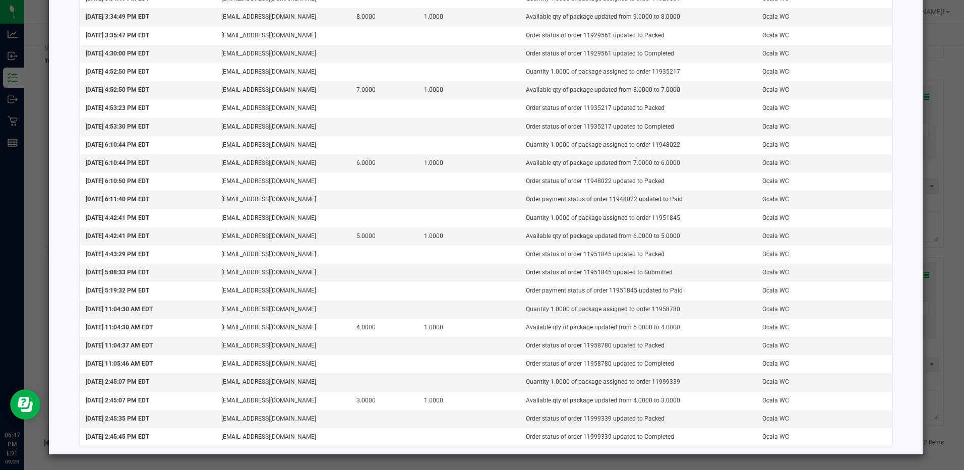
click at [774, 457] on ngb-modal-window "Package Audit Log: FT - VAPE CART CDT DISTILLATE - 1G - CJA - HYB (116847184930…" at bounding box center [485, 235] width 971 height 470
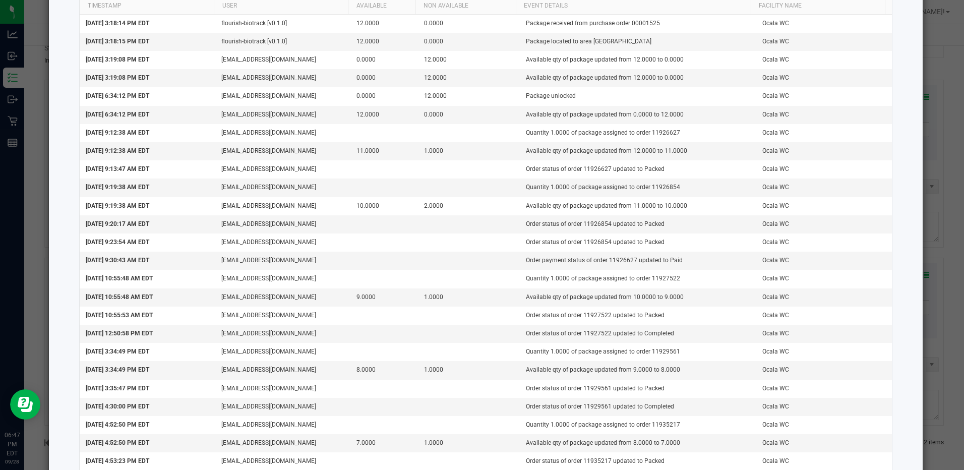
scroll to position [0, 0]
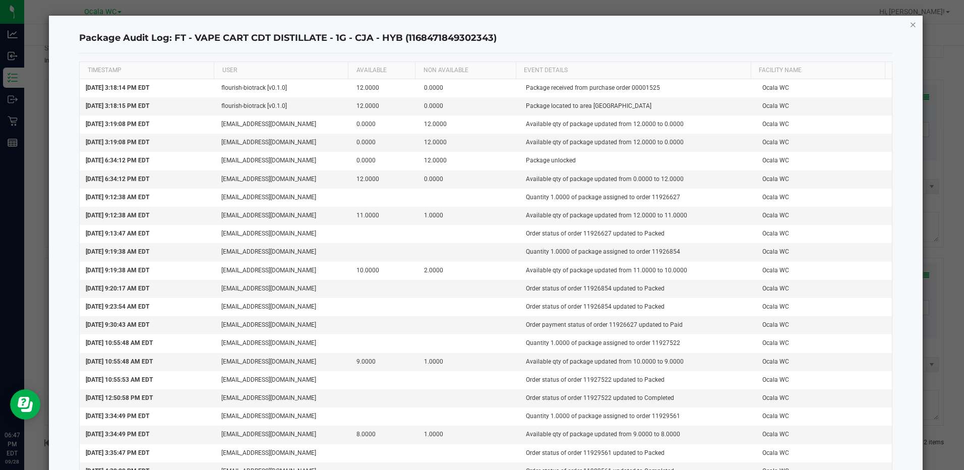
click at [909, 23] on icon "button" at bounding box center [912, 24] width 7 height 12
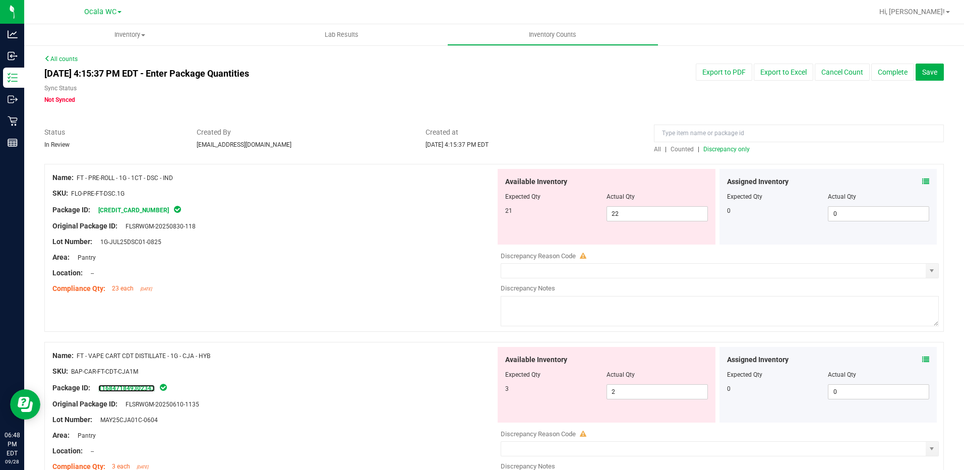
scroll to position [84, 0]
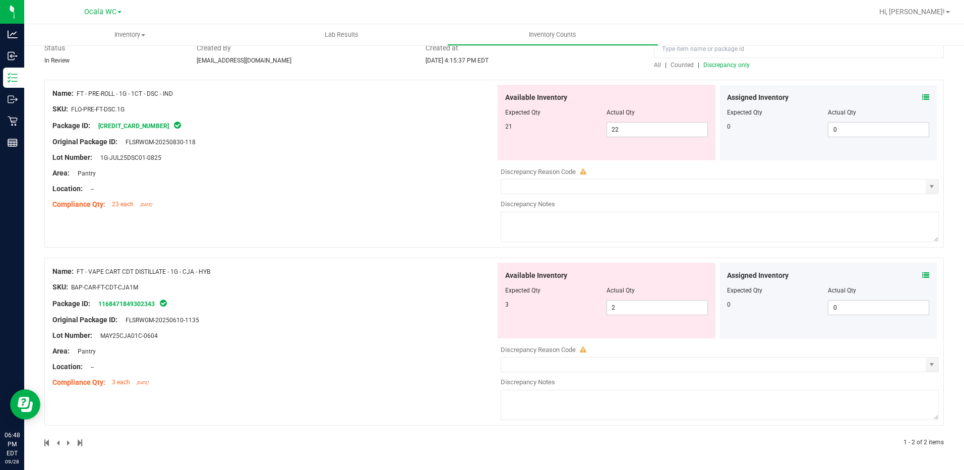
click at [132, 272] on span "FT - VAPE CART CDT DISTILLATE - 1G - CJA - HYB" at bounding box center [144, 271] width 134 height 7
click at [135, 272] on span "FT - VAPE CART CDT DISTILLATE - 1G - CJA - HYB" at bounding box center [144, 271] width 134 height 7
click at [202, 272] on span "FT - VAPE CART CDT DISTILLATE - 1G - CJA - HYB" at bounding box center [144, 271] width 134 height 7
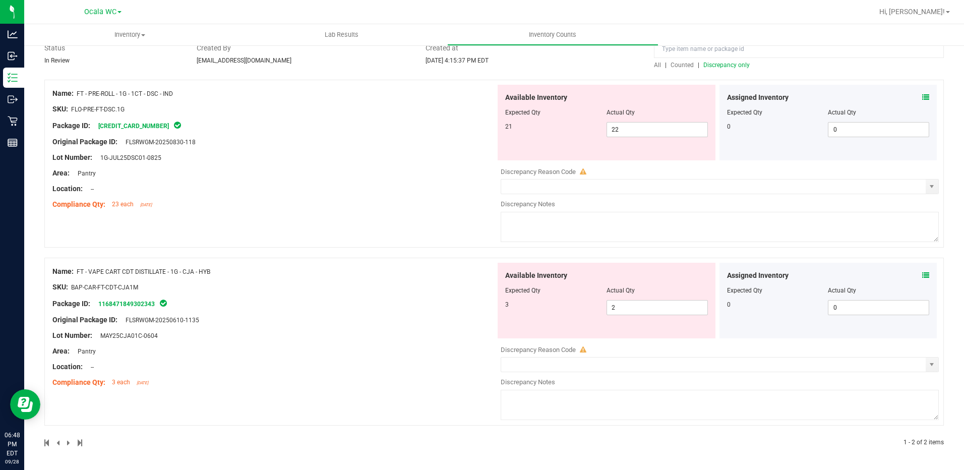
drag, startPoint x: 211, startPoint y: 271, endPoint x: 79, endPoint y: 272, distance: 132.1
click at [79, 272] on span "FT - VAPE CART CDT DISTILLATE - 1G - CJA - HYB" at bounding box center [144, 271] width 134 height 7
copy span "FT - VAPE CART CDT DISTILLATE - 1G - CJA - HYB"
click at [332, 292] on div at bounding box center [273, 294] width 443 height 5
click at [627, 126] on span "22 22" at bounding box center [656, 129] width 101 height 15
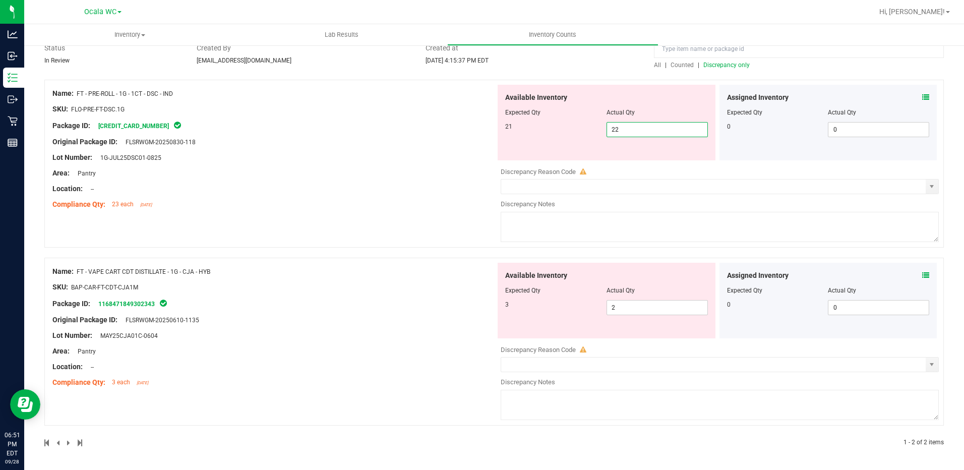
click at [627, 126] on input "22" at bounding box center [657, 129] width 100 height 14
type input "21"
click at [630, 127] on input "21" at bounding box center [657, 129] width 100 height 14
type input "21"
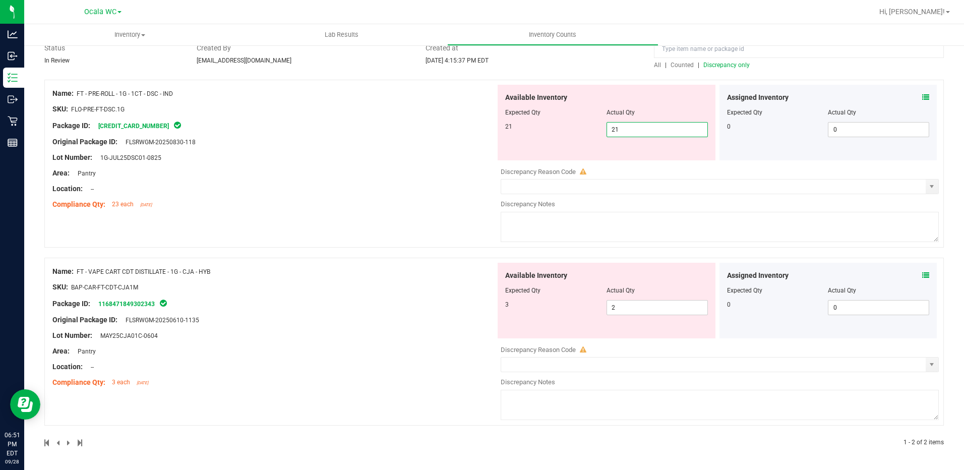
click at [467, 131] on div "Name: FT - PRE-ROLL - 1G - 1CT - DSC - IND SKU: FLO-PRE-FT-DSC.1G Package ID: […" at bounding box center [273, 149] width 443 height 129
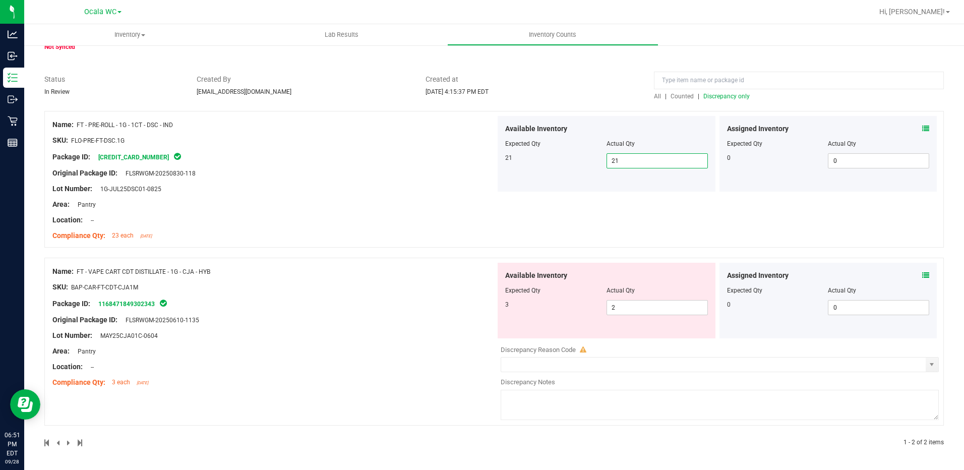
click at [632, 157] on span "21 21" at bounding box center [656, 160] width 101 height 15
click at [632, 157] on input "21" at bounding box center [657, 161] width 100 height 14
type input "20"
click at [348, 179] on div at bounding box center [273, 180] width 443 height 5
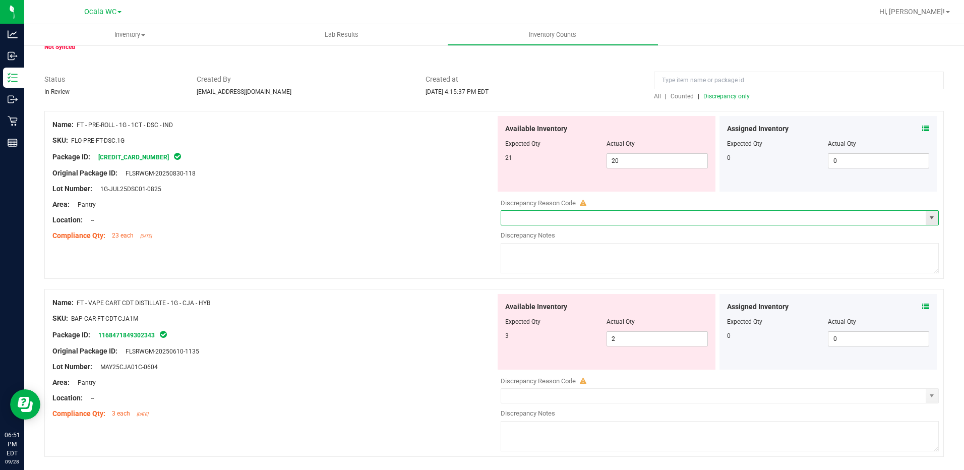
click at [535, 214] on input "text" at bounding box center [713, 218] width 424 height 14
click at [927, 220] on span "select" at bounding box center [931, 218] width 8 height 8
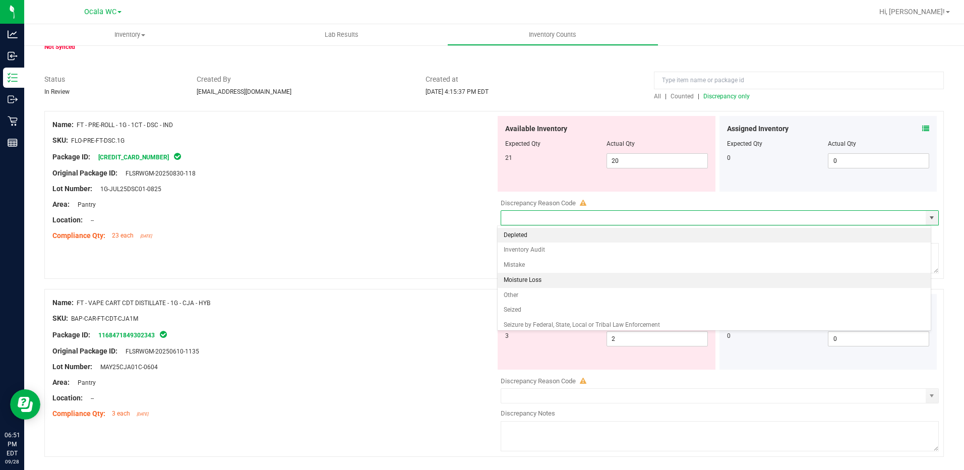
scroll to position [19, 0]
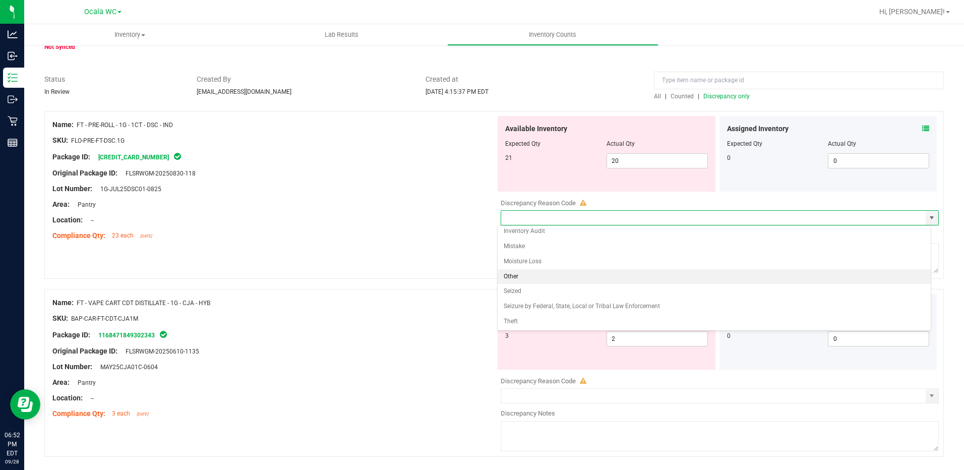
click at [552, 279] on li "Other" at bounding box center [714, 276] width 433 height 15
type input "Other"
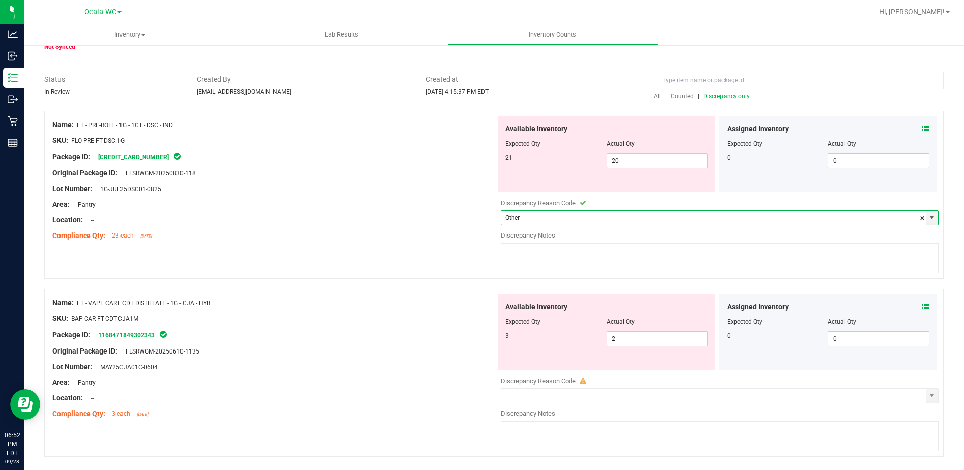
click at [565, 253] on textarea at bounding box center [720, 258] width 438 height 30
click at [608, 255] on textarea "item went missing on 9" at bounding box center [720, 258] width 438 height 30
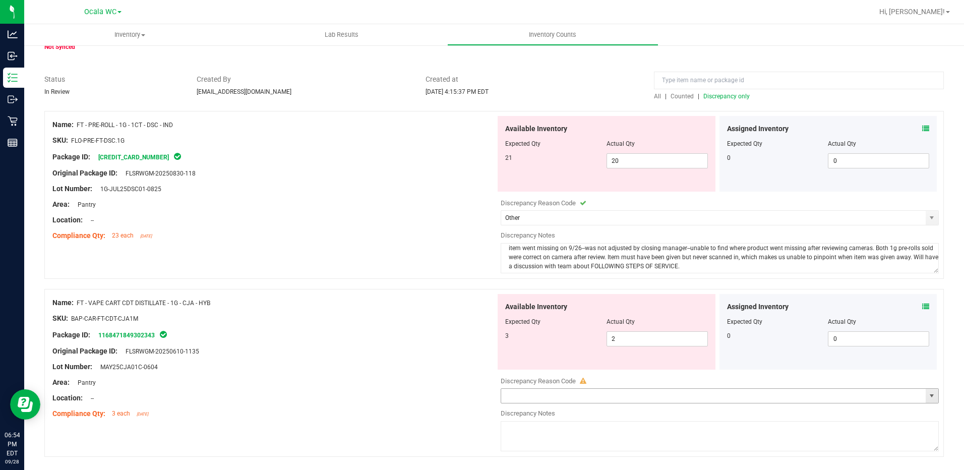
click at [927, 398] on span "select" at bounding box center [931, 396] width 8 height 8
type textarea "item went missing on 9/26--was not adjusted by closing manager--unable to find …"
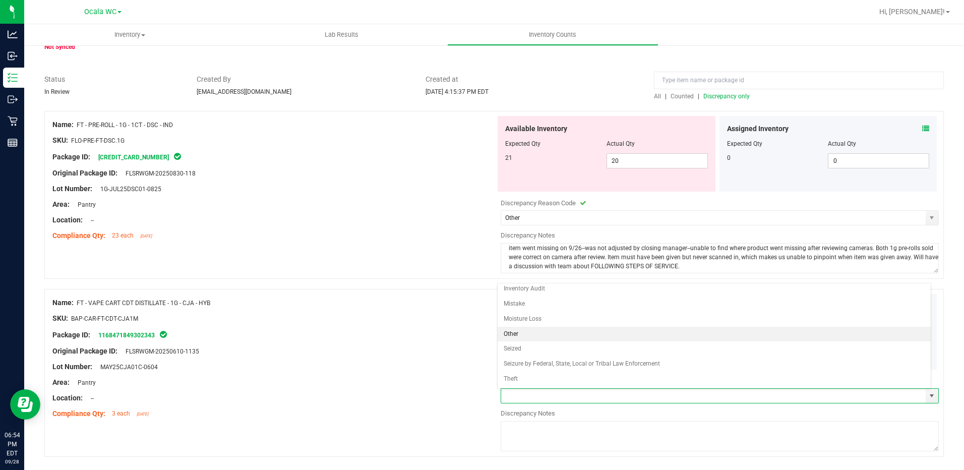
click at [519, 333] on li "Other" at bounding box center [714, 334] width 433 height 15
type input "Other"
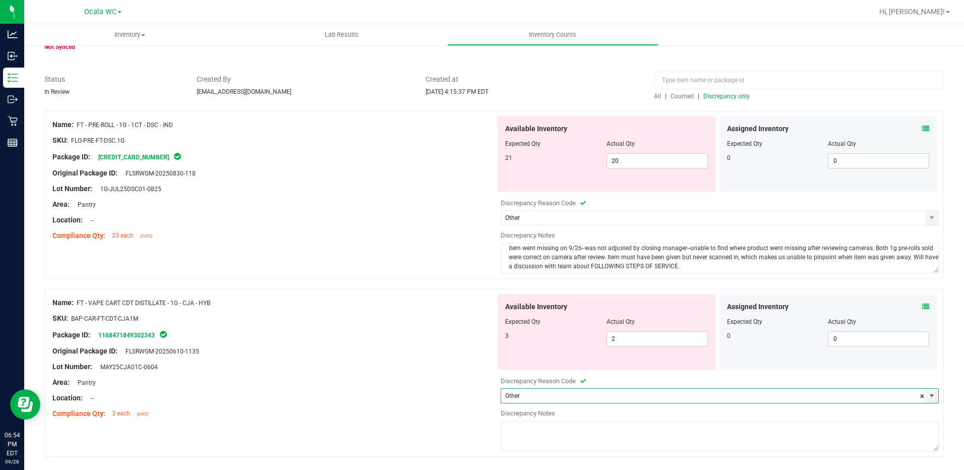
click at [677, 266] on textarea "item went missing on 9/26--was not adjusted by closing manager--unable to find …" at bounding box center [720, 258] width 438 height 30
click at [534, 422] on textarea at bounding box center [720, 436] width 438 height 30
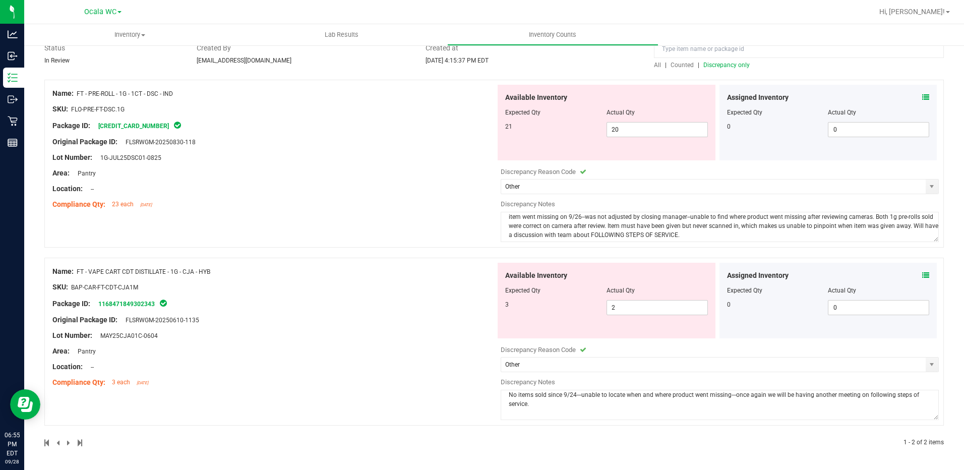
scroll to position [0, 0]
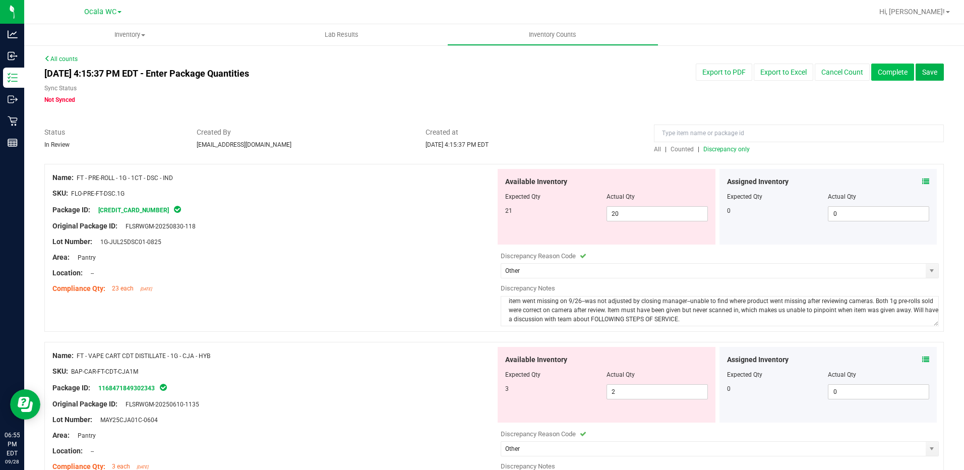
type textarea "No items sold since 9/24---unable to locate when and where product went missing…"
click at [887, 70] on button "Complete" at bounding box center [892, 72] width 43 height 17
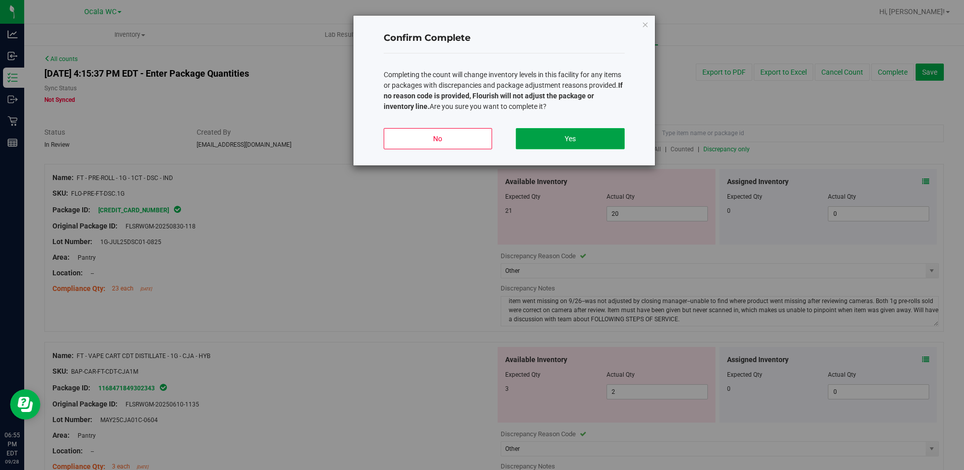
click at [562, 142] on button "Yes" at bounding box center [570, 138] width 108 height 21
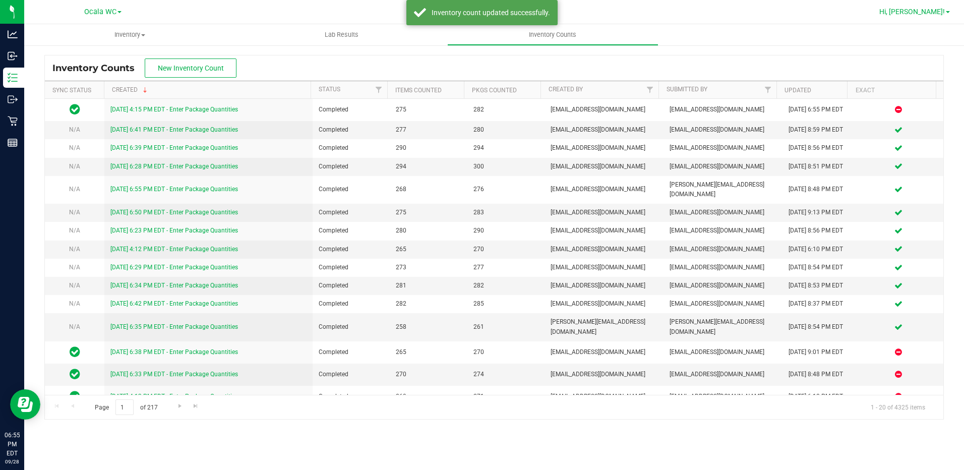
click at [926, 11] on span "Hi, [PERSON_NAME]!" at bounding box center [912, 12] width 66 height 8
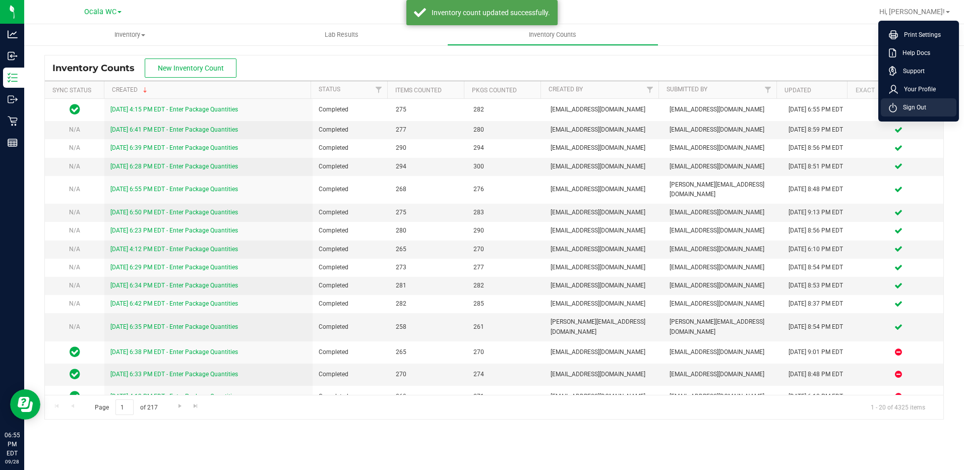
click at [915, 107] on span "Sign Out" at bounding box center [911, 107] width 29 height 10
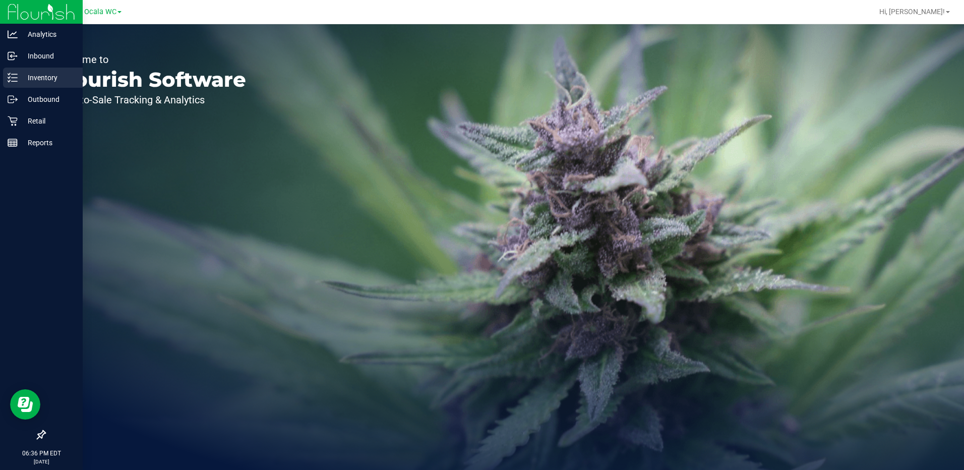
click at [28, 76] on p "Inventory" at bounding box center [48, 78] width 60 height 12
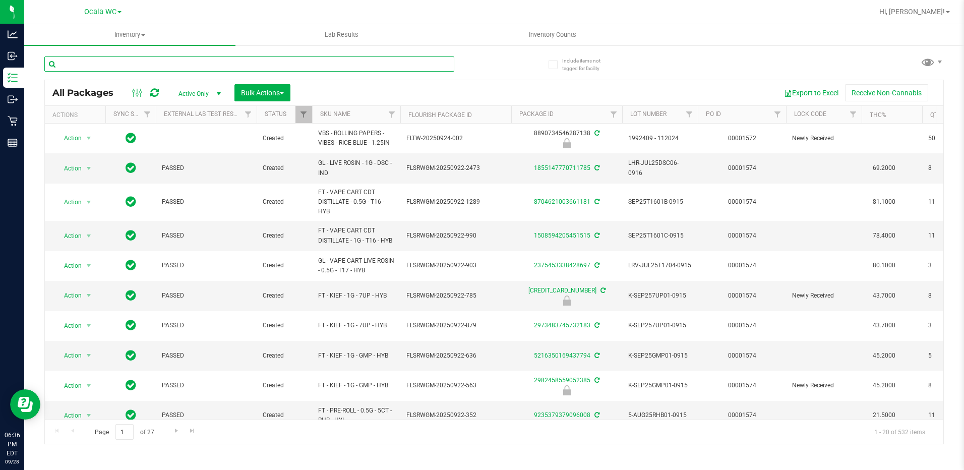
click at [108, 64] on input "text" at bounding box center [249, 63] width 410 height 15
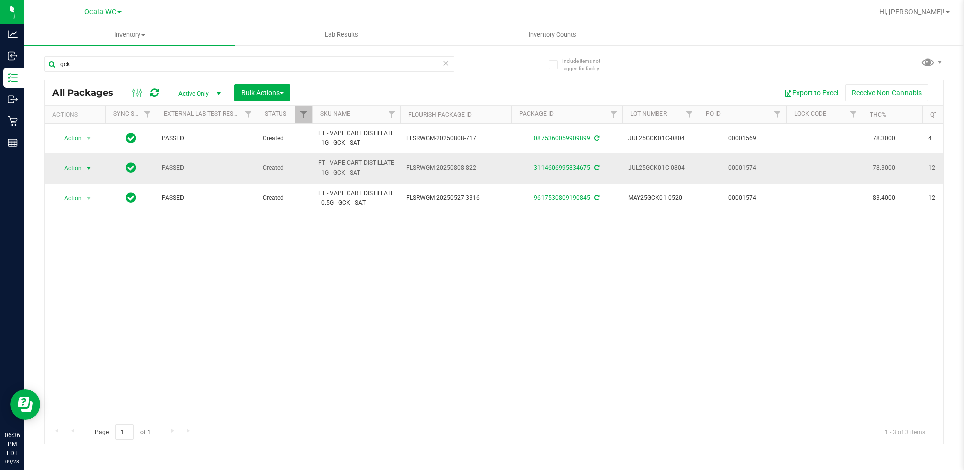
click at [83, 168] on span "select" at bounding box center [89, 168] width 13 height 14
click at [133, 67] on input "gck" at bounding box center [249, 63] width 410 height 15
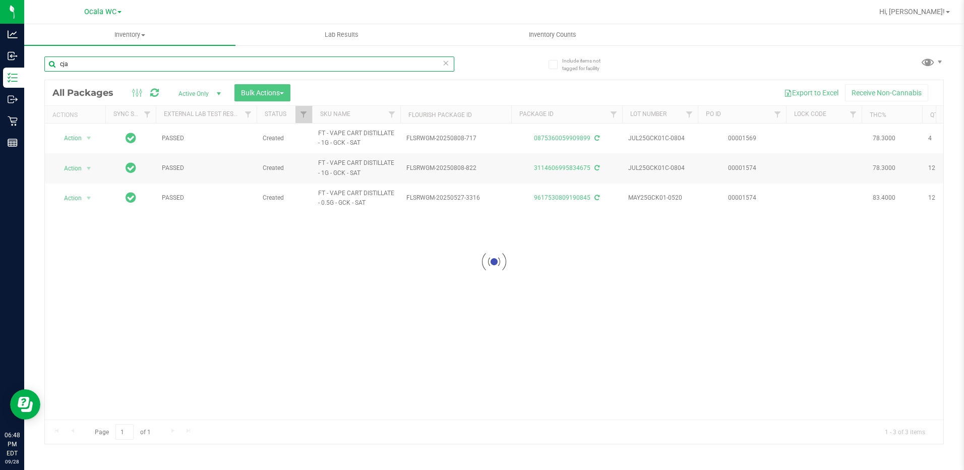
type input "cja"
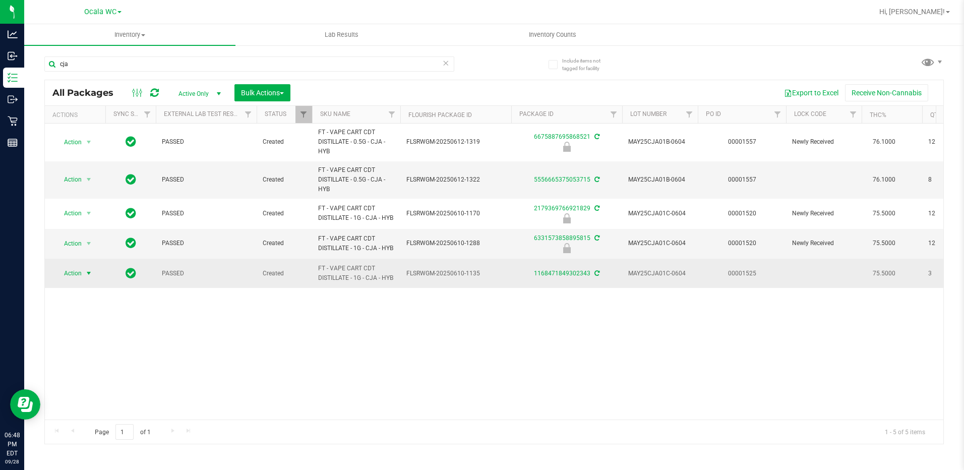
click at [83, 271] on span "select" at bounding box center [89, 273] width 13 height 14
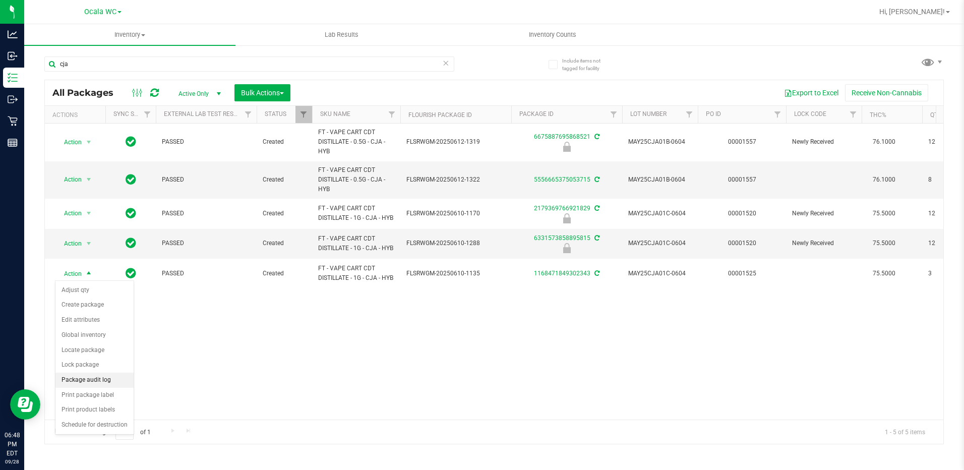
click at [92, 382] on li "Package audit log" at bounding box center [94, 380] width 78 height 15
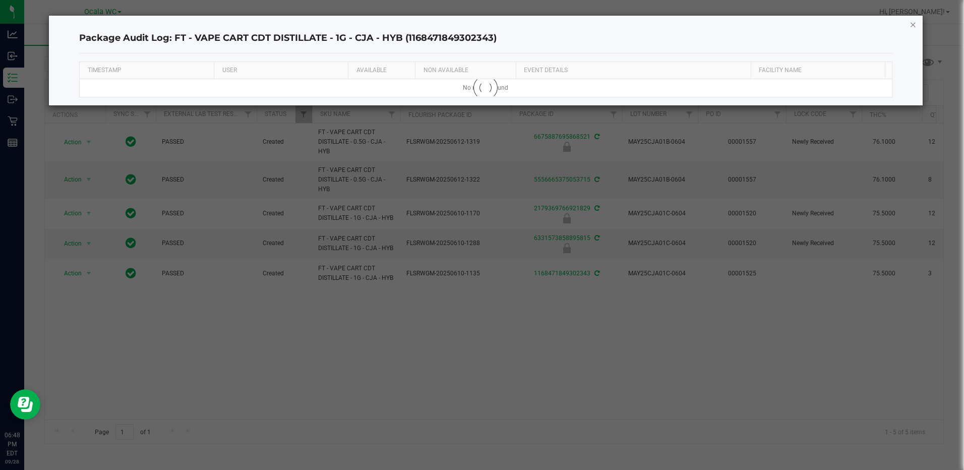
click at [911, 23] on icon "button" at bounding box center [912, 24] width 7 height 12
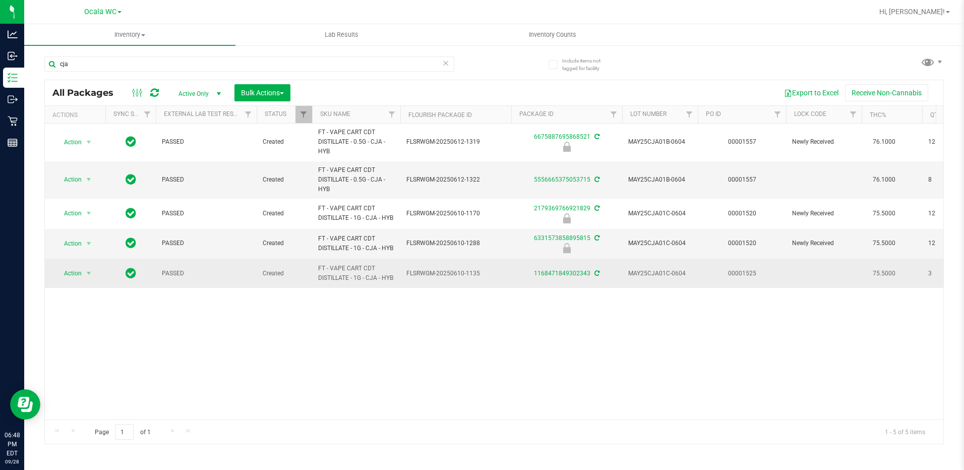
click at [74, 281] on td "Action Action Adjust qty Create package Edit attributes Global inventory Locate…" at bounding box center [75, 273] width 60 height 29
click at [71, 274] on span "Action" at bounding box center [68, 273] width 27 height 14
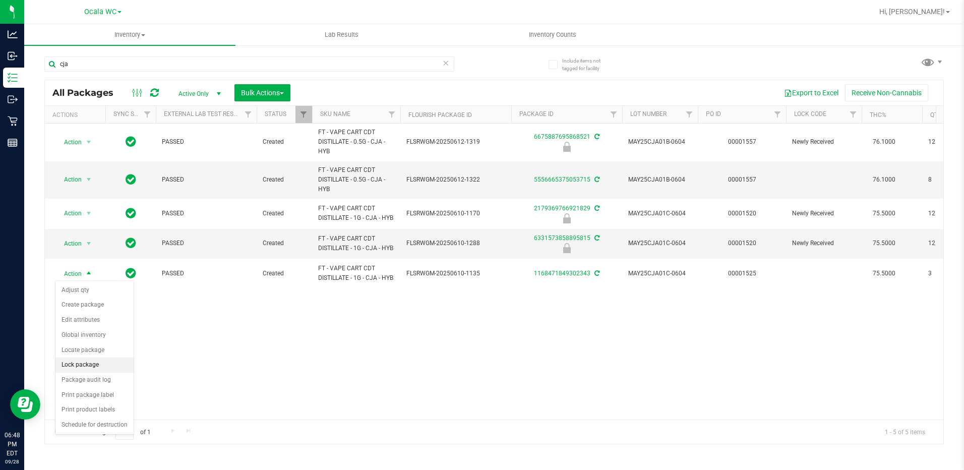
click at [86, 365] on li "Lock package" at bounding box center [94, 364] width 78 height 15
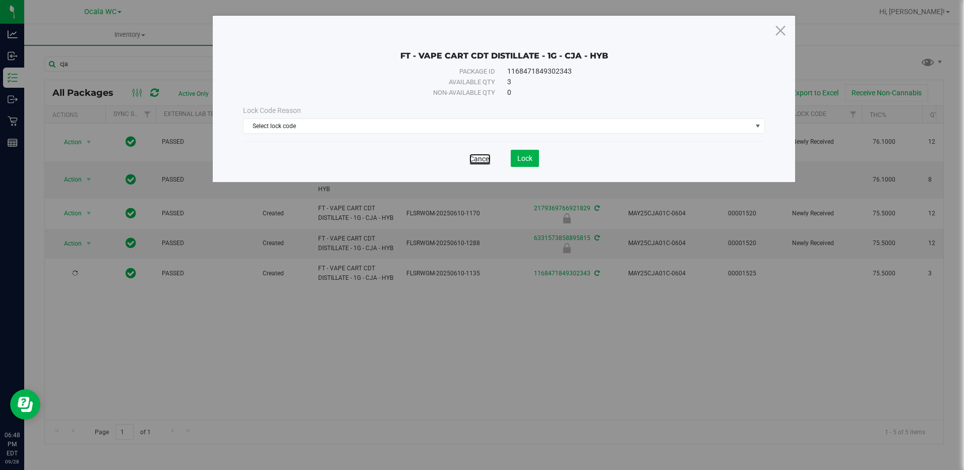
click at [476, 157] on link "Cancel" at bounding box center [479, 159] width 21 height 10
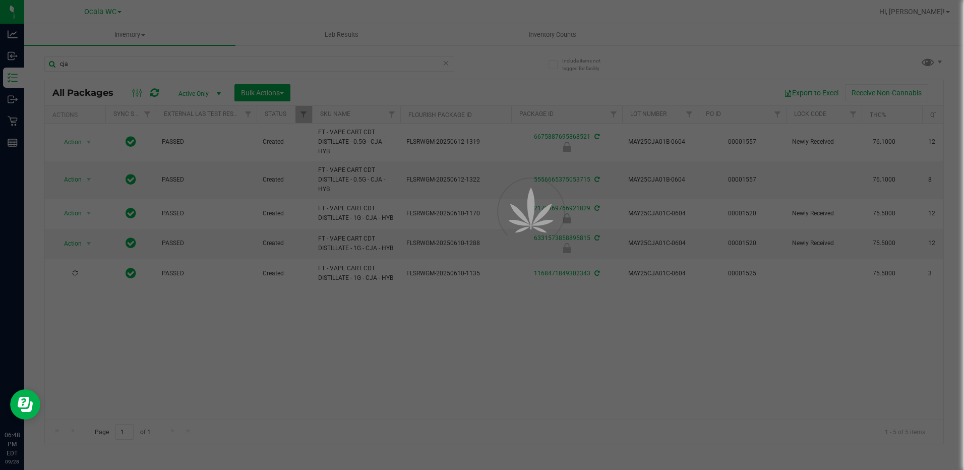
click at [73, 277] on div at bounding box center [482, 235] width 964 height 470
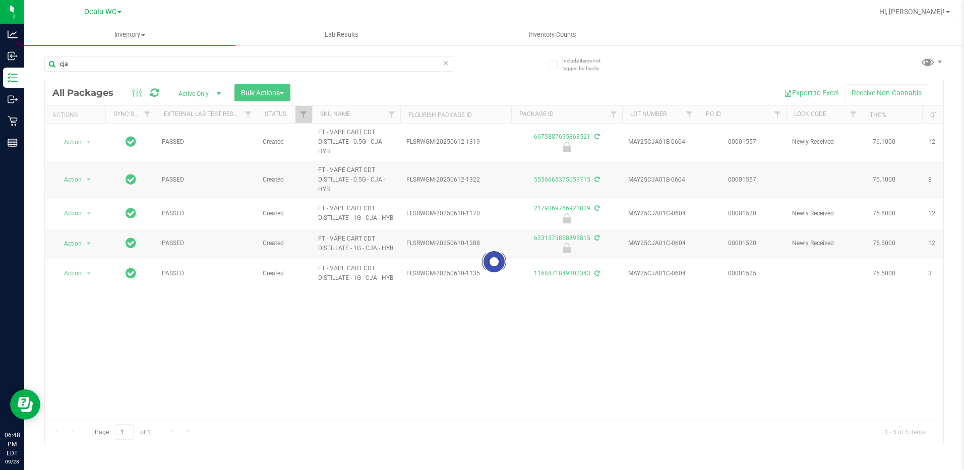
click at [76, 271] on div at bounding box center [494, 261] width 898 height 363
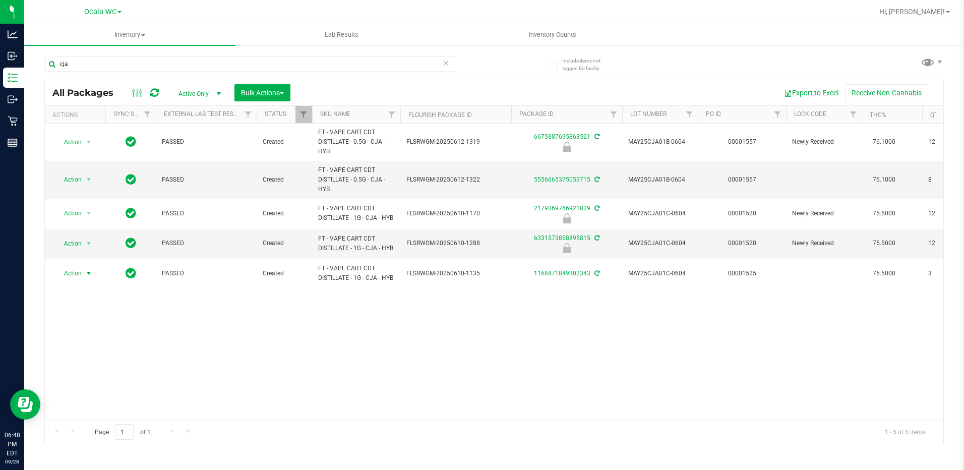
click at [76, 271] on span "Action" at bounding box center [68, 273] width 27 height 14
click at [88, 377] on li "Package audit log" at bounding box center [94, 380] width 78 height 15
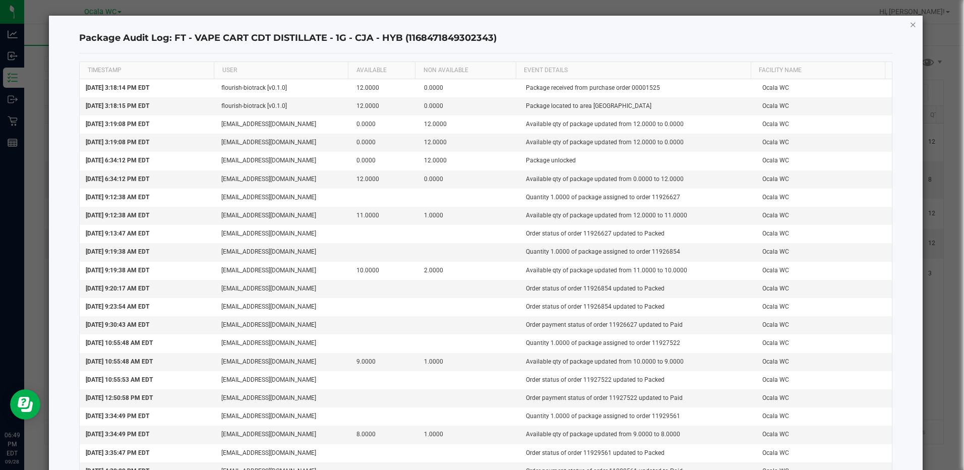
click at [909, 26] on icon "button" at bounding box center [912, 24] width 7 height 12
